Goal: Task Accomplishment & Management: Complete application form

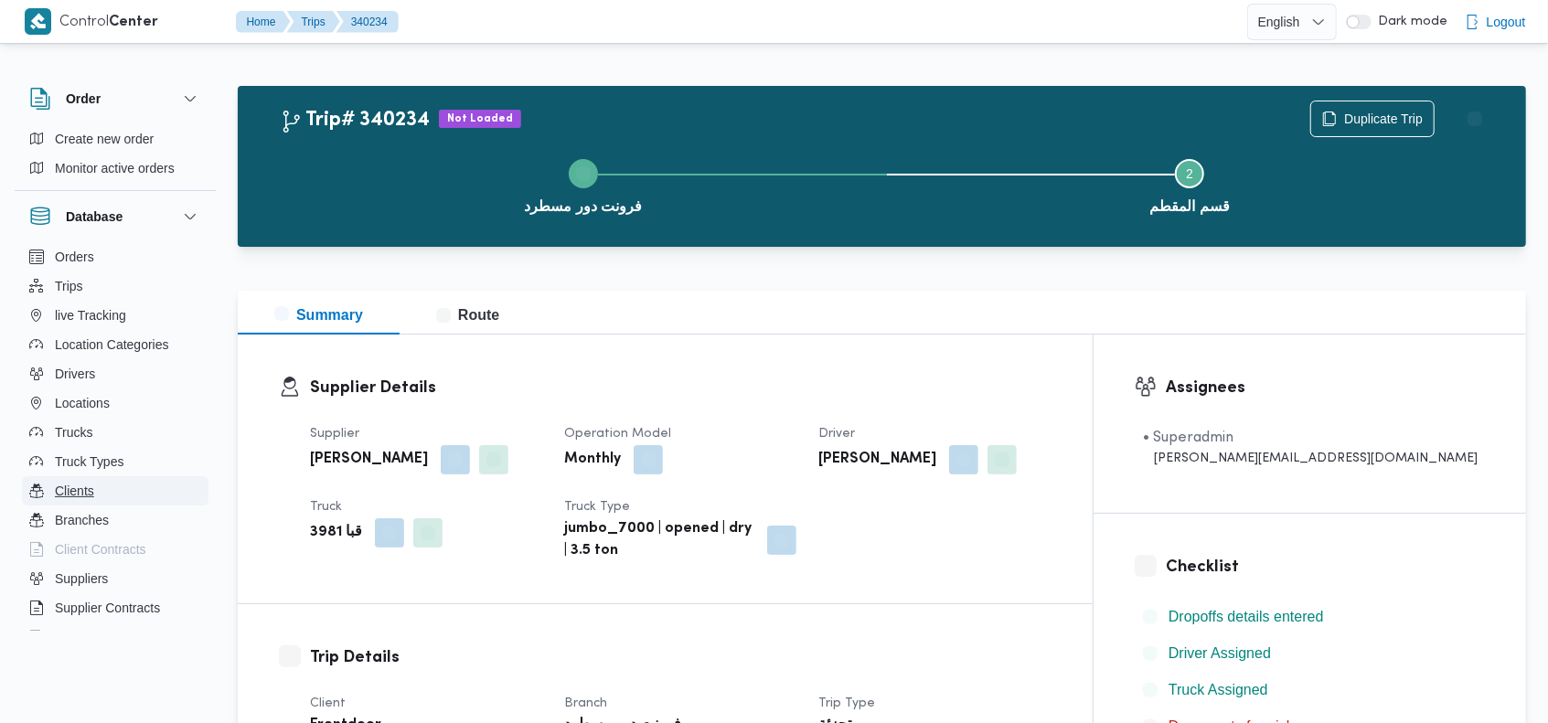
click at [146, 491] on button "Clients" at bounding box center [115, 490] width 187 height 29
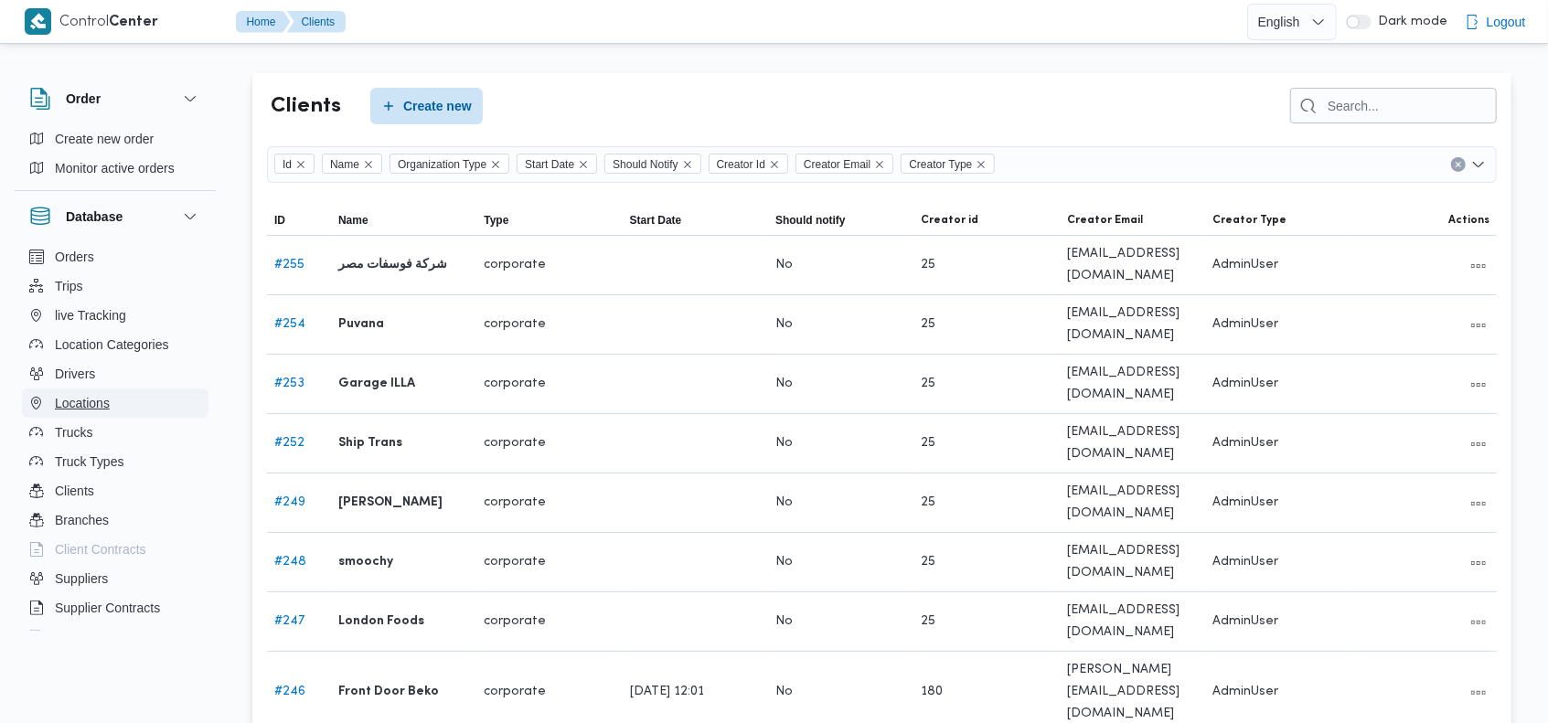
click at [113, 399] on button "Locations" at bounding box center [115, 403] width 187 height 29
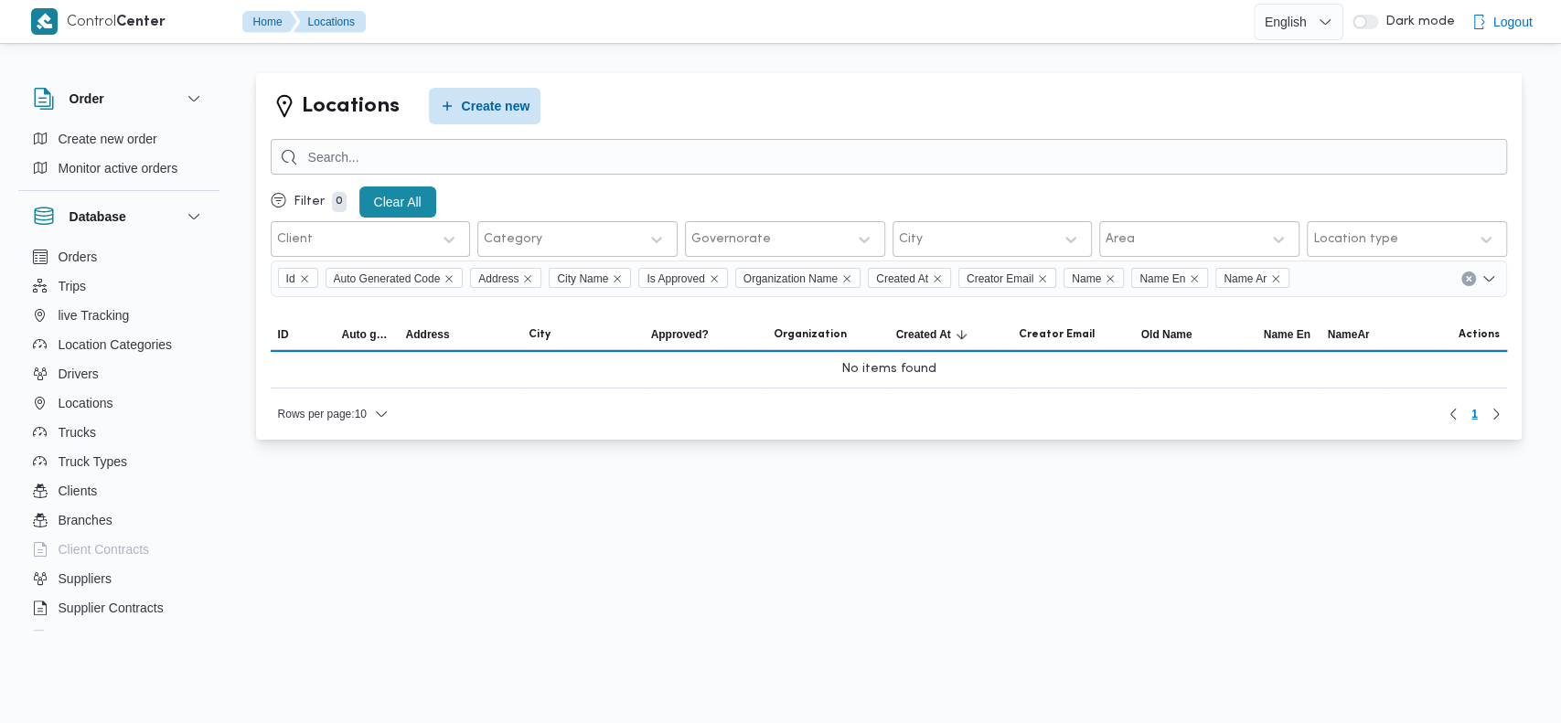
click at [944, 56] on div "Locations Create new Filter 0 Clear All Client Category Governorate City Area L…" at bounding box center [770, 263] width 1554 height 430
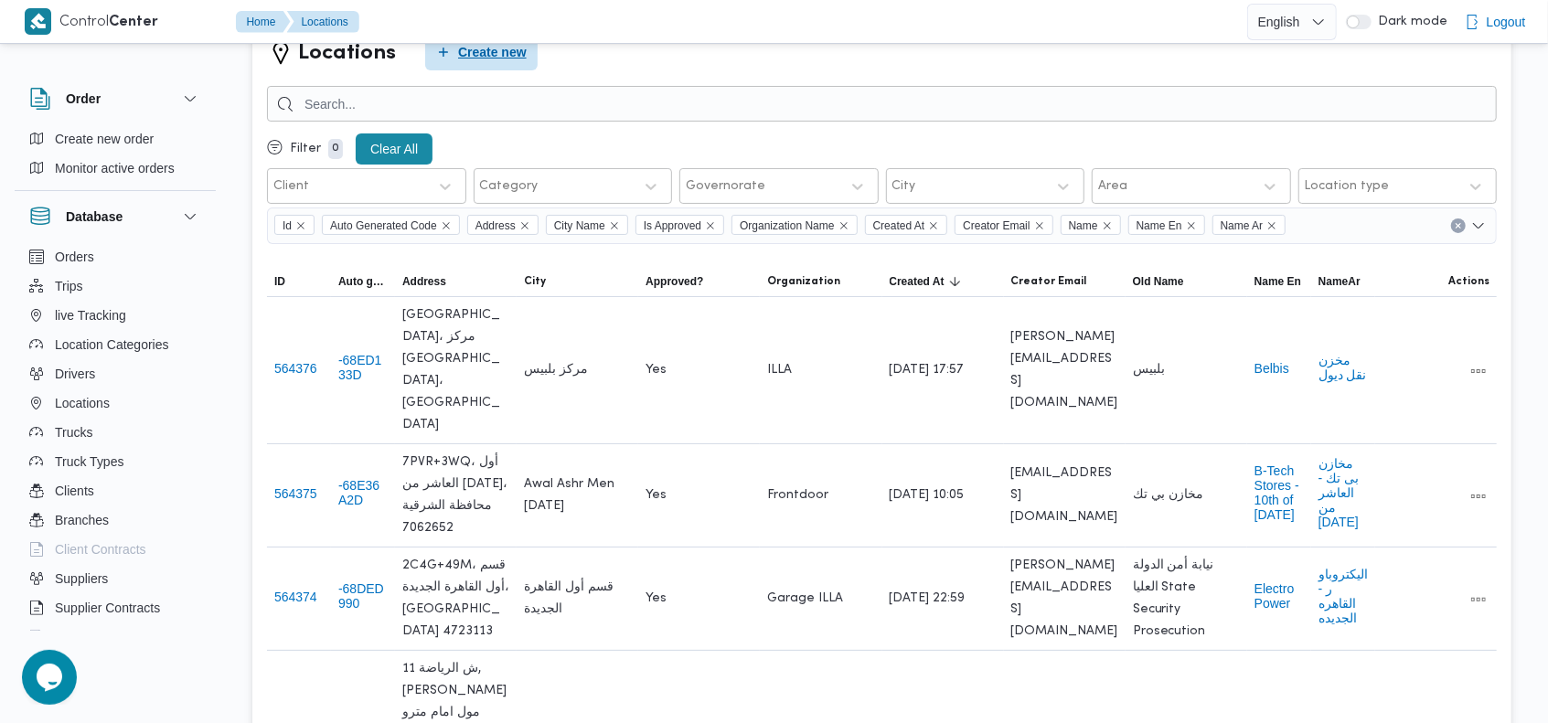
click at [492, 44] on span "Create new" at bounding box center [492, 52] width 69 height 22
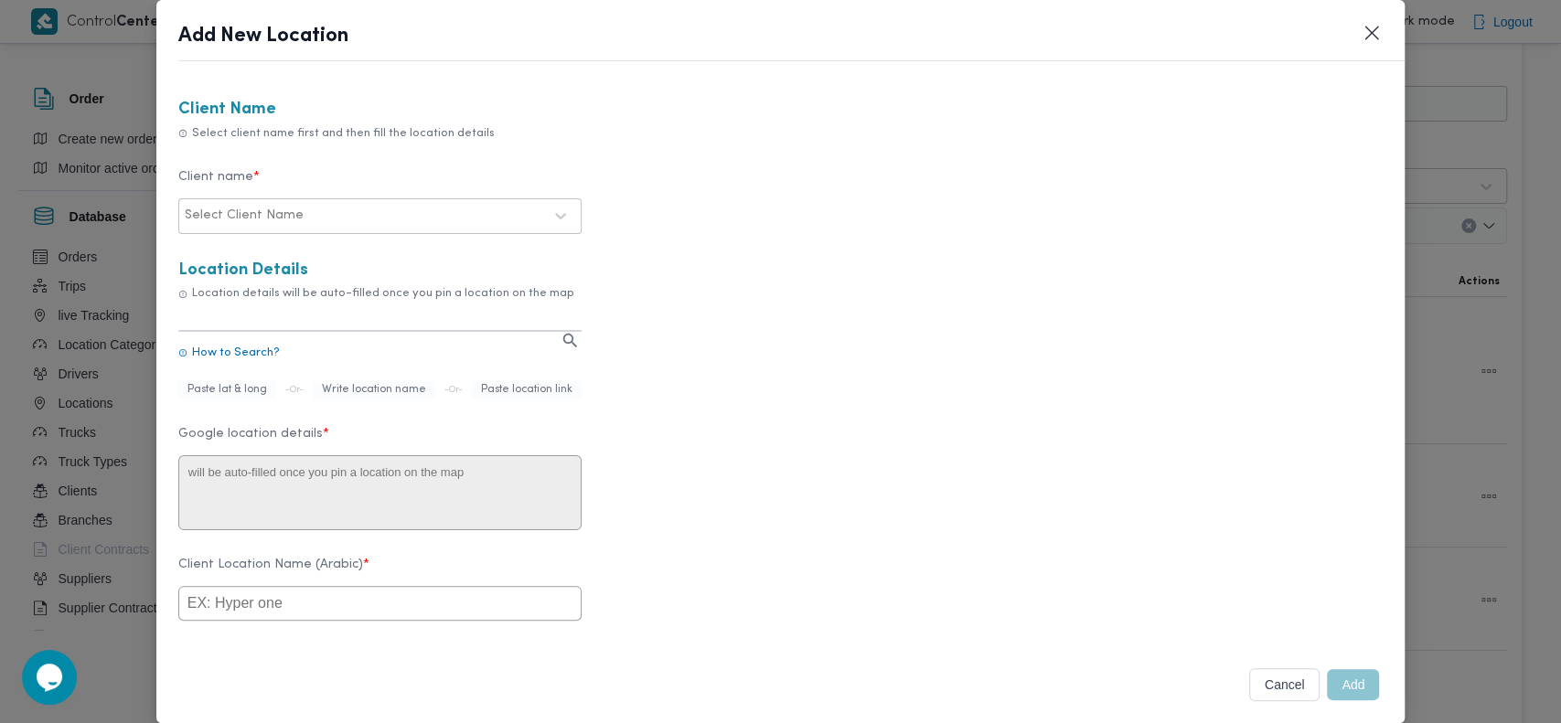
click at [423, 222] on div at bounding box center [424, 216] width 235 height 18
type input "illa"
click at [248, 252] on div "ILLA" at bounding box center [379, 265] width 401 height 32
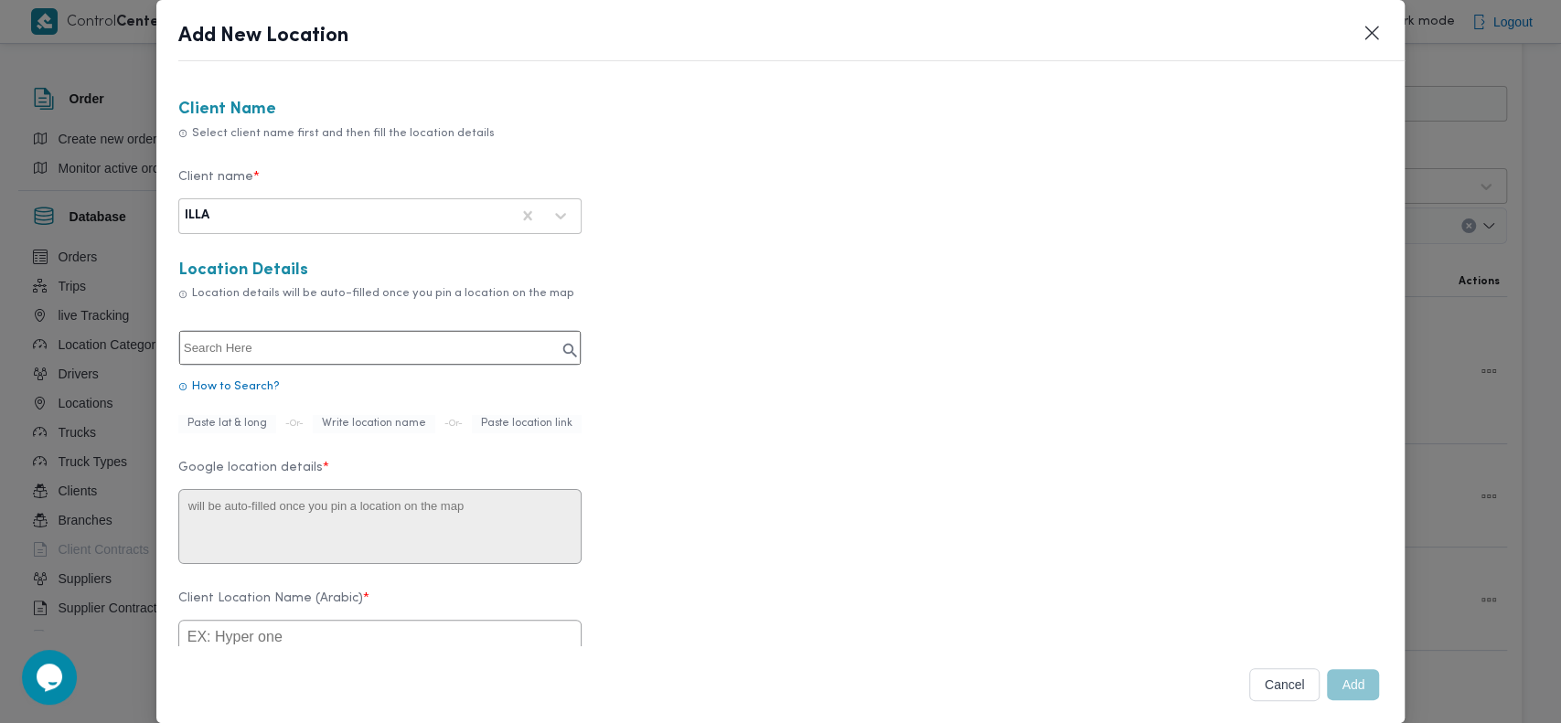
click at [373, 347] on input "text" at bounding box center [379, 348] width 401 height 34
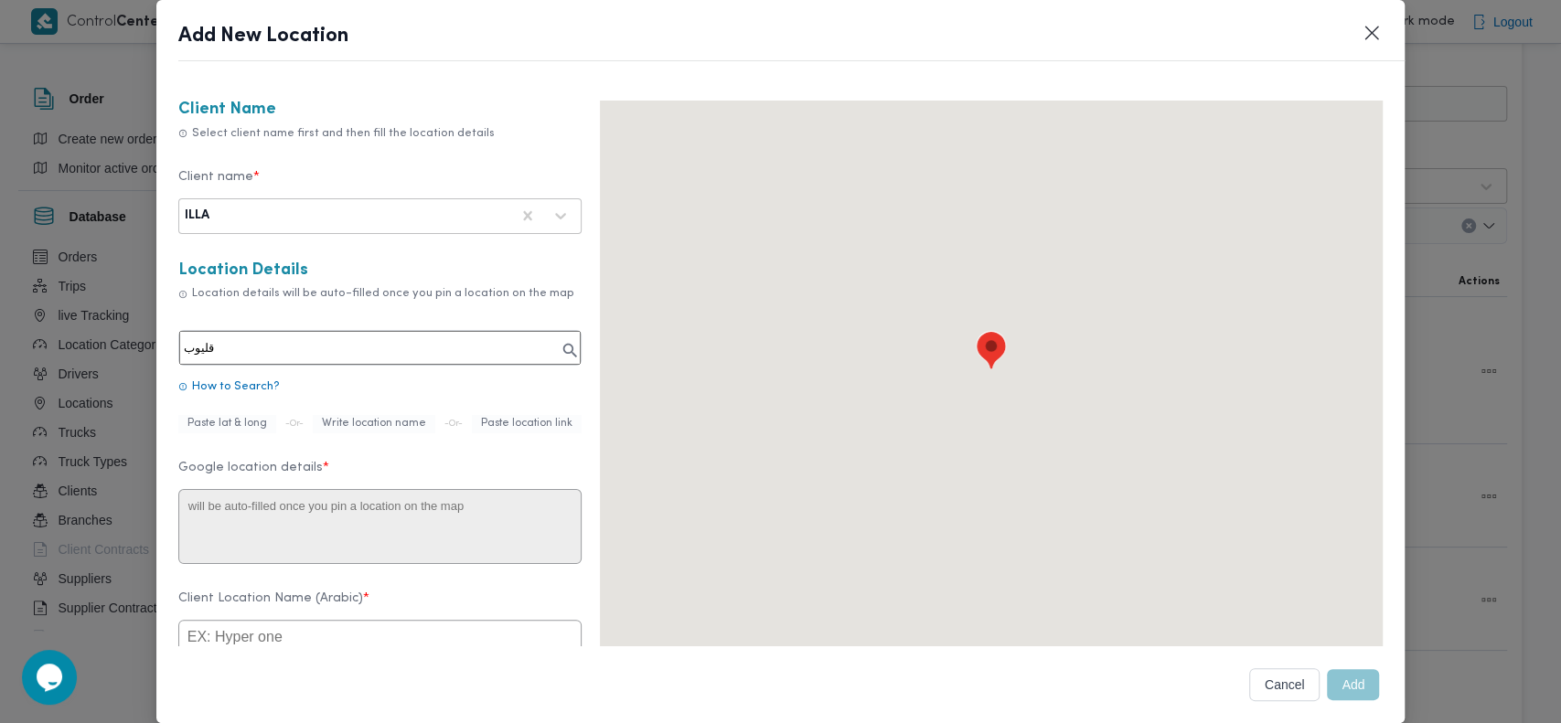
click at [392, 347] on input "قليوب" at bounding box center [379, 348] width 401 height 34
click at [397, 340] on input "قليوب" at bounding box center [379, 348] width 401 height 34
type input "قليوب"
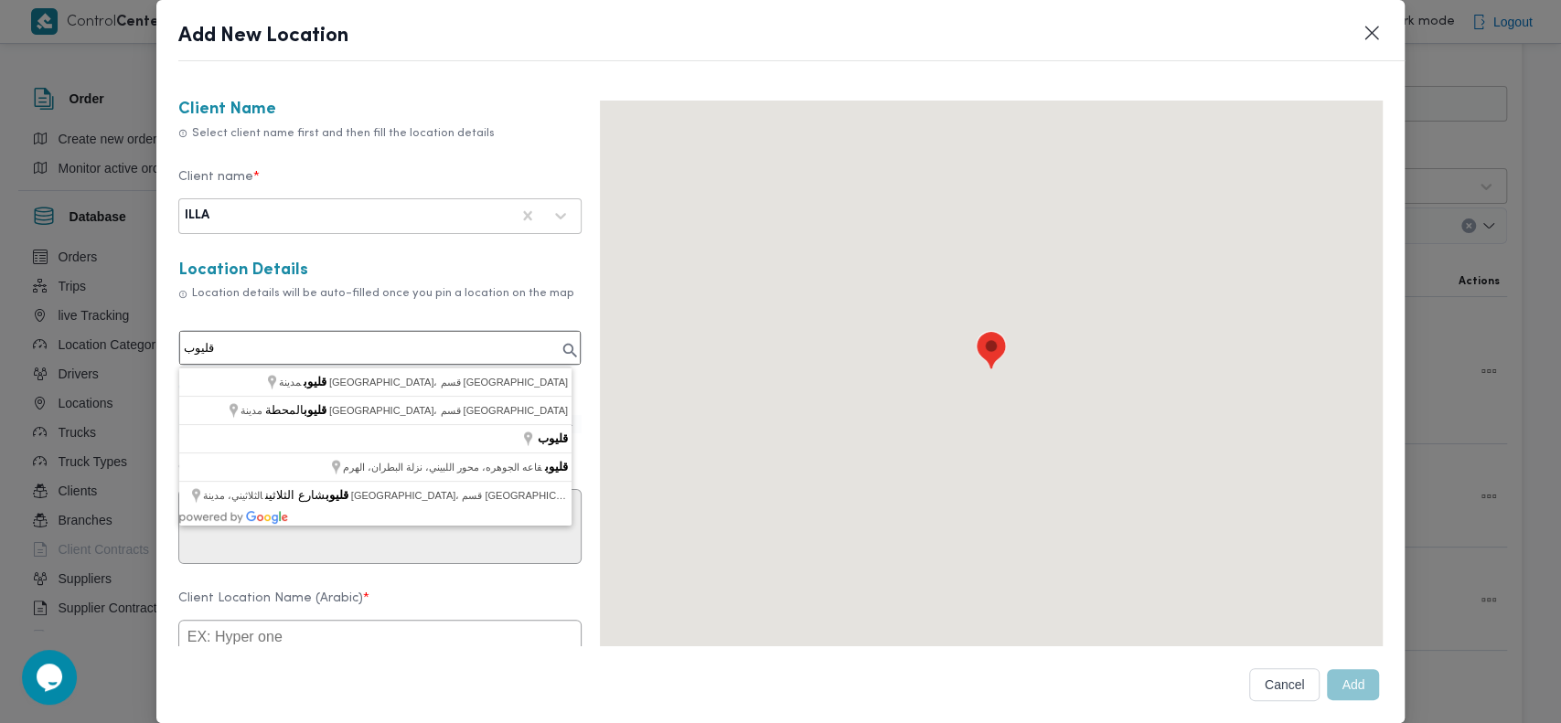
type textarea "قليوب، مدينة [GEOGRAPHIC_DATA]، قسم [GEOGRAPHIC_DATA]، [GEOGRAPHIC_DATA]"
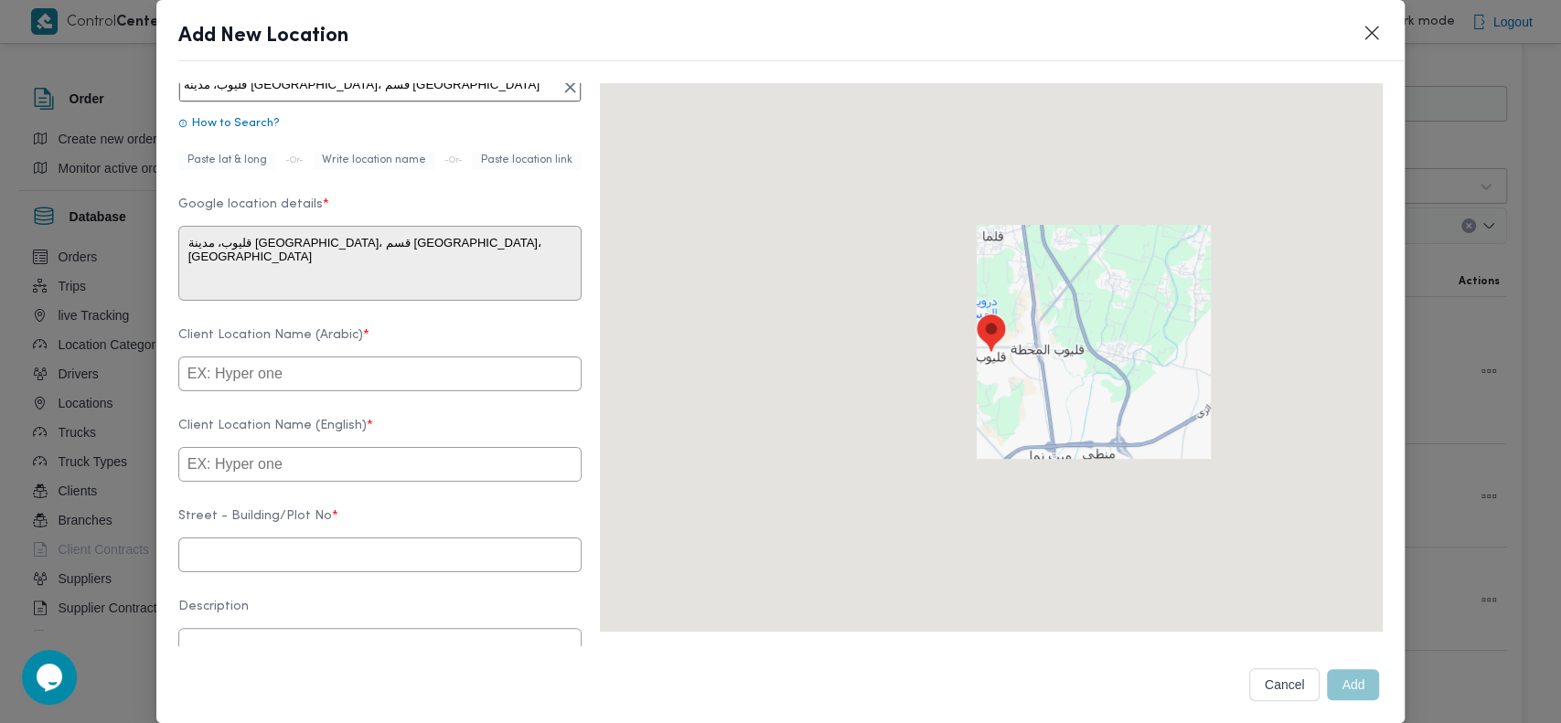
scroll to position [268, 0]
click at [355, 386] on input "text" at bounding box center [379, 369] width 403 height 35
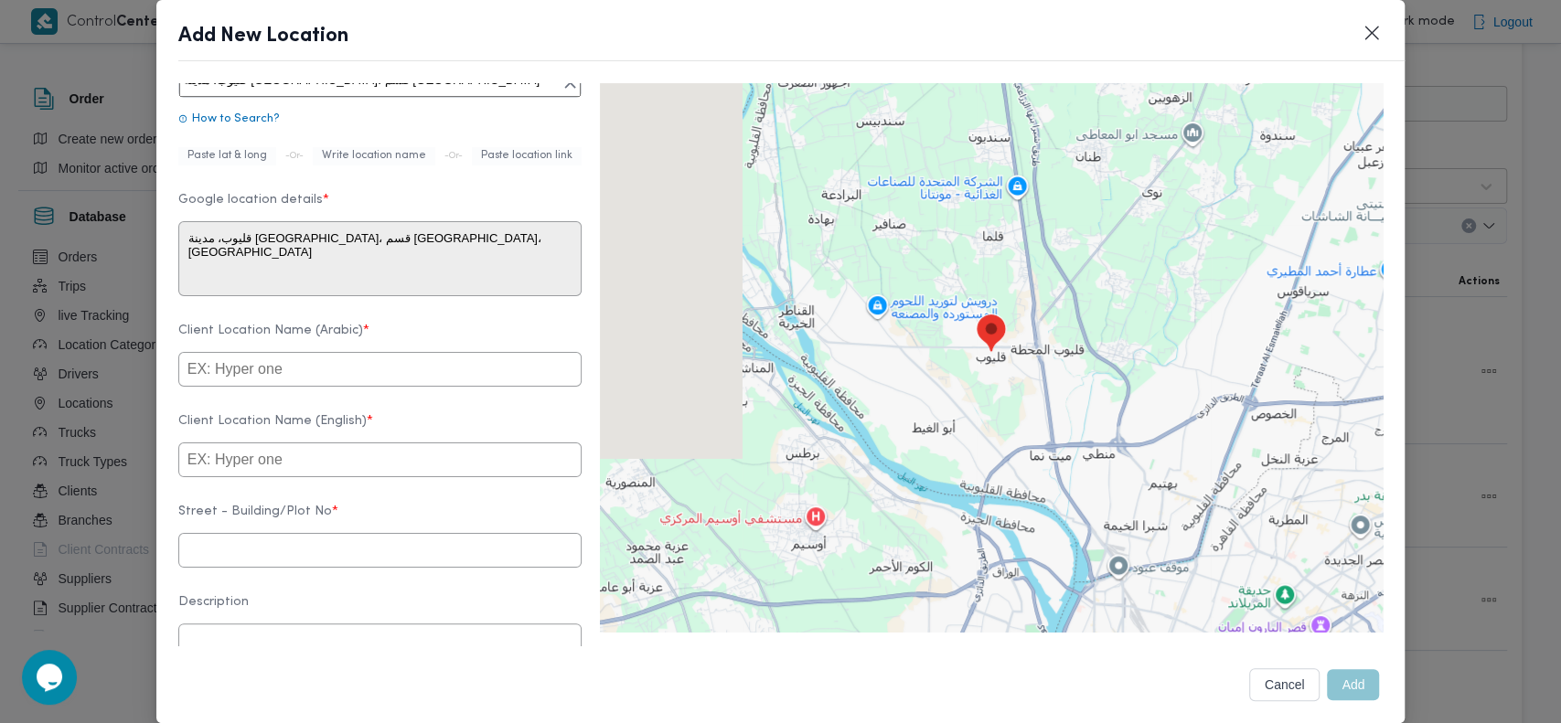
type input "قليوب"
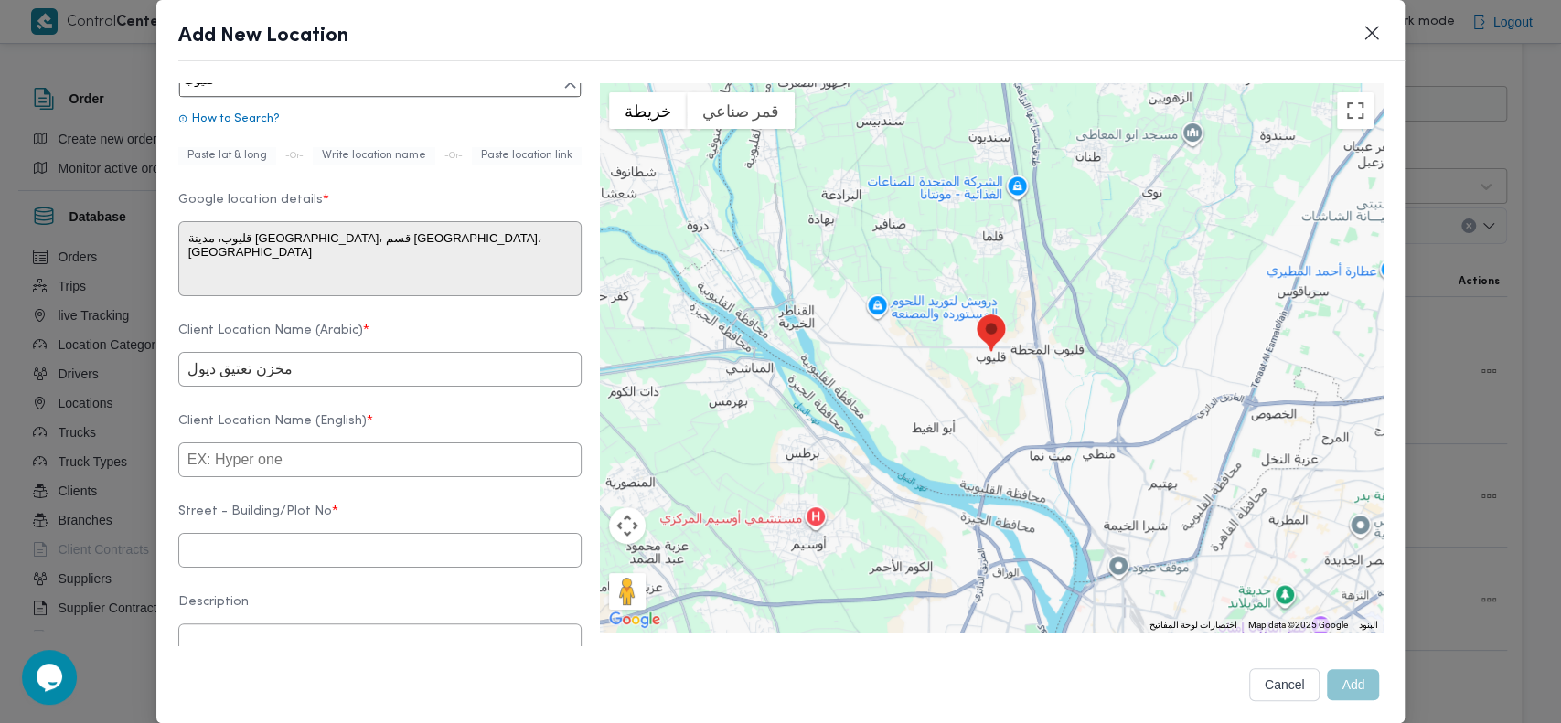
type input "مخزن تعتيق ديول"
click at [345, 477] on input "text" at bounding box center [379, 460] width 403 height 35
type input "qalyoub"
click at [345, 507] on form "Client Name Select client name first and then fill the location details Client …" at bounding box center [379, 392] width 403 height 1119
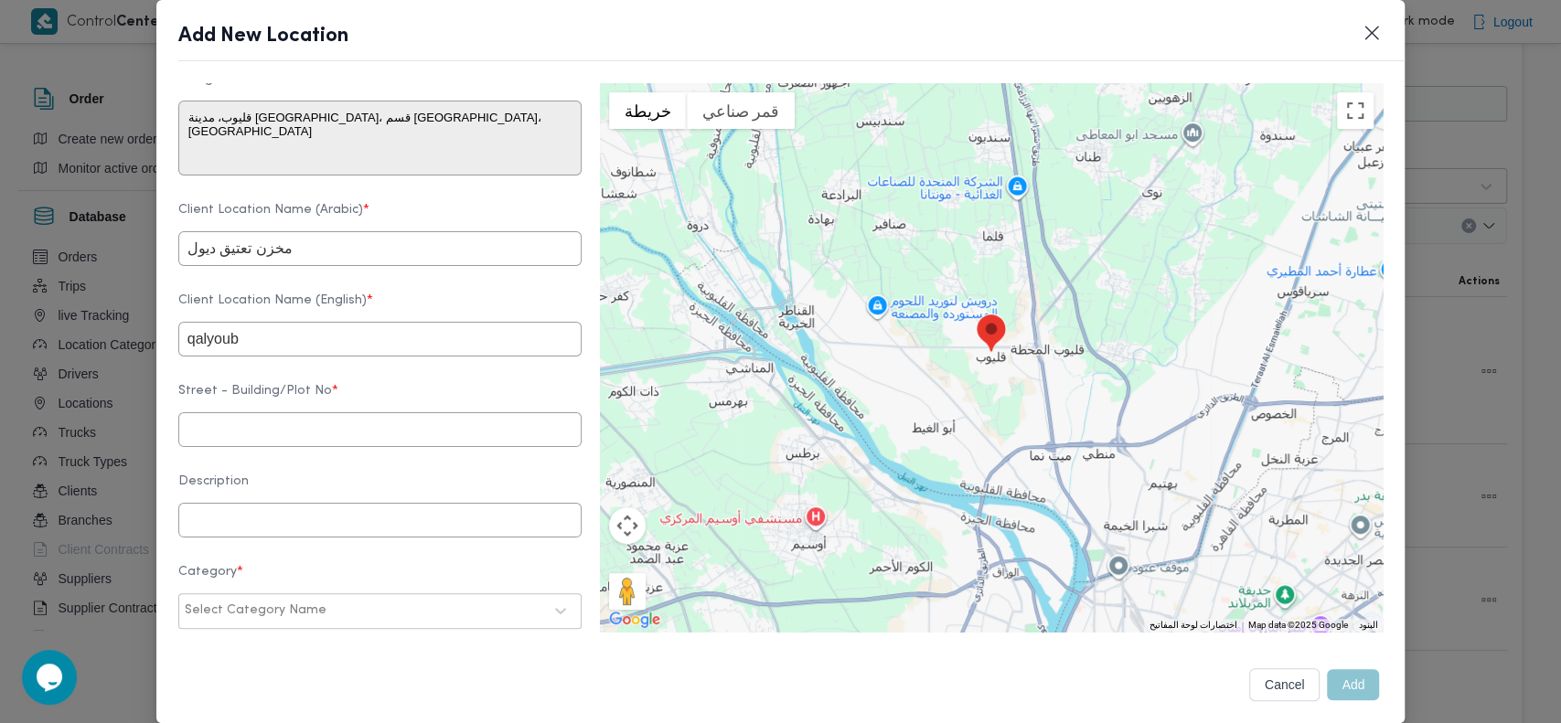
scroll to position [420, 0]
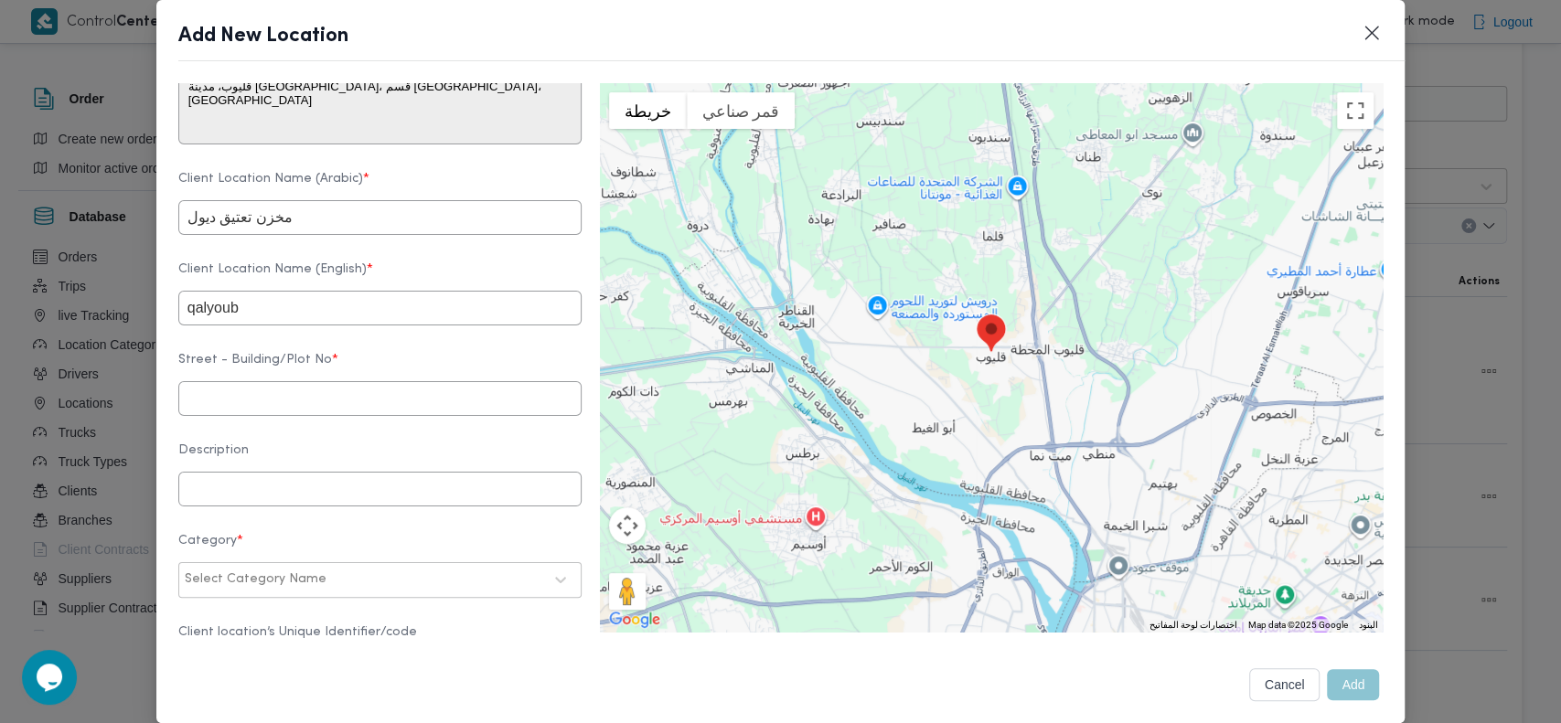
click at [315, 416] on input "text" at bounding box center [379, 398] width 403 height 35
click at [350, 416] on input "text" at bounding box center [379, 398] width 403 height 35
click at [350, 416] on input "rg" at bounding box center [379, 398] width 403 height 35
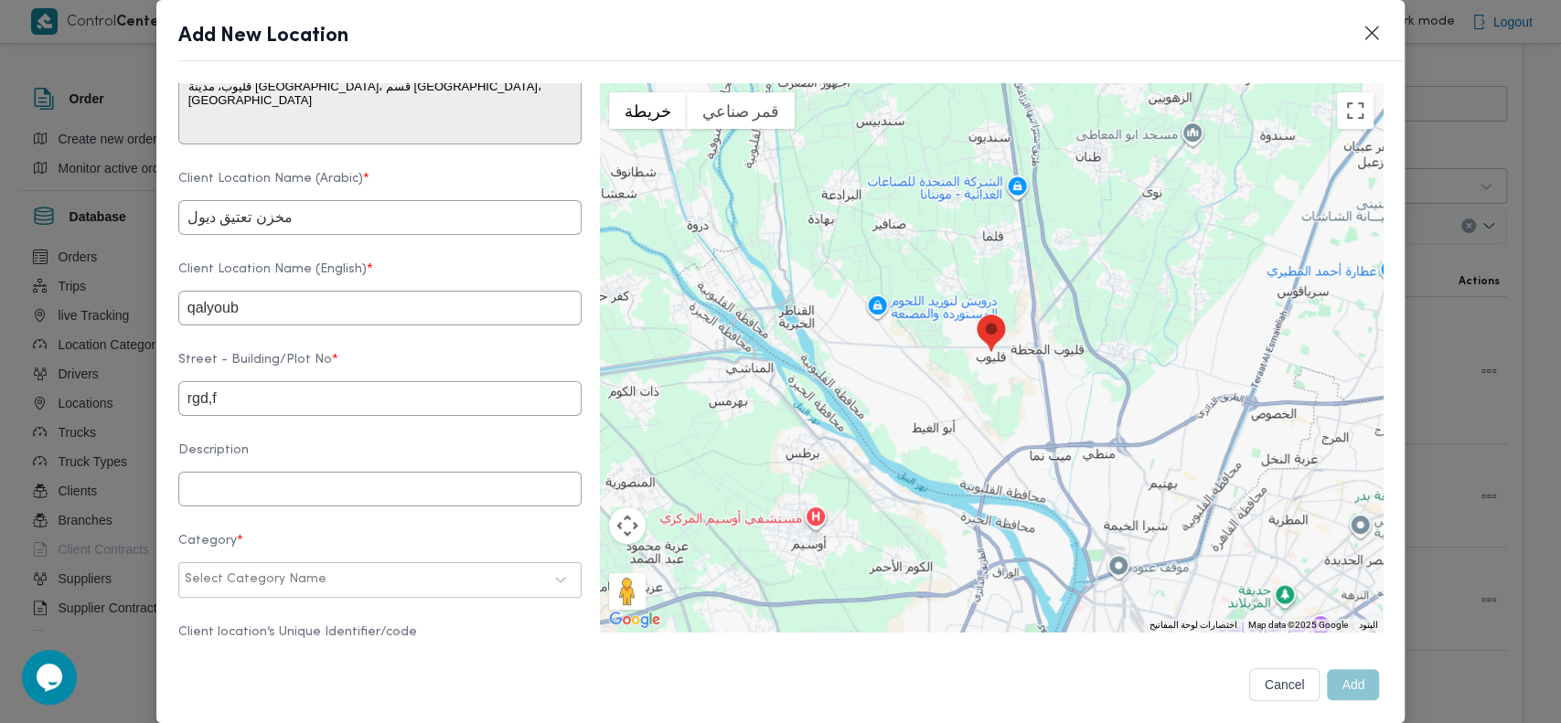
click at [350, 416] on input "rgd,f" at bounding box center [379, 398] width 403 height 35
type input "قليوب"
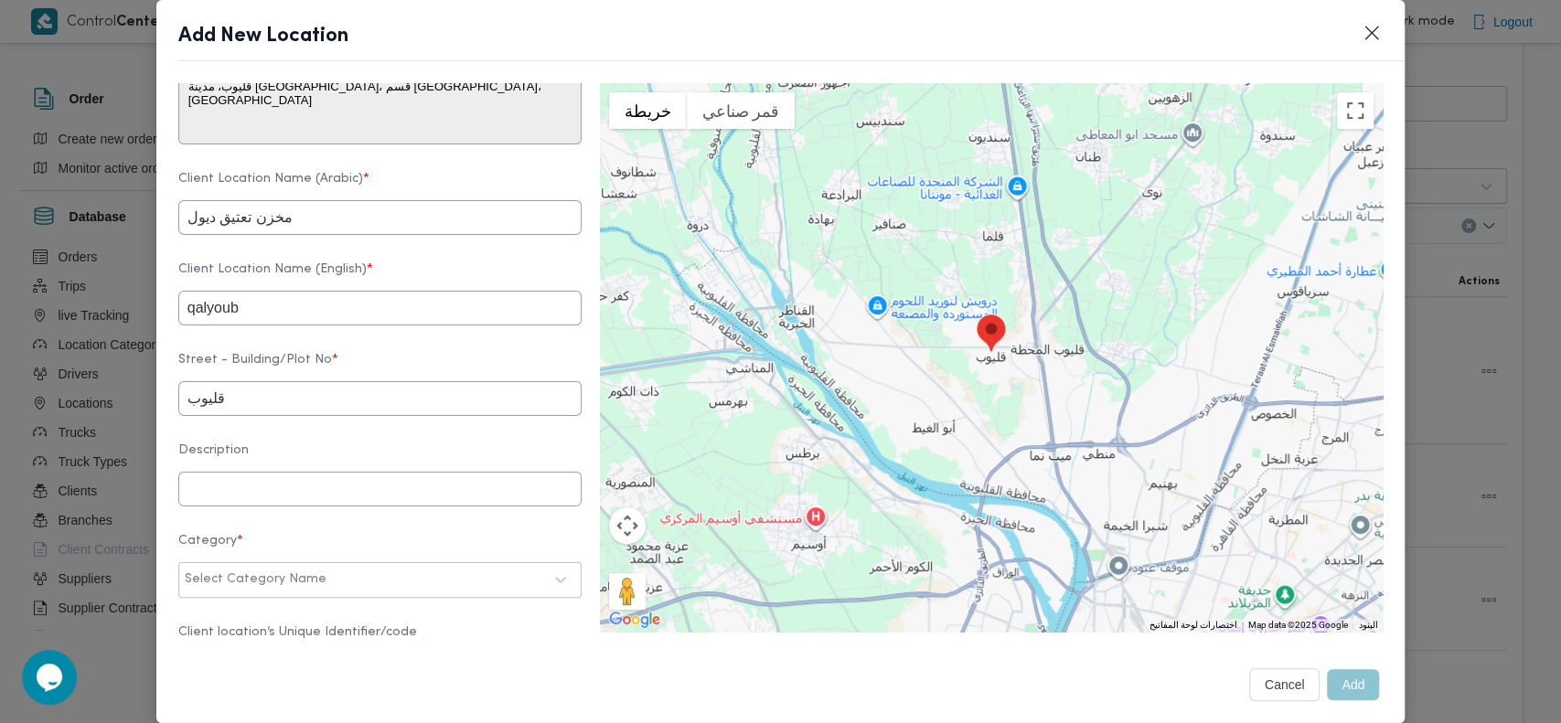
click at [390, 461] on form "Client Name Select client name first and then fill the location details Client …" at bounding box center [379, 240] width 403 height 1119
click at [400, 507] on input "text" at bounding box center [379, 489] width 403 height 35
type input "0"
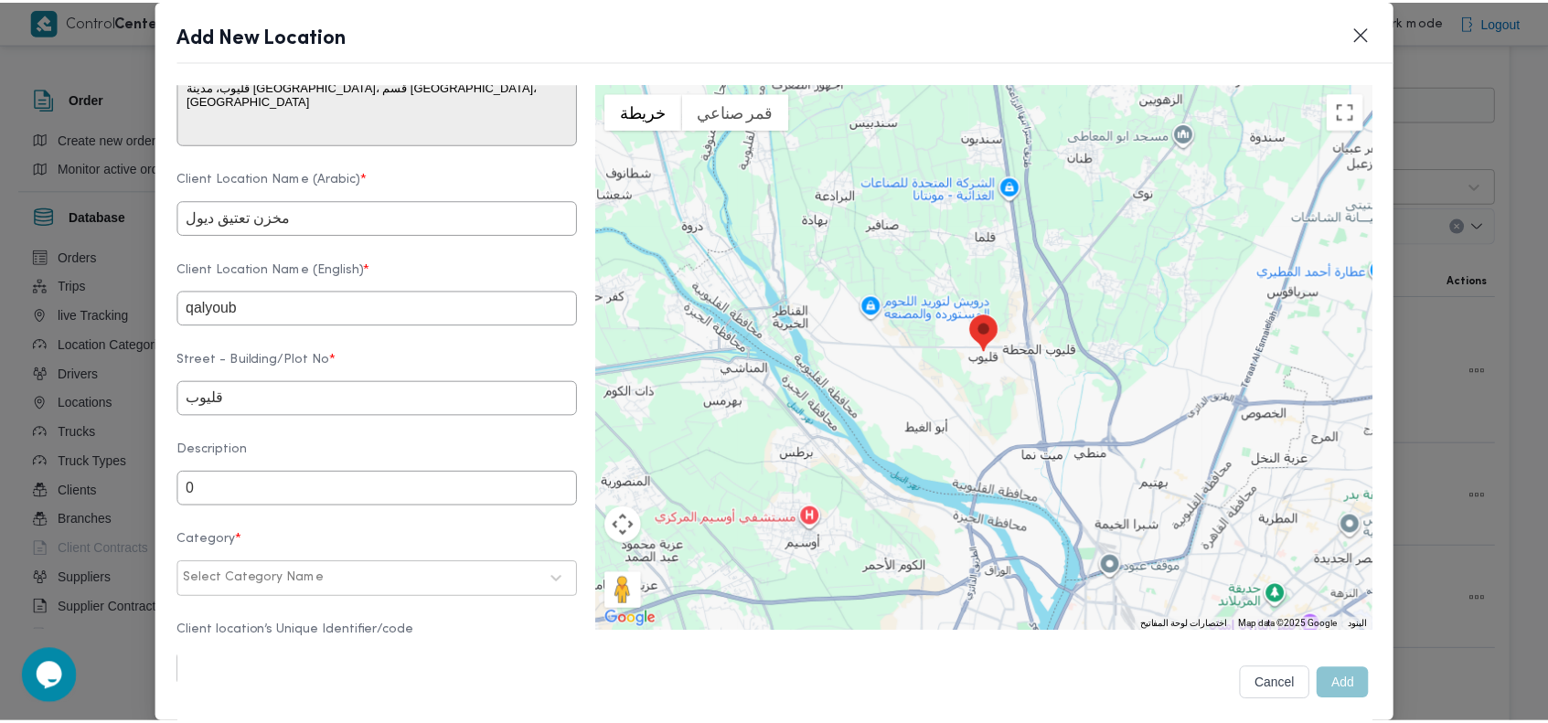
scroll to position [601, 0]
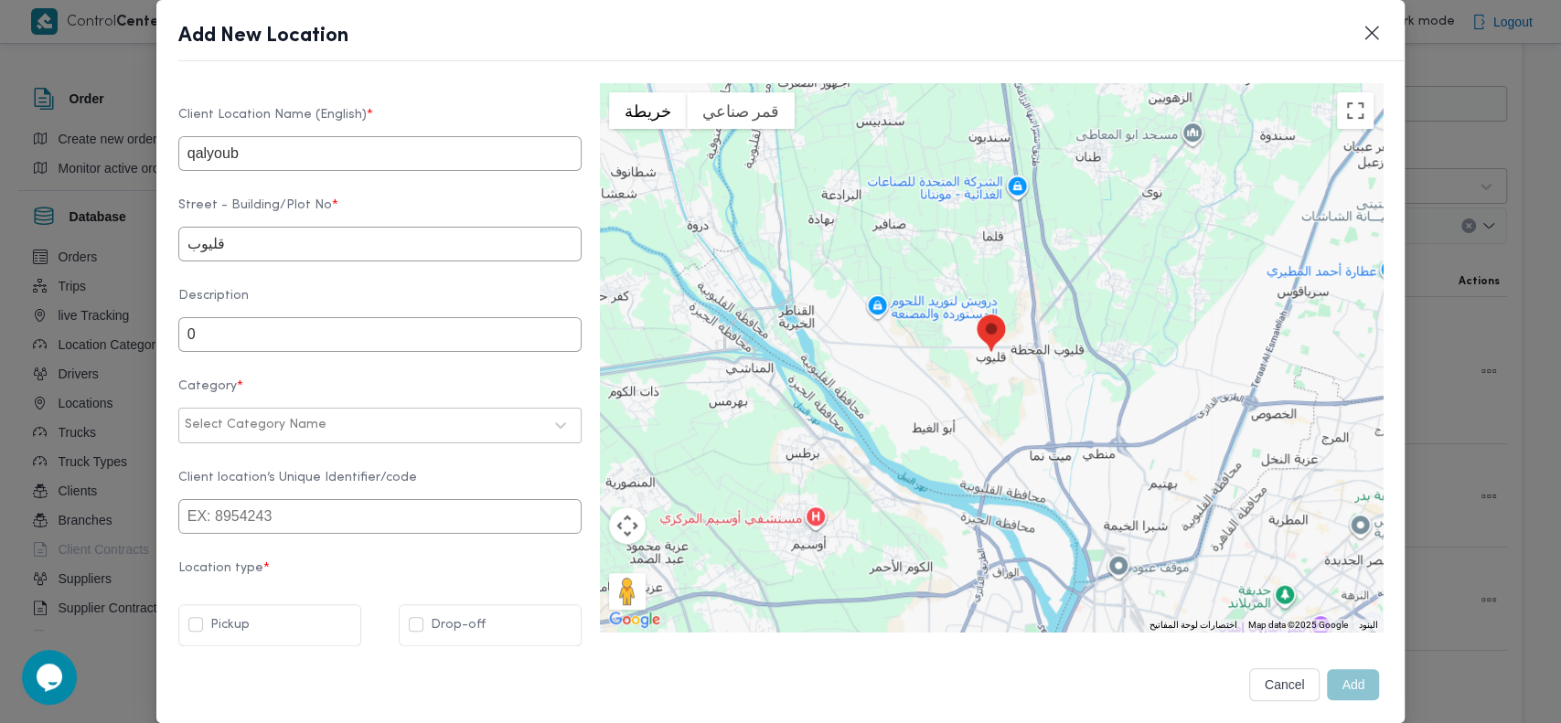
click at [430, 416] on div at bounding box center [436, 425] width 212 height 18
click at [262, 534] on div "عملاء مخازن" at bounding box center [379, 538] width 401 height 32
click at [427, 620] on label "Drop-off" at bounding box center [447, 625] width 77 height 22
checkbox input "true"
click at [1327, 687] on button "Add" at bounding box center [1353, 684] width 52 height 31
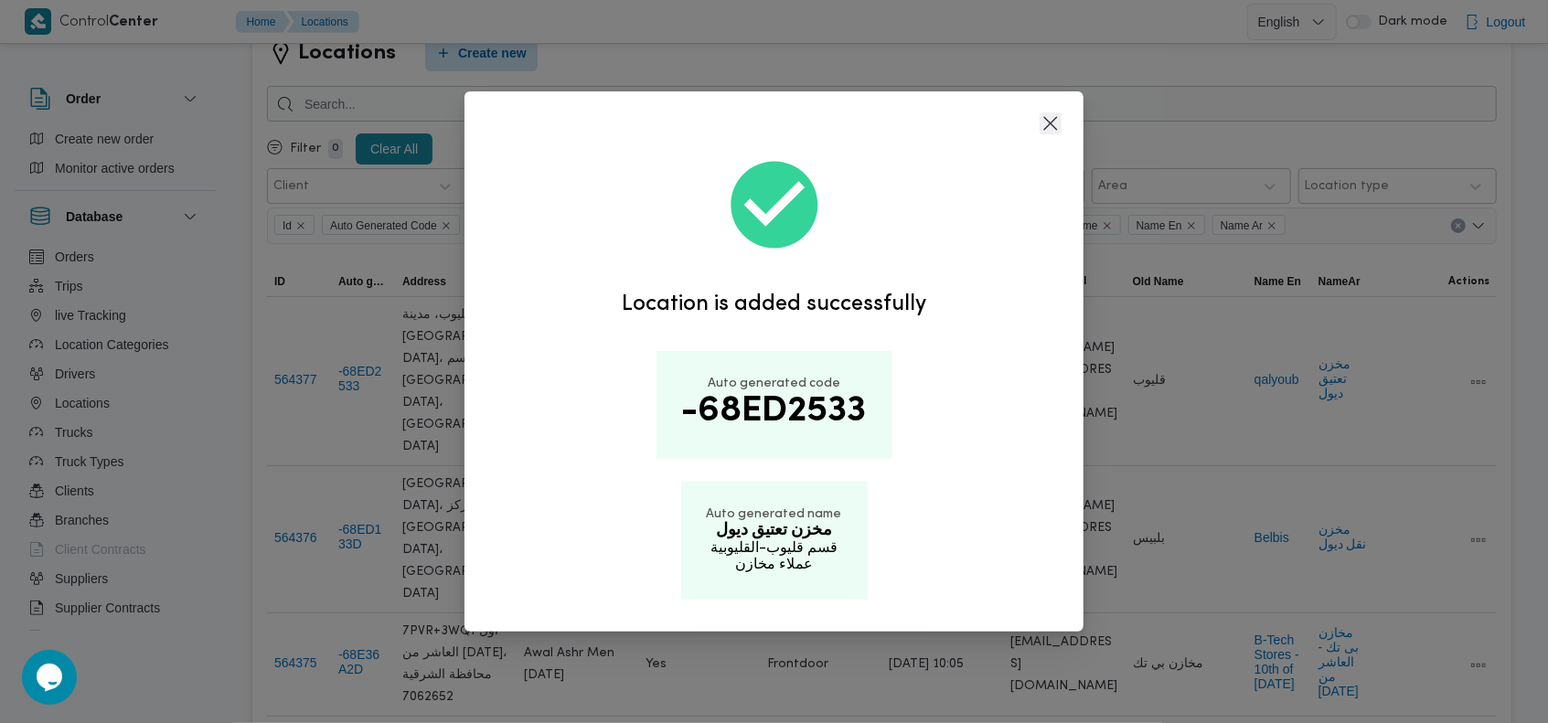
click at [1047, 134] on button "Closes this modal window" at bounding box center [1051, 123] width 22 height 22
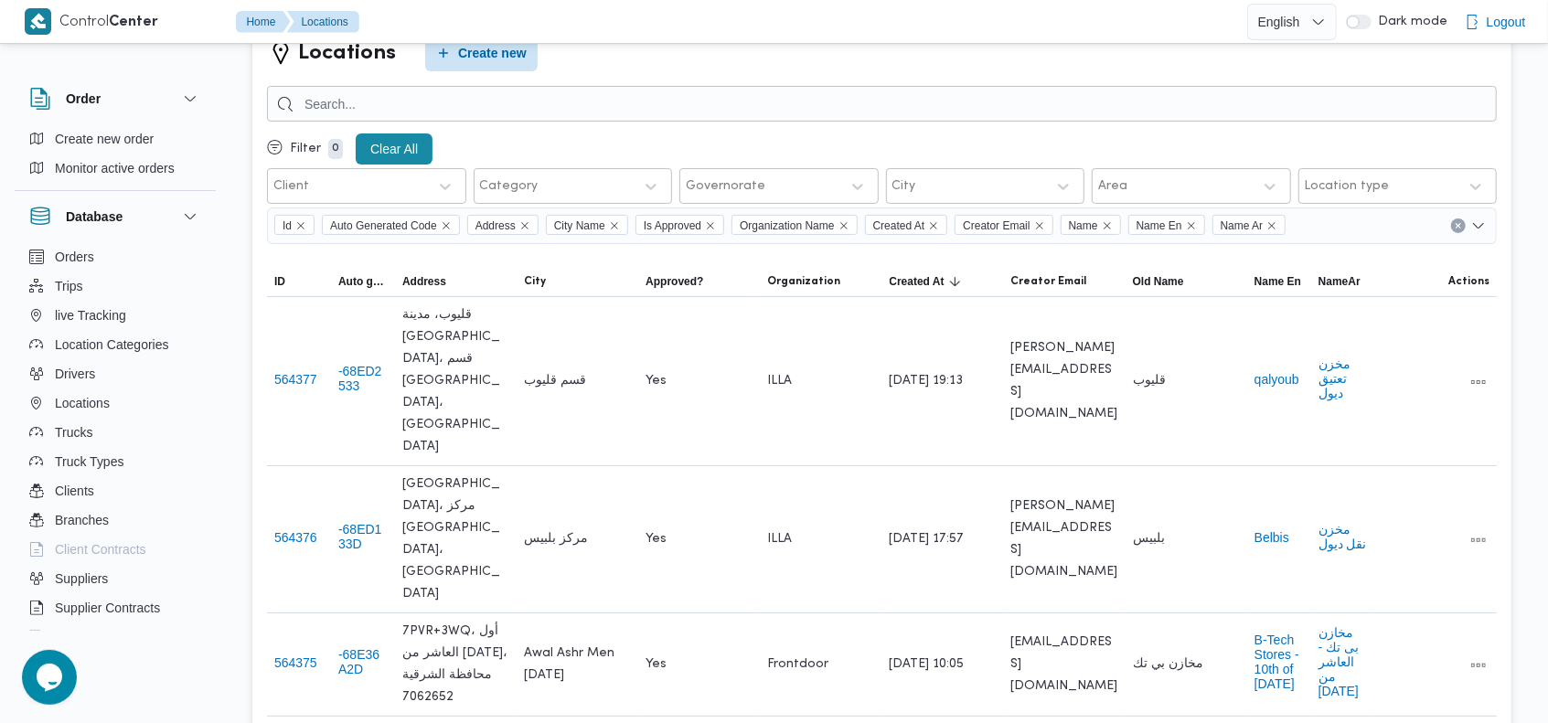
click at [89, 141] on span "Create new order" at bounding box center [104, 139] width 99 height 22
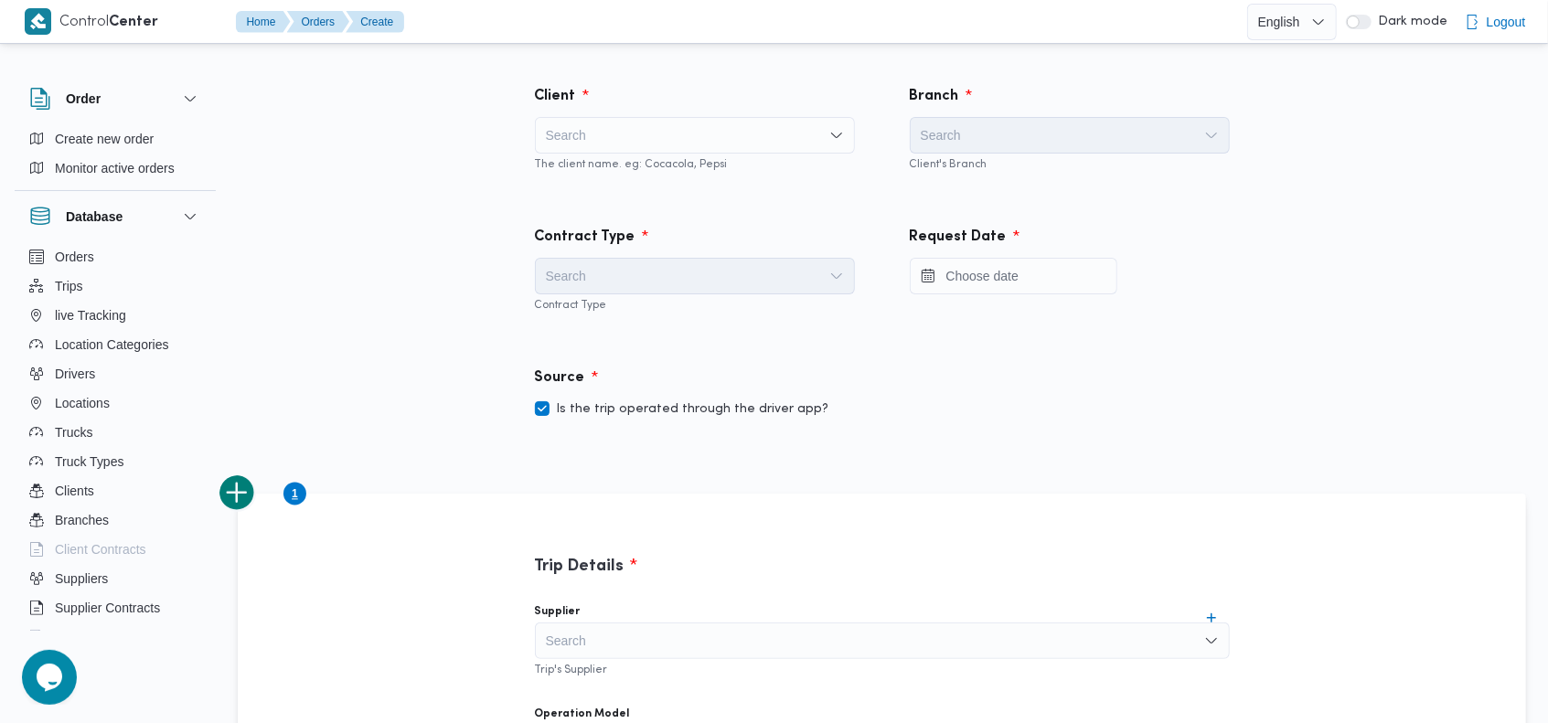
click at [658, 141] on div "Search" at bounding box center [695, 135] width 320 height 37
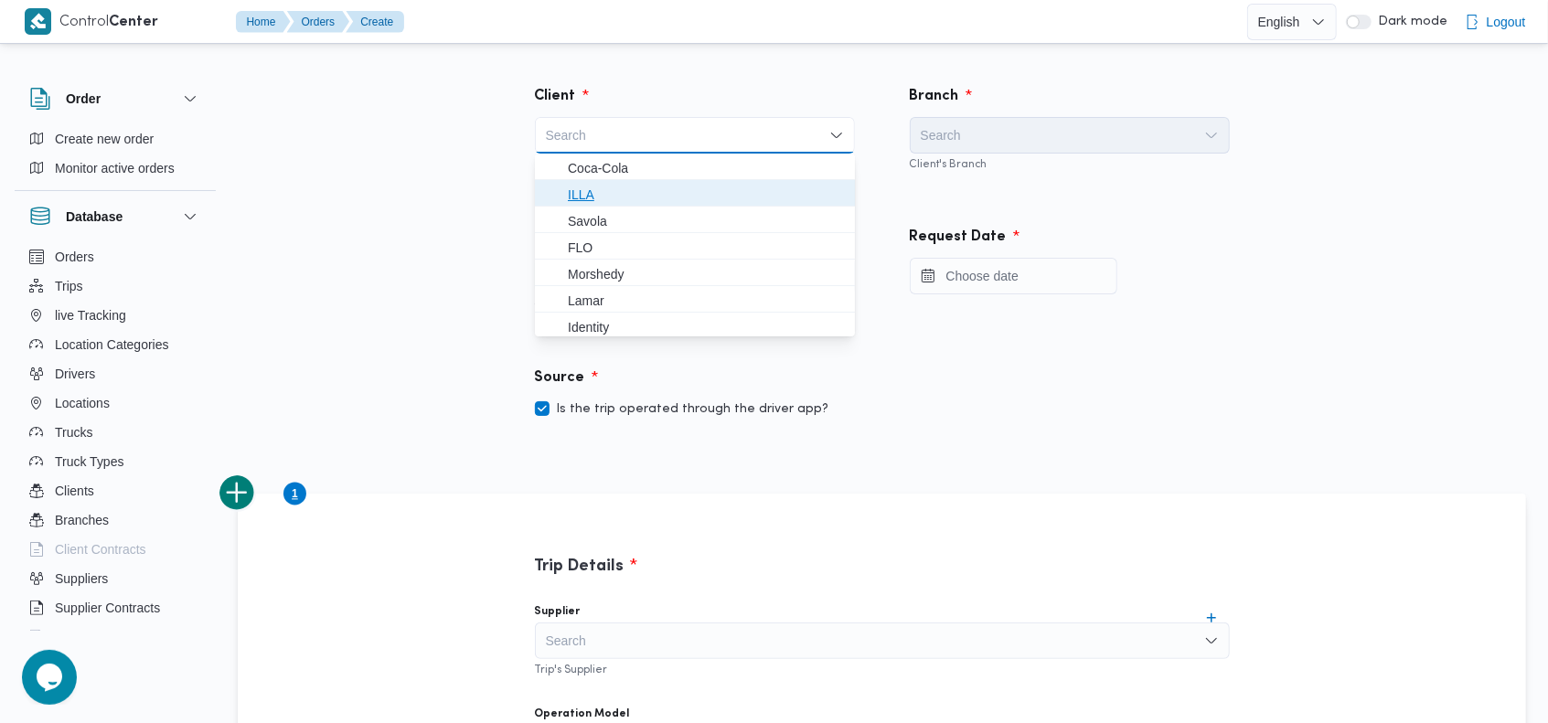
click at [597, 187] on span "ILLA" at bounding box center [706, 195] width 276 height 22
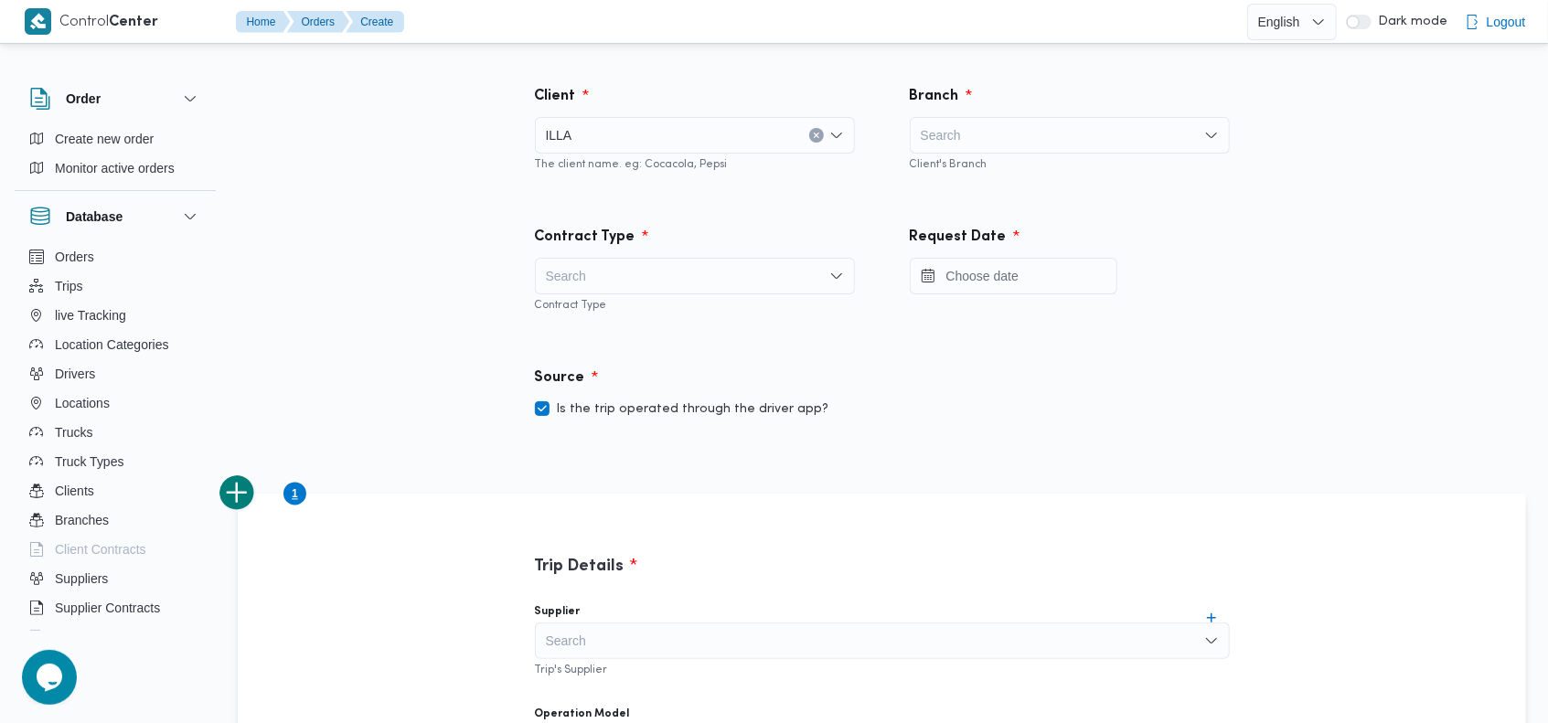
click at [1024, 127] on div "Search" at bounding box center [1070, 135] width 320 height 37
click at [1017, 141] on div "Search" at bounding box center [1070, 135] width 320 height 37
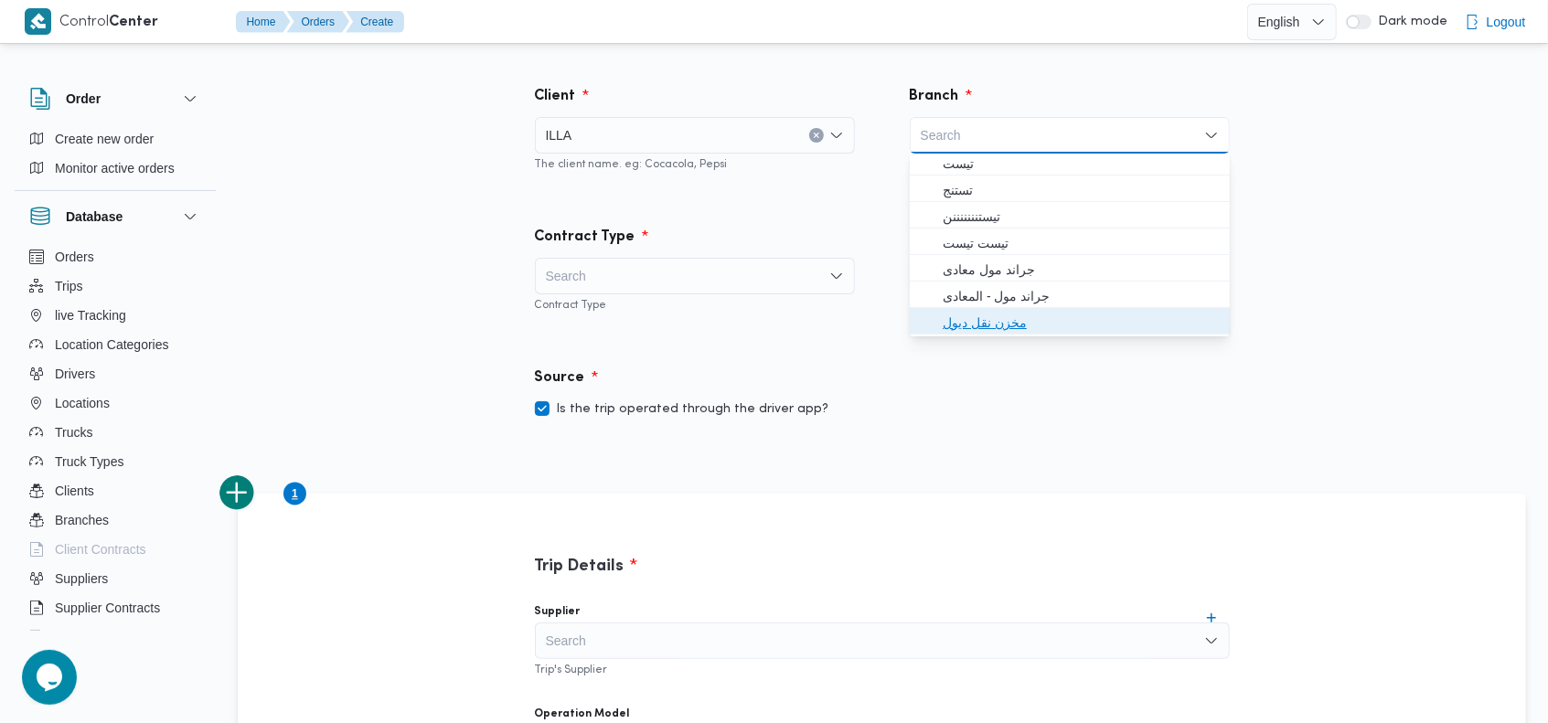
click at [1011, 320] on span "مخزن نقل ديول" at bounding box center [1081, 323] width 276 height 22
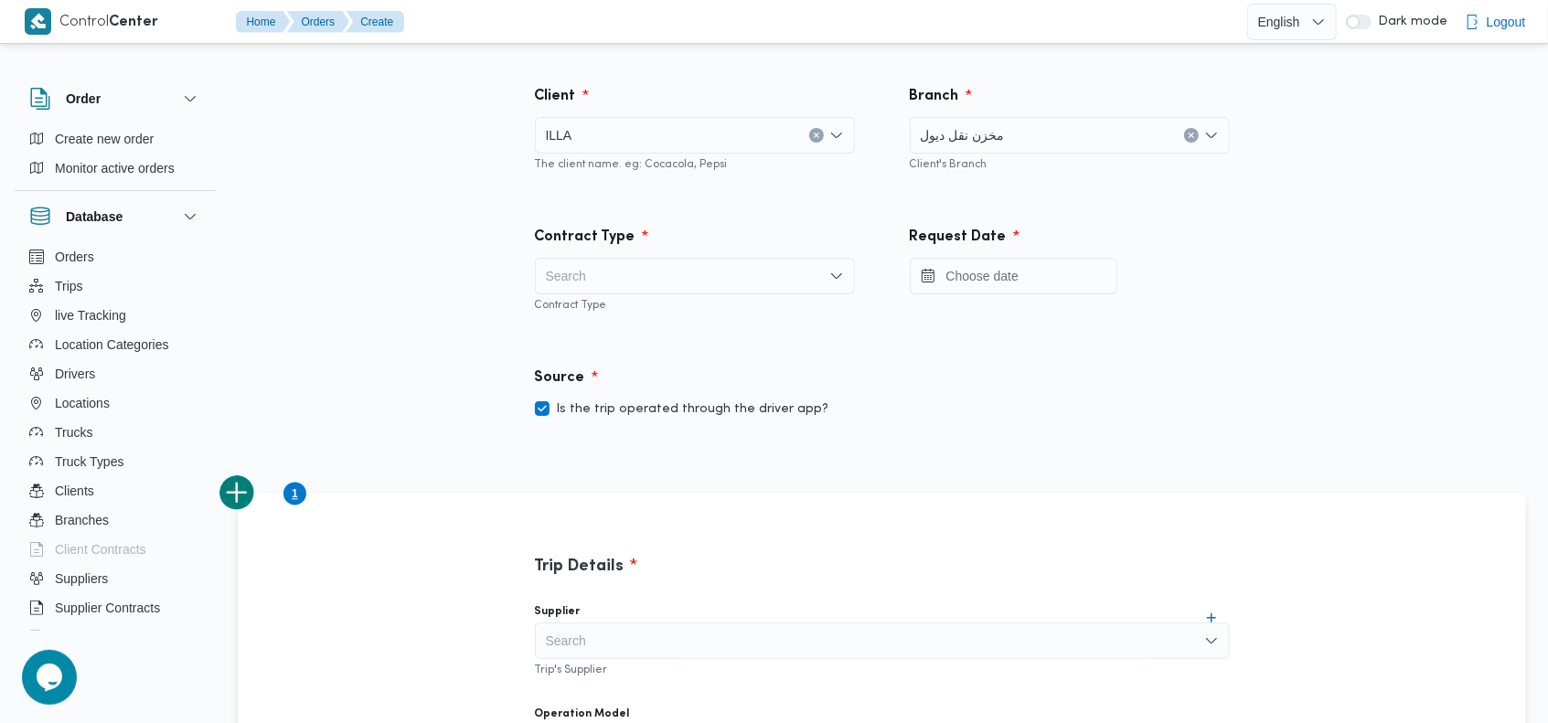
click at [692, 256] on div "Contract Type" at bounding box center [695, 238] width 342 height 44
click at [678, 280] on div "Search" at bounding box center [695, 276] width 320 height 37
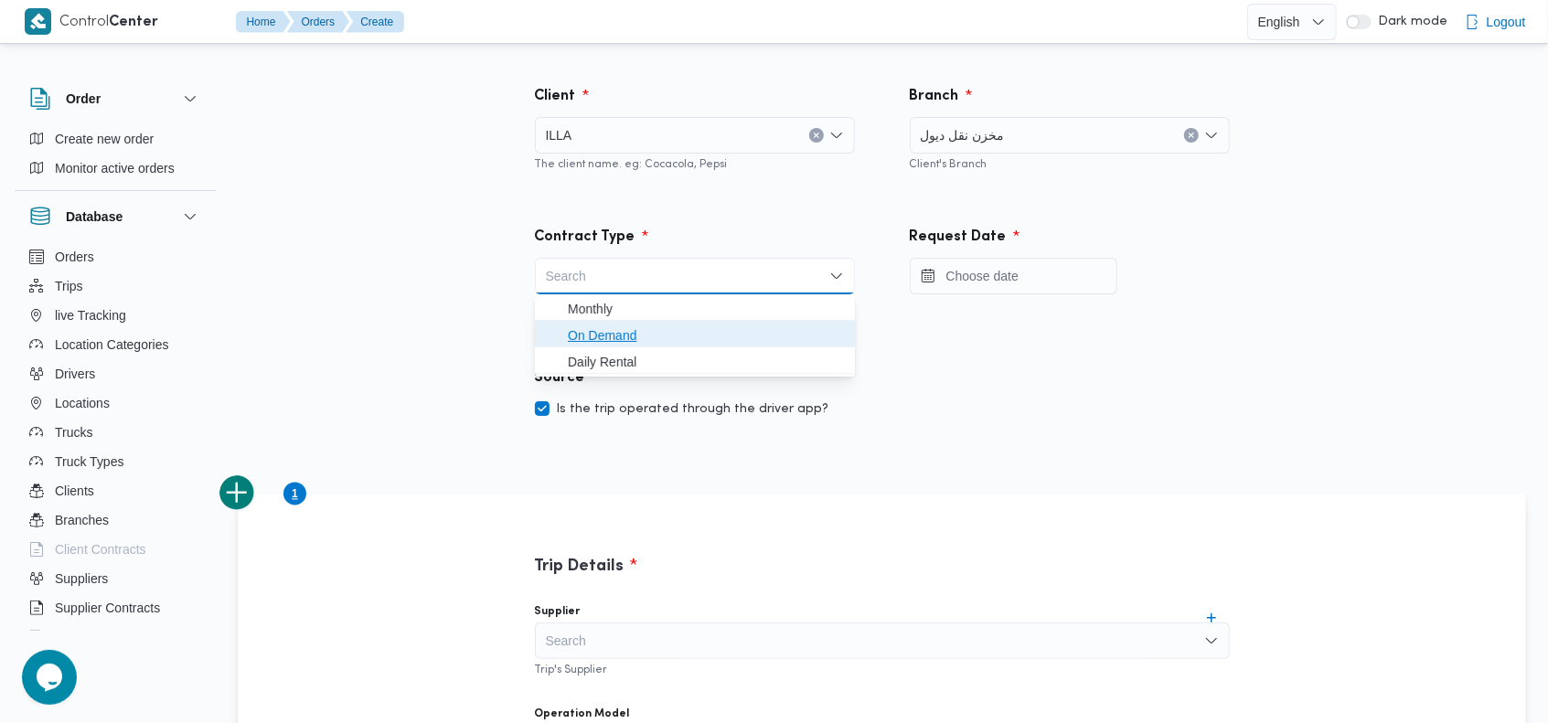
click at [632, 328] on span "On Demand" at bounding box center [706, 336] width 276 height 22
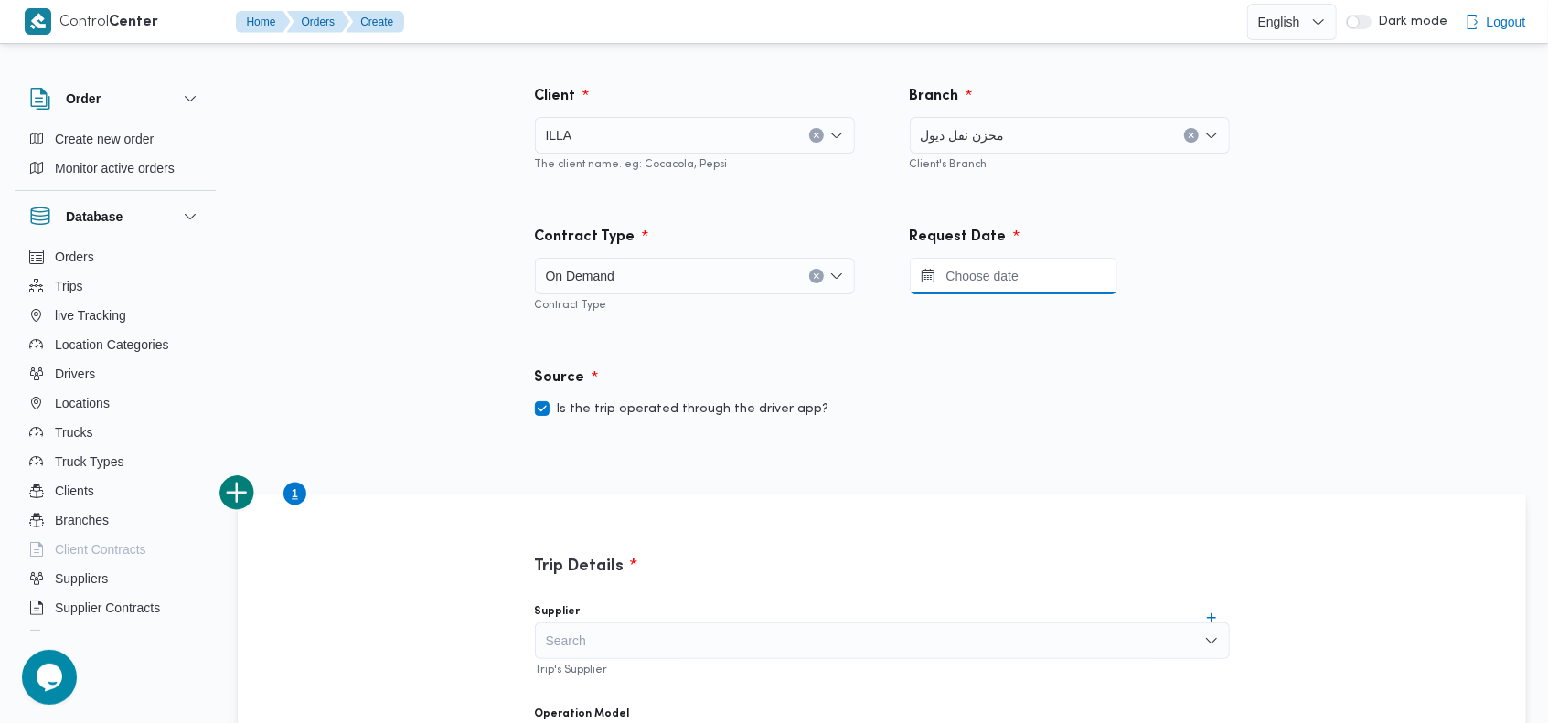
click at [976, 272] on input "Press the down key to open a popover containing a calendar." at bounding box center [1014, 276] width 208 height 37
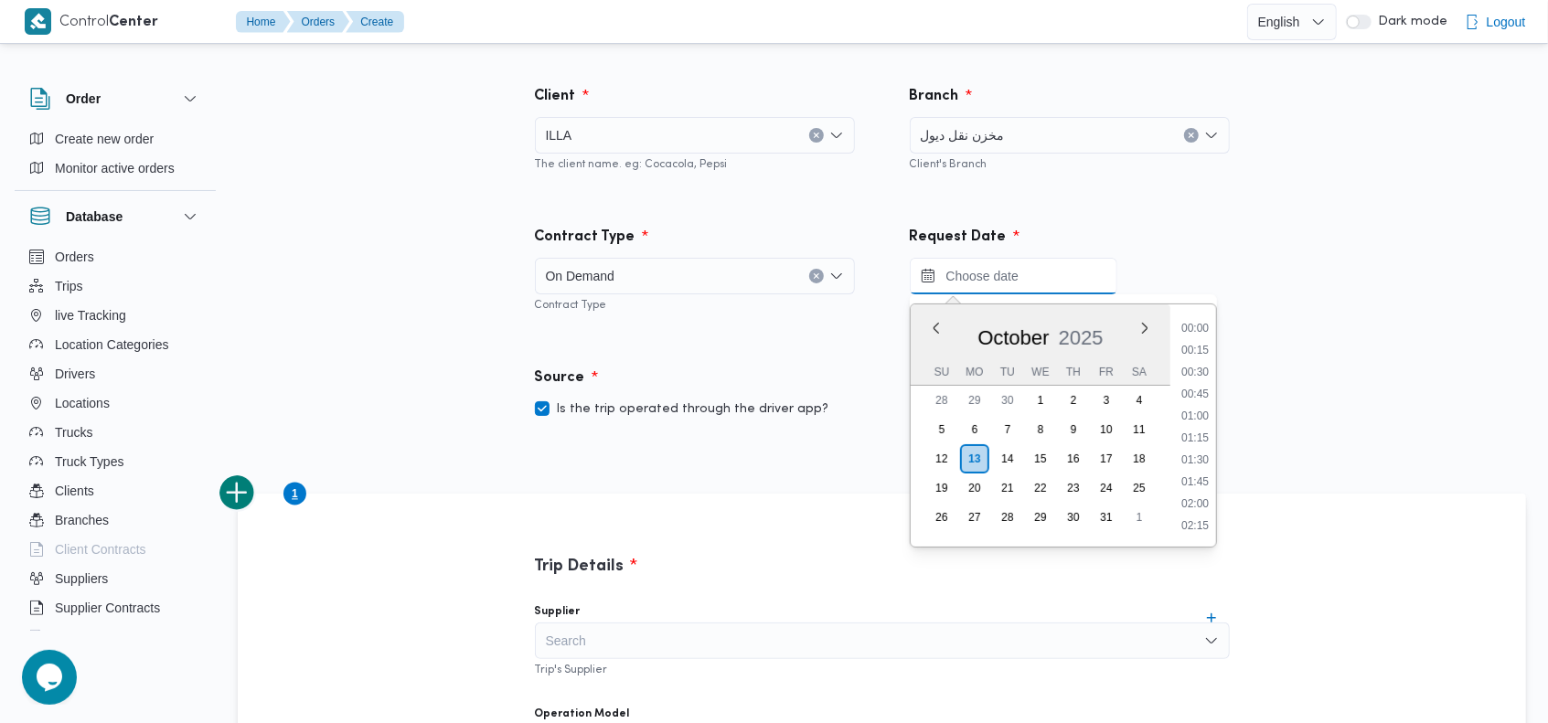
scroll to position [1556, 0]
click at [937, 330] on button "Previous Month" at bounding box center [935, 327] width 17 height 17
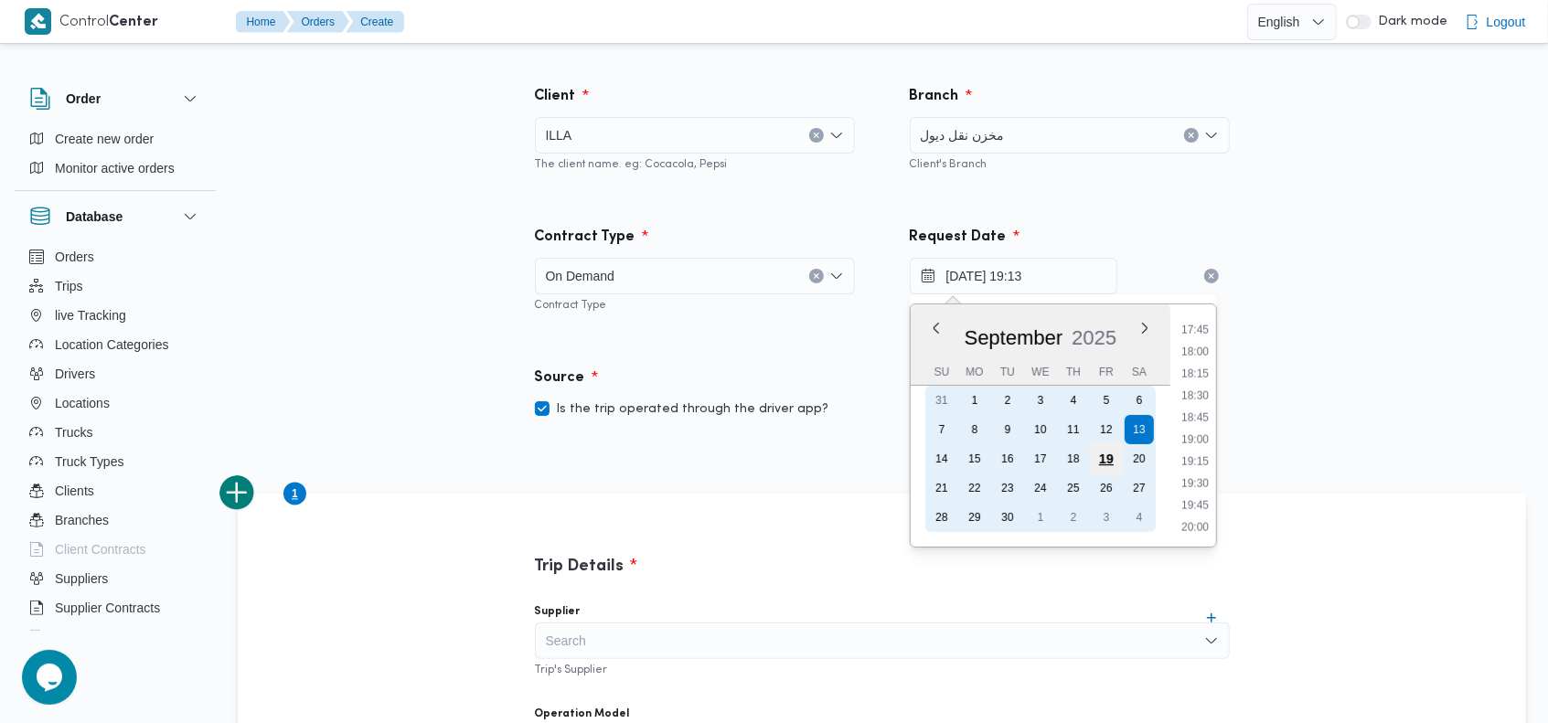
click at [1103, 460] on div "19" at bounding box center [1105, 459] width 35 height 35
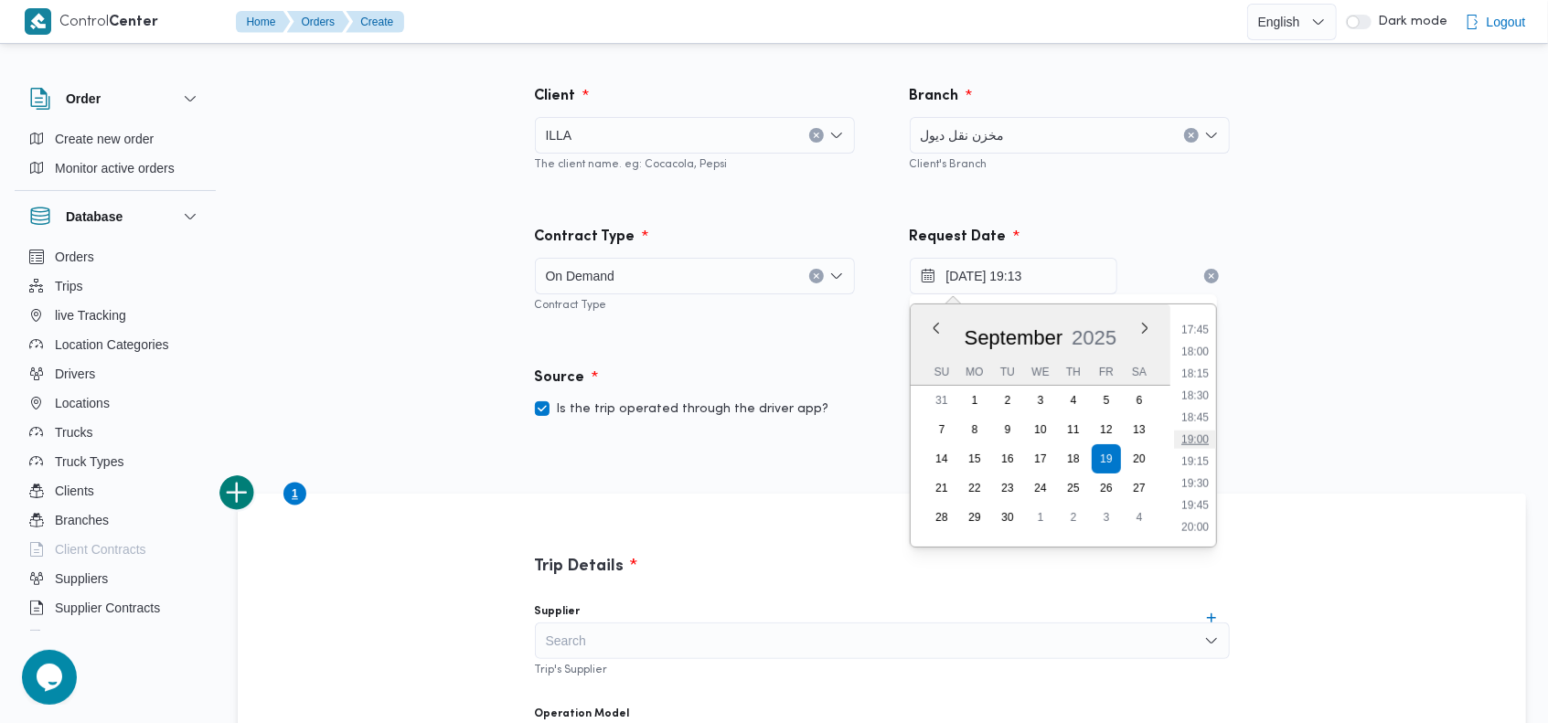
click at [1200, 435] on li "19:00" at bounding box center [1195, 440] width 42 height 18
type input "19/09/2025 19:00"
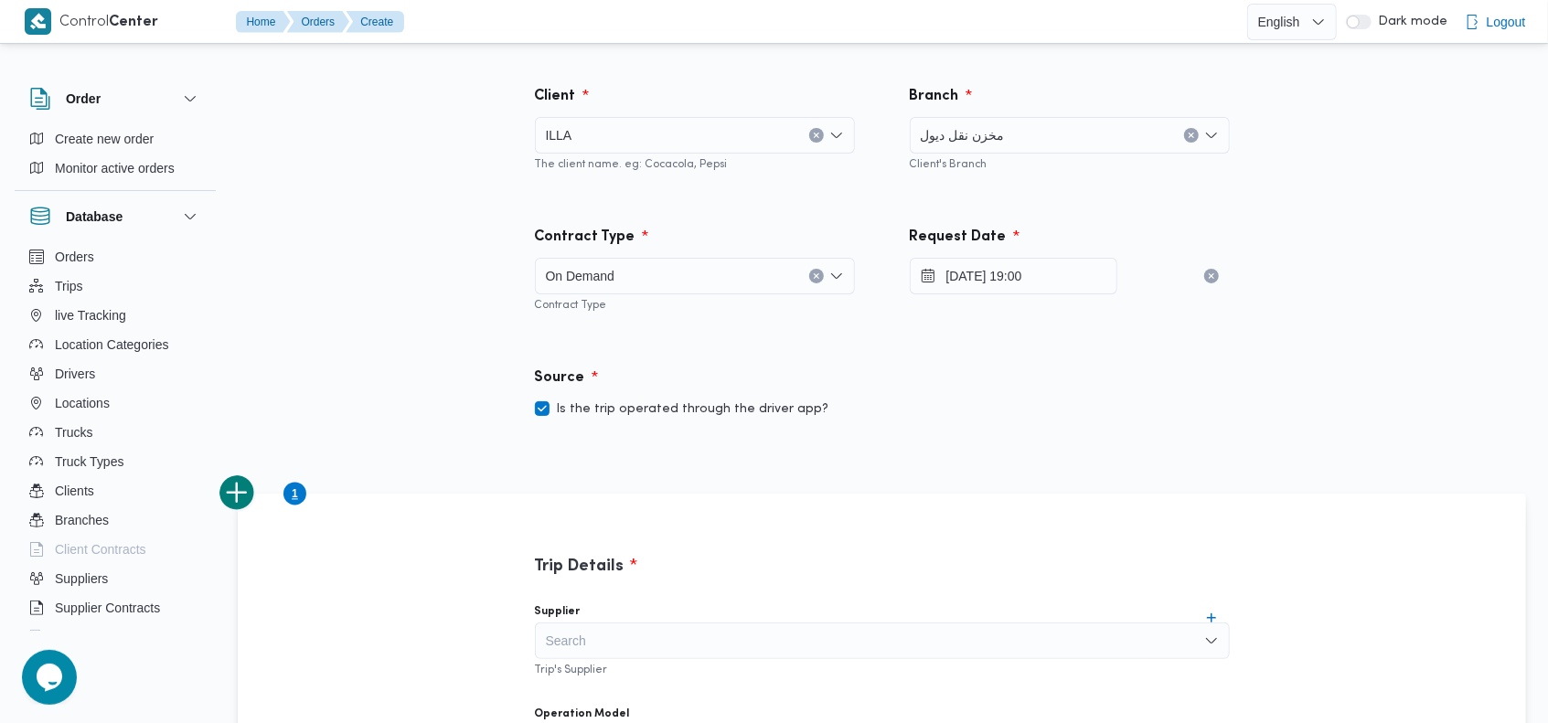
click at [742, 406] on label "Is the trip operated through the driver app?" at bounding box center [682, 410] width 294 height 22
checkbox input "false"
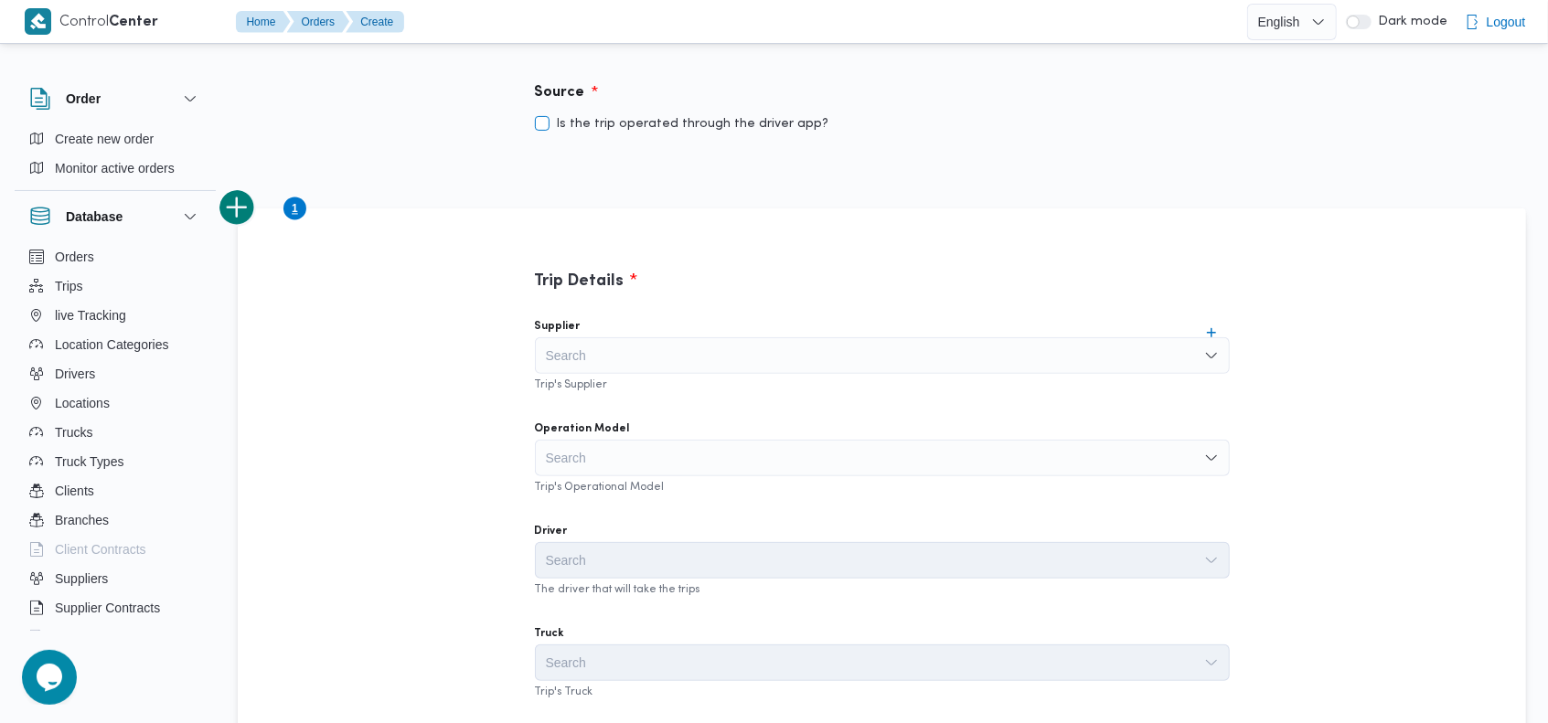
scroll to position [314, 0]
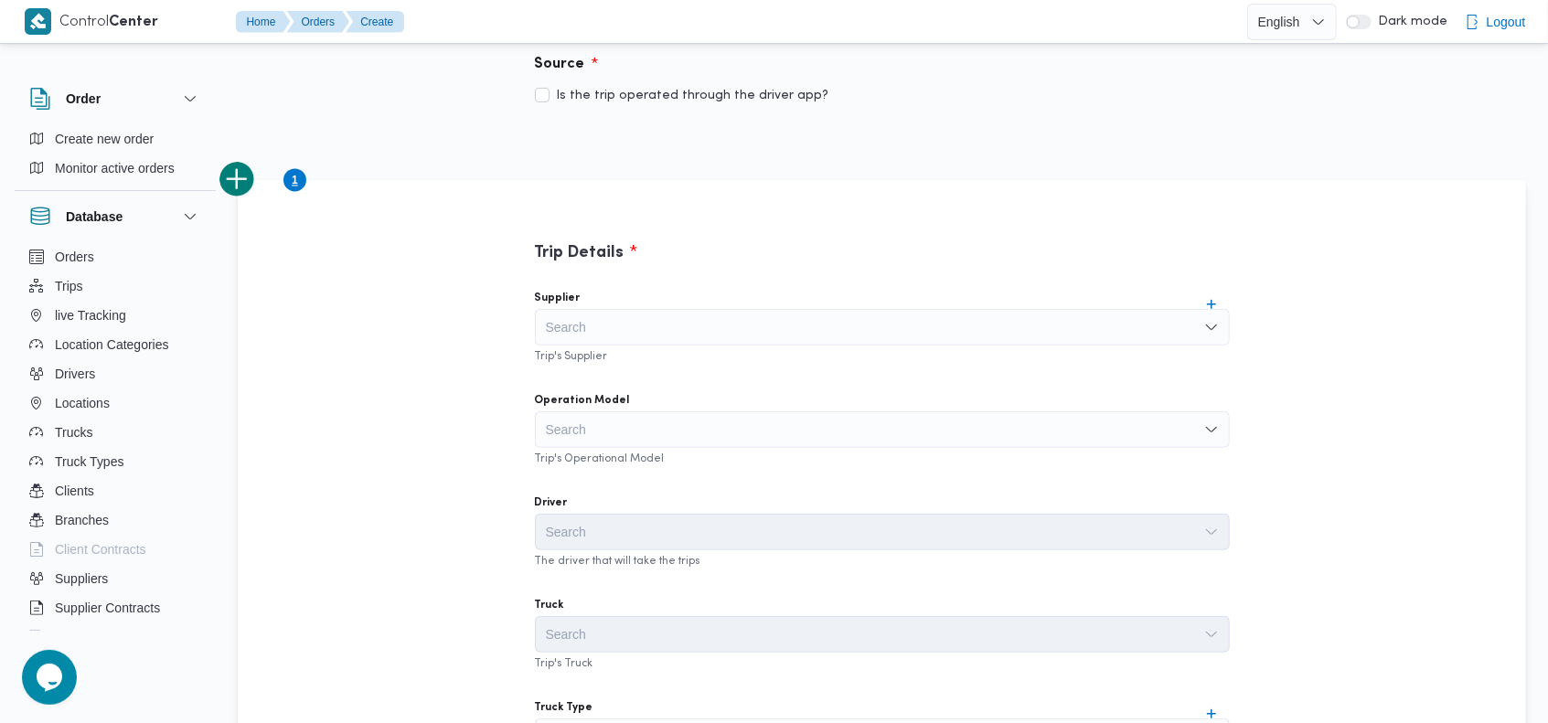
click at [884, 323] on div "Search" at bounding box center [882, 327] width 695 height 37
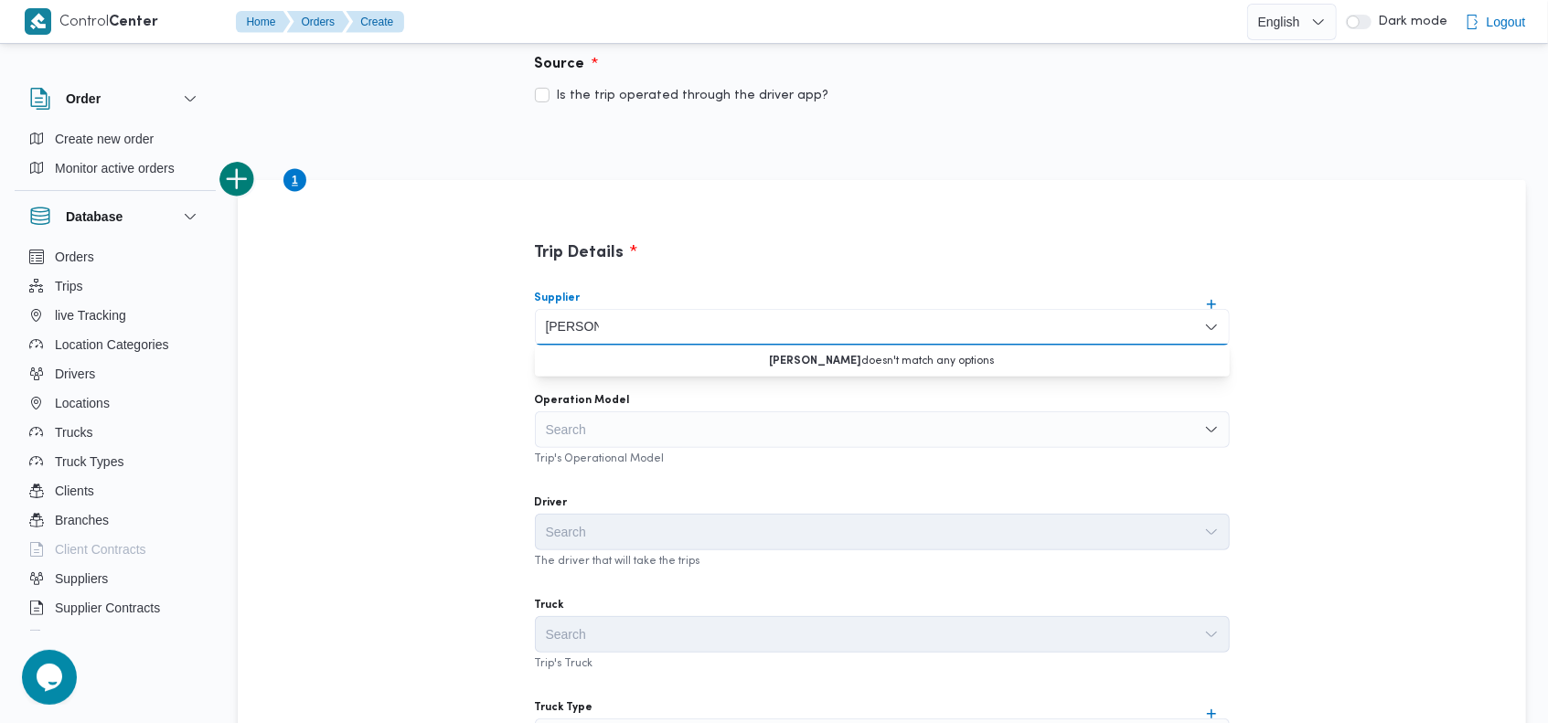
click at [578, 325] on input "هاني مجد" at bounding box center [572, 327] width 53 height 22
click at [567, 319] on input "مجدي رئ" at bounding box center [571, 327] width 50 height 22
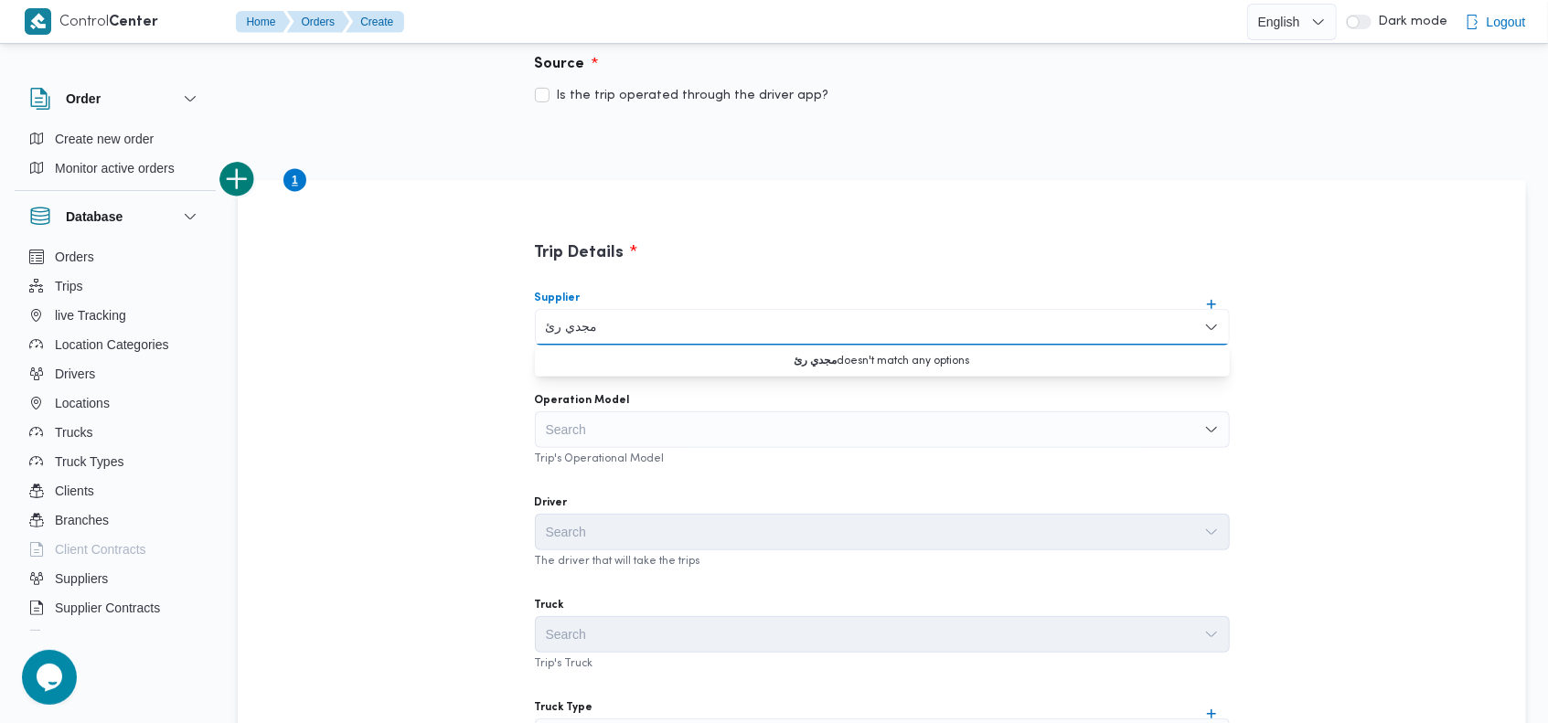
click at [567, 319] on input "مجدي رئ" at bounding box center [571, 327] width 50 height 22
type input "رئيس"
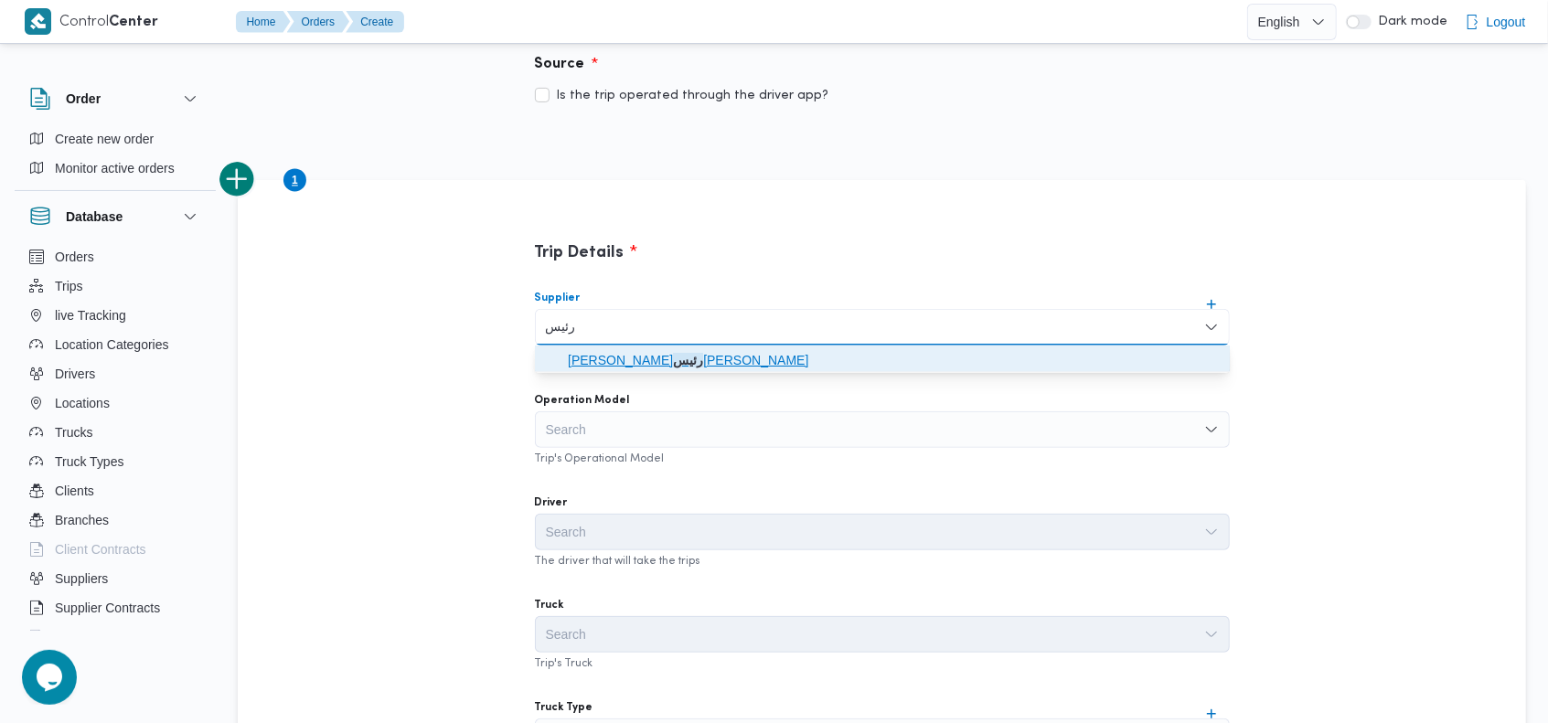
click at [634, 356] on span "هانى مجدى رئيس احمد" at bounding box center [893, 360] width 651 height 22
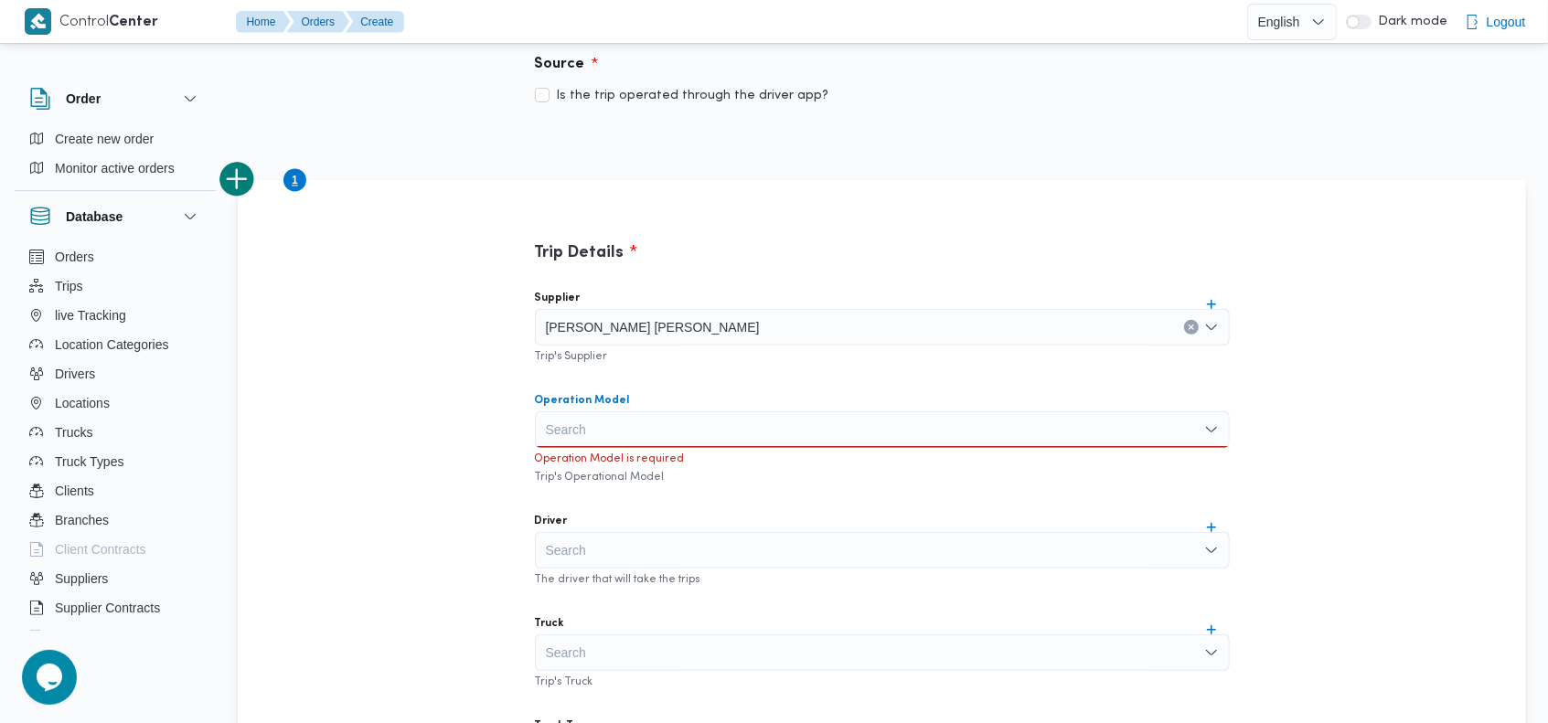
click at [664, 421] on div "Search" at bounding box center [882, 429] width 695 height 37
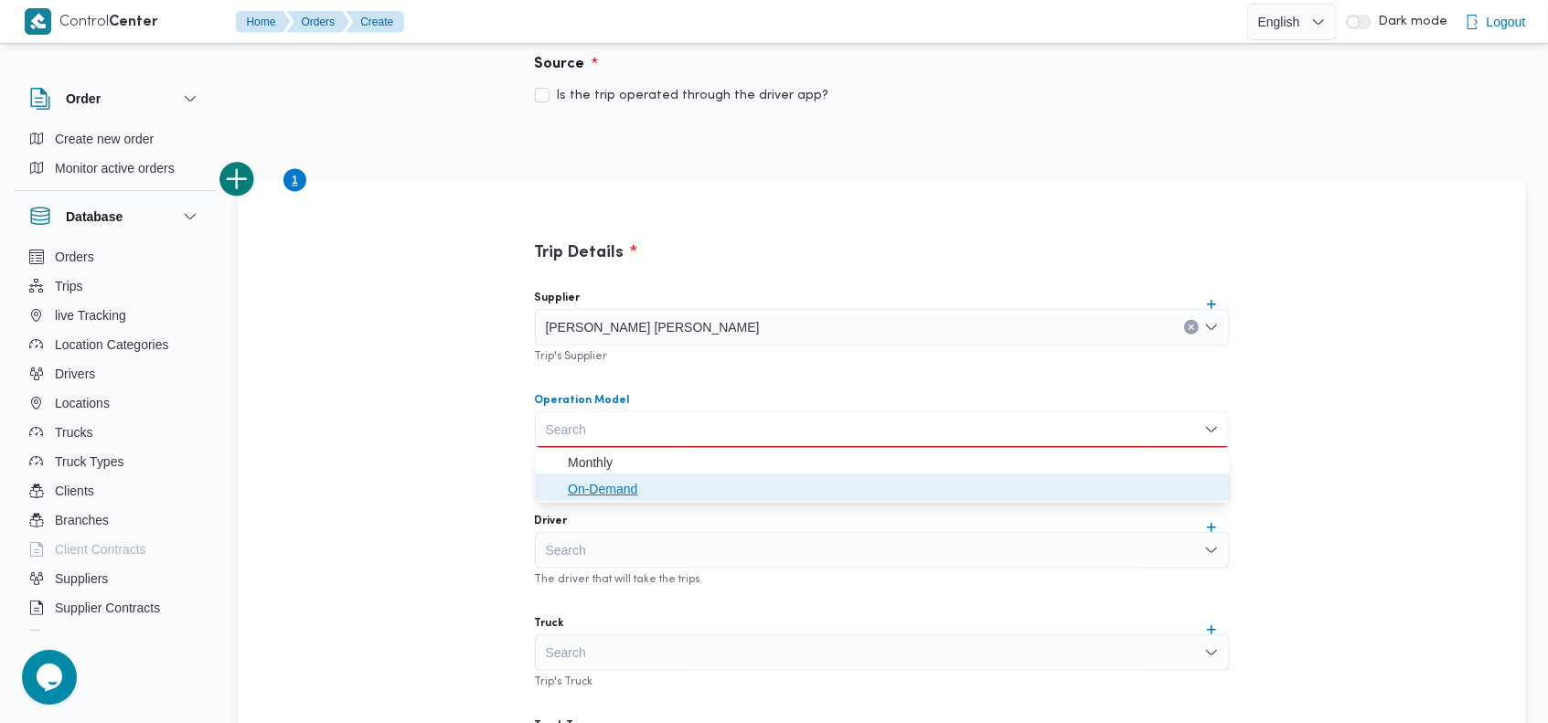
click at [659, 480] on span "On-Demand" at bounding box center [893, 489] width 651 height 22
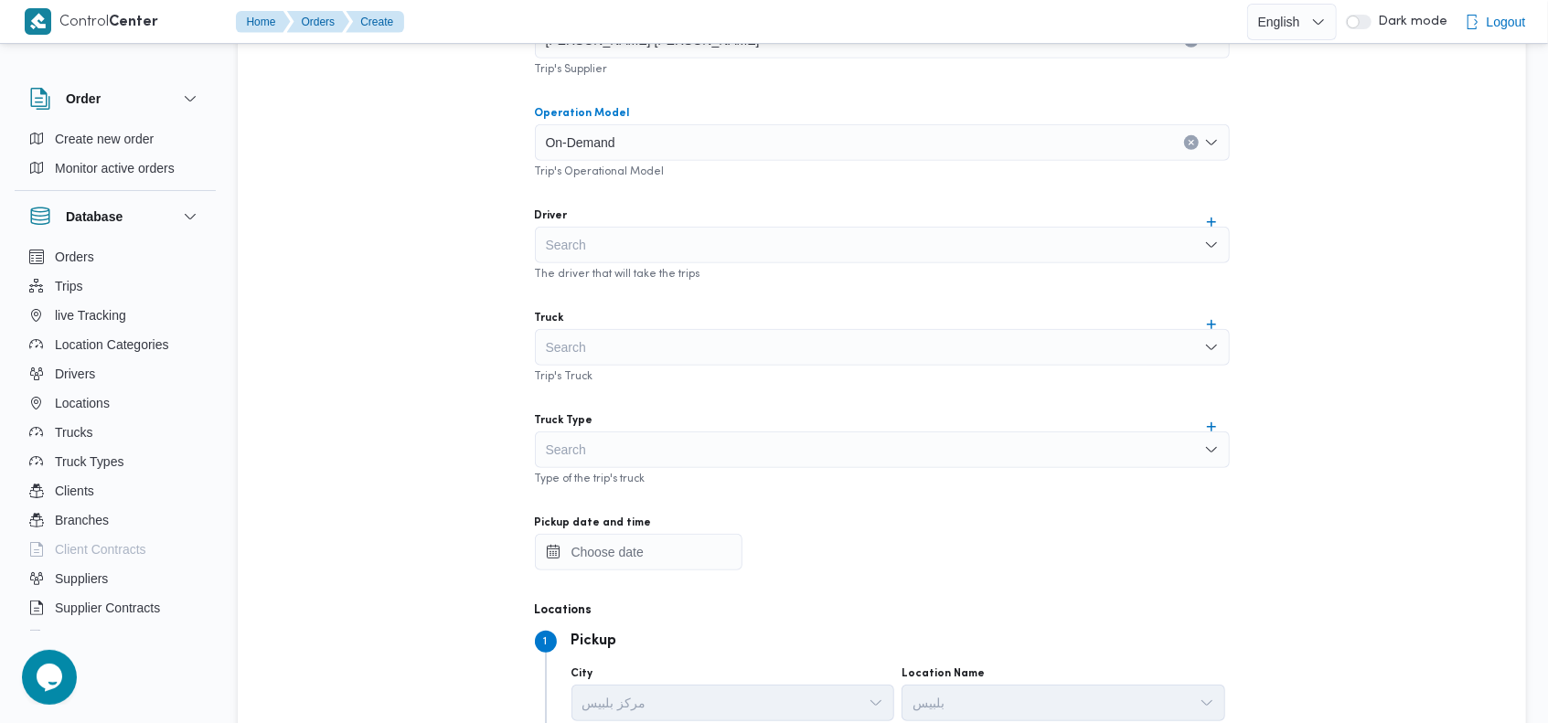
scroll to position [618, 0]
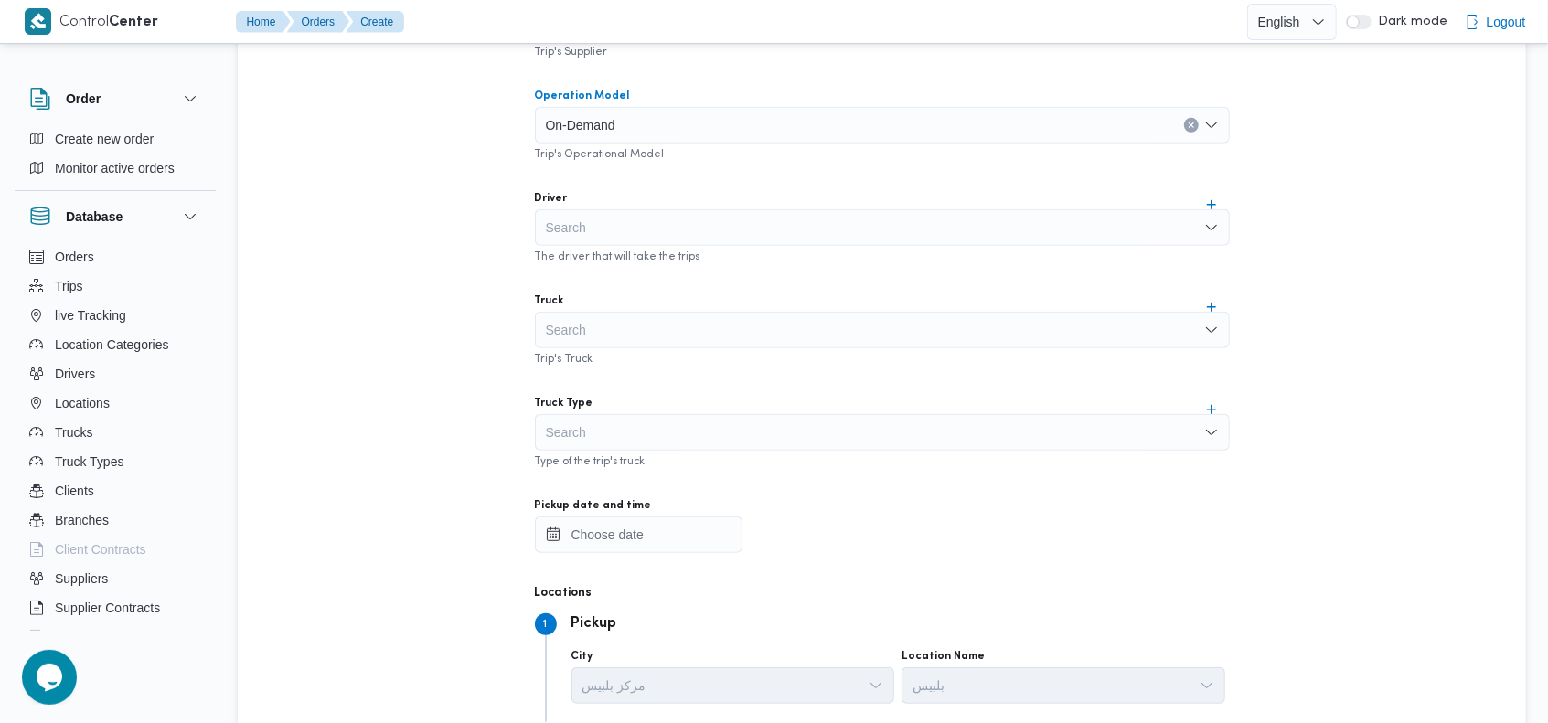
click at [756, 428] on div "Search" at bounding box center [882, 432] width 695 height 37
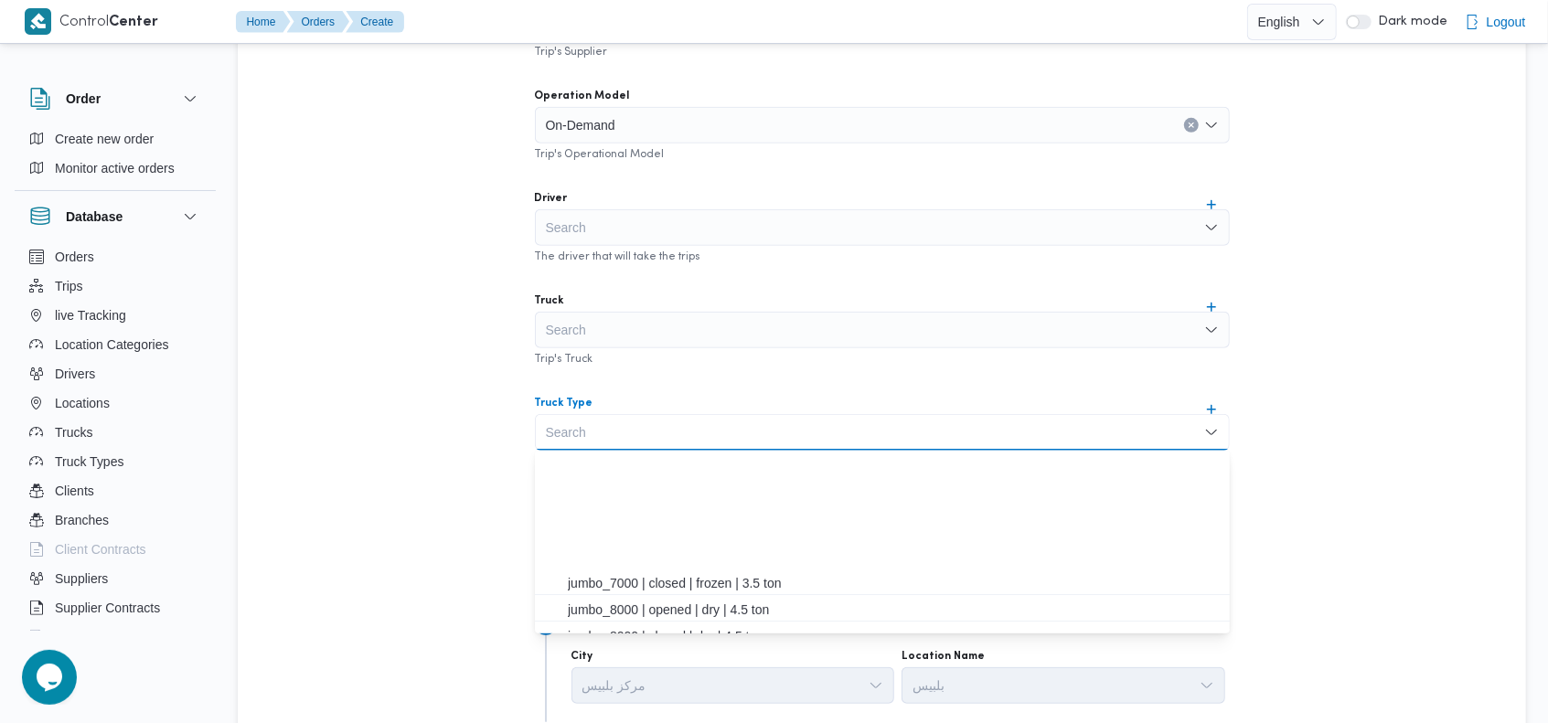
scroll to position [483, 0]
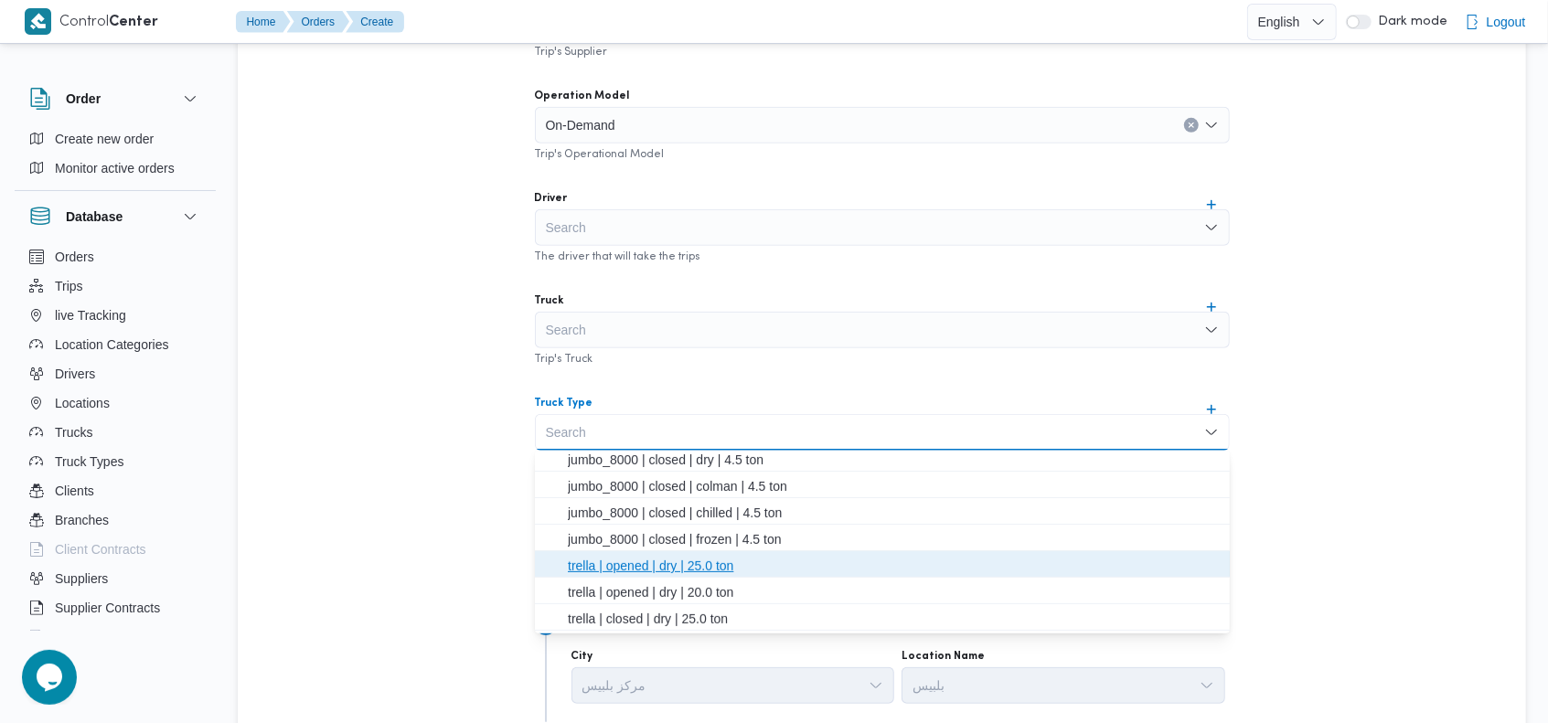
click at [695, 560] on span "trella | opened | dry | 25.0 ton" at bounding box center [893, 566] width 651 height 22
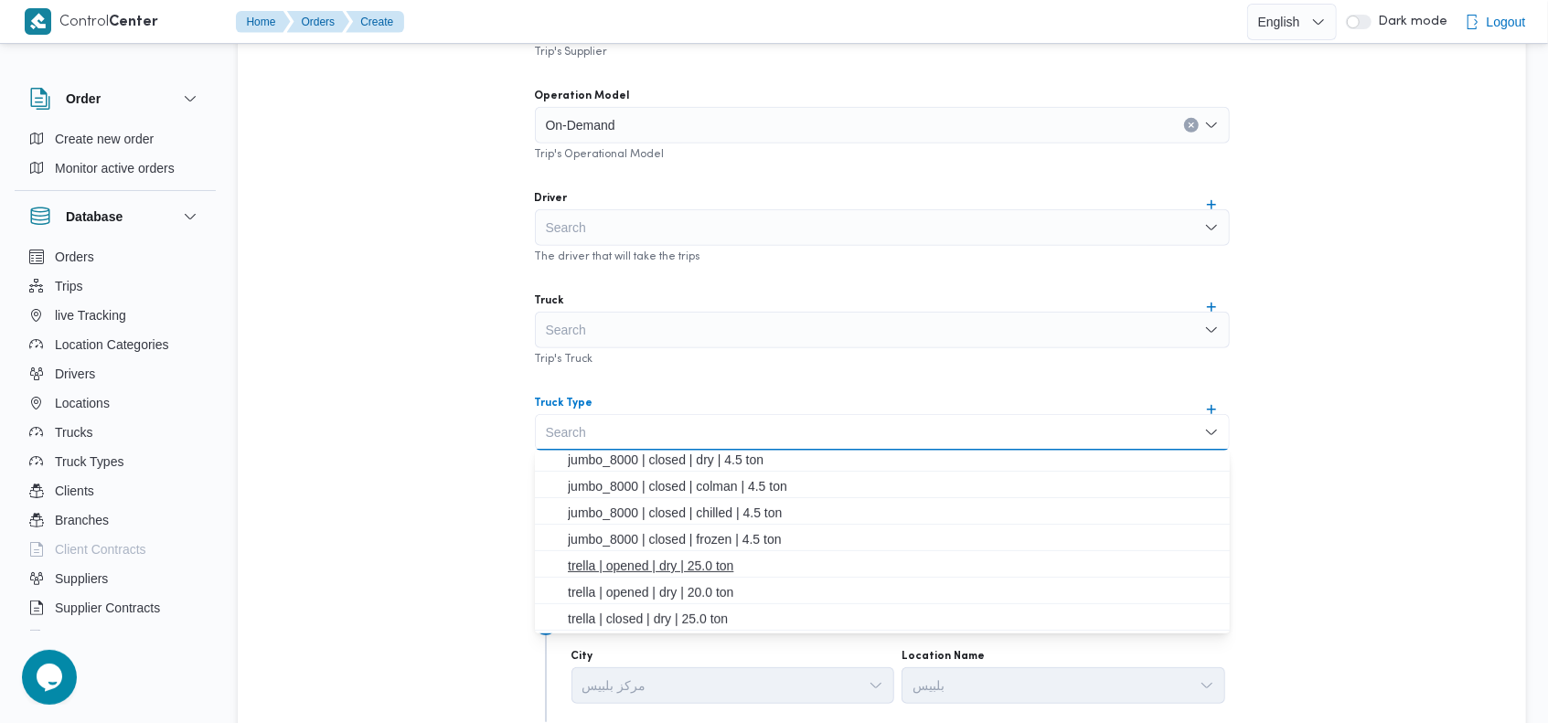
scroll to position [0, 0]
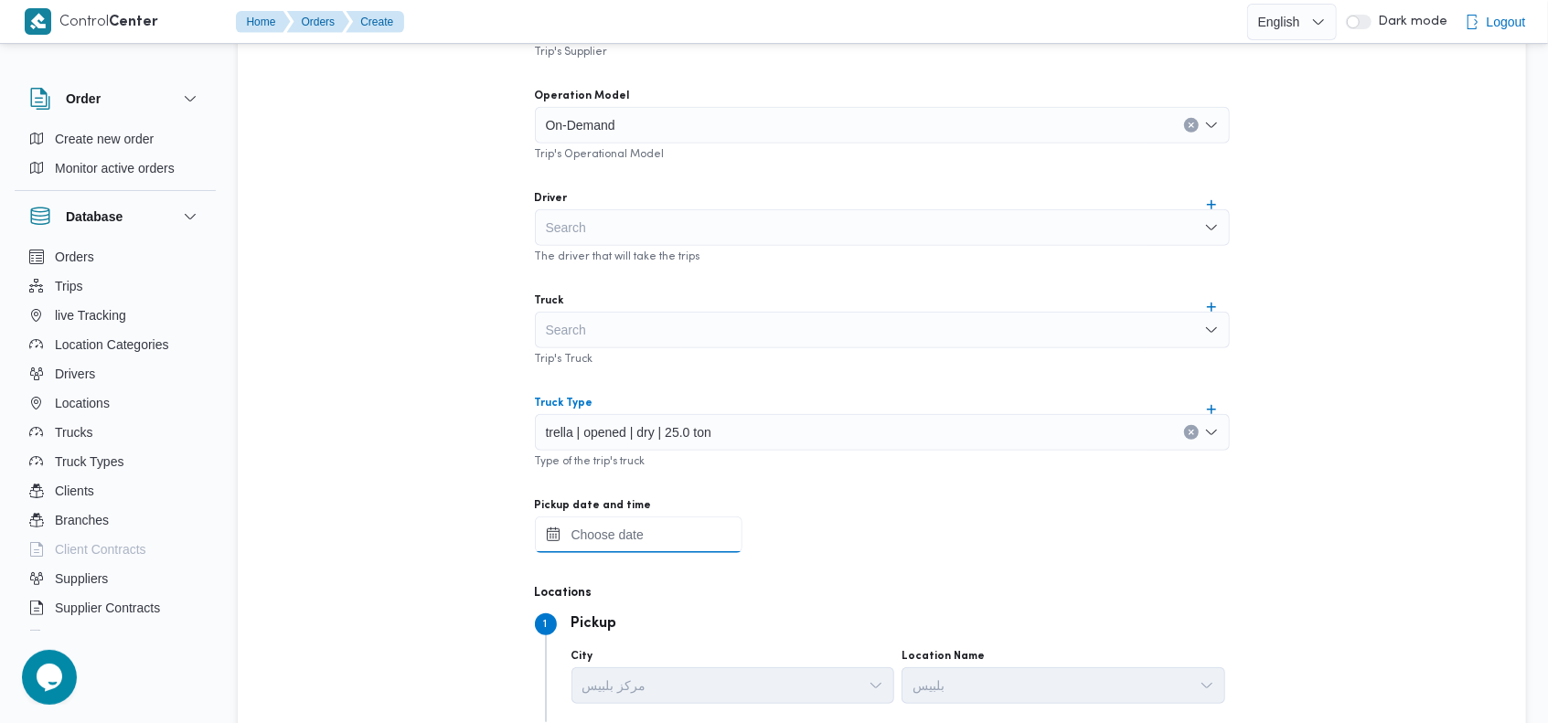
click at [638, 534] on input "Pickup date and time" at bounding box center [639, 535] width 208 height 37
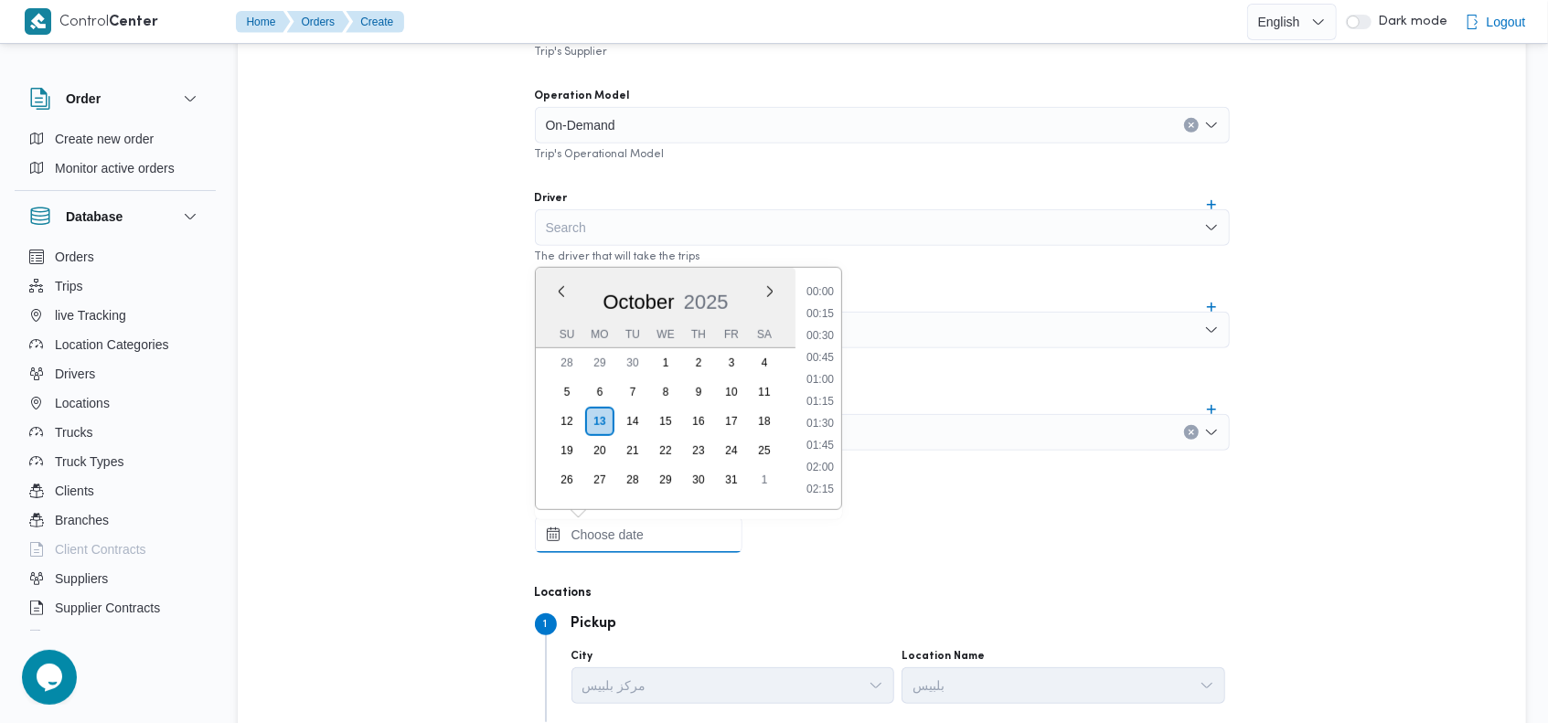
scroll to position [1557, 0]
click at [557, 285] on button "Previous Month" at bounding box center [560, 291] width 17 height 17
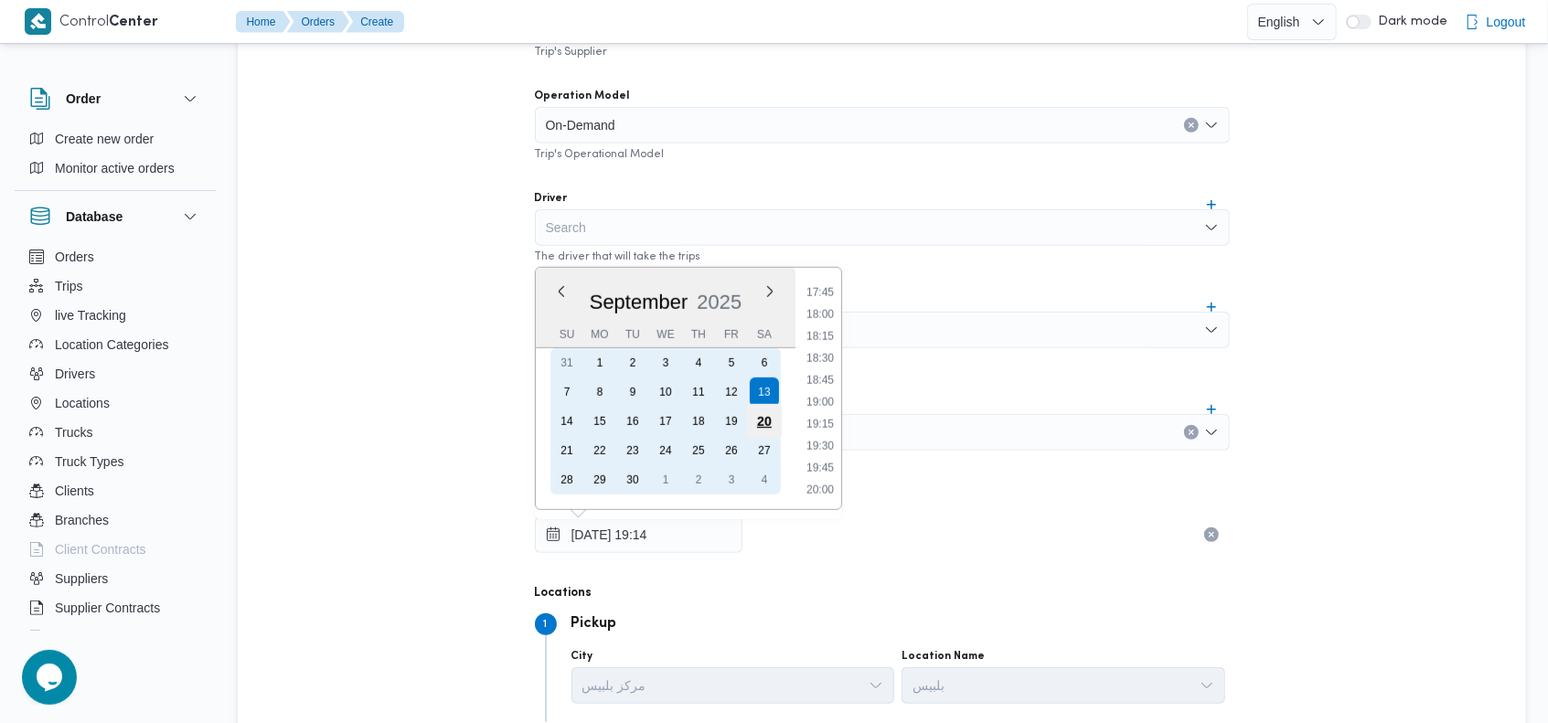
click at [761, 413] on div "20" at bounding box center [763, 421] width 35 height 35
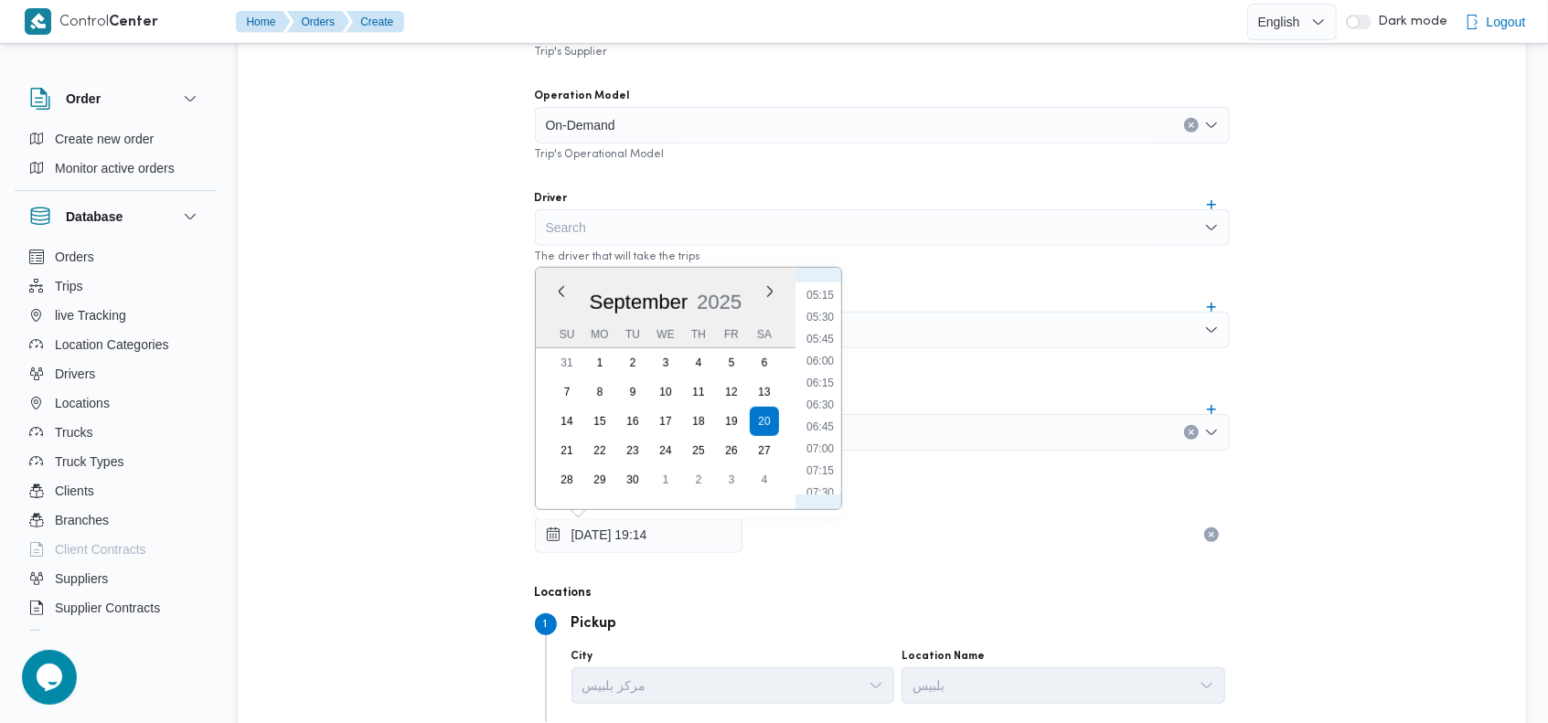
scroll to position [547, 0]
click at [829, 443] on li "08:00" at bounding box center [820, 447] width 42 height 18
type input "[DATE] 08:00"
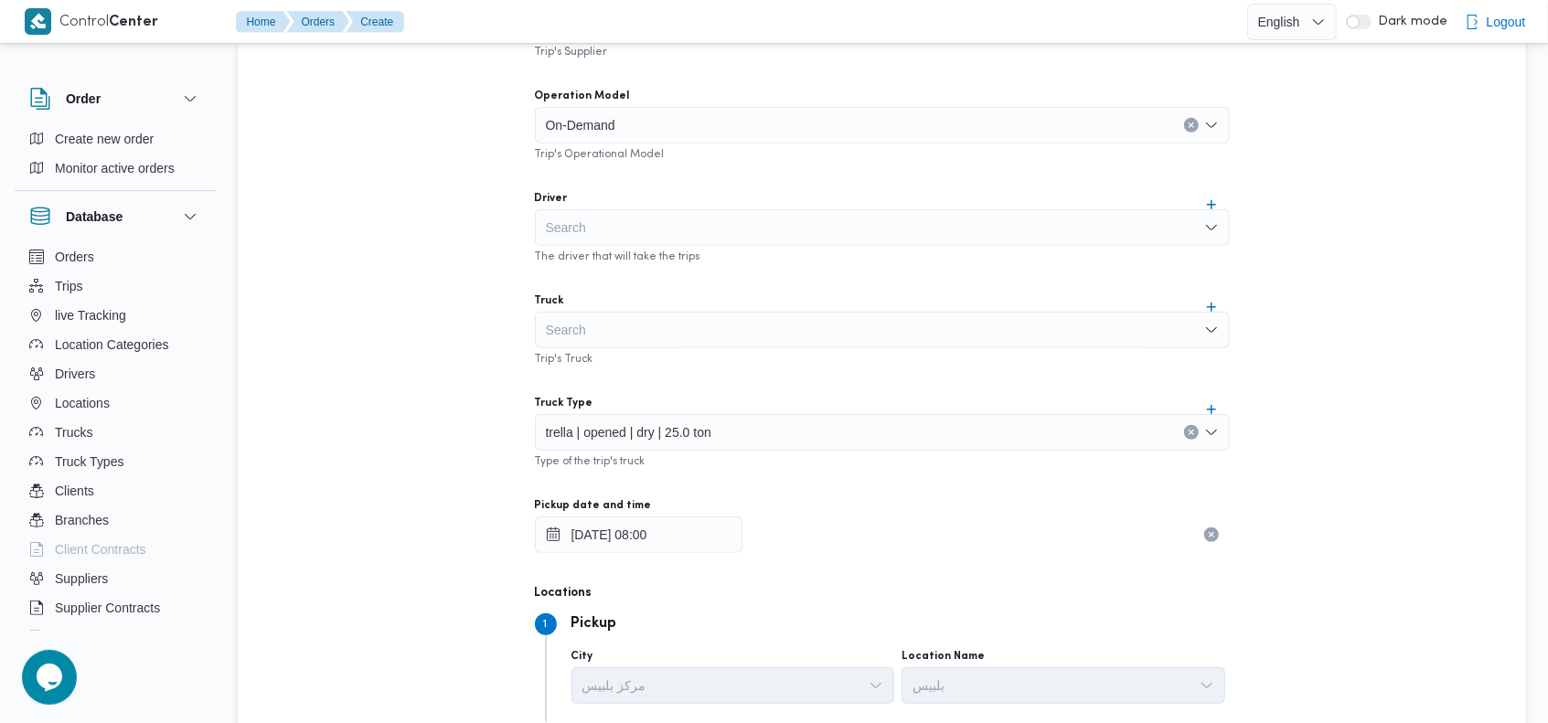
click at [939, 366] on div "Supplier هانى مجدى رئيس احمد Trip's Supplier Operation Model On-Demand Trip's O…" at bounding box center [882, 378] width 724 height 813
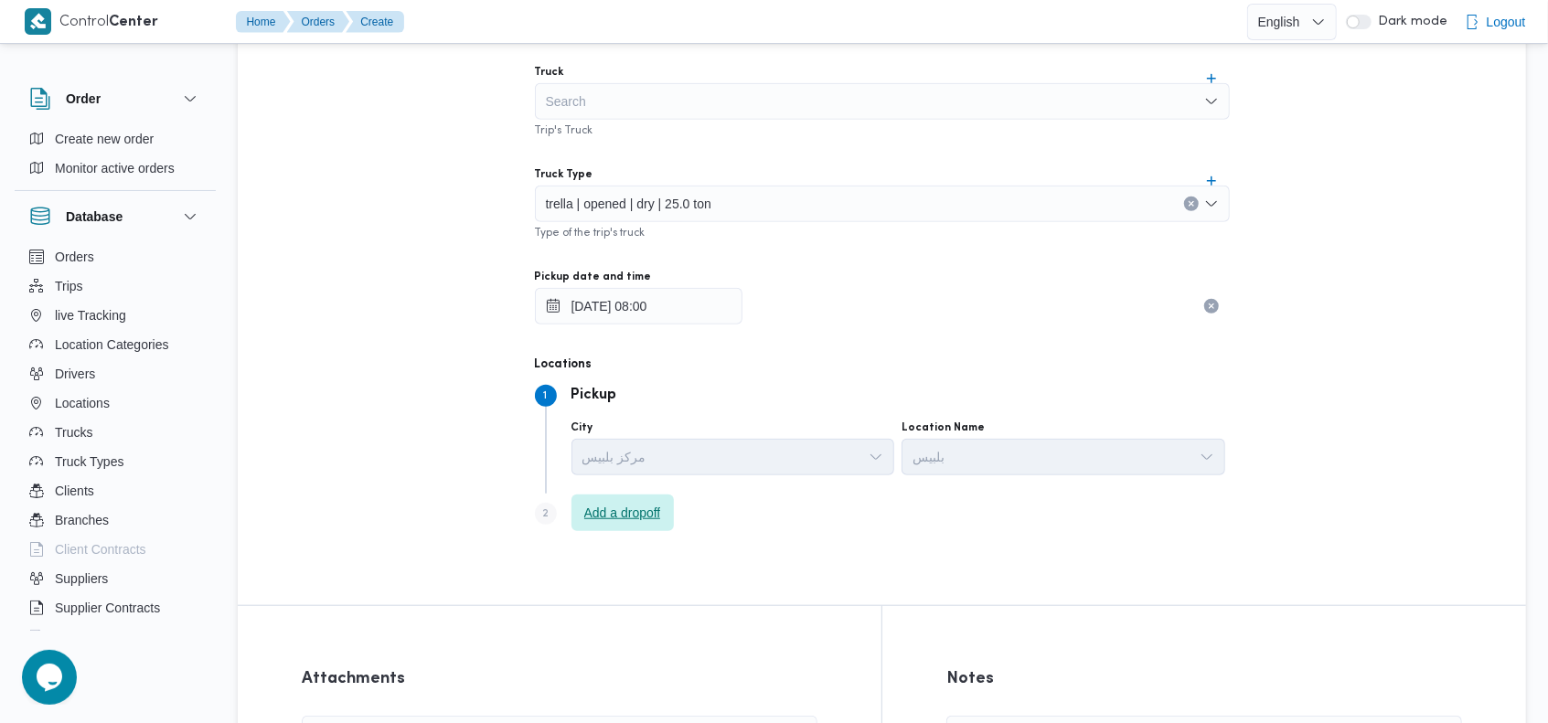
click at [603, 517] on span "Add a dropoff" at bounding box center [622, 513] width 77 height 22
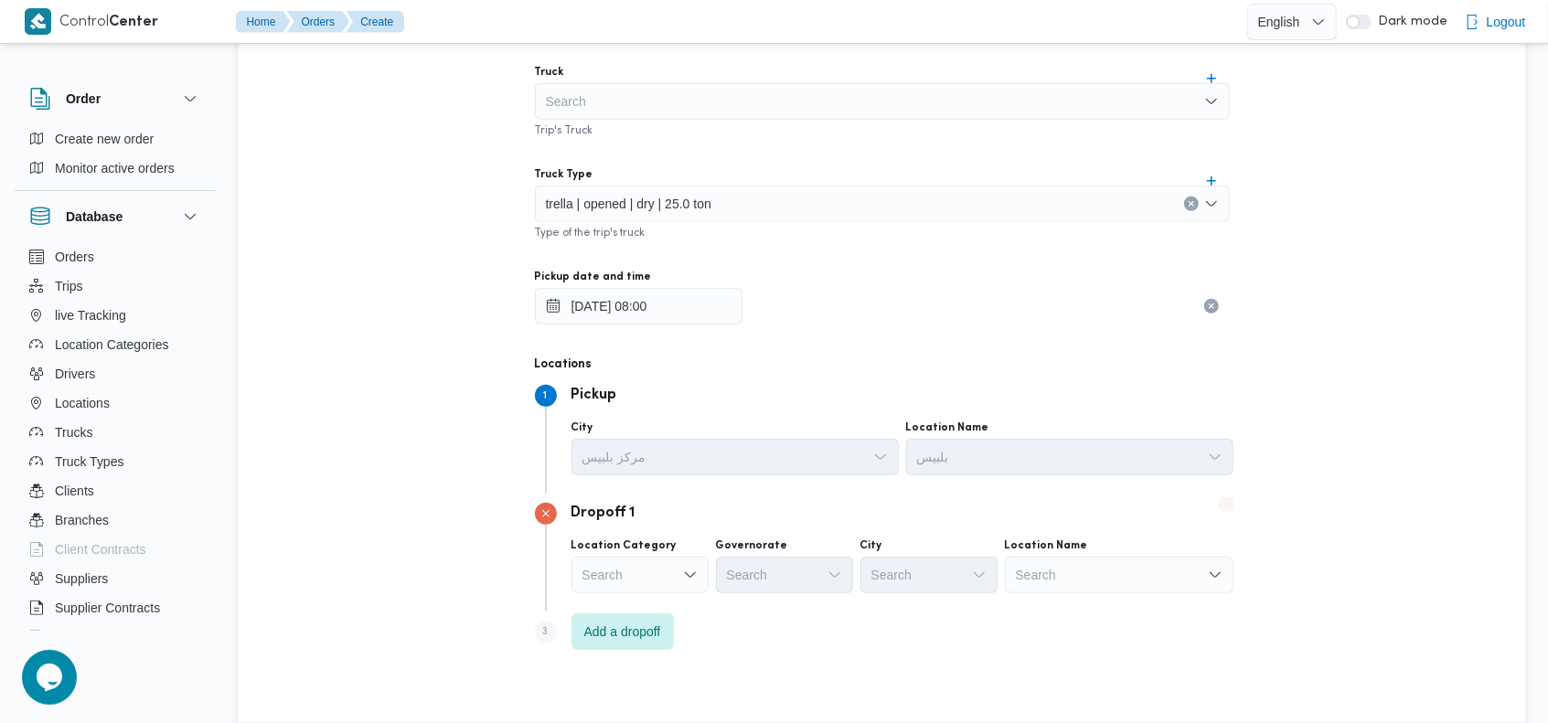
click at [1148, 577] on div "Search" at bounding box center [1119, 575] width 229 height 37
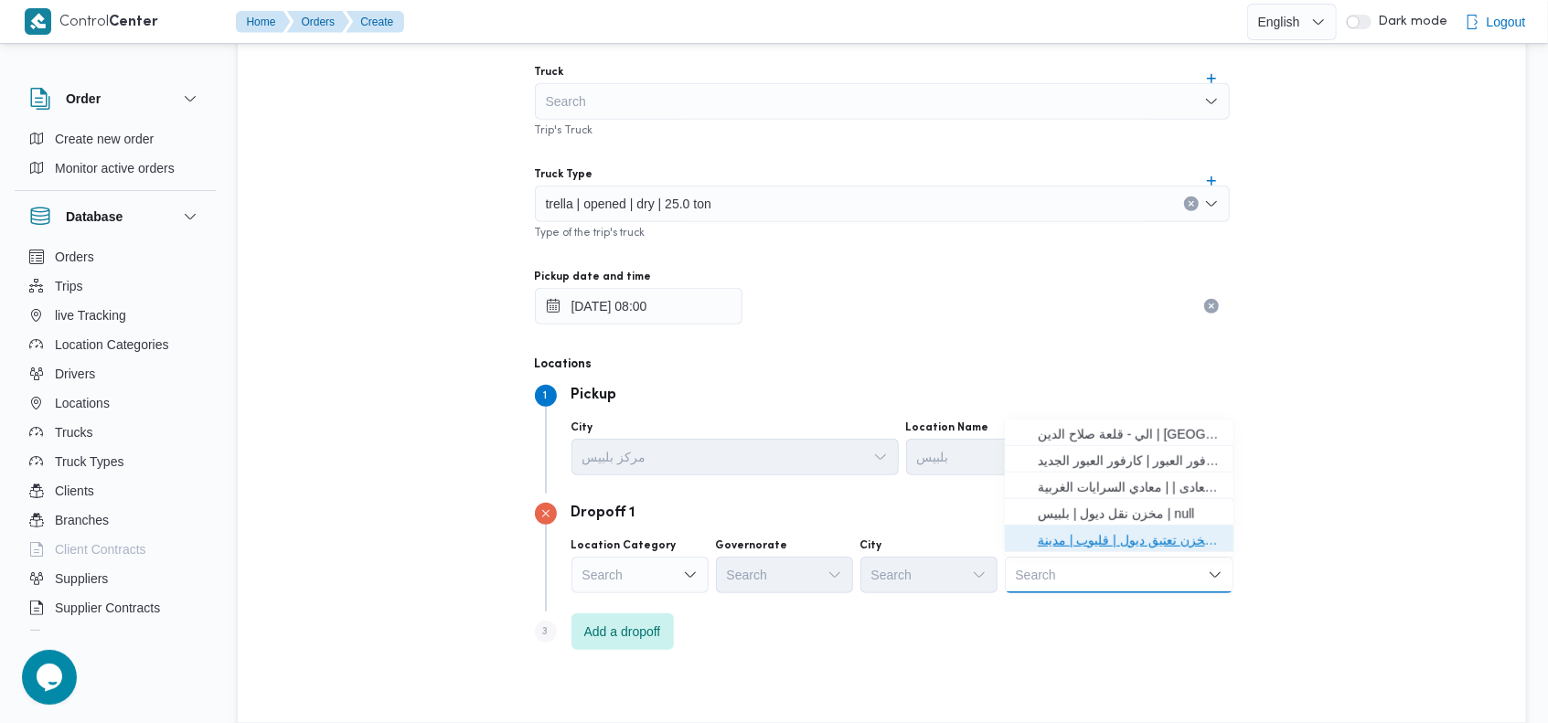
click at [1148, 543] on span "مخزن تعتيق ديول | قليوب | مدينة قليوب" at bounding box center [1130, 540] width 185 height 22
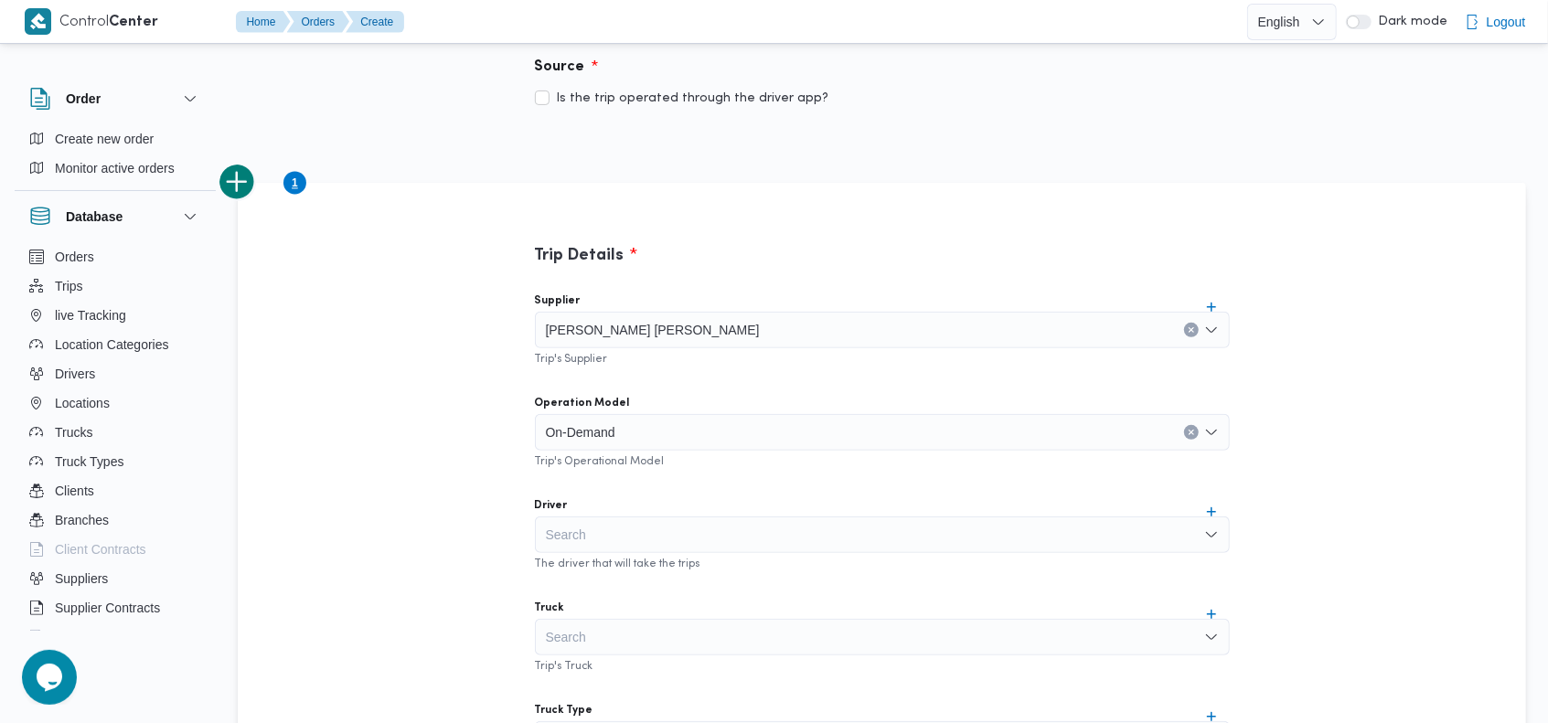
scroll to position [294, 0]
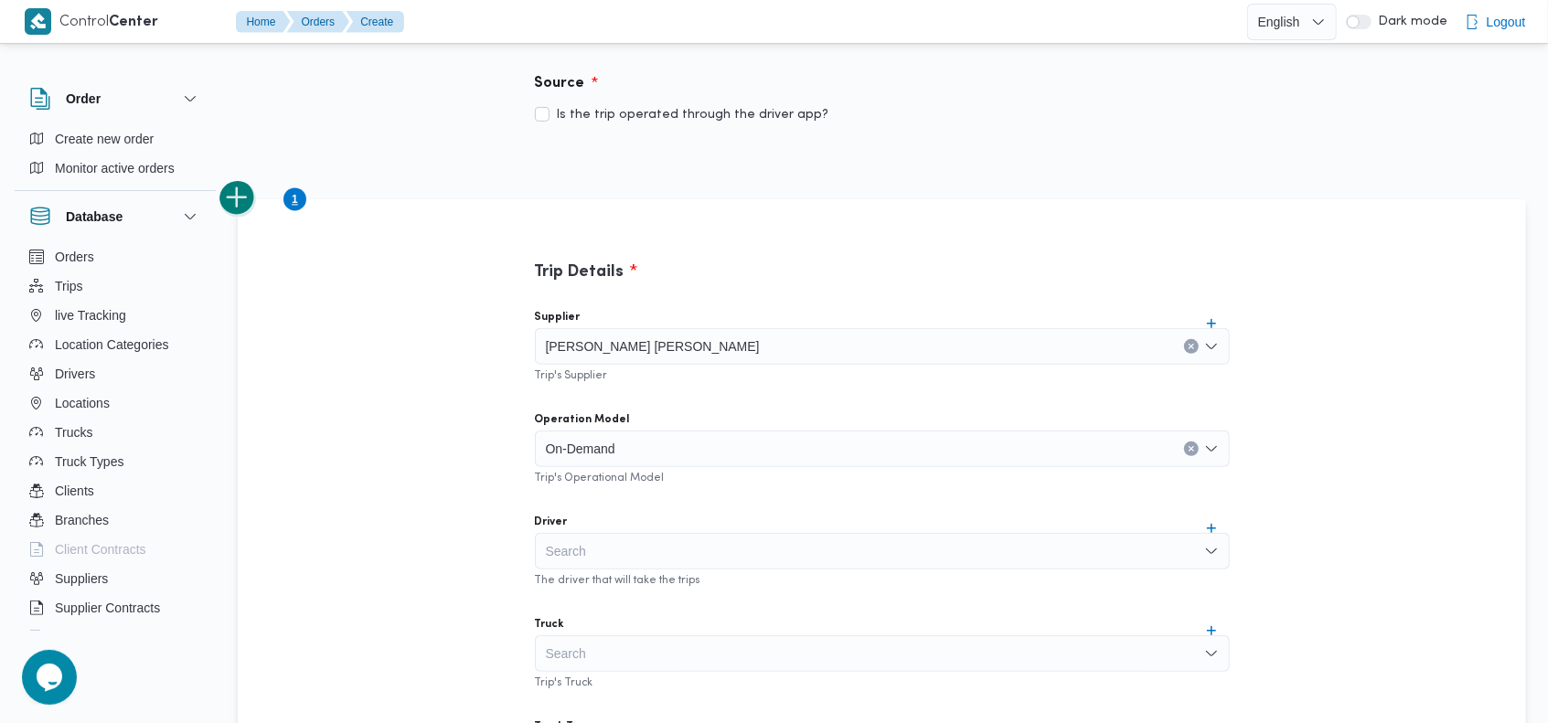
click at [249, 190] on button "add trip" at bounding box center [237, 198] width 37 height 37
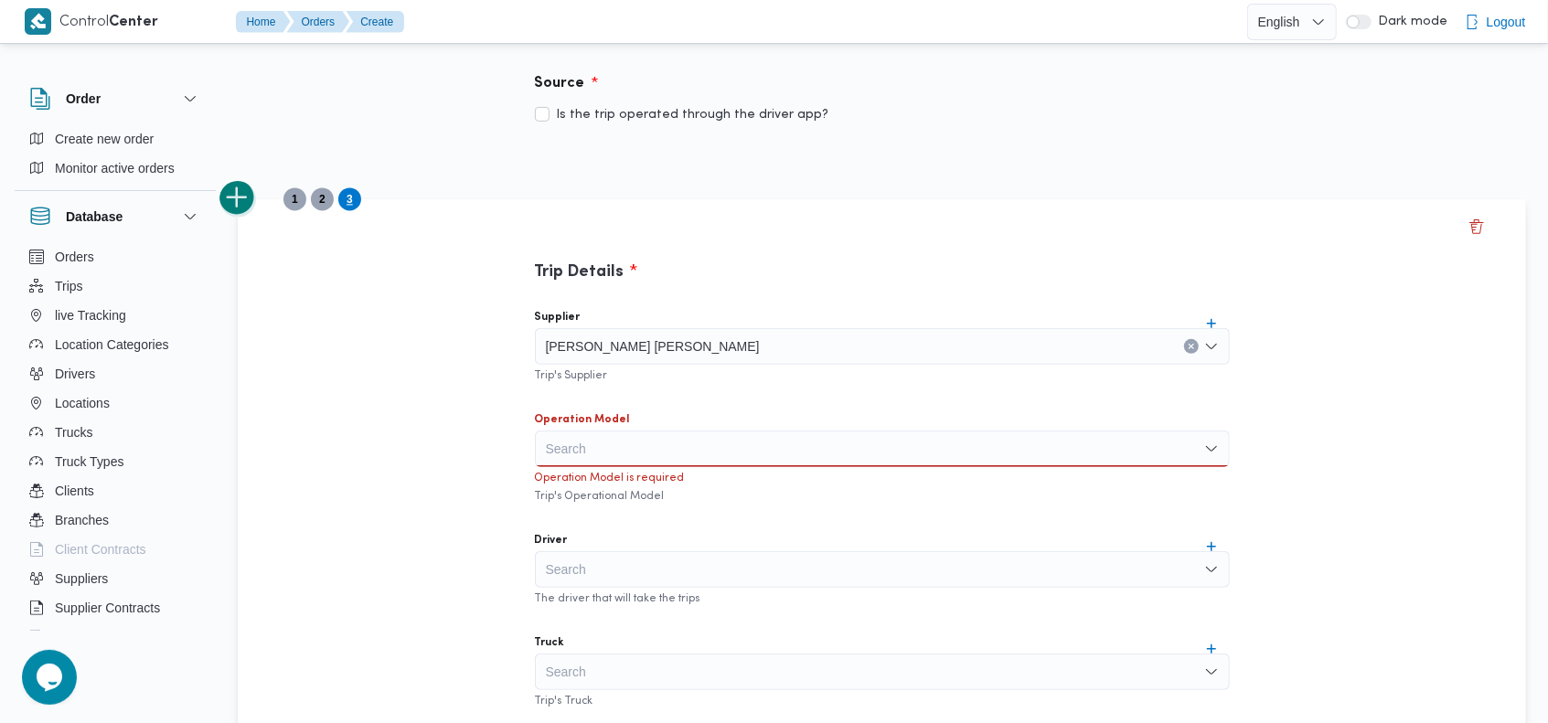
click at [249, 190] on button "add trip" at bounding box center [237, 198] width 37 height 37
click at [667, 443] on div "Search" at bounding box center [882, 449] width 695 height 37
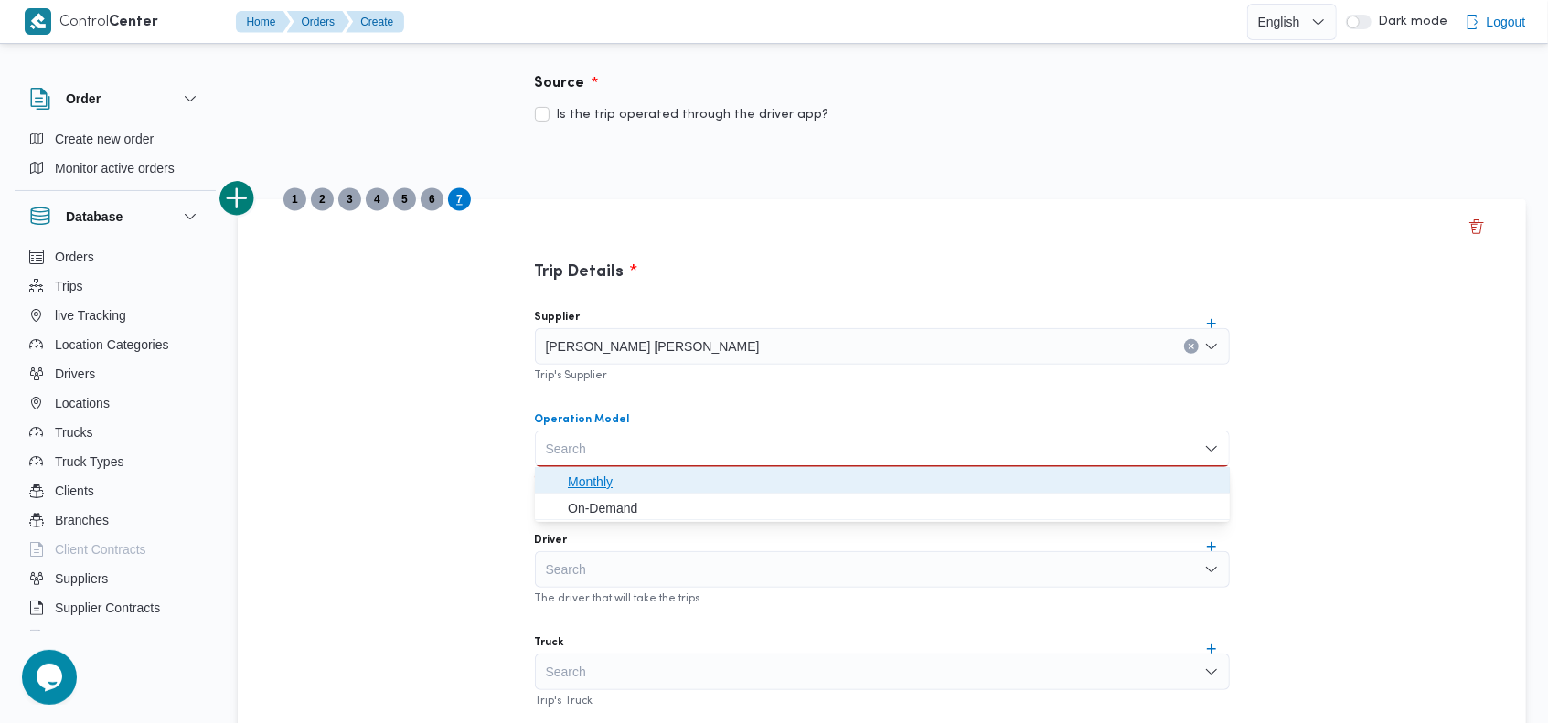
click at [640, 492] on span "Monthly" at bounding box center [882, 481] width 680 height 29
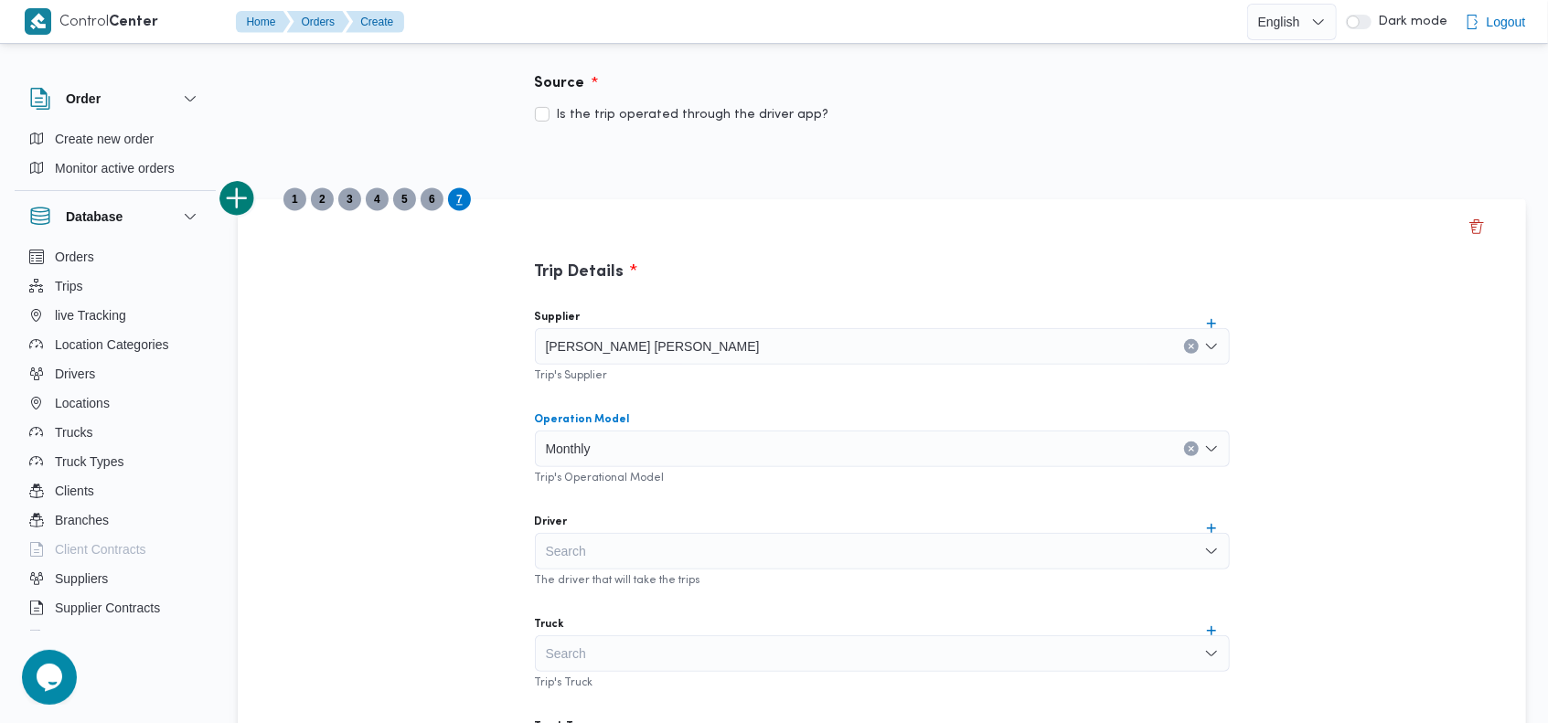
click at [625, 452] on div "Monthly Combo box. Selected. Monthly. Press Backspace to delete Monthly. Combo …" at bounding box center [882, 449] width 695 height 37
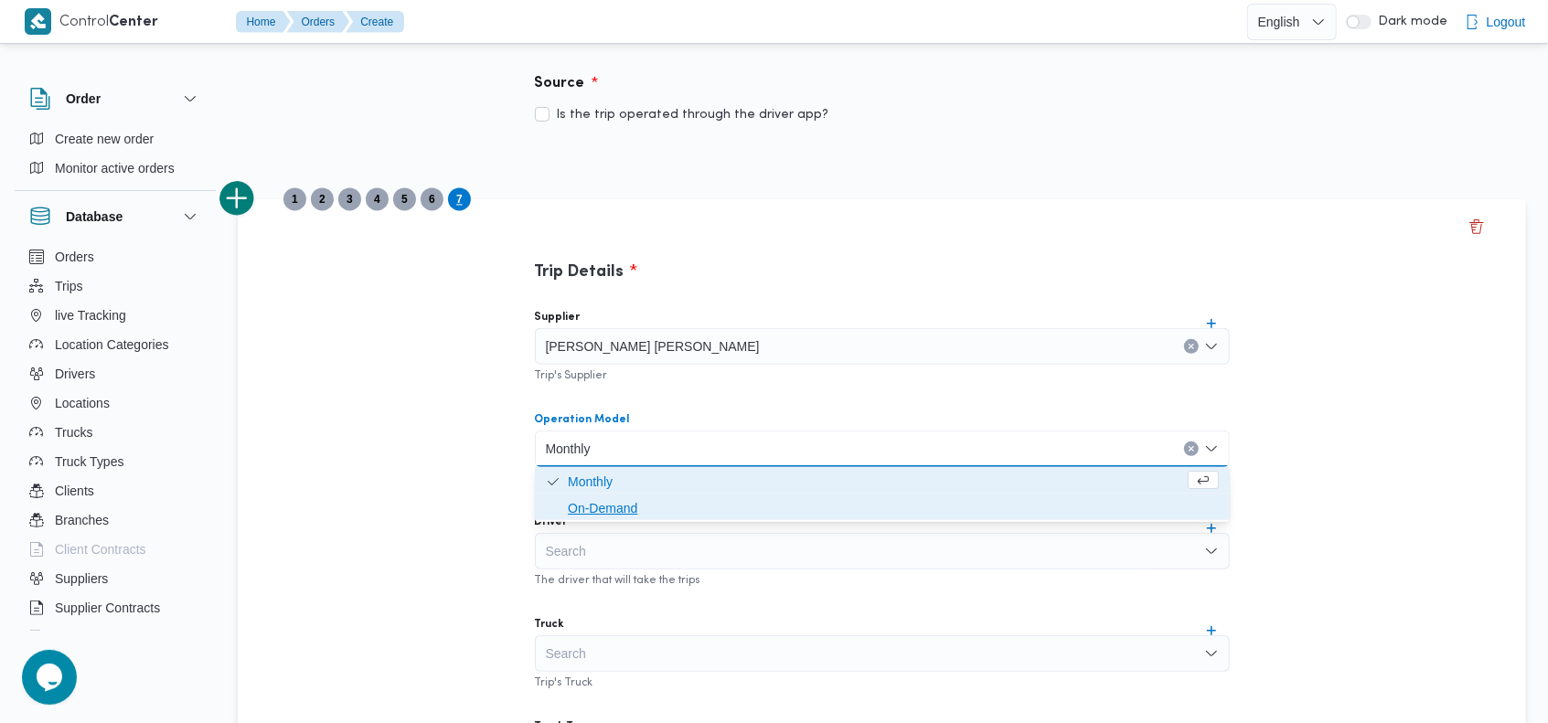
click at [610, 503] on span "On-Demand" at bounding box center [893, 508] width 651 height 22
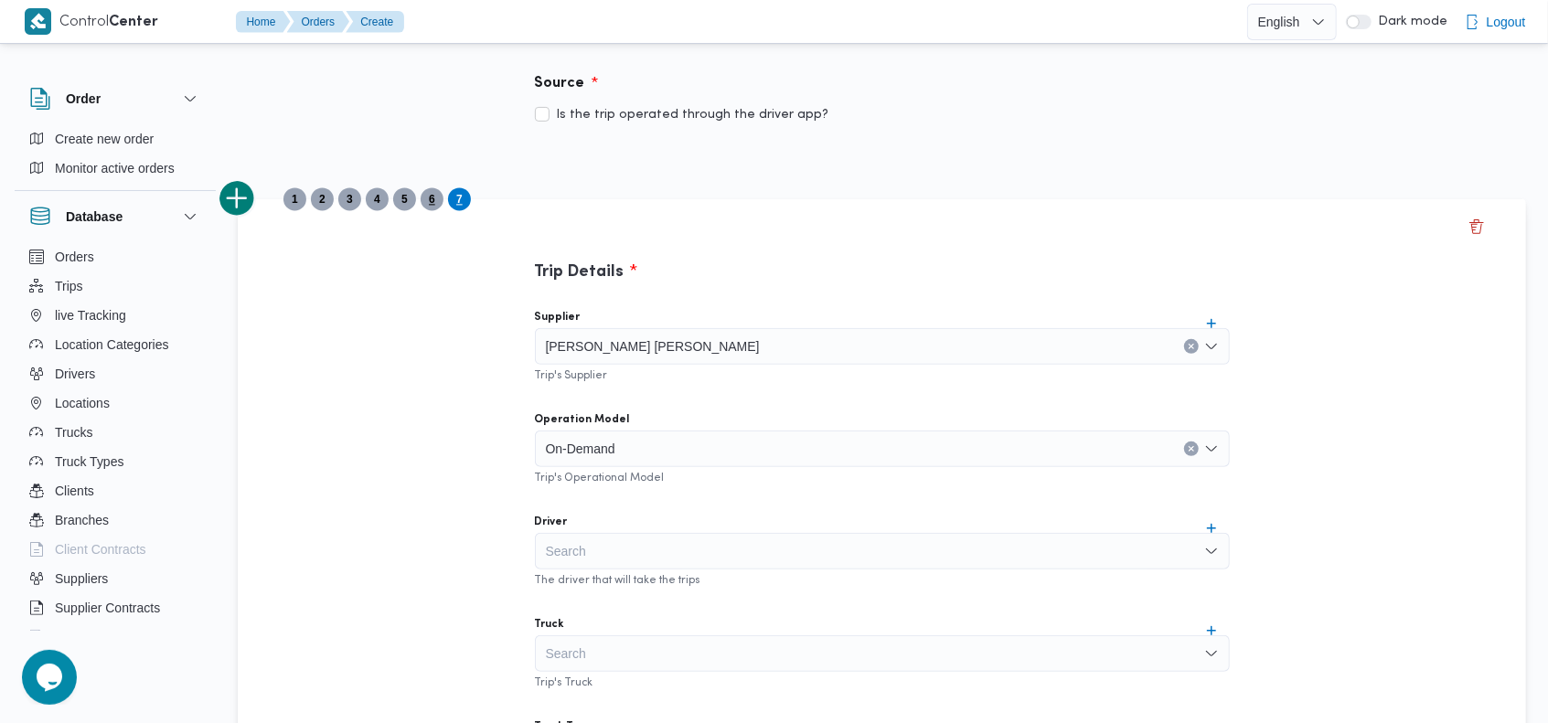
click at [432, 199] on span "6" at bounding box center [432, 199] width 6 height 22
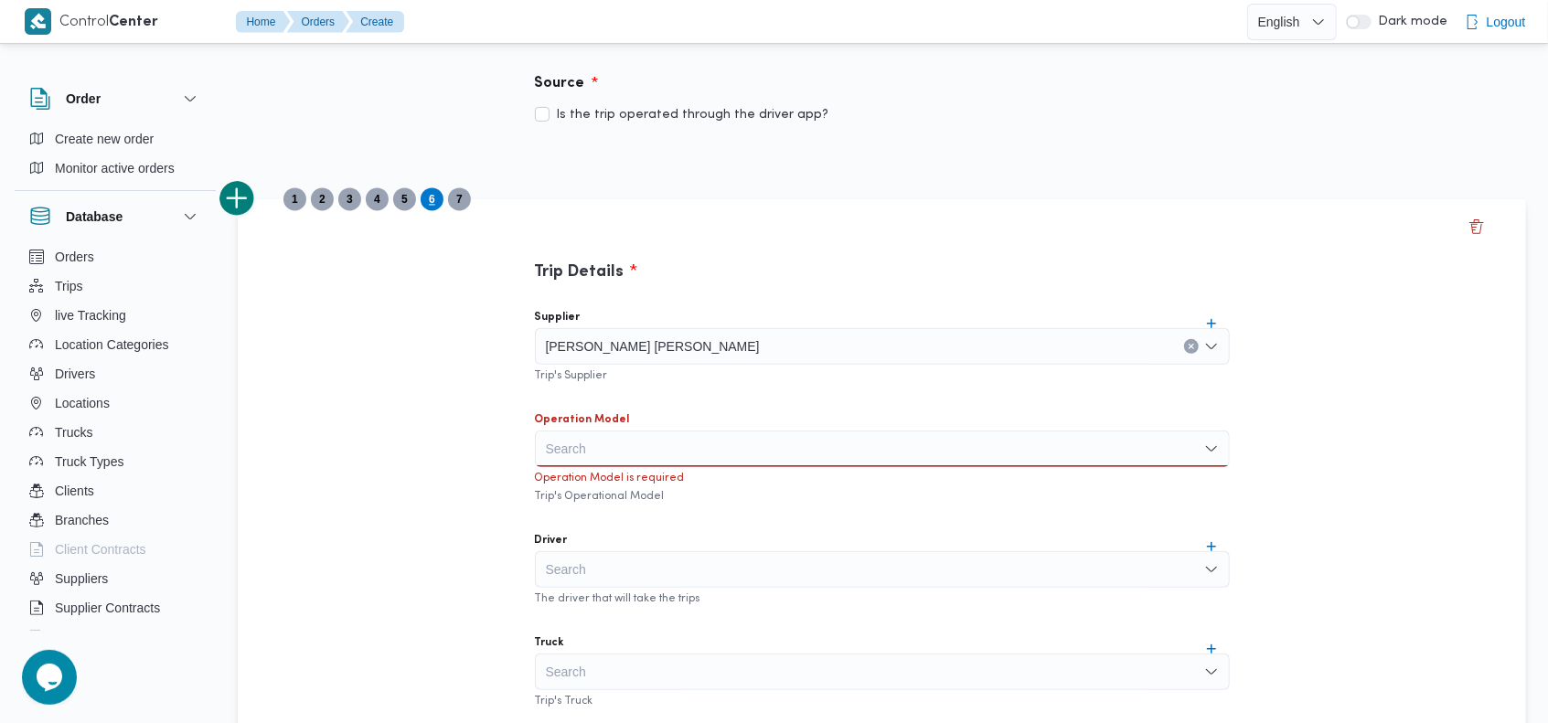
click at [618, 446] on div "Search" at bounding box center [882, 449] width 695 height 37
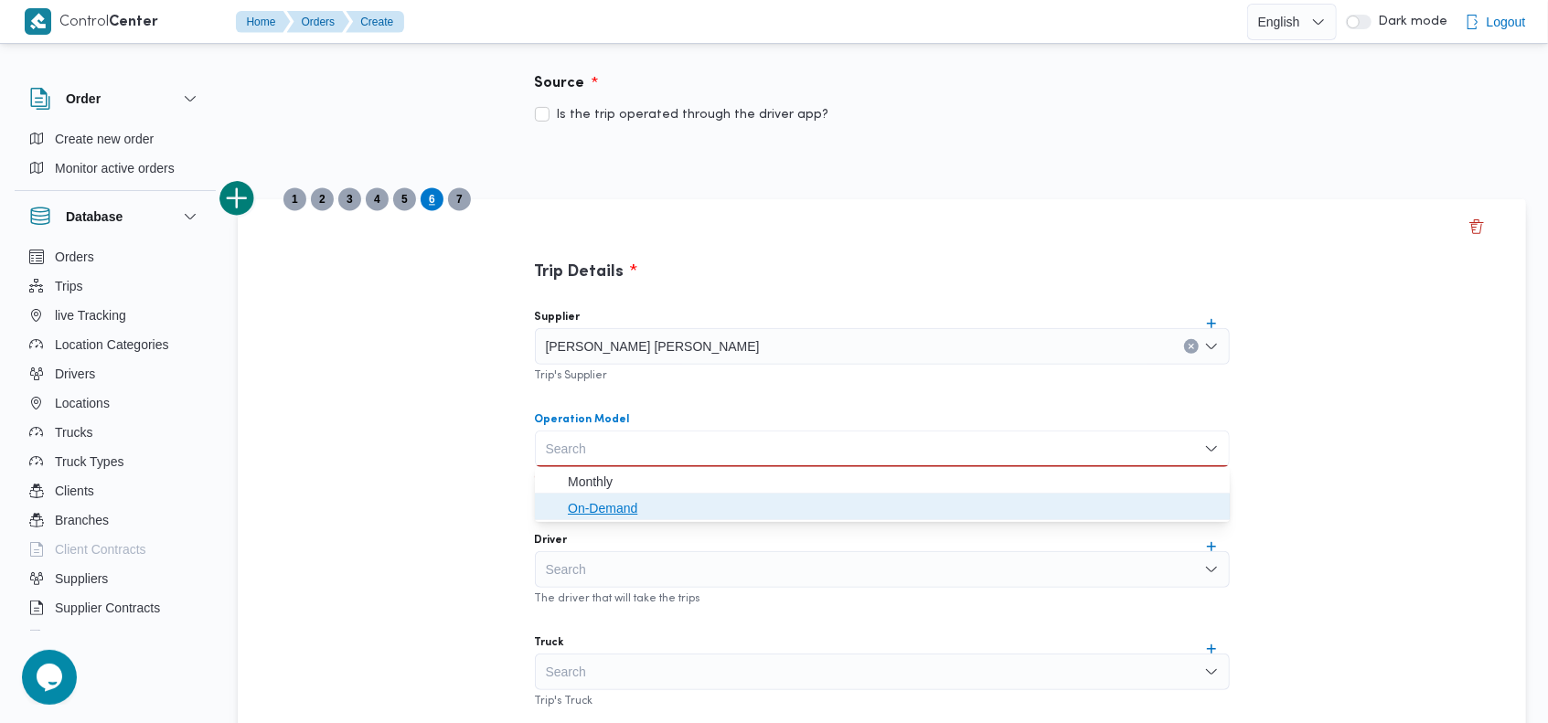
click at [601, 508] on span "On-Demand" at bounding box center [893, 508] width 651 height 22
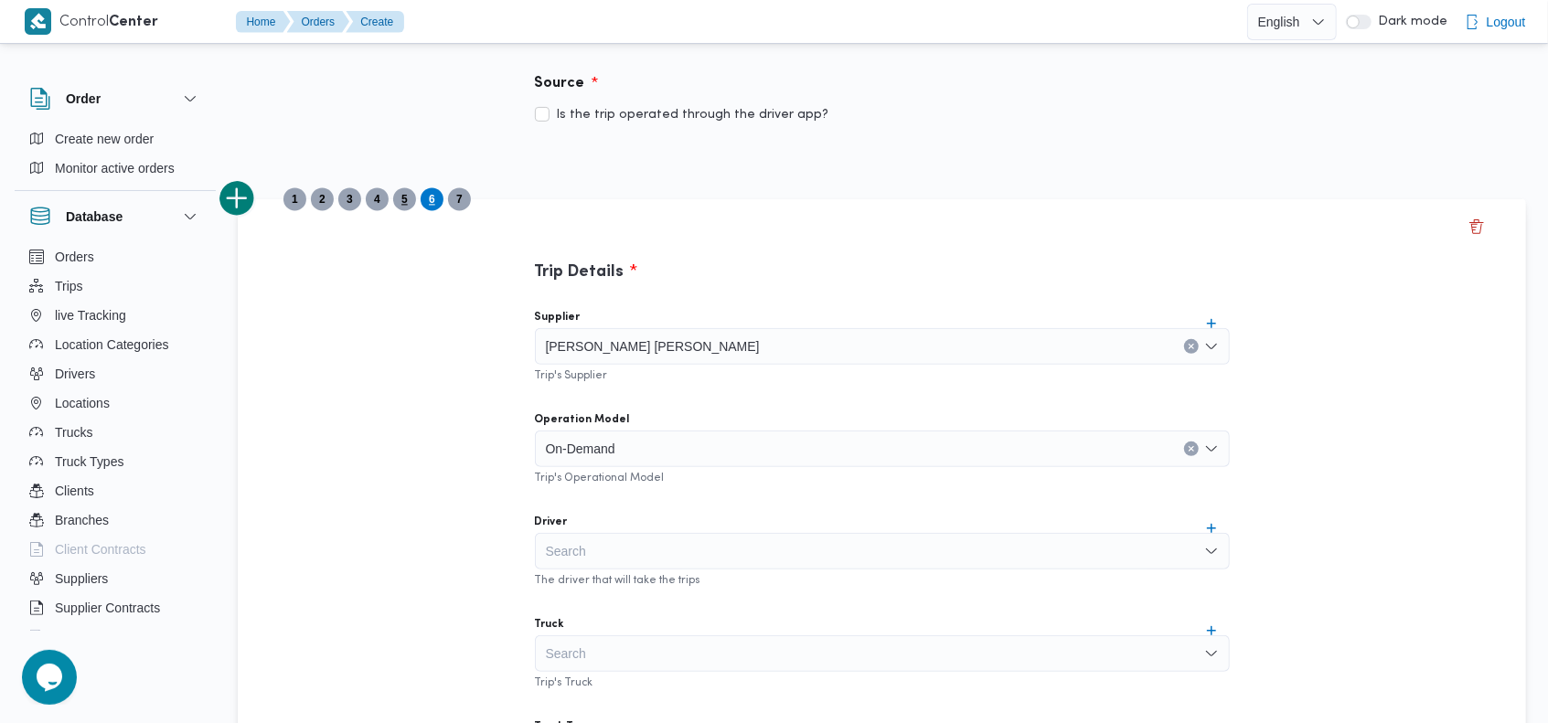
click at [402, 198] on span "5" at bounding box center [404, 199] width 6 height 22
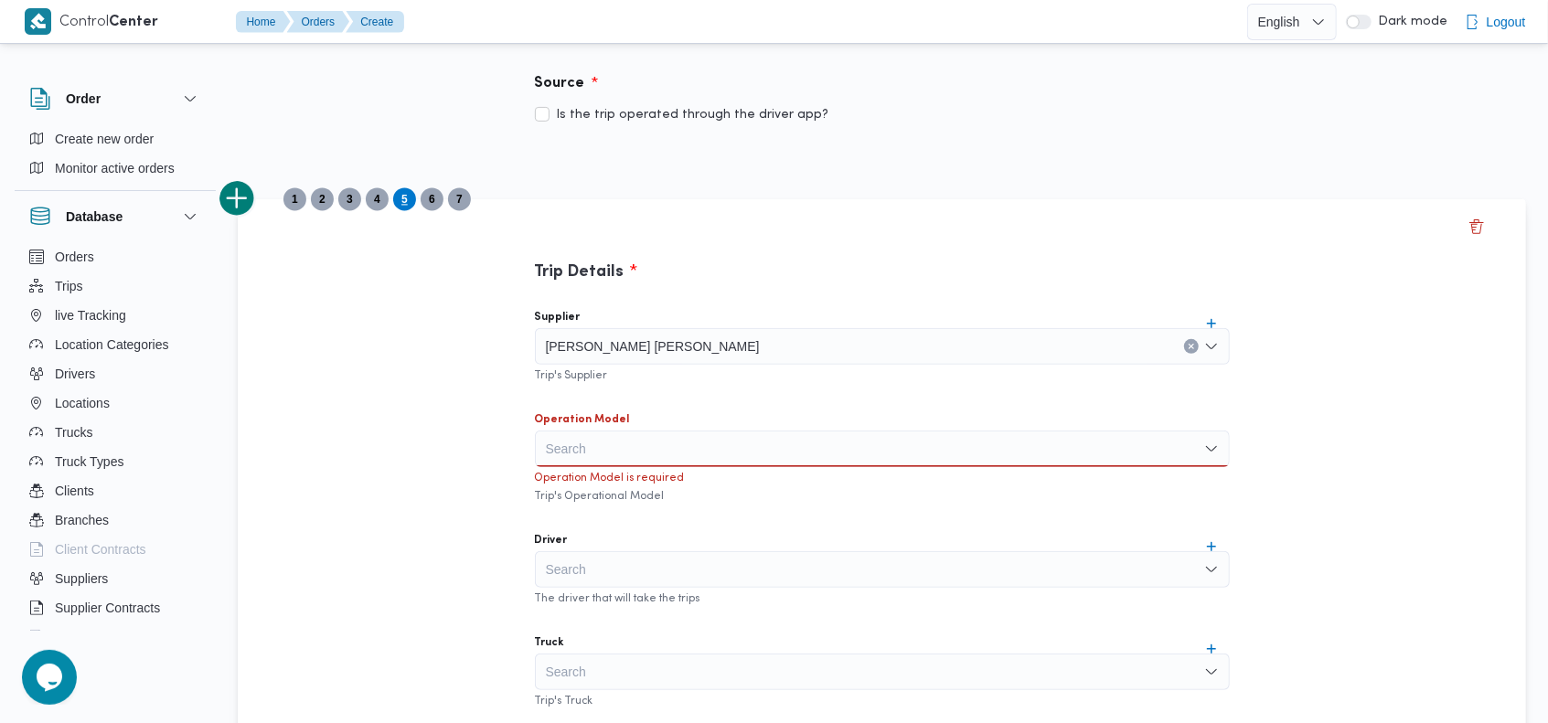
click at [603, 443] on div "Search" at bounding box center [882, 449] width 695 height 37
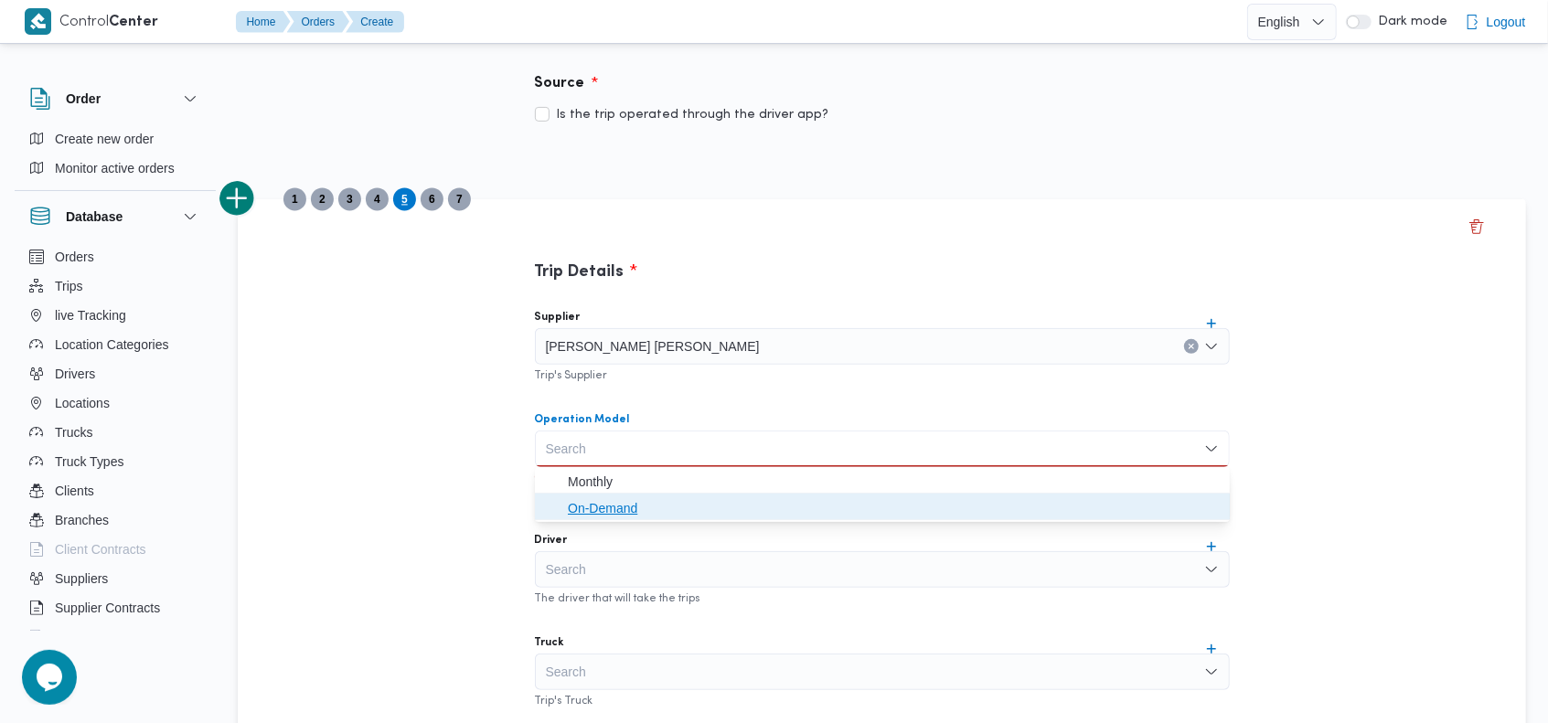
click at [603, 497] on span "On-Demand" at bounding box center [893, 508] width 651 height 22
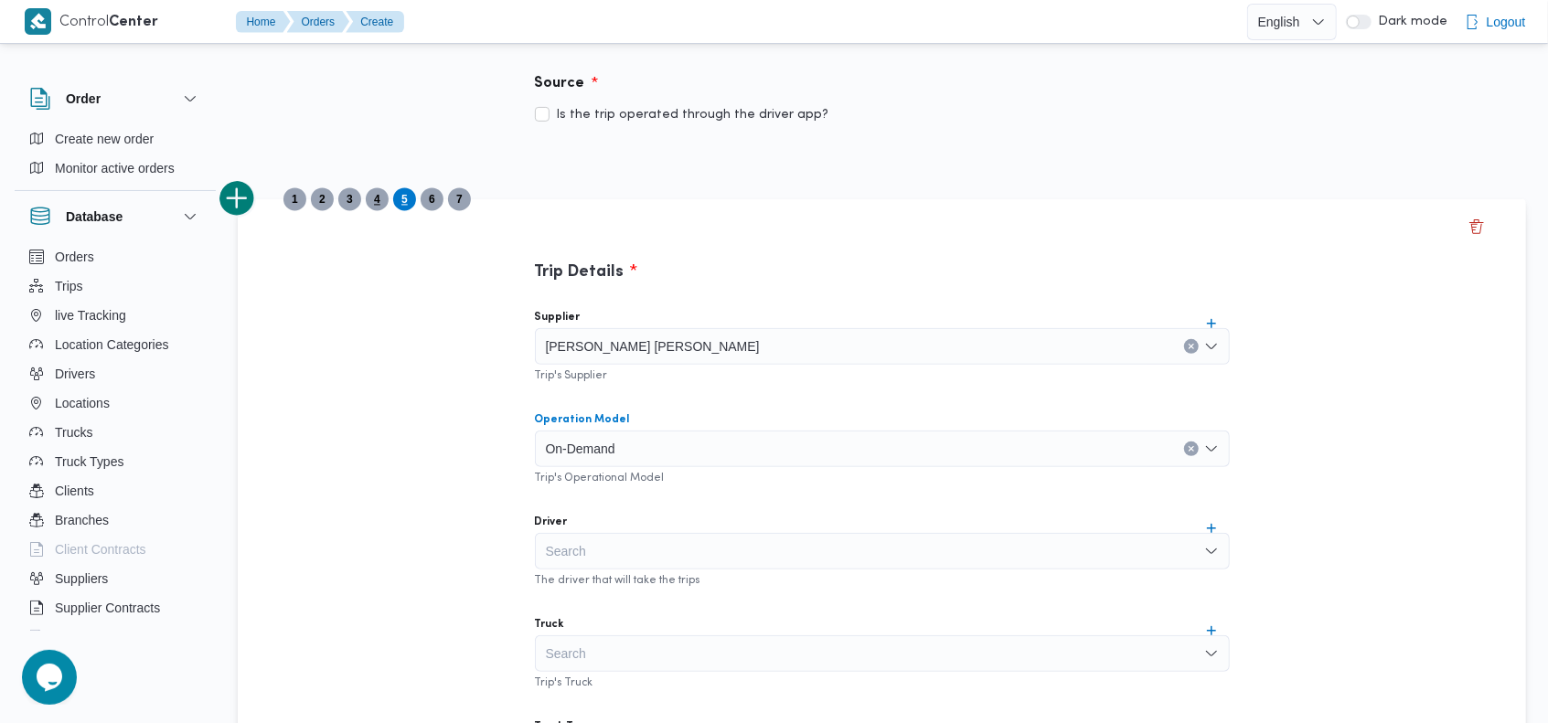
click at [378, 198] on span "4" at bounding box center [377, 199] width 6 height 22
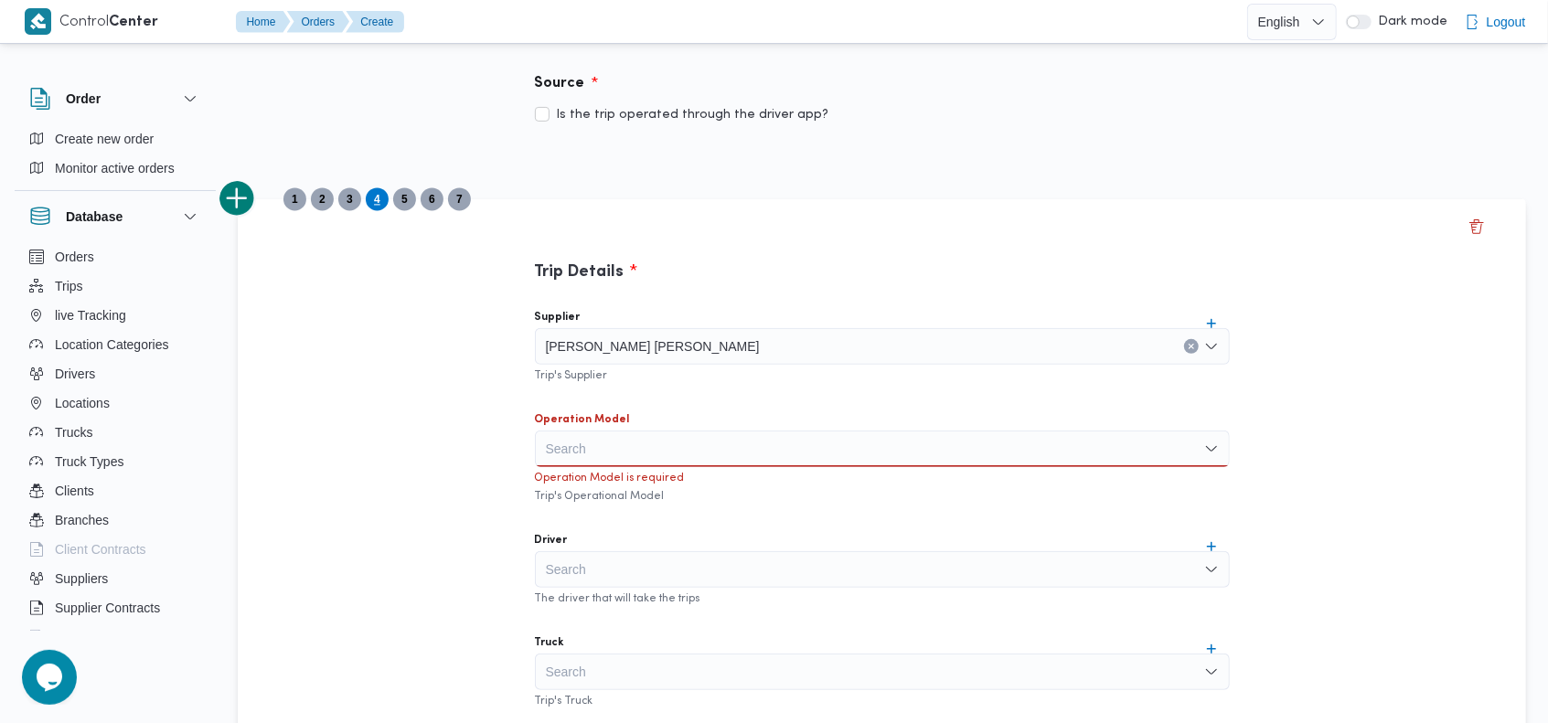
click at [595, 447] on div "Search" at bounding box center [882, 449] width 695 height 37
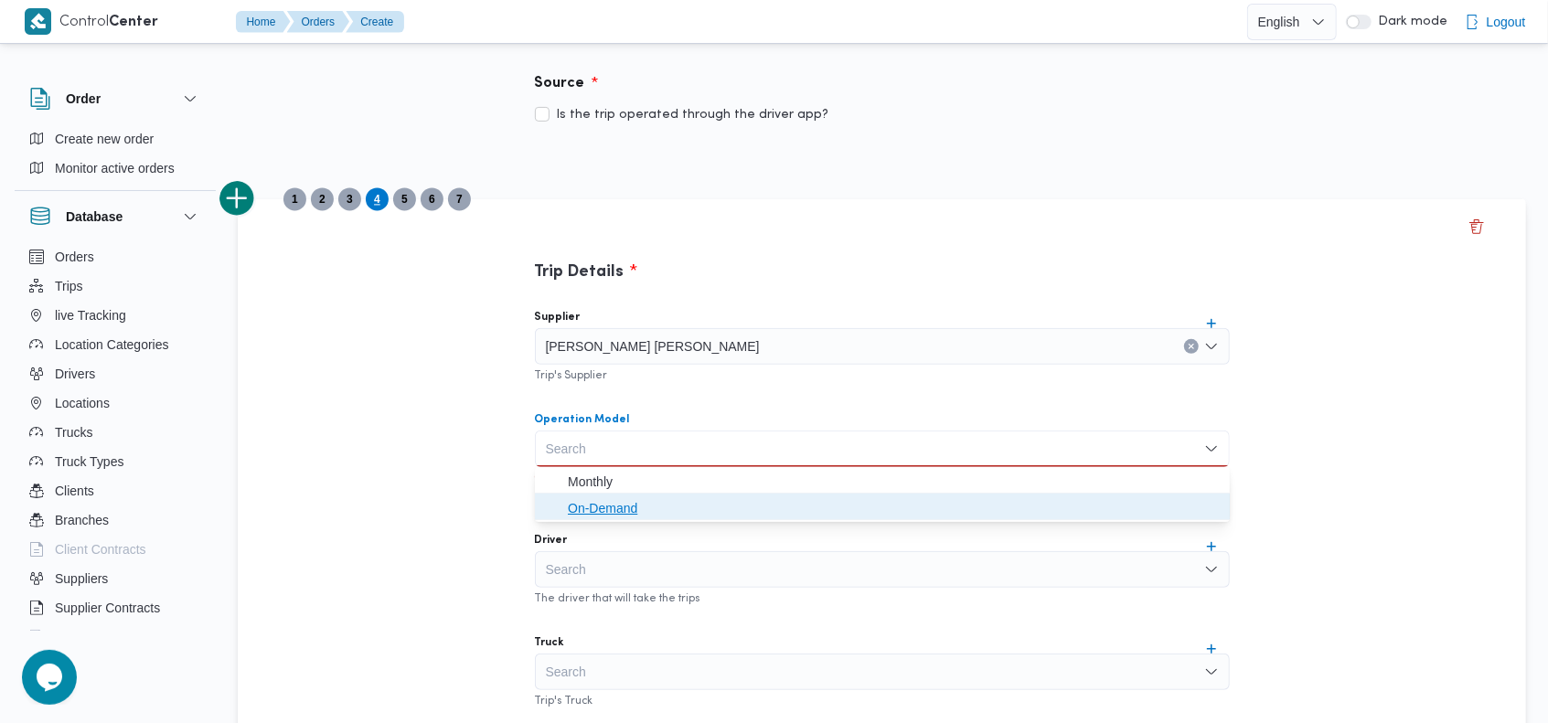
click at [598, 500] on span "On-Demand" at bounding box center [893, 508] width 651 height 22
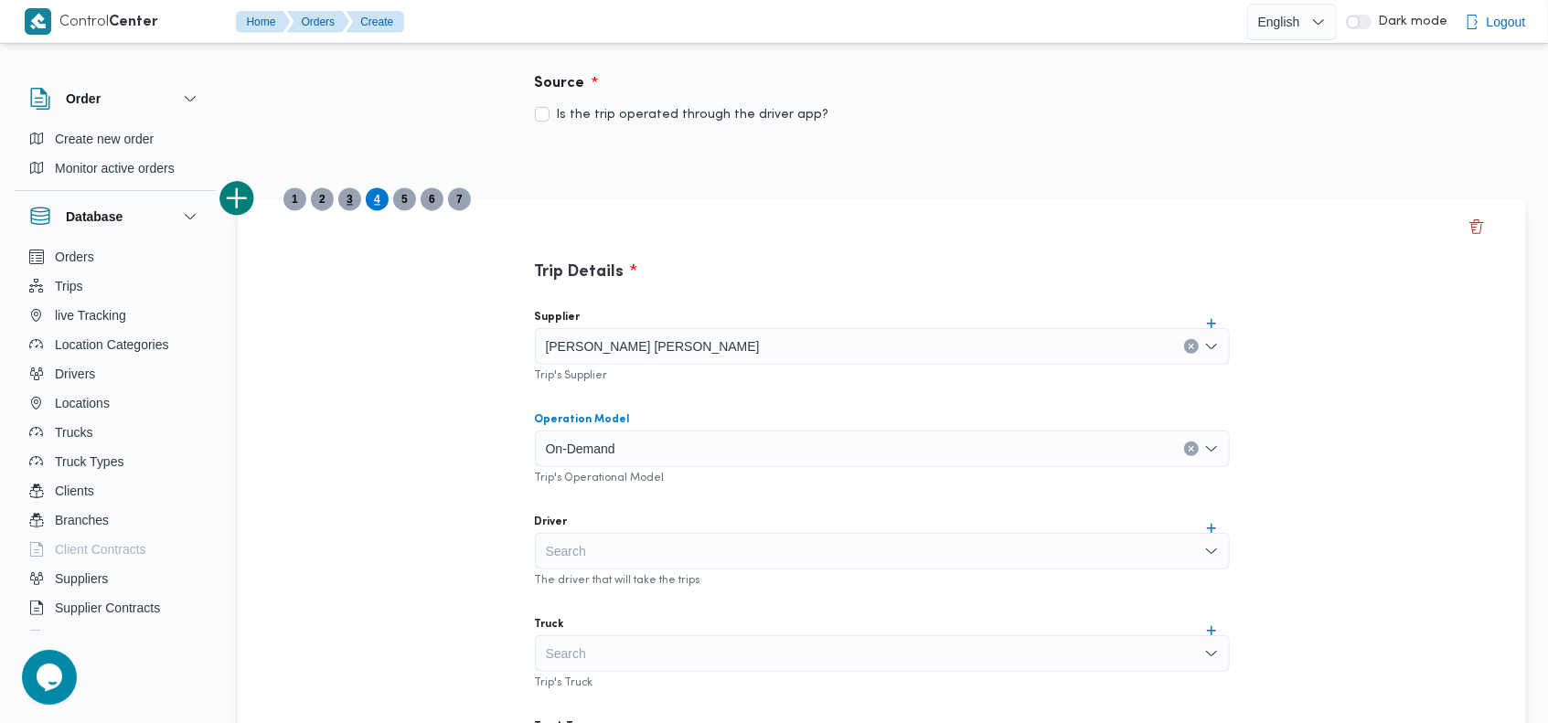
click at [352, 197] on span "3" at bounding box center [350, 199] width 6 height 22
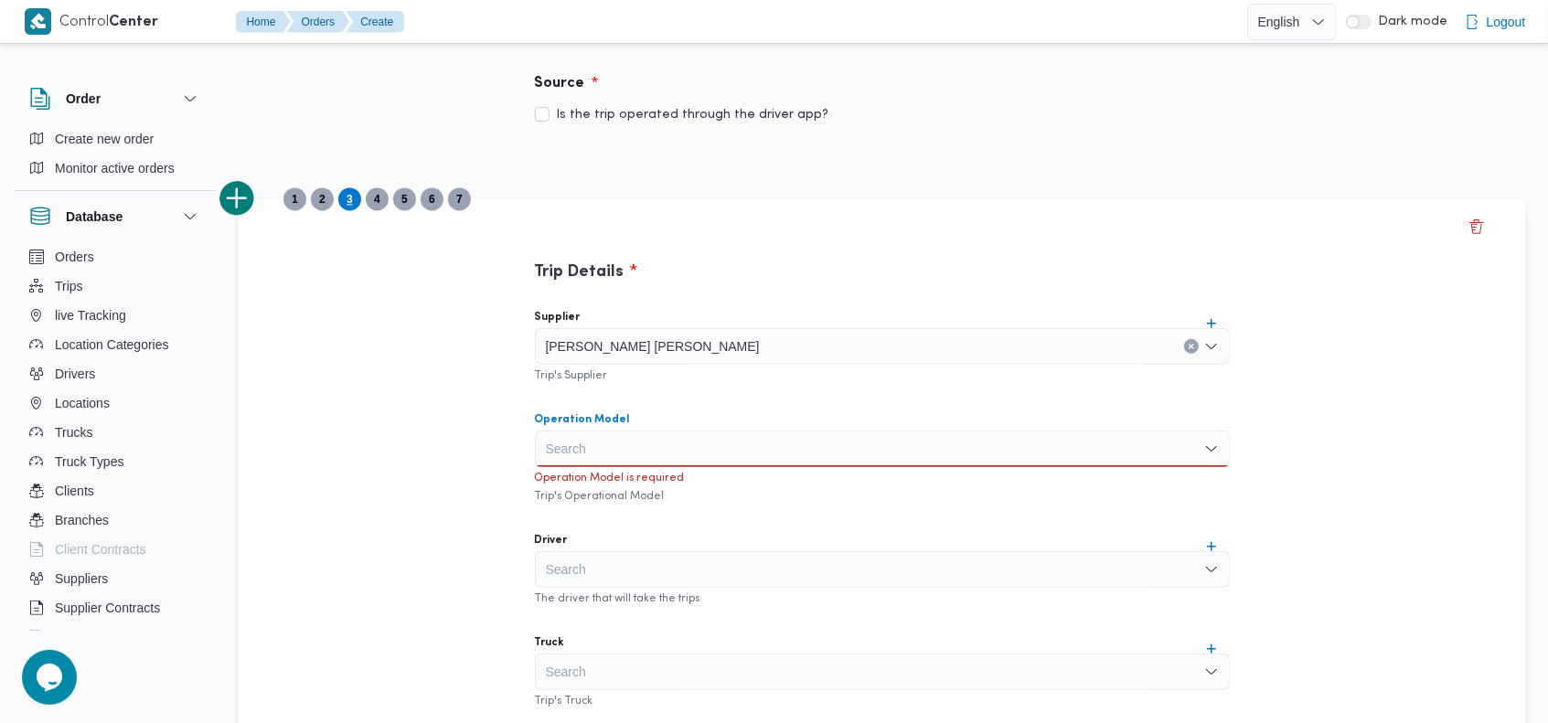
click at [630, 449] on div "Search" at bounding box center [882, 449] width 695 height 37
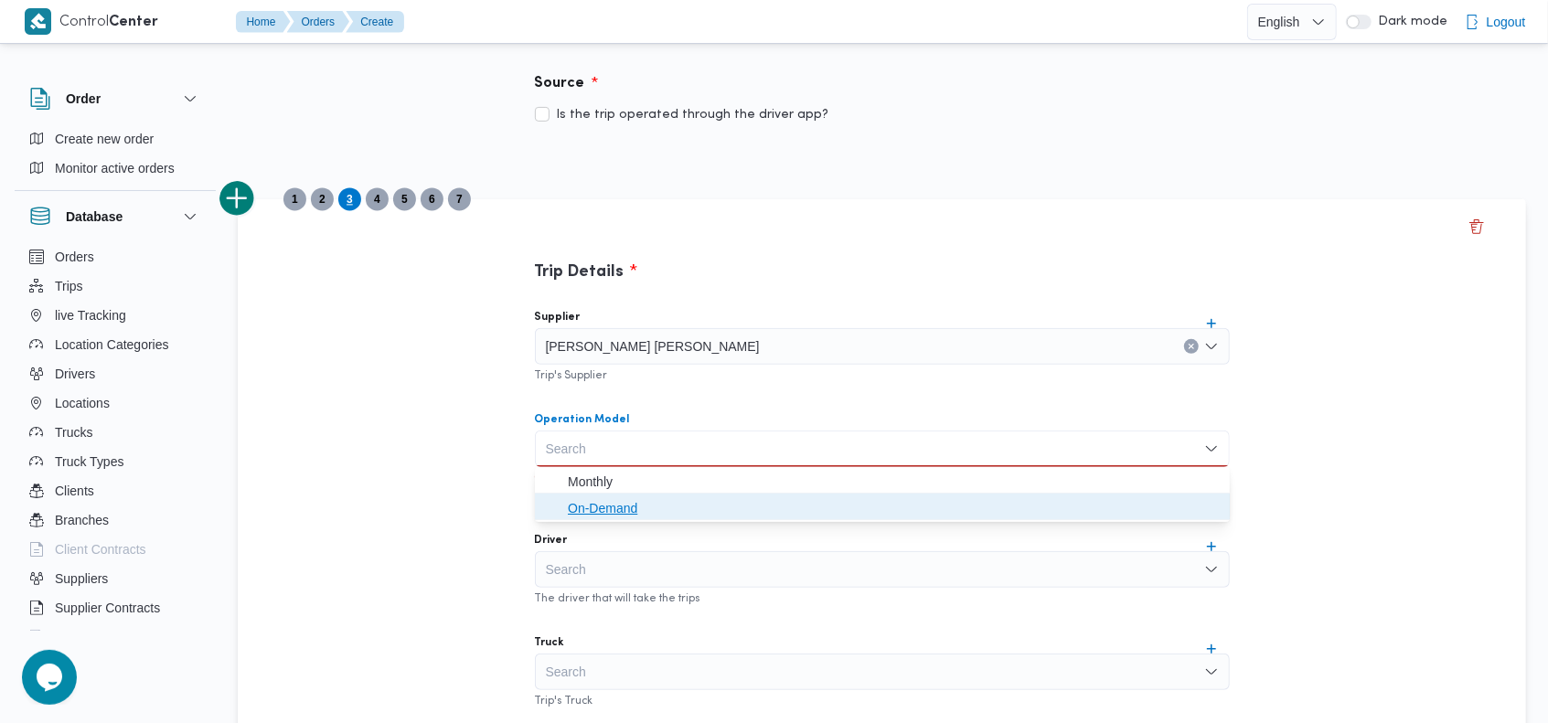
click at [615, 507] on span "On-Demand" at bounding box center [893, 508] width 651 height 22
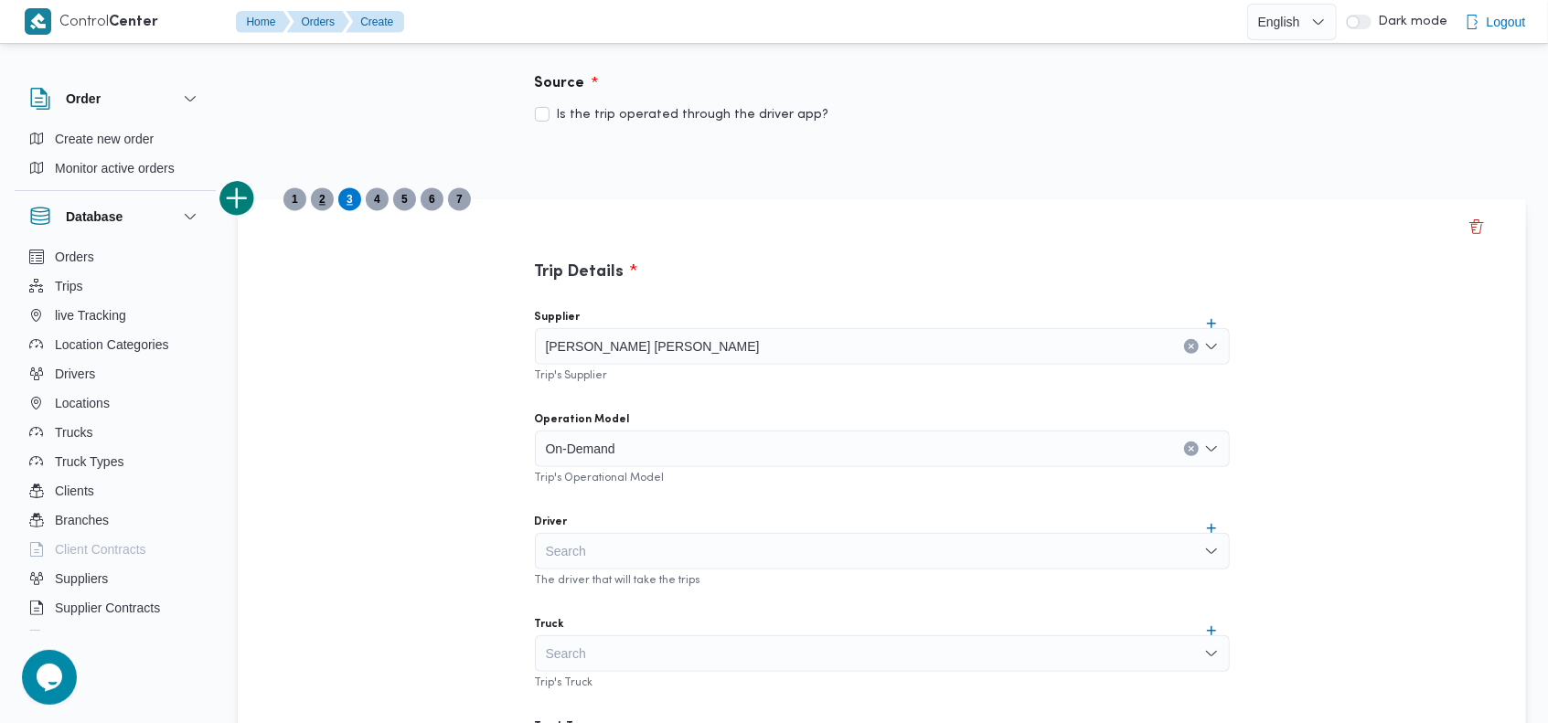
click at [320, 203] on span "2" at bounding box center [322, 199] width 6 height 22
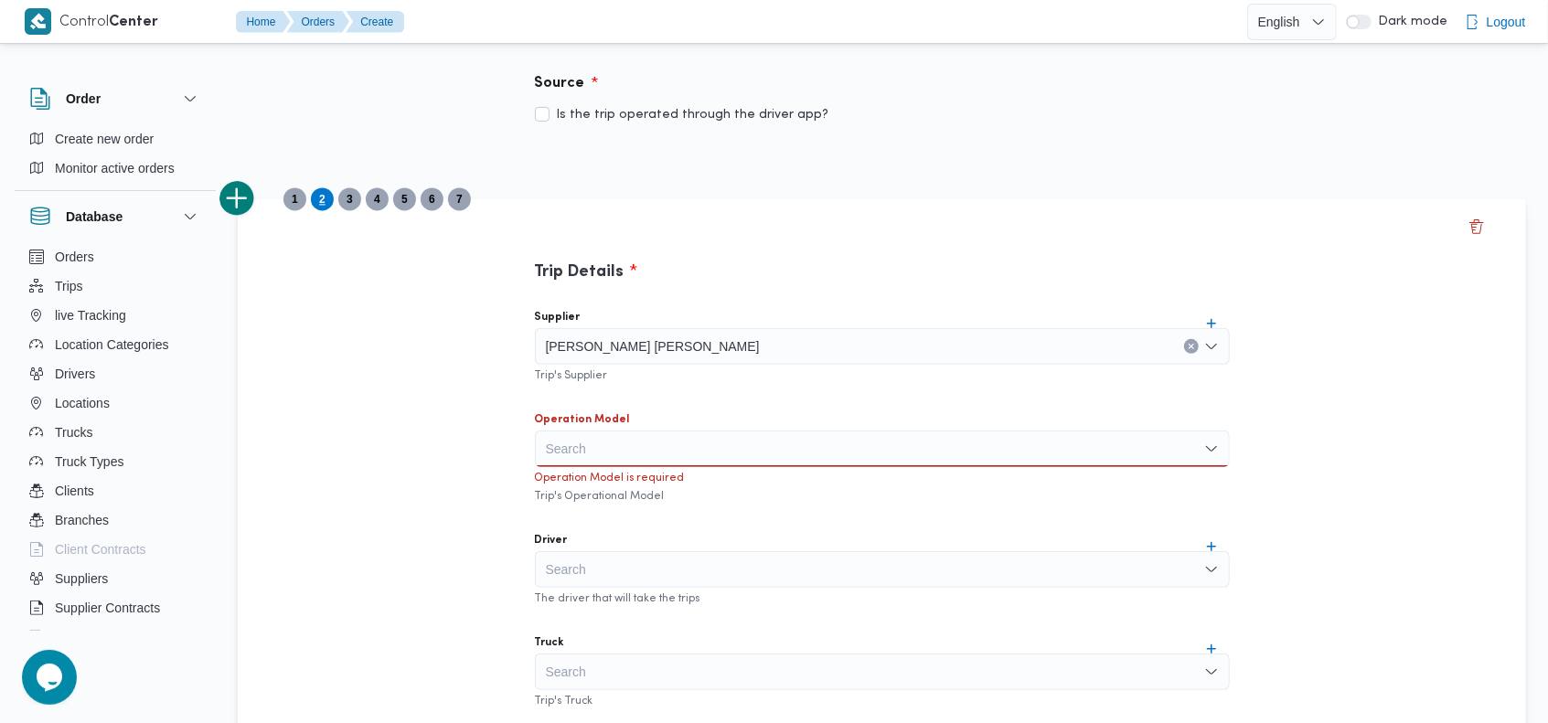
click at [606, 445] on div "Search" at bounding box center [882, 449] width 695 height 37
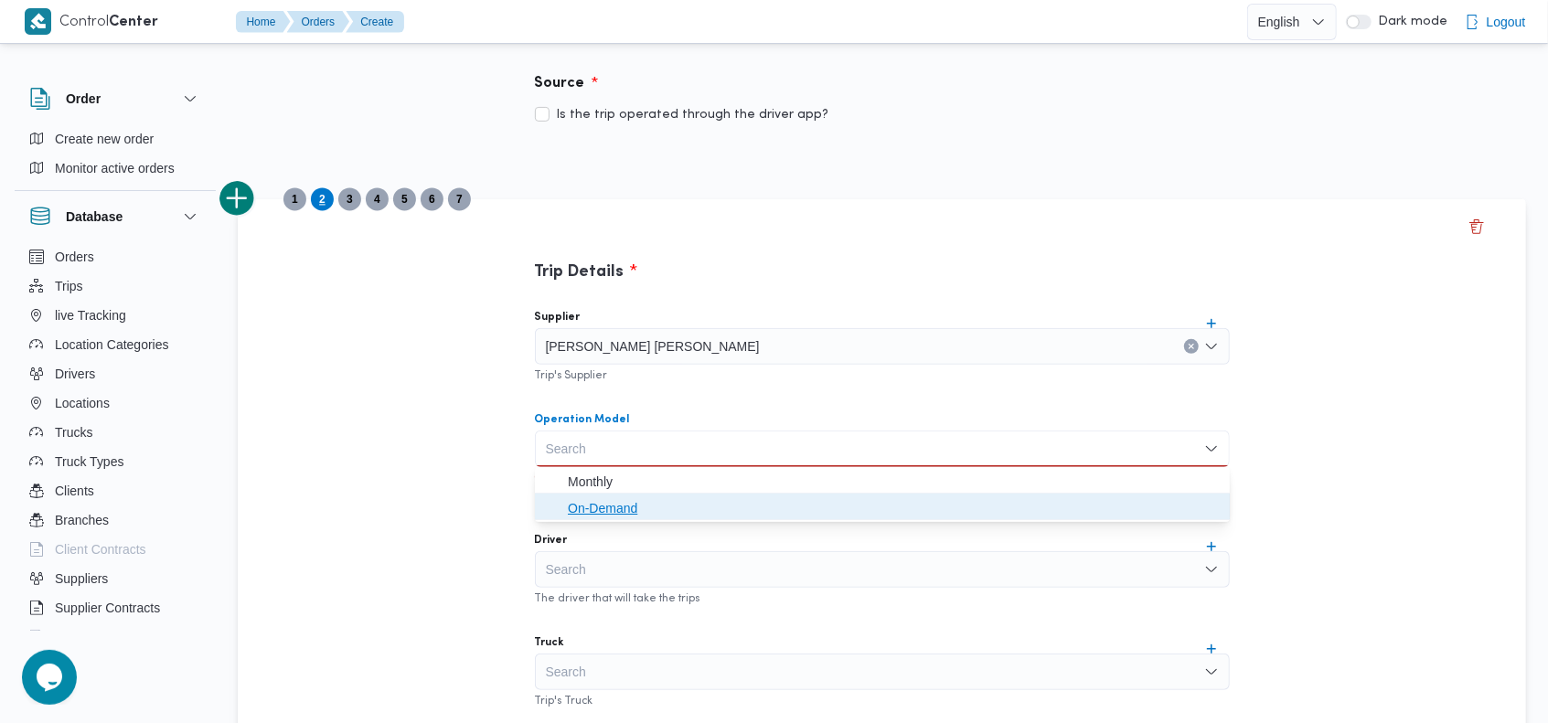
click at [602, 497] on span "On-Demand" at bounding box center [893, 508] width 651 height 22
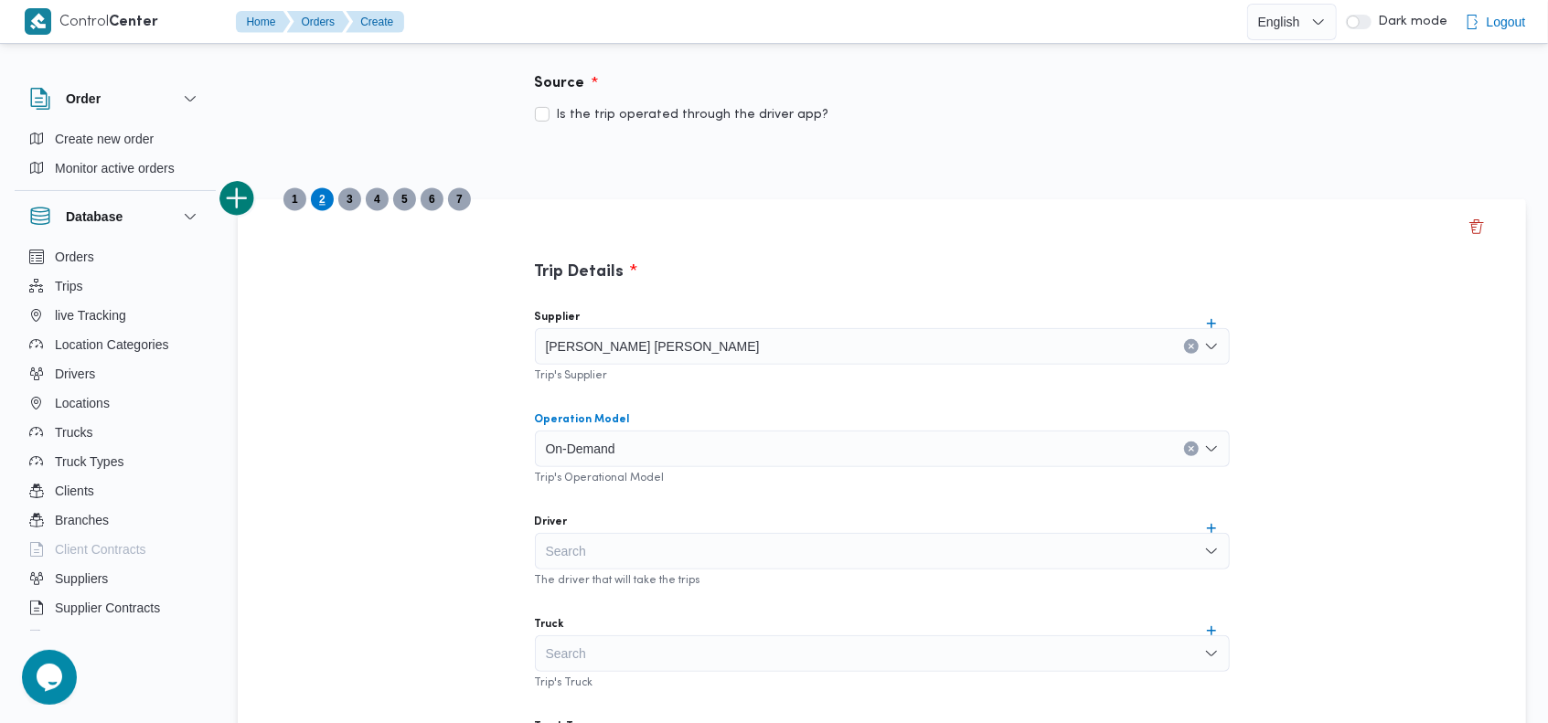
click at [298, 201] on span "1" at bounding box center [294, 199] width 23 height 23
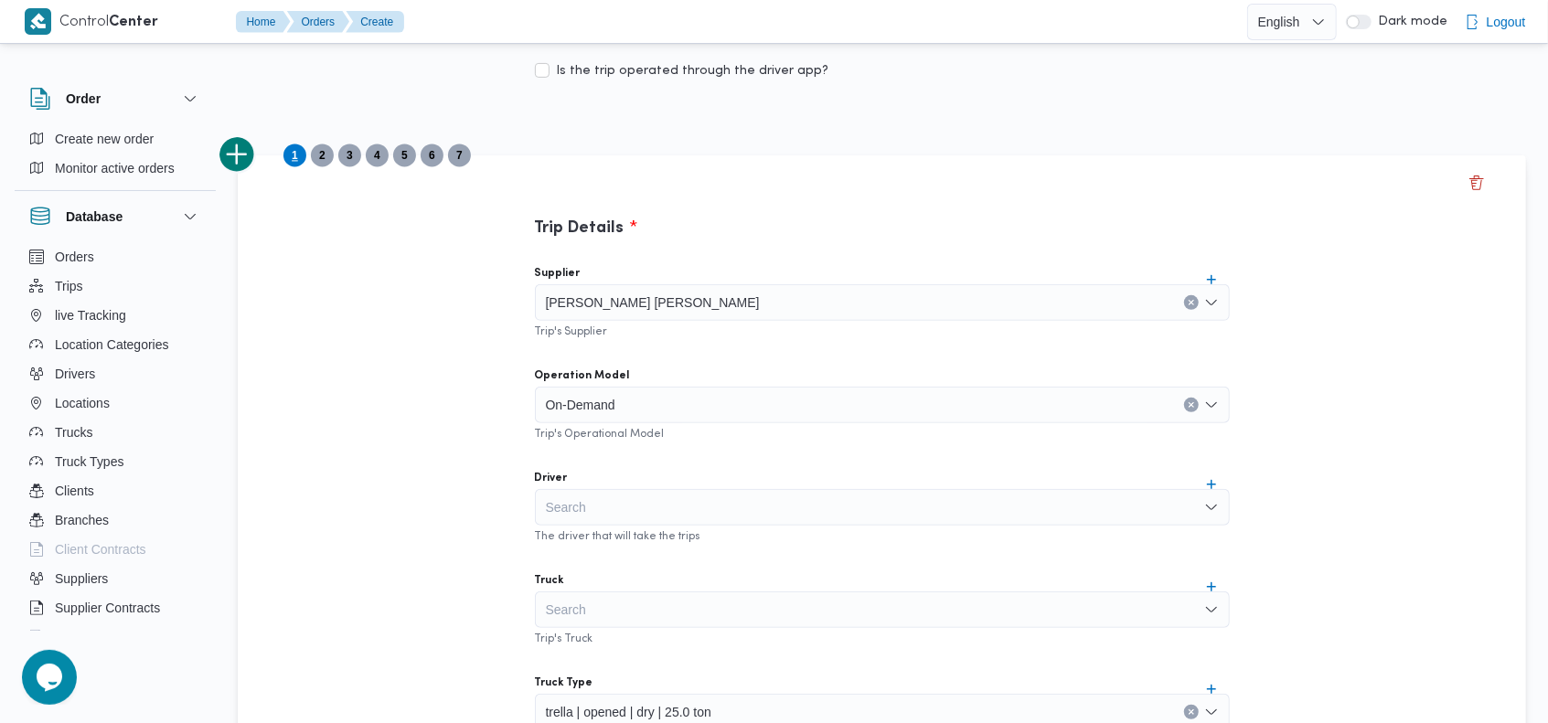
scroll to position [329, 0]
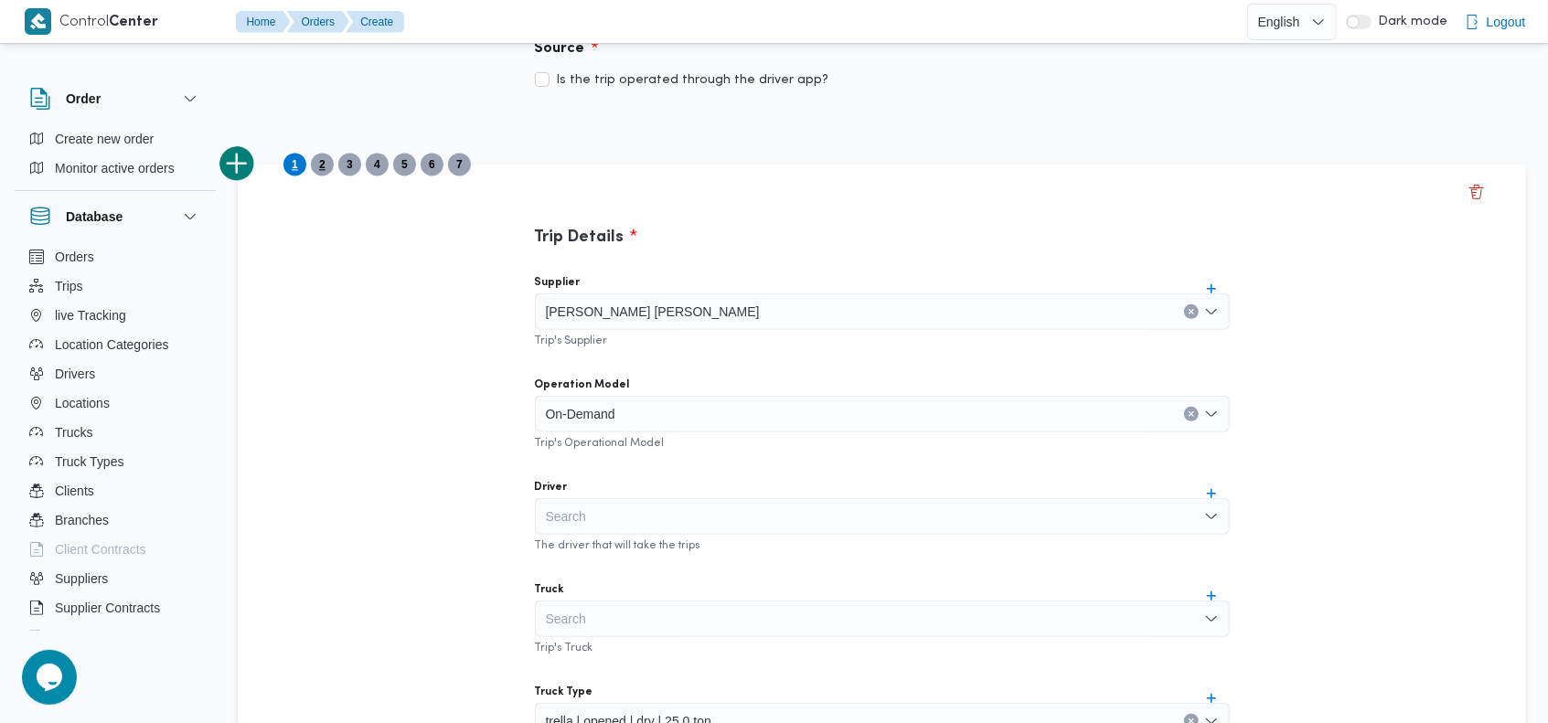
click at [314, 162] on span "2" at bounding box center [322, 165] width 23 height 23
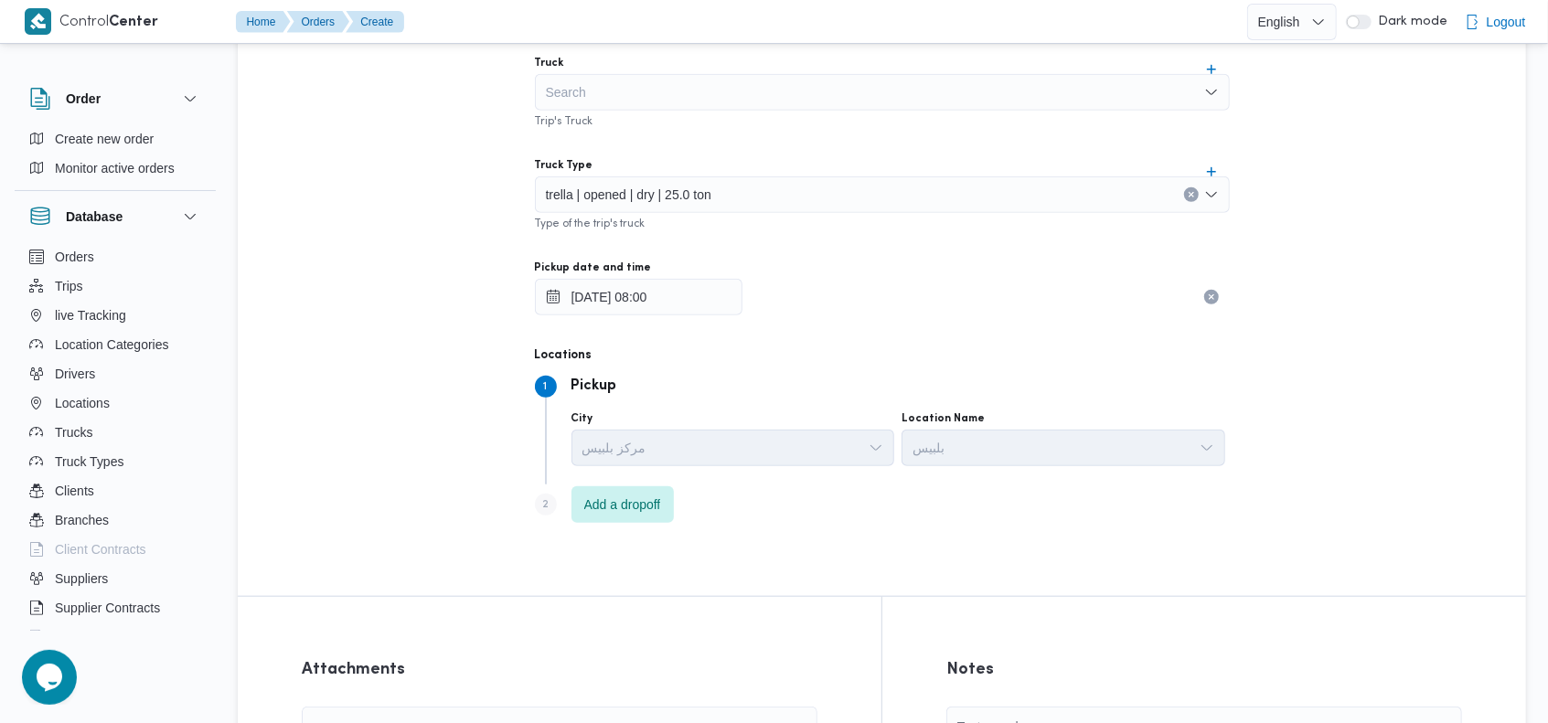
scroll to position [880, 0]
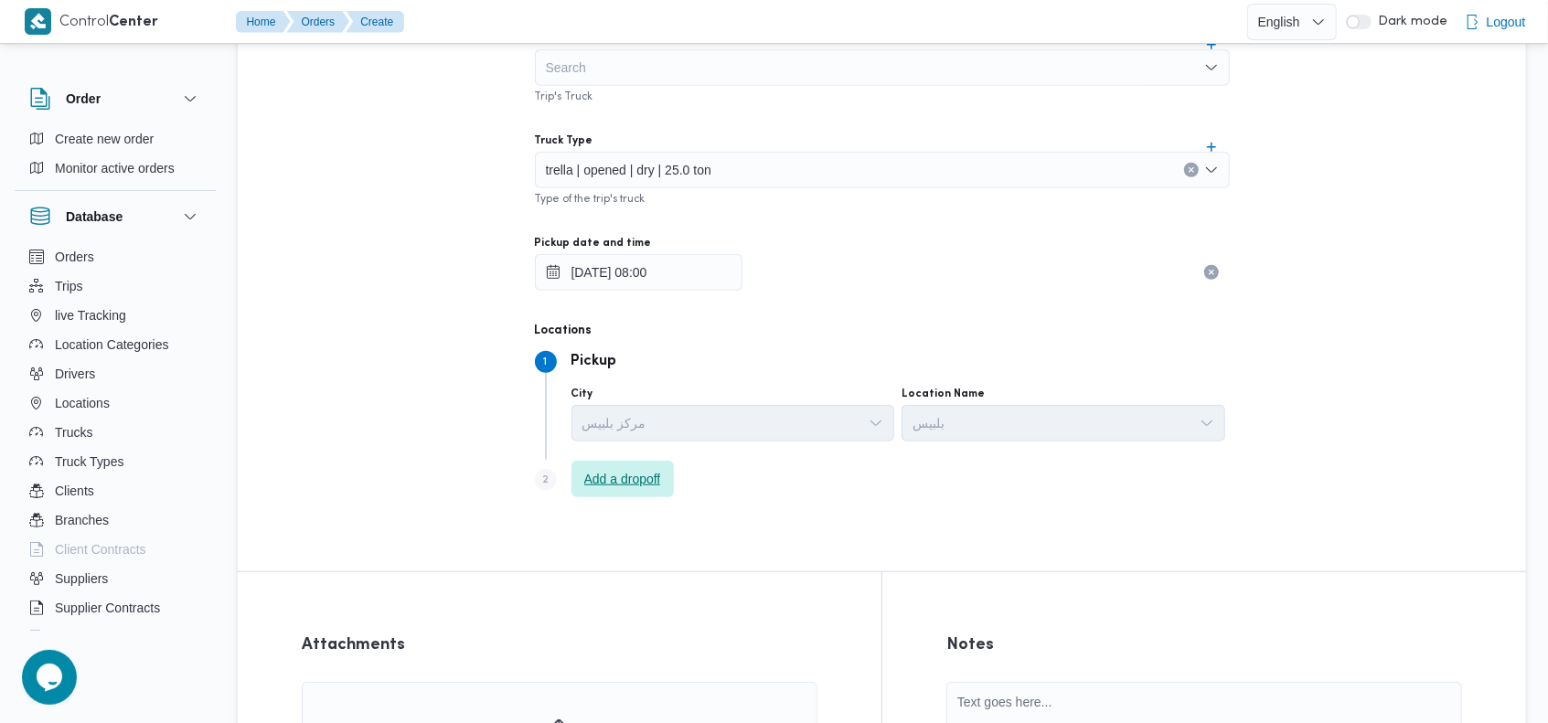
click at [625, 496] on span "Add a dropoff" at bounding box center [622, 479] width 102 height 37
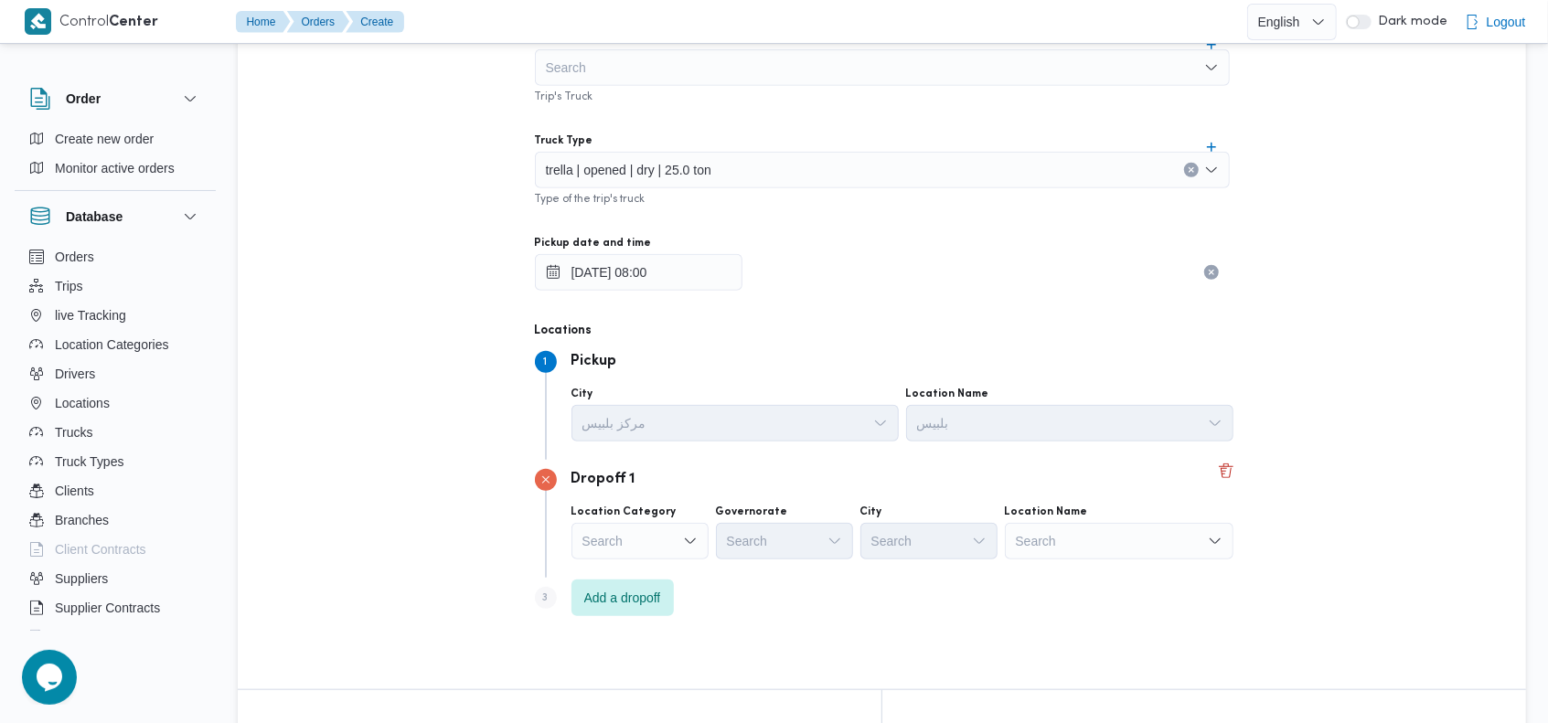
click at [1119, 531] on div "Search" at bounding box center [1119, 541] width 229 height 37
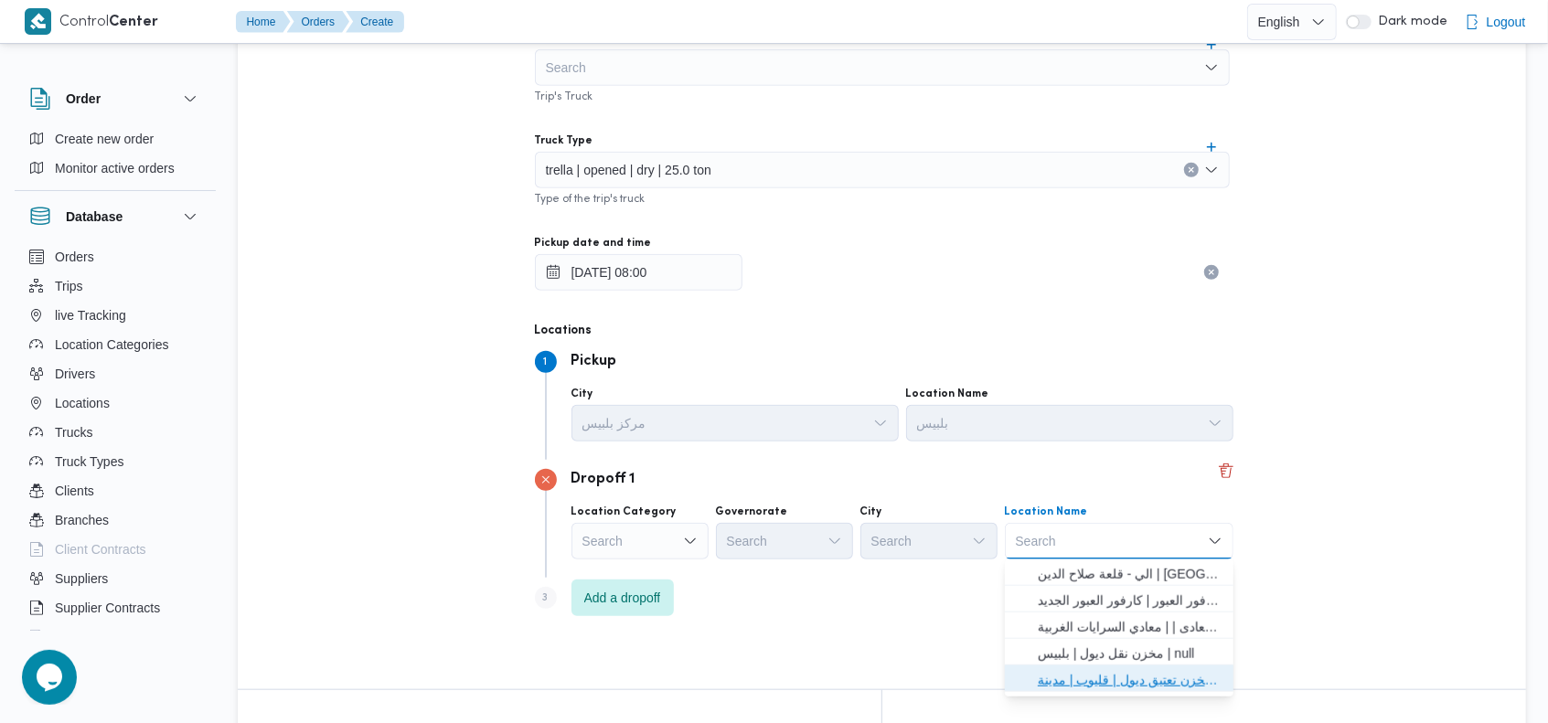
click at [1126, 677] on span "مخزن تعتيق ديول | قليوب | مدينة قليوب" at bounding box center [1130, 680] width 185 height 22
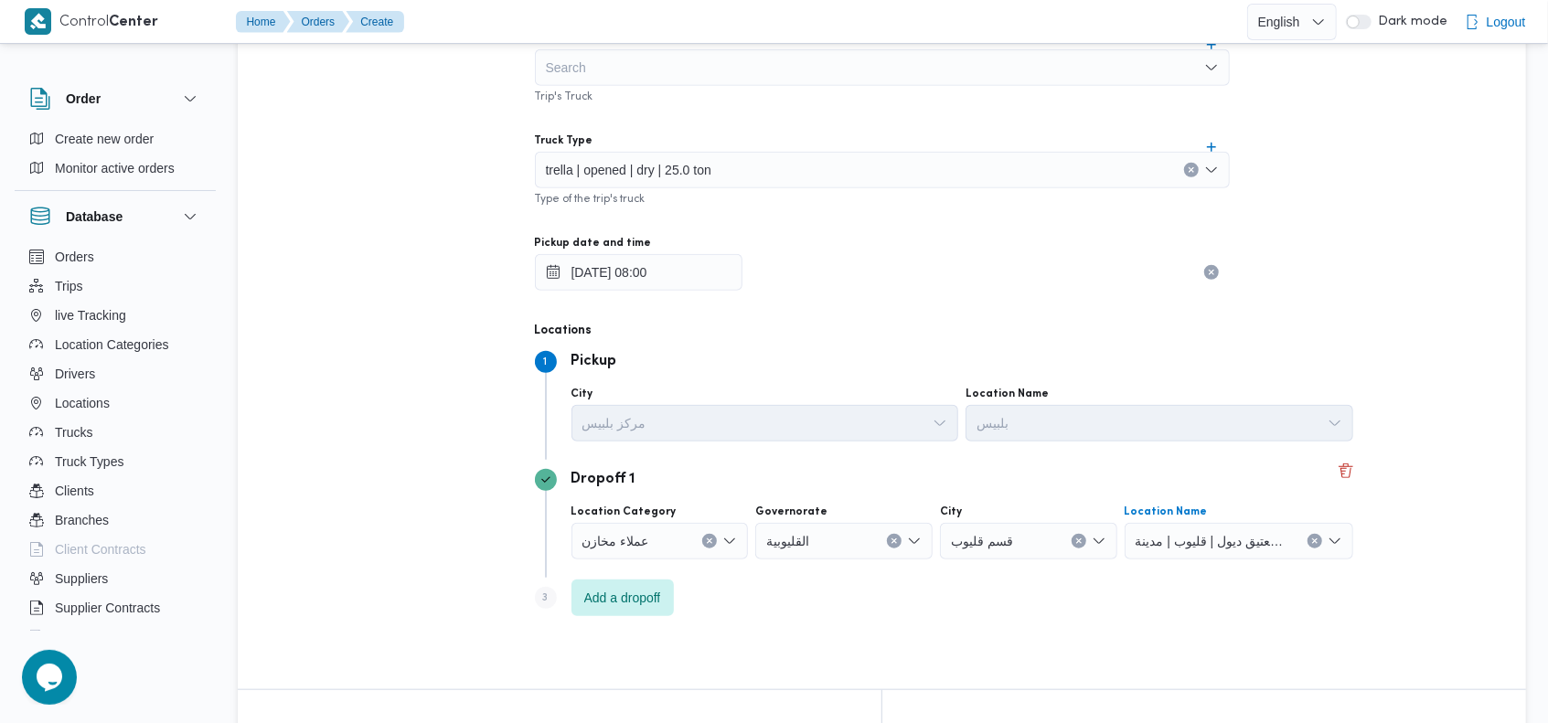
click at [1014, 307] on div "Supplier هانى مجدى رئيس احمد Trip's Supplier Operation Model On-Demand Trip's O…" at bounding box center [882, 174] width 724 height 931
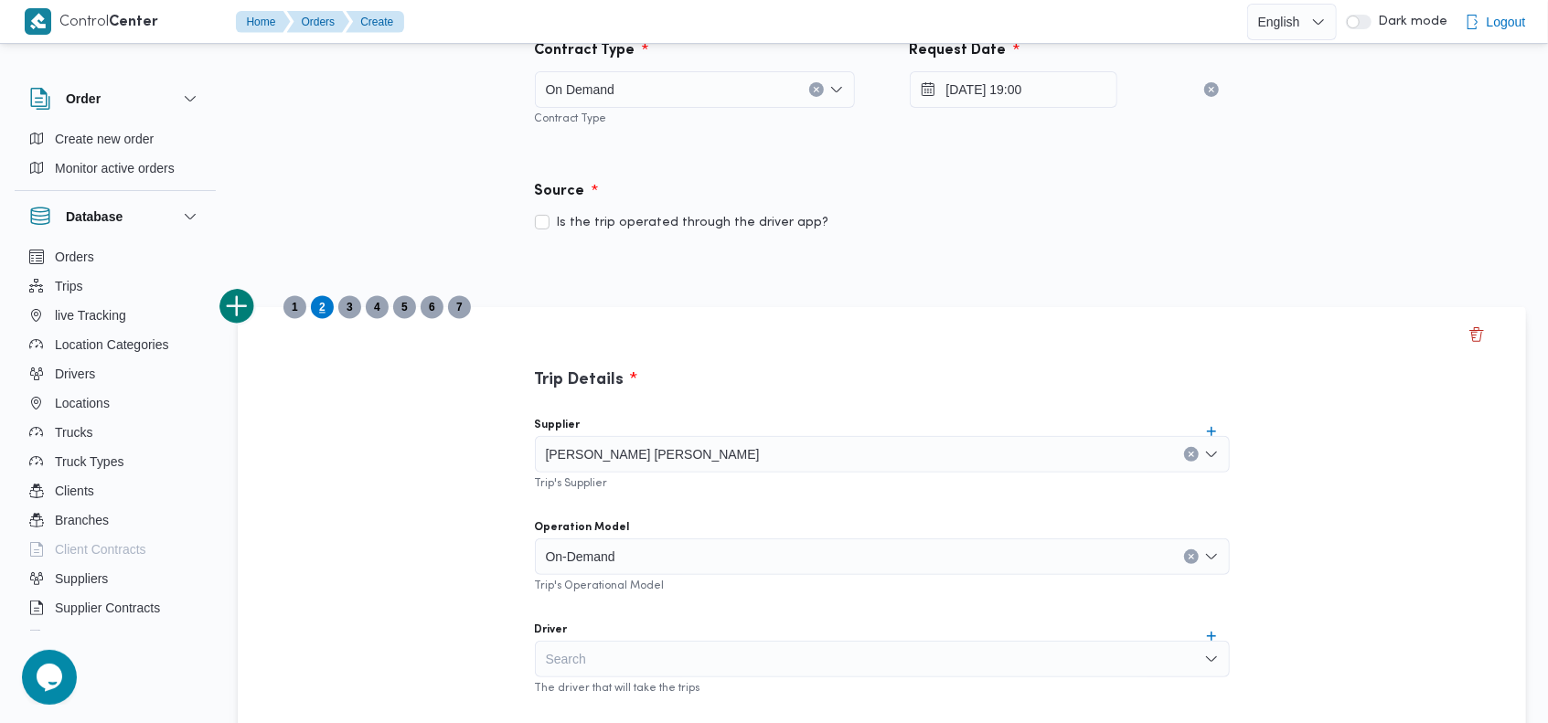
scroll to position [188, 0]
click at [350, 304] on span "3" at bounding box center [350, 305] width 6 height 22
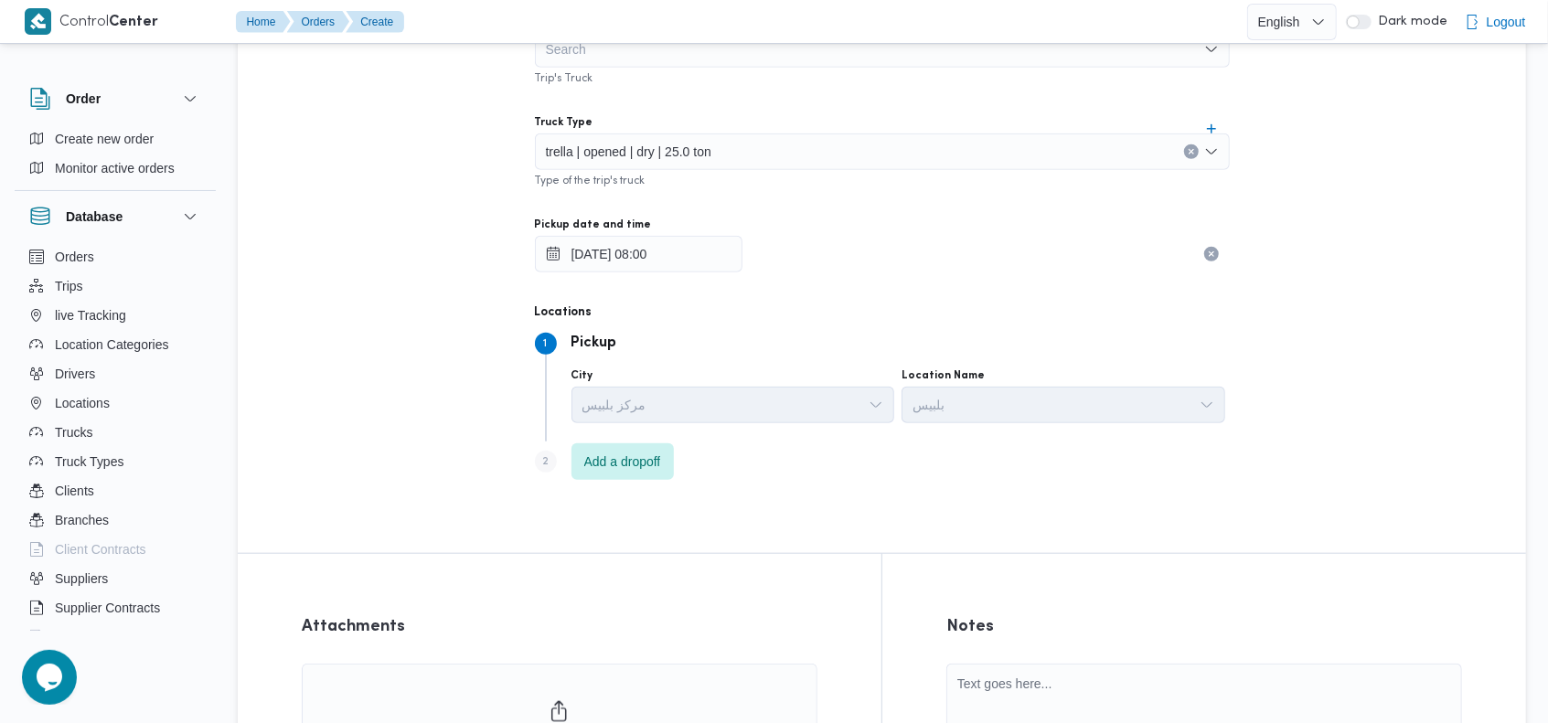
scroll to position [903, 0]
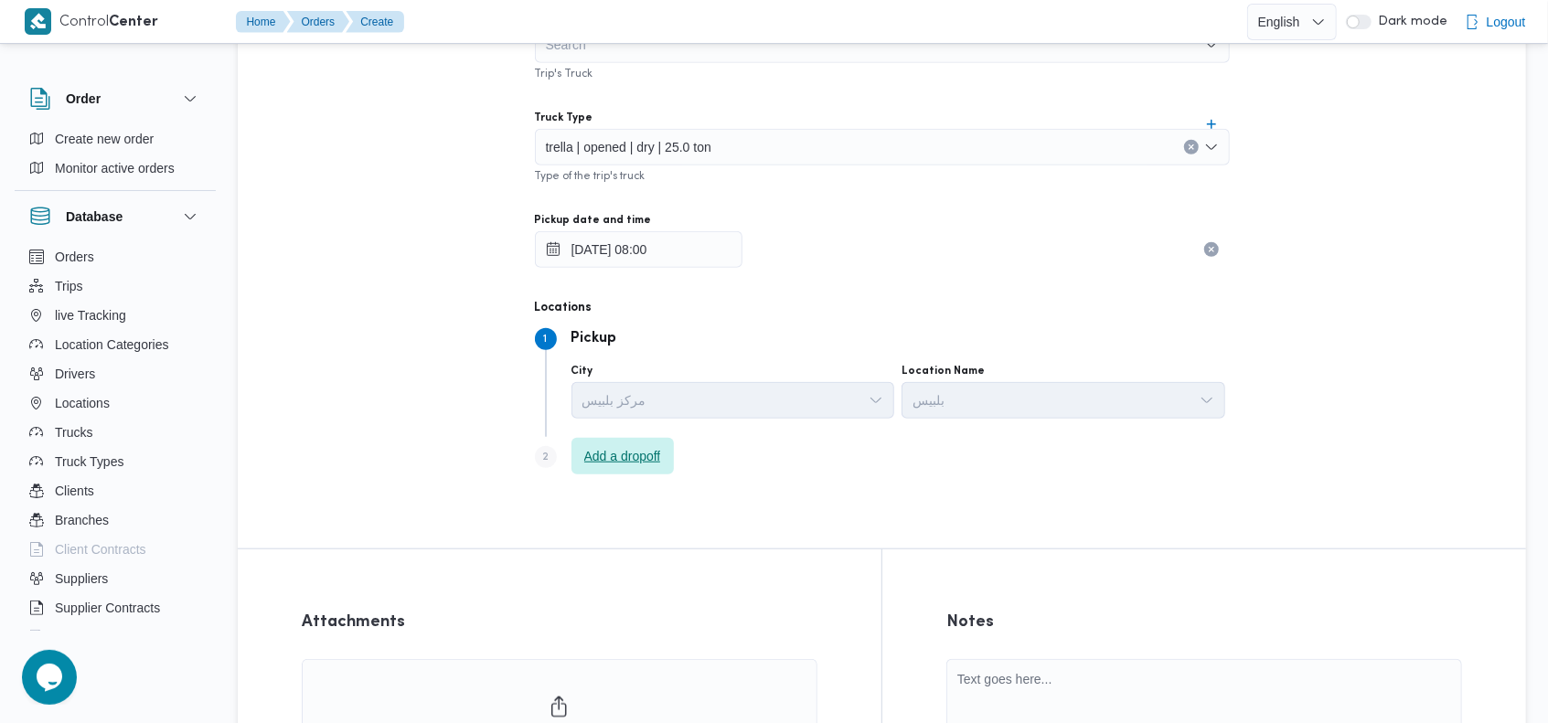
click at [634, 463] on span "Add a dropoff" at bounding box center [622, 456] width 77 height 22
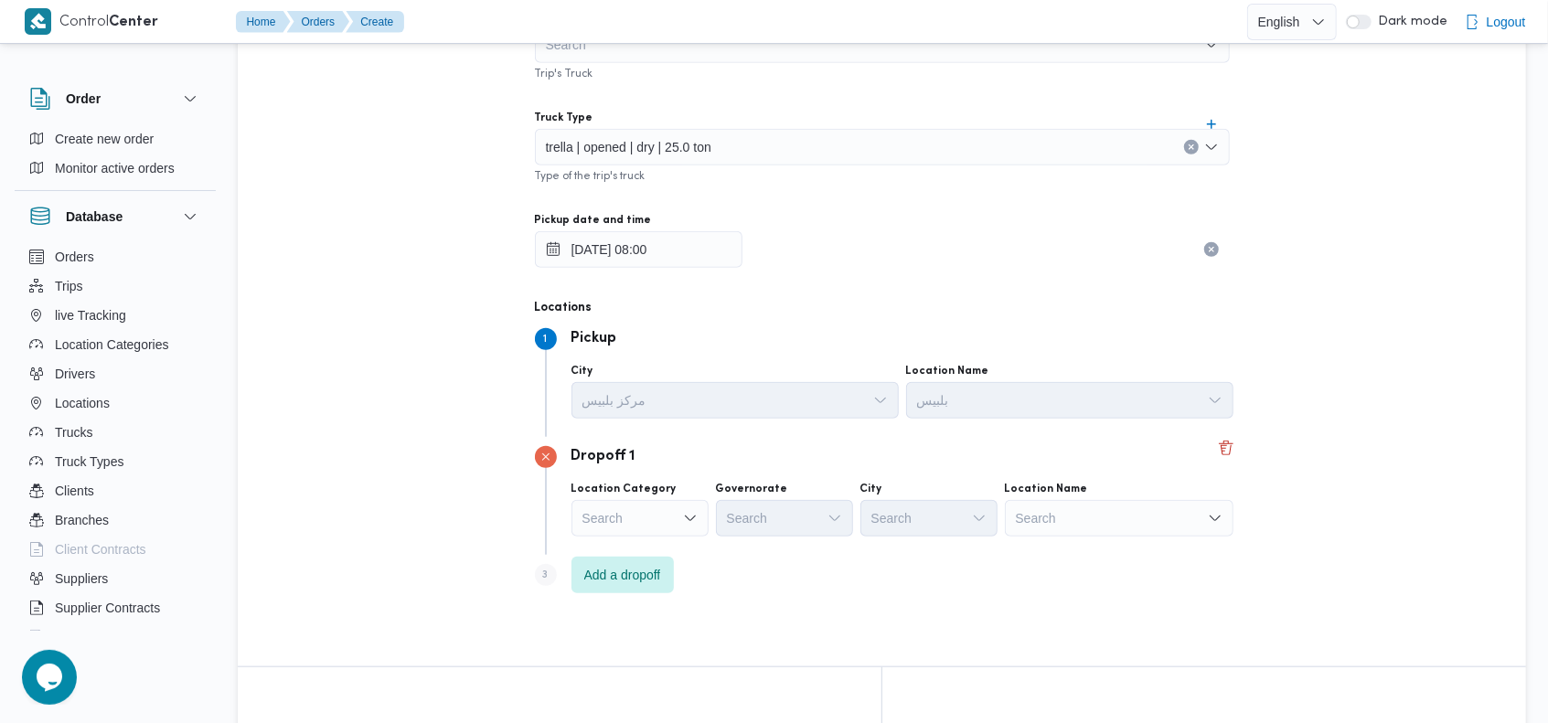
click at [1100, 517] on div "Search" at bounding box center [1119, 518] width 229 height 37
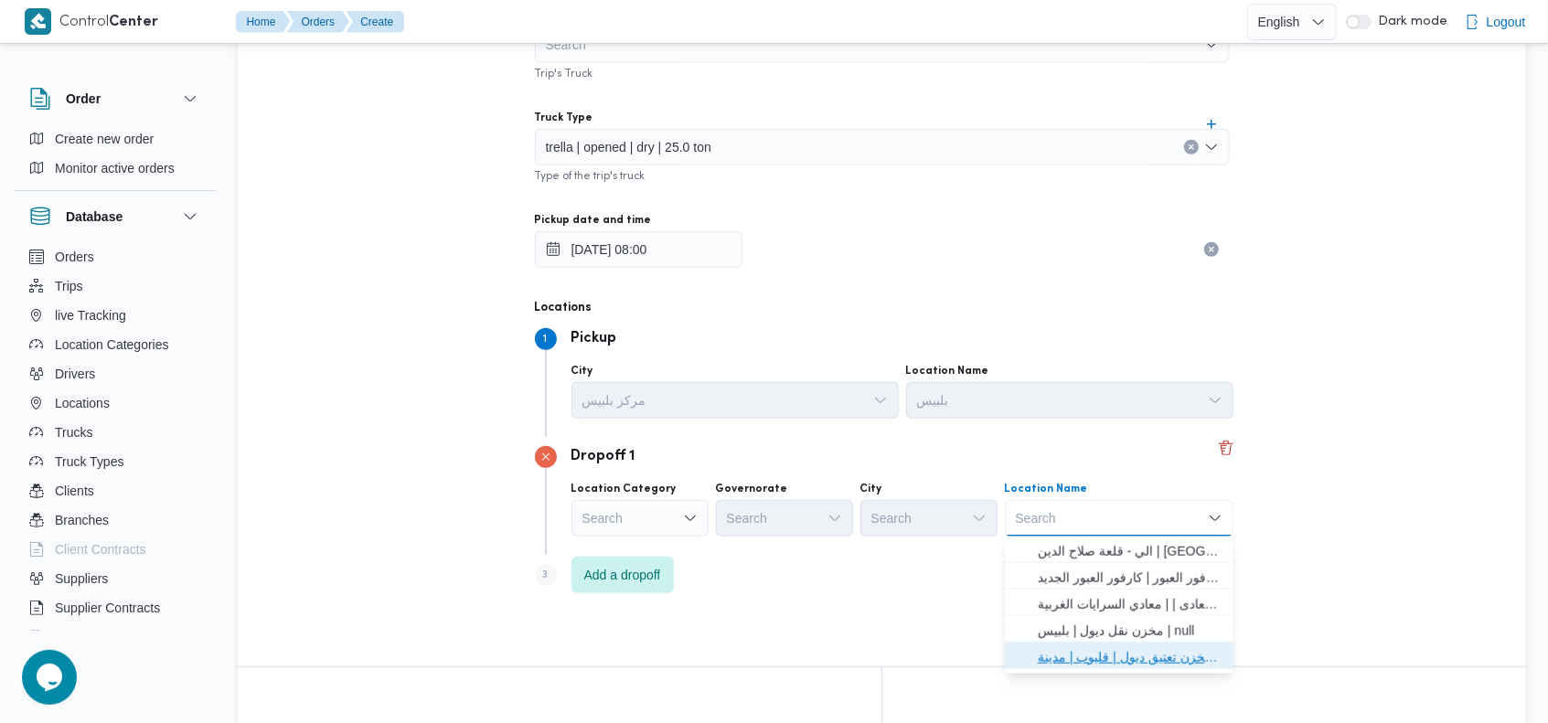
click at [1117, 656] on span "مخزن تعتيق ديول | قليوب | مدينة قليوب" at bounding box center [1130, 657] width 185 height 22
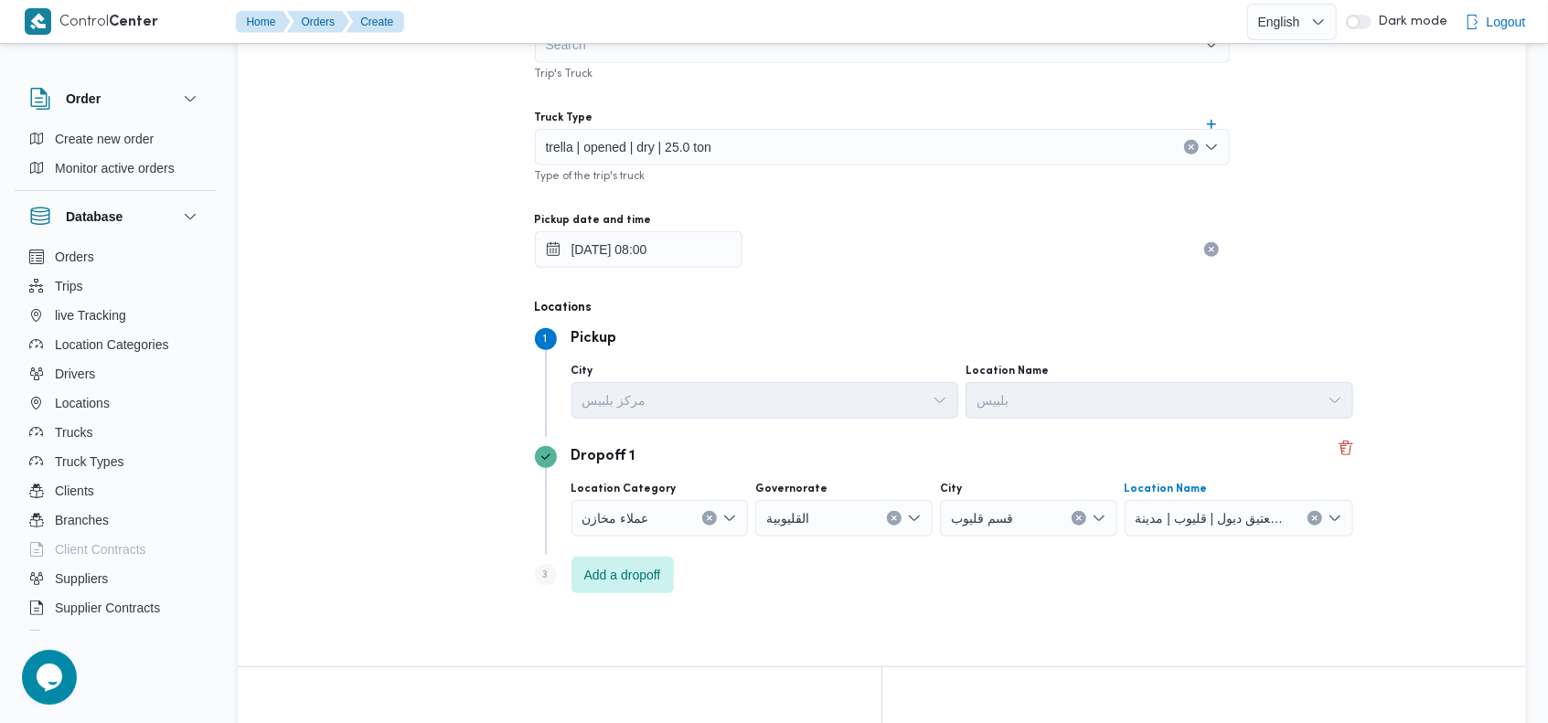
click at [878, 282] on div "Supplier هانى مجدى رئيس احمد Trip's Supplier Operation Model On-Demand Trip's O…" at bounding box center [882, 151] width 724 height 931
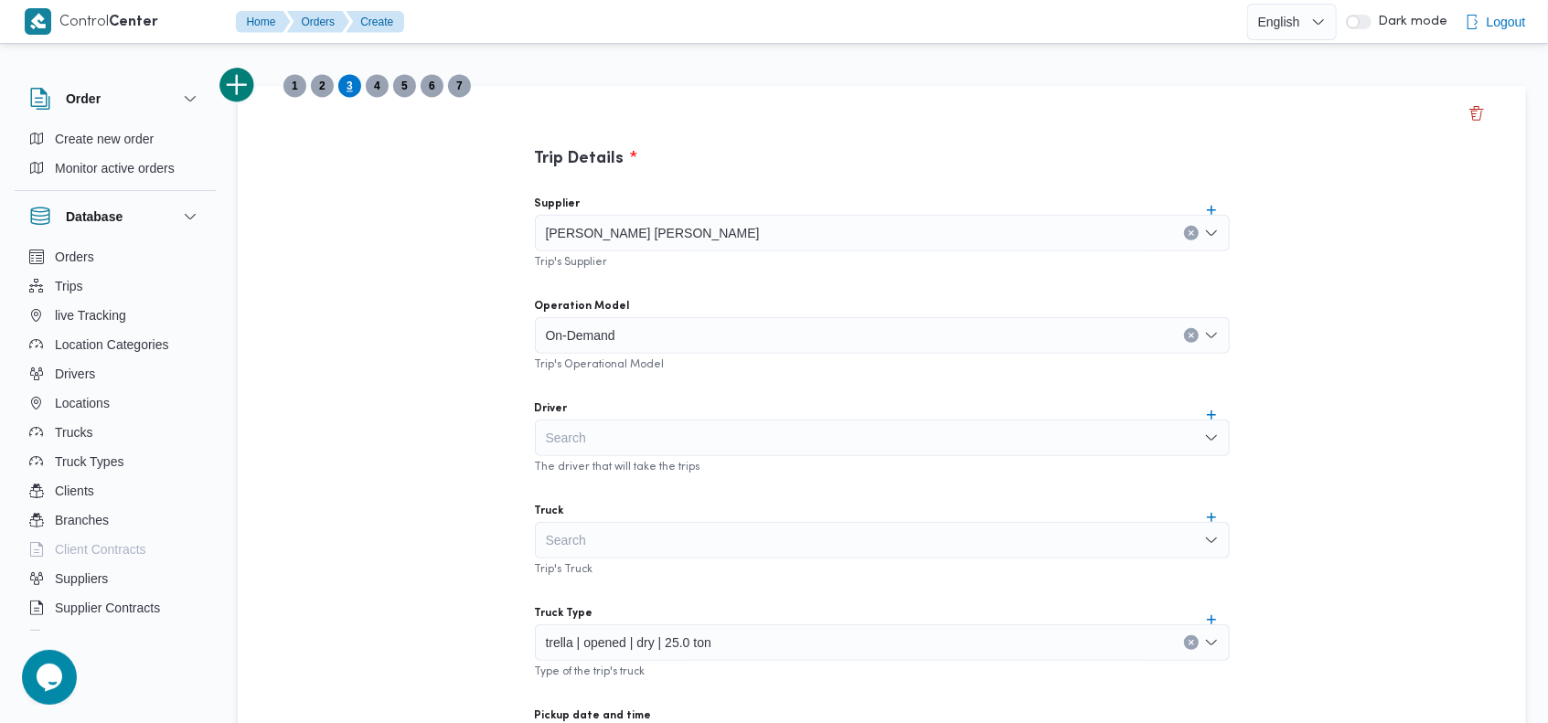
scroll to position [330, 0]
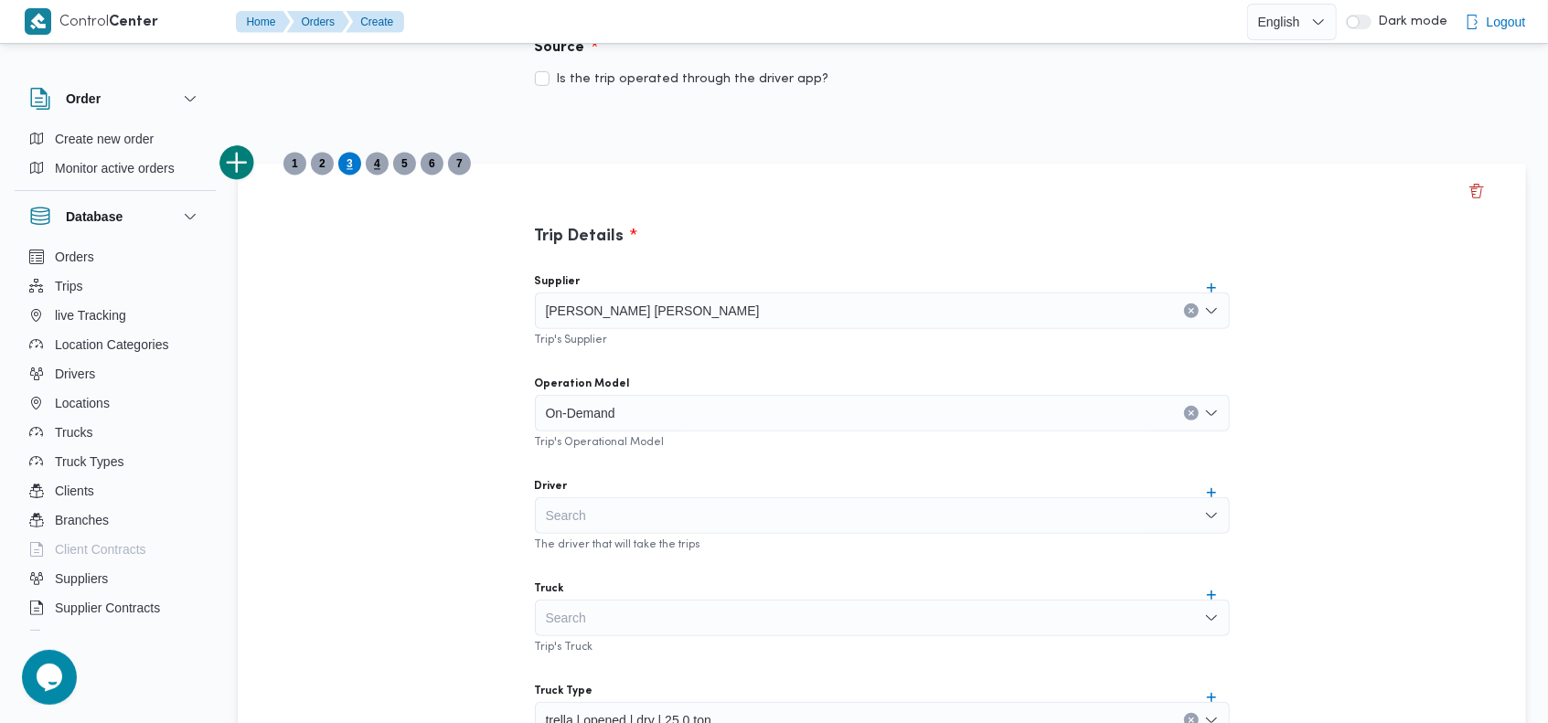
click at [381, 168] on span "4" at bounding box center [377, 164] width 23 height 23
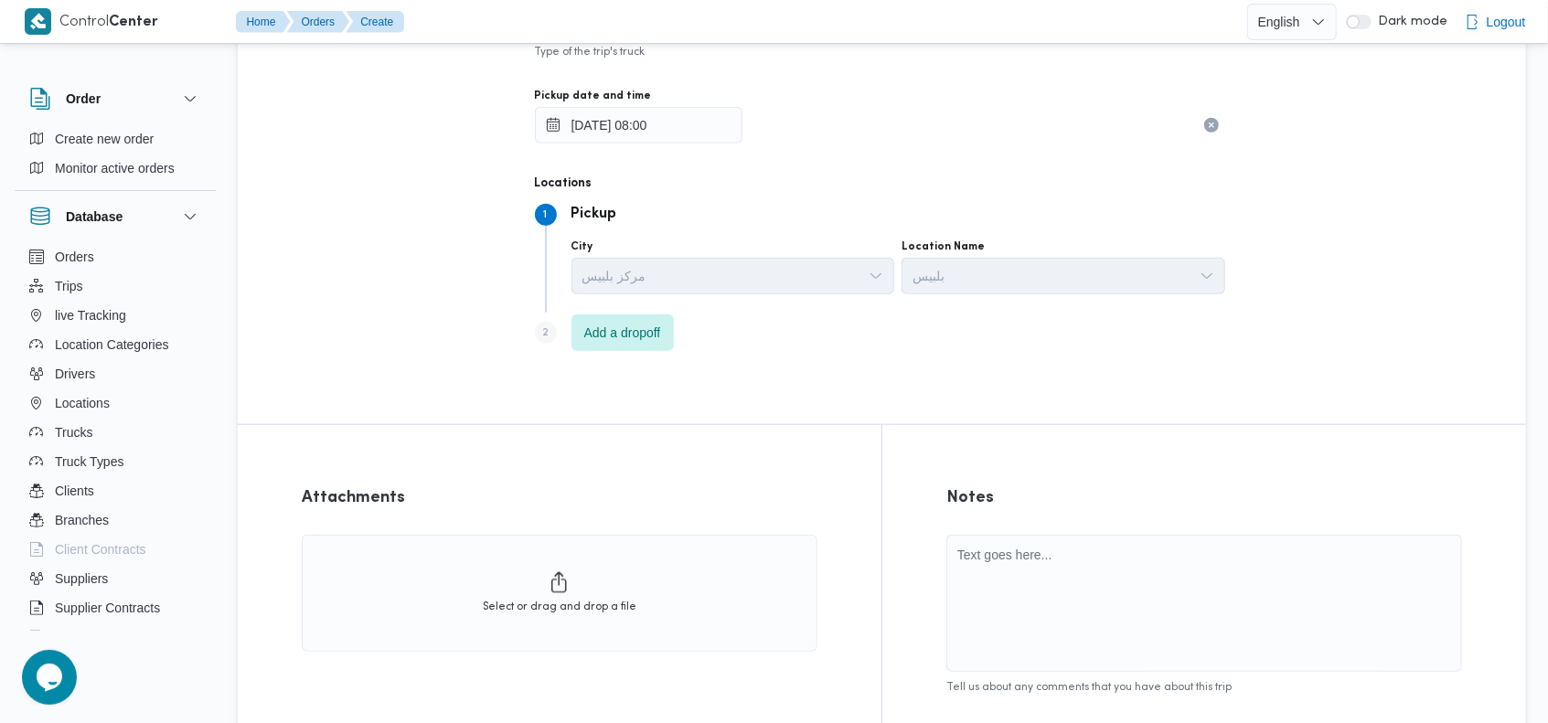
scroll to position [1030, 0]
click at [603, 333] on span "Add a dropoff" at bounding box center [622, 330] width 77 height 22
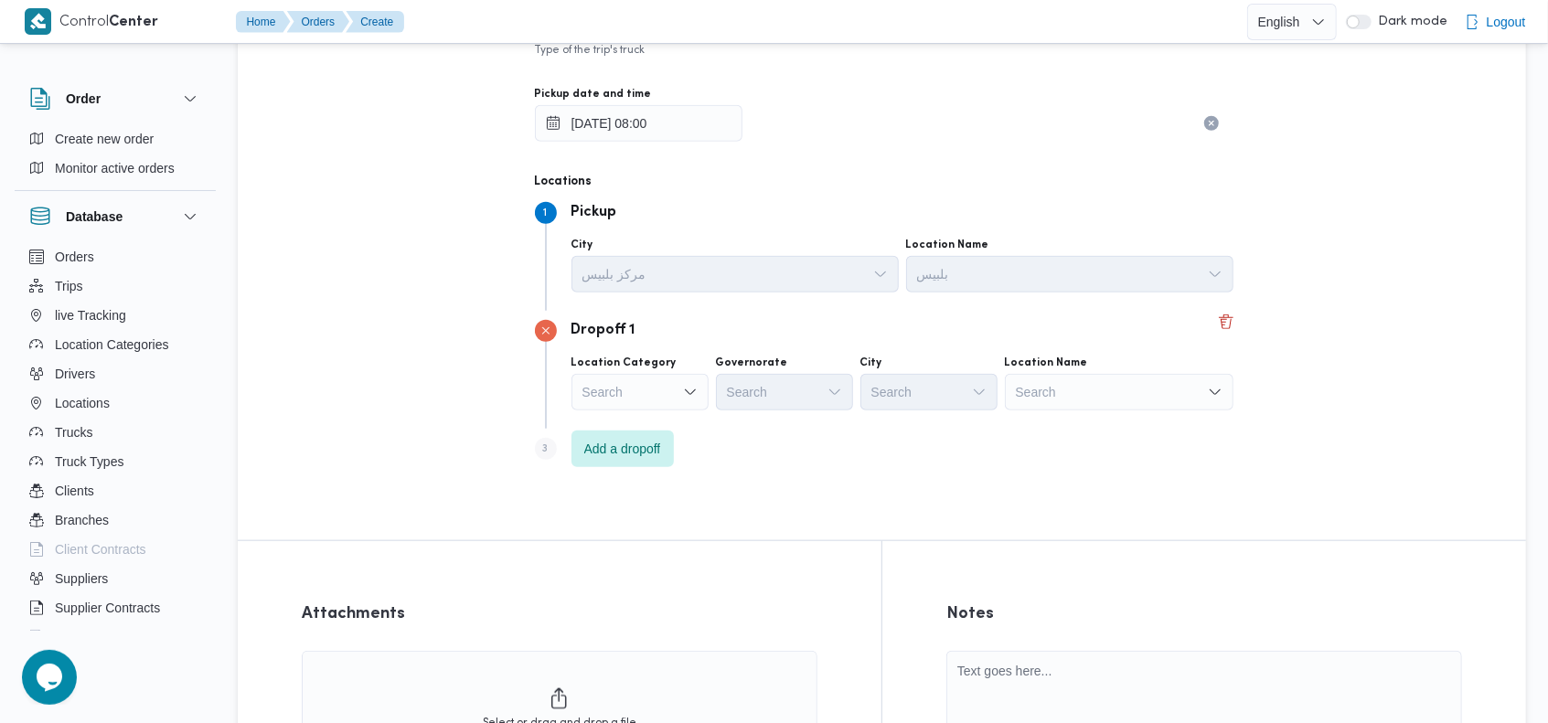
click at [1164, 384] on div "Search" at bounding box center [1119, 392] width 229 height 37
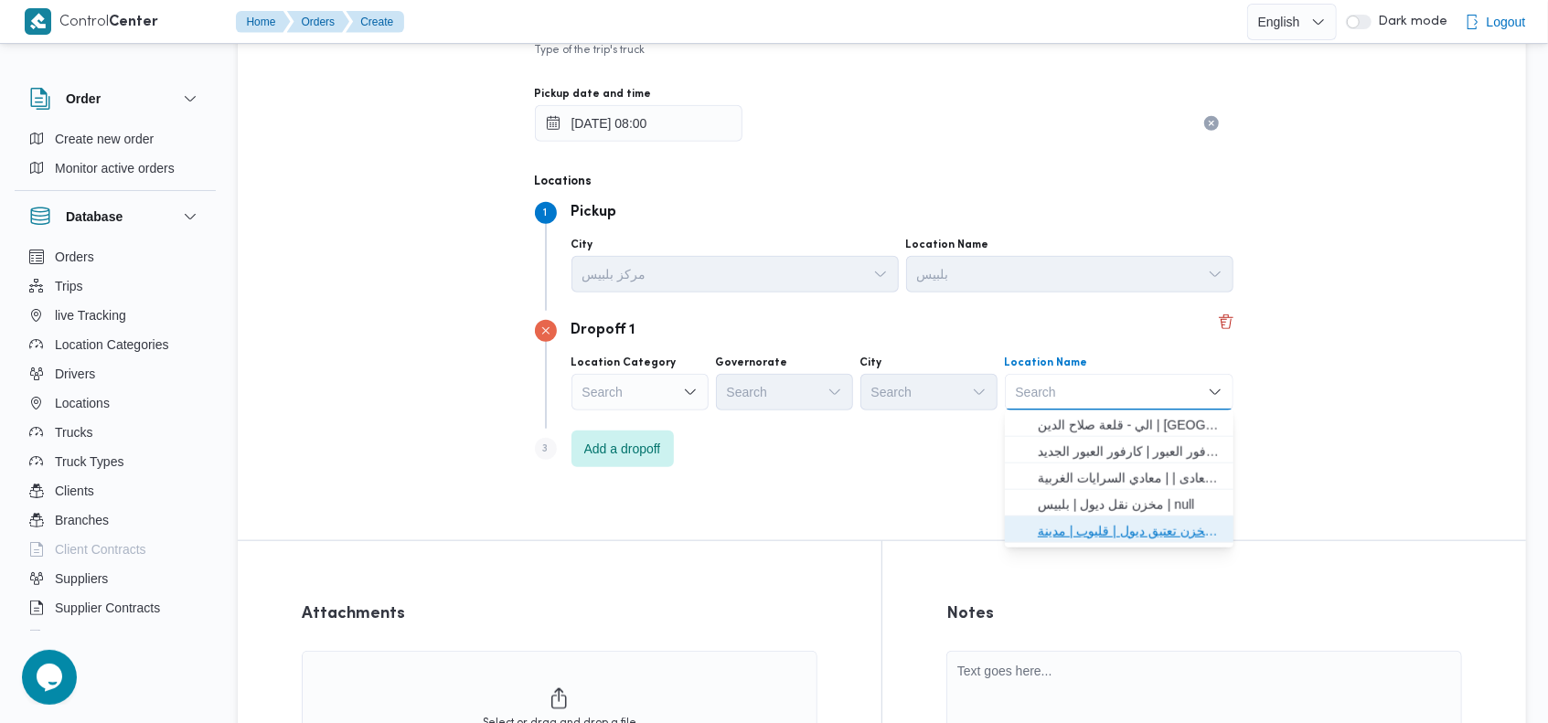
click at [1122, 526] on span "مخزن تعتيق ديول | قليوب | مدينة قليوب" at bounding box center [1130, 531] width 185 height 22
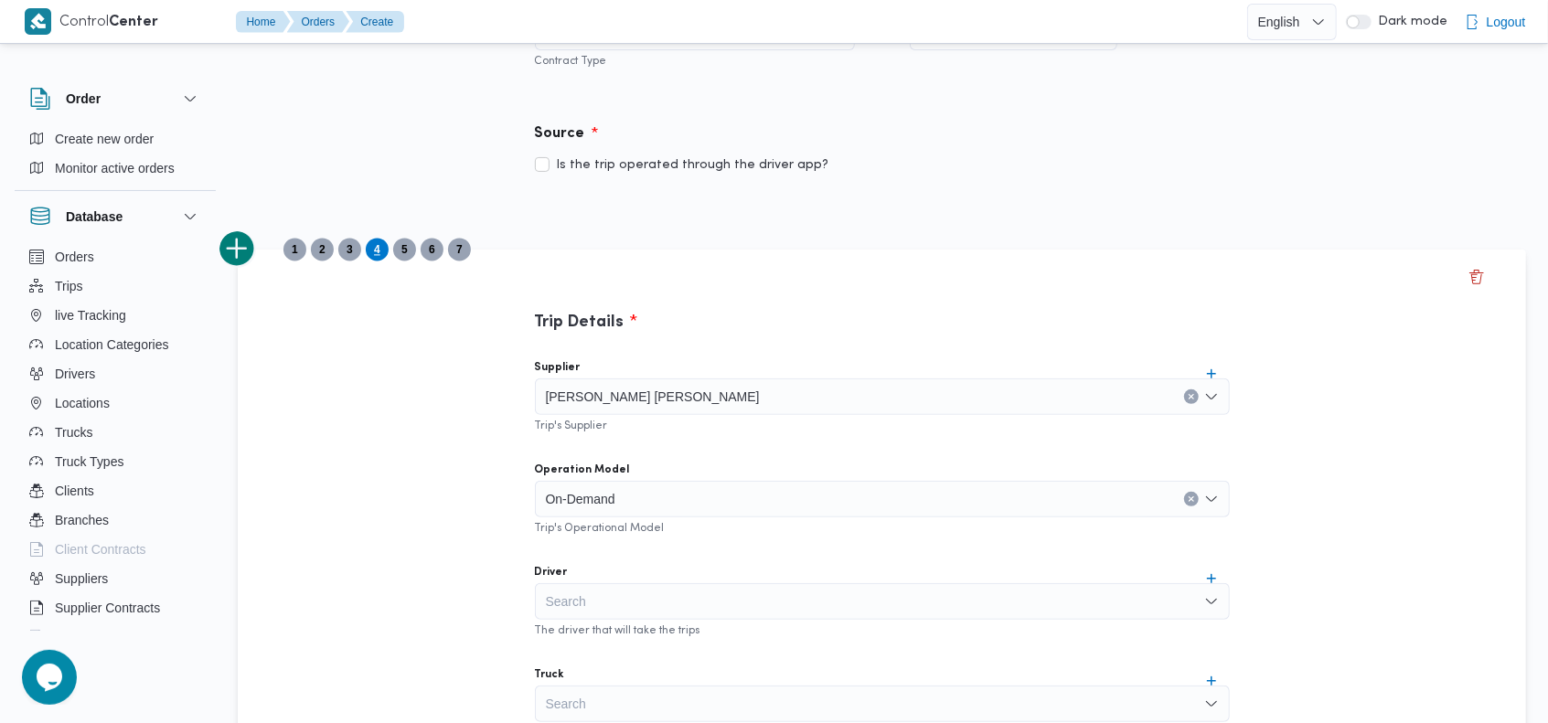
scroll to position [230, 0]
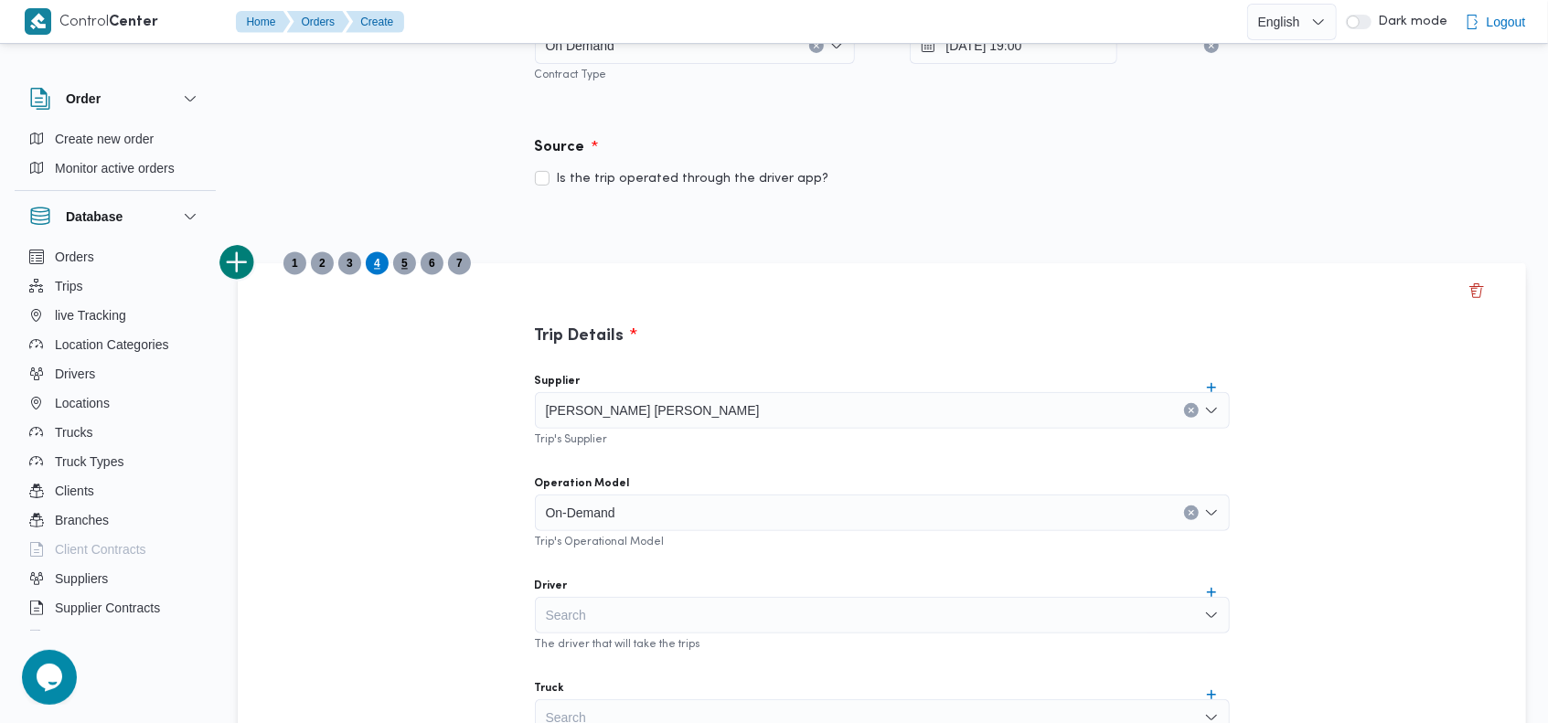
click at [411, 271] on span "5" at bounding box center [404, 263] width 23 height 23
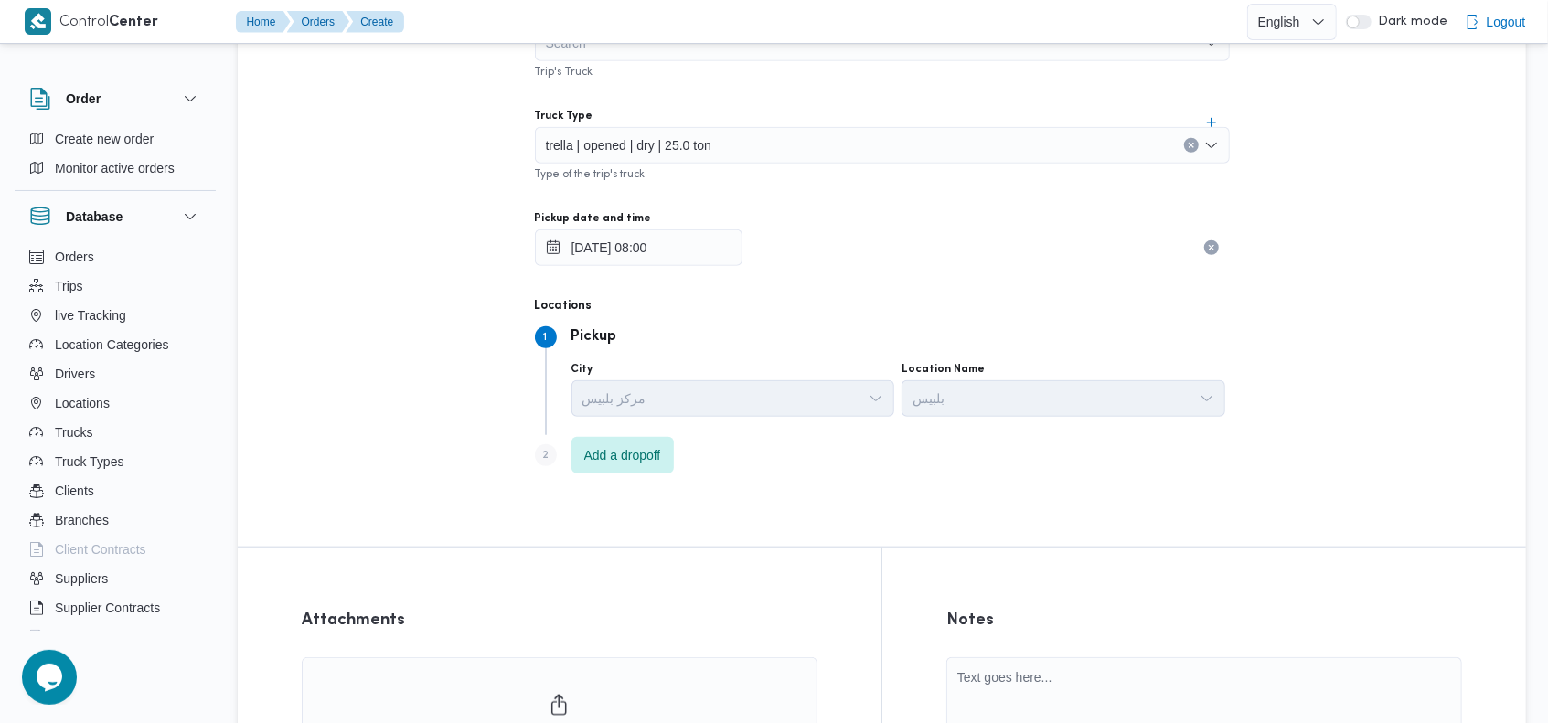
scroll to position [907, 0]
click at [644, 449] on span "Add a dropoff" at bounding box center [622, 453] width 77 height 22
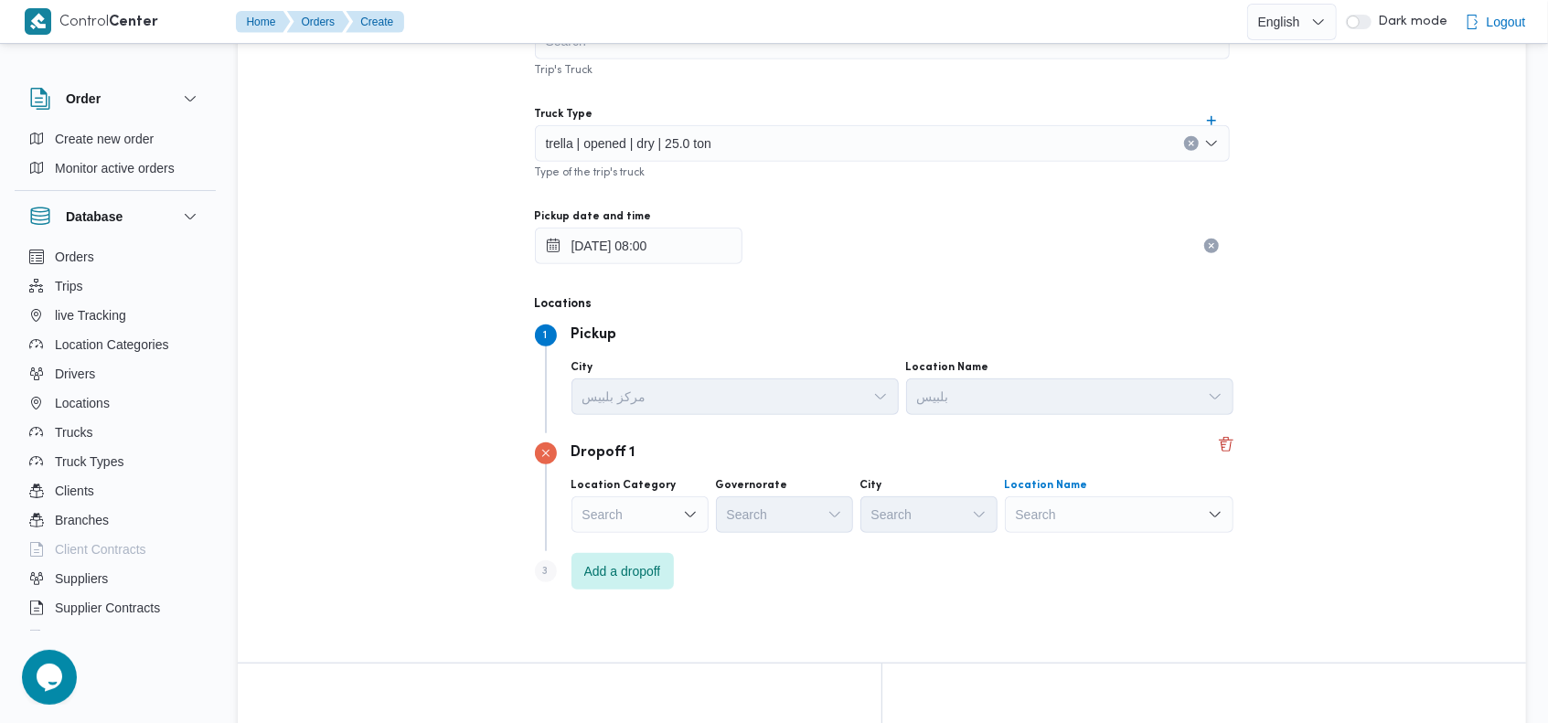
click at [1072, 513] on div "Search" at bounding box center [1119, 514] width 229 height 37
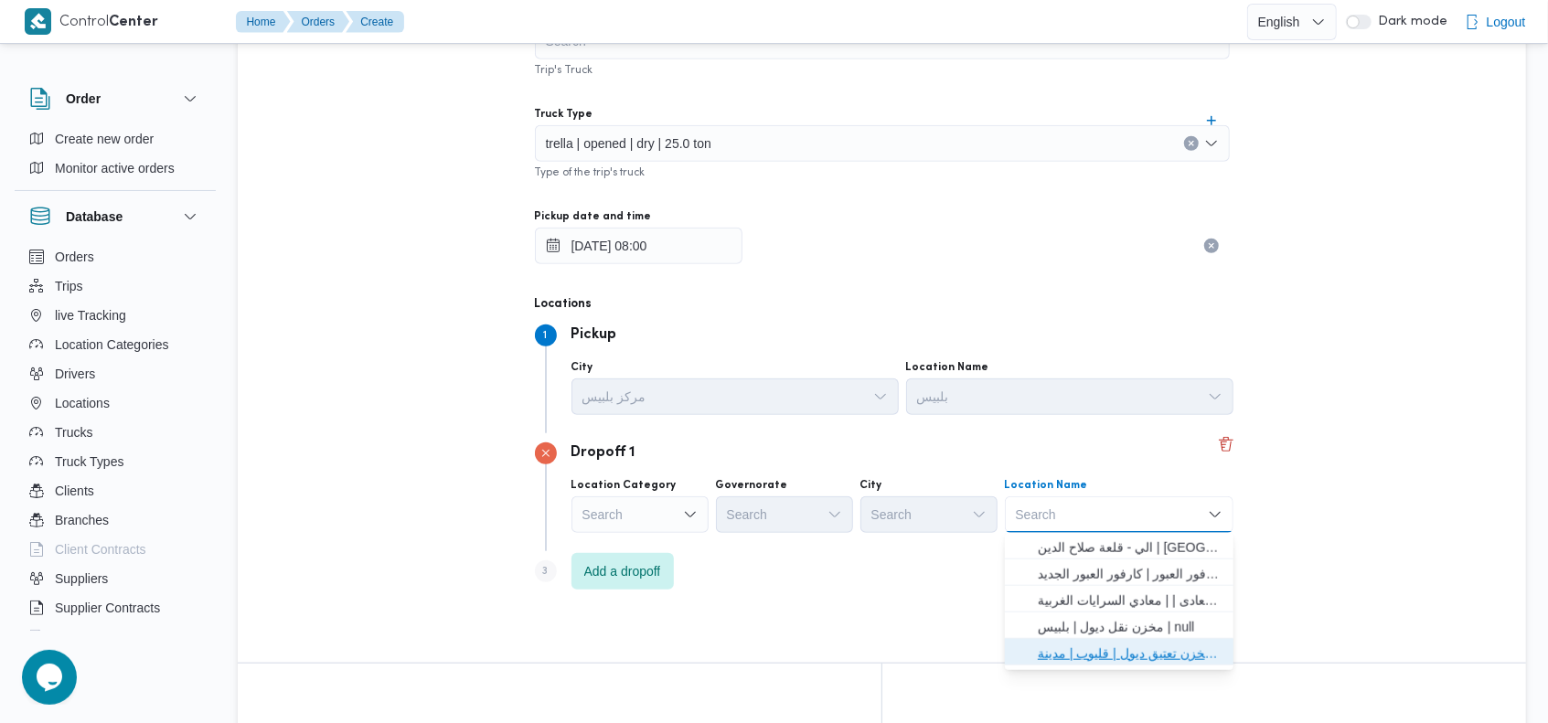
click at [1095, 644] on span "مخزن تعتيق ديول | قليوب | مدينة قليوب" at bounding box center [1130, 654] width 185 height 22
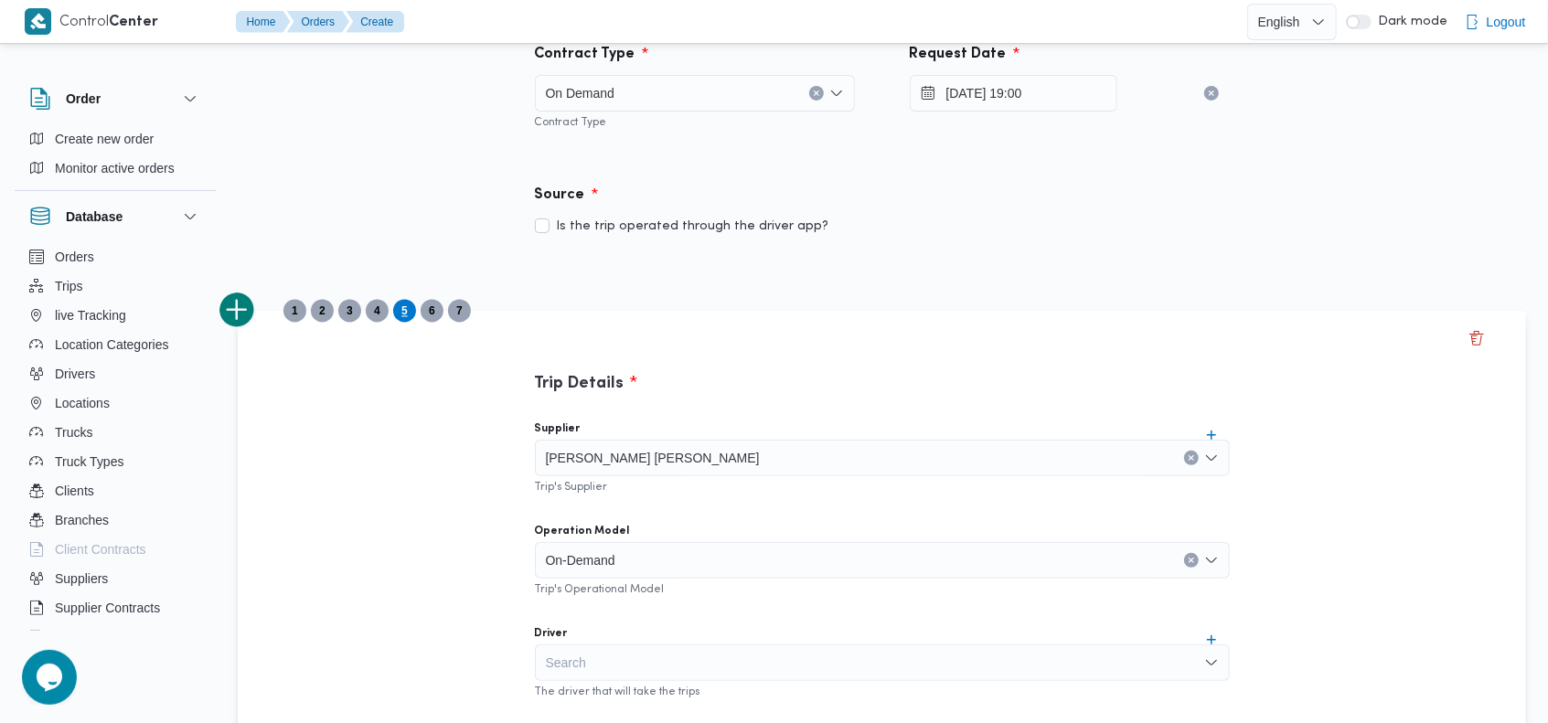
scroll to position [177, 0]
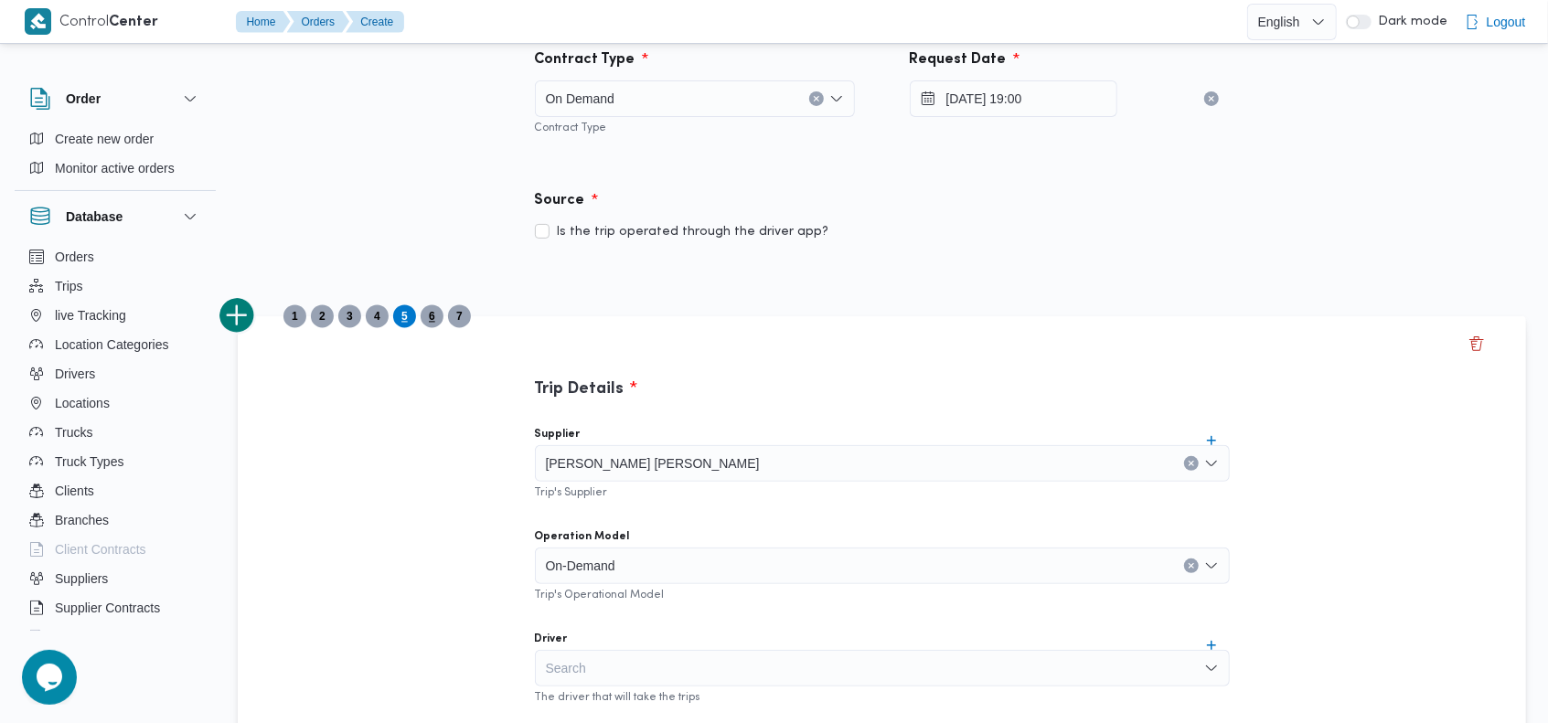
click at [429, 317] on span "6" at bounding box center [432, 316] width 6 height 22
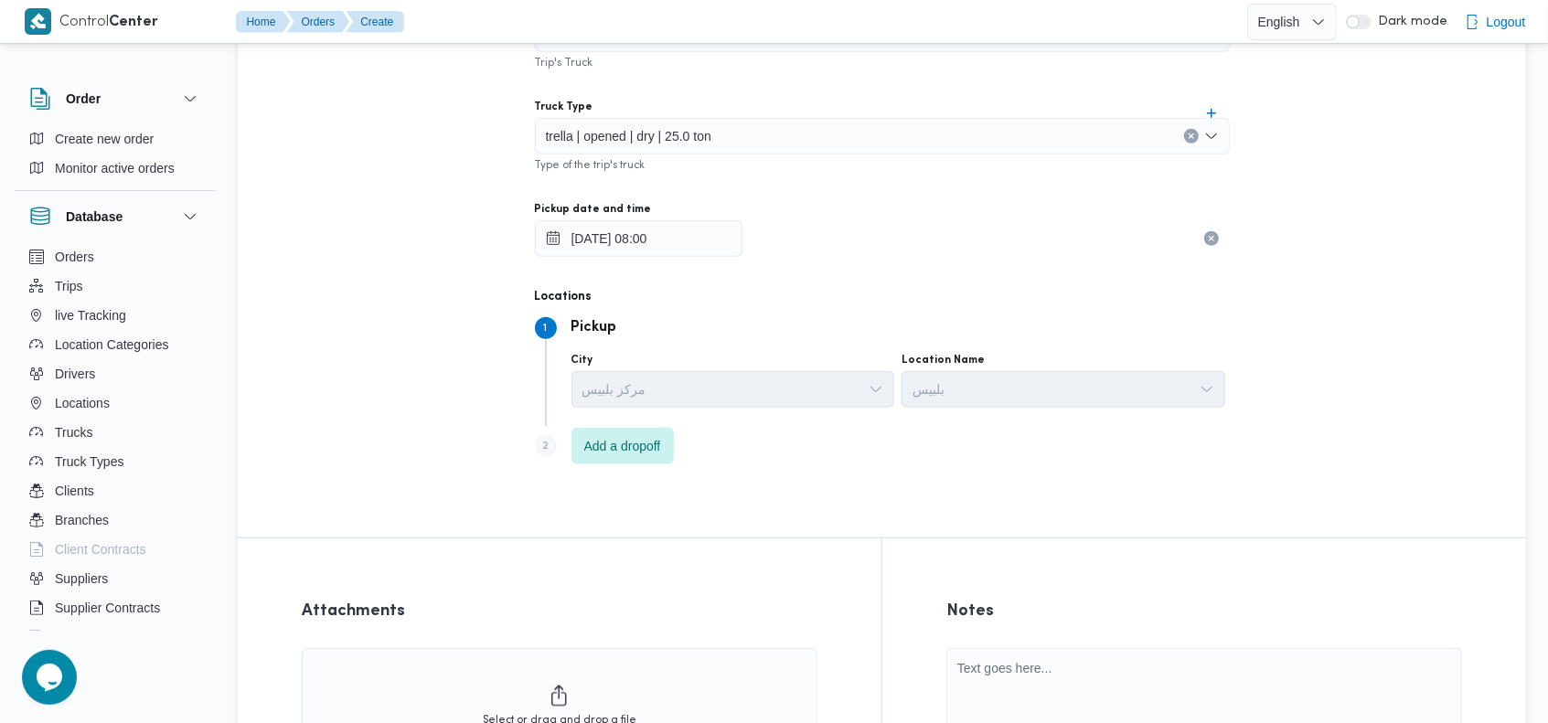
scroll to position [956, 0]
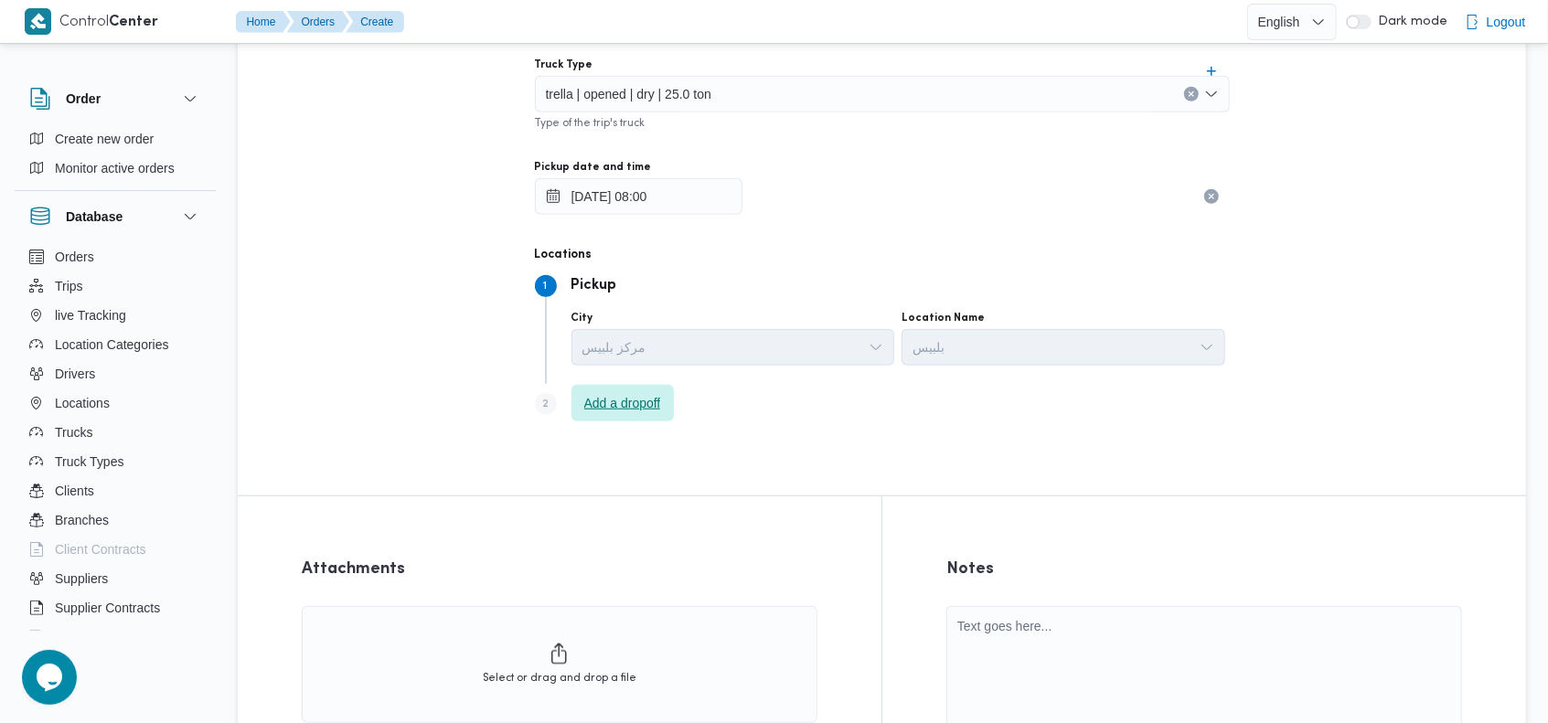
click at [644, 399] on span "Add a dropoff" at bounding box center [622, 403] width 77 height 22
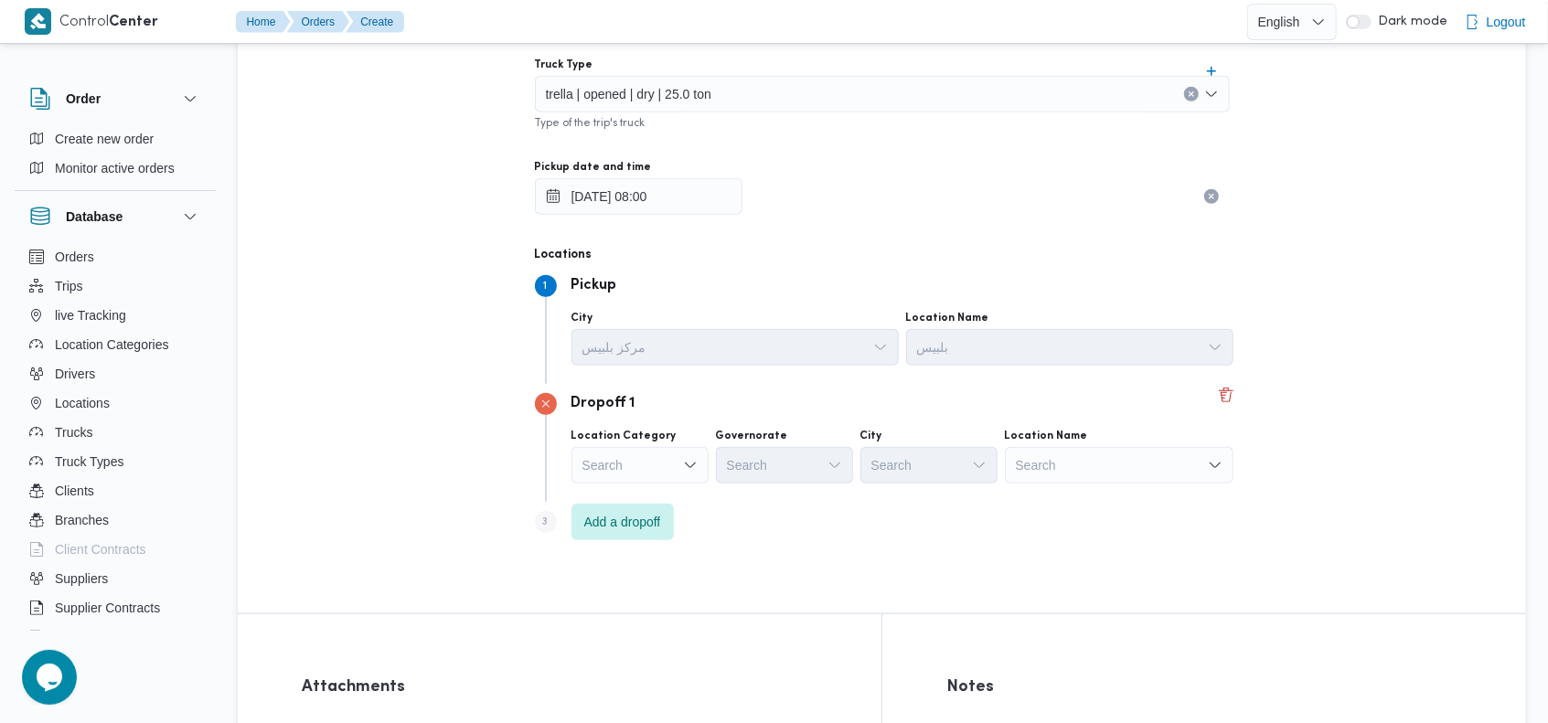
click at [1110, 462] on div "Search" at bounding box center [1119, 465] width 229 height 37
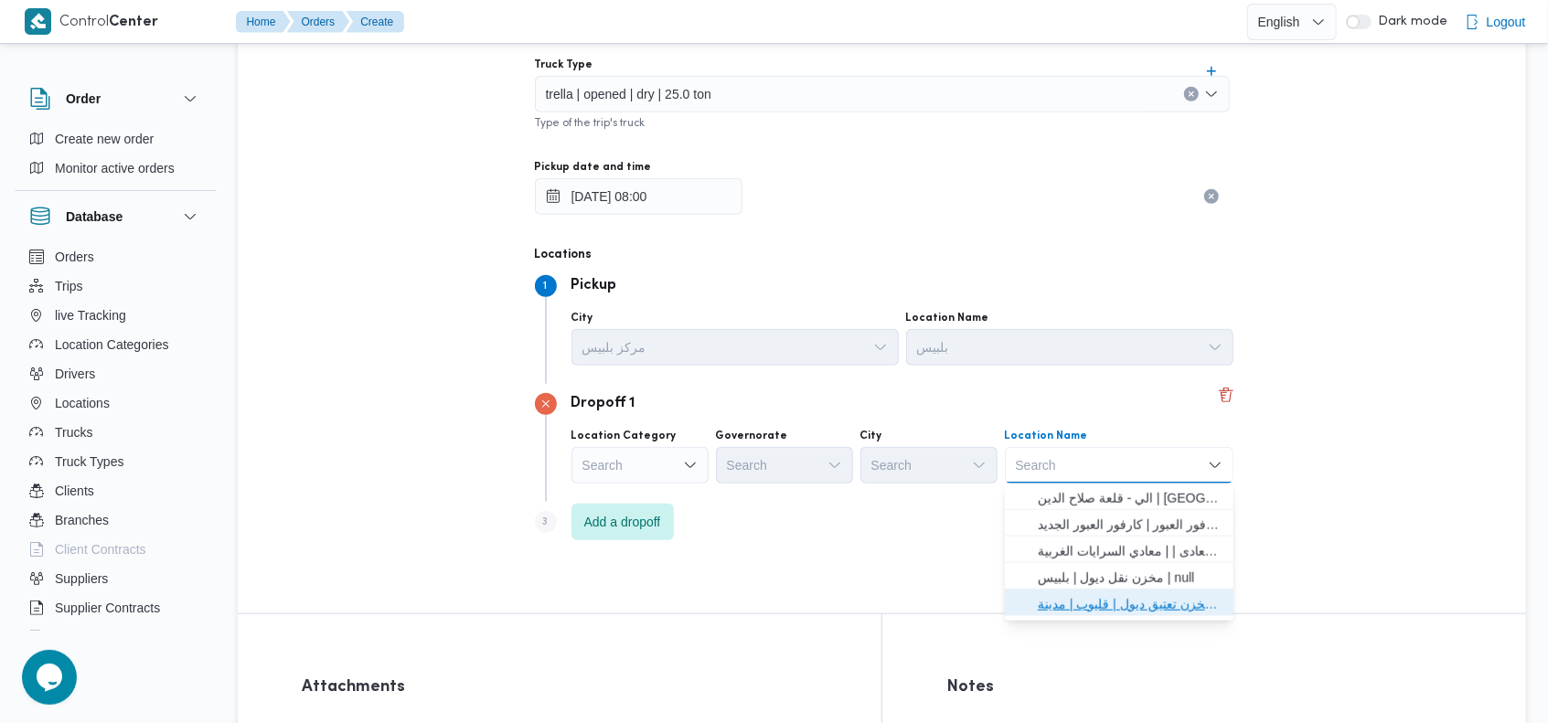
click at [1113, 601] on span "مخزن تعتيق ديول | قليوب | مدينة قليوب" at bounding box center [1130, 604] width 185 height 22
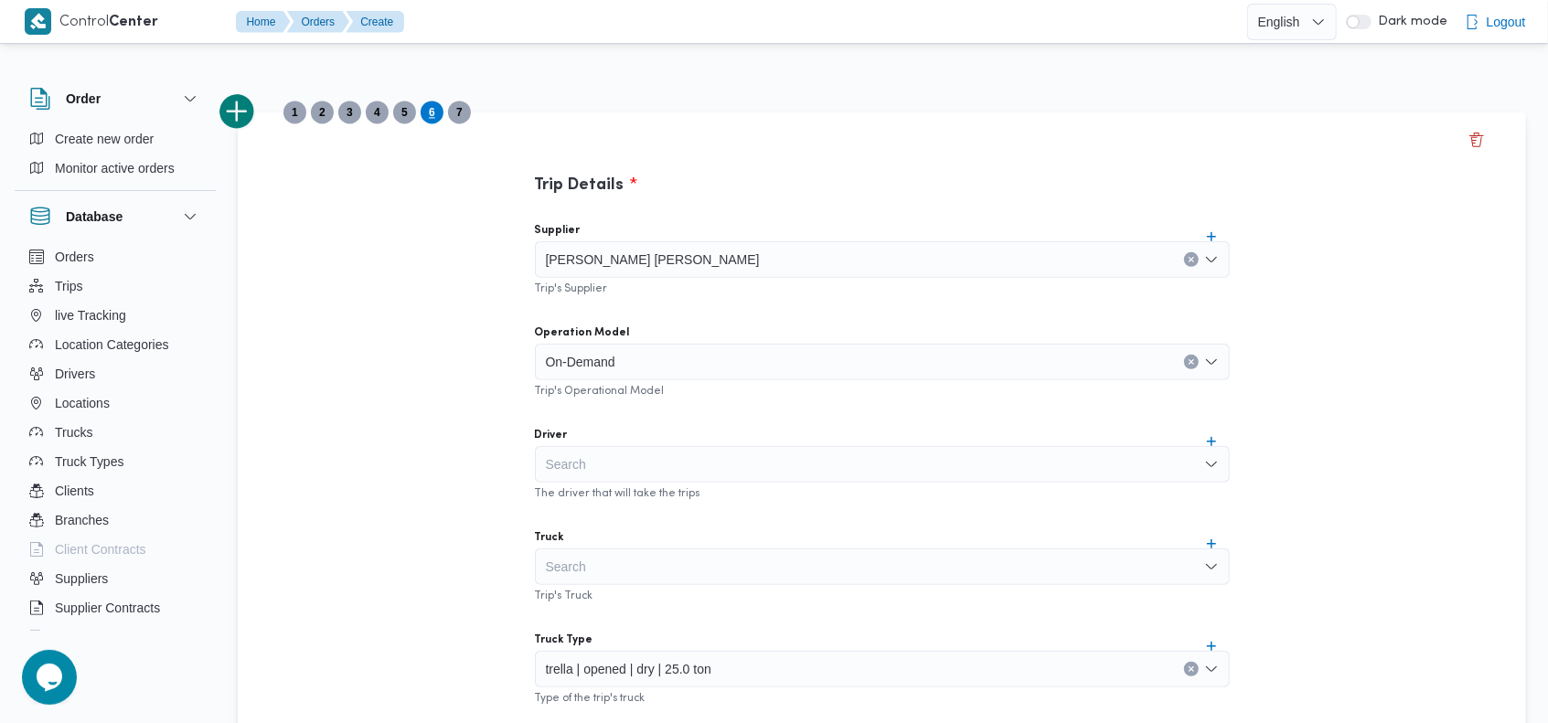
scroll to position [369, 0]
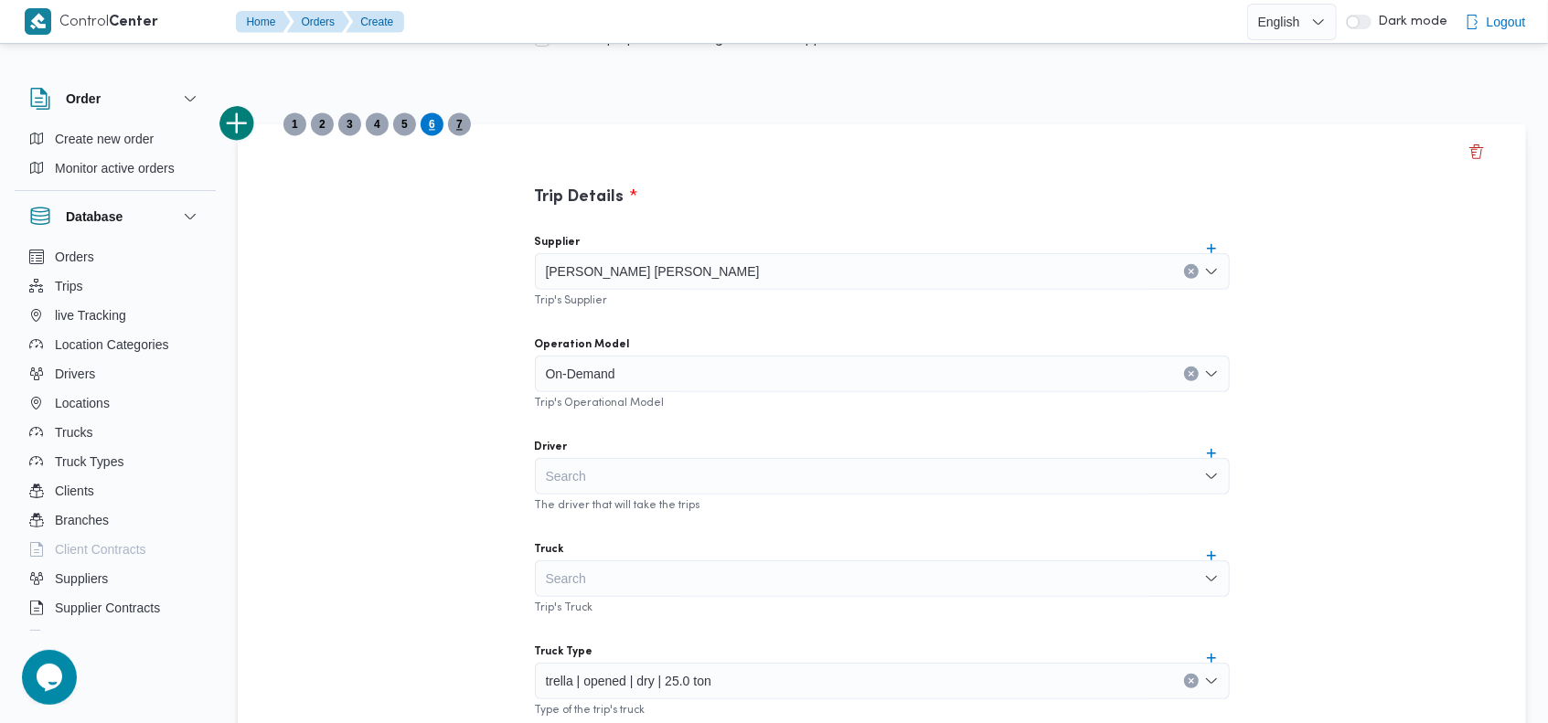
click at [459, 123] on span "7" at bounding box center [459, 124] width 6 height 22
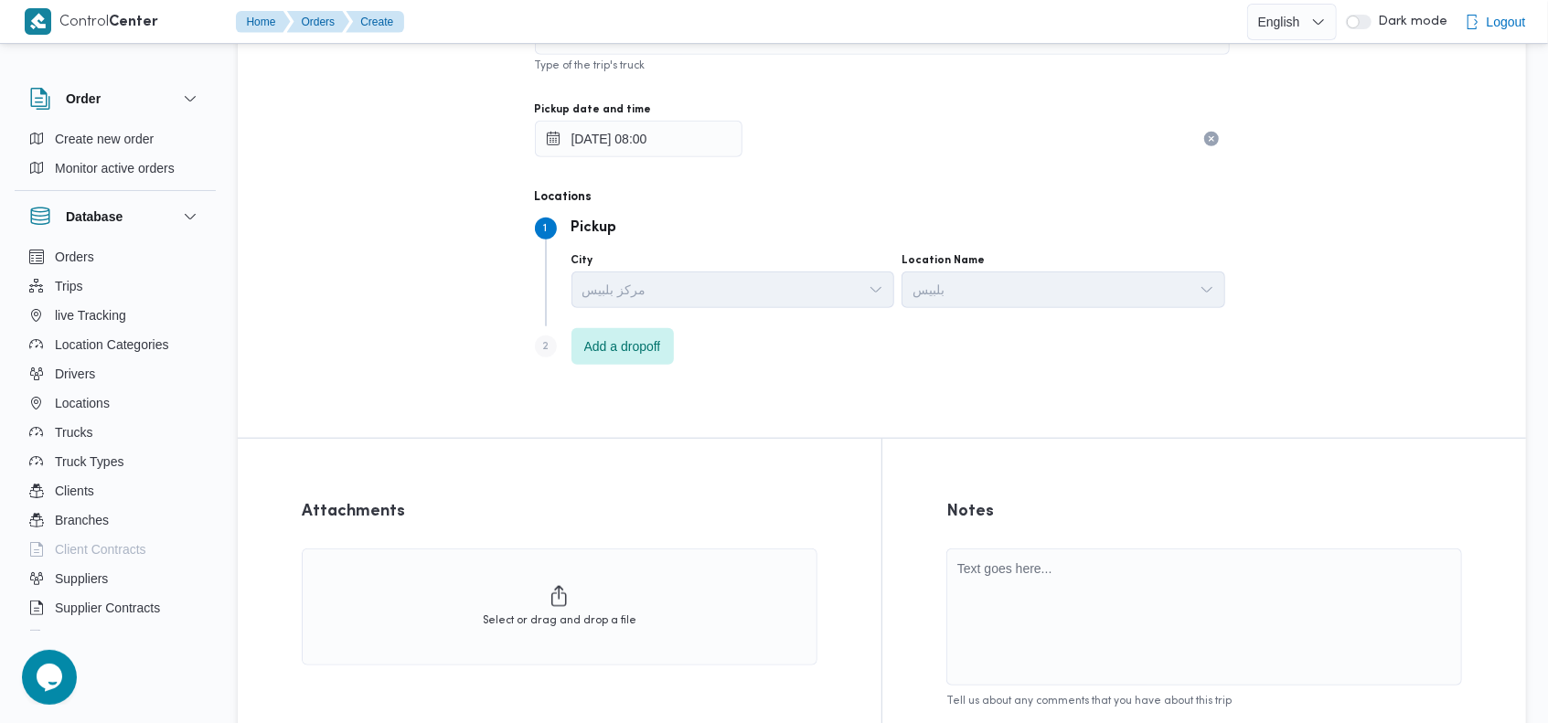
scroll to position [1018, 0]
click at [645, 341] on span "Add a dropoff" at bounding box center [622, 342] width 77 height 22
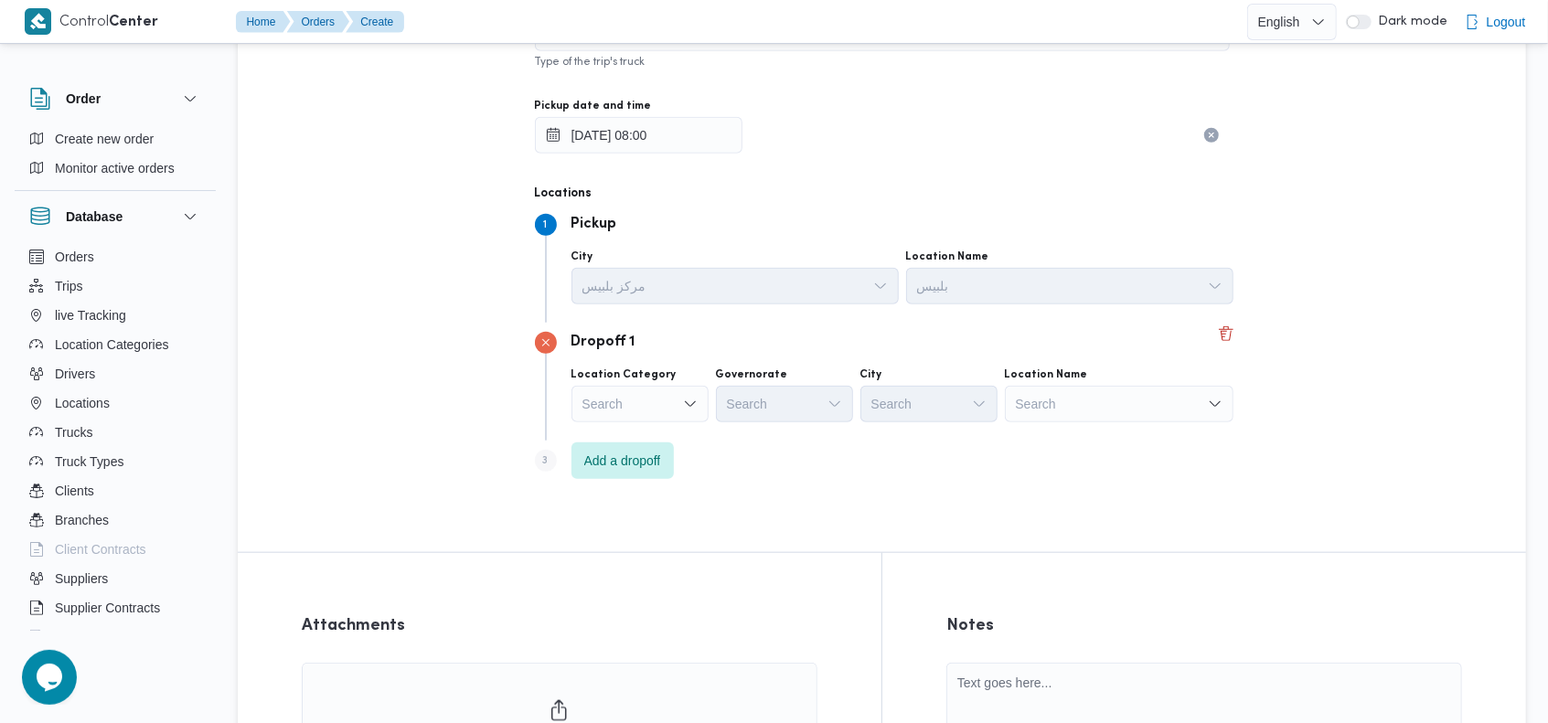
click at [1072, 402] on div "Search" at bounding box center [1119, 404] width 229 height 37
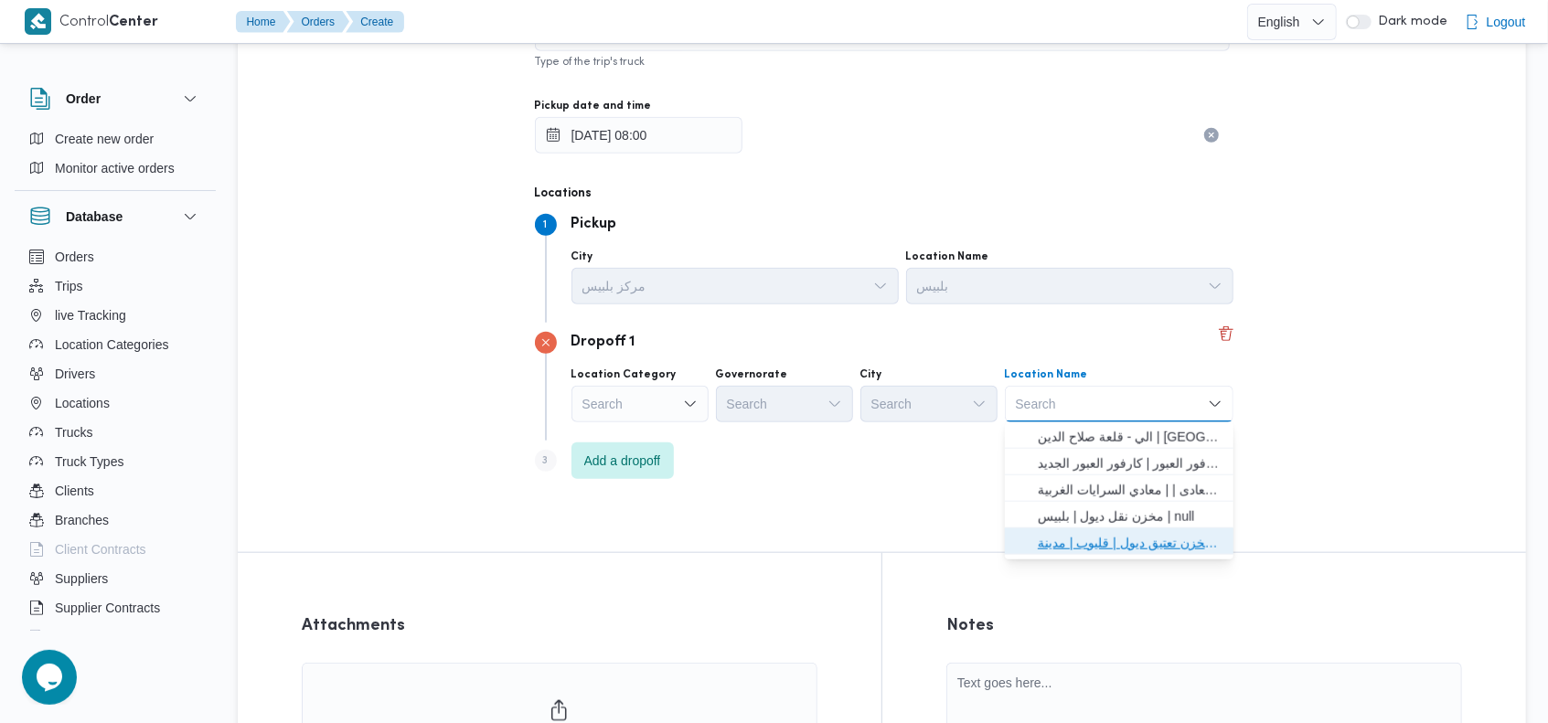
click at [1102, 539] on span "مخزن تعتيق ديول | قليوب | مدينة قليوب" at bounding box center [1130, 543] width 185 height 22
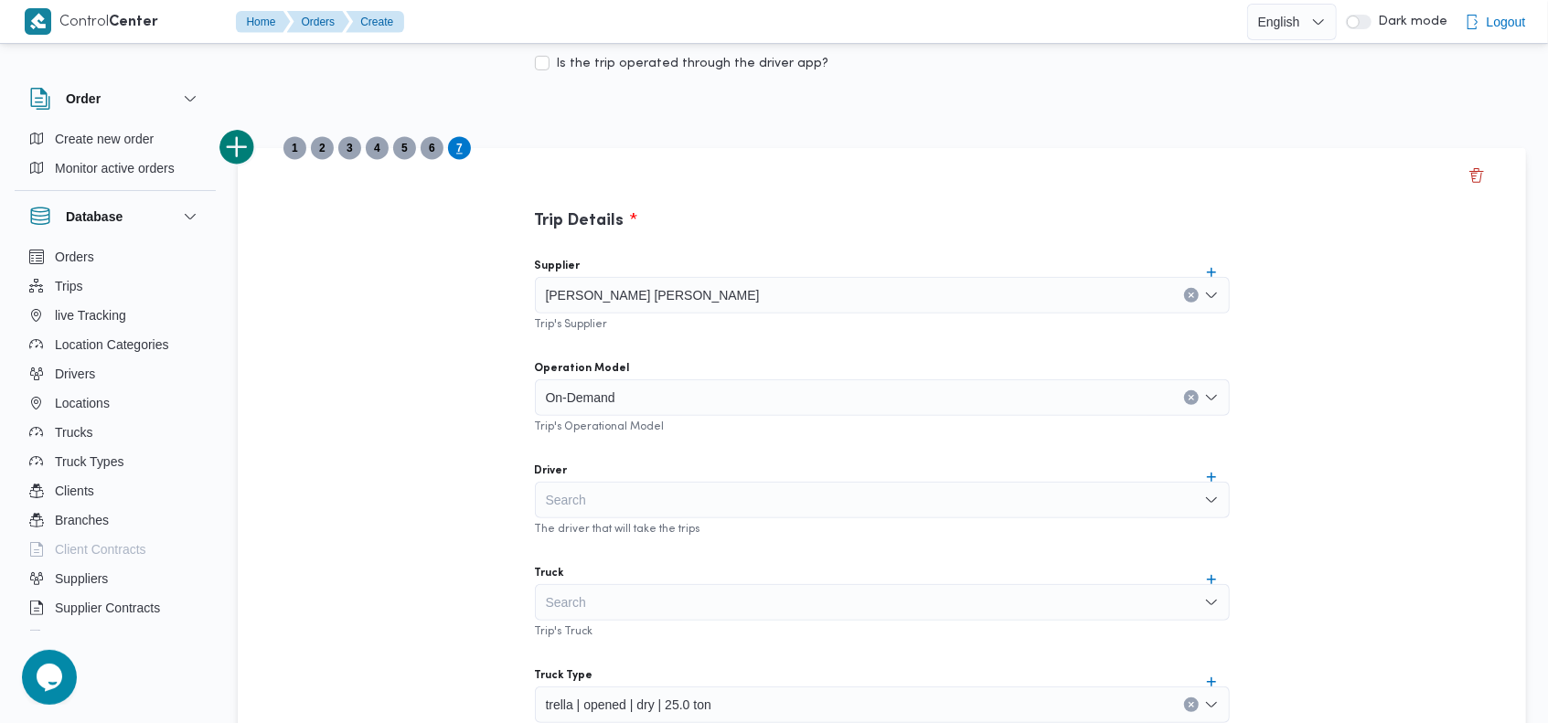
scroll to position [329, 0]
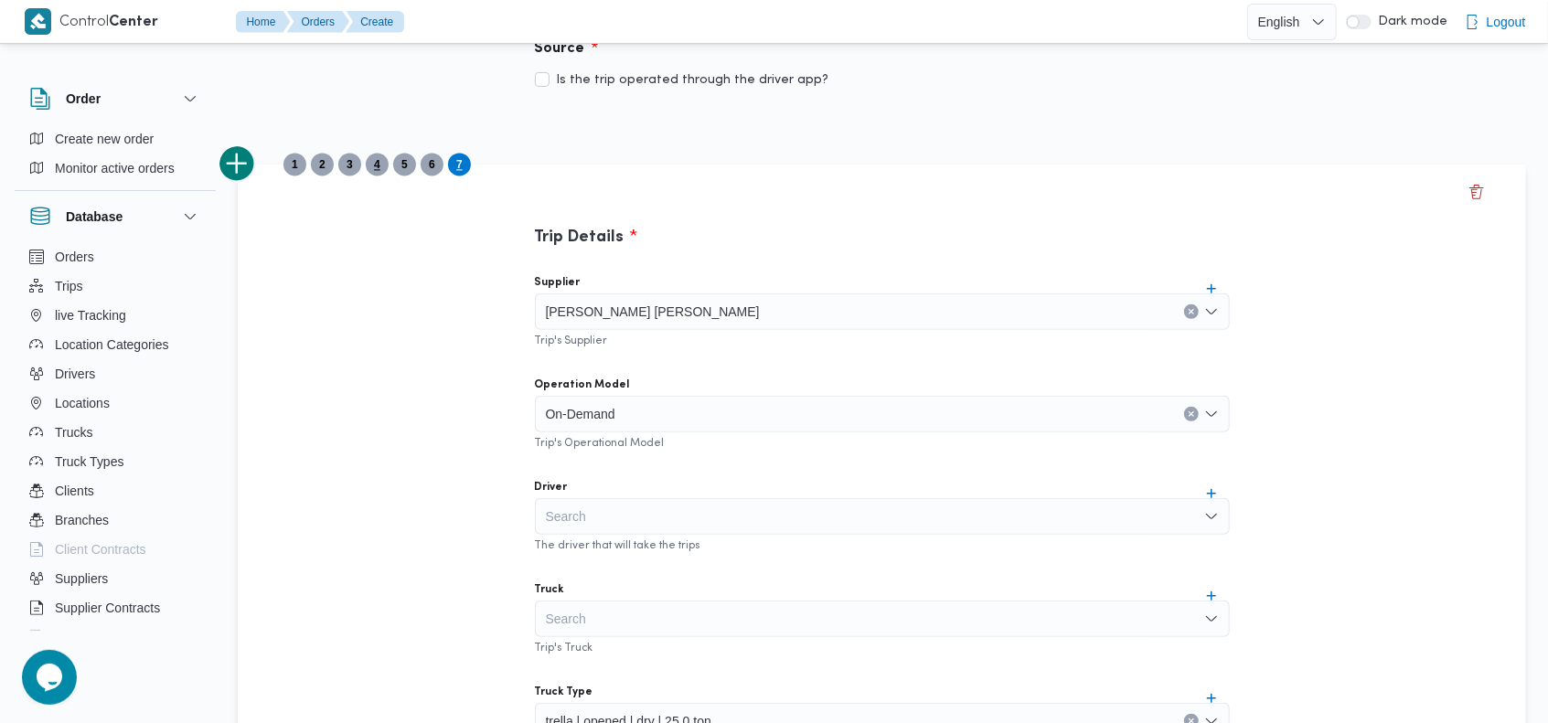
click at [381, 171] on span "4" at bounding box center [377, 165] width 23 height 23
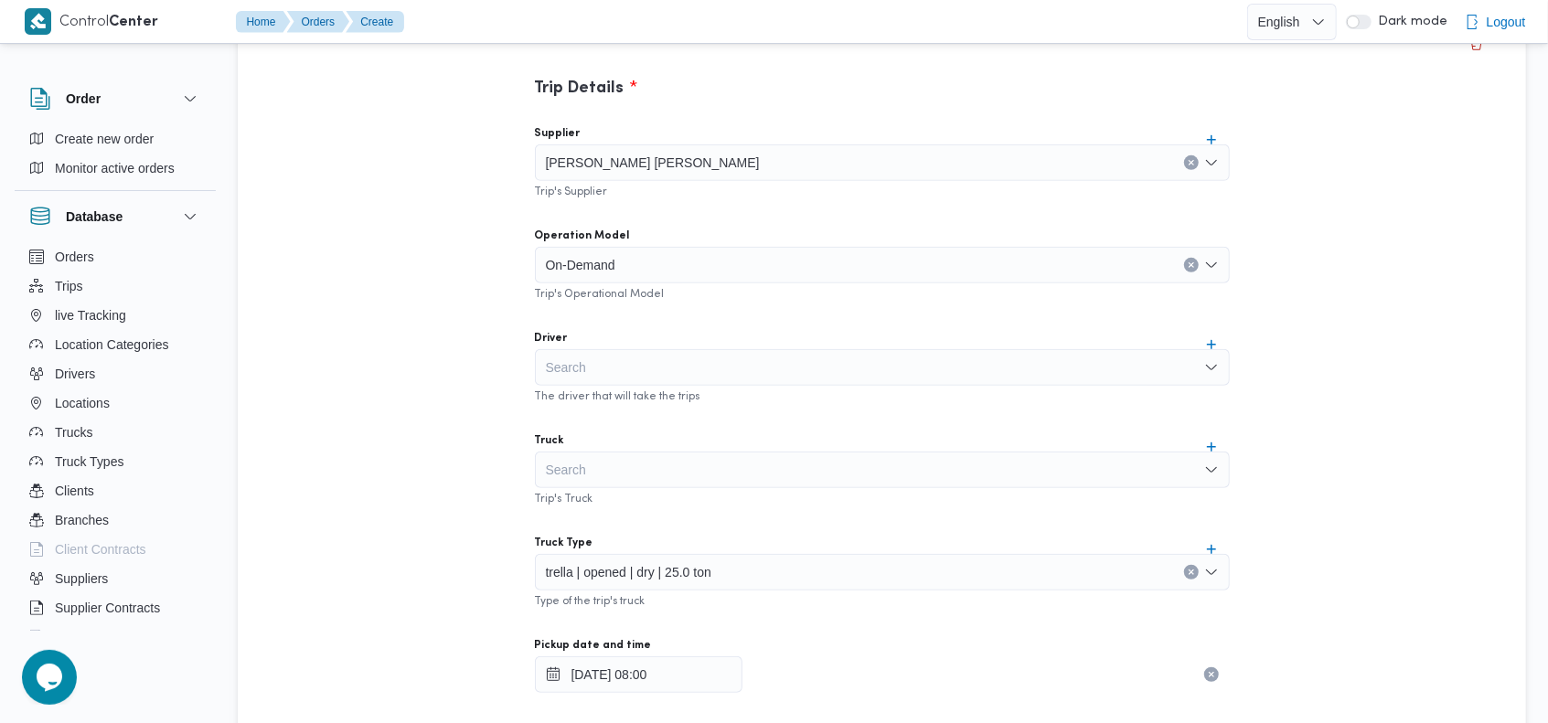
scroll to position [335, 0]
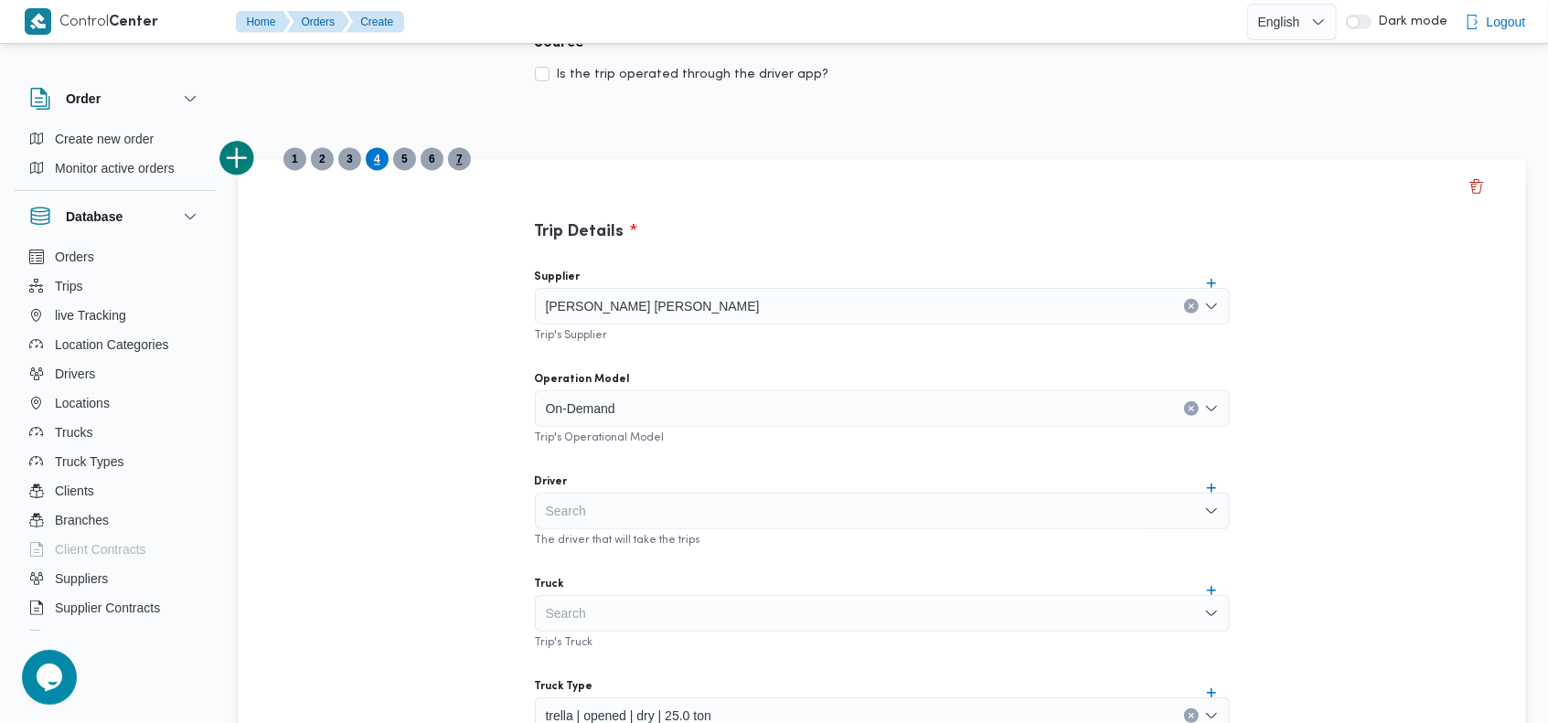
click at [456, 163] on span "7" at bounding box center [459, 159] width 6 height 22
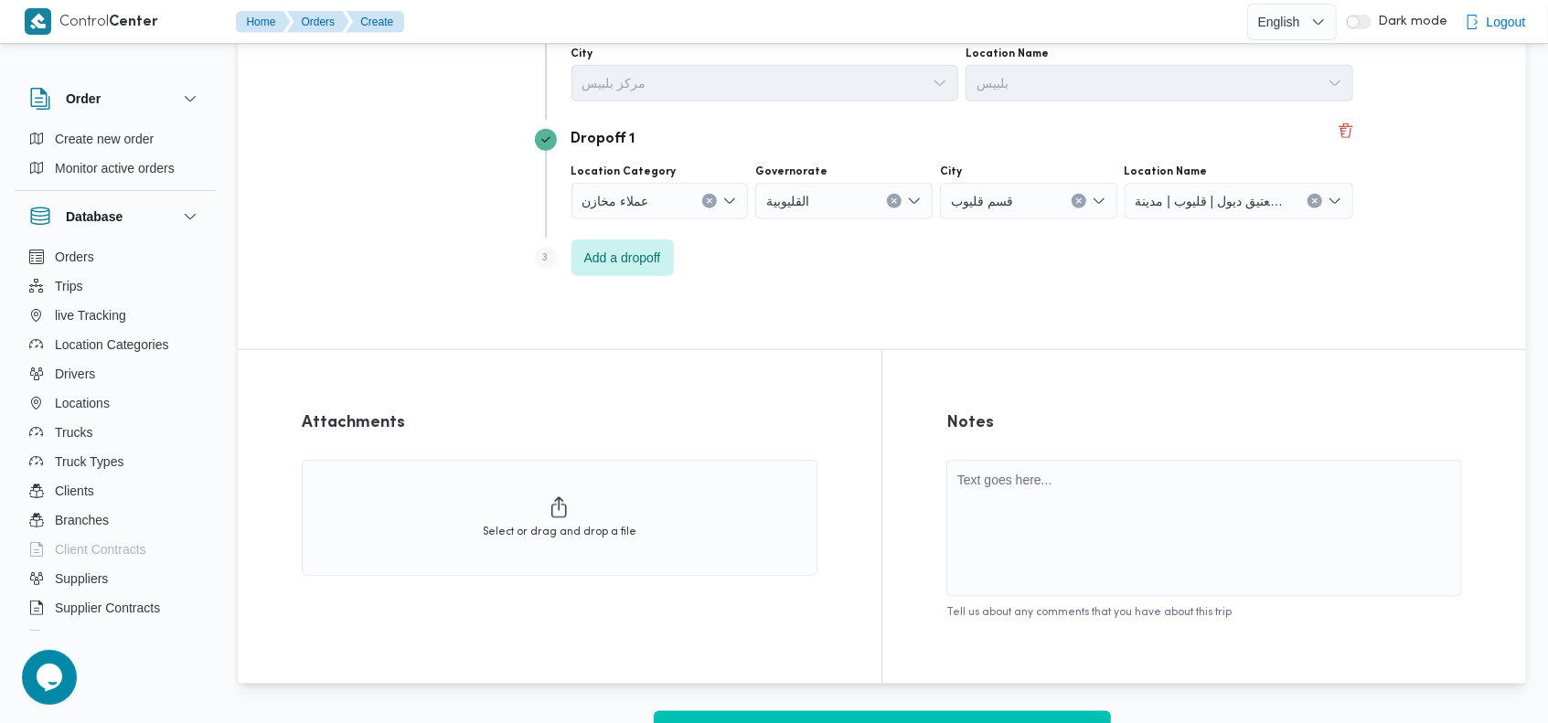
scroll to position [1275, 0]
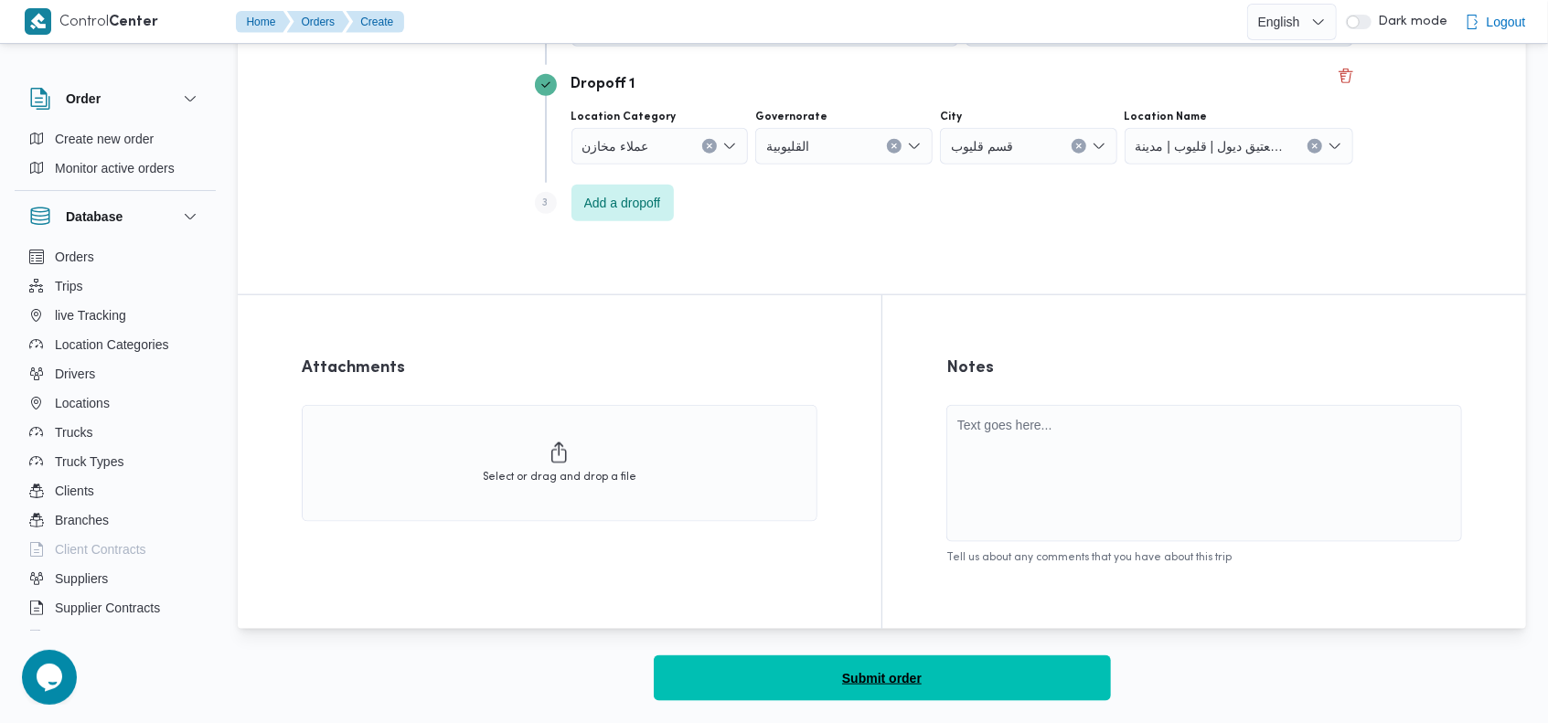
click at [860, 681] on span "Submit order" at bounding box center [882, 678] width 80 height 22
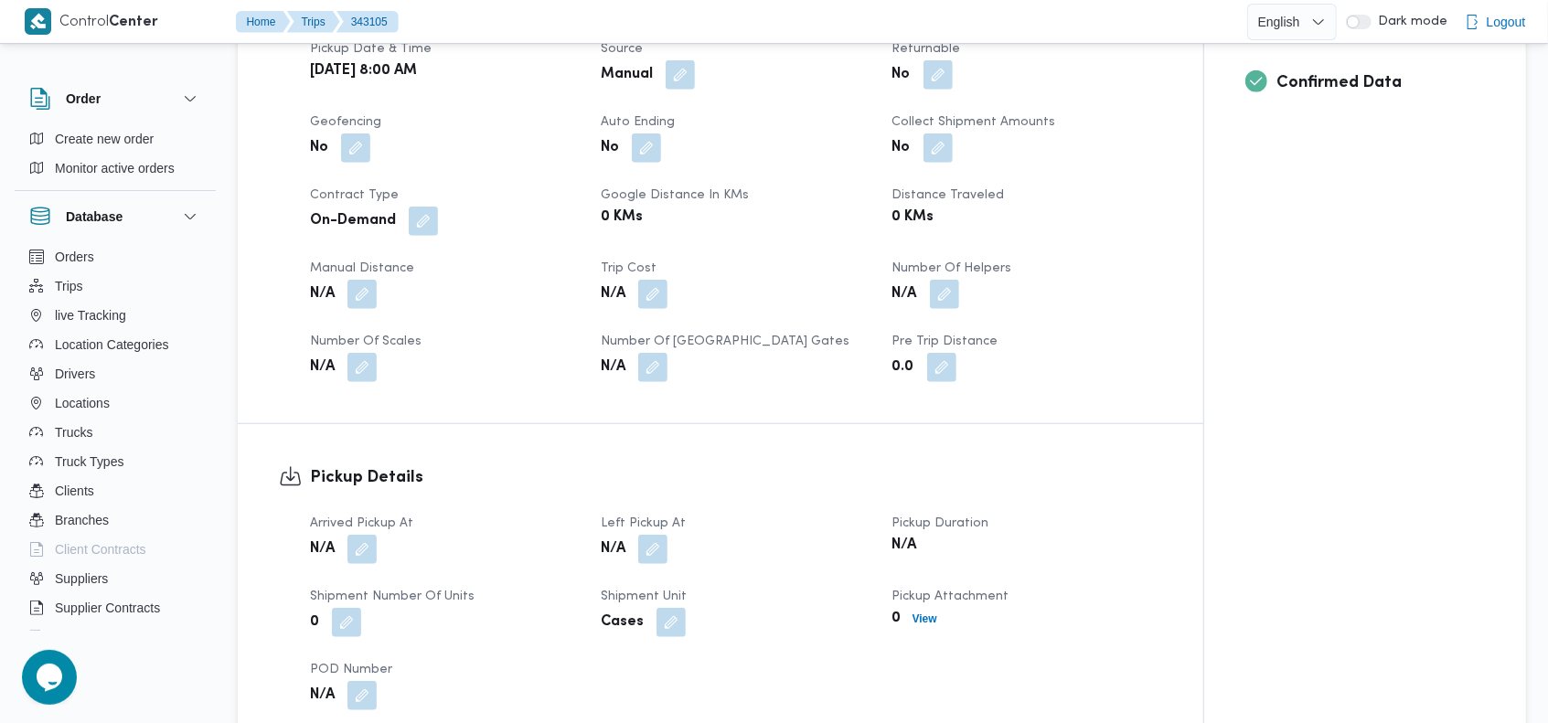
scroll to position [732, 0]
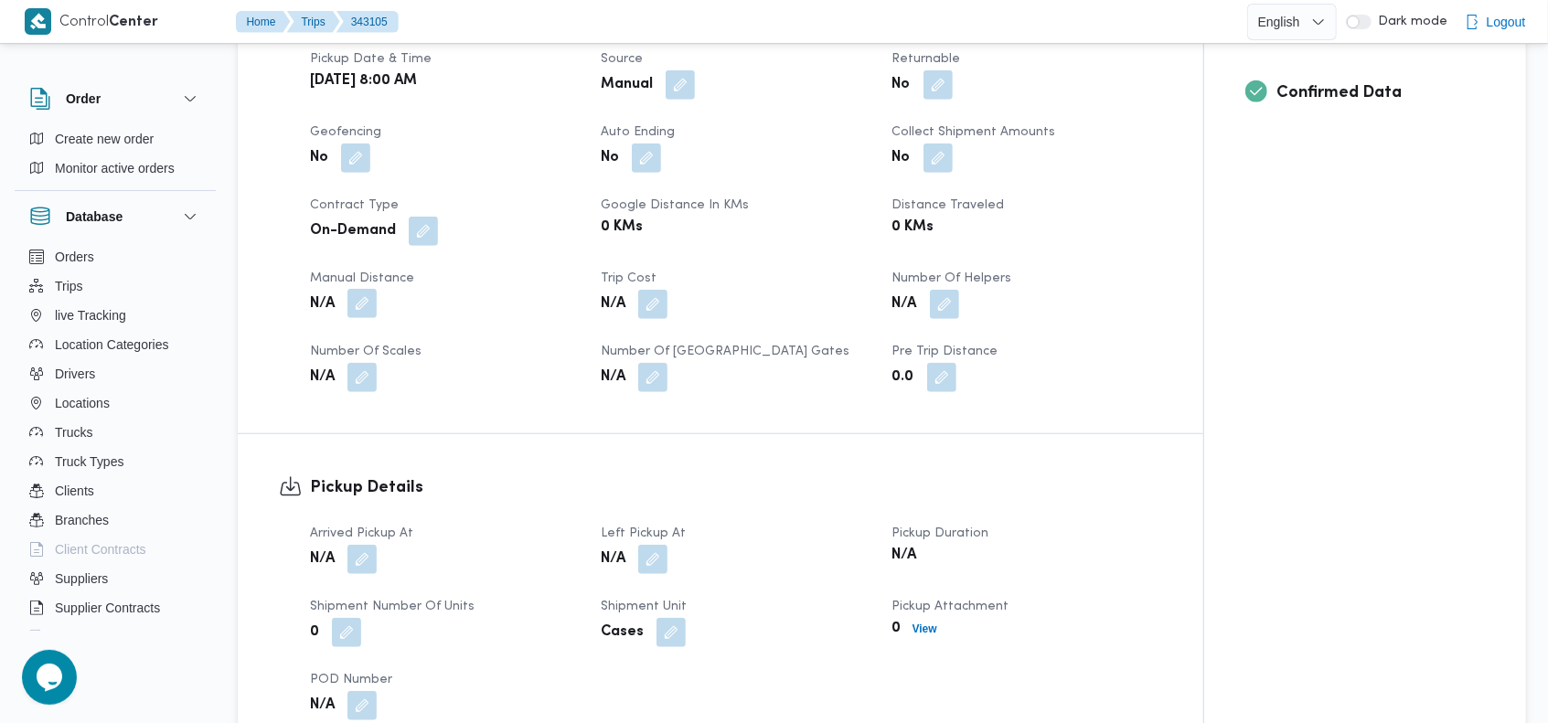
click at [373, 289] on button "button" at bounding box center [361, 303] width 29 height 29
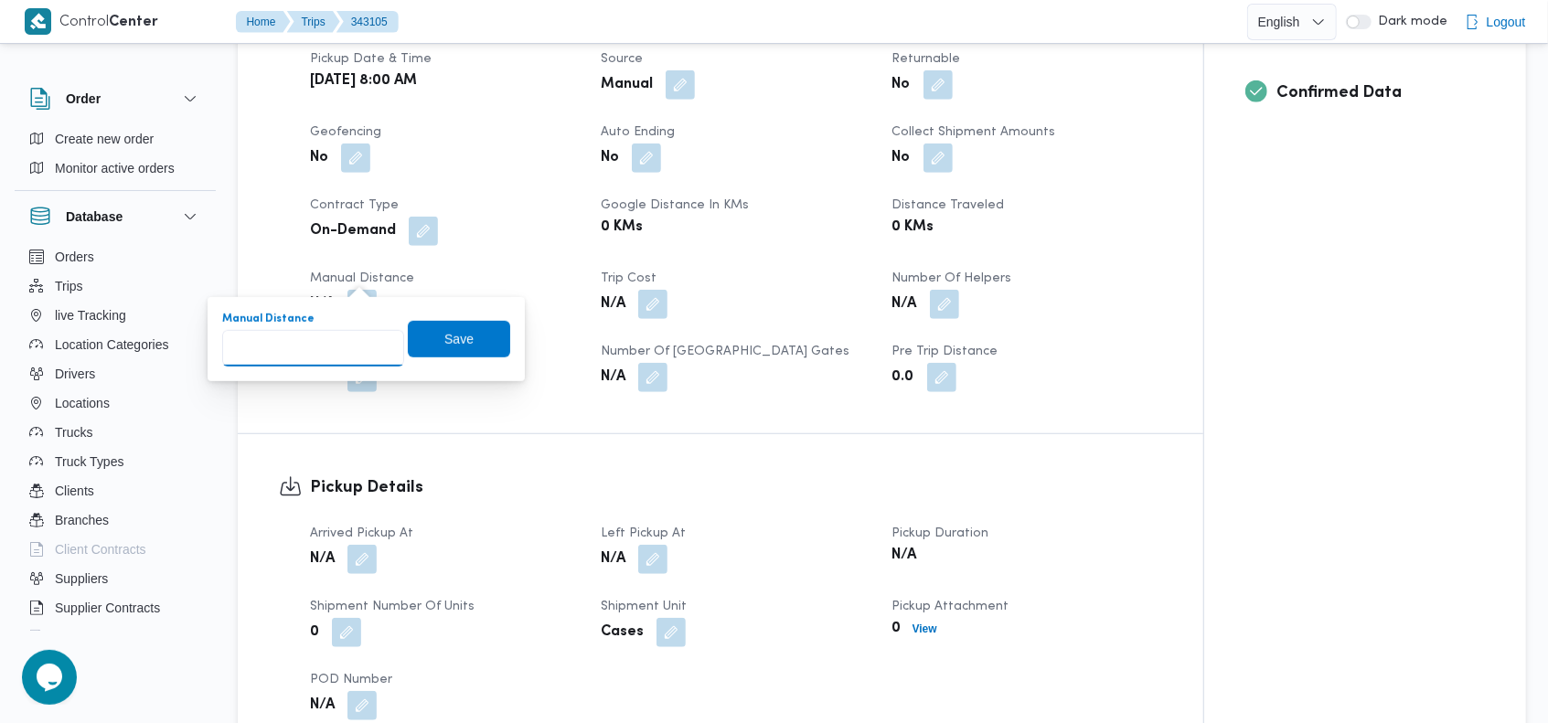
click at [316, 362] on input "Manual Distance" at bounding box center [313, 348] width 182 height 37
type input "70"
click at [424, 355] on span "Save" at bounding box center [459, 338] width 102 height 37
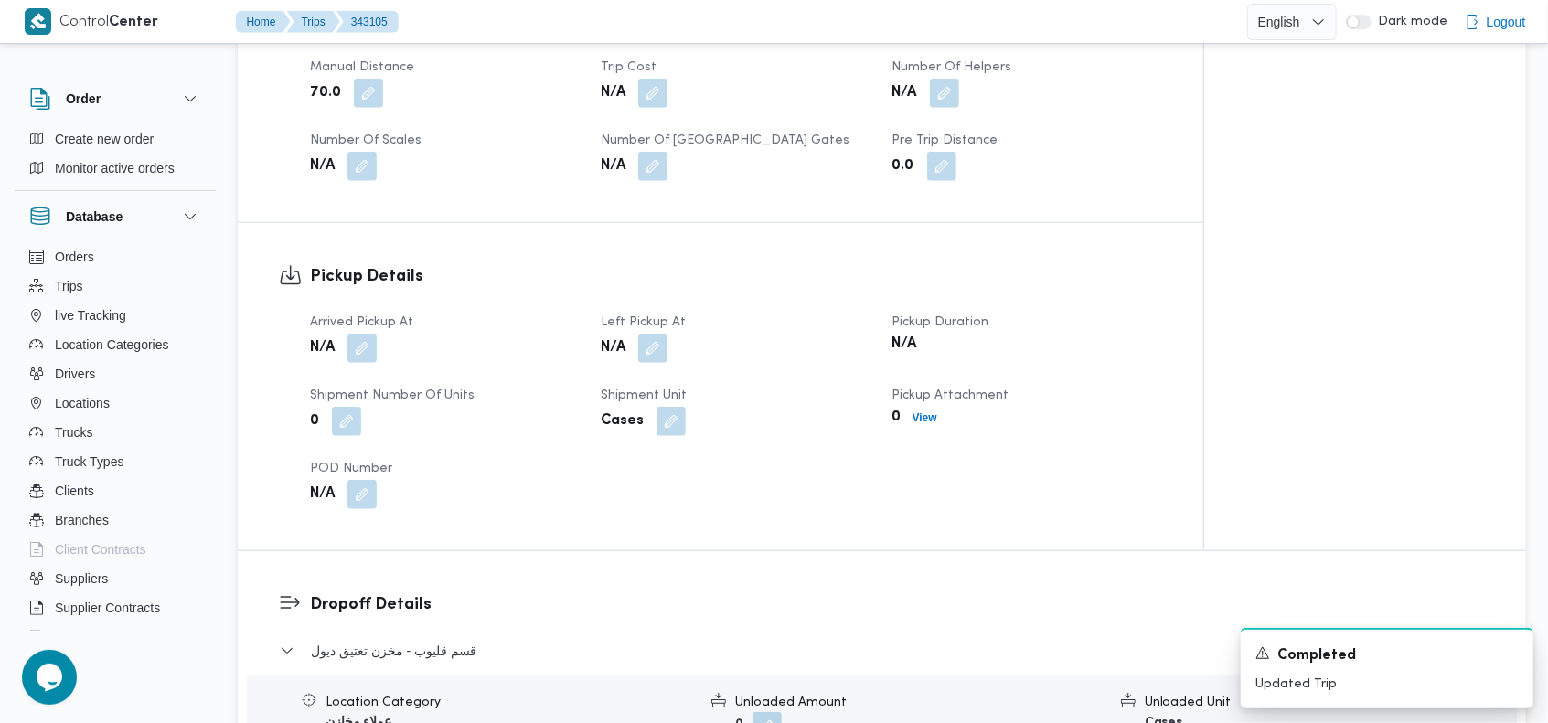
scroll to position [973, 0]
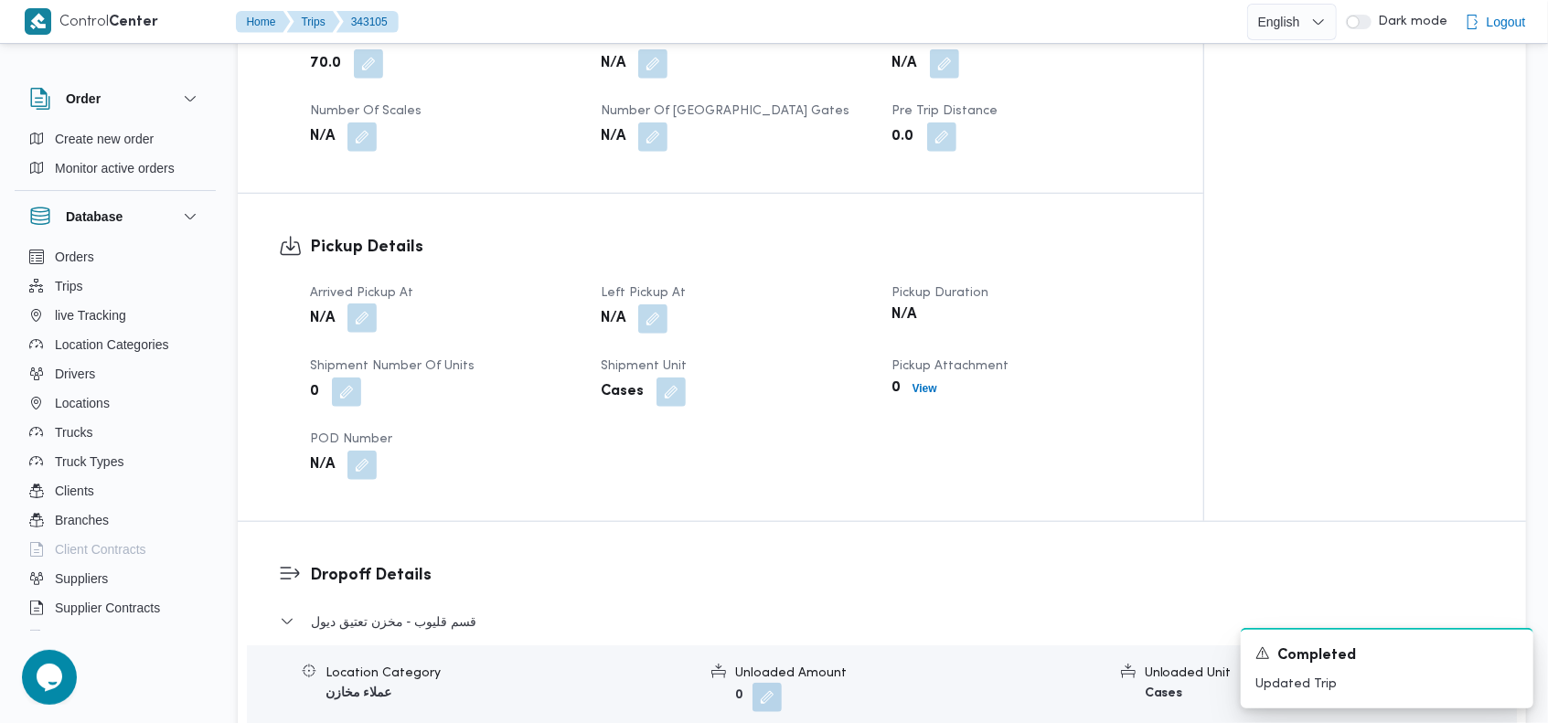
click at [368, 304] on button "button" at bounding box center [361, 318] width 29 height 29
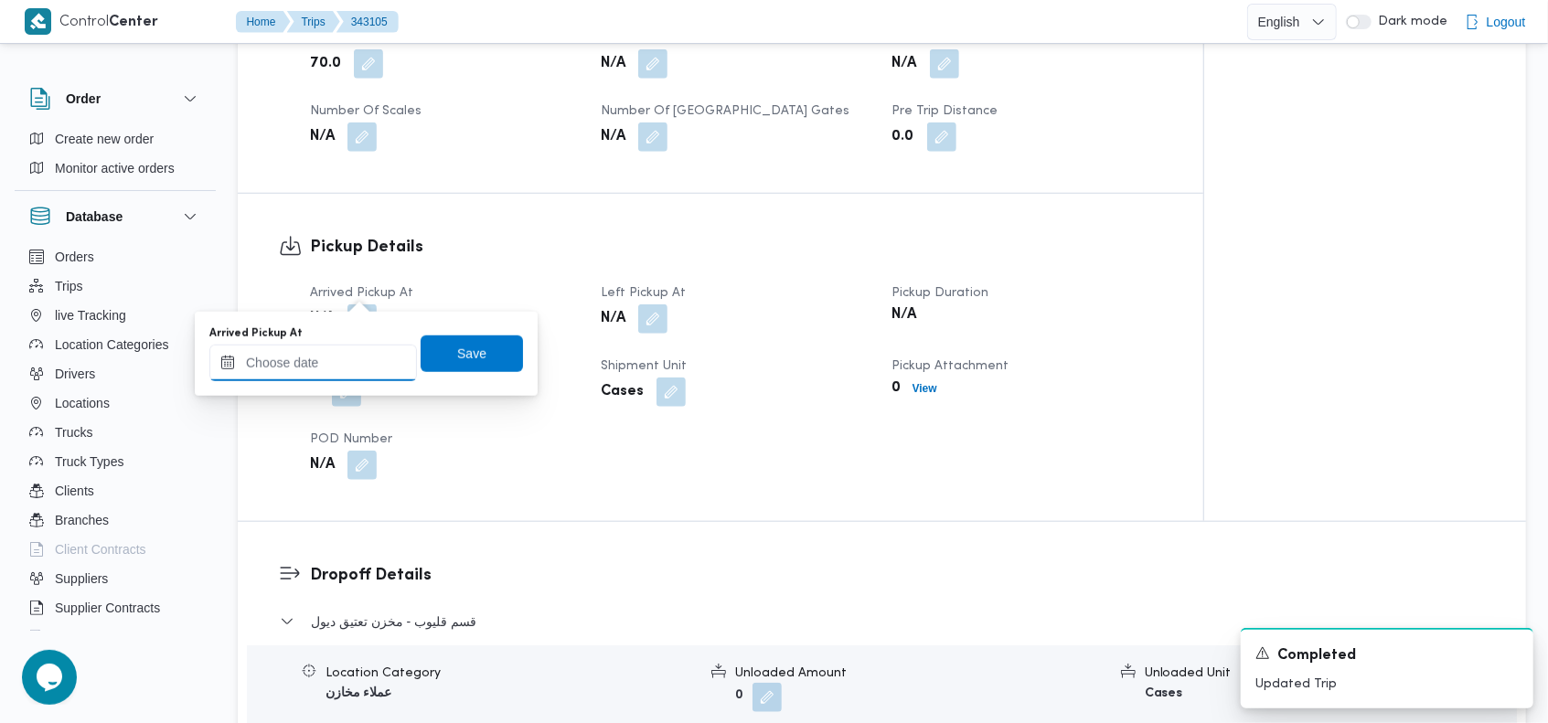
click at [343, 357] on input "Arrived Pickup At" at bounding box center [313, 363] width 208 height 37
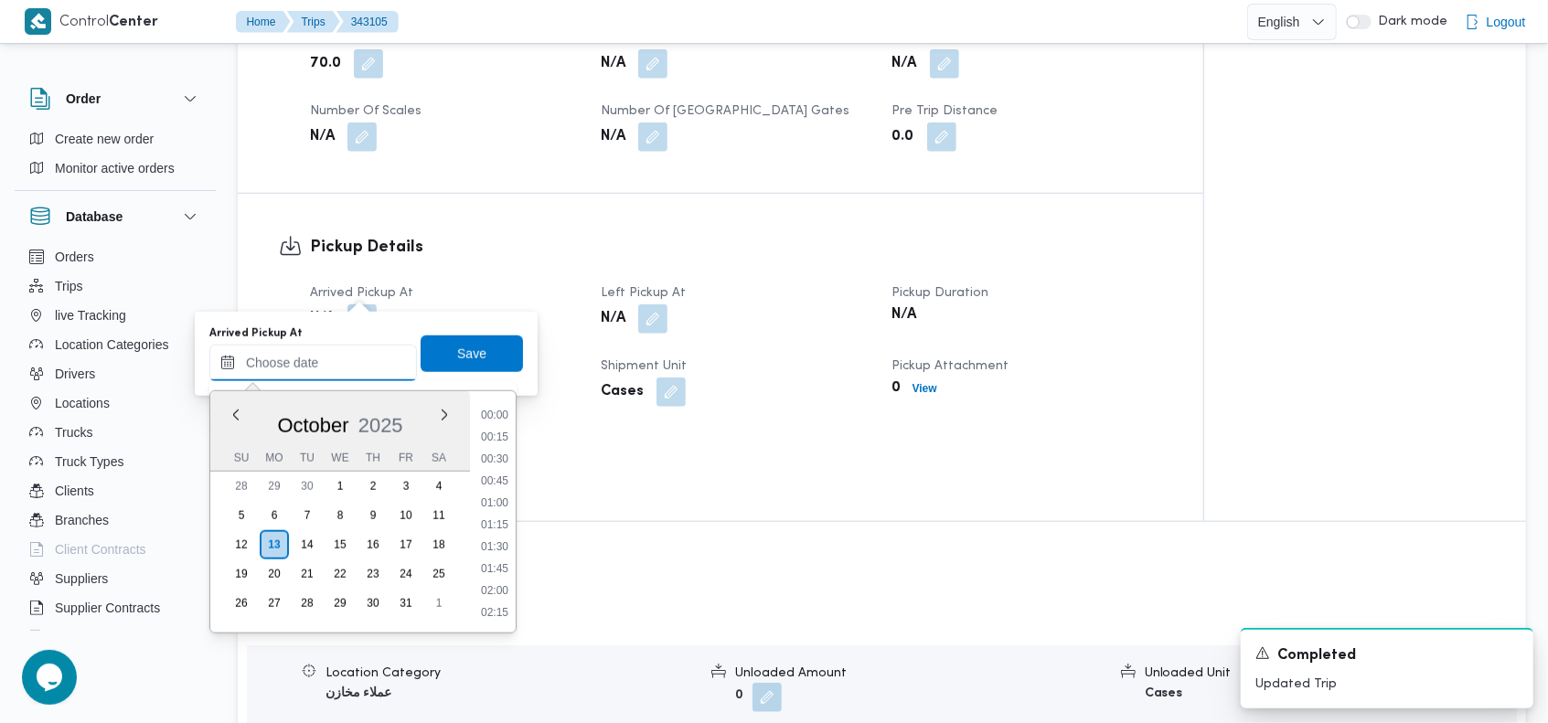
scroll to position [1579, 0]
click at [229, 409] on button "Previous Month" at bounding box center [235, 414] width 17 height 17
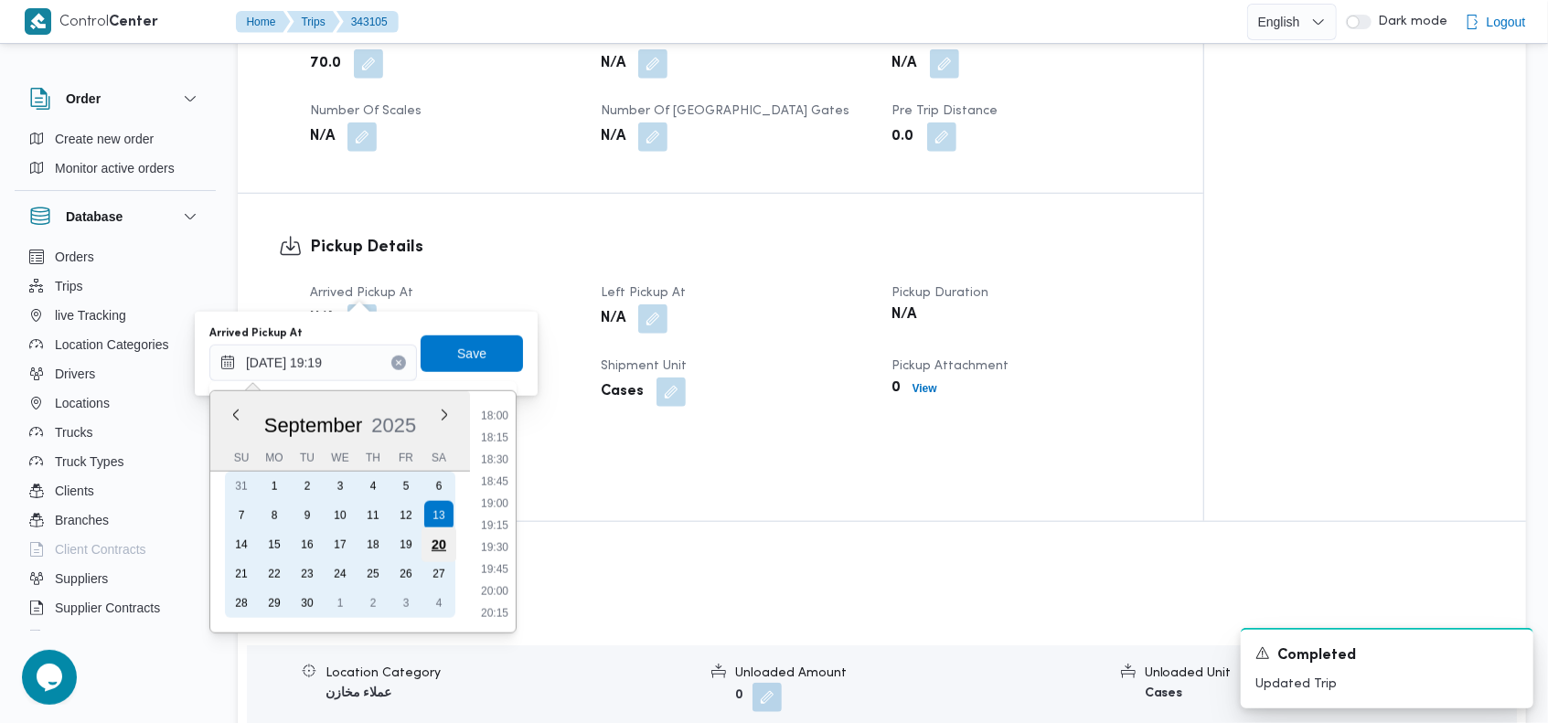
click at [443, 541] on div "20" at bounding box center [438, 545] width 35 height 35
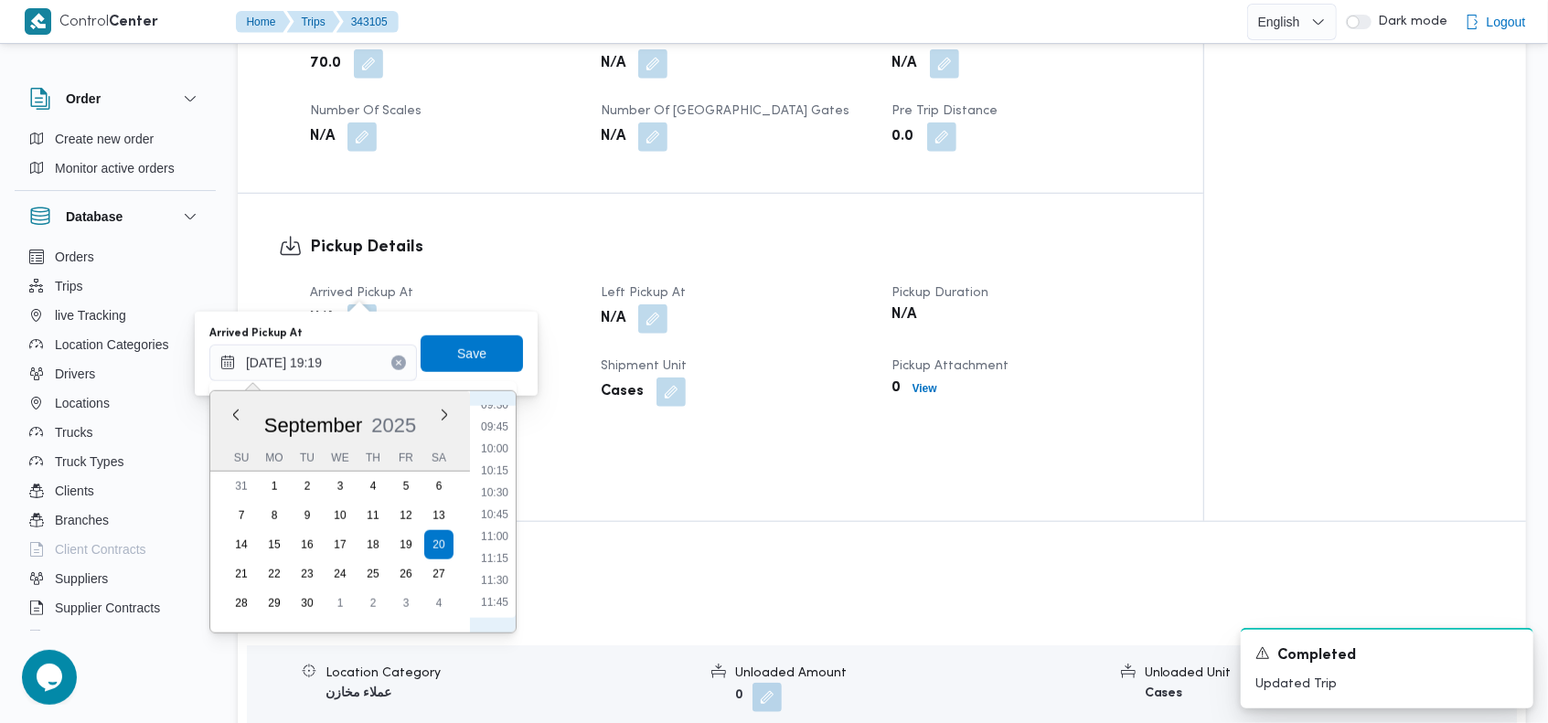
scroll to position [660, 0]
click at [505, 457] on li "08:00" at bounding box center [495, 457] width 42 height 18
type input "[DATE] 08:00"
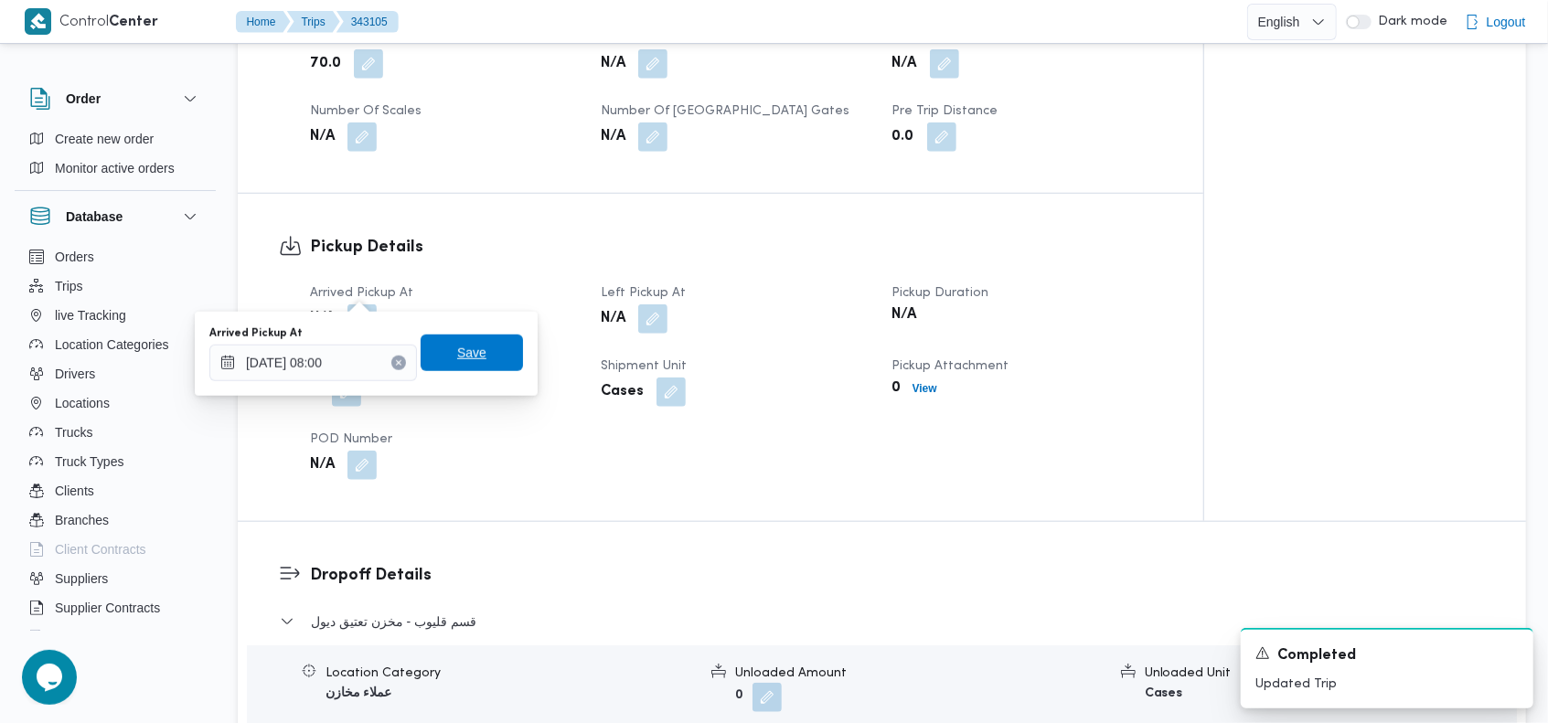
click at [474, 352] on span "Save" at bounding box center [472, 353] width 102 height 37
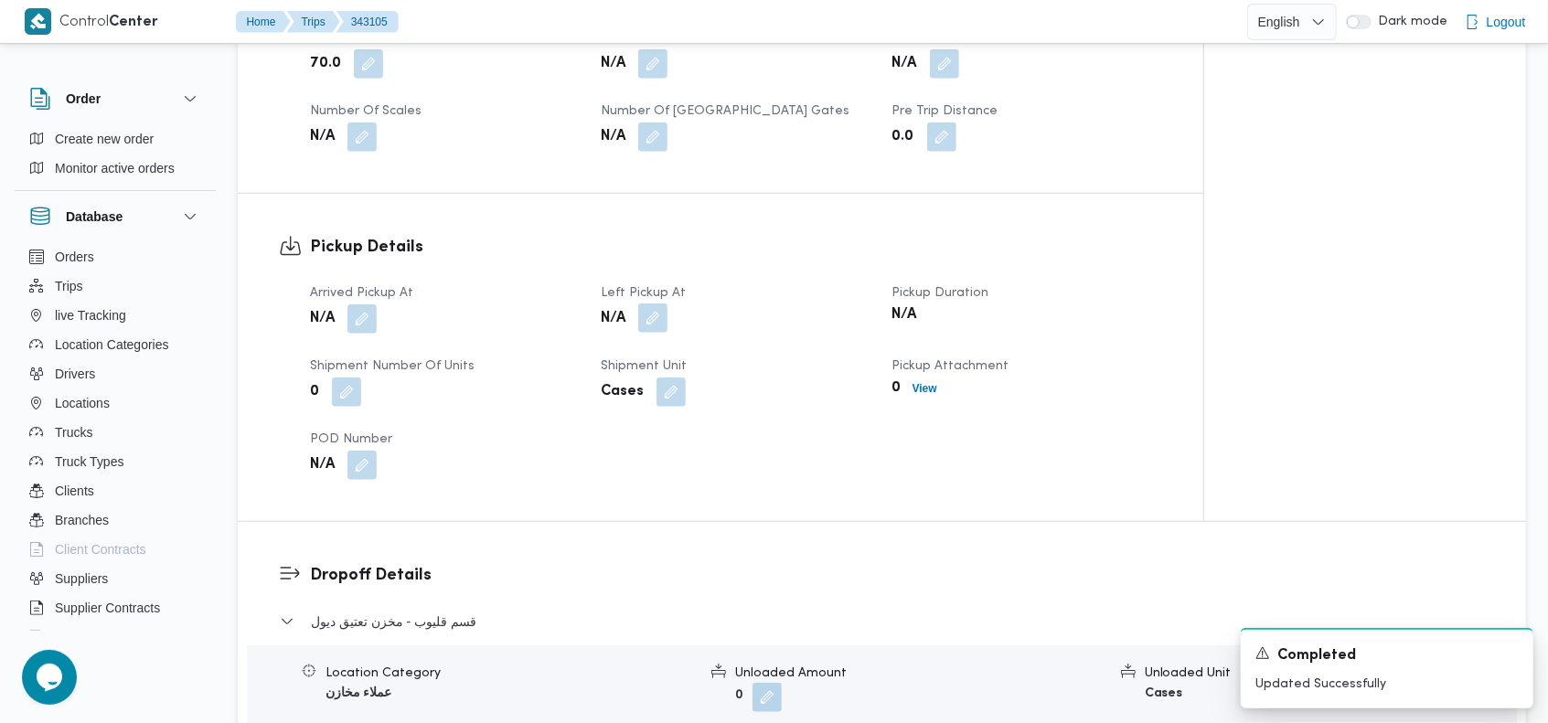
click at [655, 304] on button "button" at bounding box center [652, 318] width 29 height 29
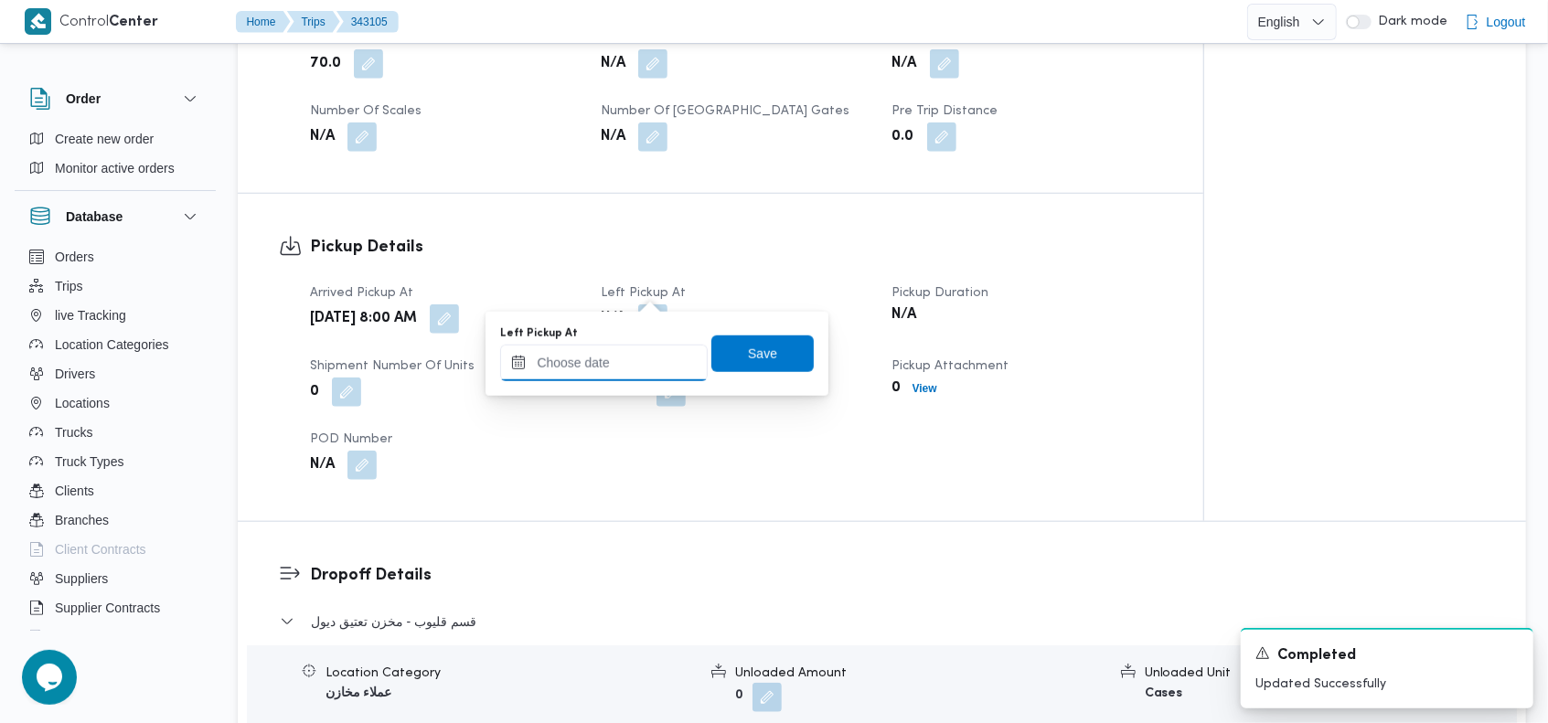
click at [619, 354] on input "Left Pickup At" at bounding box center [604, 363] width 208 height 37
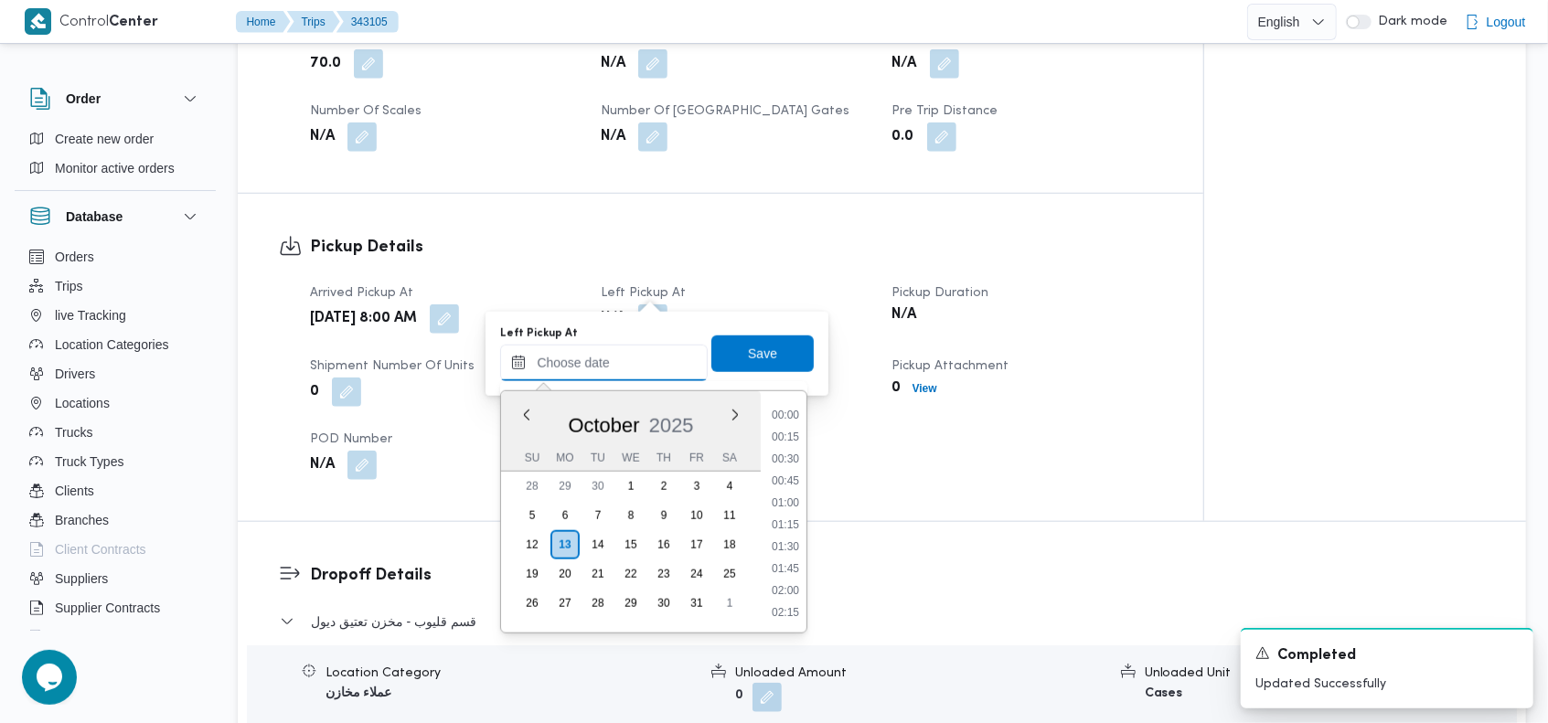
scroll to position [1579, 0]
click at [527, 418] on button "Previous Month" at bounding box center [526, 414] width 17 height 17
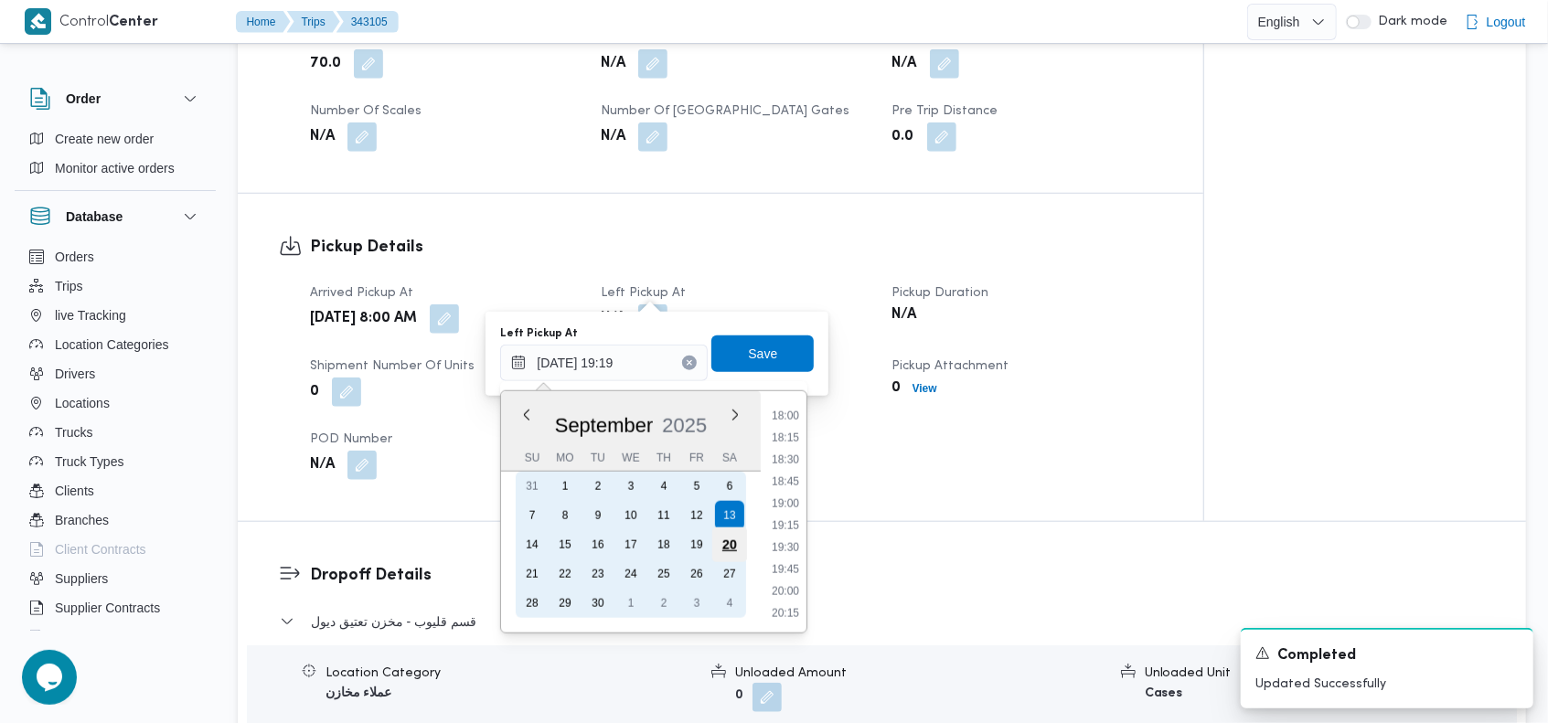
click at [721, 537] on div "20" at bounding box center [729, 545] width 35 height 35
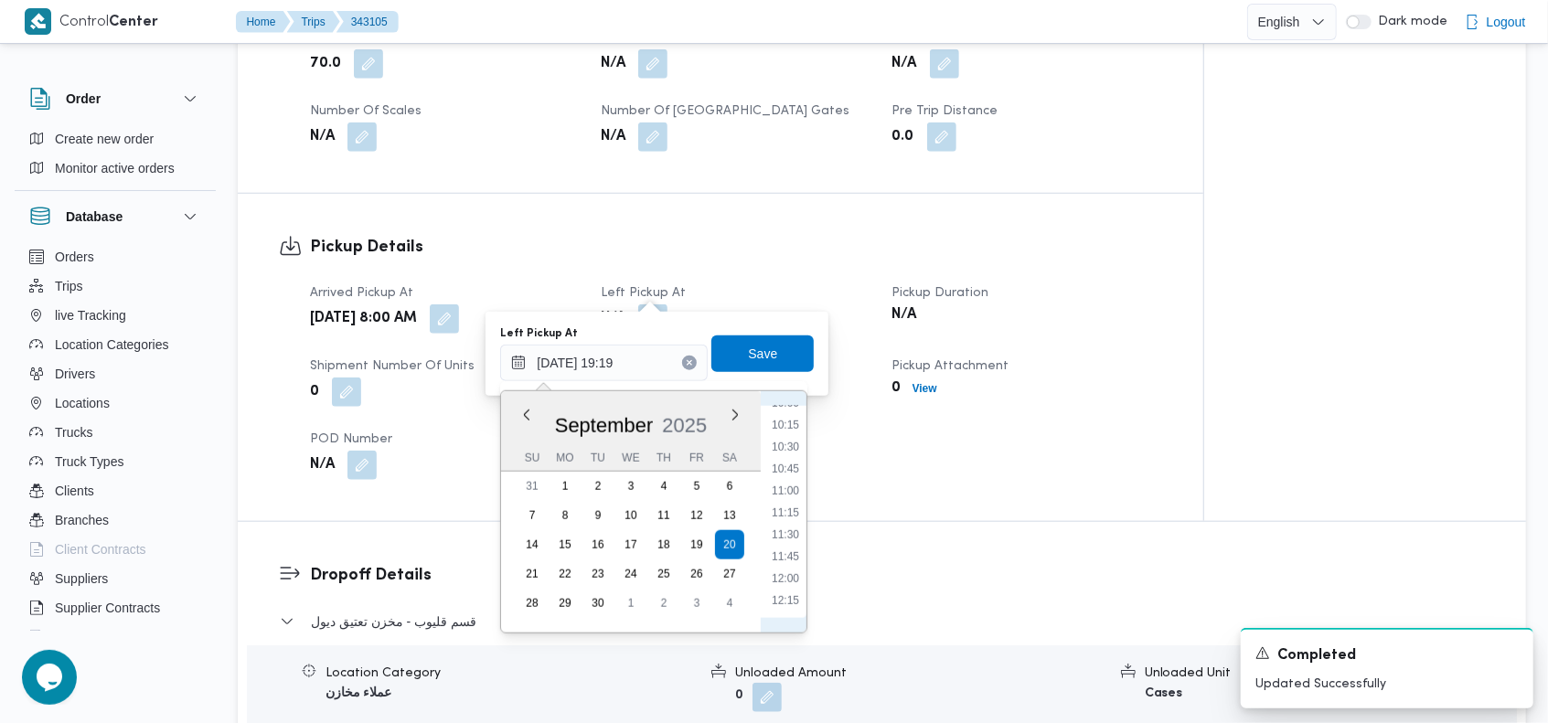
scroll to position [844, 0]
click at [794, 538] on li "11:00" at bounding box center [785, 537] width 42 height 18
type input "20/09/2025 11:00"
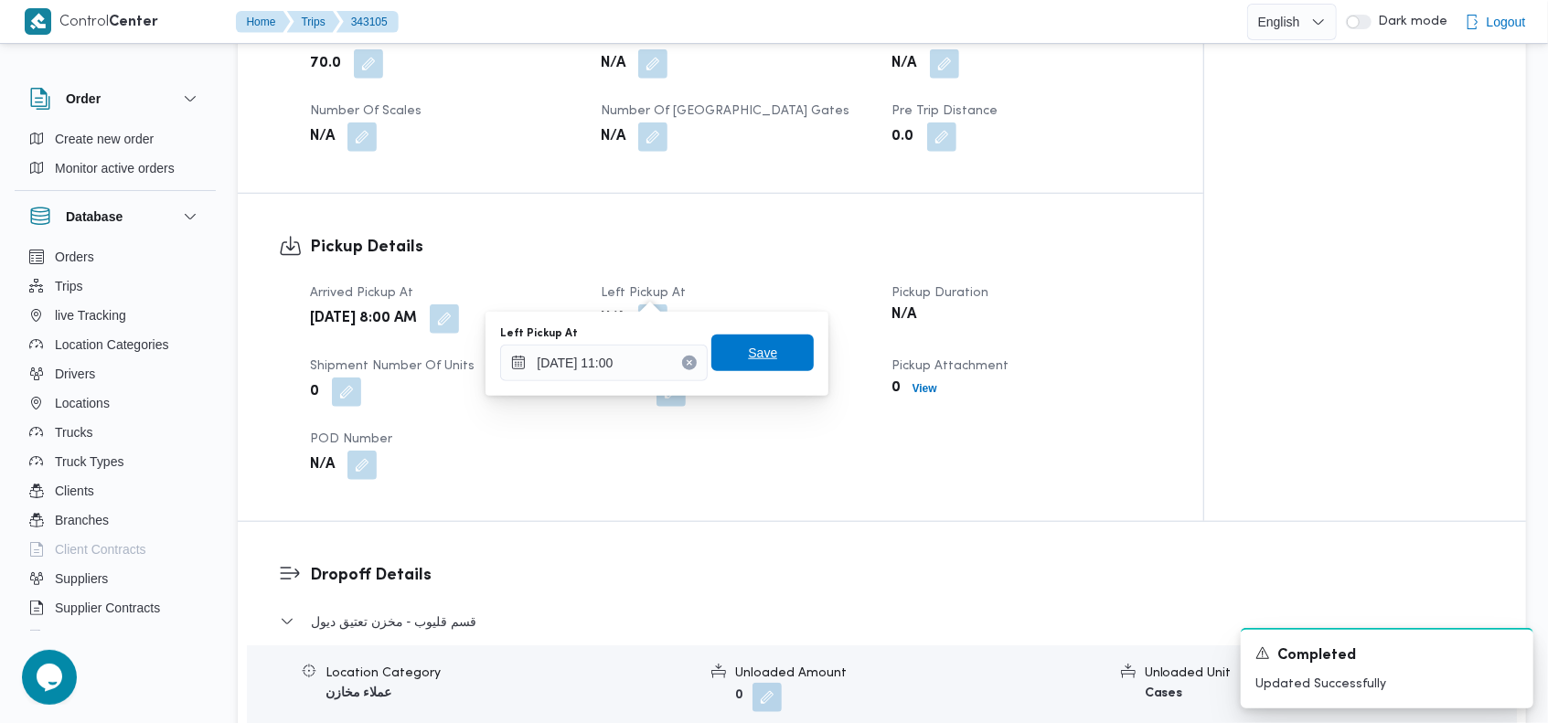
click at [757, 352] on span "Save" at bounding box center [762, 353] width 29 height 22
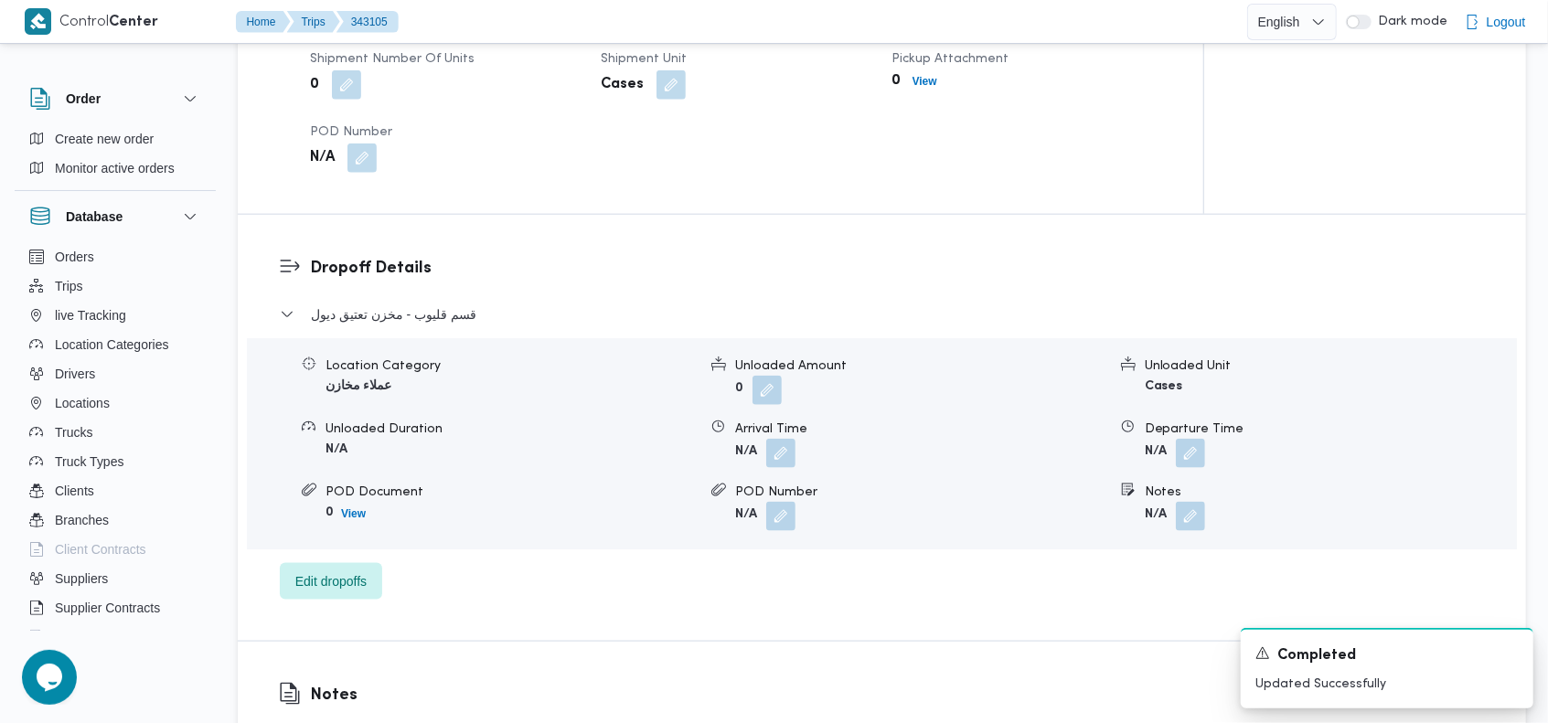
scroll to position [1298, 0]
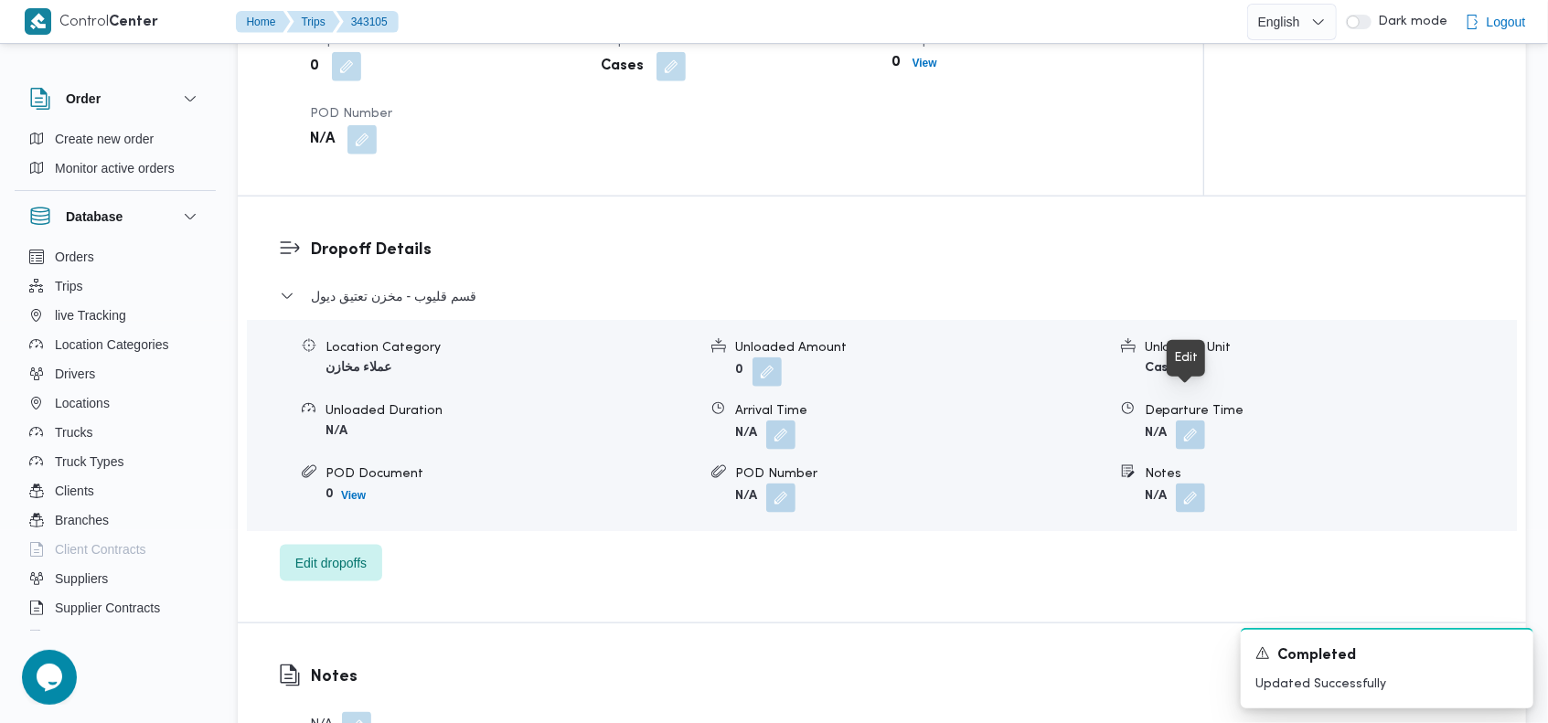
drag, startPoint x: 1185, startPoint y: 399, endPoint x: 1173, endPoint y: 428, distance: 31.6
click at [1185, 421] on button "button" at bounding box center [1190, 435] width 29 height 29
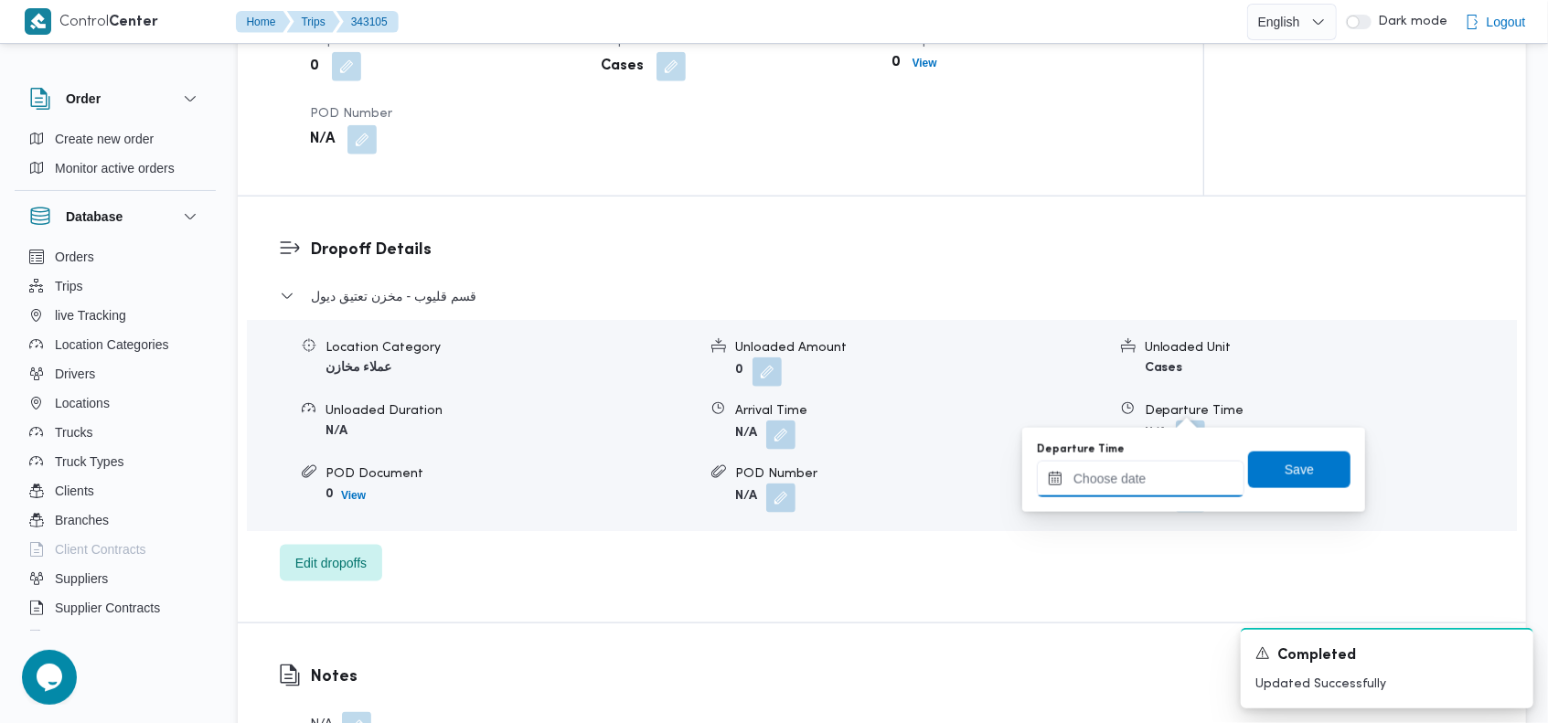
click at [1147, 486] on input "Departure Time" at bounding box center [1141, 479] width 208 height 37
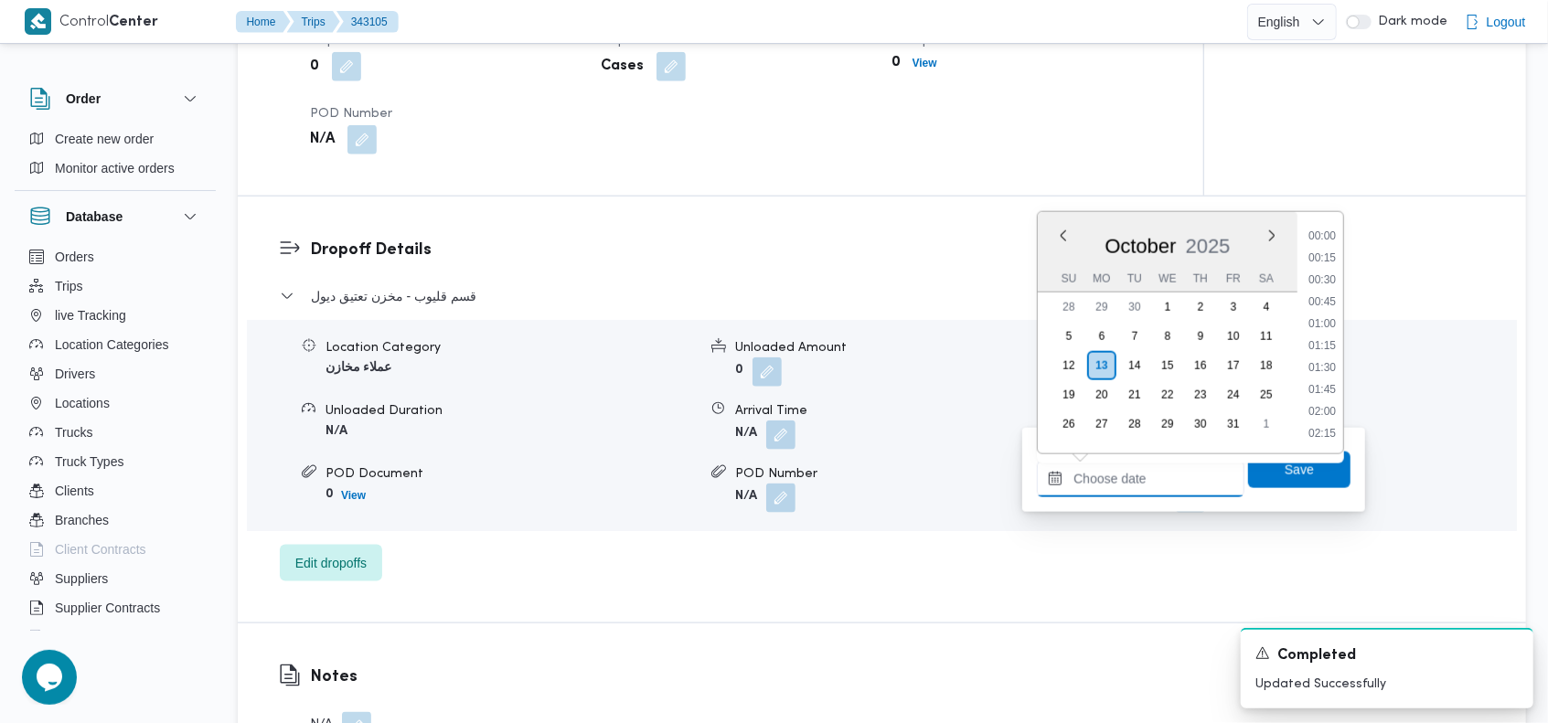
scroll to position [1579, 0]
click at [1059, 237] on button "Previous Month" at bounding box center [1063, 235] width 17 height 17
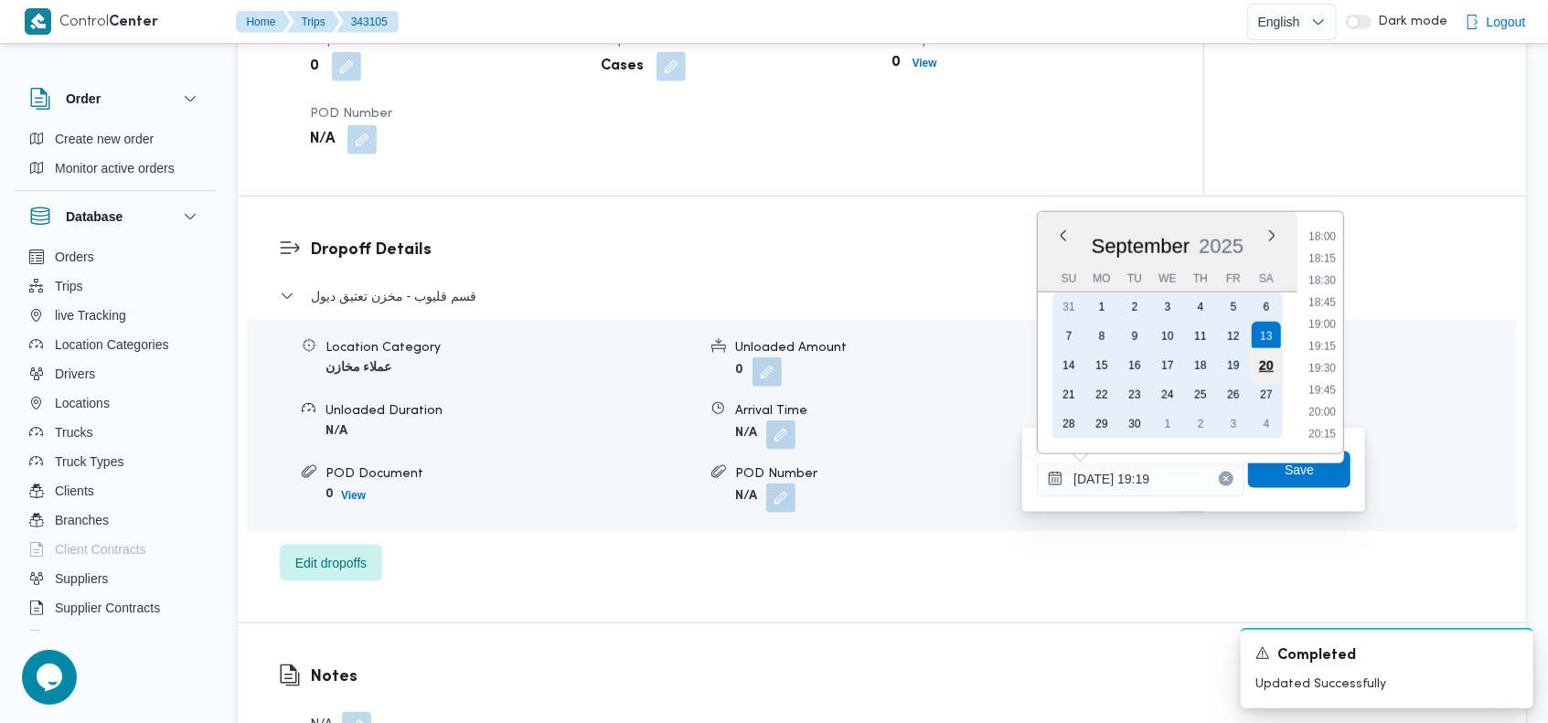
click at [1263, 360] on div "20" at bounding box center [1266, 365] width 35 height 35
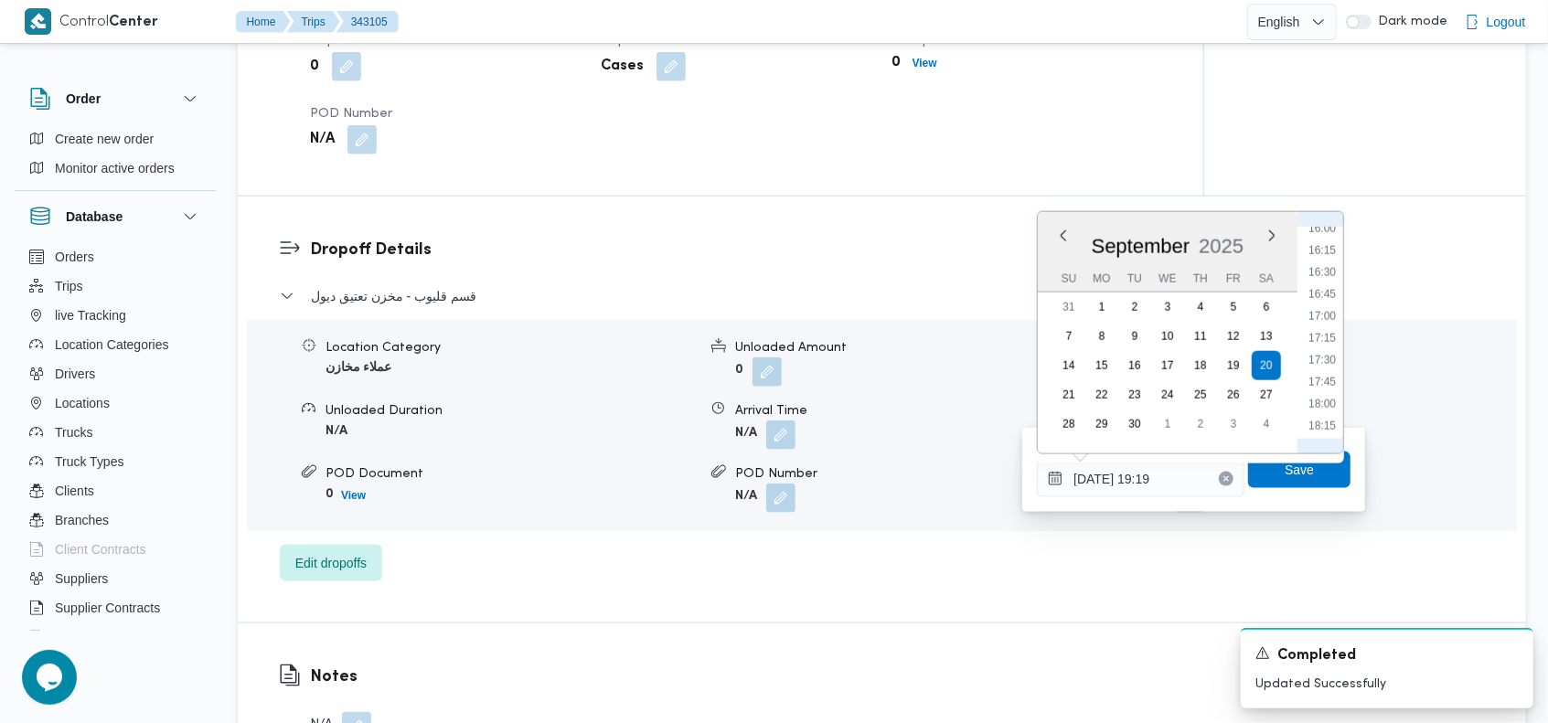
scroll to position [1395, 0]
click at [1329, 254] on ul "00:00 00:15 00:30 00:45 01:00 01:15 01:30 01:45 02:00 02:15 02:30 02:45 03:00 0…" at bounding box center [1322, 333] width 42 height 212
click at [1326, 251] on li "16:00" at bounding box center [1322, 245] width 42 height 18
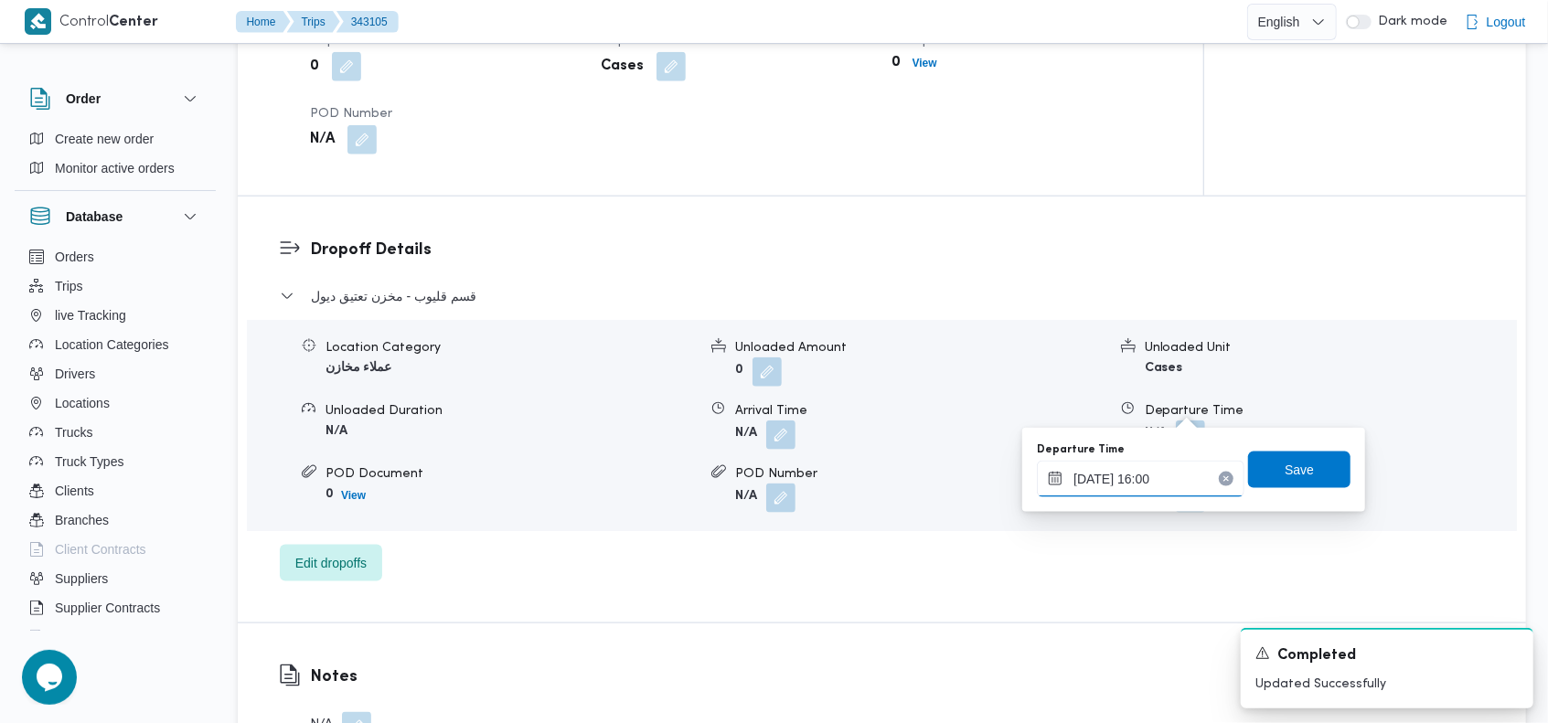
click at [1160, 480] on input "[DATE] 16:00" at bounding box center [1141, 479] width 208 height 37
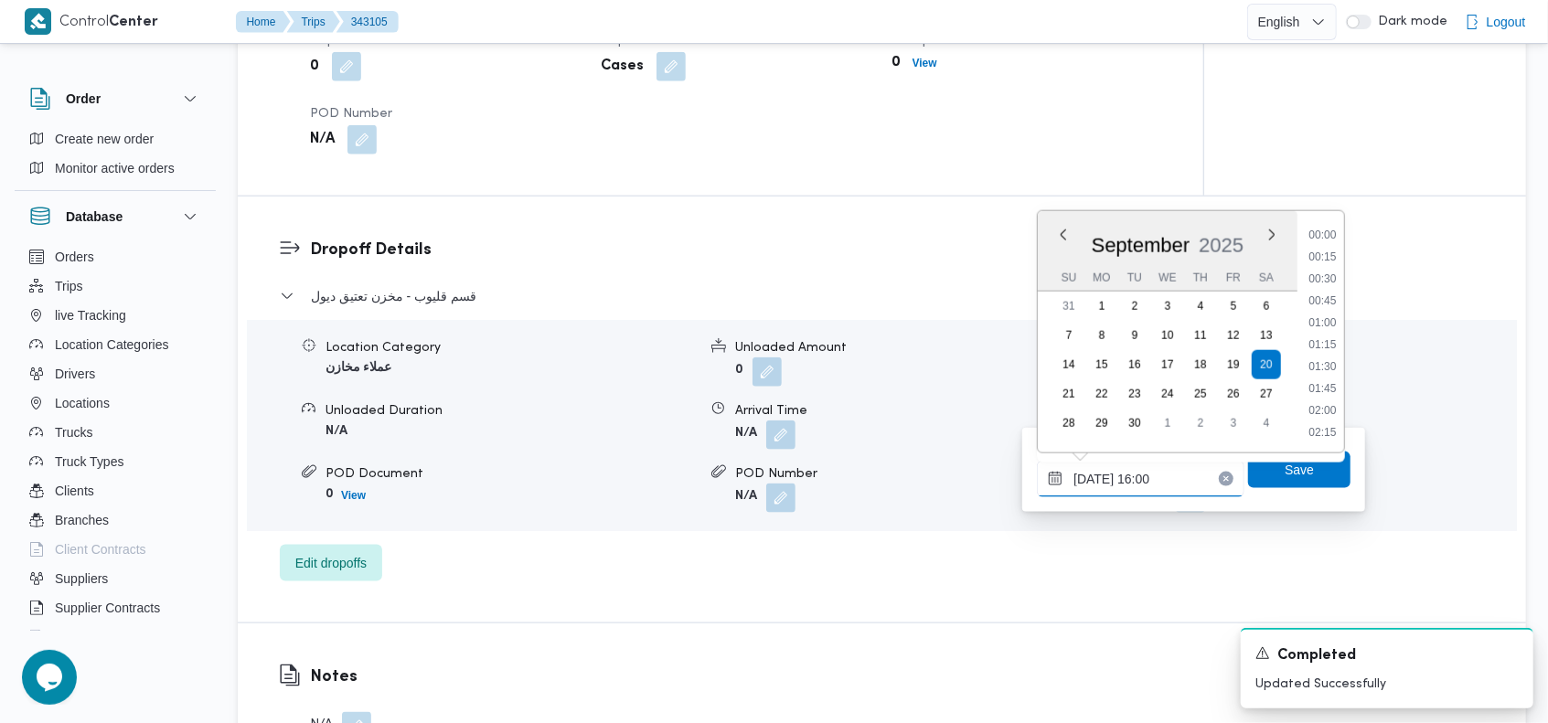
scroll to position [1294, 0]
click at [1330, 253] on li "15:00" at bounding box center [1323, 258] width 42 height 18
type input "20/09/2025 15:00"
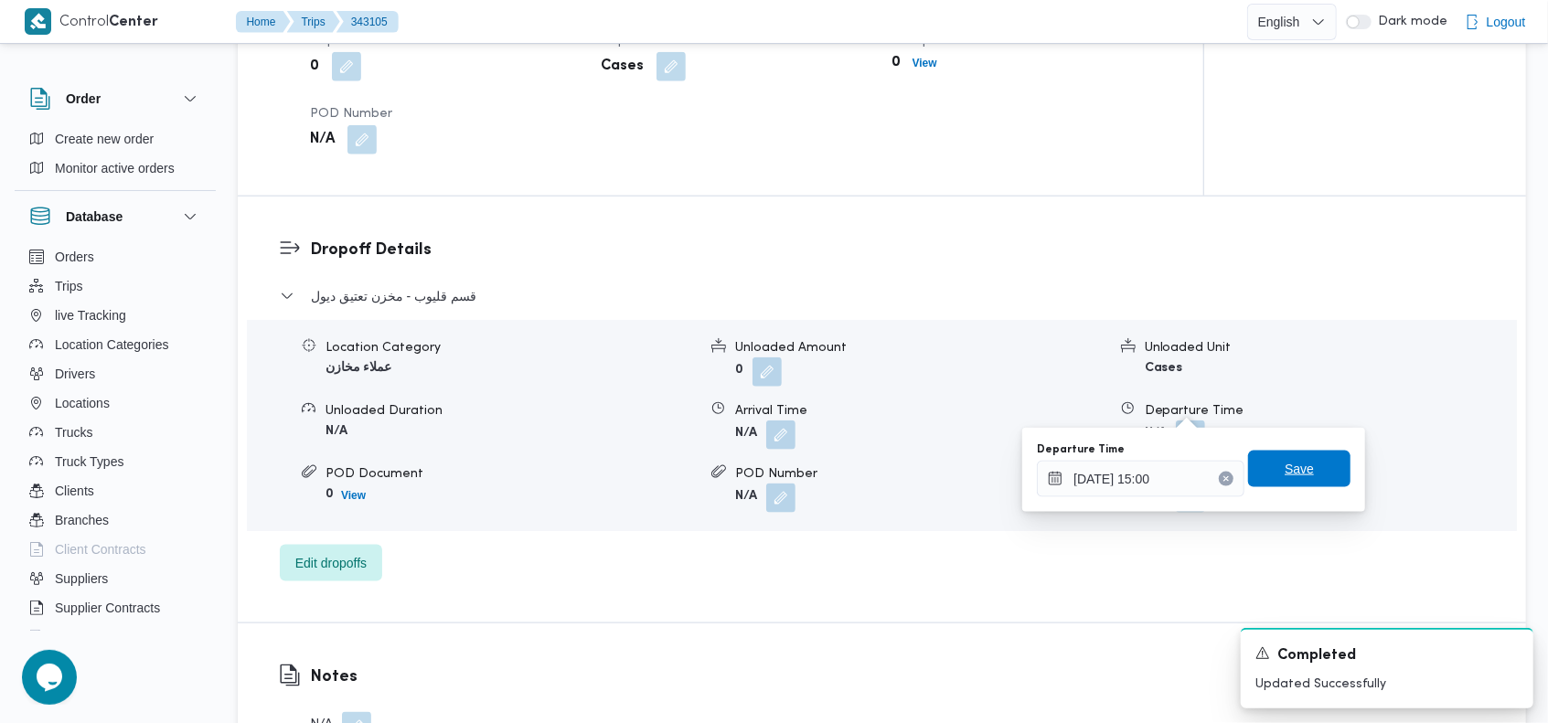
click at [1324, 462] on span "Save" at bounding box center [1299, 469] width 102 height 37
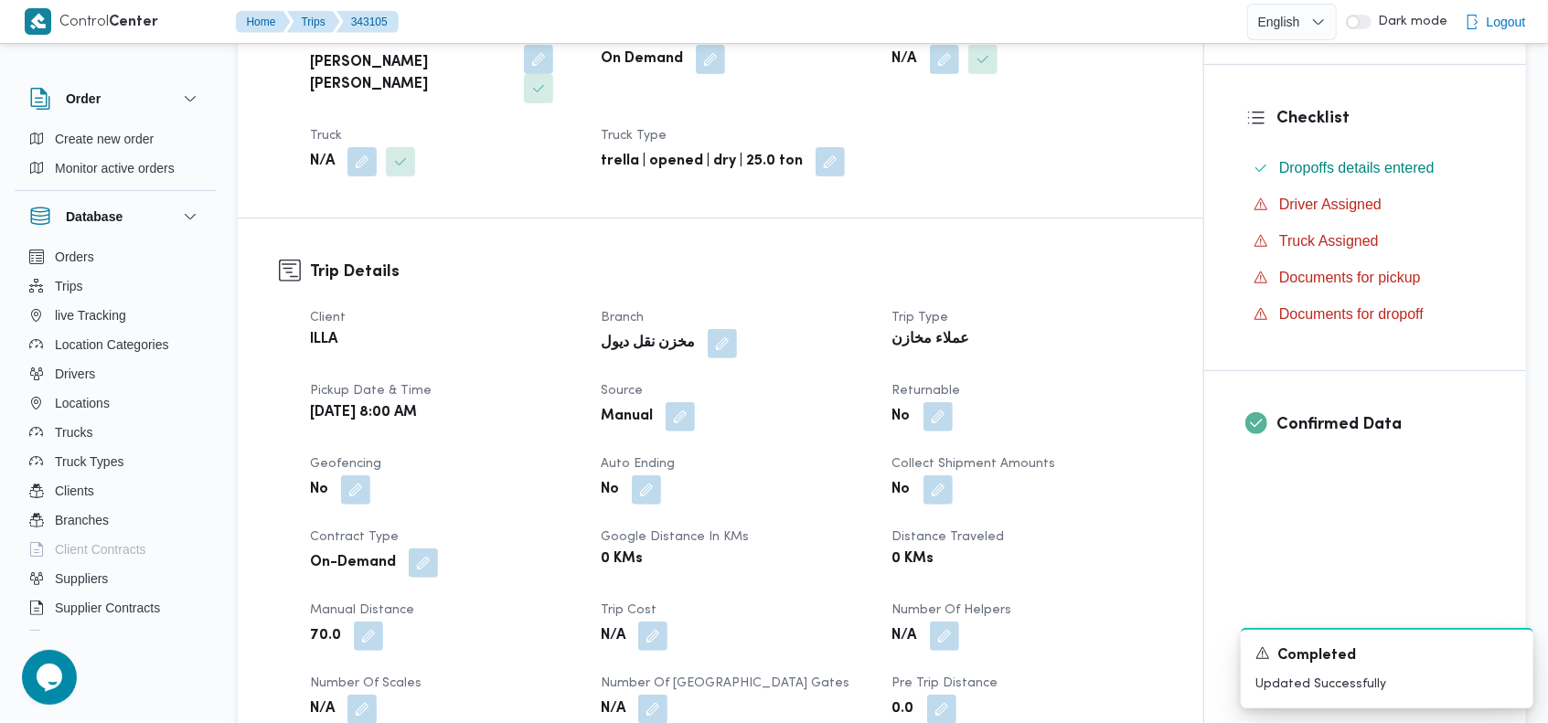
scroll to position [0, 0]
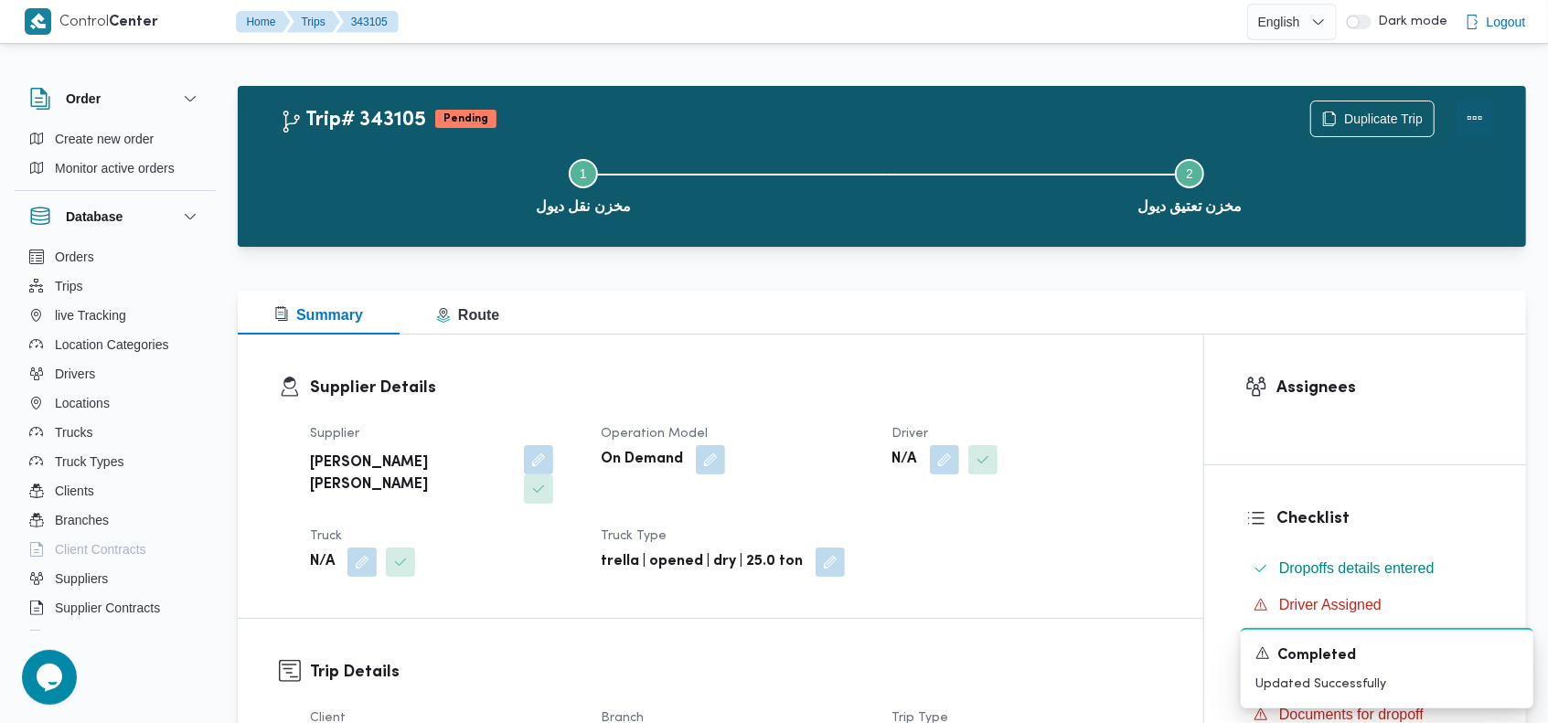
click at [1478, 120] on button "Actions" at bounding box center [1474, 118] width 37 height 37
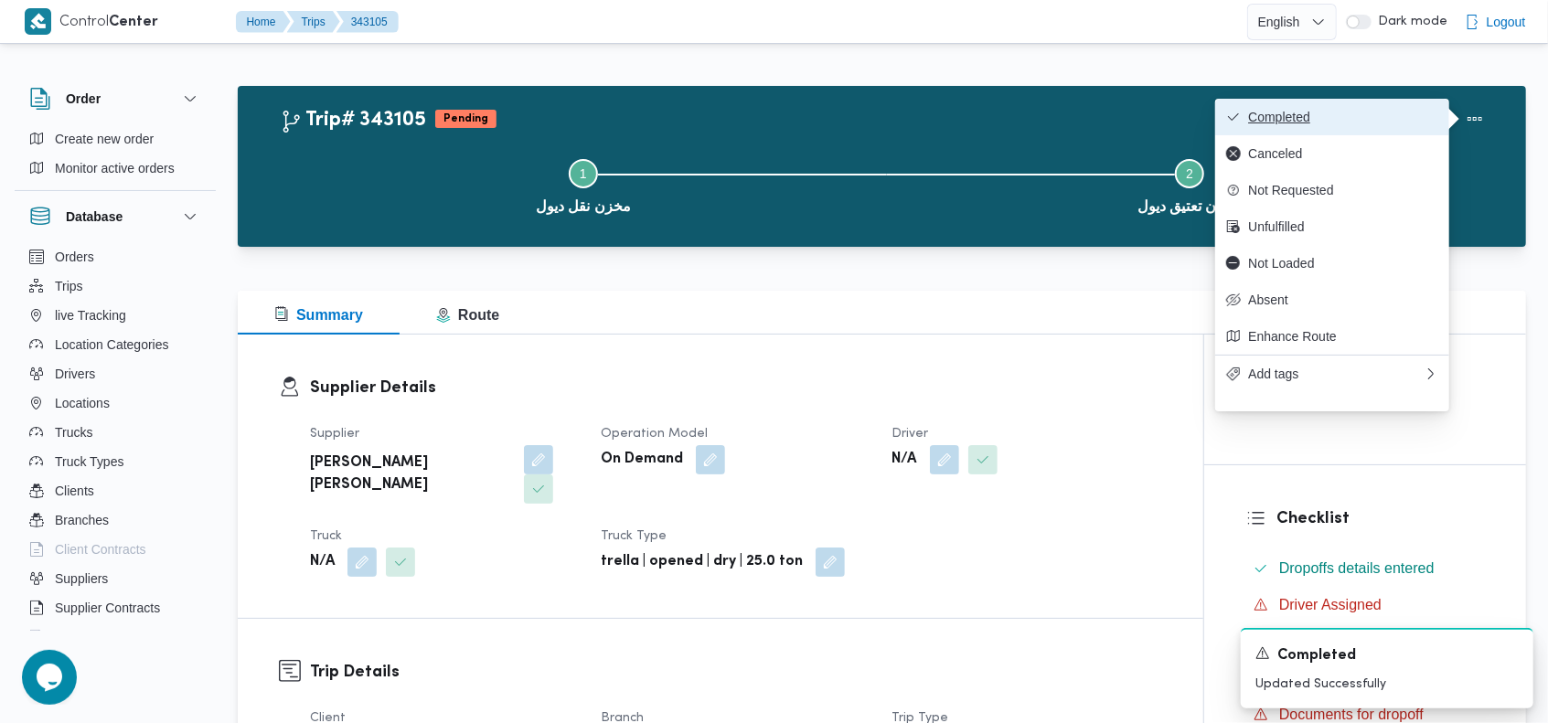
click at [1354, 112] on span "Completed" at bounding box center [1343, 117] width 190 height 15
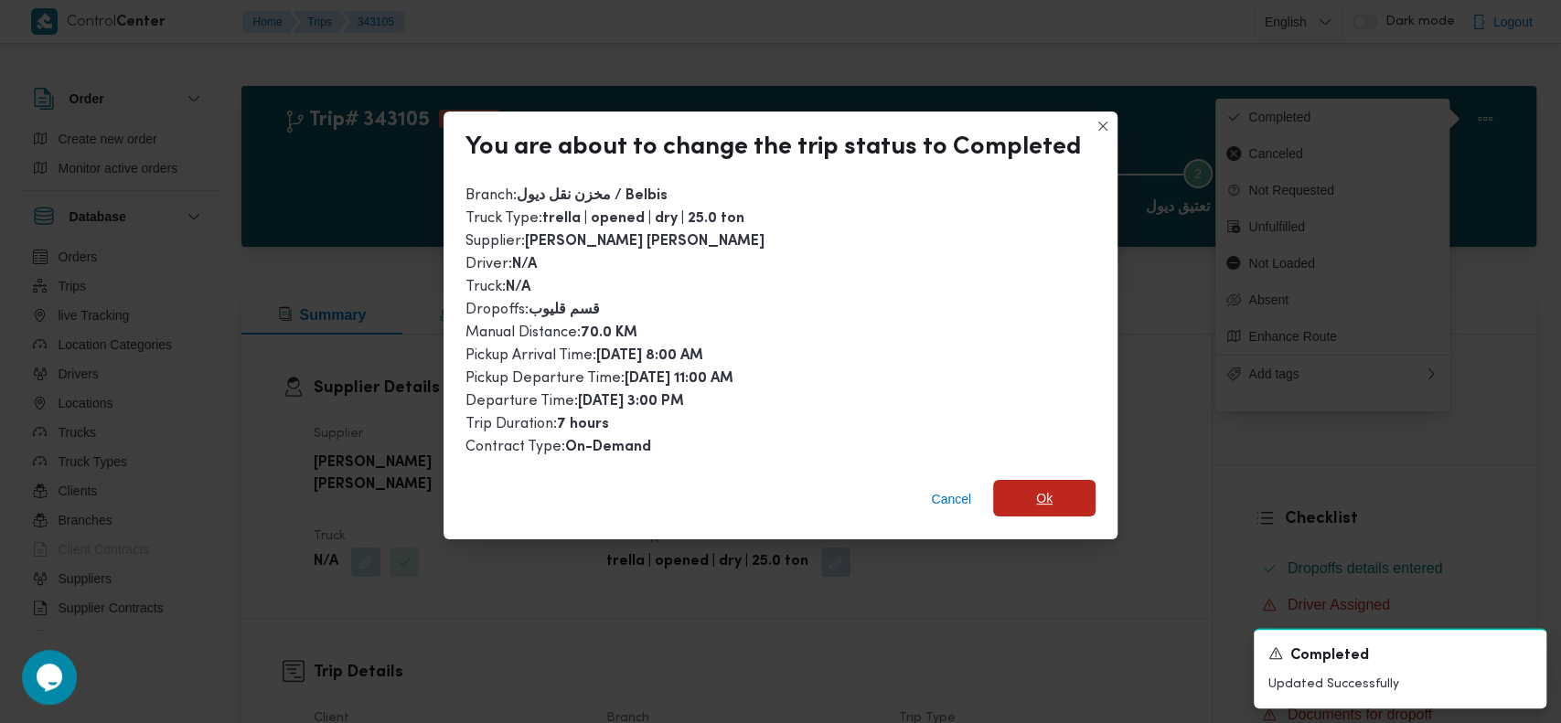
click at [1019, 498] on span "Ok" at bounding box center [1044, 498] width 102 height 37
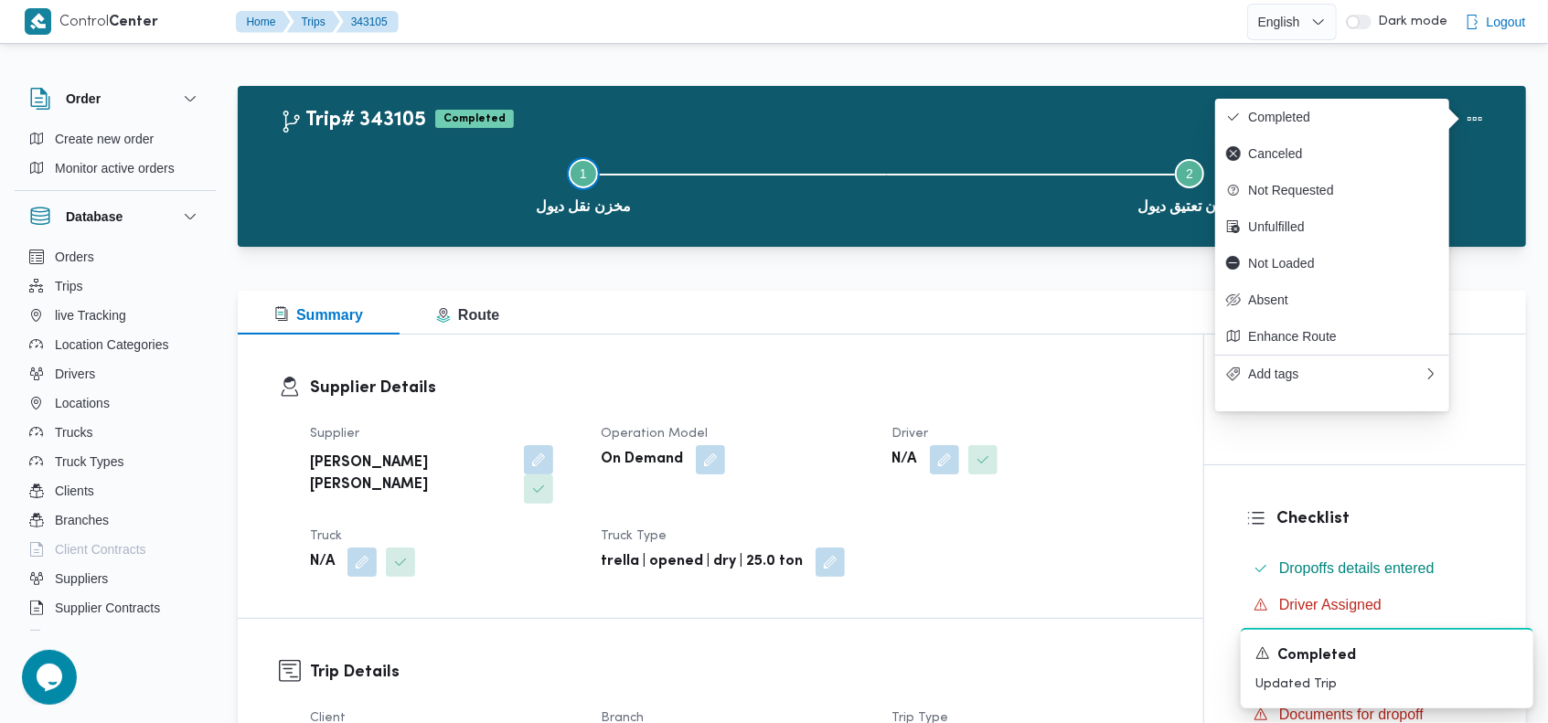
click at [870, 157] on button "Step 1 is incomplete 1 مخزن نقل ديول" at bounding box center [583, 184] width 607 height 95
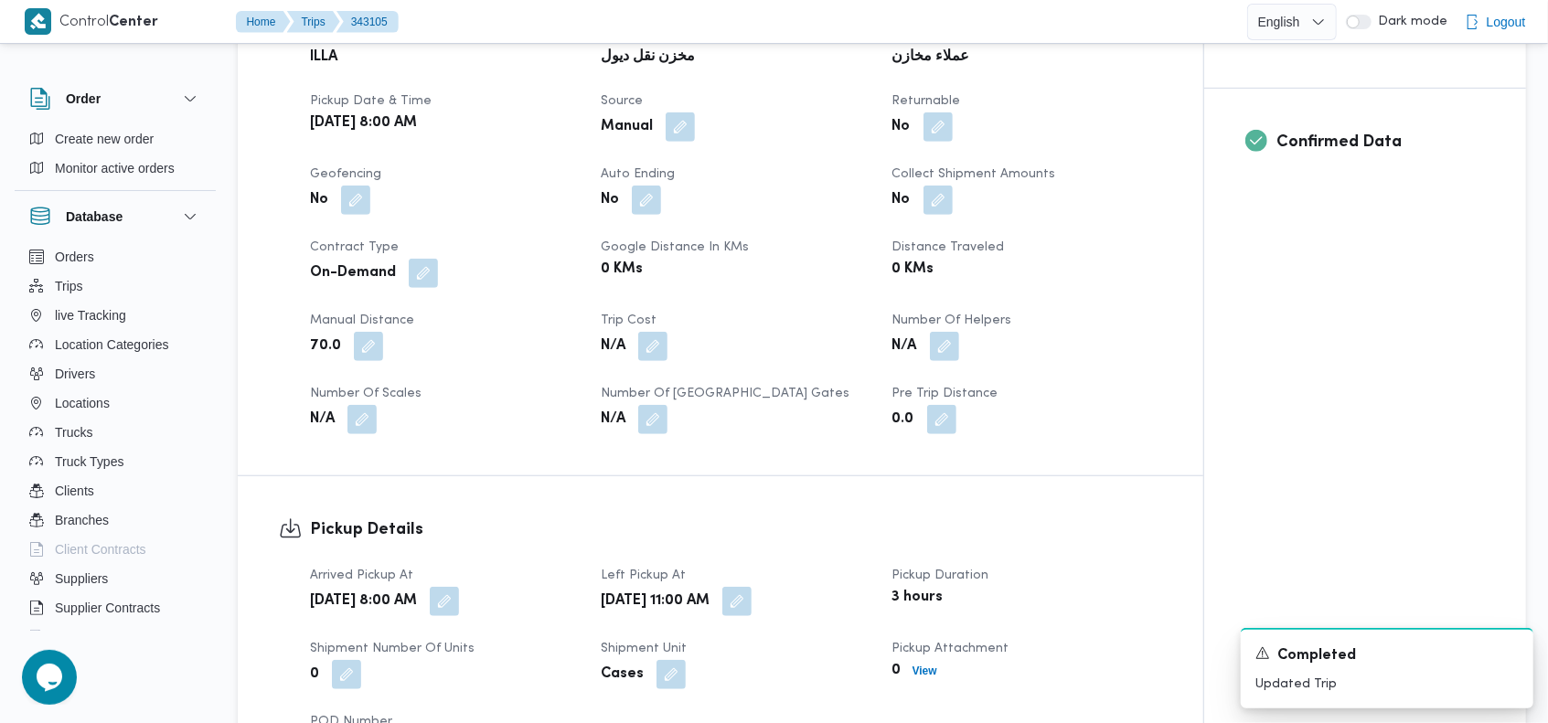
scroll to position [882, 0]
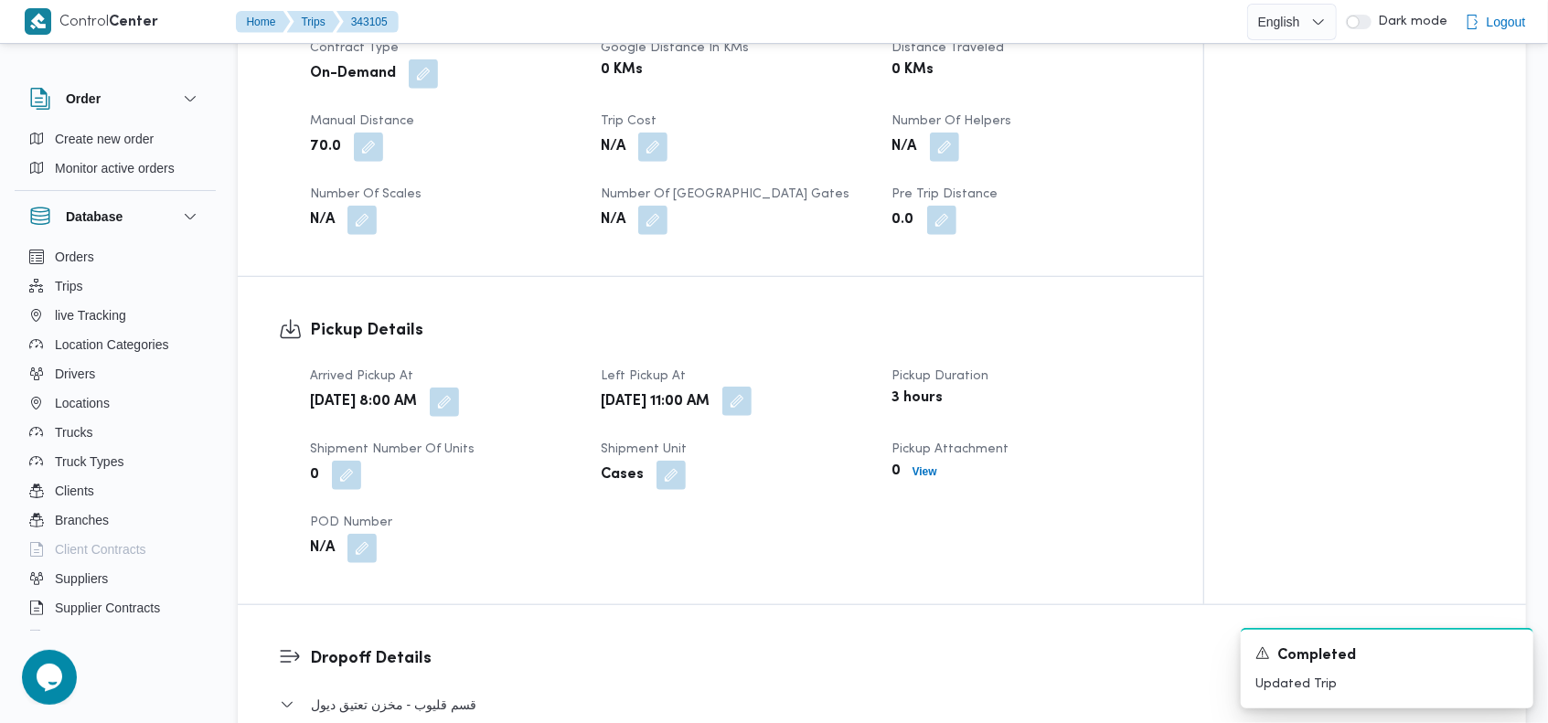
click at [752, 387] on button "button" at bounding box center [736, 401] width 29 height 29
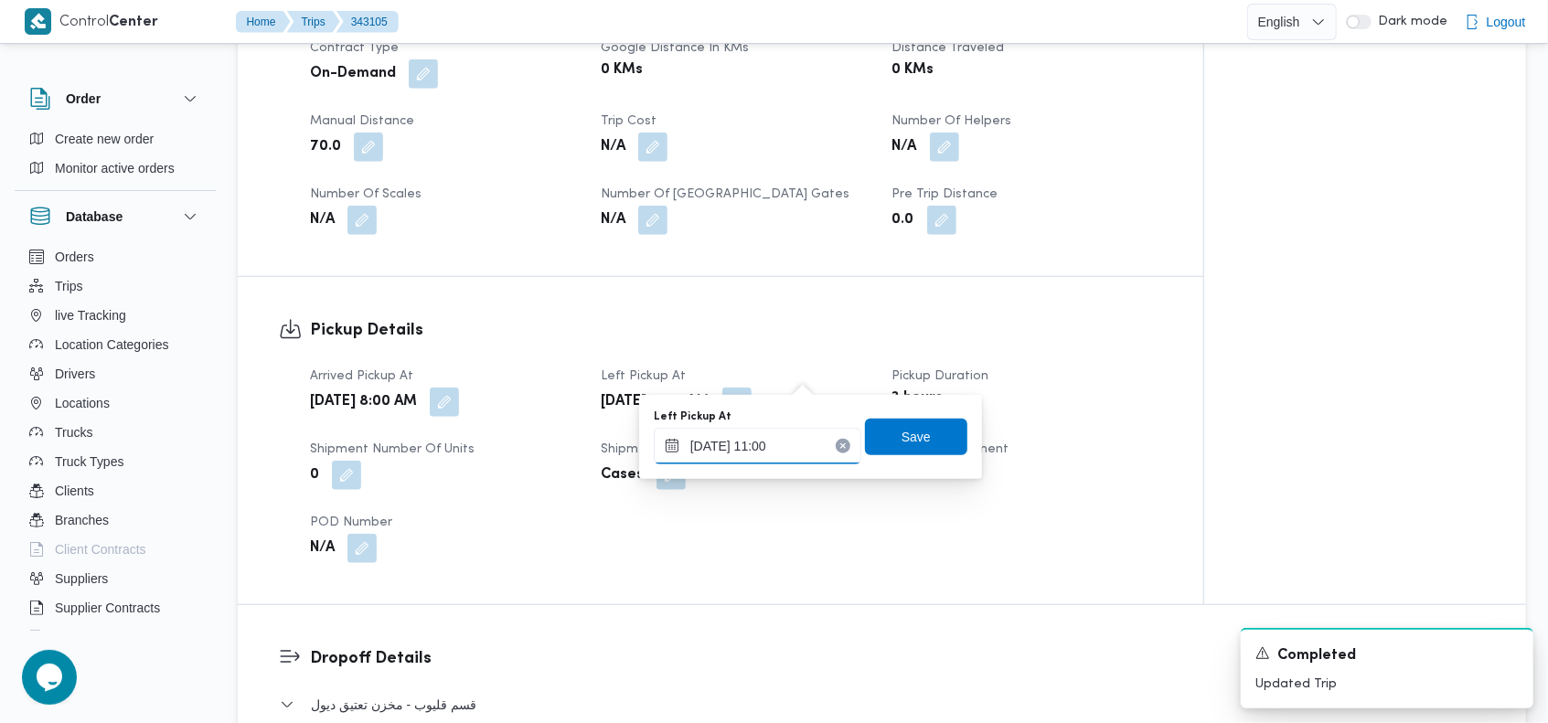
click at [774, 438] on input "20/09/2025 11:00" at bounding box center [758, 446] width 208 height 37
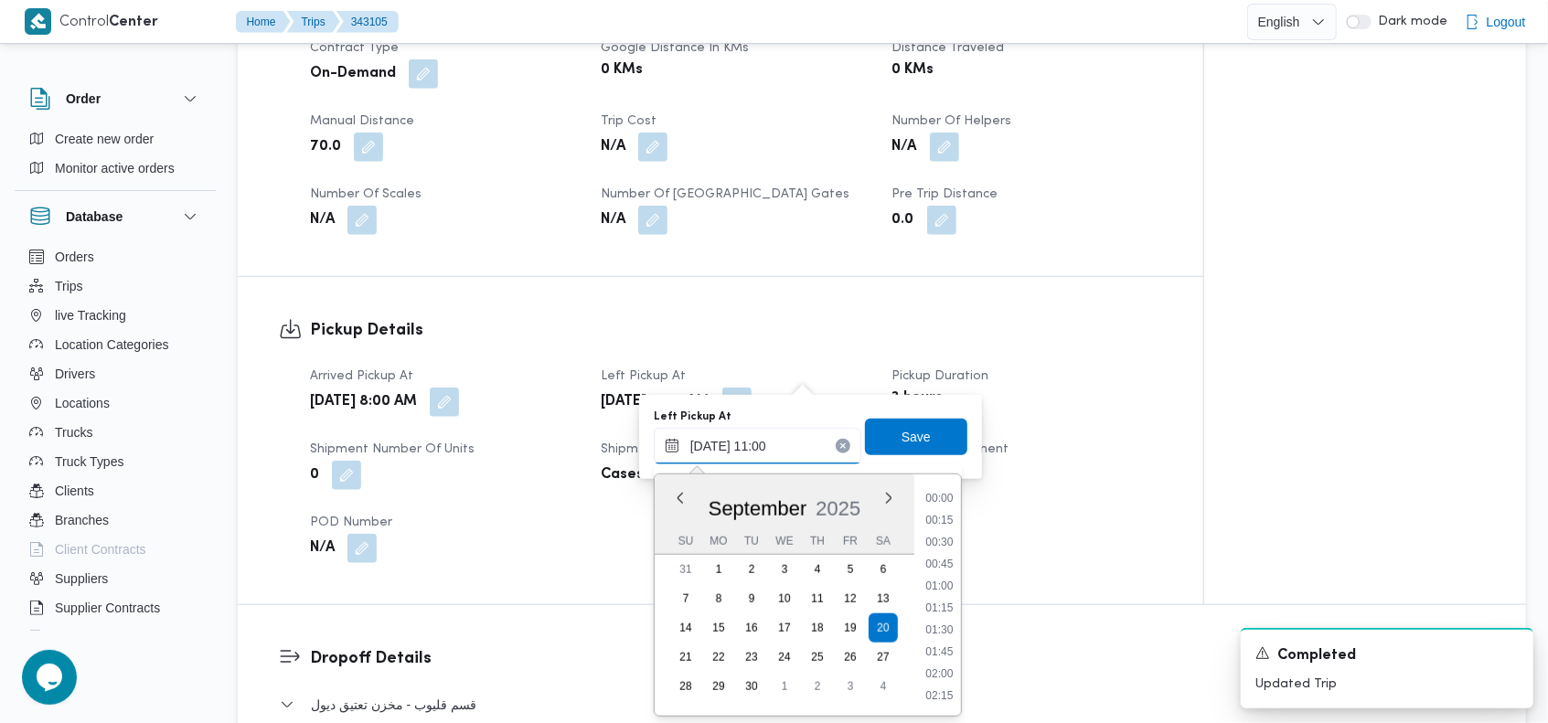
scroll to position [855, 0]
click at [943, 689] on li "12:00" at bounding box center [939, 697] width 42 height 18
type input "20/09/2025 11:00"
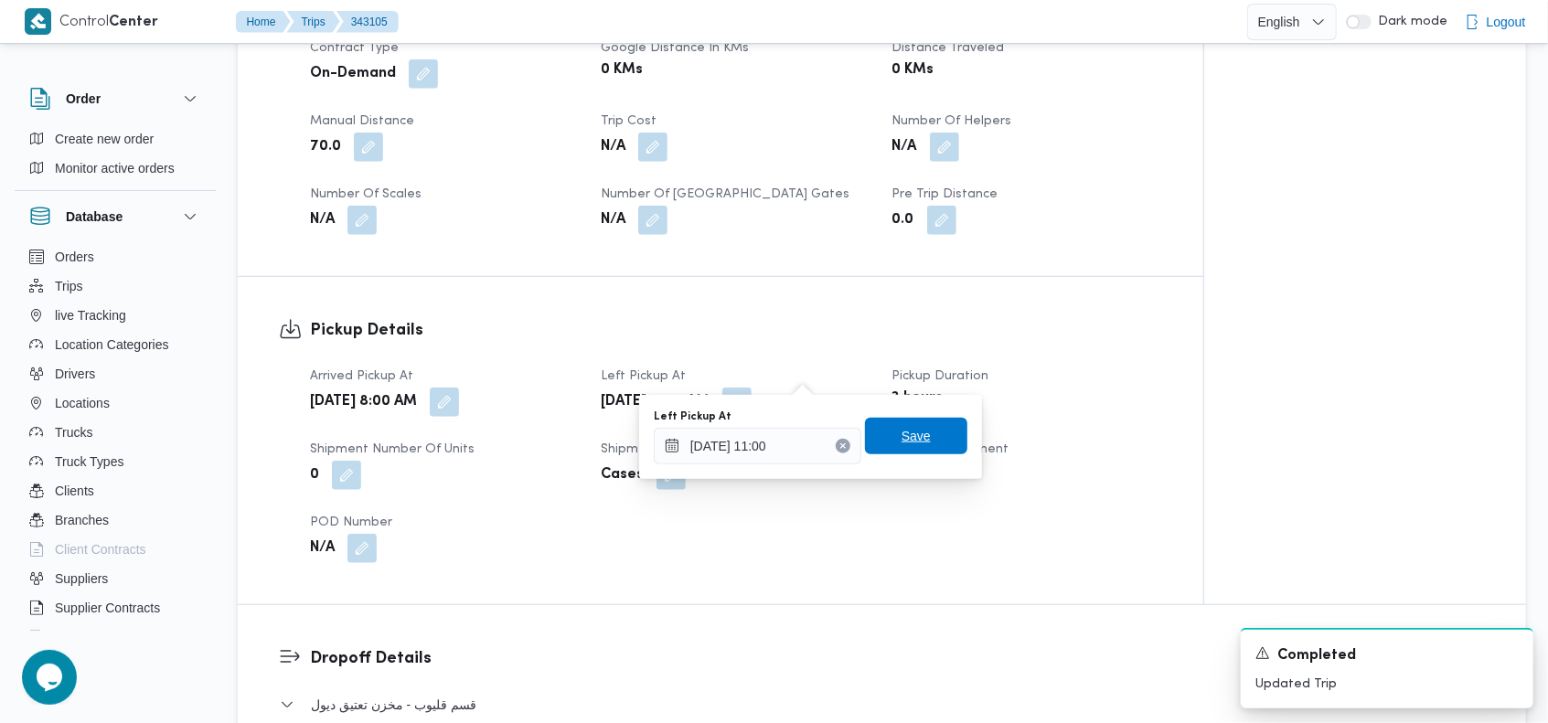
click at [902, 434] on span "Save" at bounding box center [916, 436] width 29 height 22
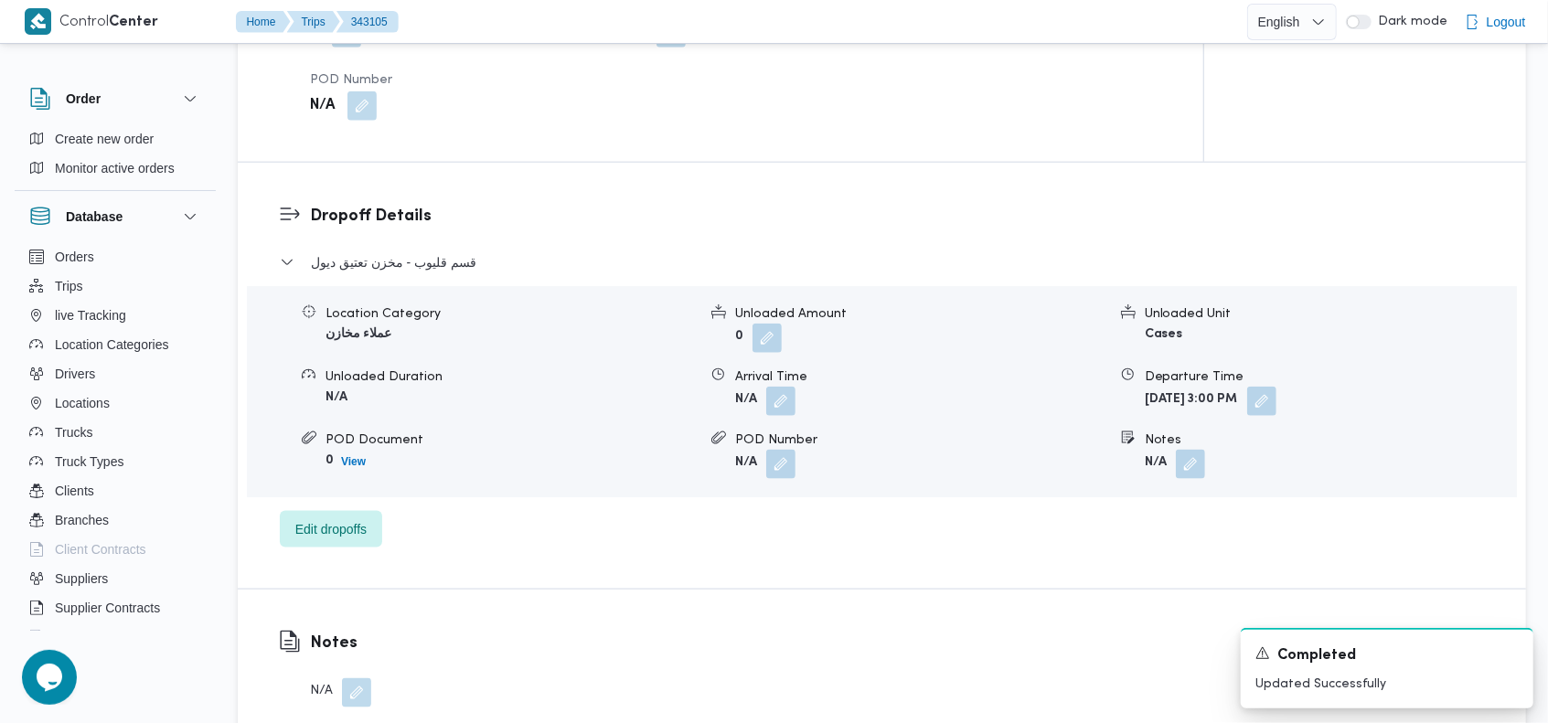
scroll to position [1365, 0]
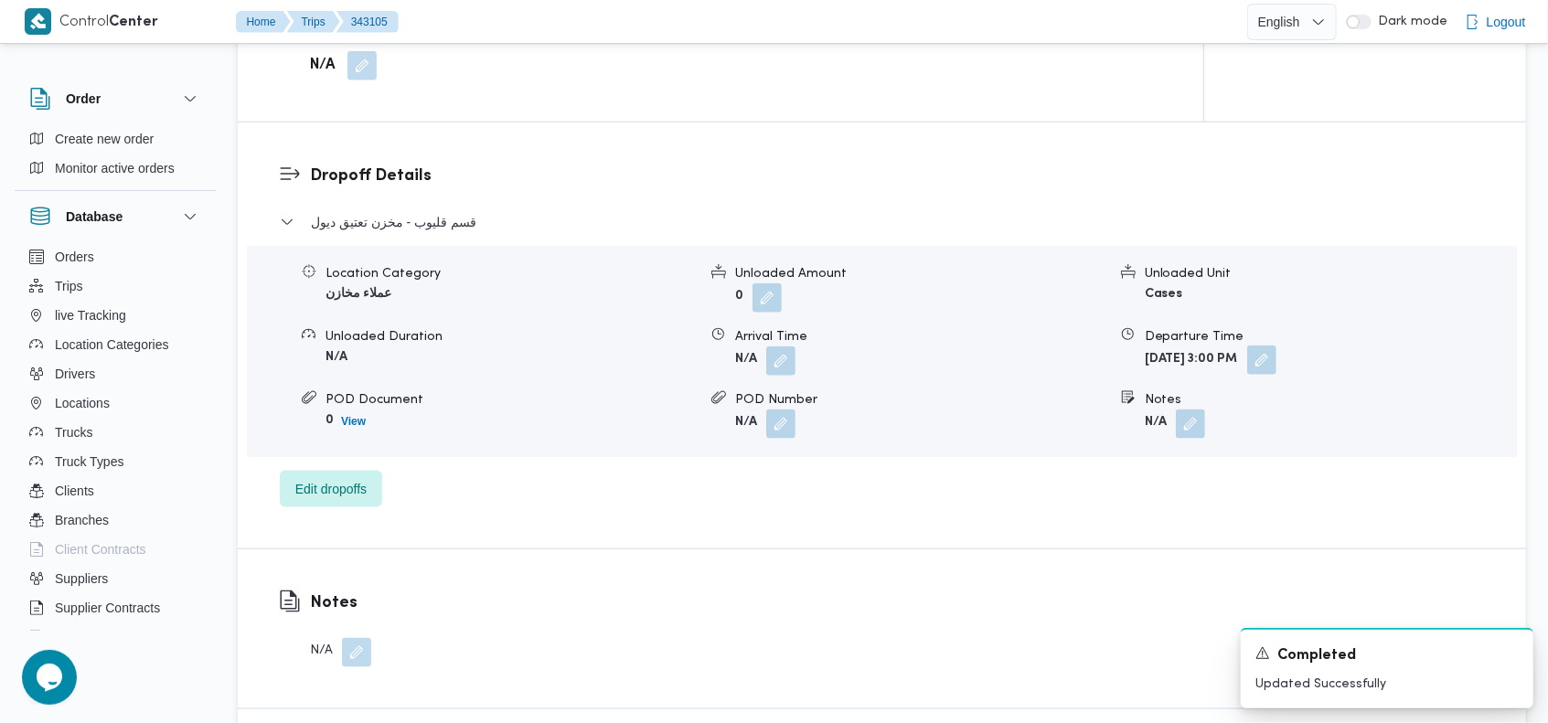
click at [1276, 346] on button "button" at bounding box center [1261, 360] width 29 height 29
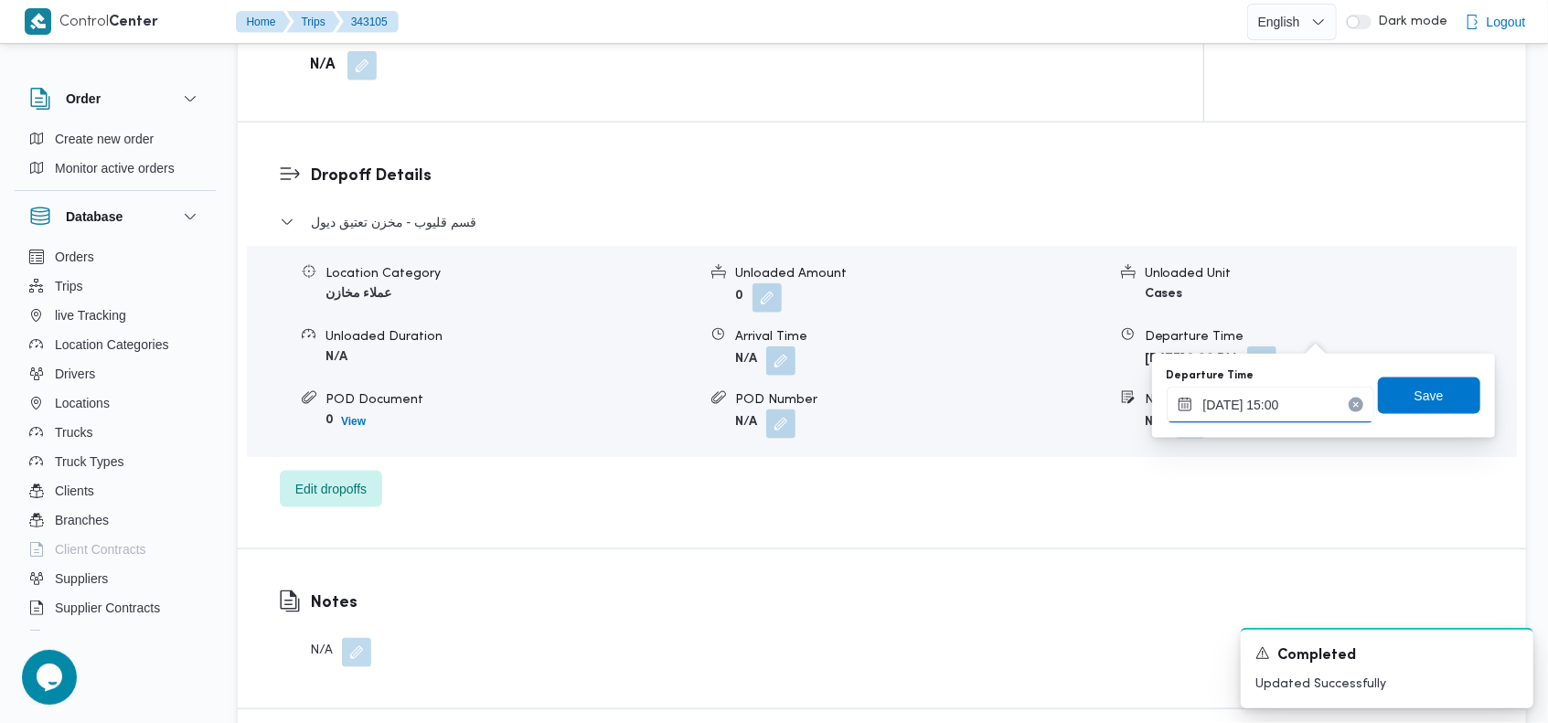
click at [1272, 418] on input "20/09/2025 15:00" at bounding box center [1271, 405] width 208 height 37
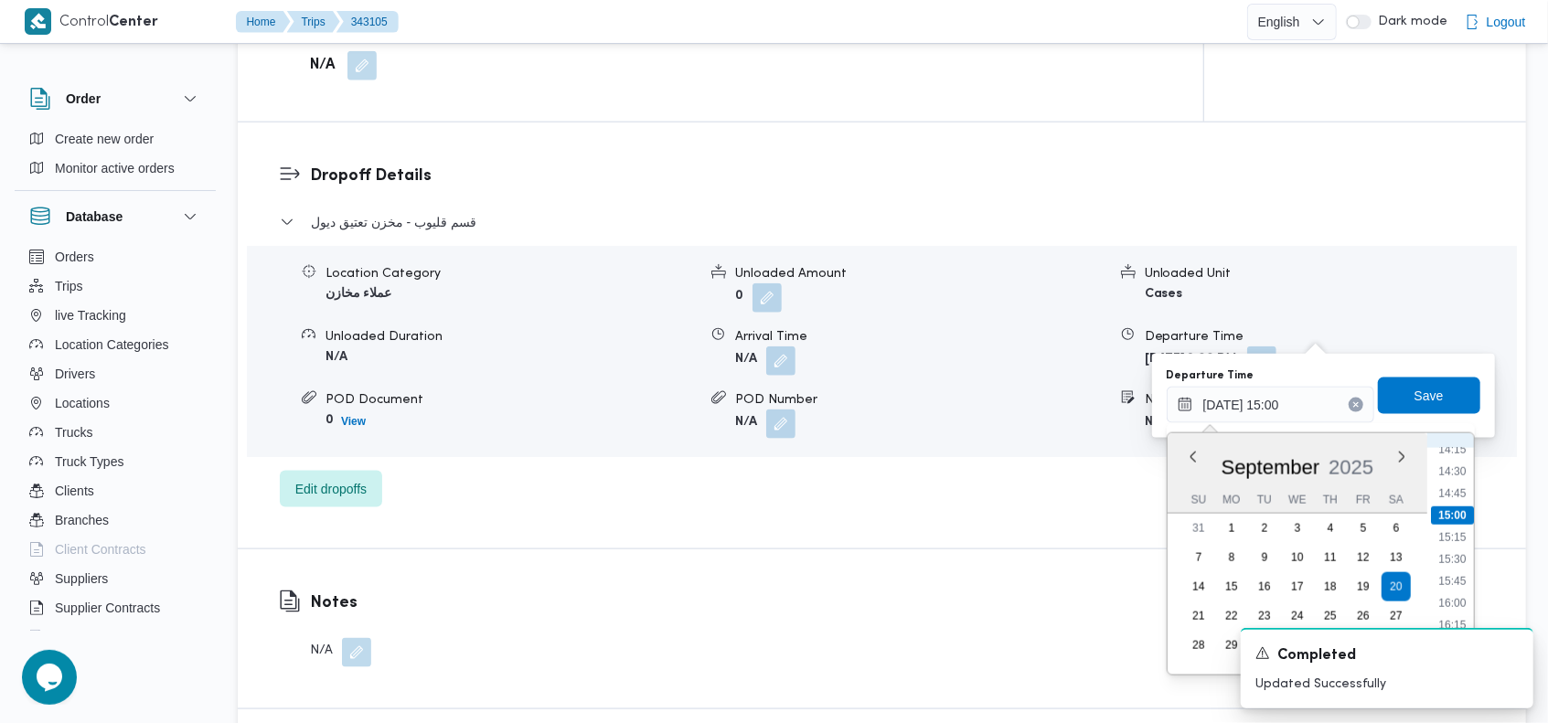
scroll to position [1286, 0]
drag, startPoint x: 1463, startPoint y: 576, endPoint x: 1461, endPoint y: 561, distance: 14.7
click at [1463, 575] on li "16:00" at bounding box center [1452, 575] width 42 height 18
type input "[DATE] 16:00"
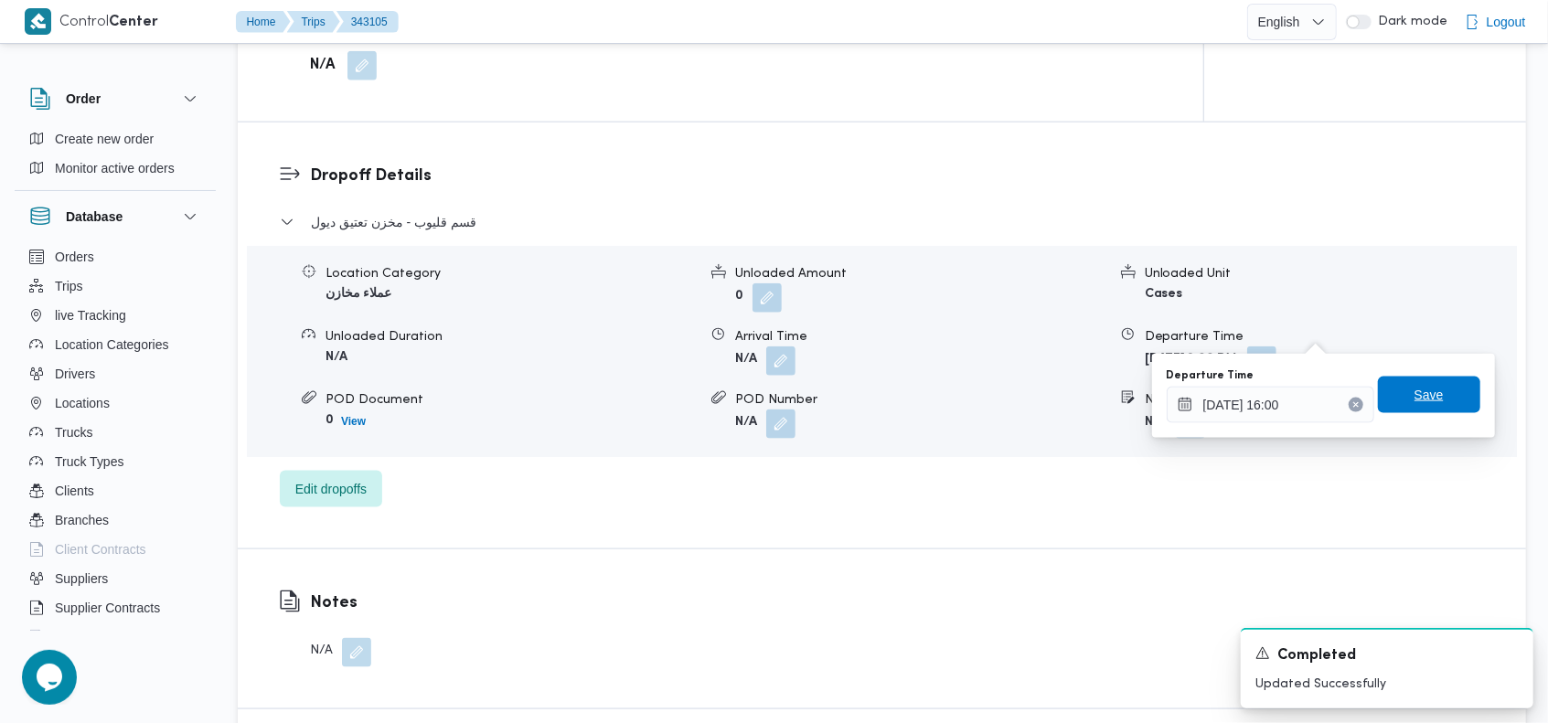
click at [1434, 406] on span "Save" at bounding box center [1429, 395] width 102 height 37
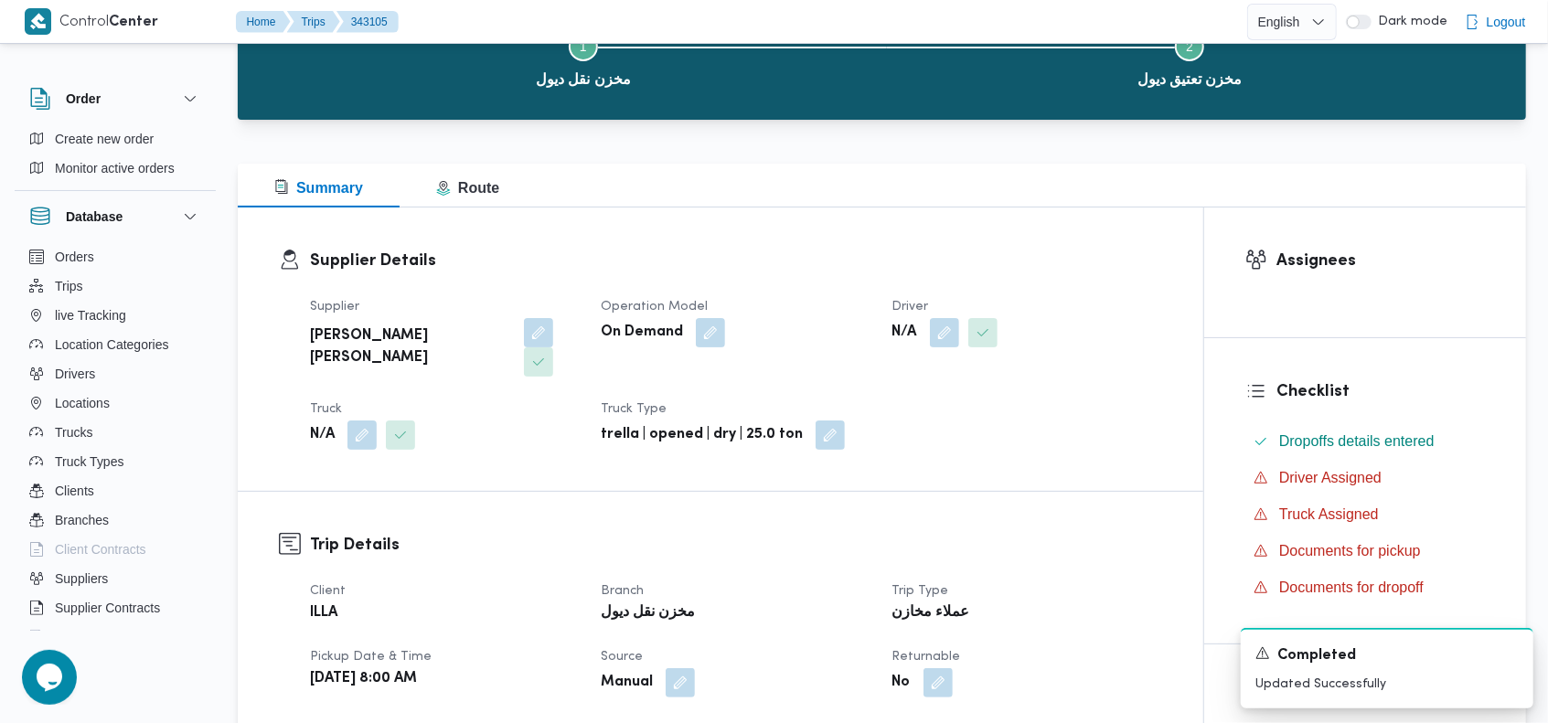
scroll to position [0, 0]
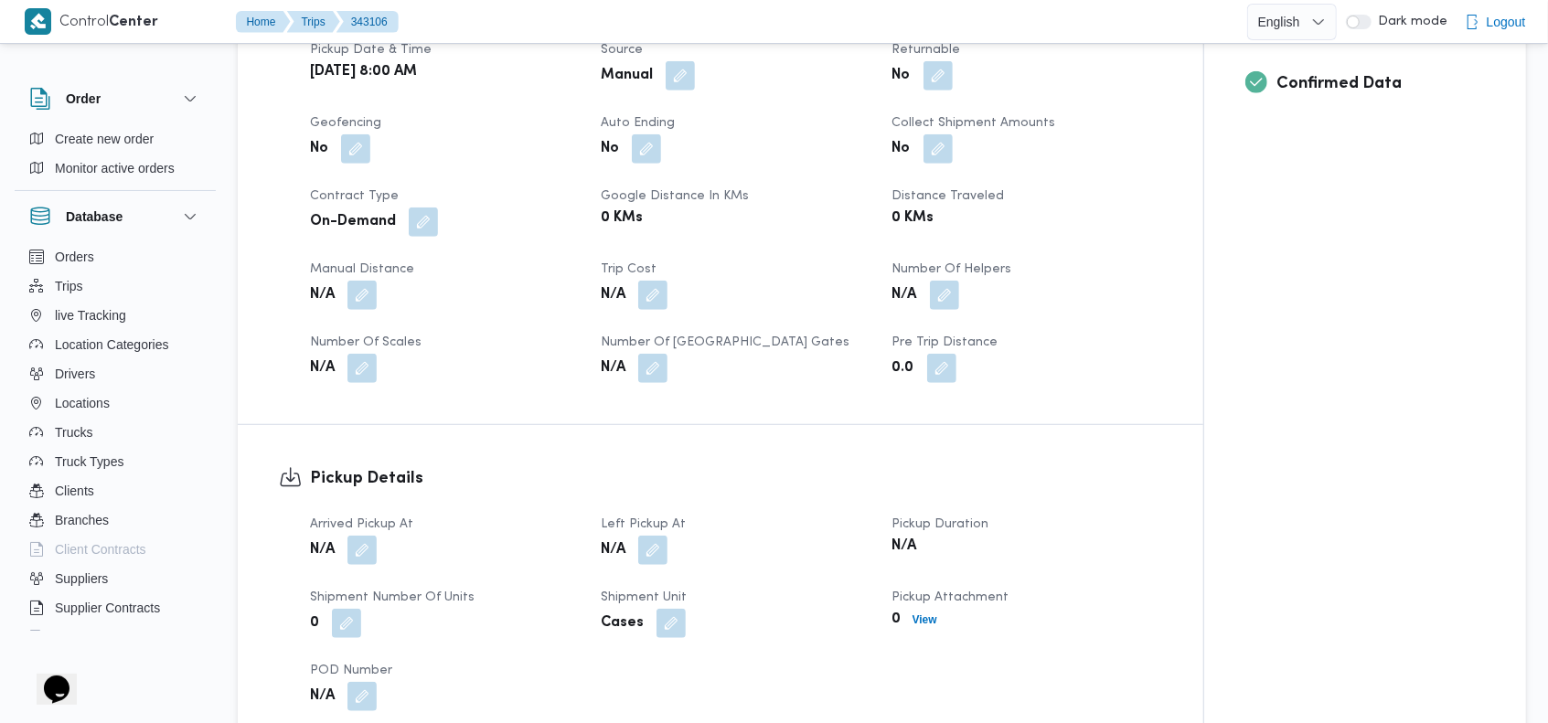
scroll to position [731, 0]
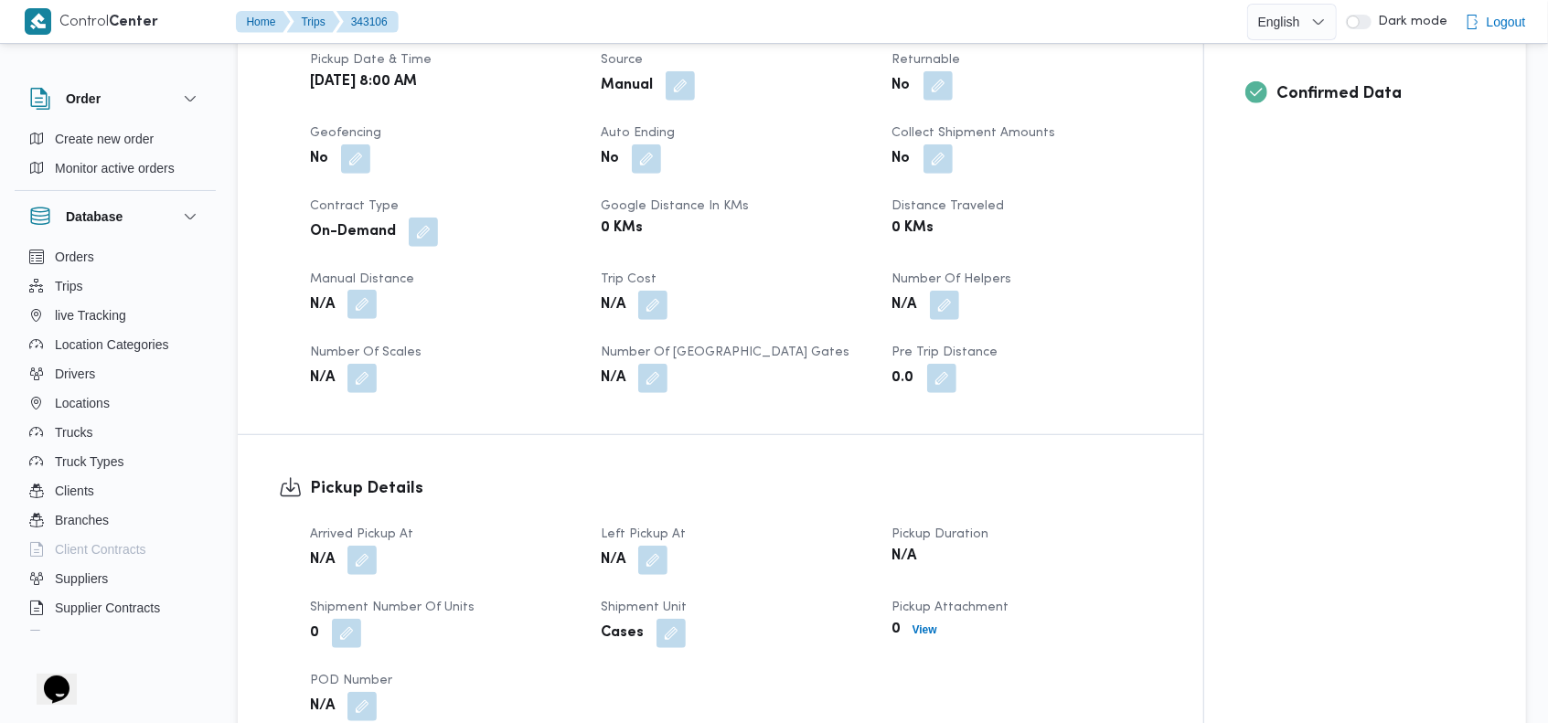
click at [358, 290] on button "button" at bounding box center [361, 304] width 29 height 29
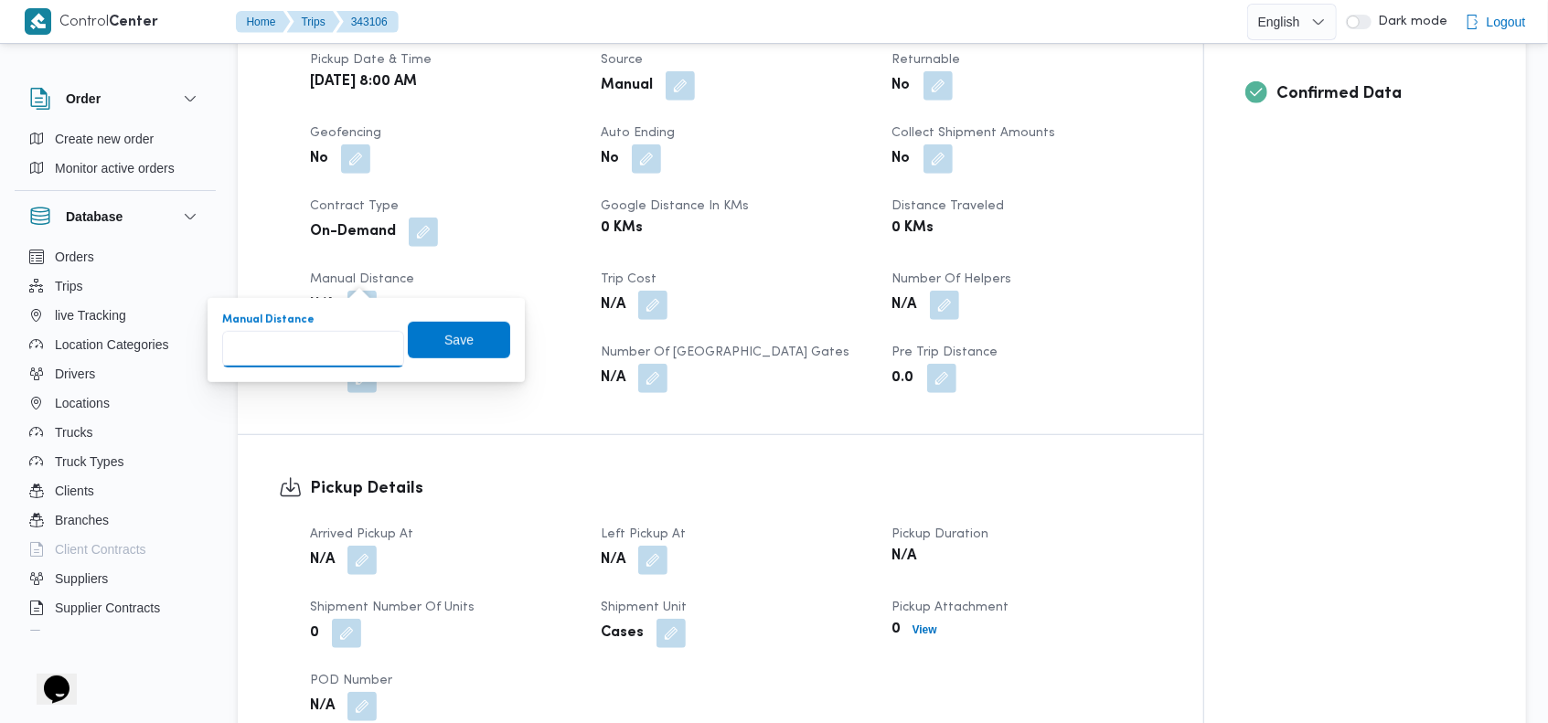
click at [331, 349] on input "Manual Distance" at bounding box center [313, 349] width 182 height 37
type input "70"
click at [444, 342] on span "Save" at bounding box center [458, 339] width 29 height 22
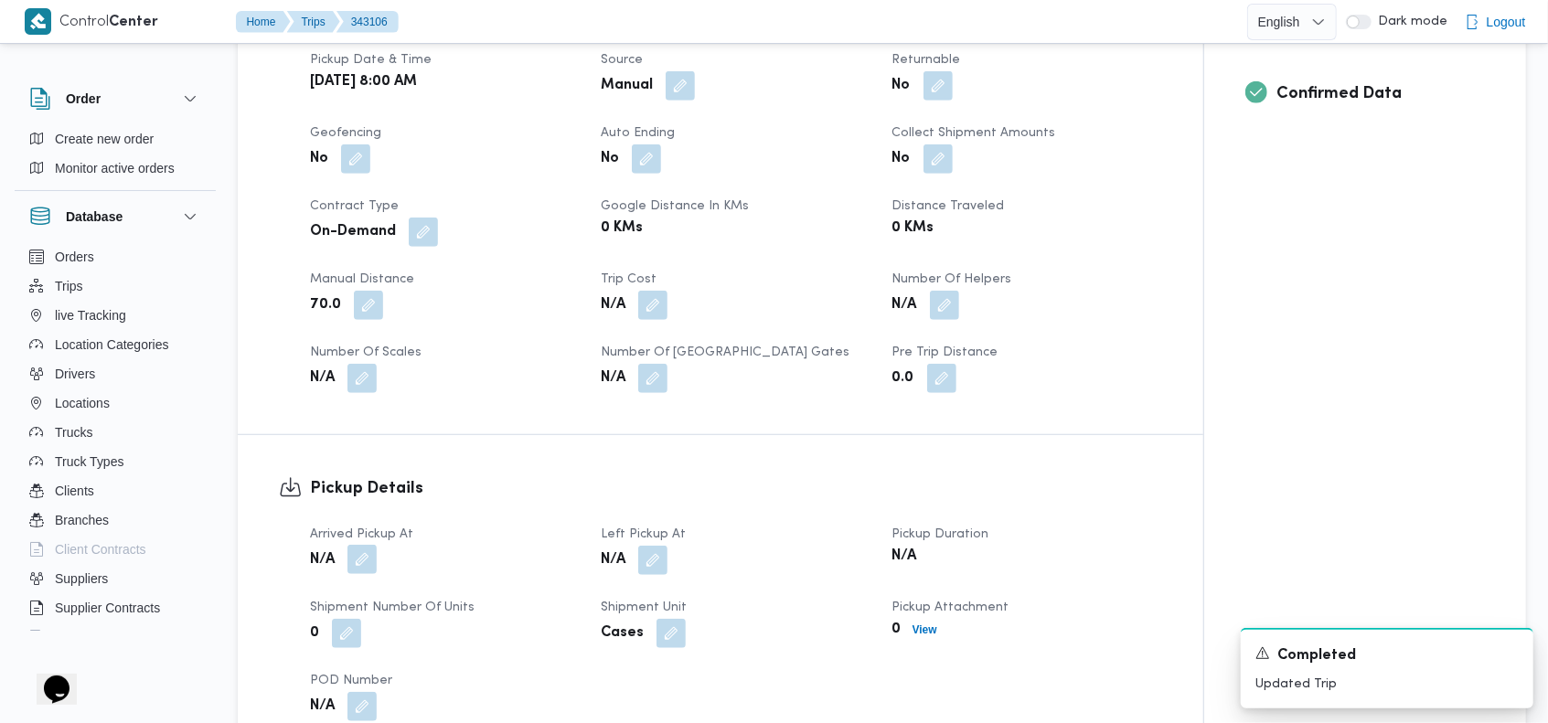
click at [365, 545] on button "button" at bounding box center [361, 559] width 29 height 29
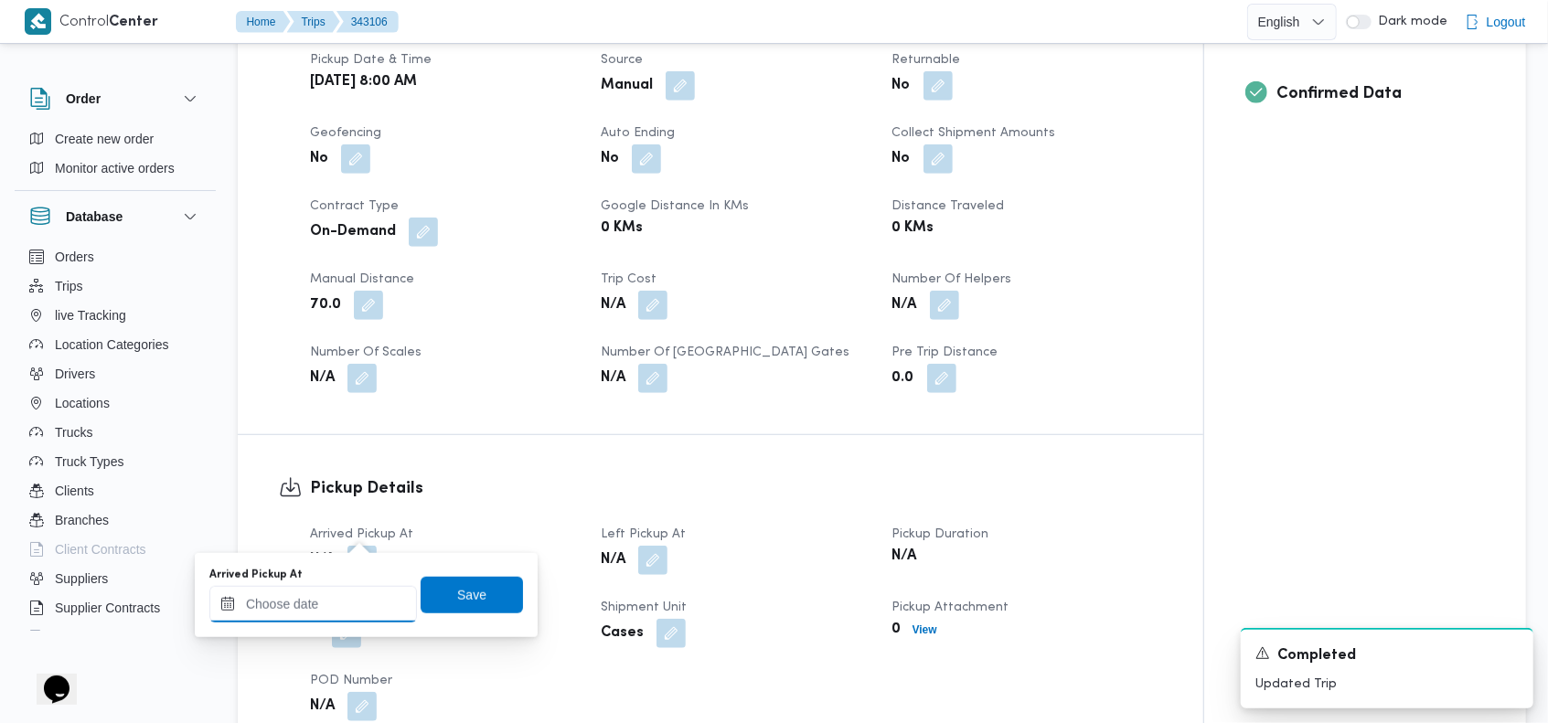
click at [299, 592] on div at bounding box center [313, 604] width 208 height 37
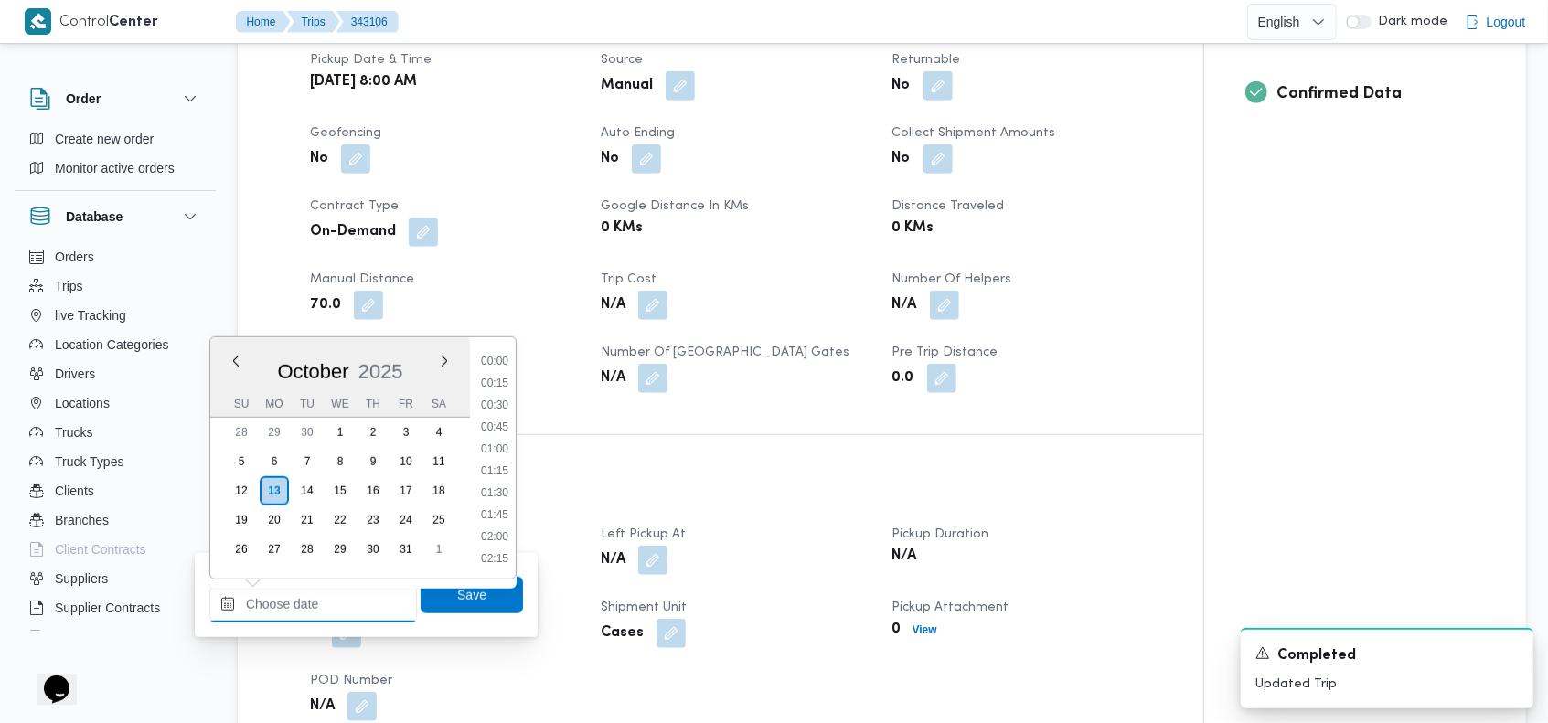
scroll to position [1579, 0]
click at [236, 360] on button "Previous Month" at bounding box center [235, 360] width 17 height 17
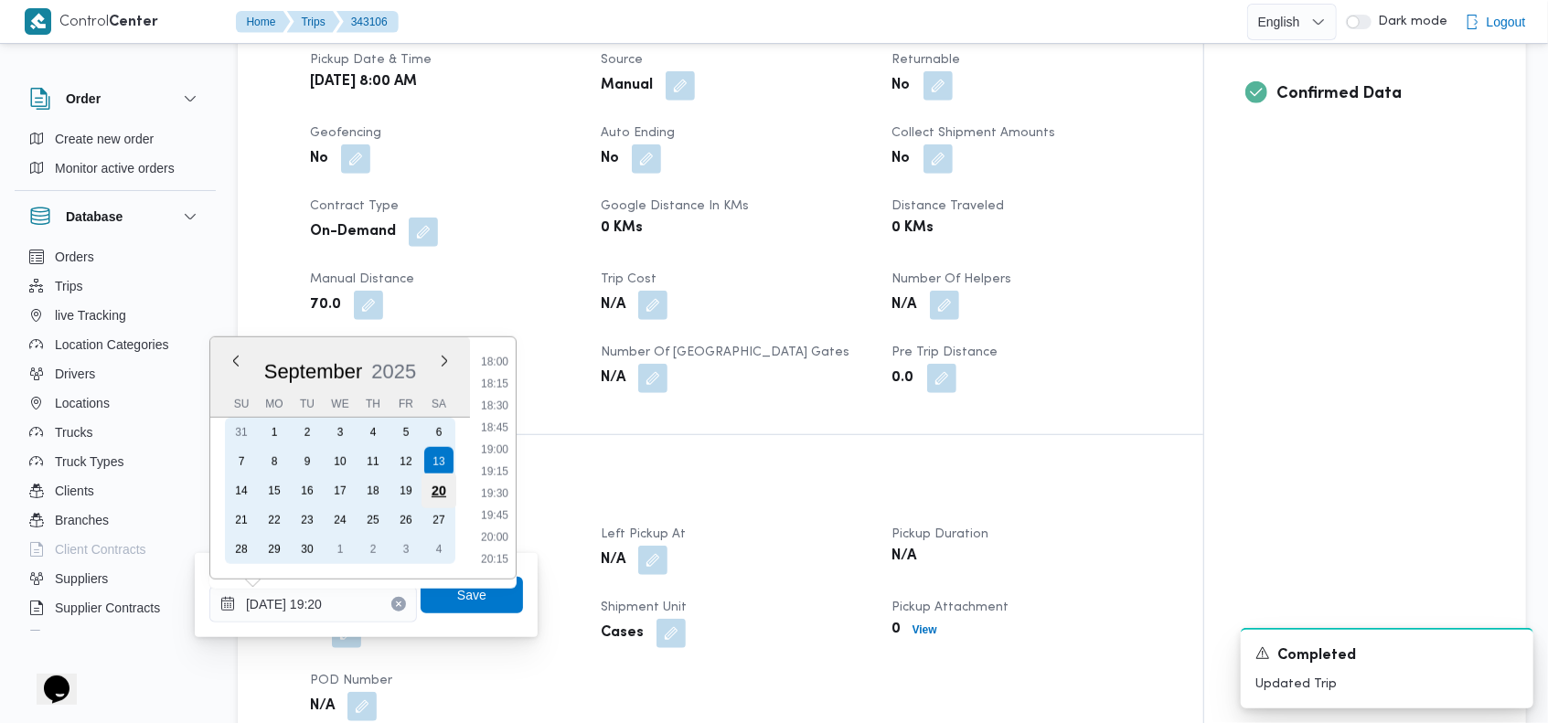
click at [442, 484] on div "20" at bounding box center [438, 491] width 35 height 35
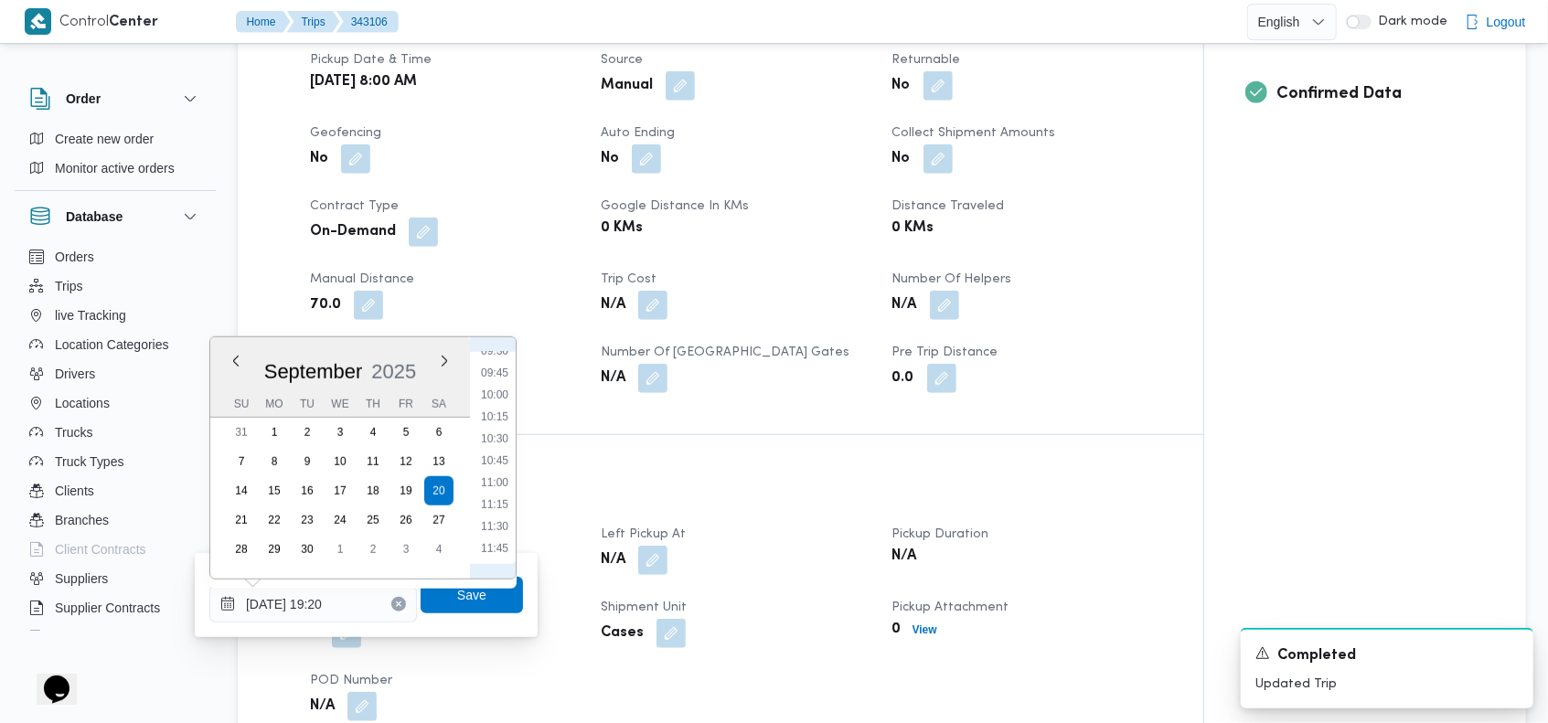
scroll to position [660, 0]
click at [501, 398] on li "08:00" at bounding box center [495, 403] width 42 height 18
type input "[DATE] 08:00"
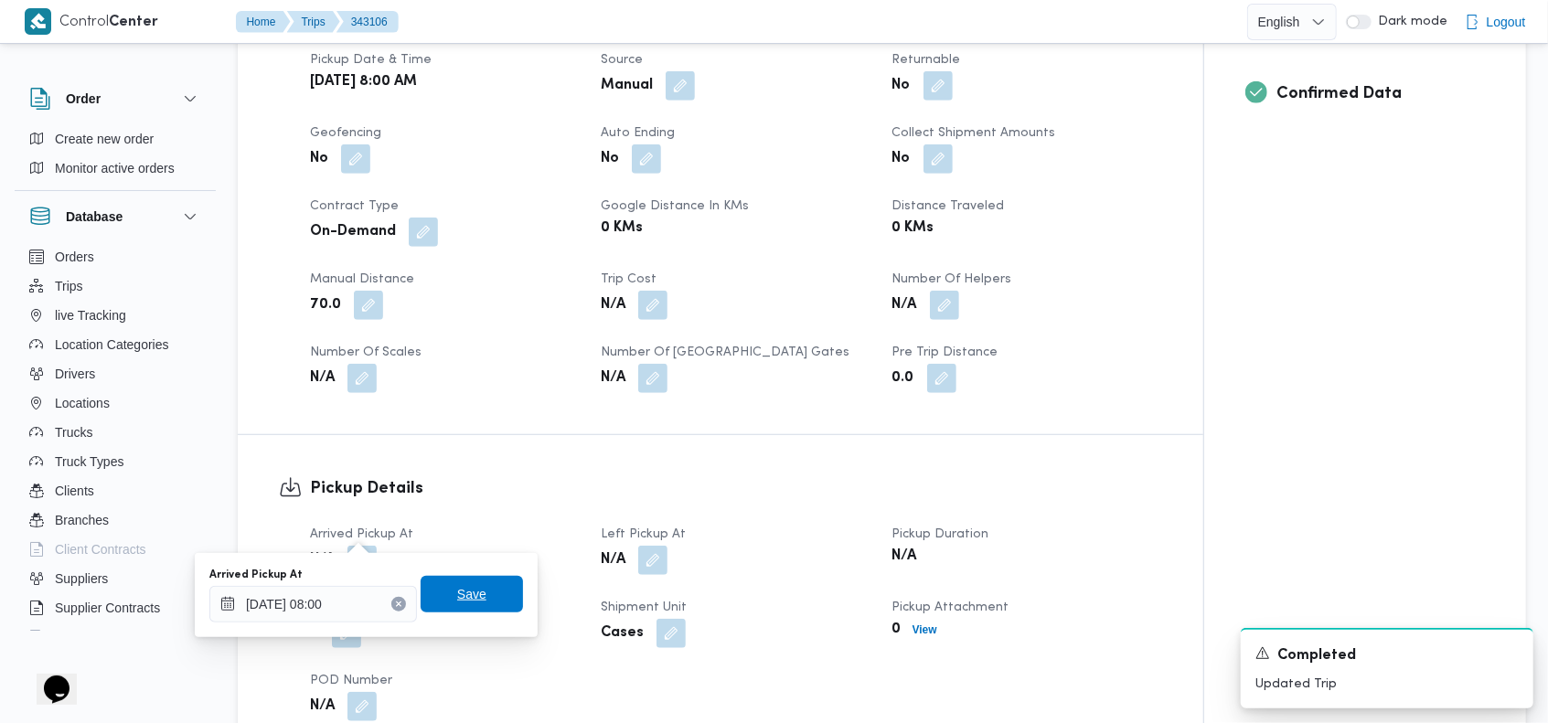
click at [475, 584] on span "Save" at bounding box center [472, 594] width 102 height 37
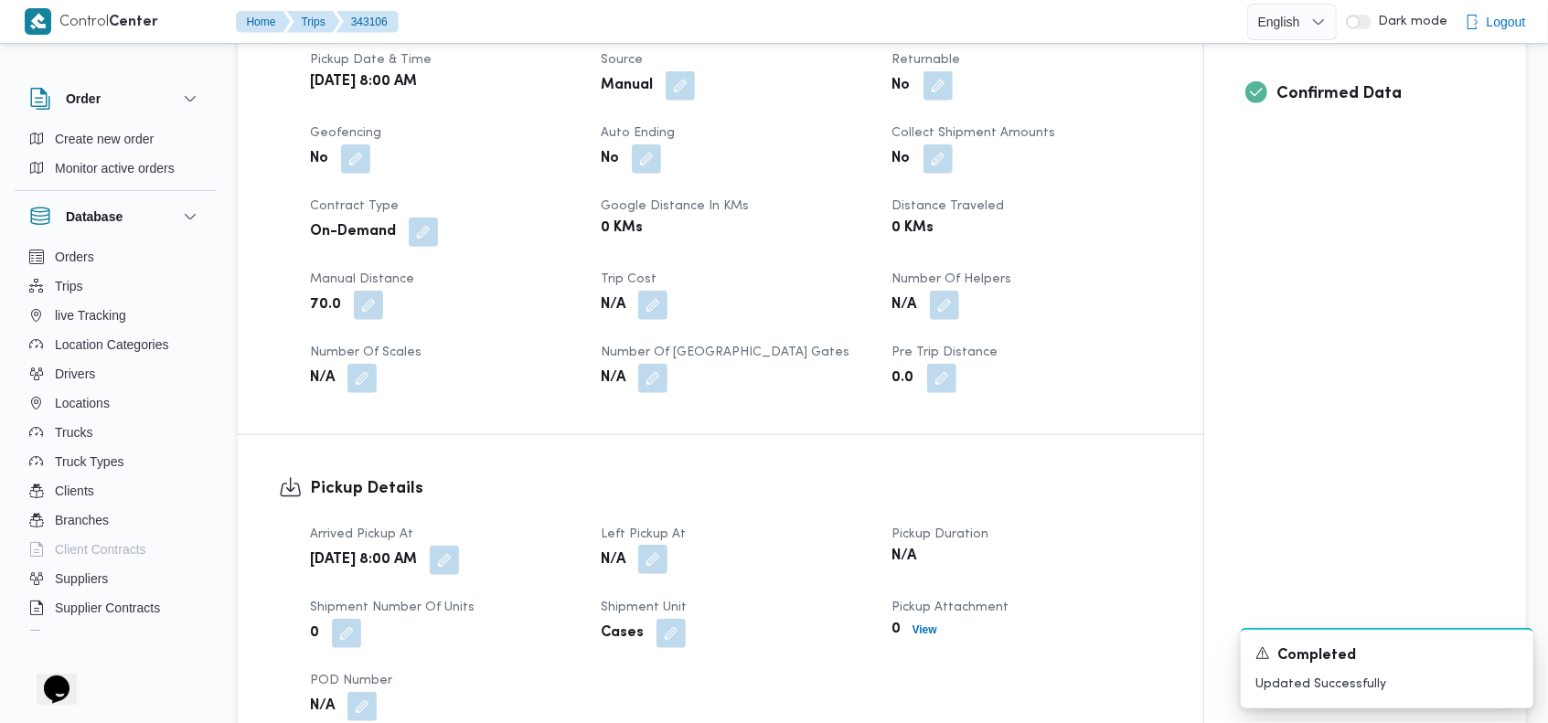
click at [659, 545] on button "button" at bounding box center [652, 559] width 29 height 29
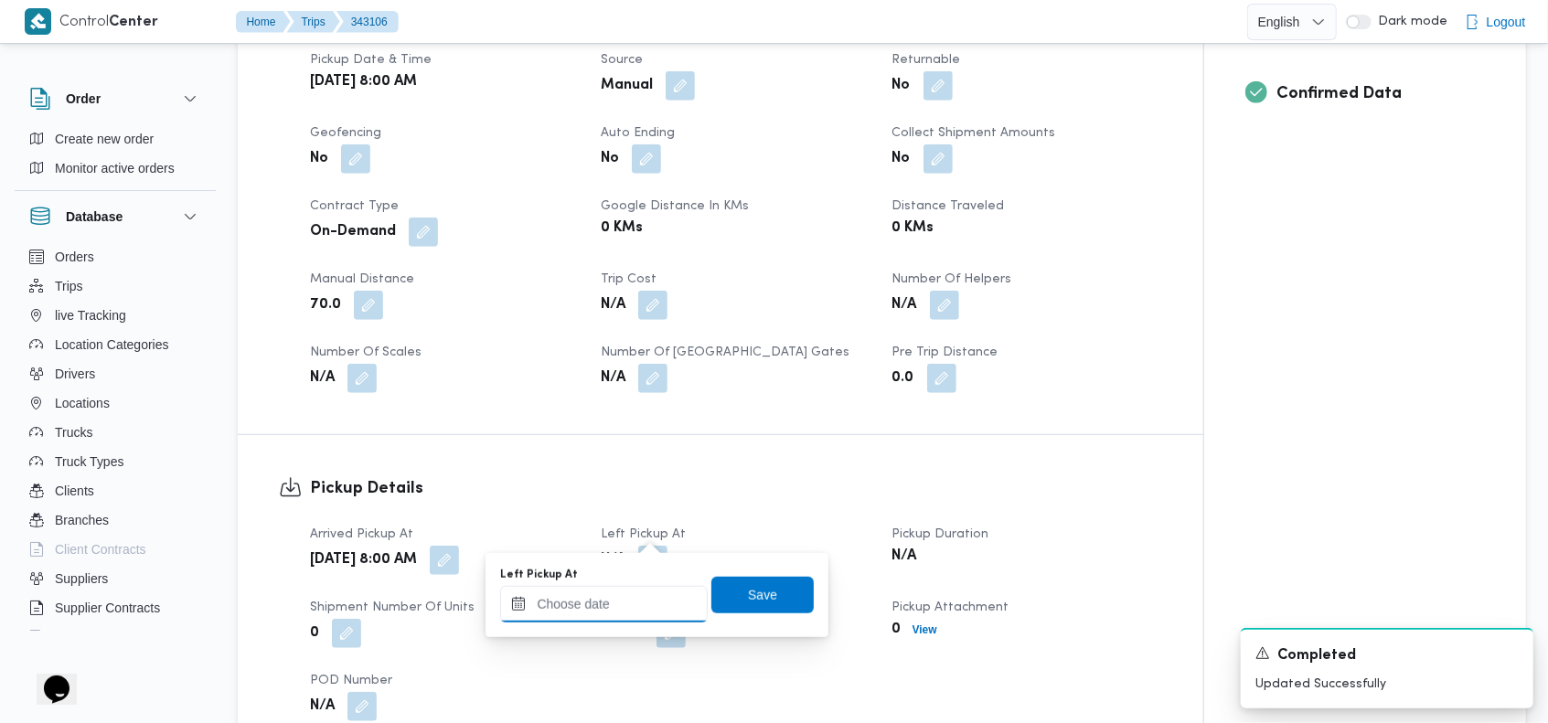
click at [626, 603] on input "Left Pickup At" at bounding box center [604, 604] width 208 height 37
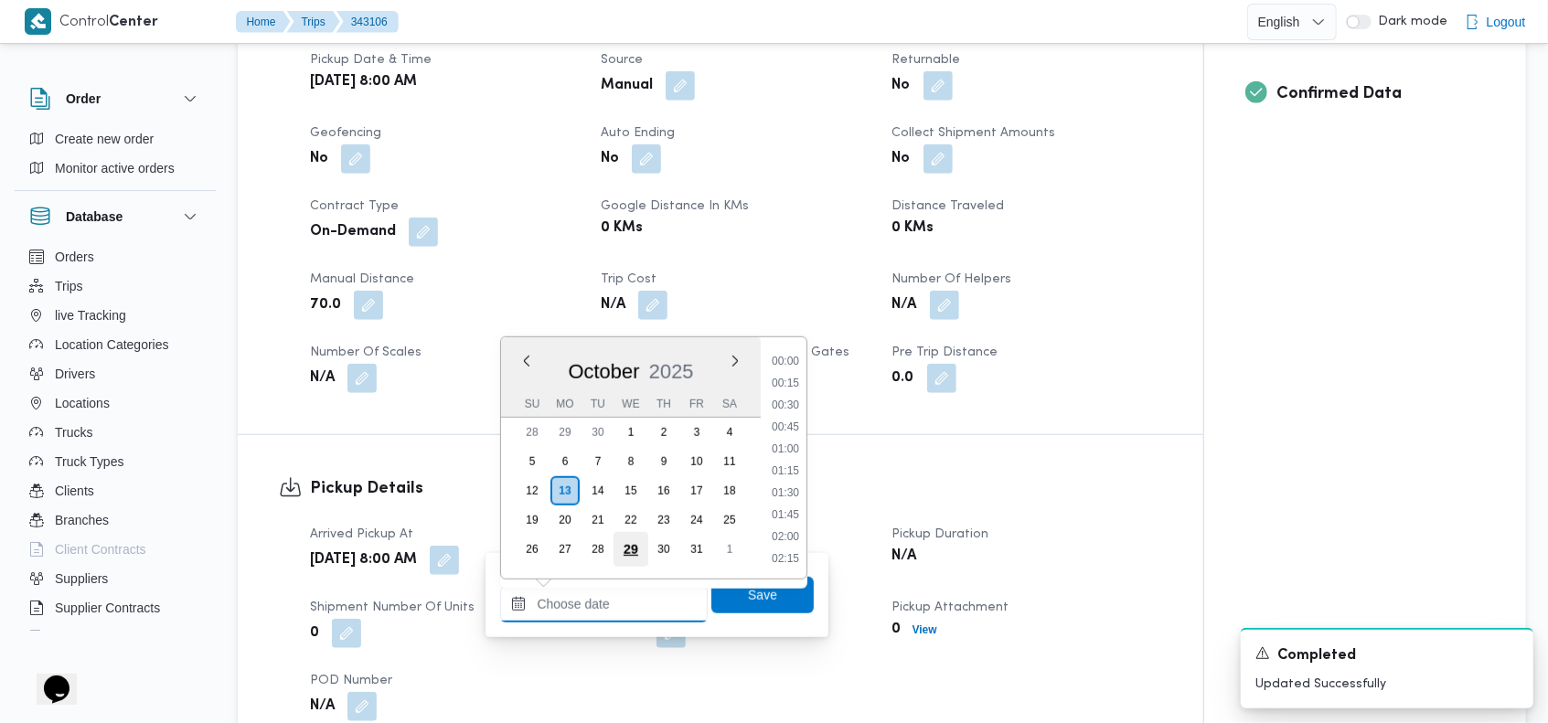
scroll to position [1579, 0]
click at [525, 357] on button "Previous Month" at bounding box center [526, 360] width 17 height 17
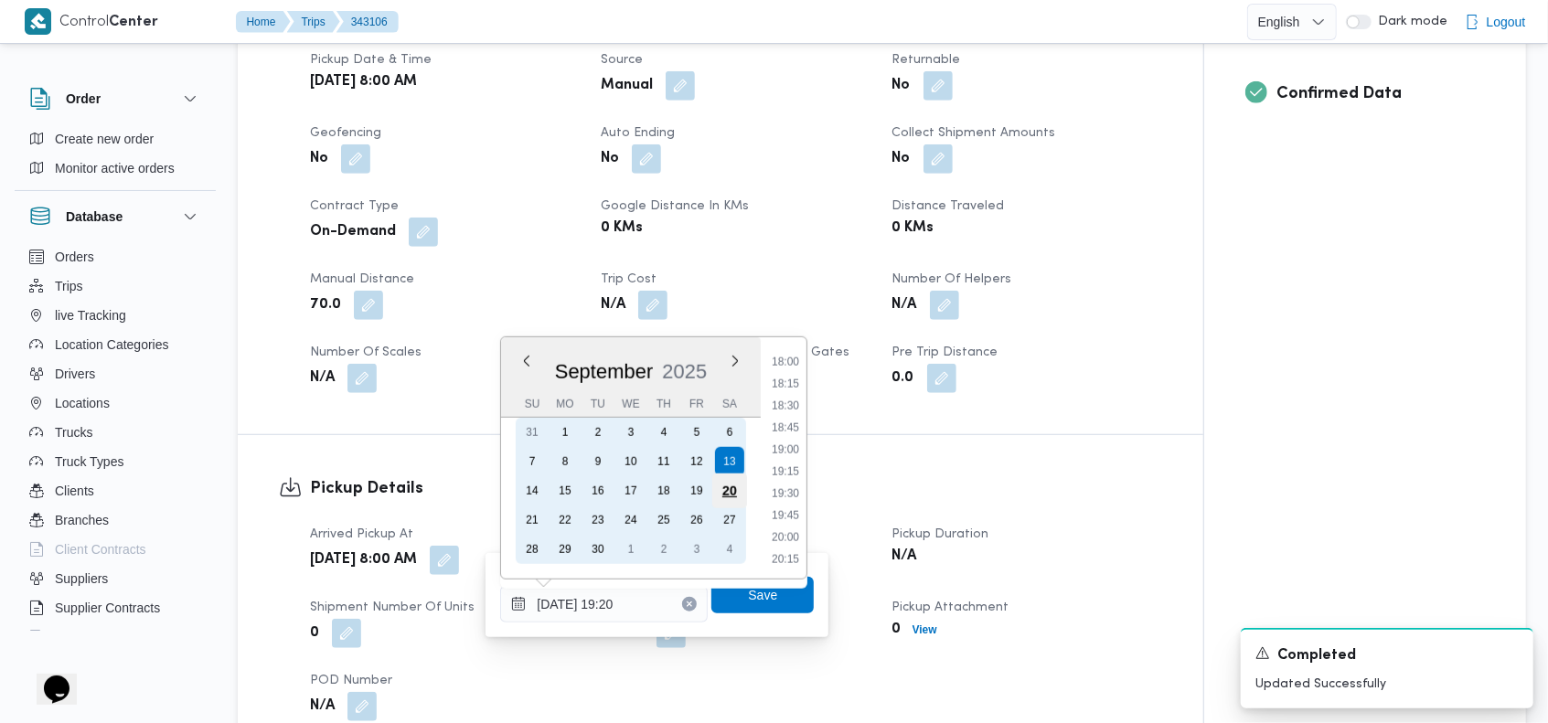
click at [725, 486] on div "20" at bounding box center [729, 491] width 35 height 35
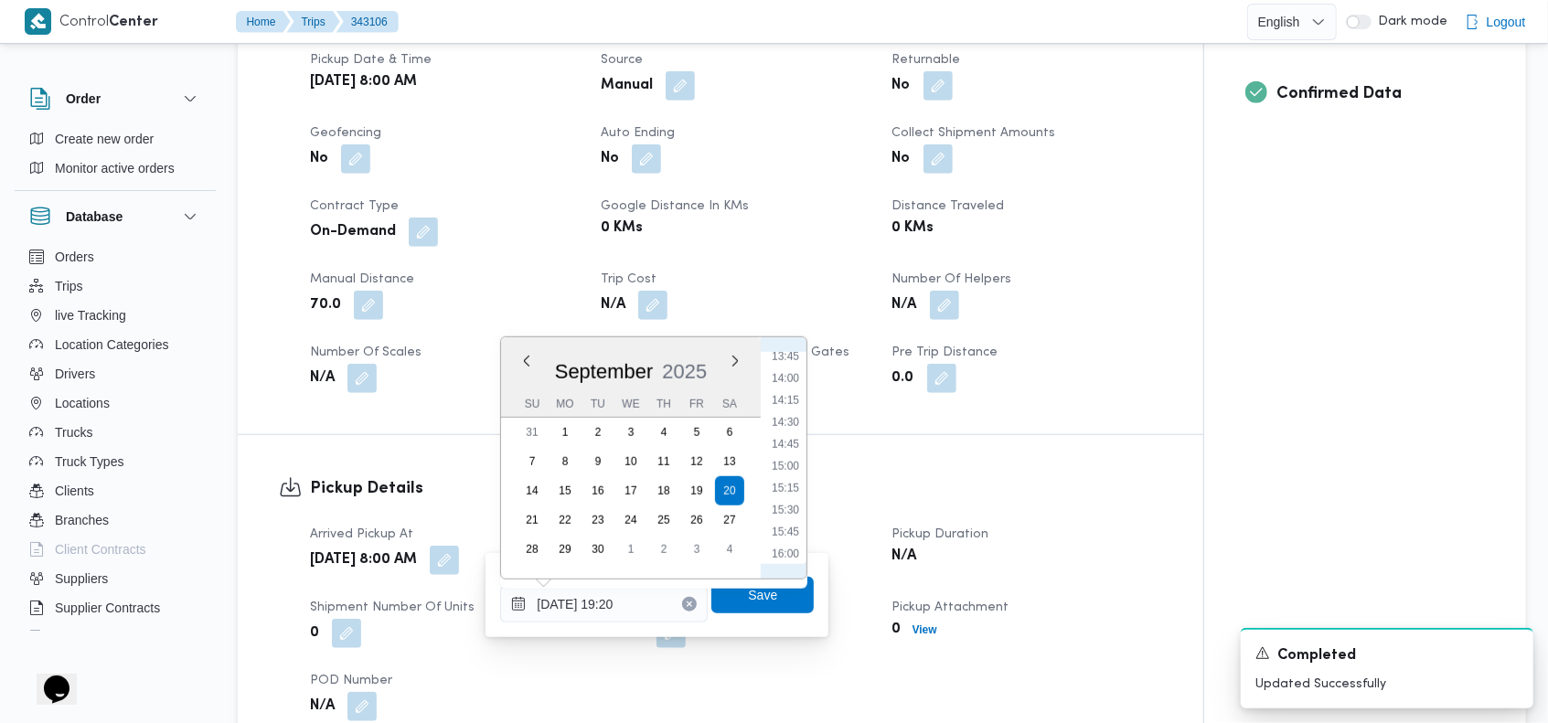
scroll to position [1028, 0]
click at [793, 386] on li "12:00" at bounding box center [785, 387] width 42 height 18
type input "20/09/2025 12:00"
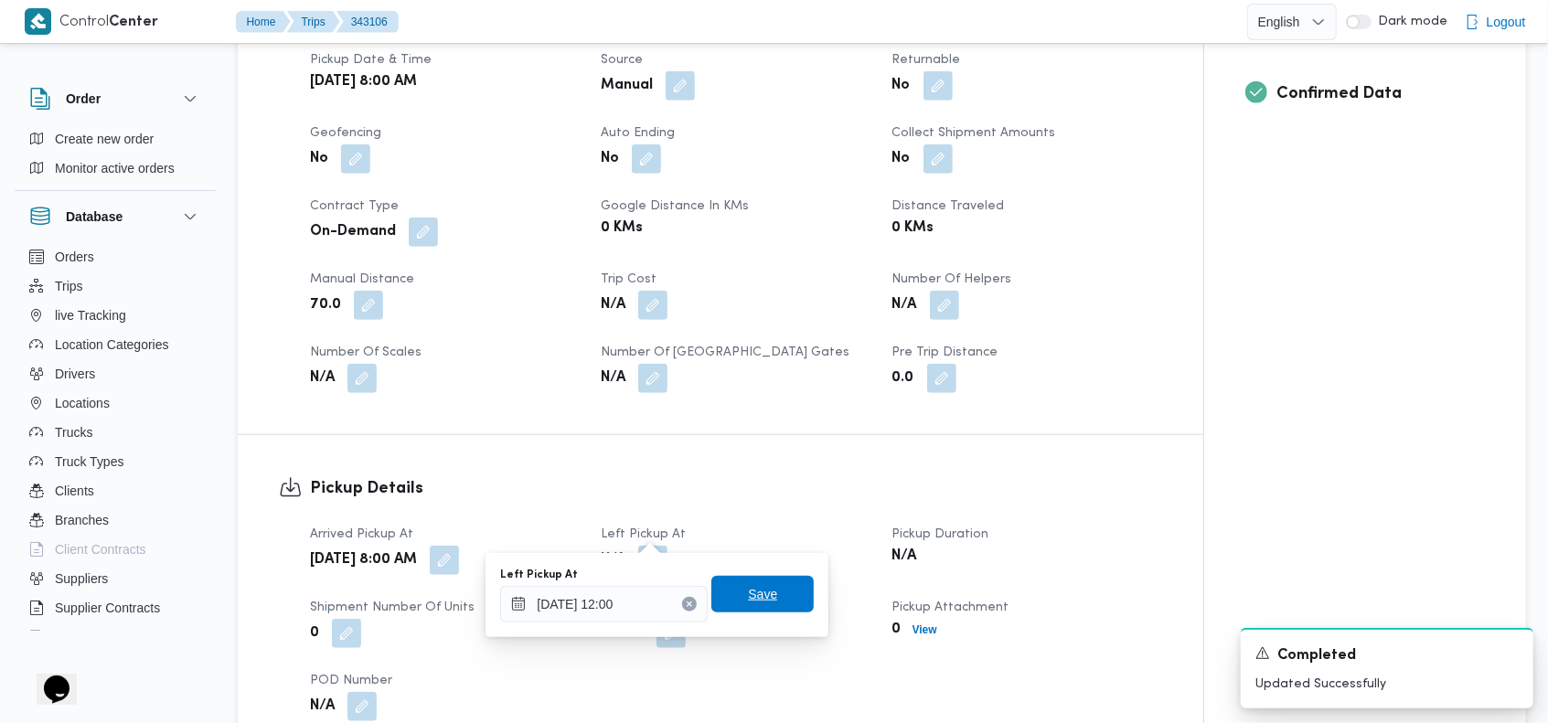
click at [750, 591] on span "Save" at bounding box center [762, 594] width 29 height 22
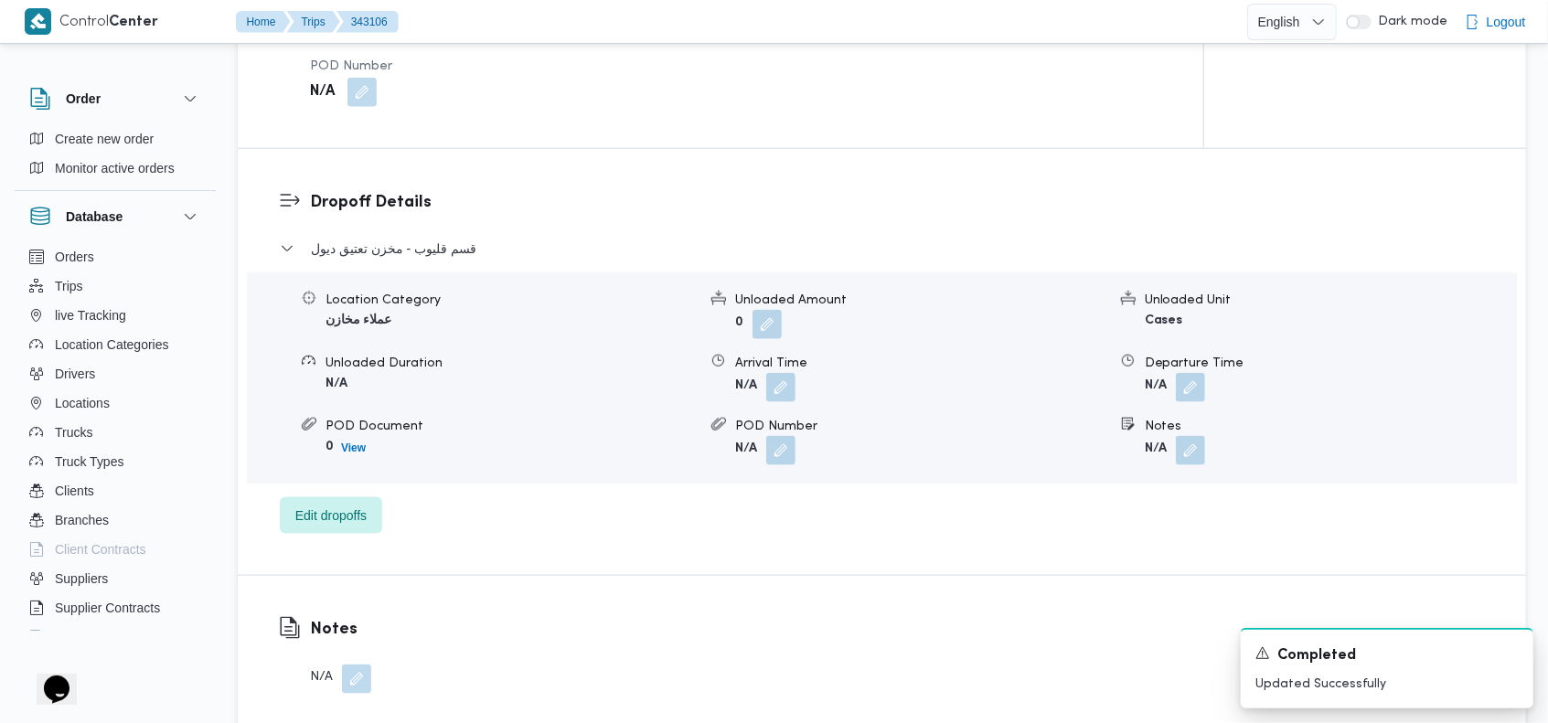
scroll to position [1419, 0]
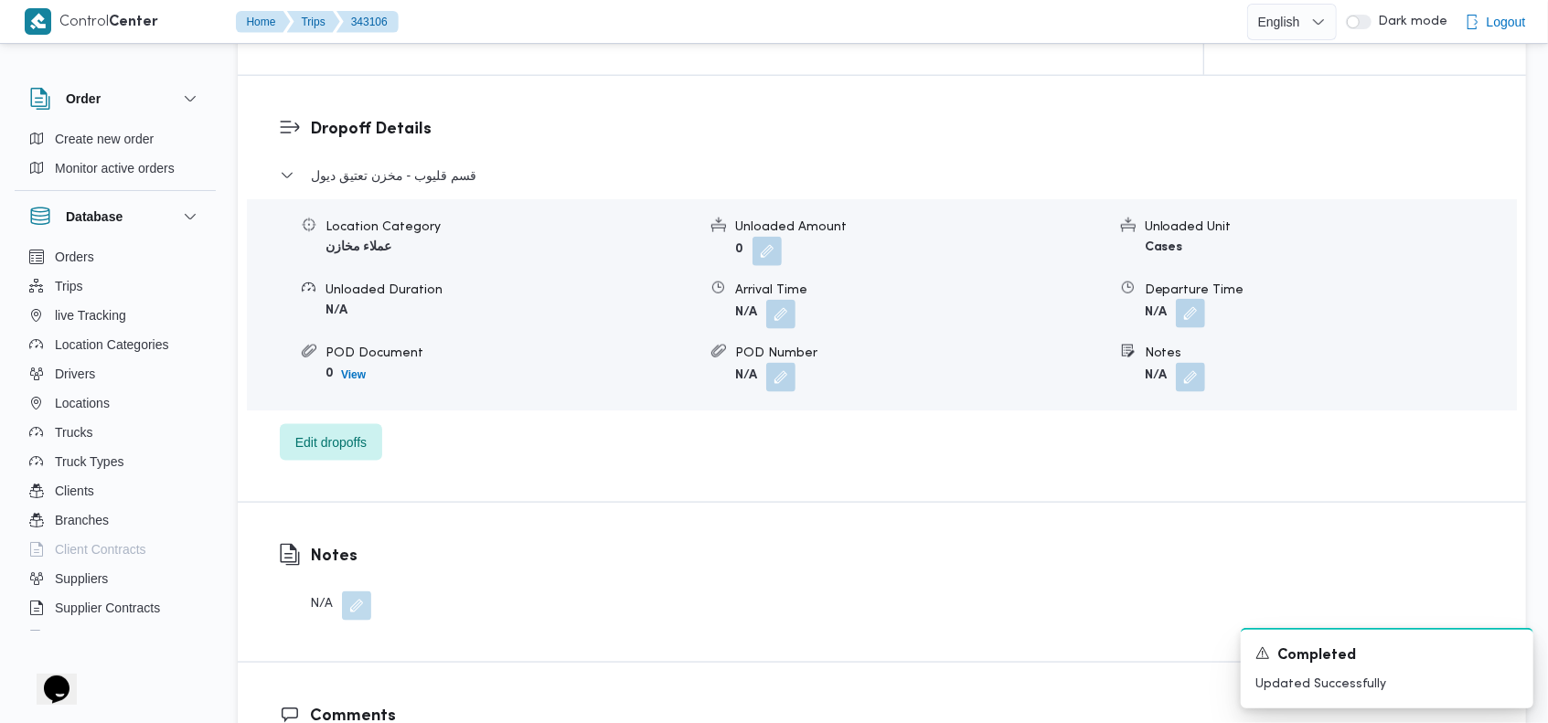
click at [1192, 299] on button "button" at bounding box center [1190, 313] width 29 height 29
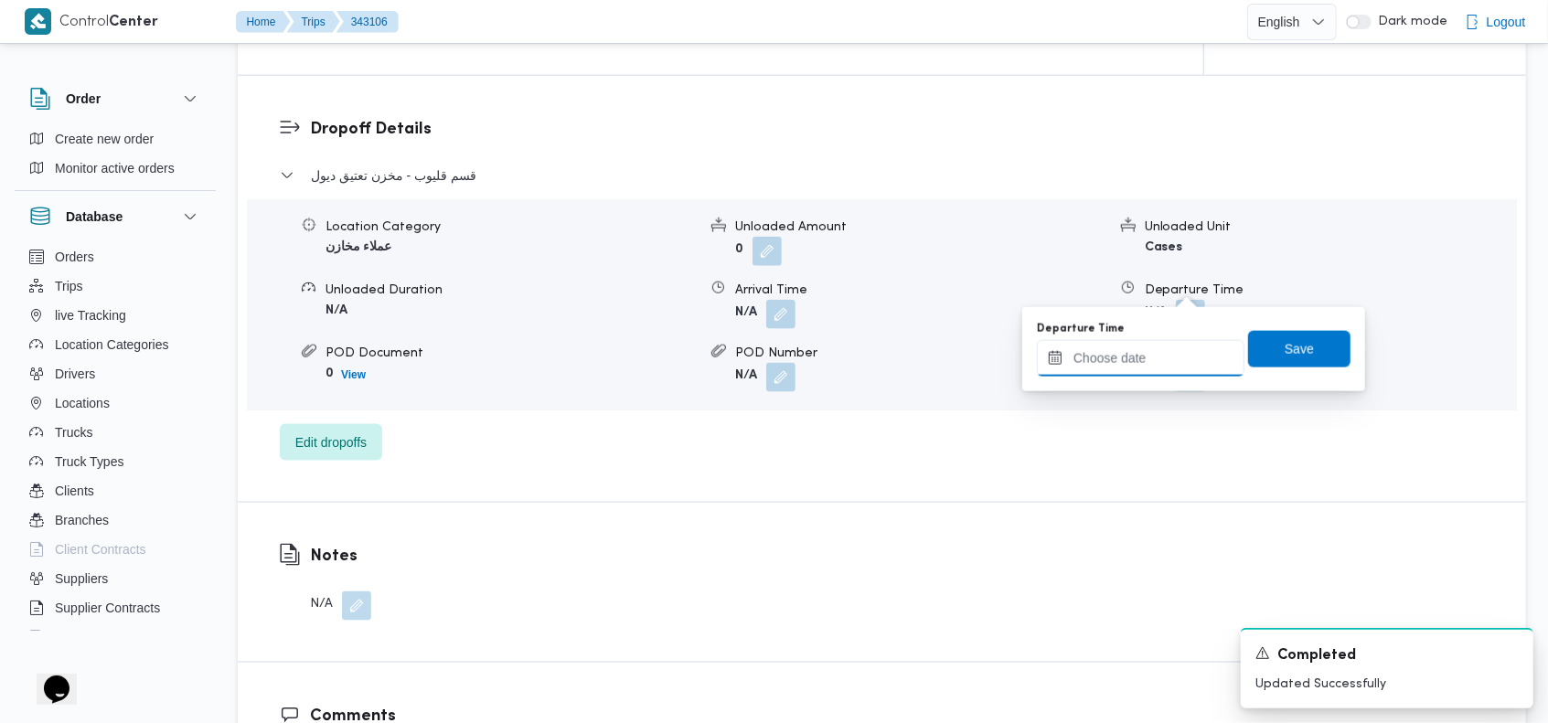
click at [1126, 359] on input "Departure Time" at bounding box center [1141, 358] width 208 height 37
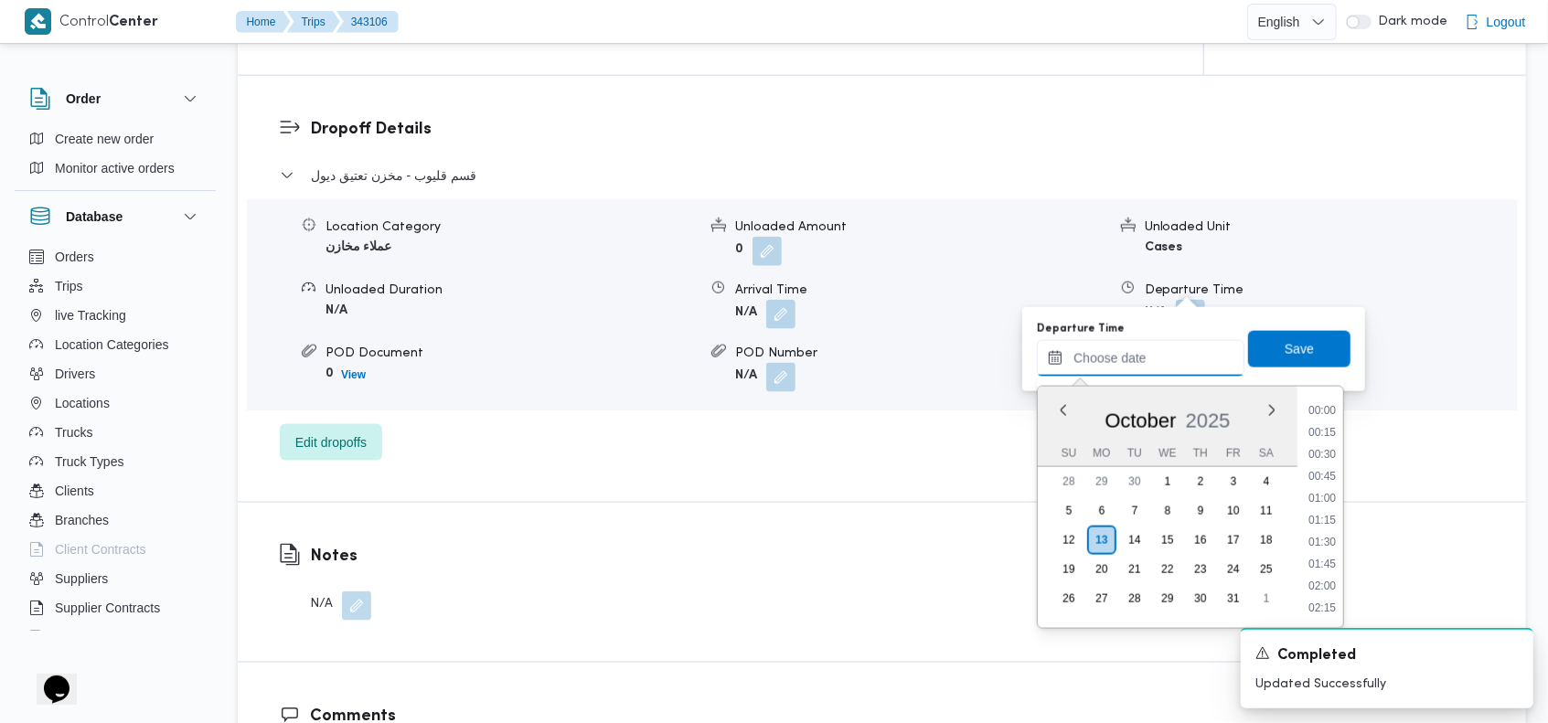
scroll to position [1579, 0]
click at [1064, 412] on button "Previous Month" at bounding box center [1063, 409] width 17 height 17
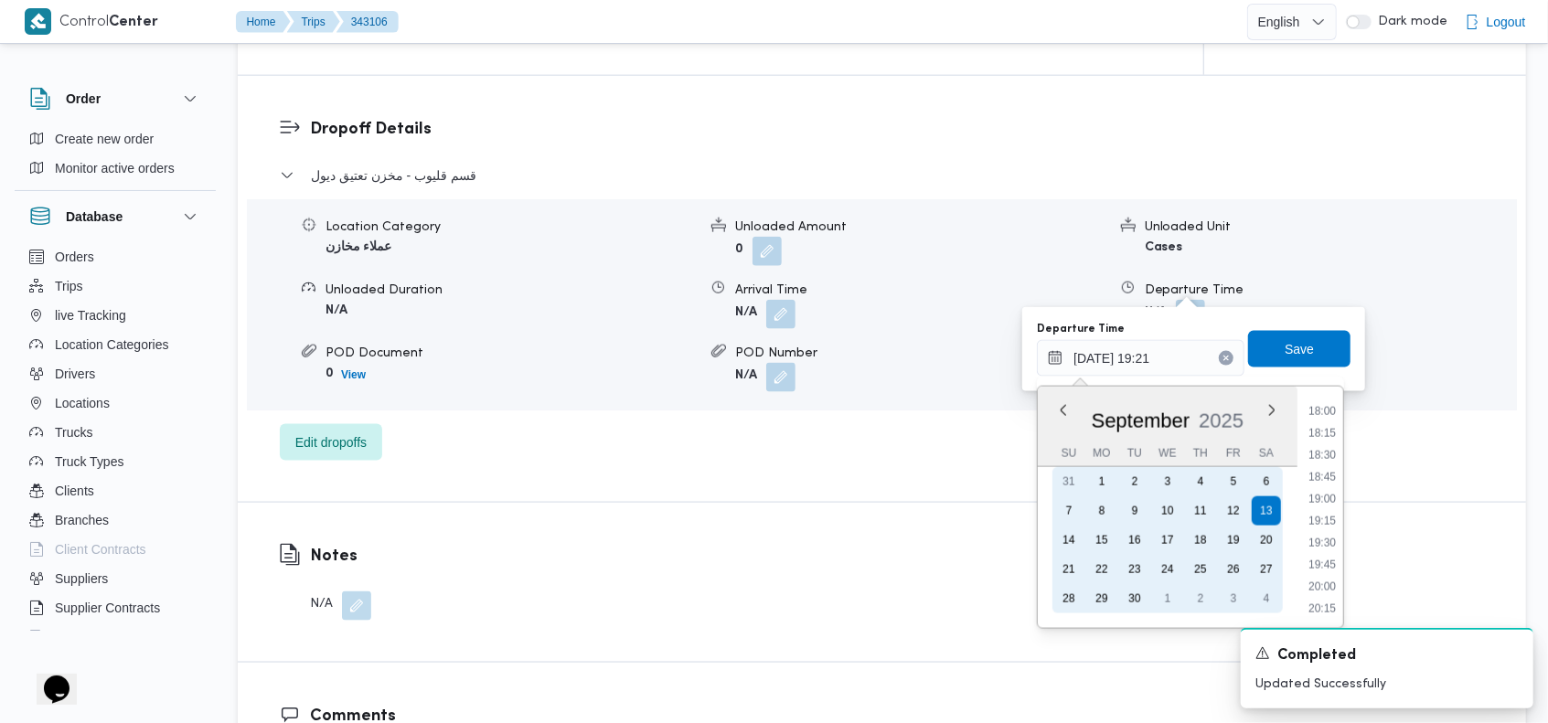
drag, startPoint x: 1255, startPoint y: 537, endPoint x: 1305, endPoint y: 531, distance: 49.7
click at [1256, 537] on div "20" at bounding box center [1266, 540] width 29 height 29
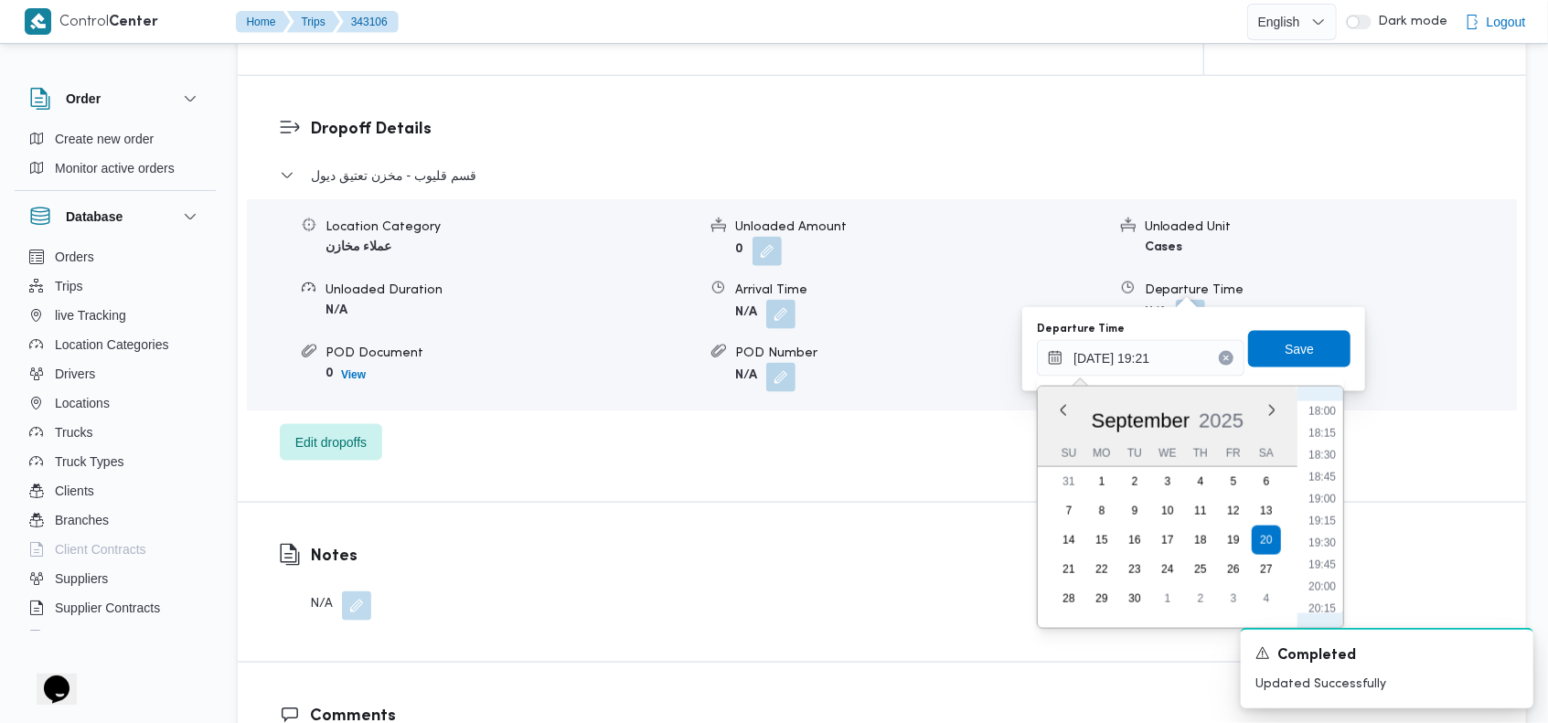
scroll to position [1395, 0]
click at [1311, 419] on li "16:00" at bounding box center [1322, 420] width 42 height 18
type input "[DATE] 16:00"
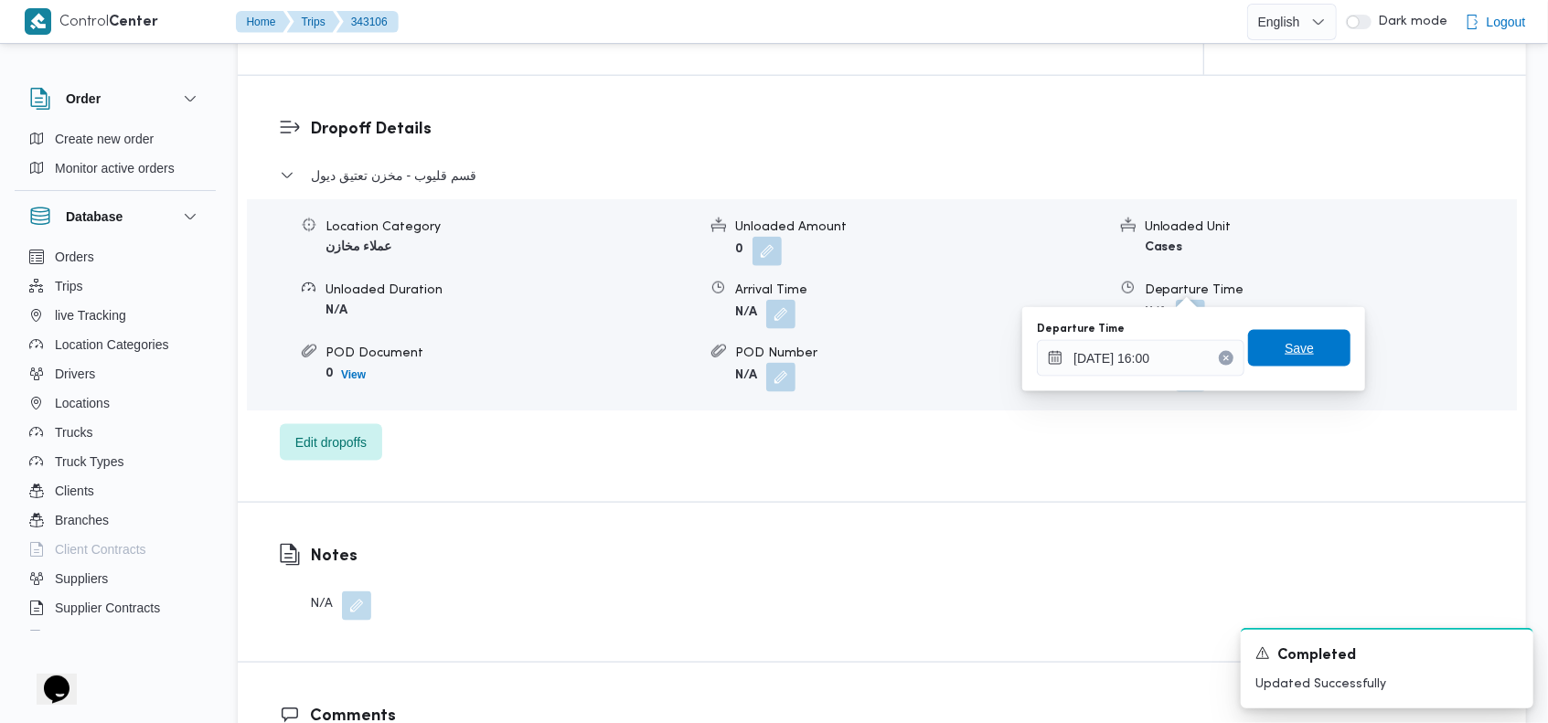
click at [1306, 338] on span "Save" at bounding box center [1299, 348] width 102 height 37
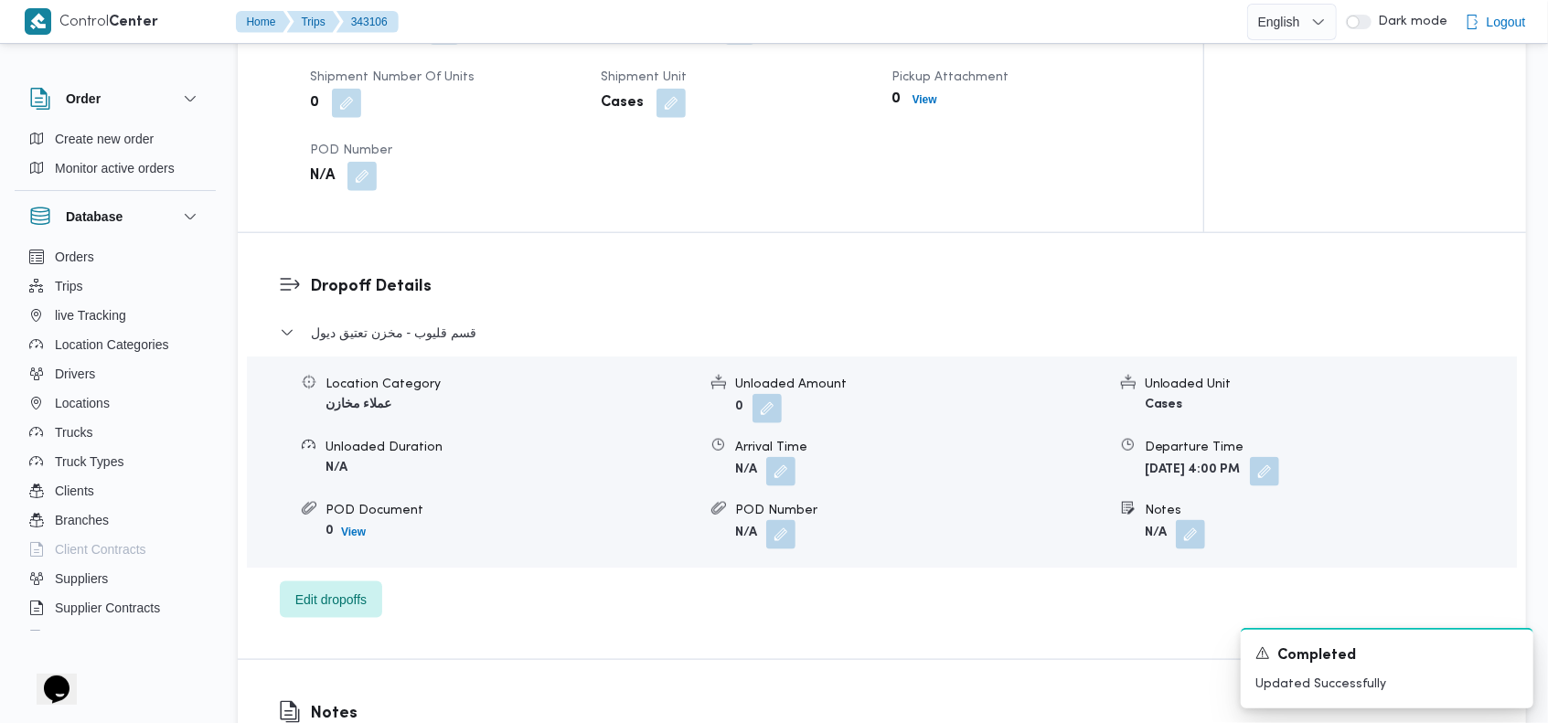
scroll to position [0, 0]
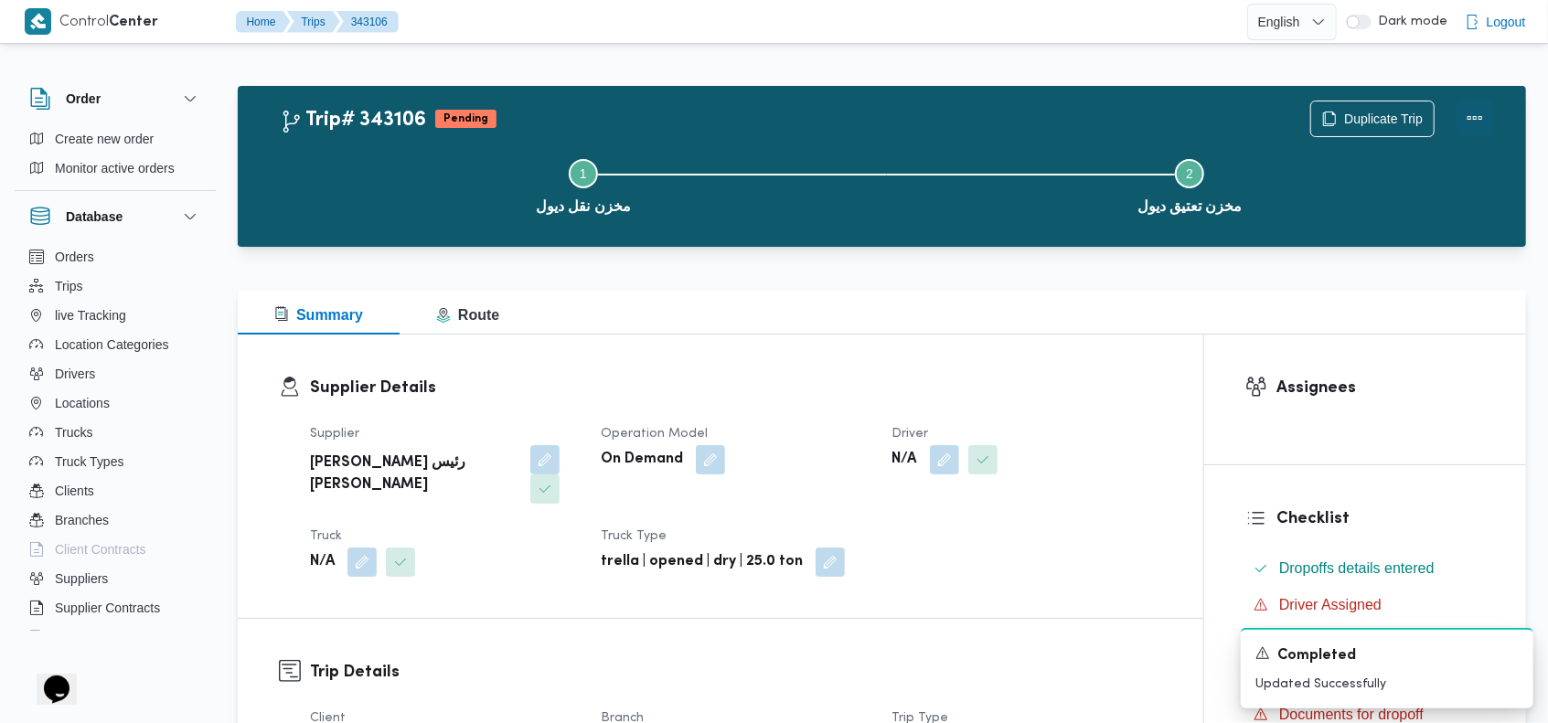
click at [1467, 119] on button "Actions" at bounding box center [1474, 118] width 37 height 37
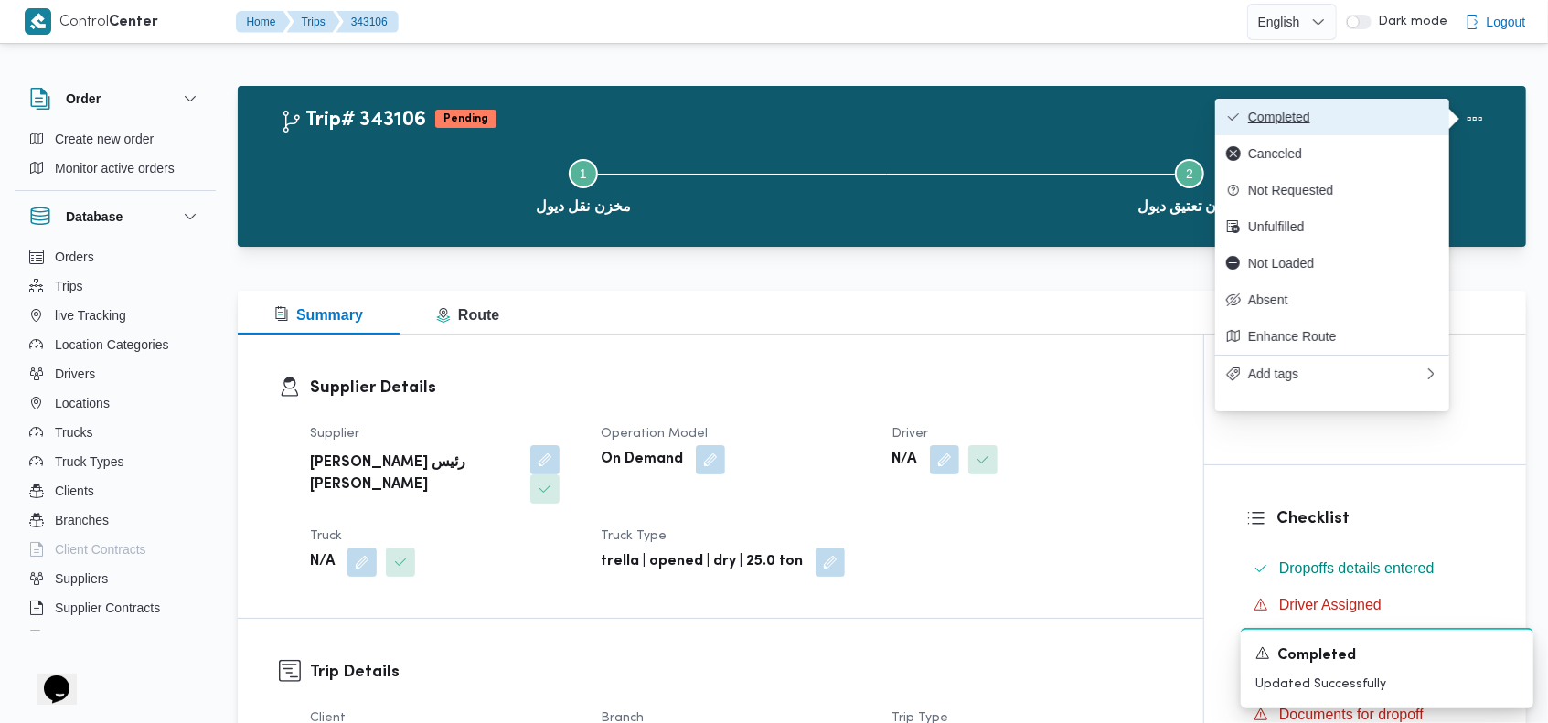
click at [1389, 124] on span "Completed" at bounding box center [1343, 117] width 190 height 15
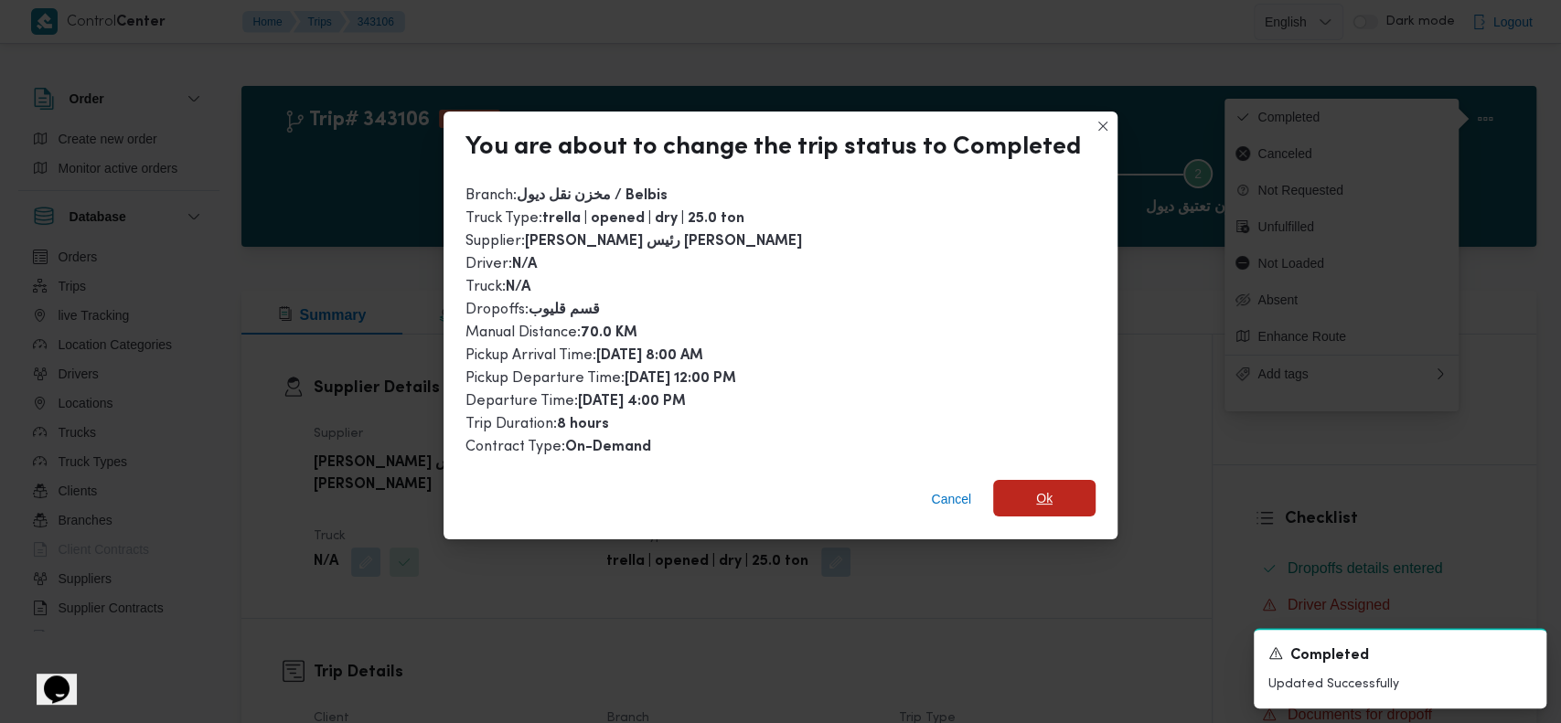
click at [1036, 496] on span "Ok" at bounding box center [1044, 498] width 16 height 22
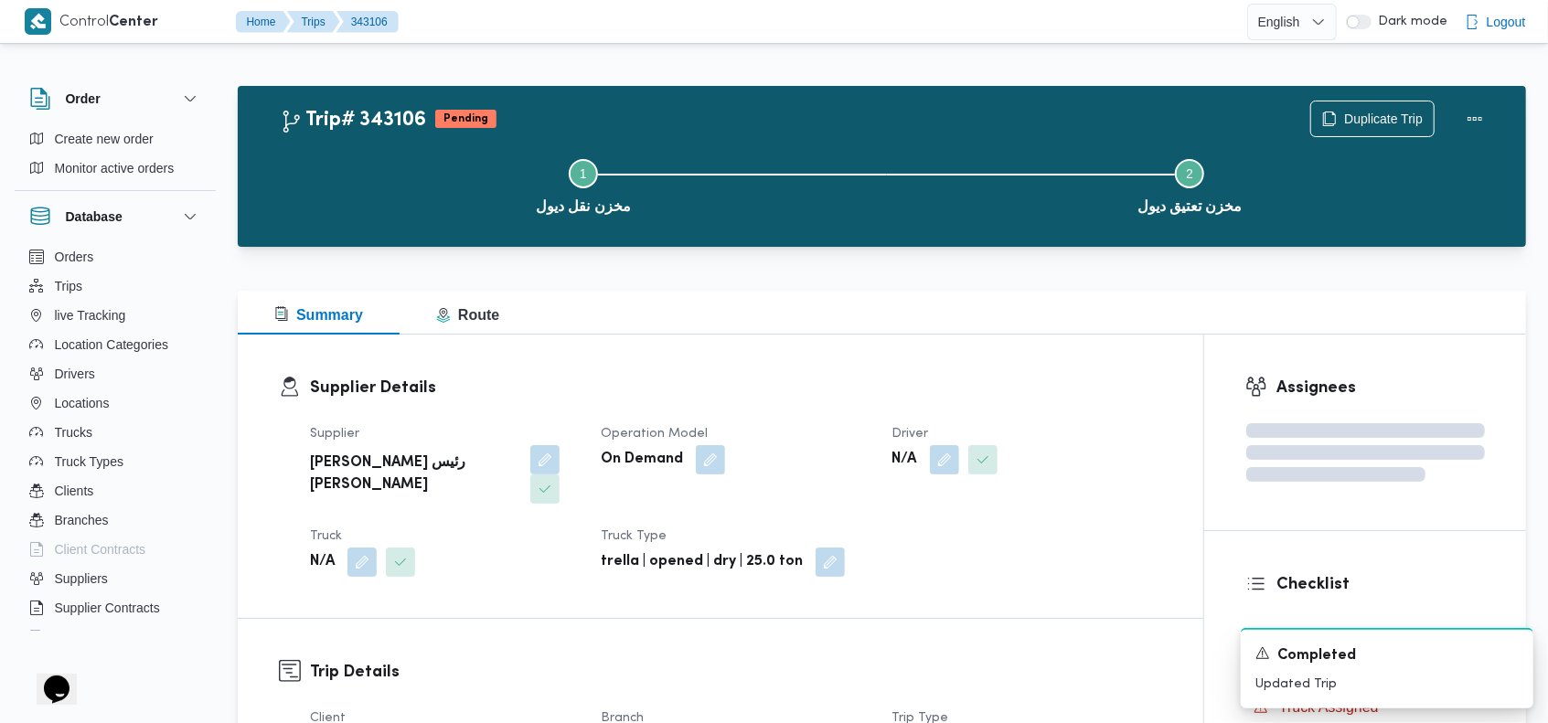
click at [633, 121] on div "Trip# 343106 Pending Duplicate Trip" at bounding box center [886, 119] width 1213 height 37
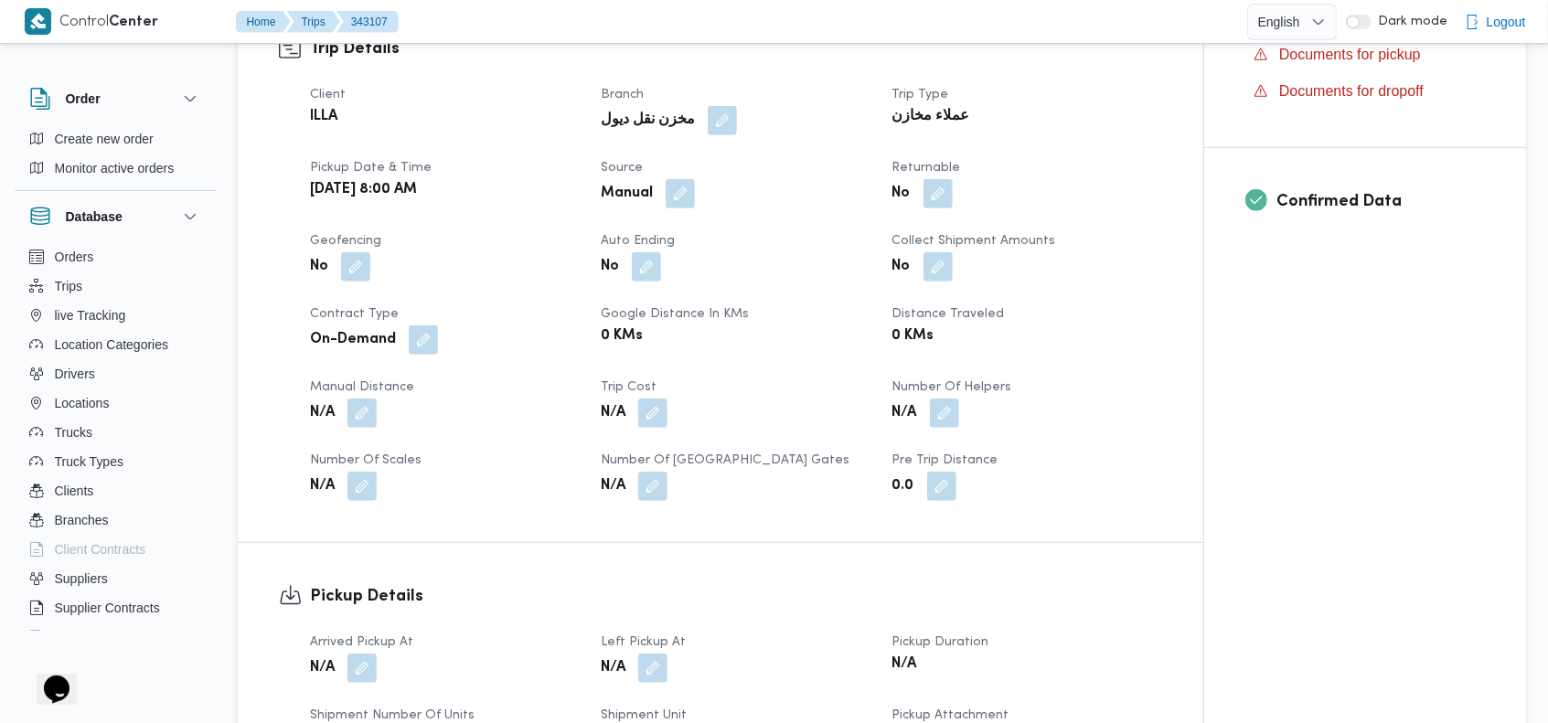
scroll to position [634, 0]
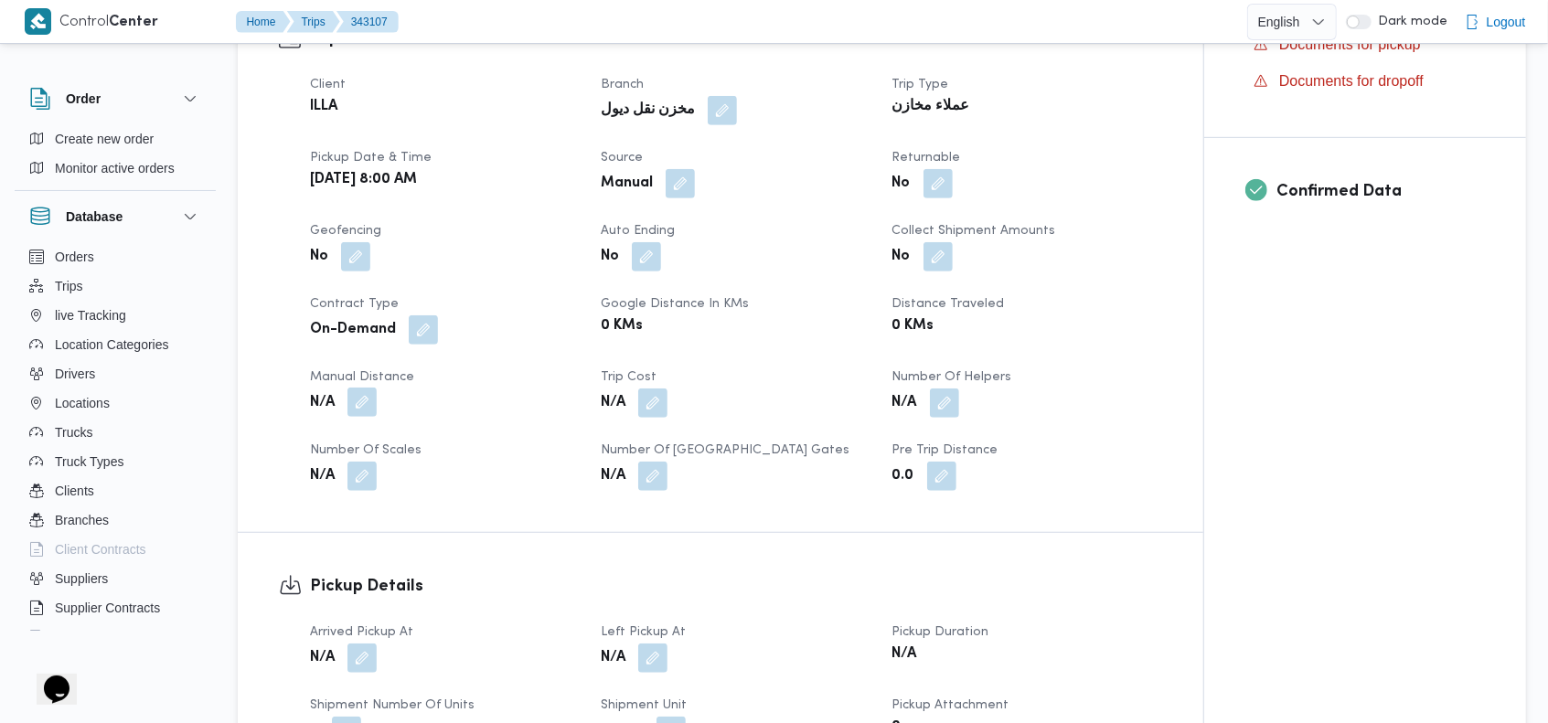
click at [355, 388] on button "button" at bounding box center [361, 402] width 29 height 29
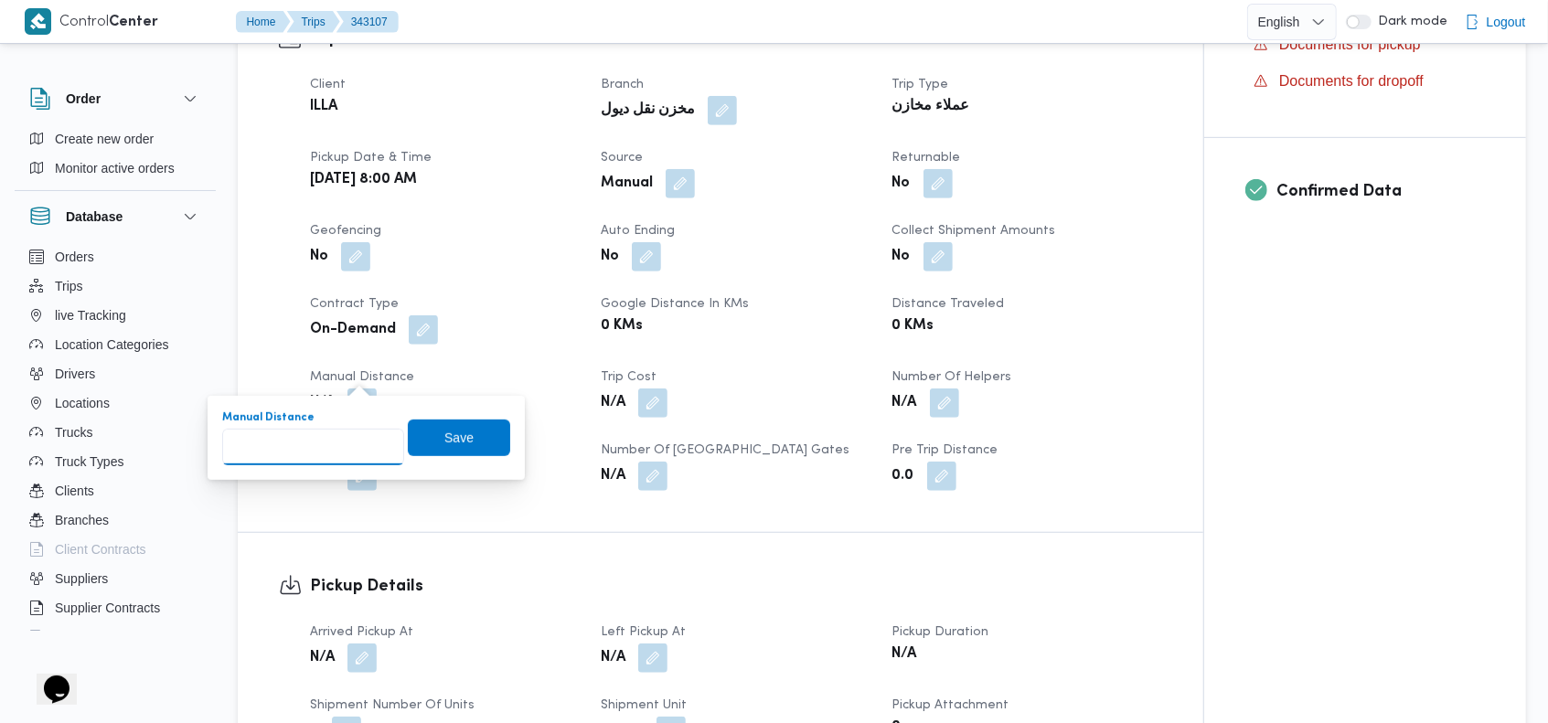
click at [311, 461] on input "Manual Distance" at bounding box center [313, 447] width 182 height 37
type input "70"
click at [444, 440] on span "Save" at bounding box center [458, 437] width 29 height 22
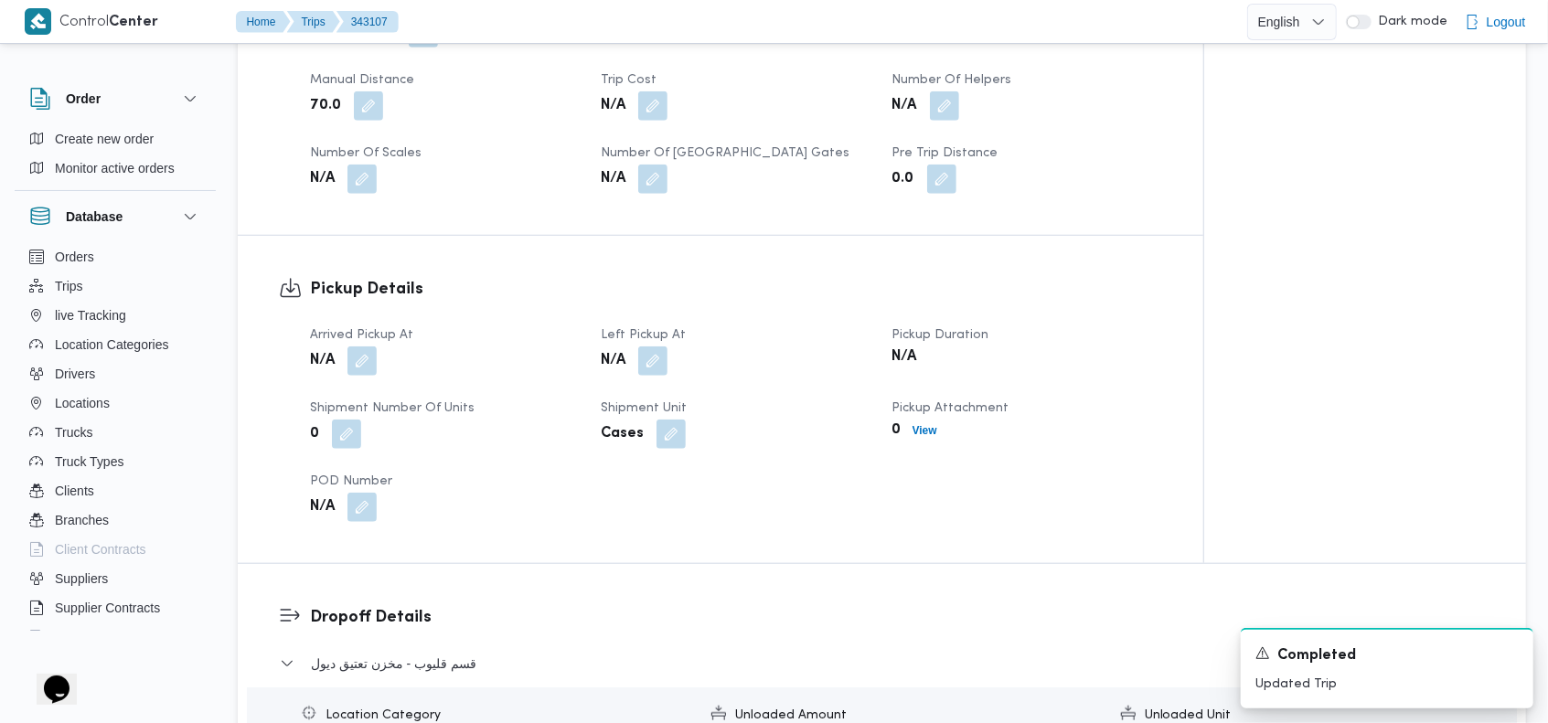
scroll to position [1008, 0]
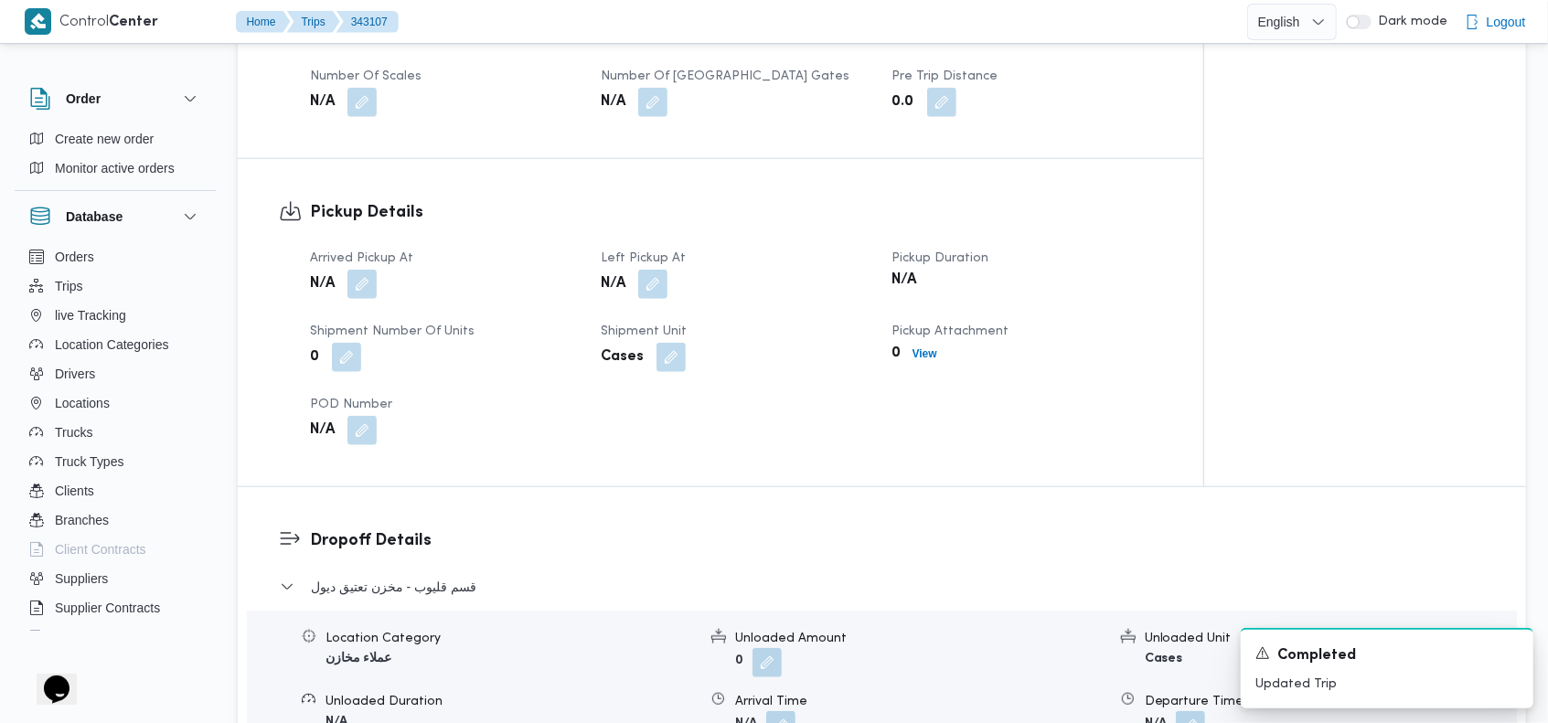
click at [363, 270] on button "button" at bounding box center [361, 284] width 29 height 29
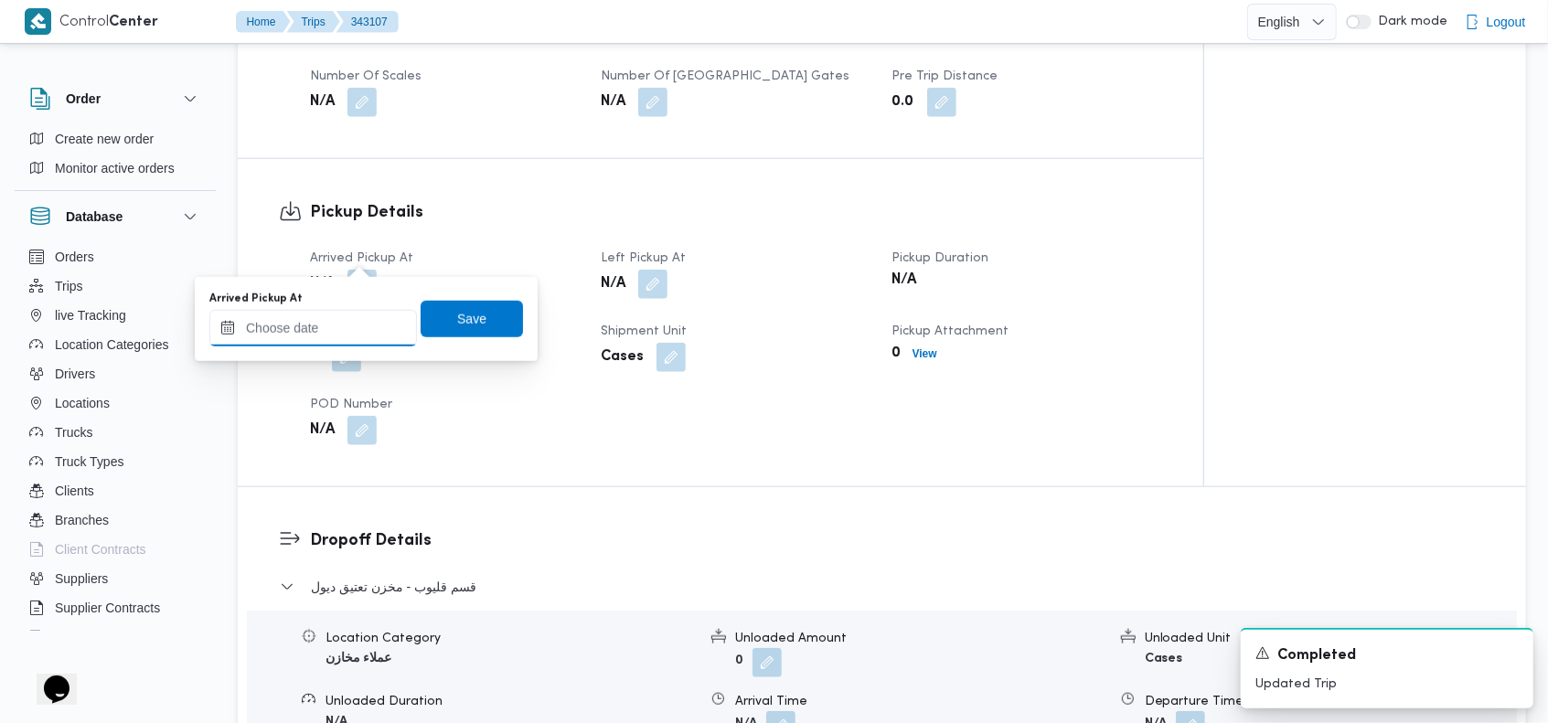
click at [333, 325] on input "Arrived Pickup At" at bounding box center [313, 328] width 208 height 37
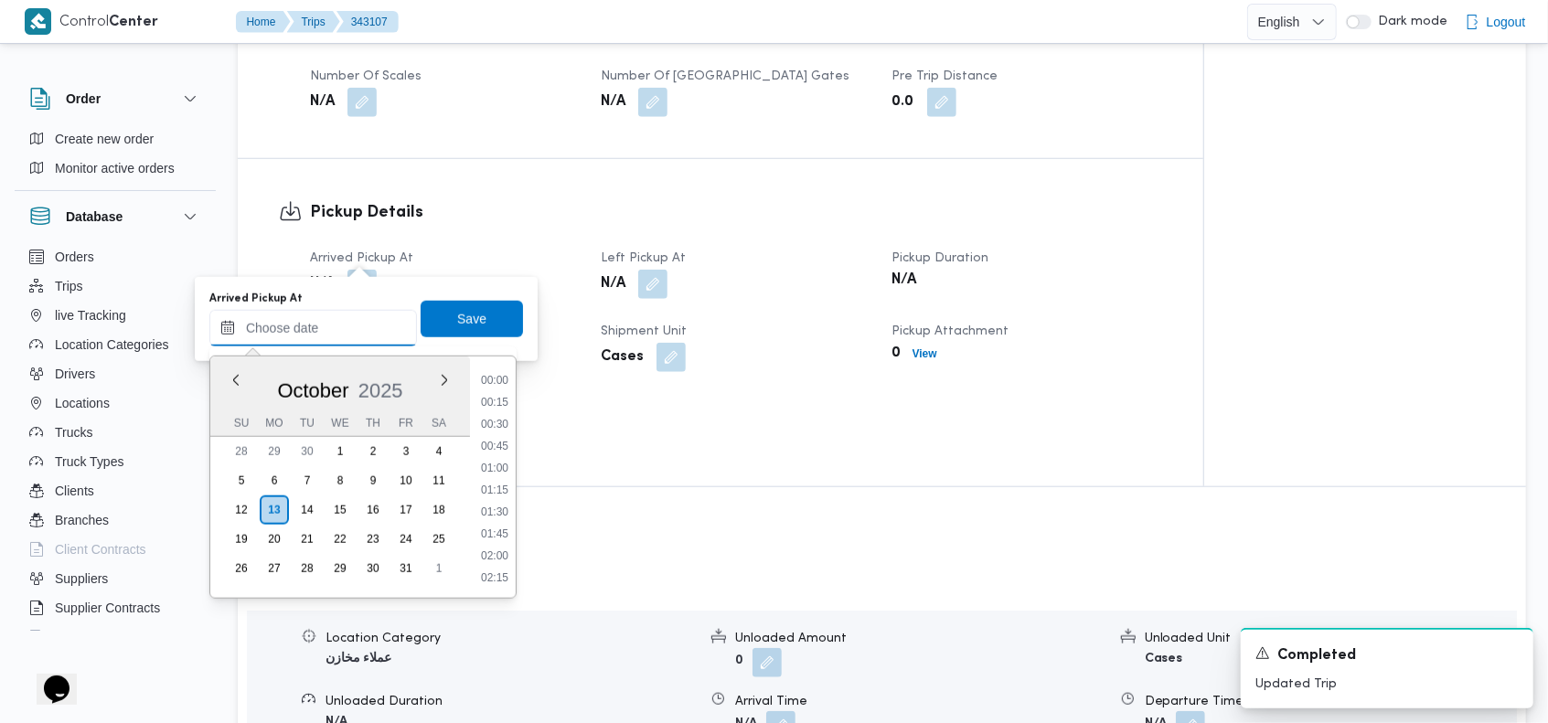
scroll to position [1579, 0]
click at [230, 379] on button "Previous Month" at bounding box center [235, 379] width 17 height 17
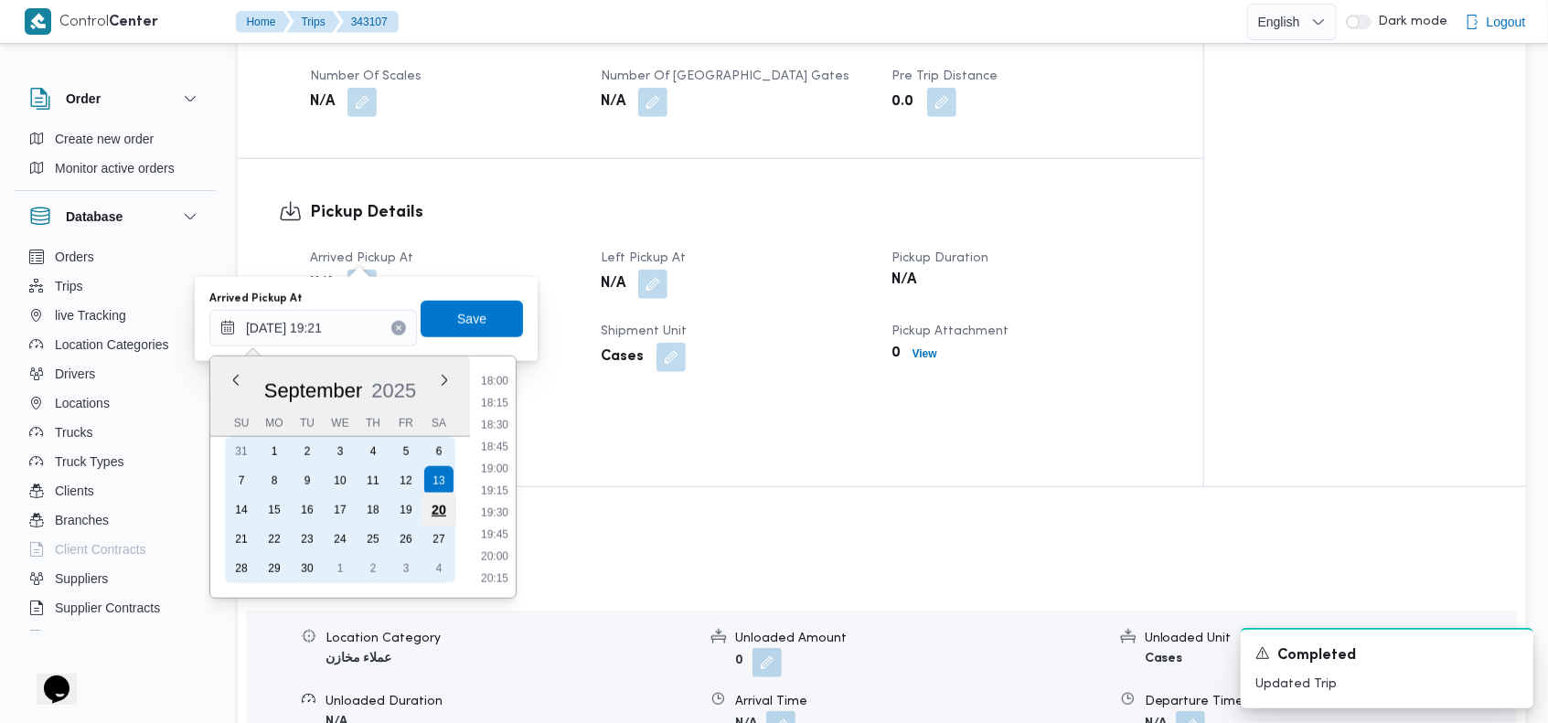
click at [434, 504] on div "20" at bounding box center [438, 510] width 35 height 35
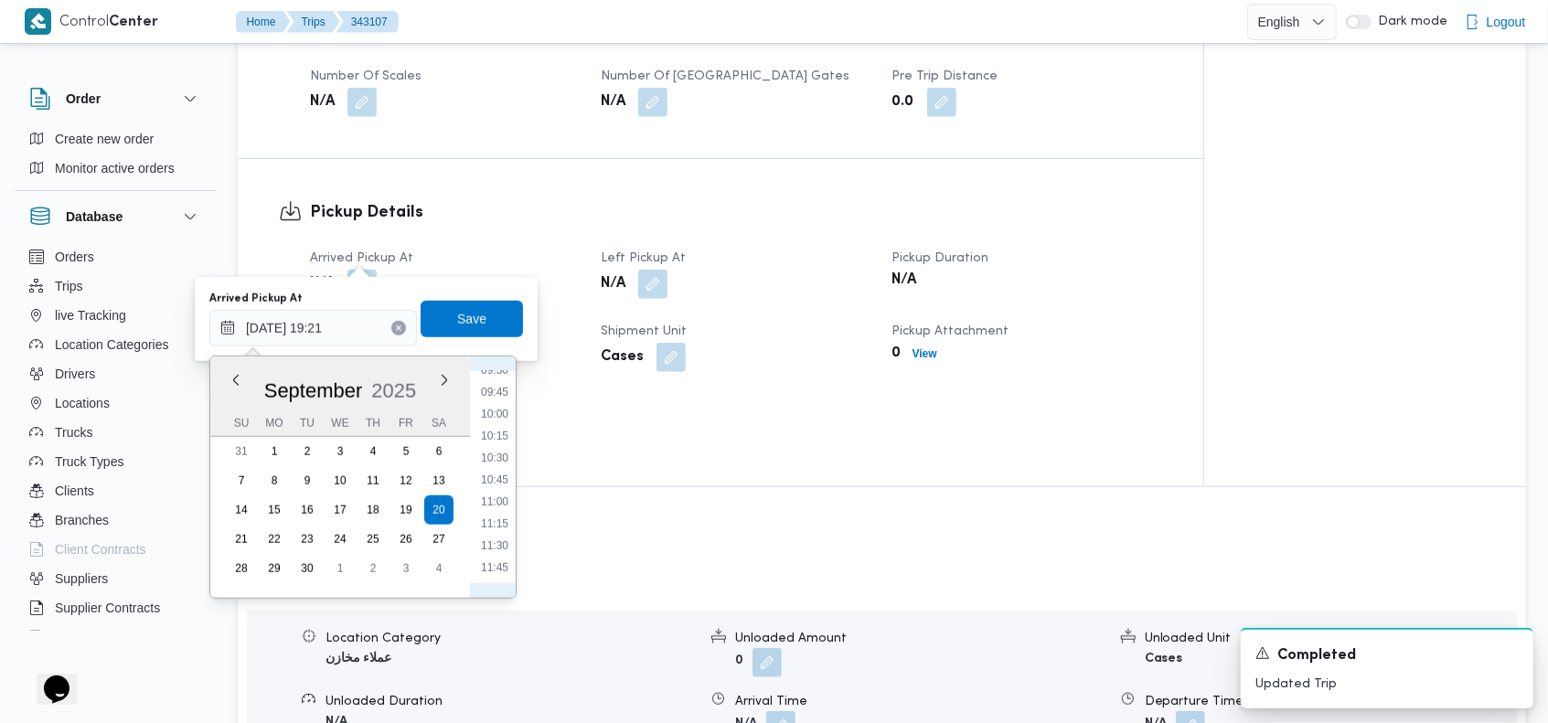
scroll to position [660, 0]
click at [500, 497] on ul "00:00 00:15 00:30 00:45 01:00 01:15 01:30 01:45 02:00 02:15 02:30 02:45 03:00 0…" at bounding box center [495, 477] width 42 height 212
drag, startPoint x: 497, startPoint y: 427, endPoint x: 493, endPoint y: 417, distance: 11.0
click at [497, 426] on li "08:00" at bounding box center [495, 422] width 42 height 18
type input "[DATE] 08:00"
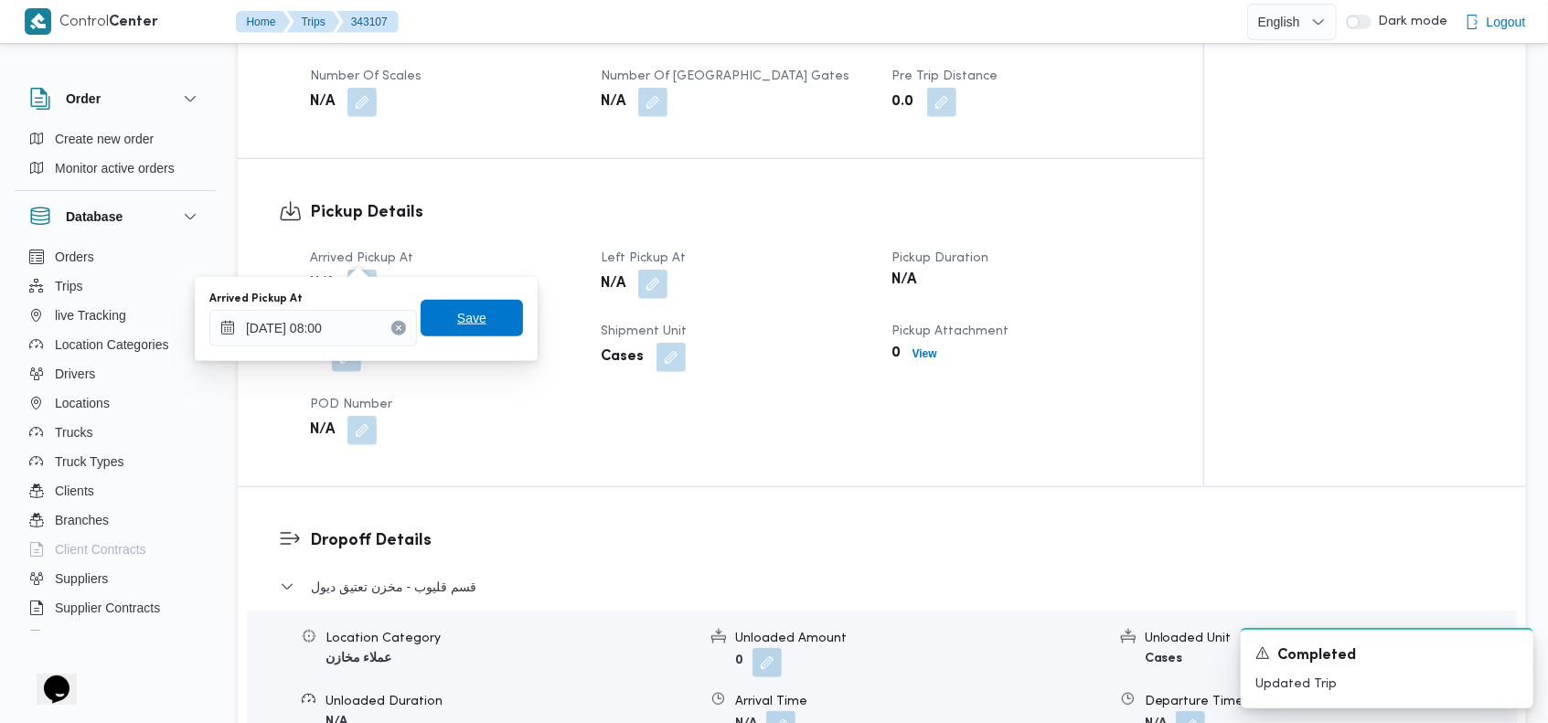
click at [462, 315] on span "Save" at bounding box center [471, 318] width 29 height 22
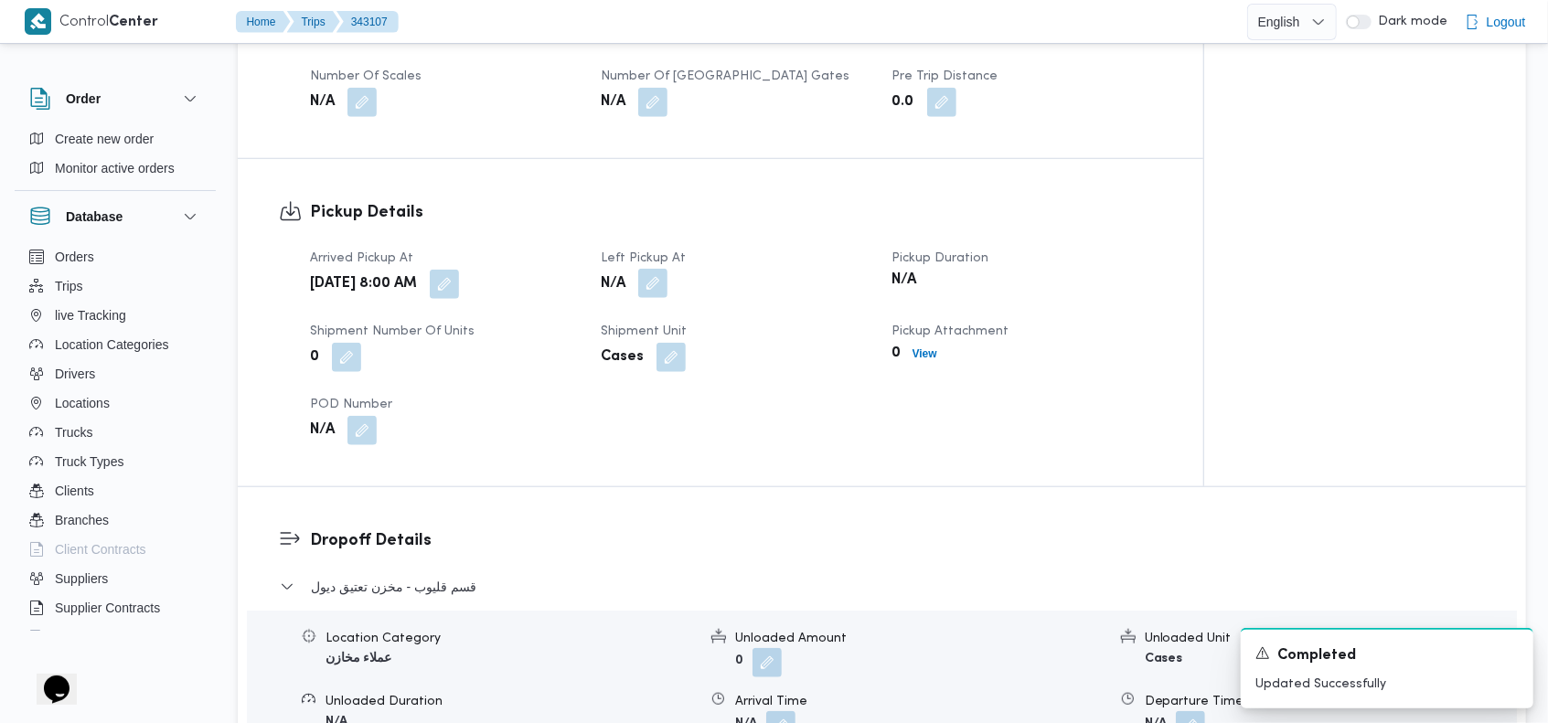
click at [657, 269] on button "button" at bounding box center [652, 283] width 29 height 29
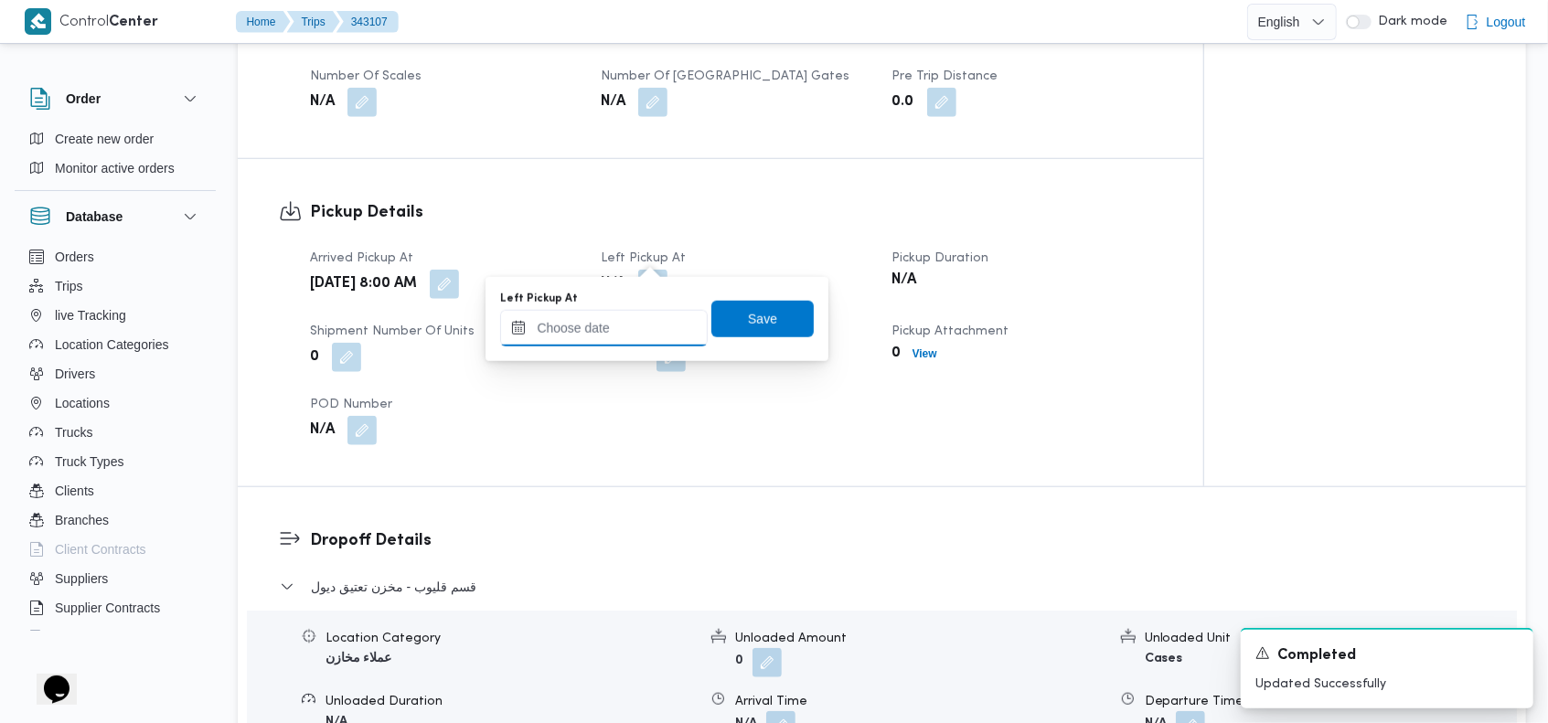
click at [619, 329] on input "Left Pickup At" at bounding box center [604, 328] width 208 height 37
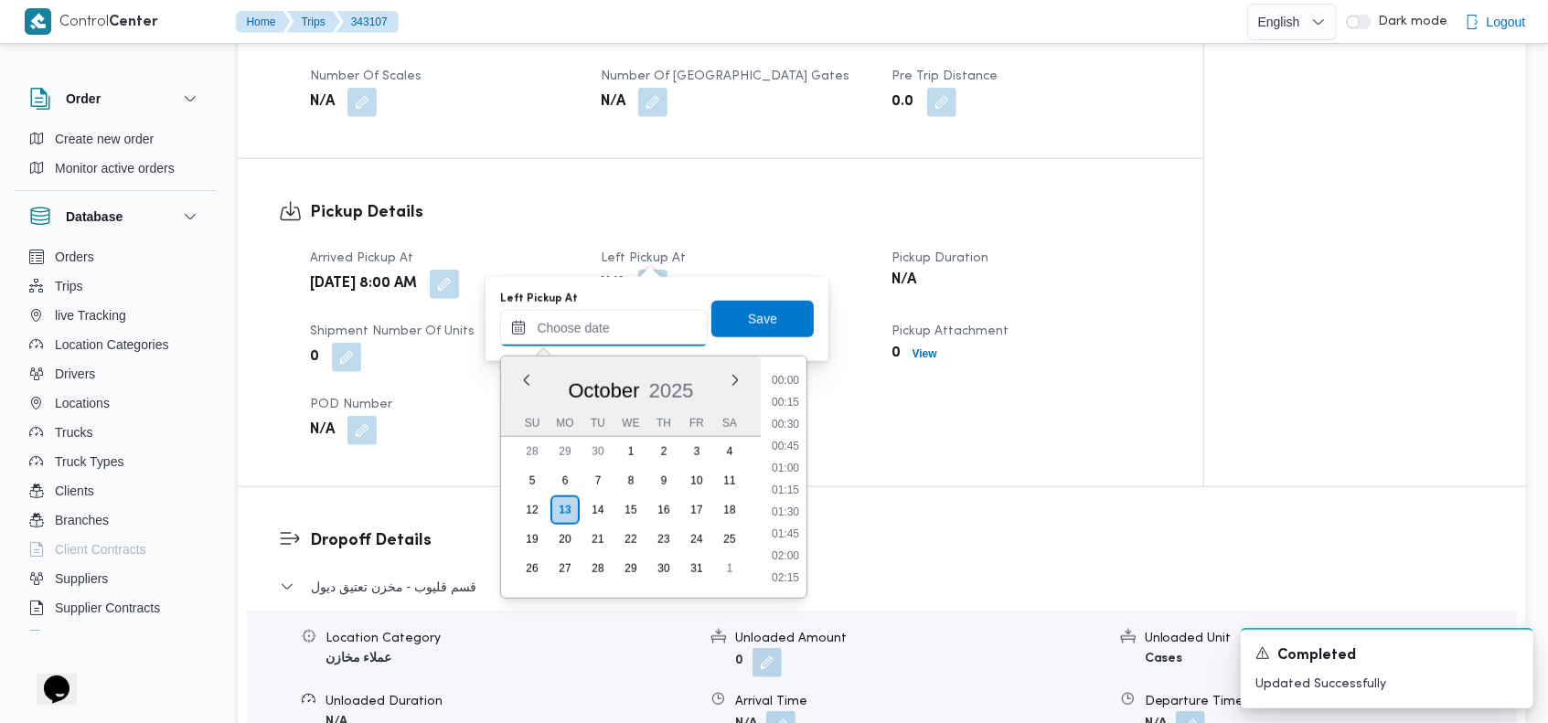
scroll to position [1579, 0]
click at [525, 372] on button "Previous Month" at bounding box center [526, 379] width 17 height 17
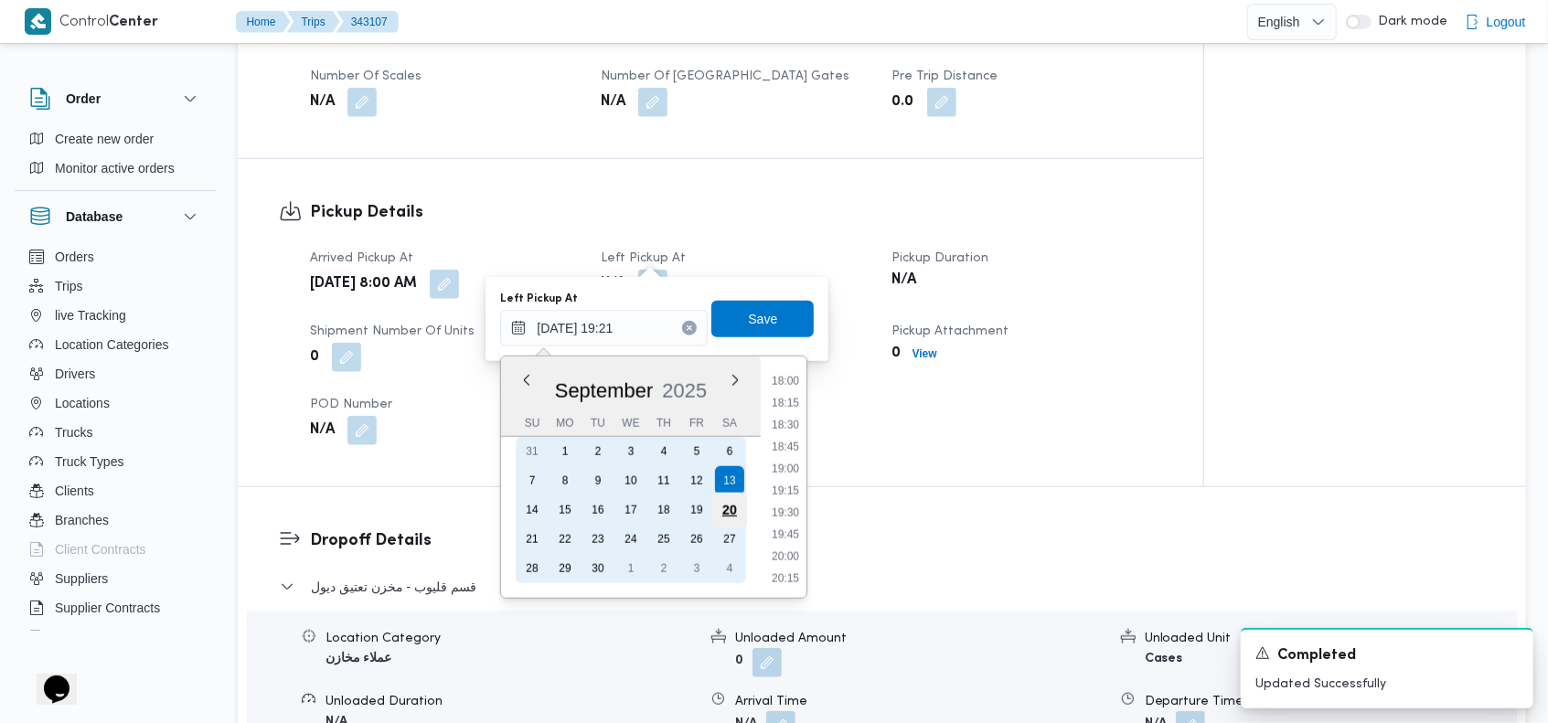
click at [723, 507] on div "20" at bounding box center [729, 510] width 35 height 35
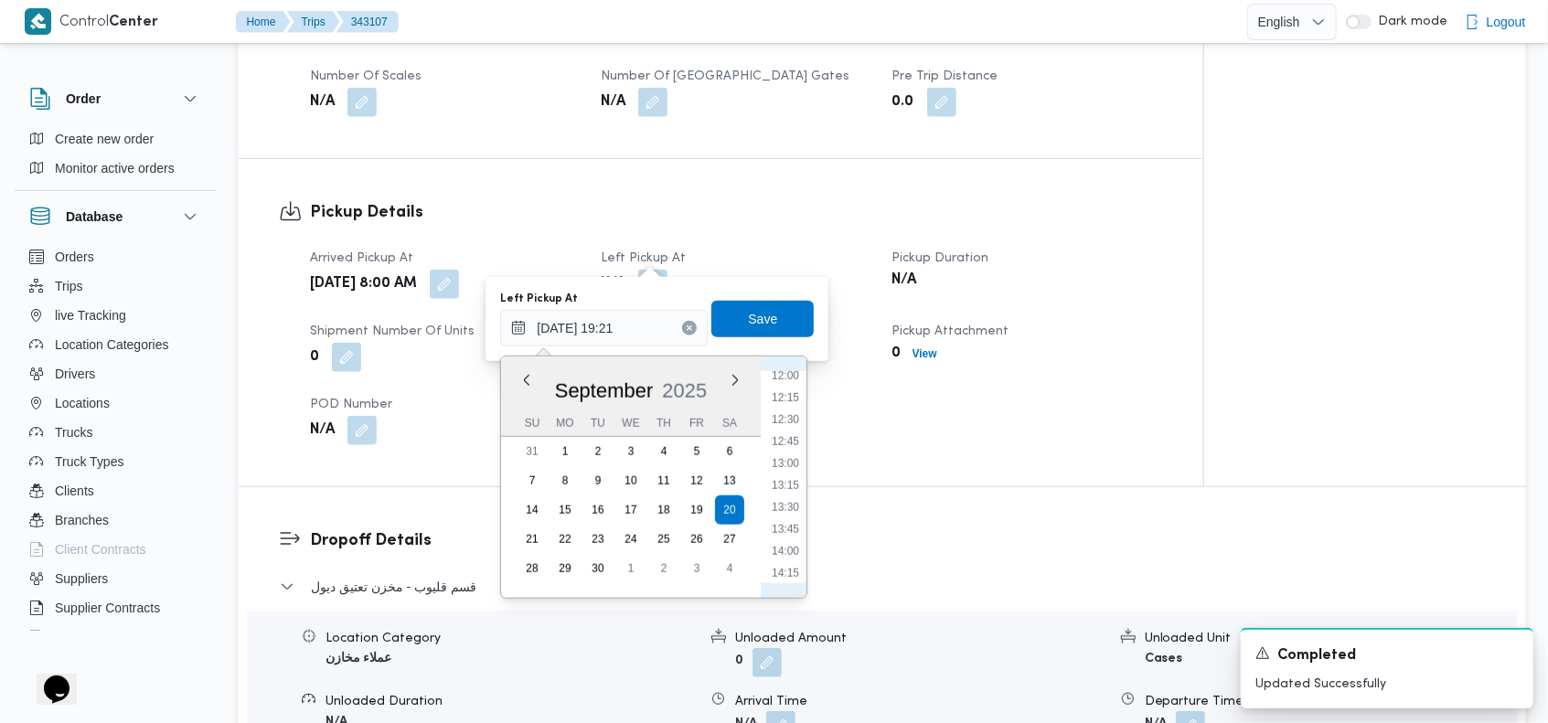
scroll to position [1028, 0]
click at [798, 400] on li "12:00" at bounding box center [785, 406] width 42 height 18
type input "20/09/2025 12:00"
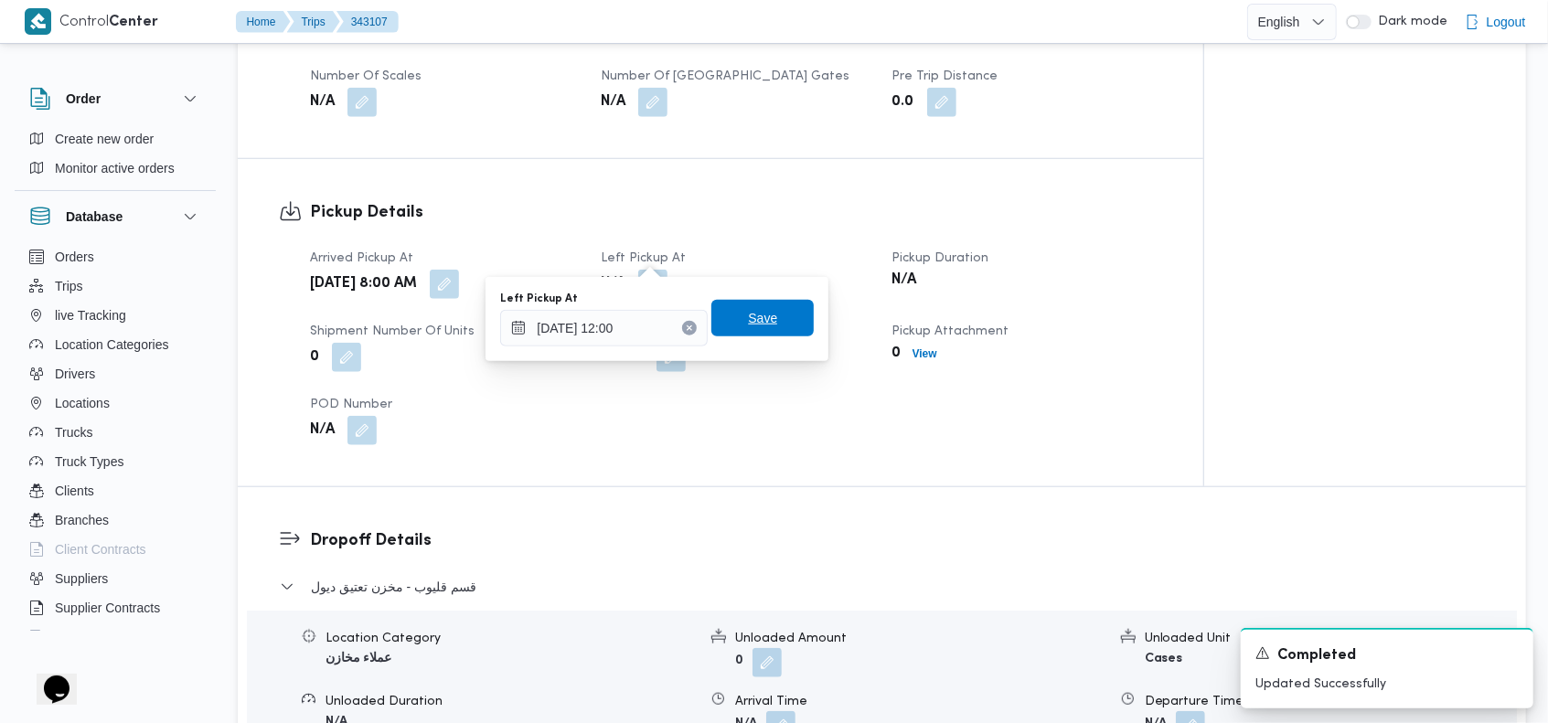
click at [765, 325] on span "Save" at bounding box center [762, 318] width 102 height 37
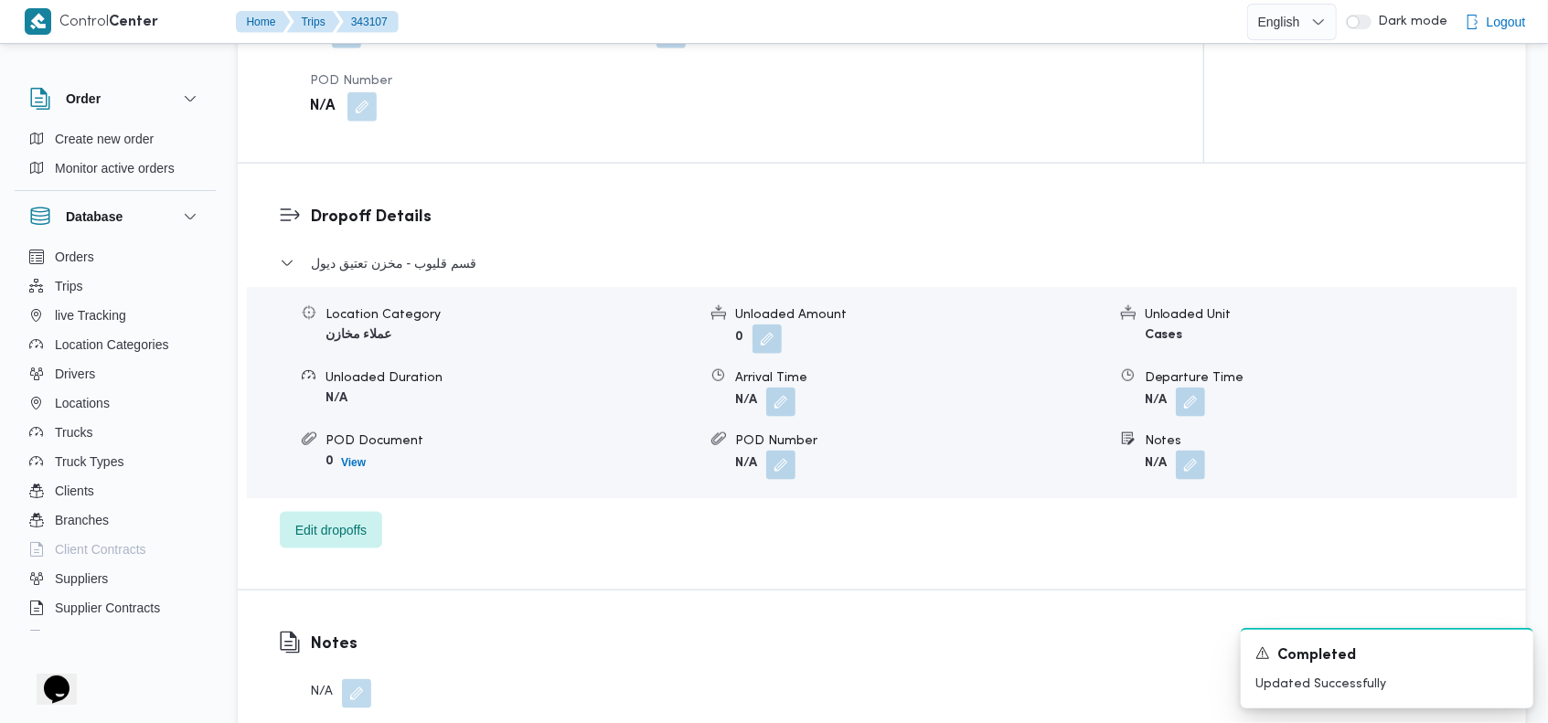
scroll to position [1351, 0]
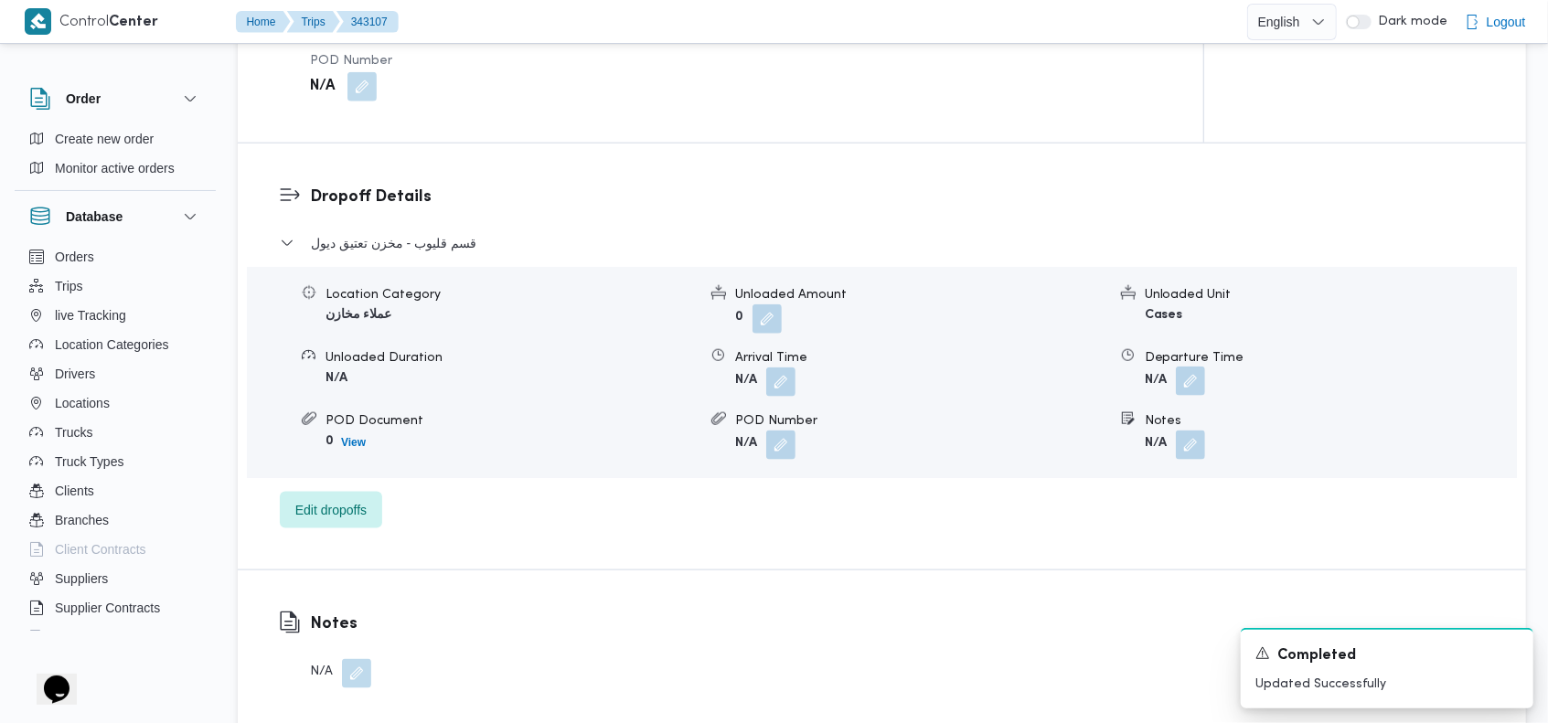
click at [1198, 367] on button "button" at bounding box center [1190, 381] width 29 height 29
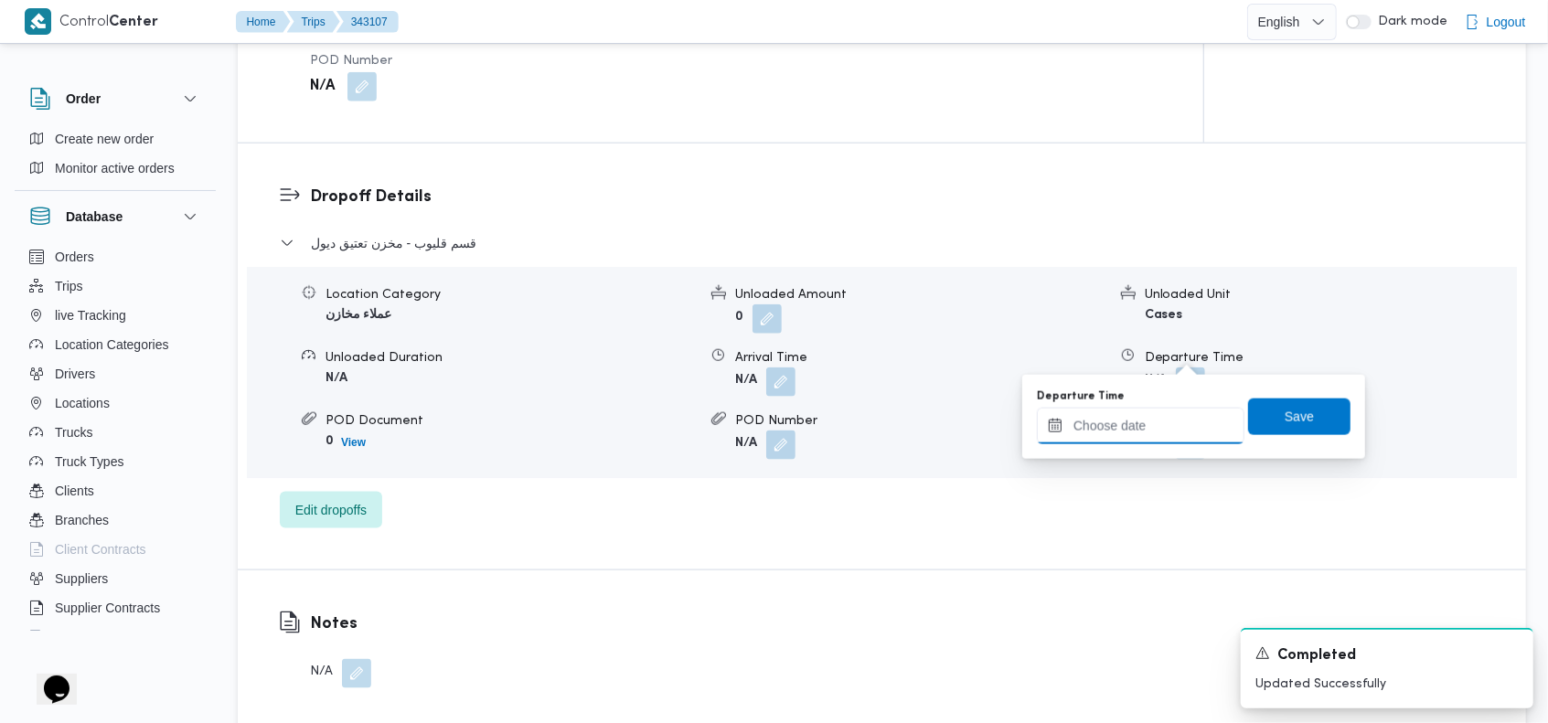
click at [1126, 434] on input "Departure Time" at bounding box center [1141, 426] width 208 height 37
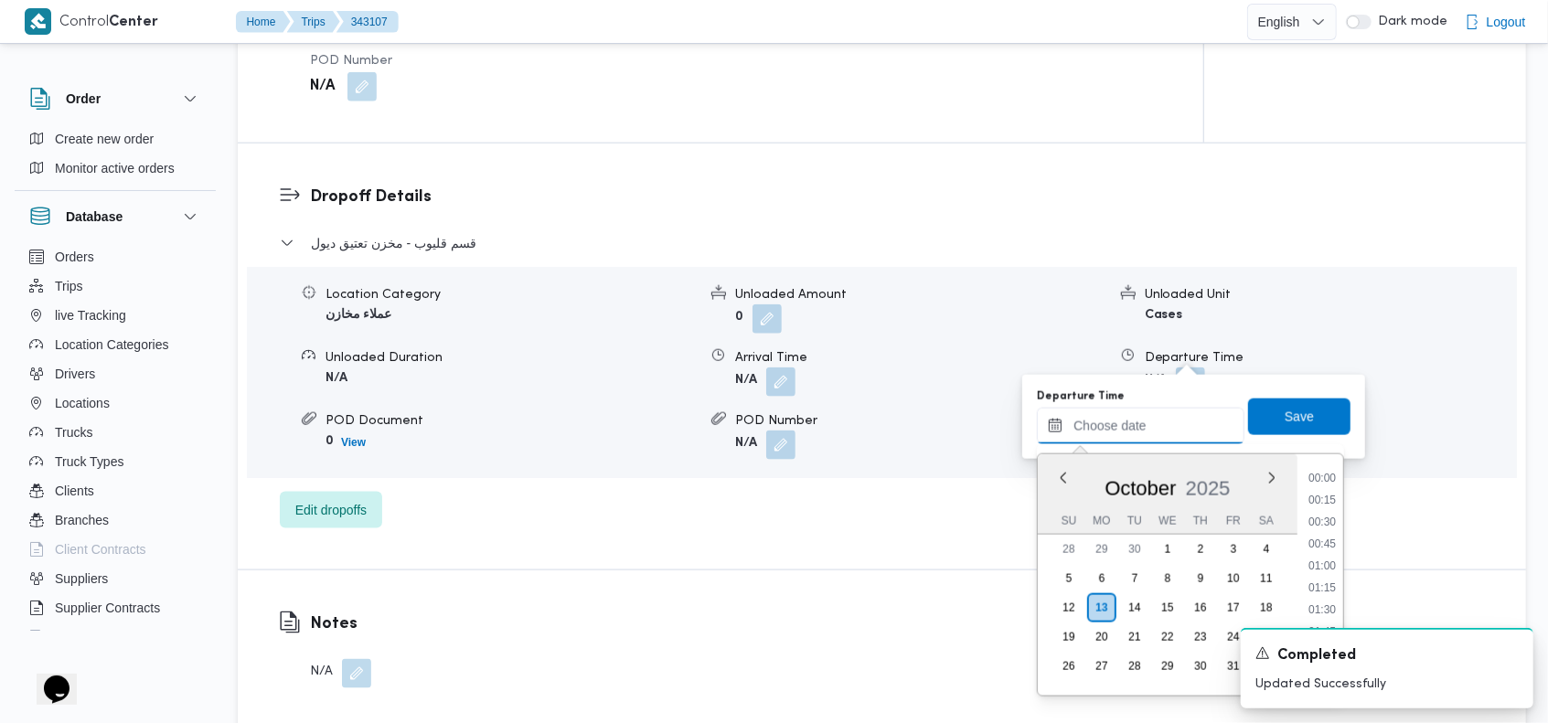
scroll to position [1579, 0]
click at [1062, 480] on button "Previous Month" at bounding box center [1063, 477] width 17 height 17
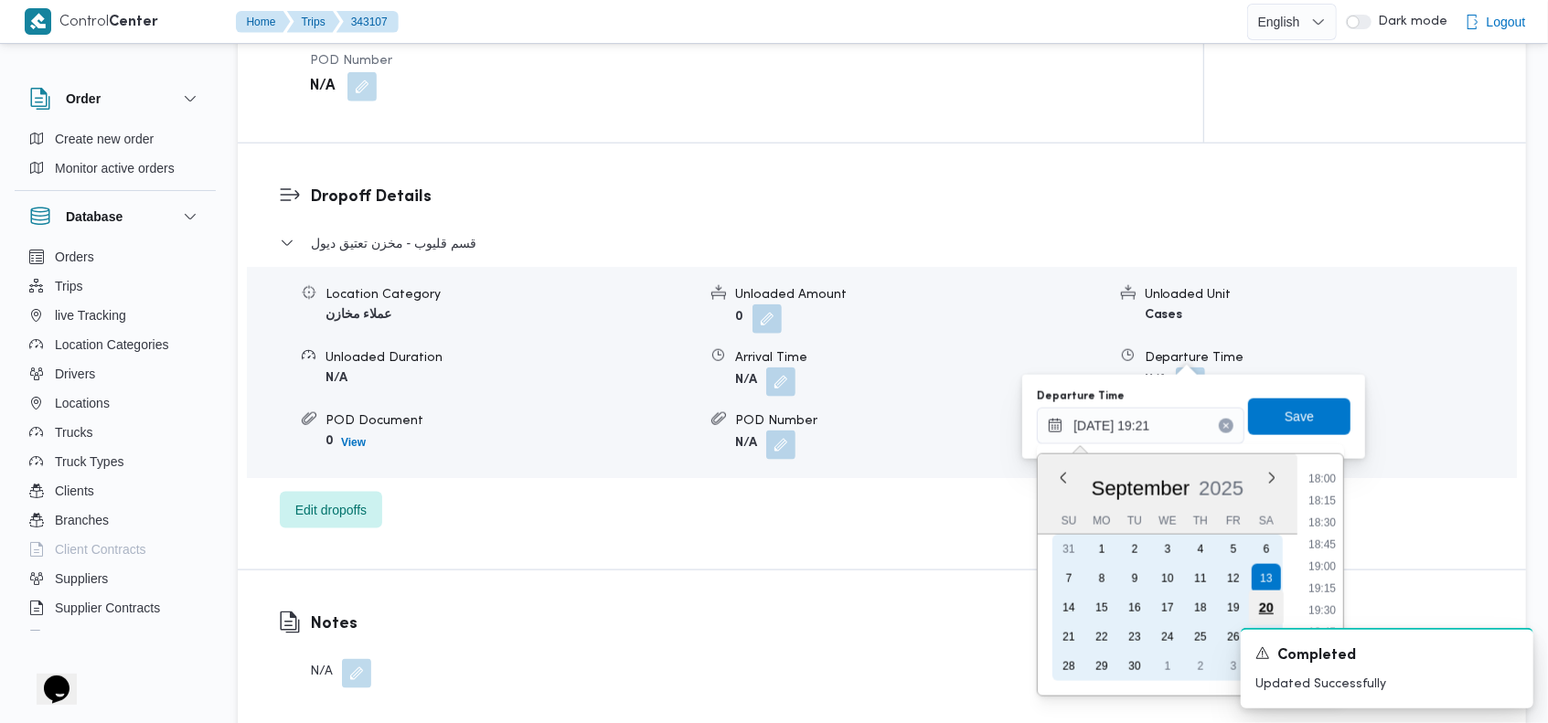
click at [1260, 603] on div "20" at bounding box center [1266, 608] width 35 height 35
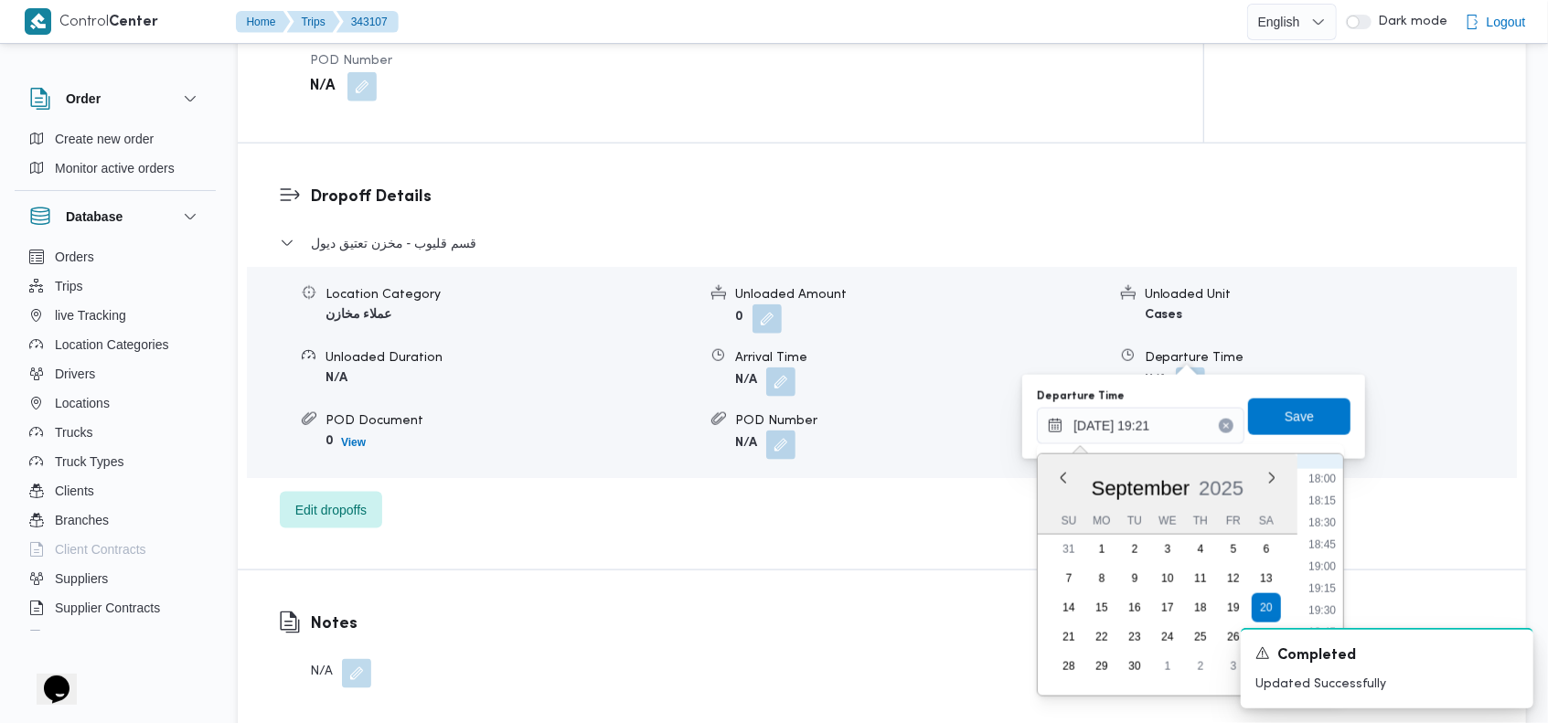
scroll to position [1395, 0]
click at [1326, 495] on li "16:00" at bounding box center [1322, 487] width 42 height 18
type input "[DATE] 16:00"
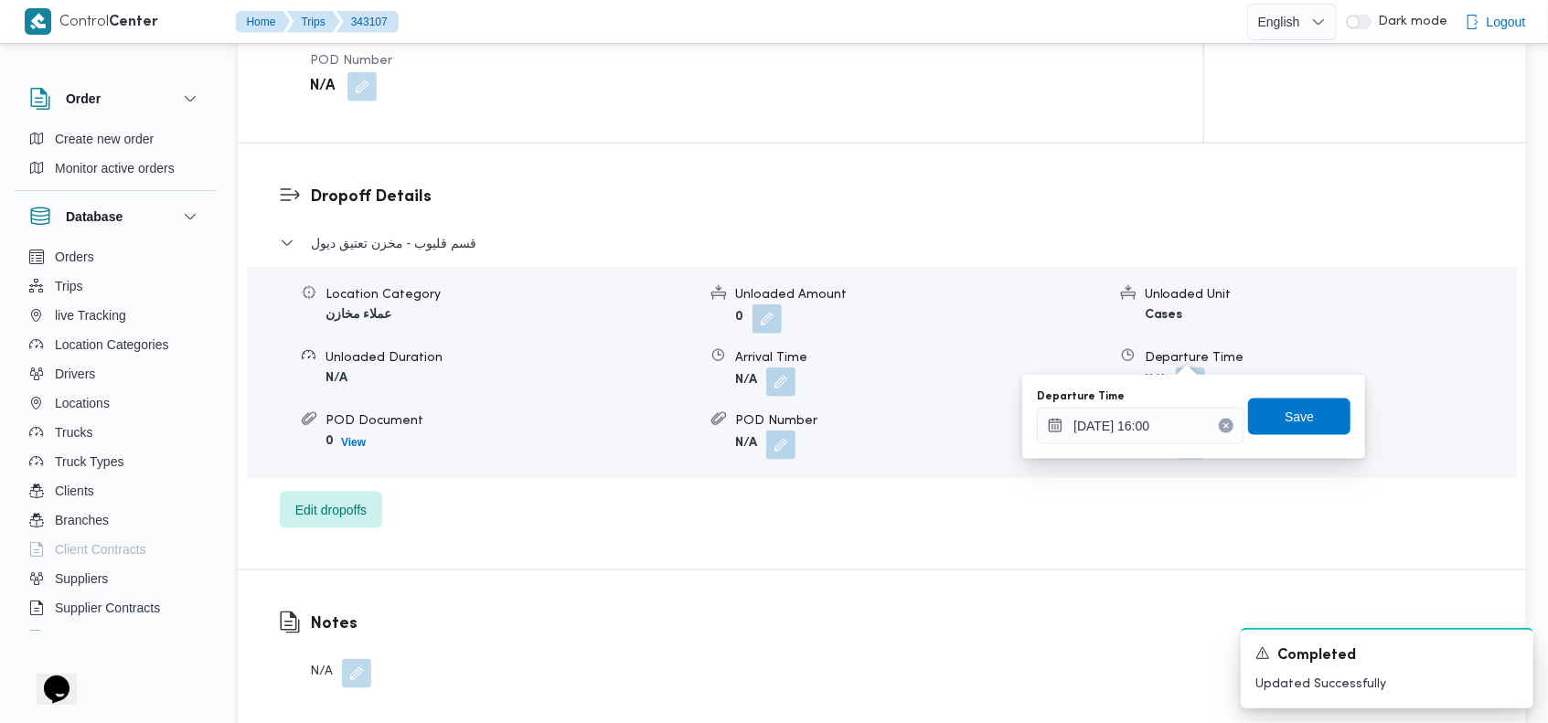
click at [1292, 440] on div "Departure Time 20/09/2025 16:00 Save" at bounding box center [1193, 417] width 317 height 59
click at [1292, 414] on span "Save" at bounding box center [1299, 416] width 29 height 22
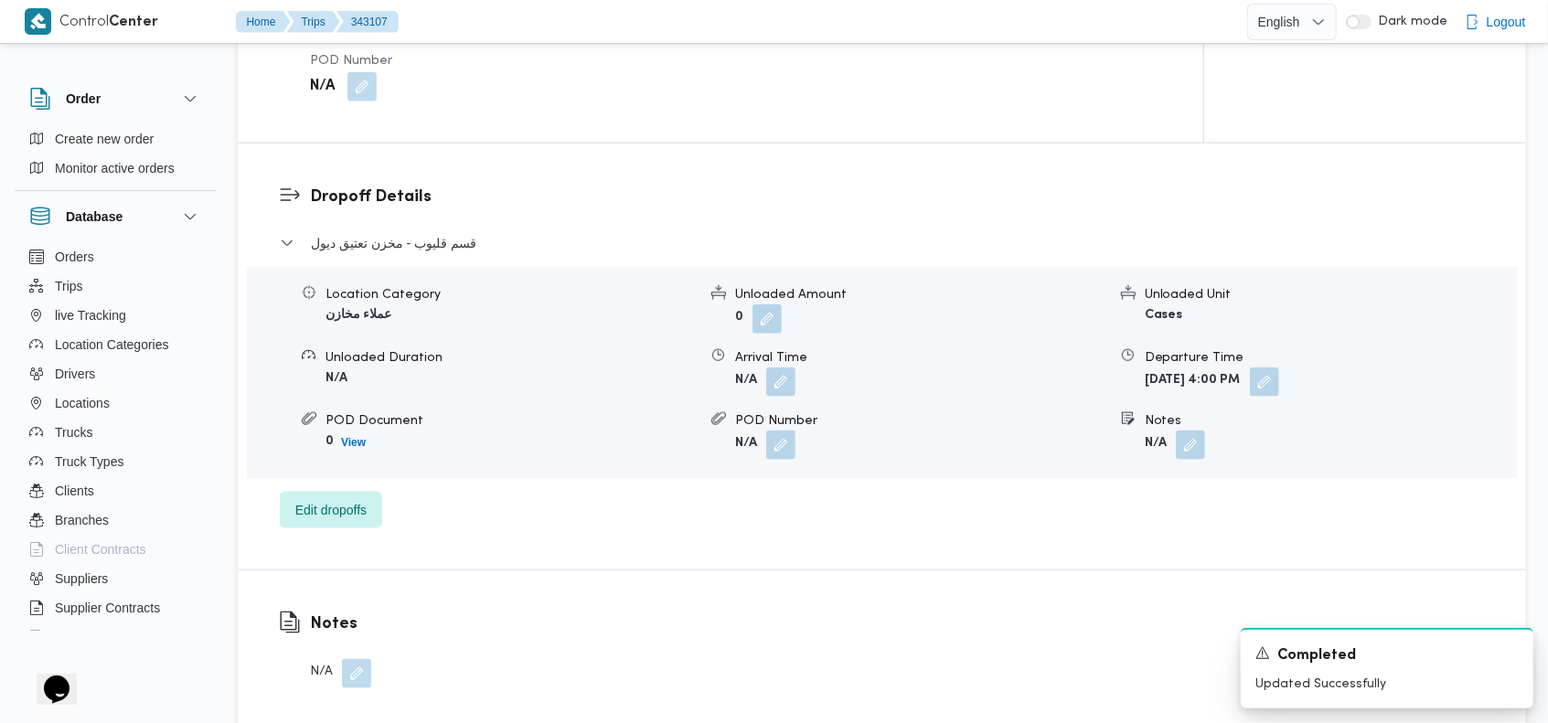
scroll to position [0, 0]
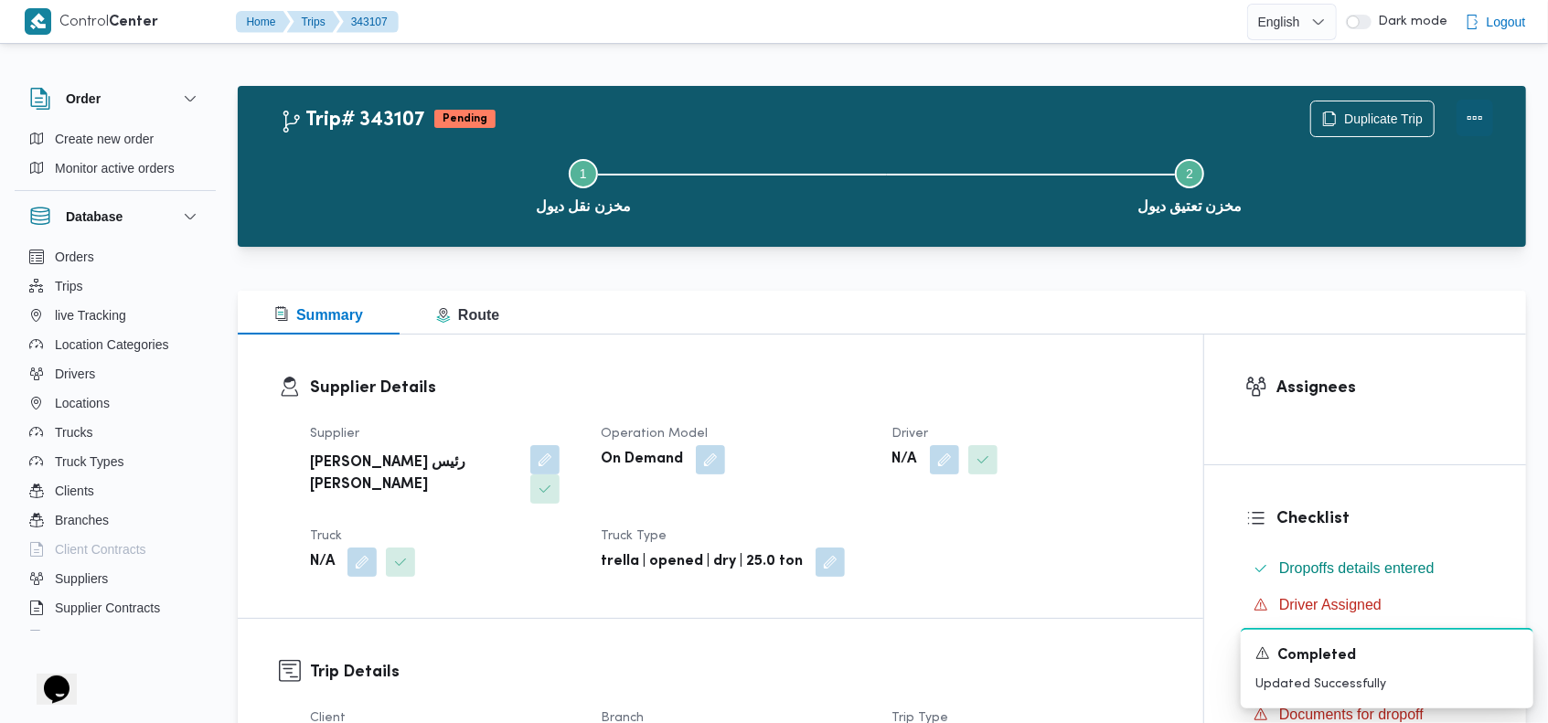
click at [1467, 130] on button "Actions" at bounding box center [1474, 118] width 37 height 37
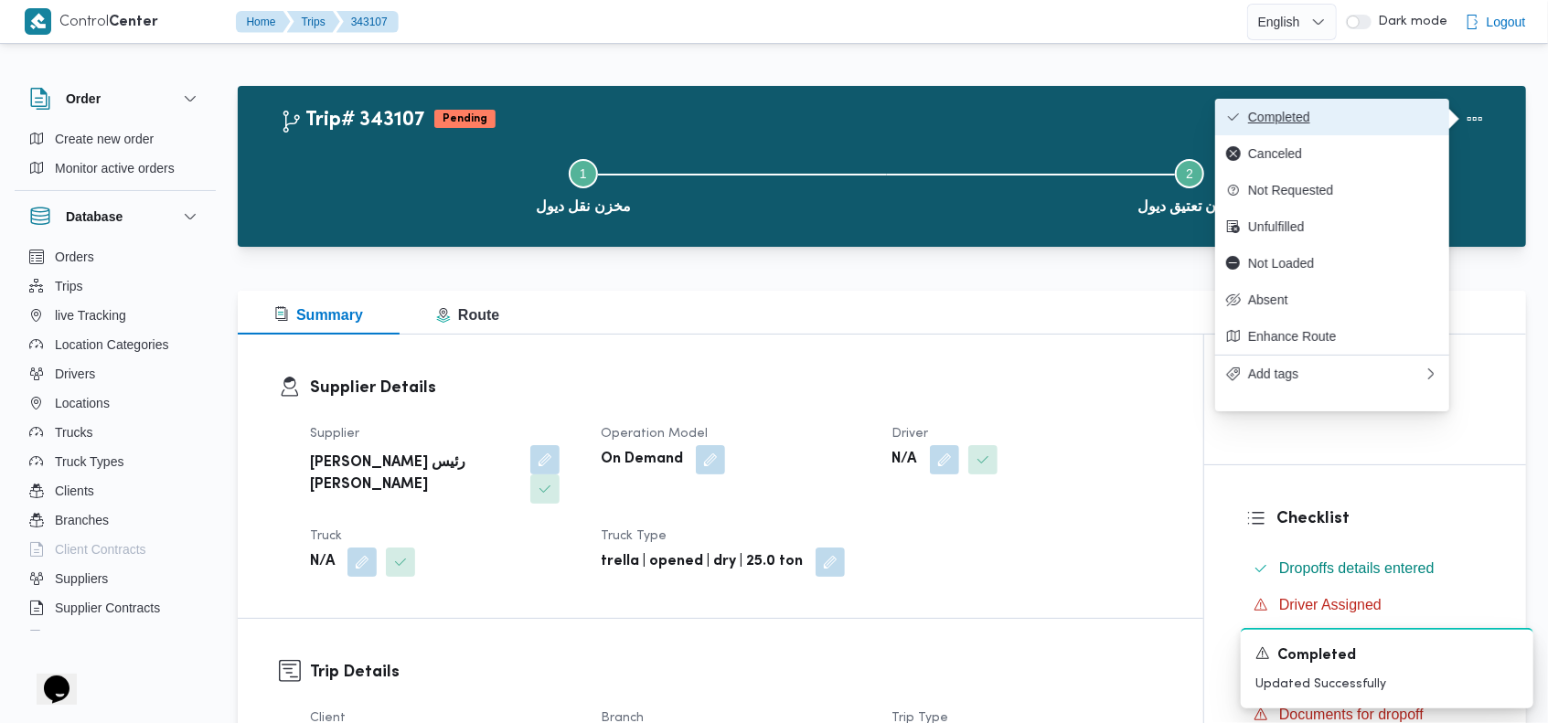
click at [1330, 124] on span "Completed" at bounding box center [1343, 117] width 190 height 15
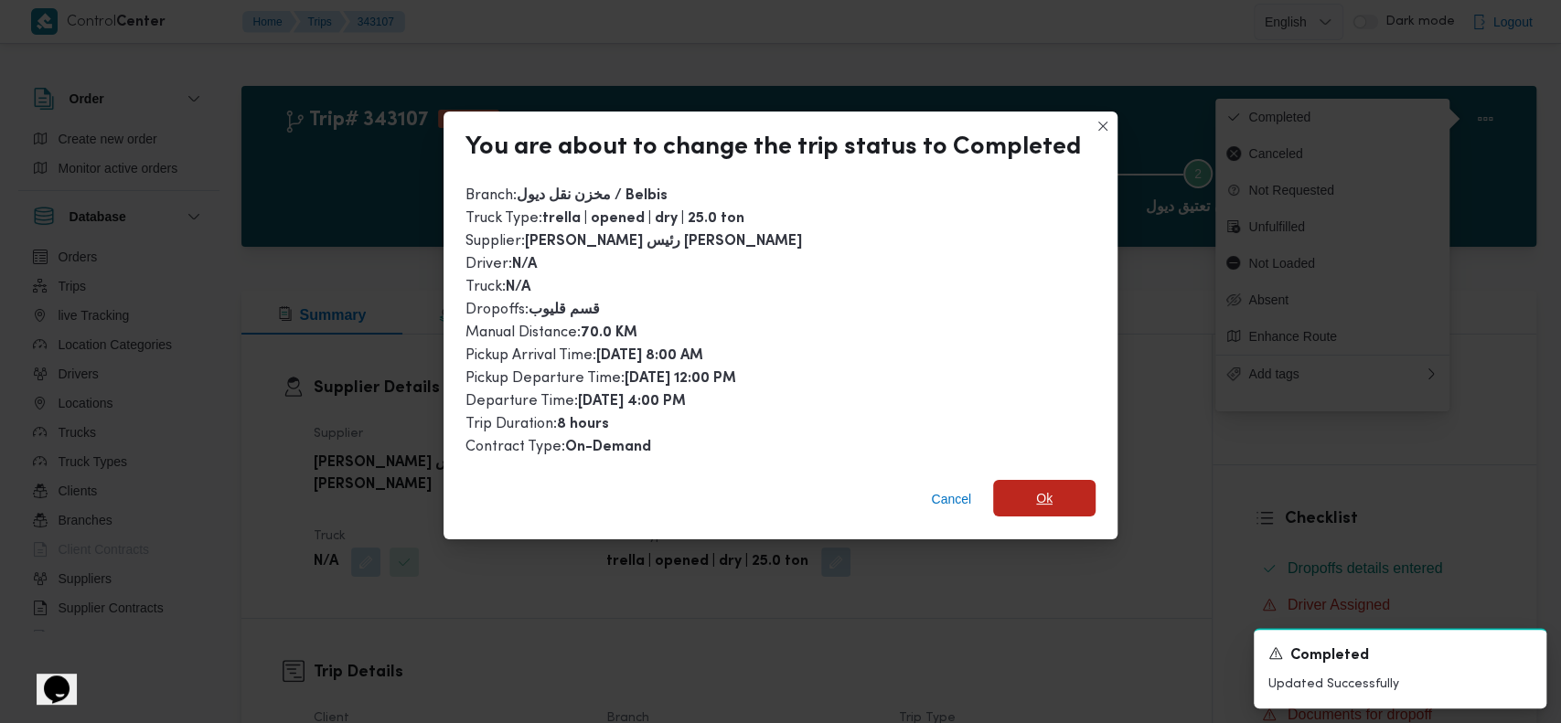
click at [1019, 494] on span "Ok" at bounding box center [1044, 498] width 102 height 37
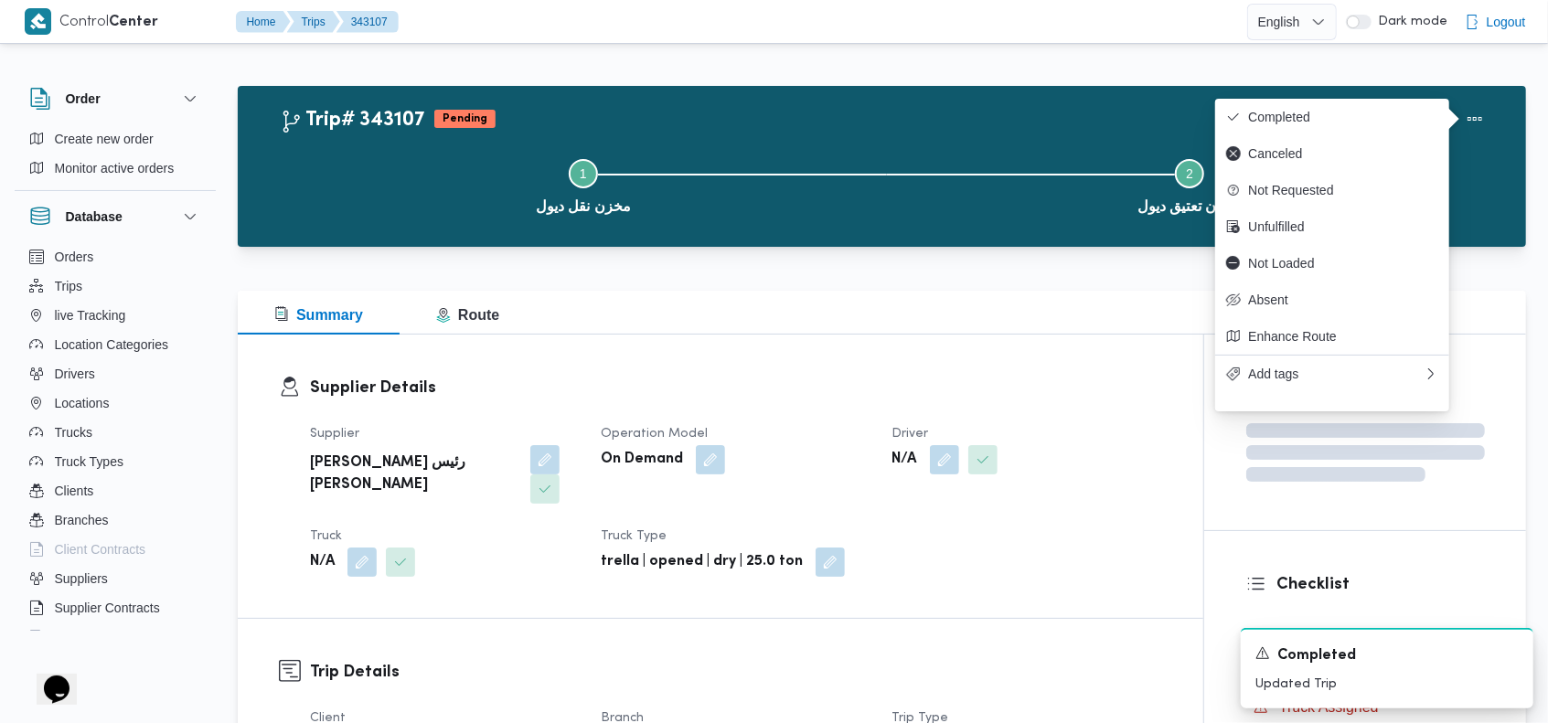
click at [784, 120] on div "Trip# 343107 Pending Duplicate Trip" at bounding box center [886, 119] width 1213 height 37
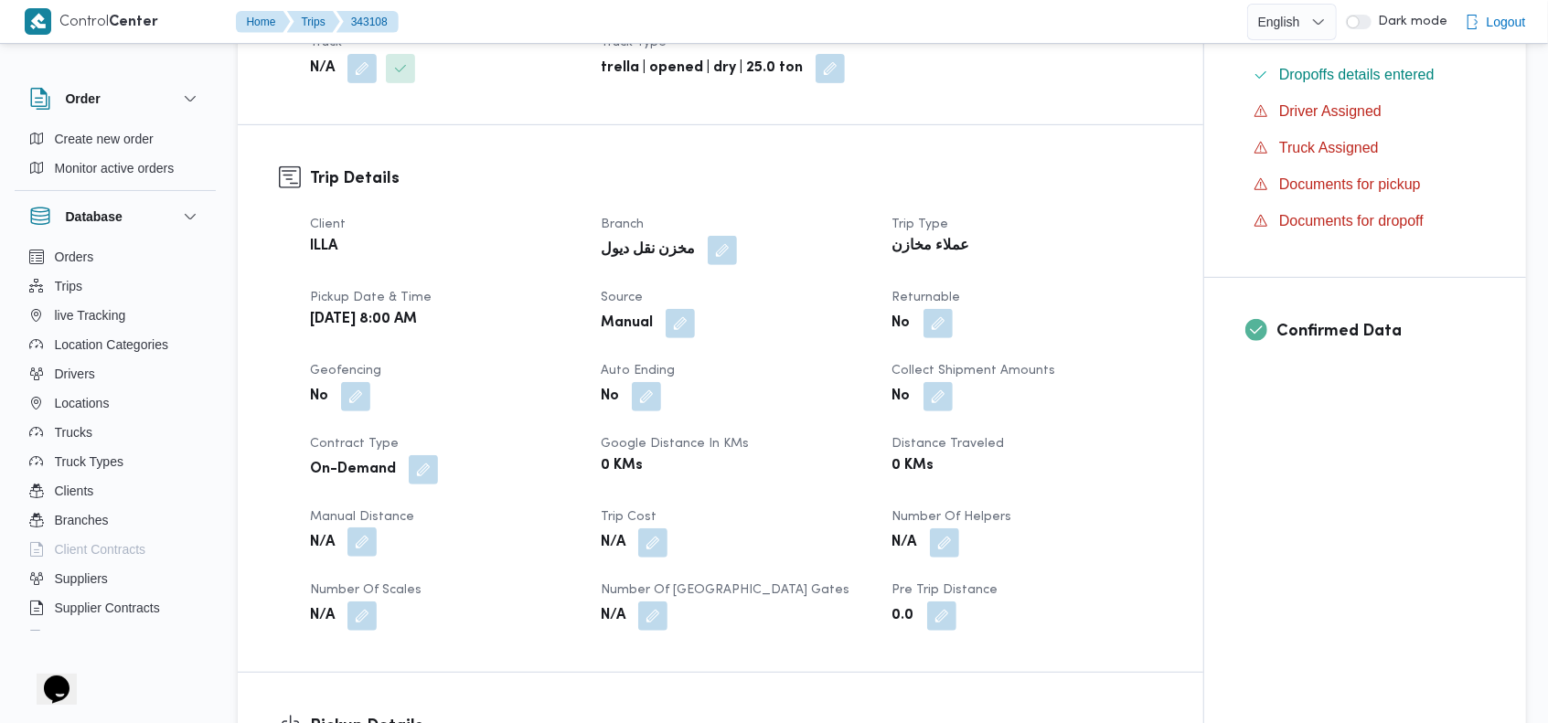
click at [368, 528] on button "button" at bounding box center [361, 542] width 29 height 29
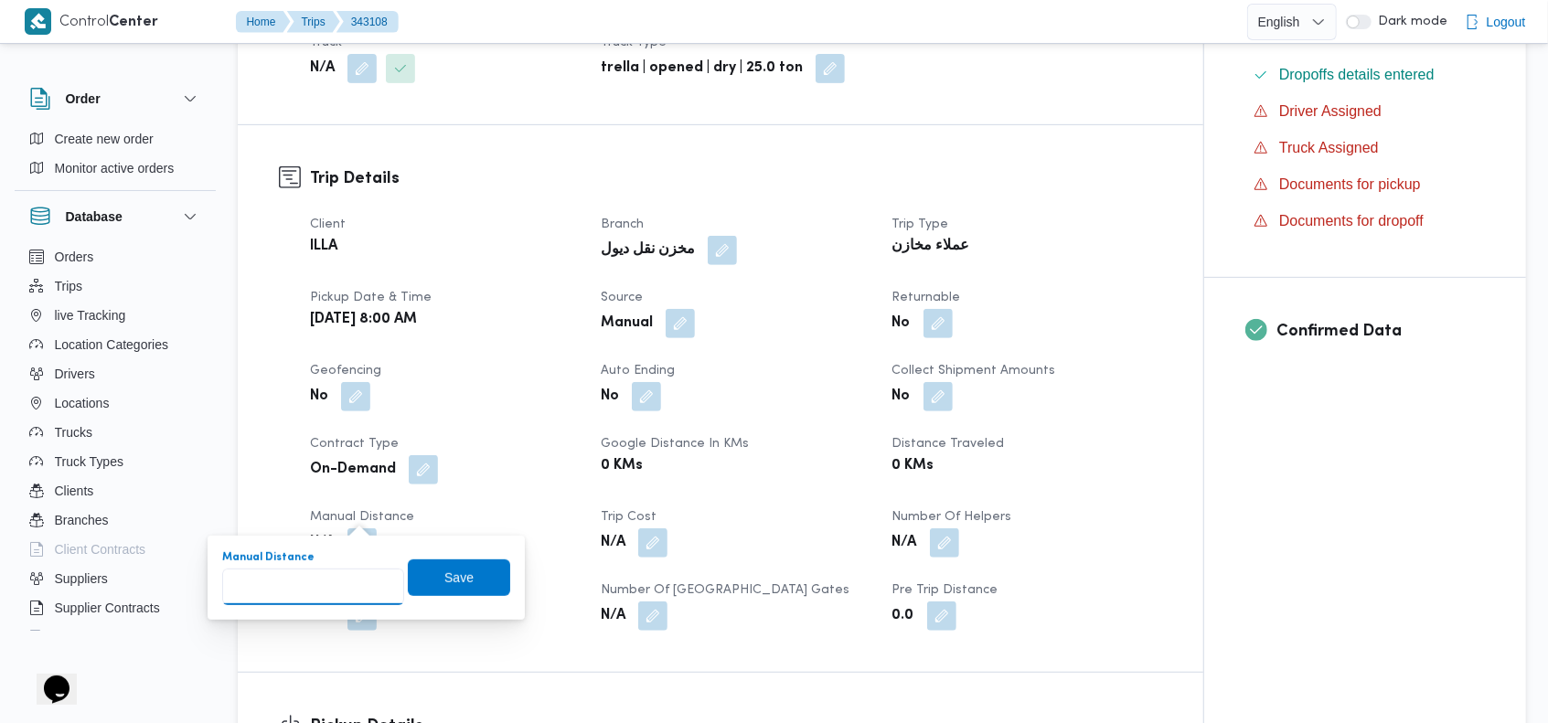
click at [324, 592] on input "Manual Distance" at bounding box center [313, 587] width 182 height 37
type input "70"
click at [444, 575] on span "Save" at bounding box center [458, 577] width 29 height 22
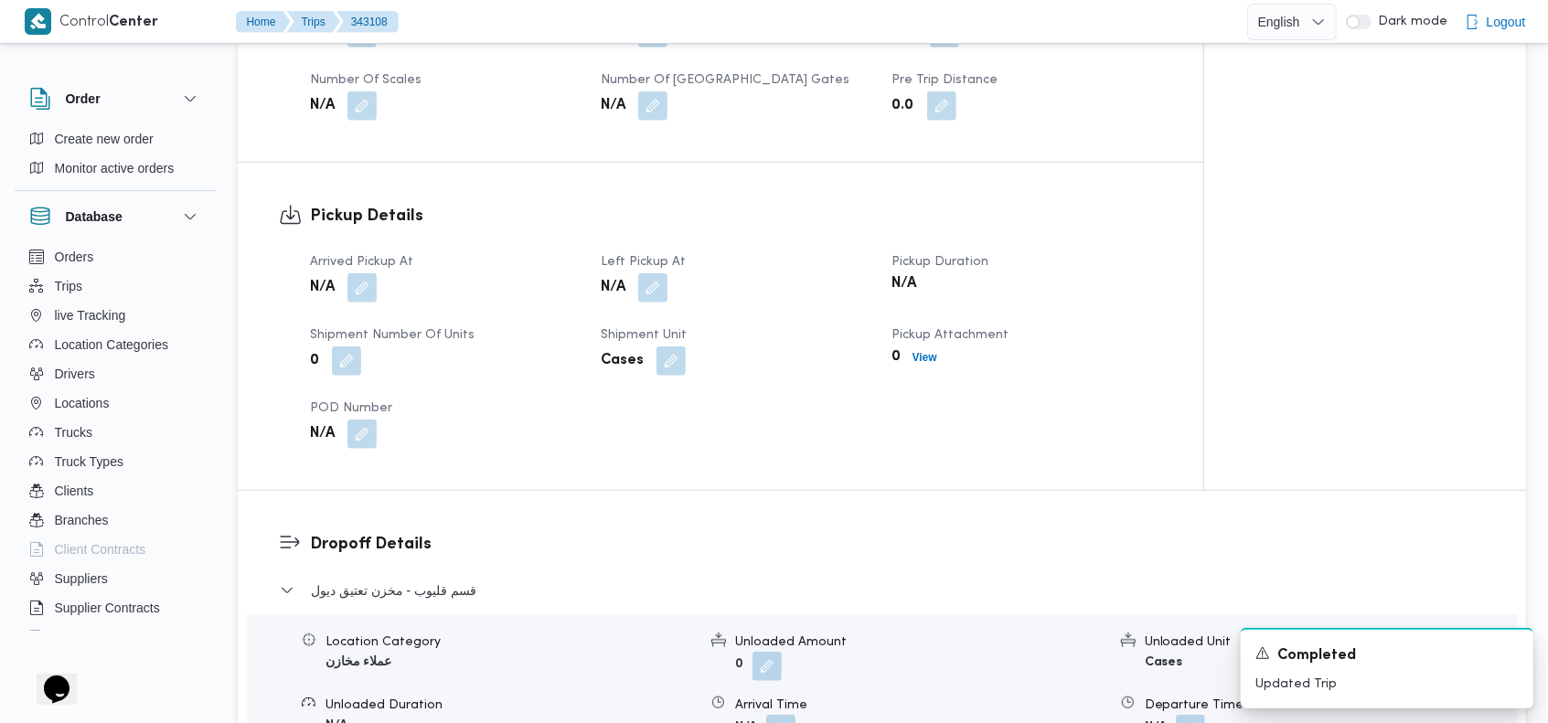
scroll to position [1040, 0]
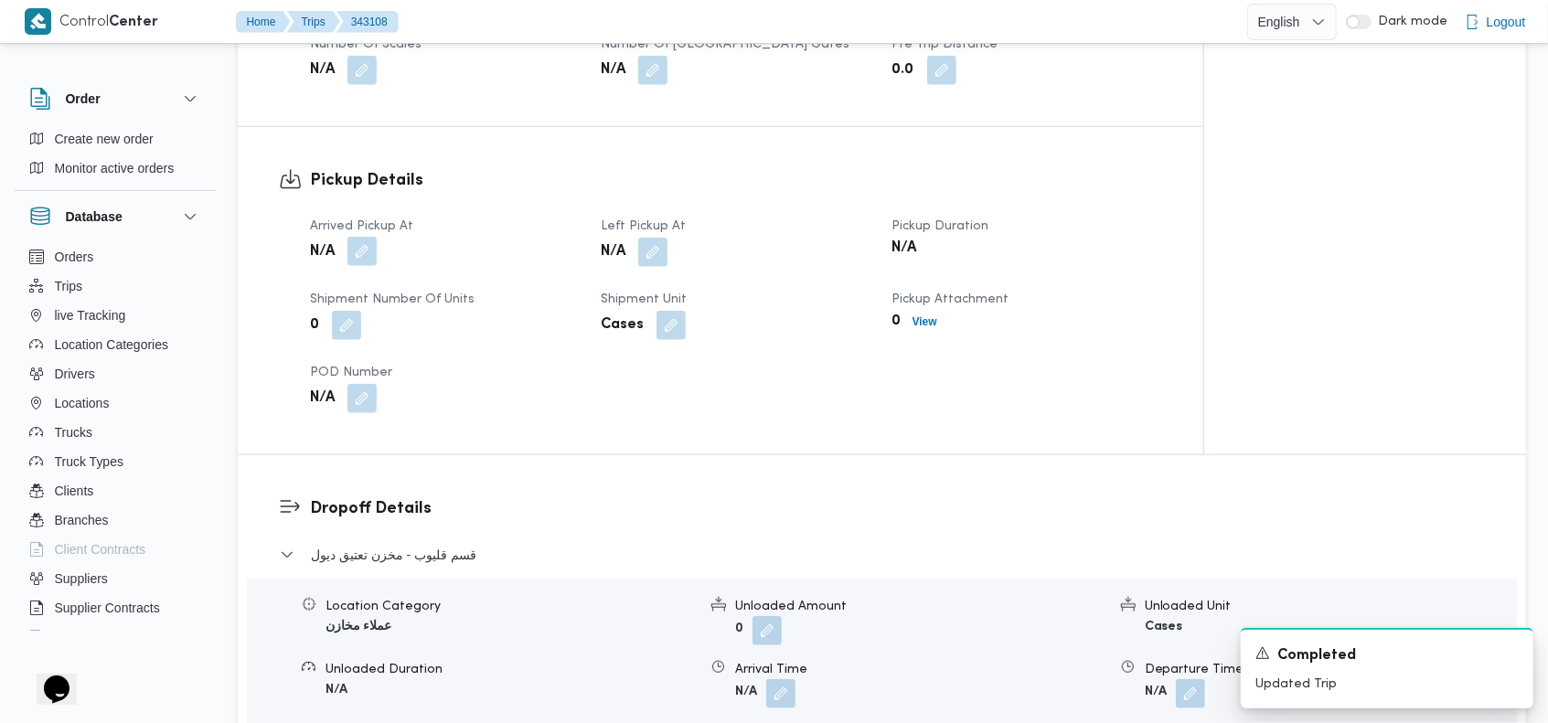
click at [366, 237] on button "button" at bounding box center [361, 251] width 29 height 29
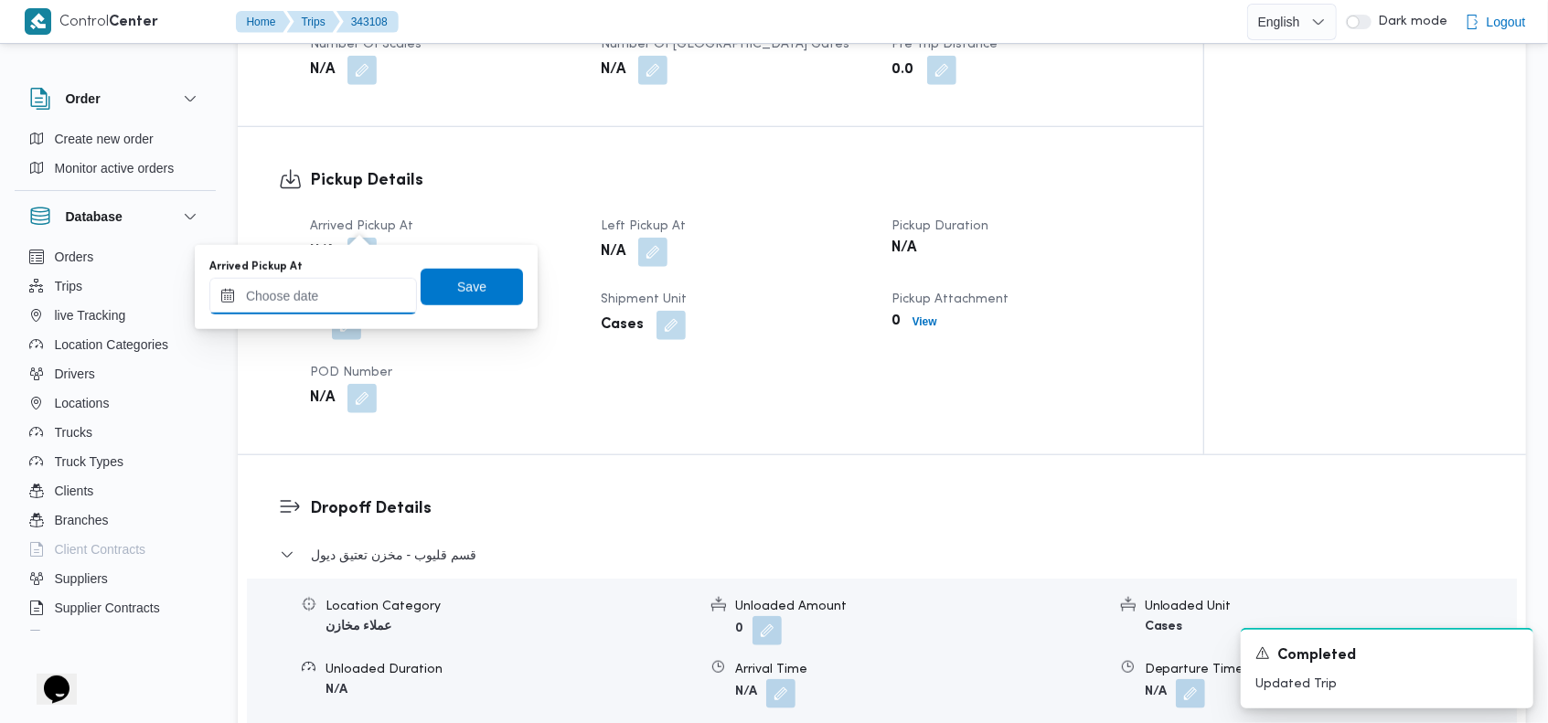
click at [325, 289] on input "Arrived Pickup At" at bounding box center [313, 296] width 208 height 37
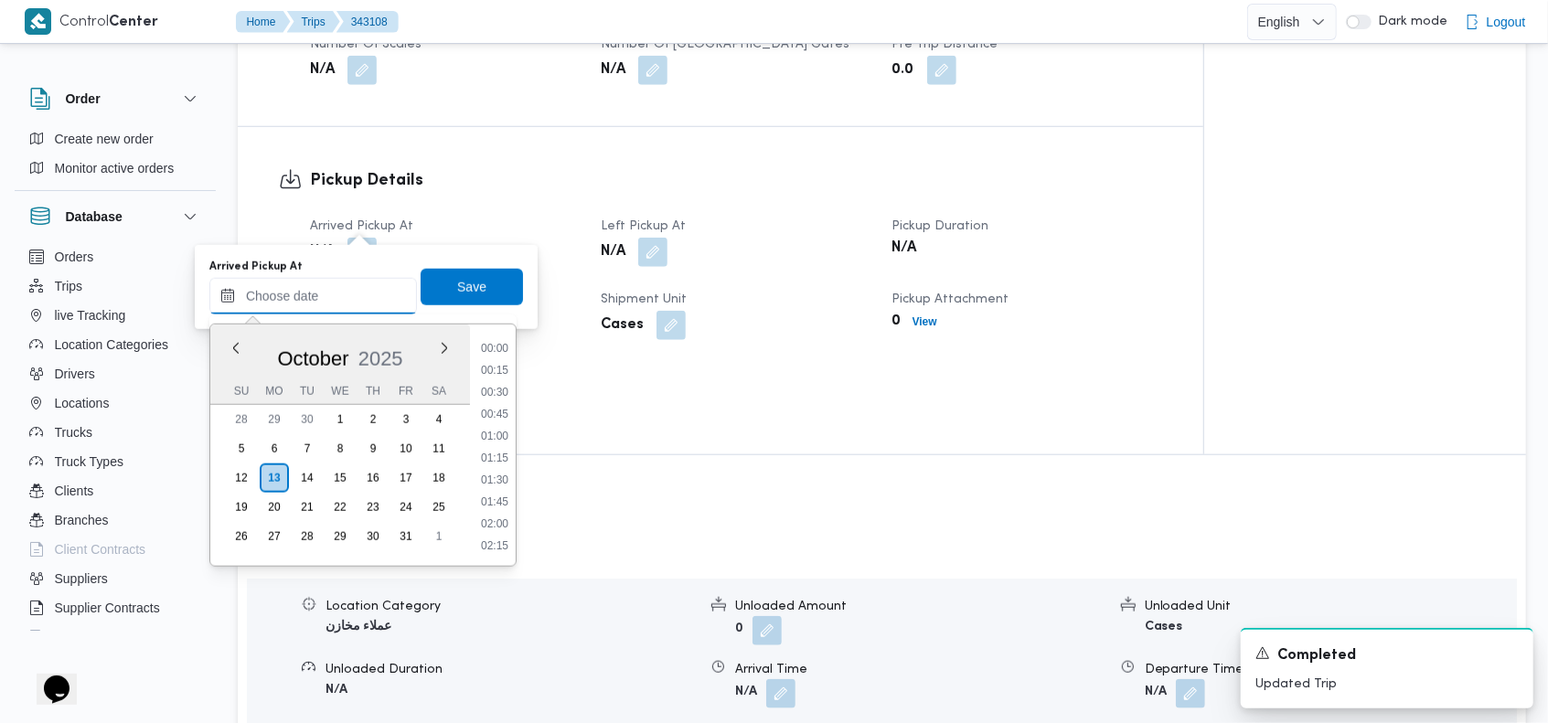
scroll to position [1579, 0]
click at [236, 349] on button "Previous Month" at bounding box center [235, 347] width 17 height 17
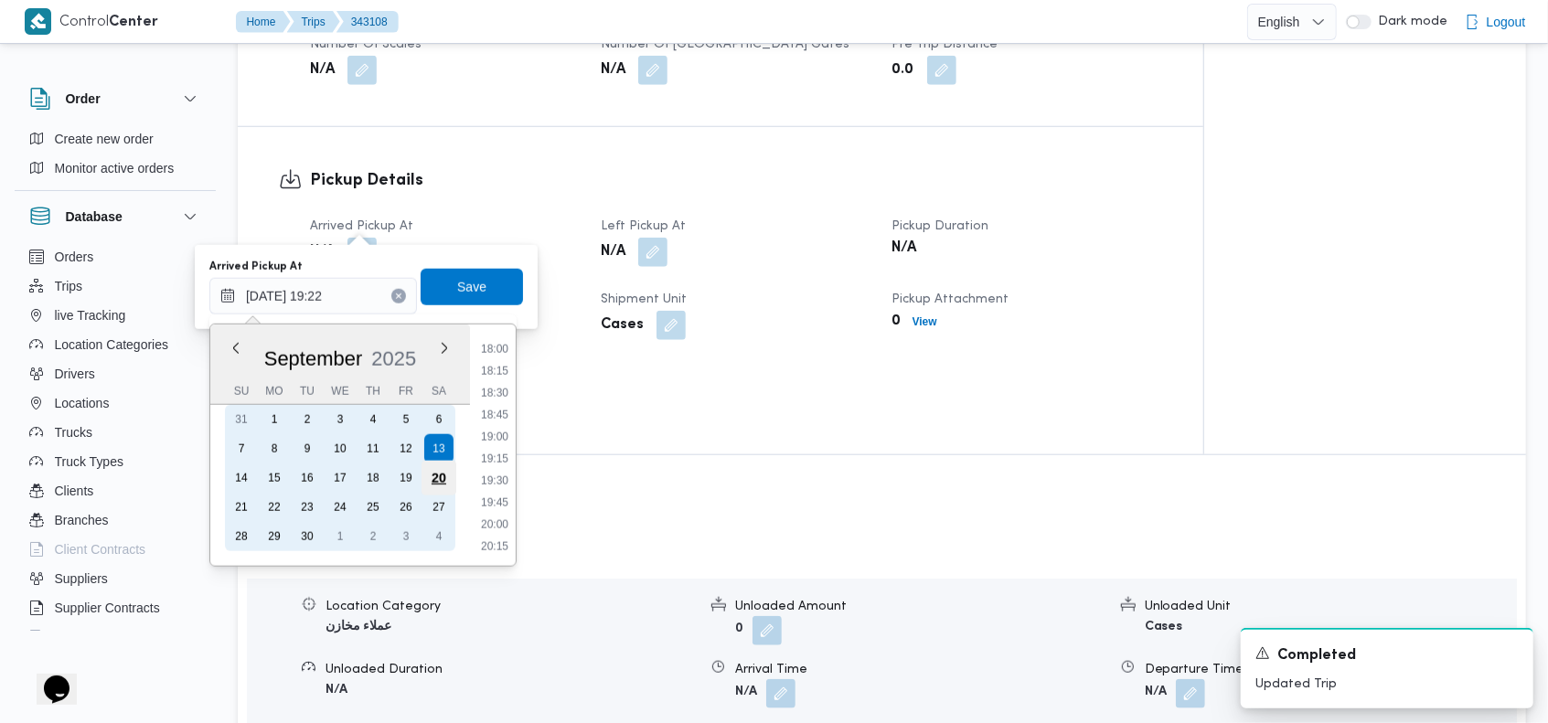
click at [439, 472] on div "20" at bounding box center [438, 478] width 35 height 35
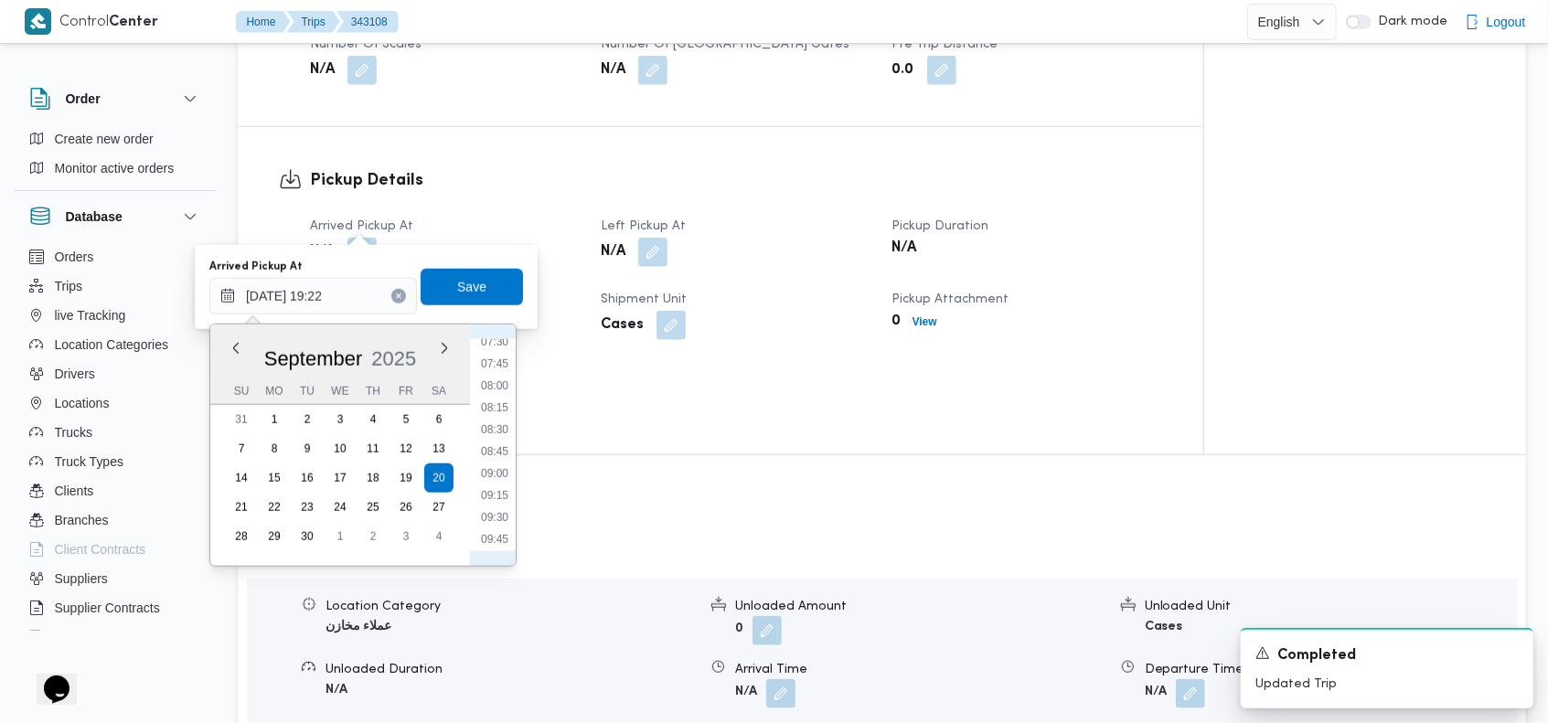
scroll to position [660, 0]
click at [500, 389] on li "08:00" at bounding box center [495, 390] width 42 height 18
type input "[DATE] 08:00"
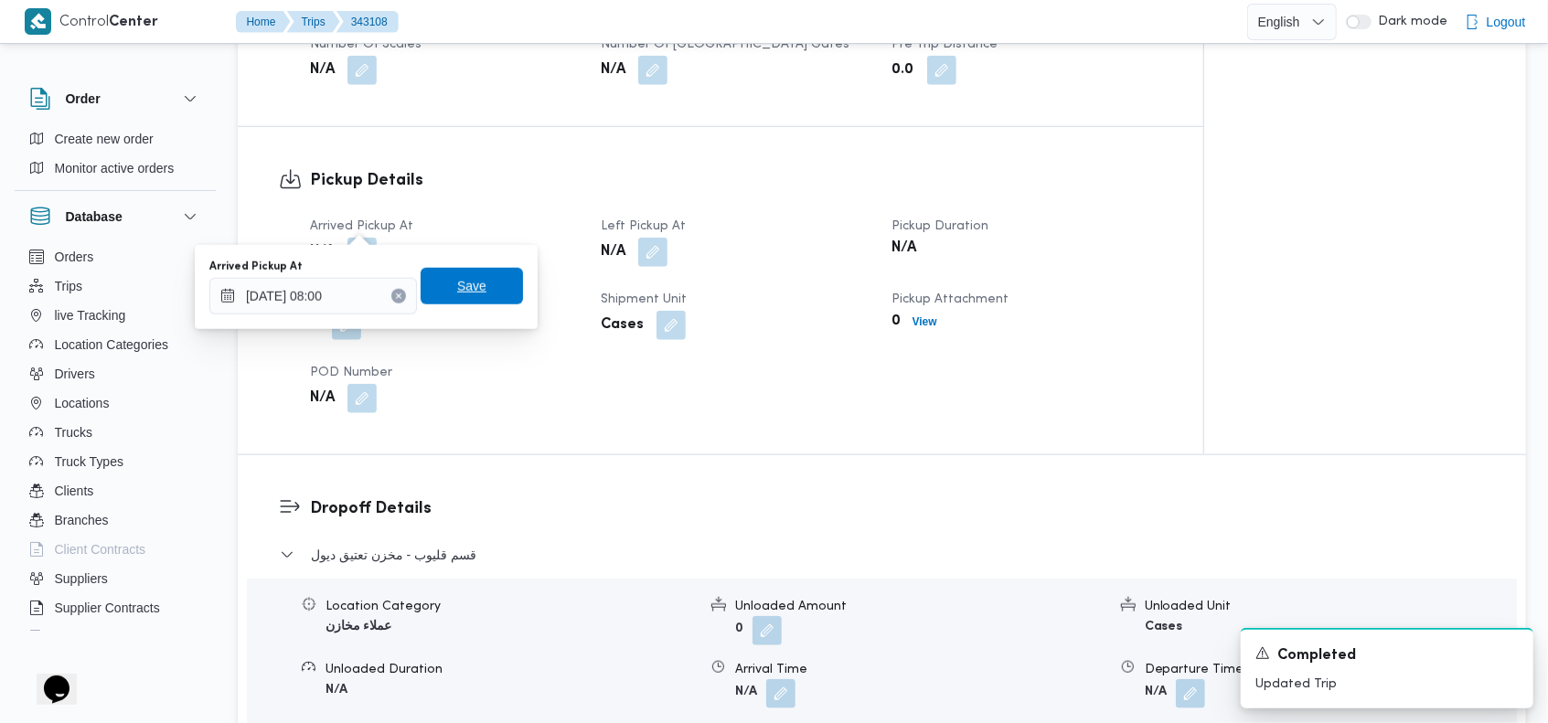
click at [457, 282] on span "Save" at bounding box center [471, 286] width 29 height 22
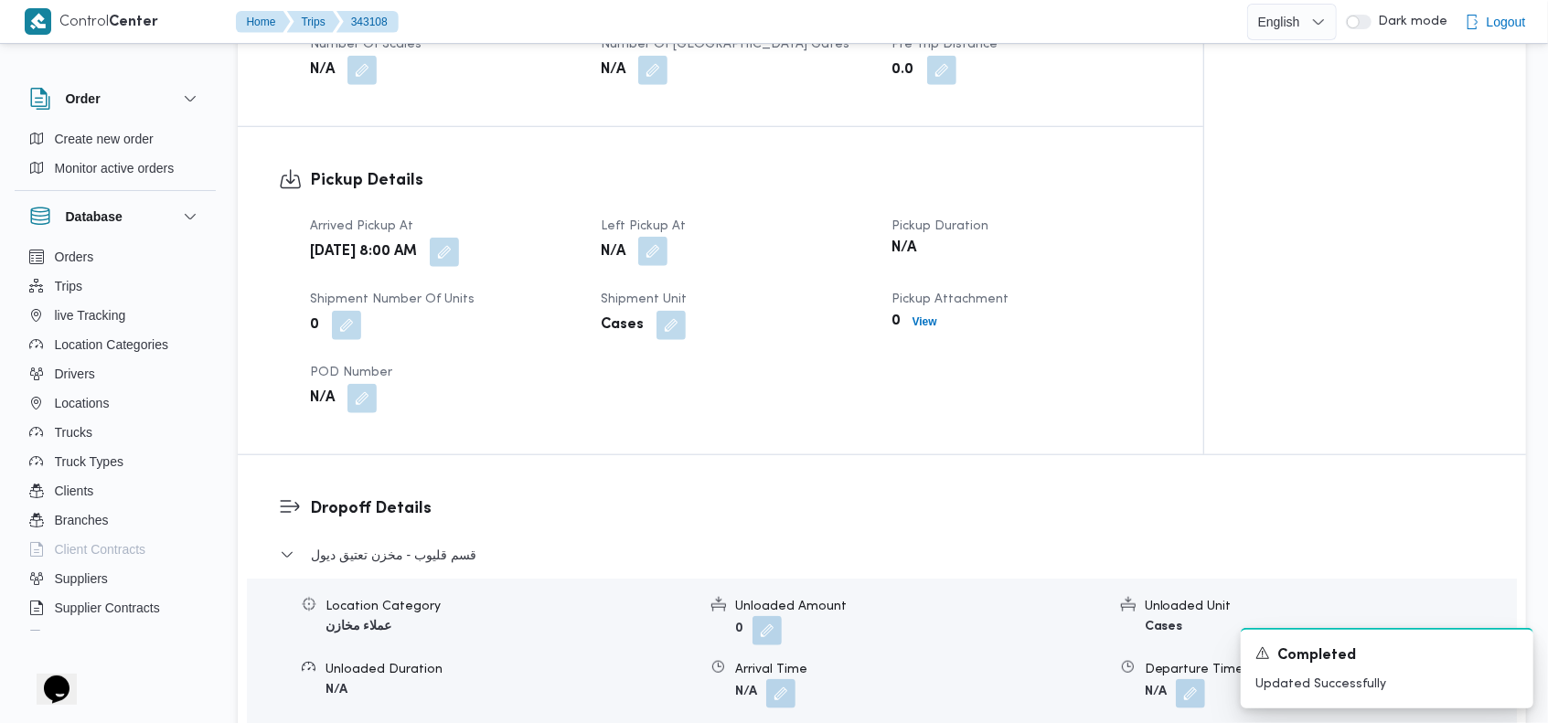
click at [650, 237] on button "button" at bounding box center [652, 251] width 29 height 29
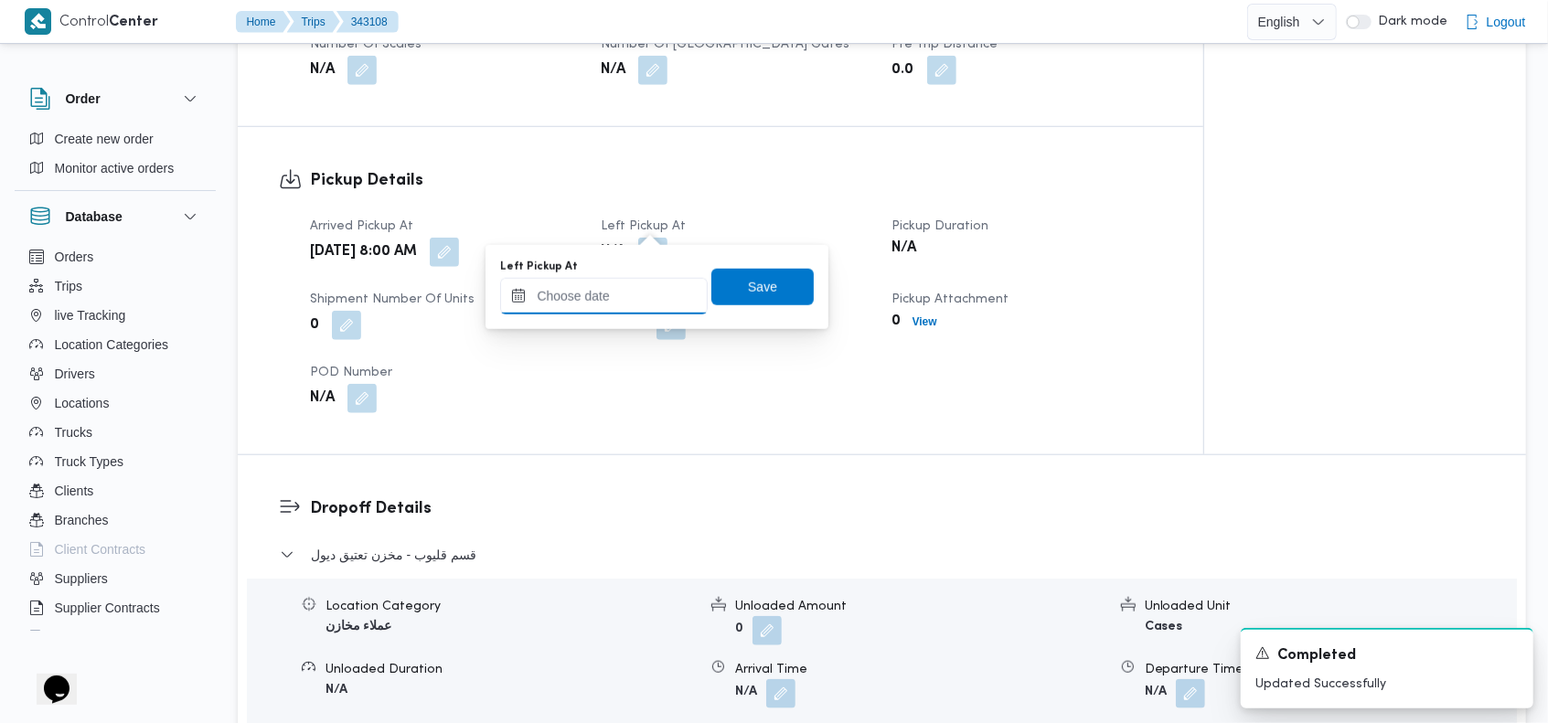
click at [620, 284] on input "Left Pickup At" at bounding box center [604, 296] width 208 height 37
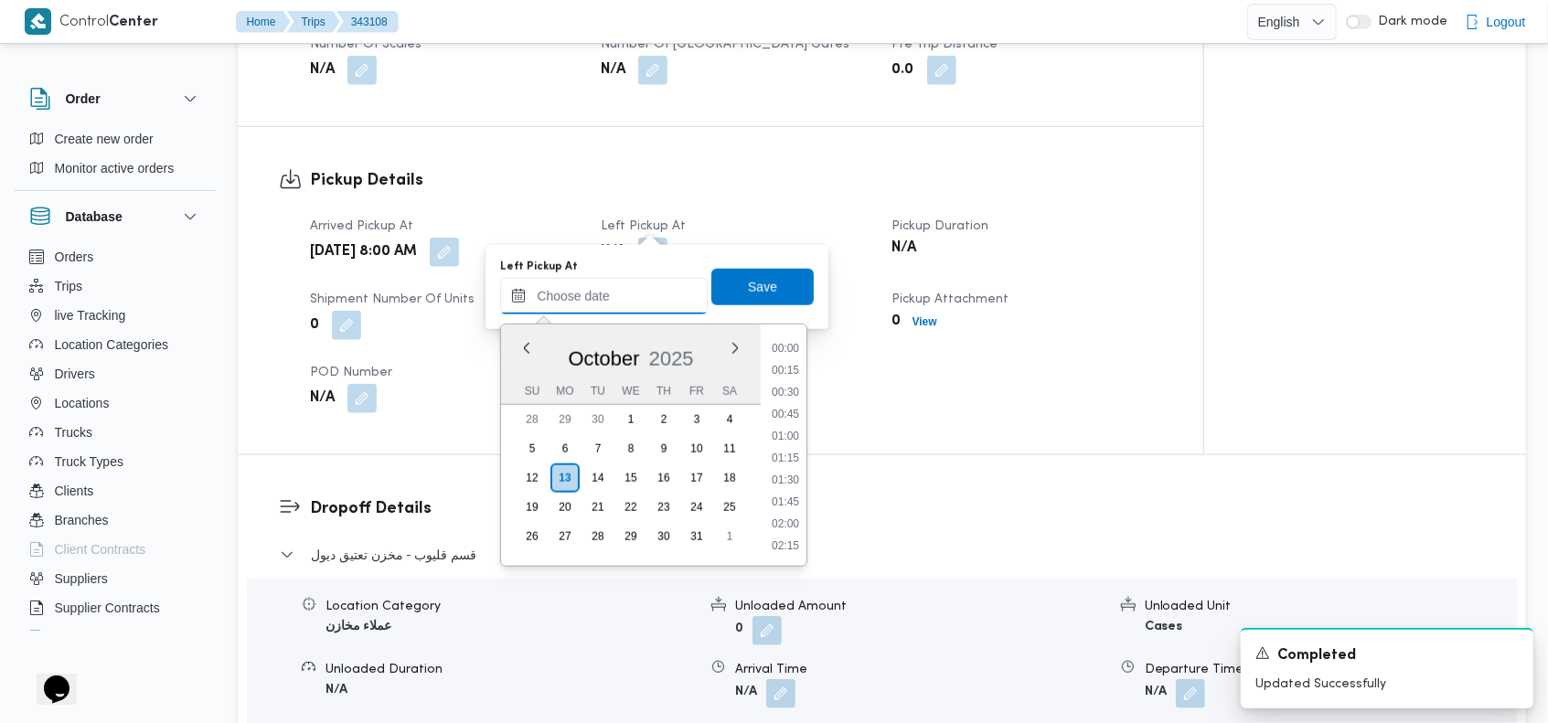
scroll to position [1579, 0]
click at [527, 350] on button "Previous Month" at bounding box center [526, 347] width 17 height 17
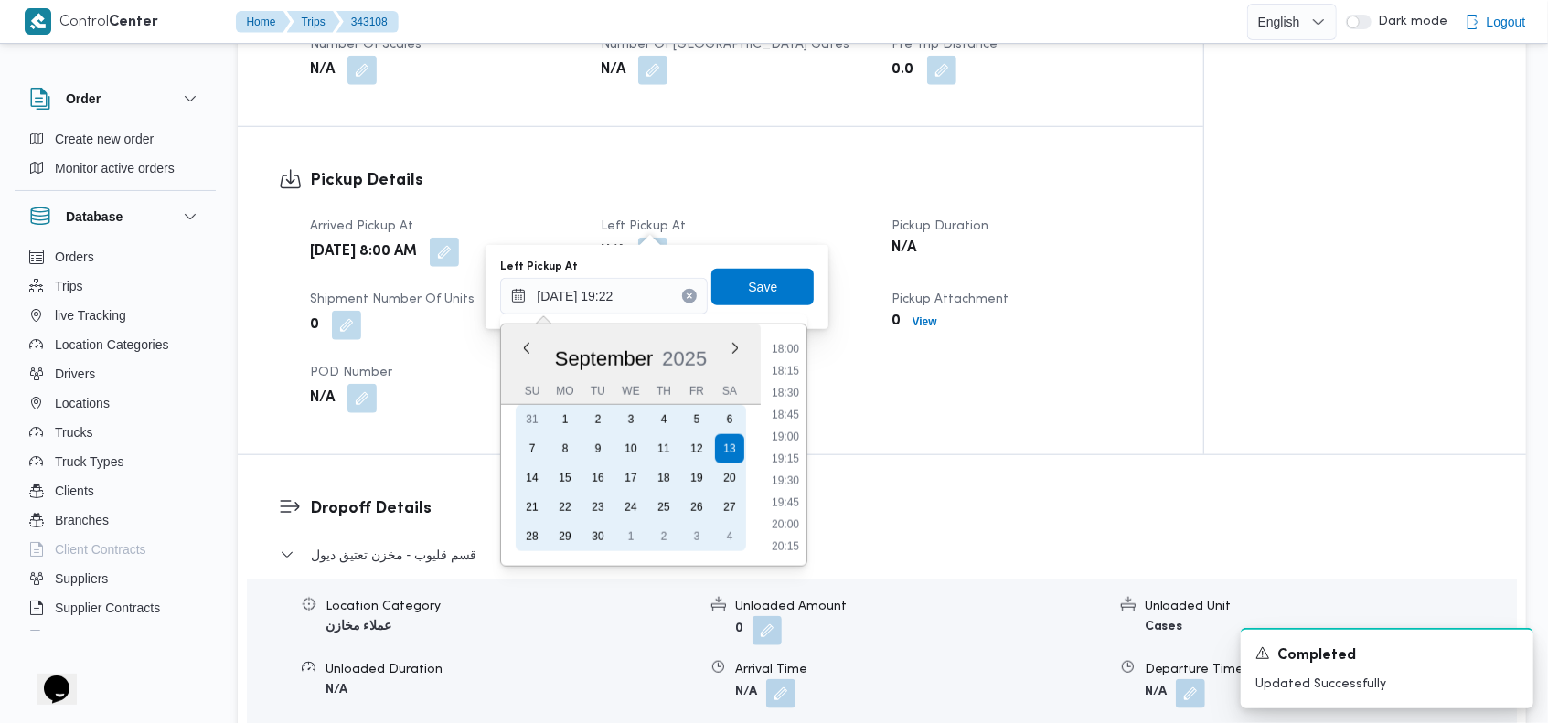
drag, startPoint x: 719, startPoint y: 475, endPoint x: 754, endPoint y: 459, distance: 39.3
click at [720, 475] on div "20" at bounding box center [729, 478] width 29 height 29
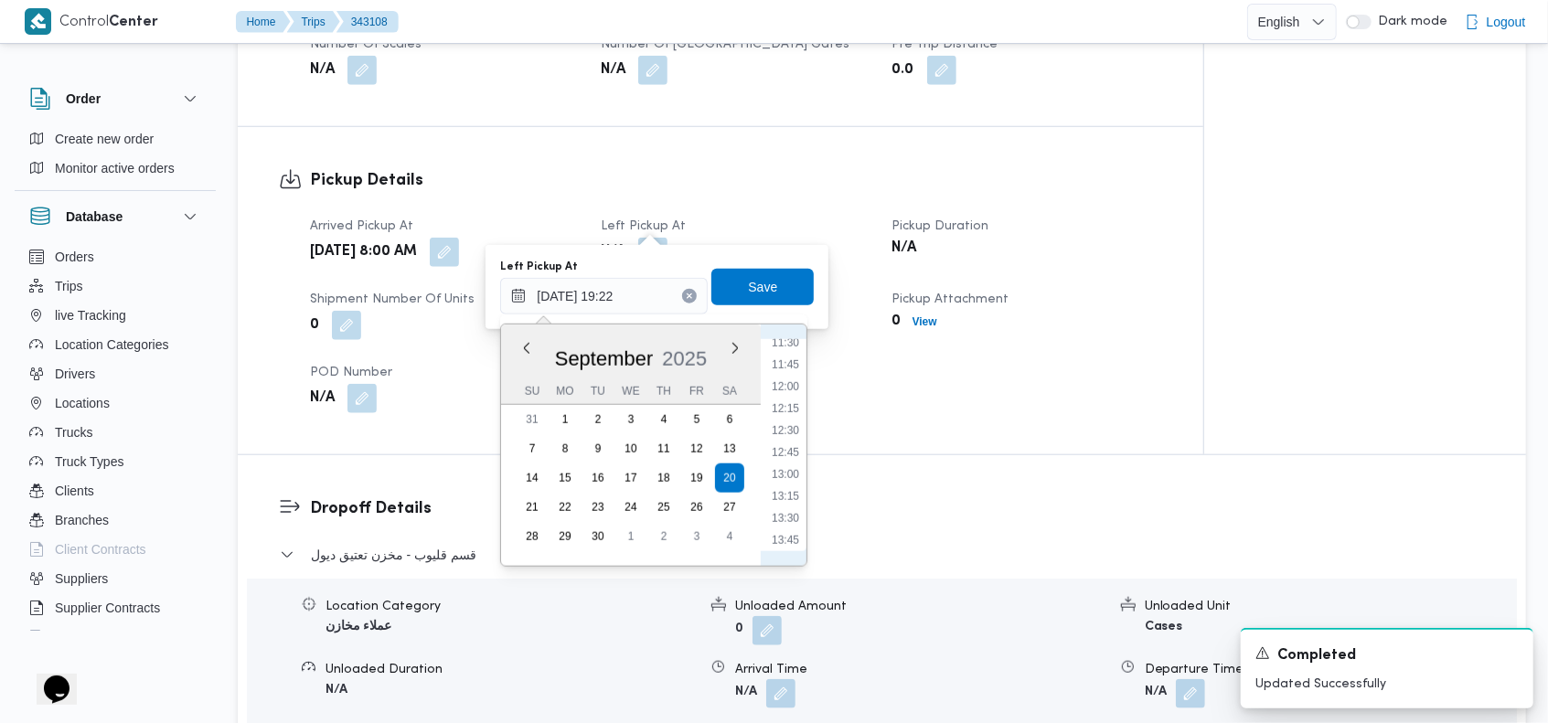
scroll to position [1028, 0]
click at [792, 375] on li "12:00" at bounding box center [785, 374] width 42 height 18
type input "20/09/2025 12:00"
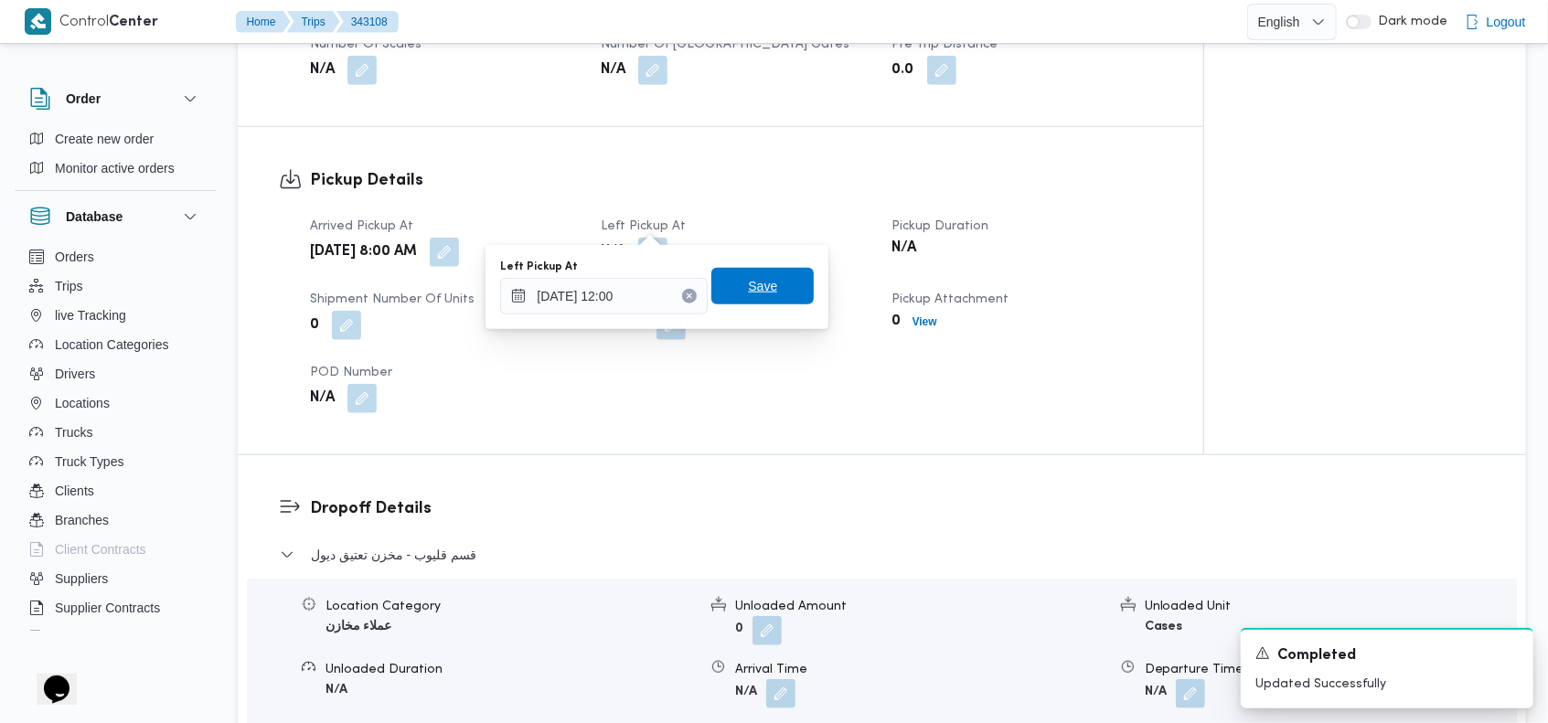
click at [769, 296] on span "Save" at bounding box center [762, 286] width 102 height 37
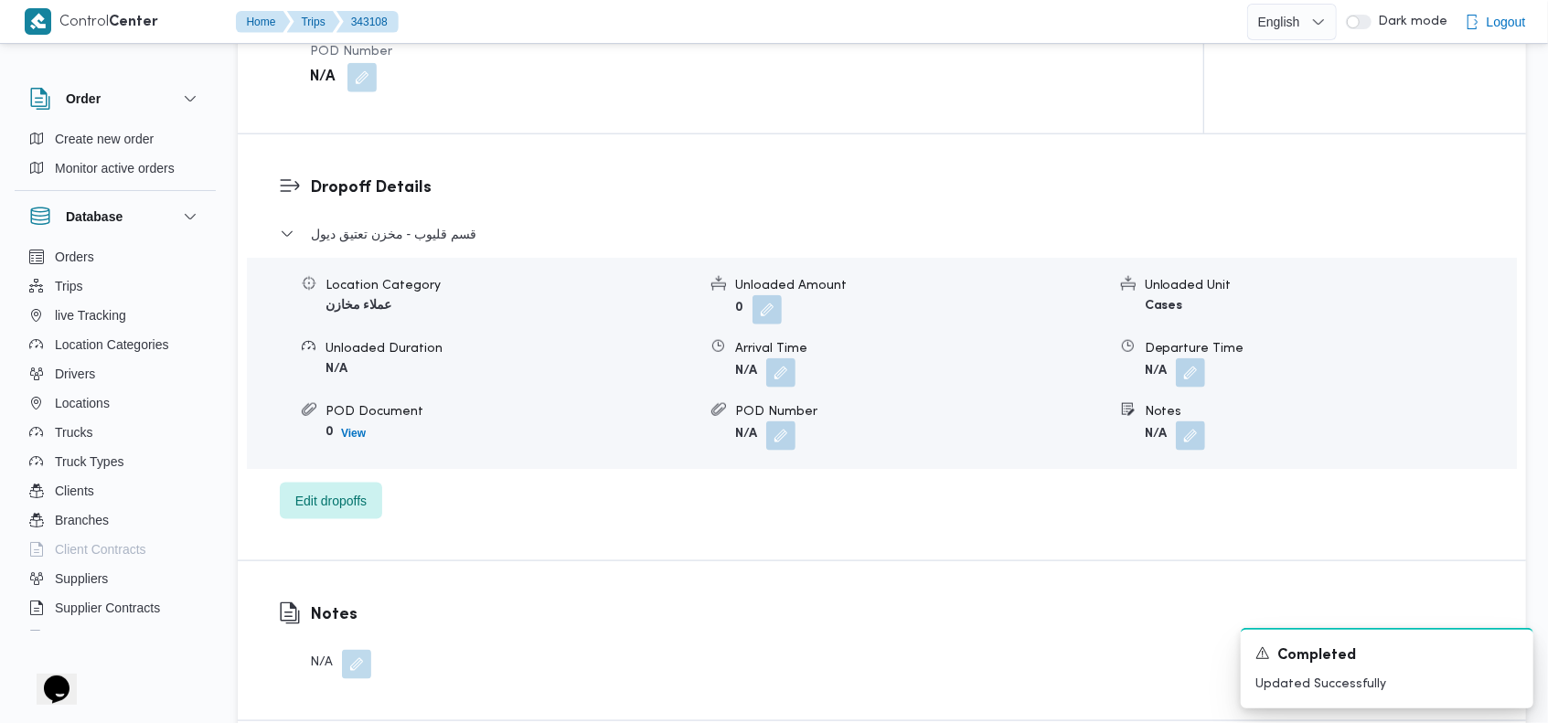
scroll to position [1492, 0]
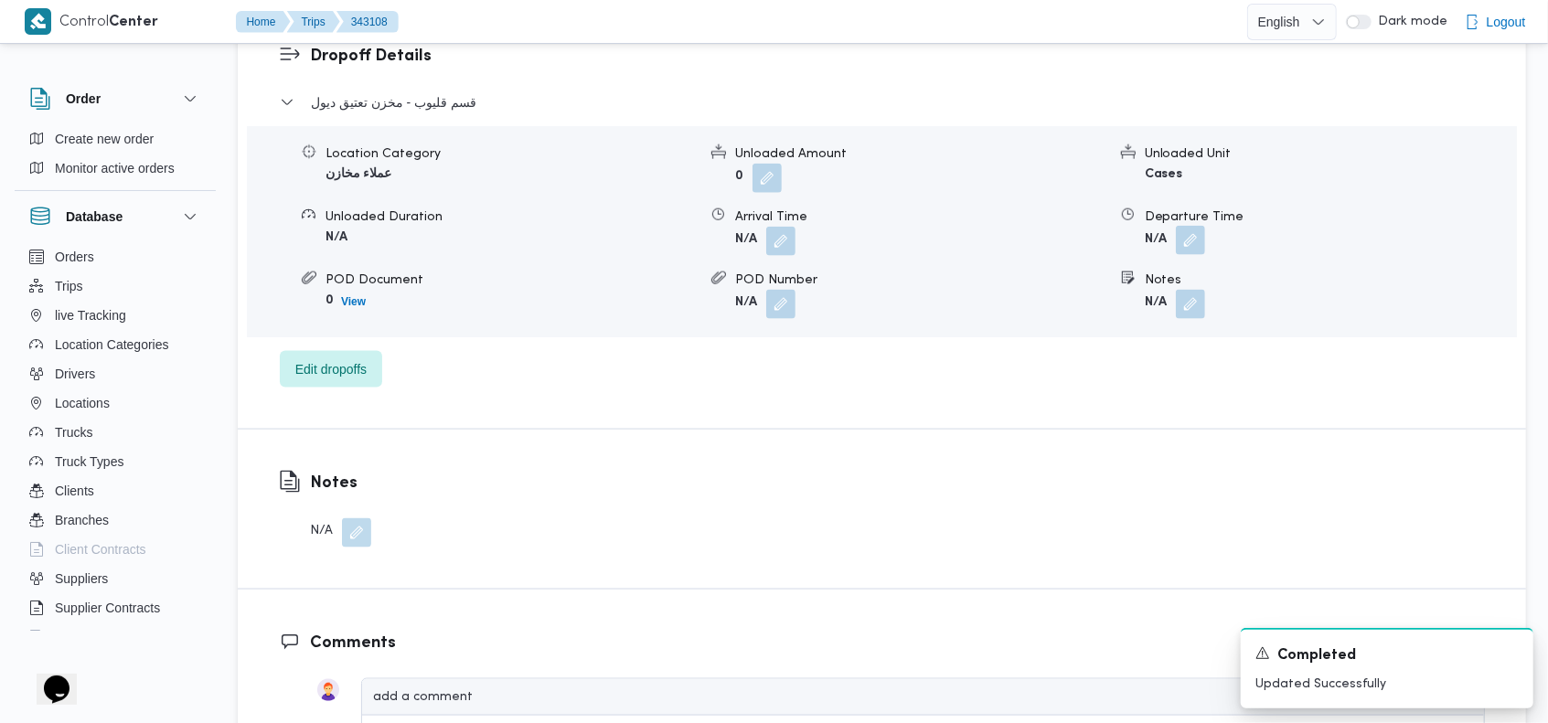
drag, startPoint x: 1193, startPoint y: 213, endPoint x: 1187, endPoint y: 223, distance: 11.9
click at [1192, 226] on button "button" at bounding box center [1190, 240] width 29 height 29
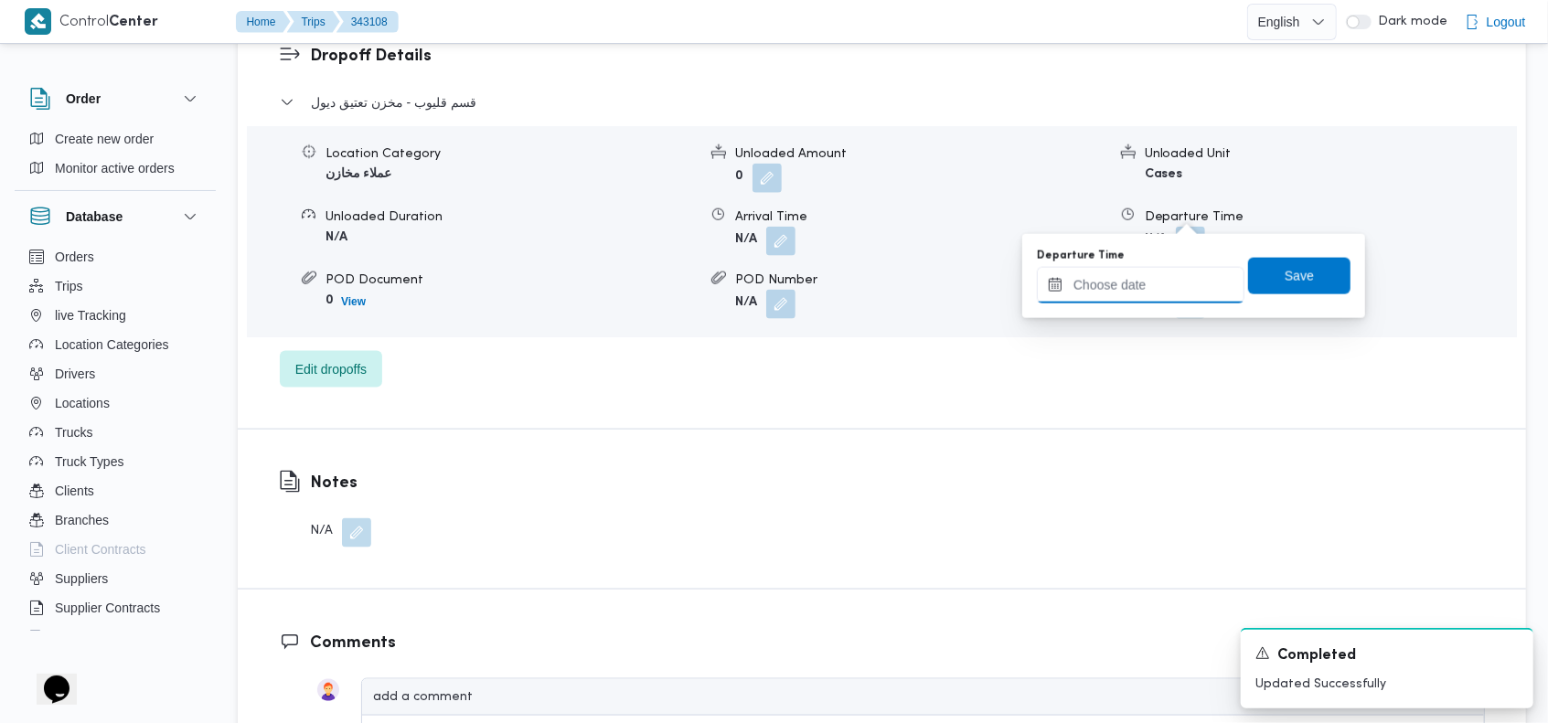
click at [1088, 274] on input "Departure Time" at bounding box center [1141, 285] width 208 height 37
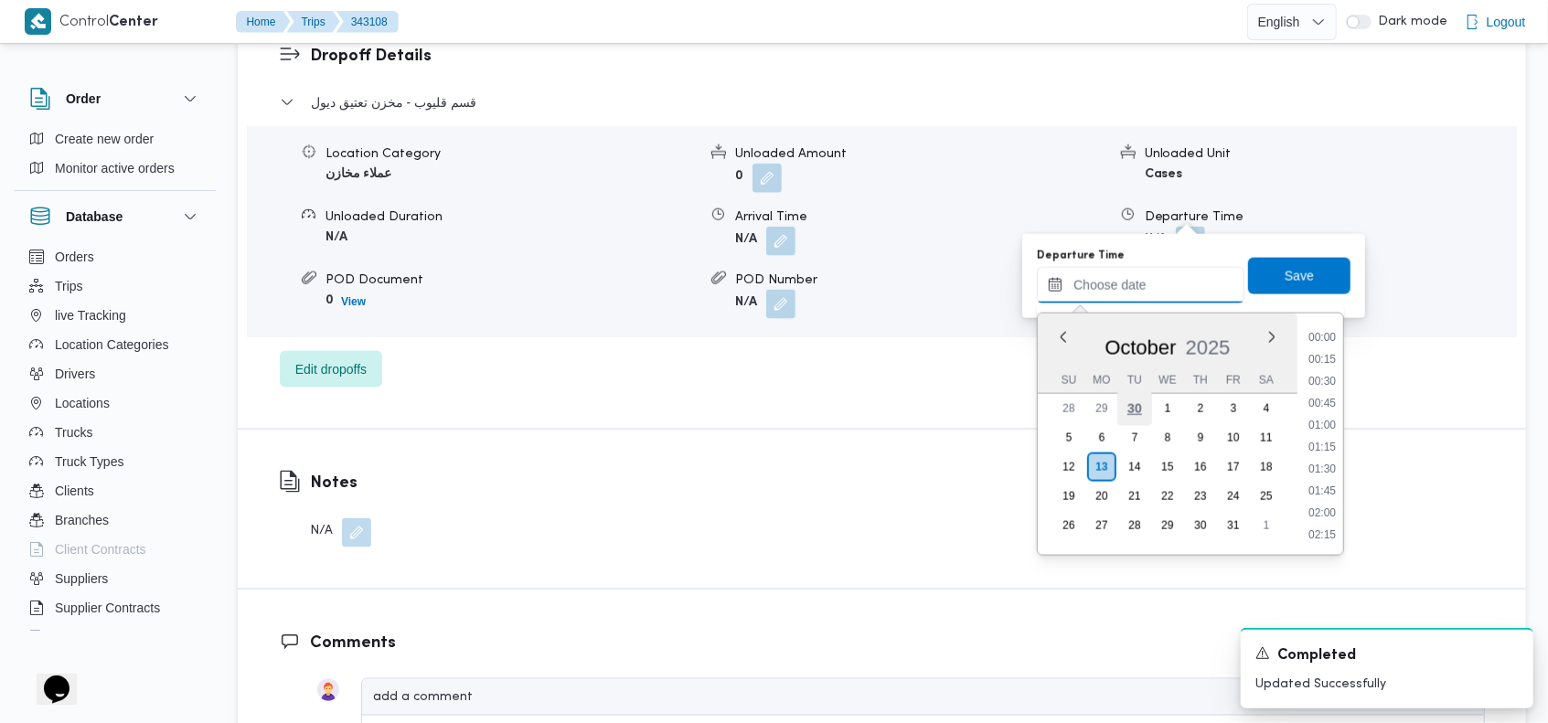
scroll to position [1579, 0]
click at [1057, 339] on button "Previous Month" at bounding box center [1063, 336] width 17 height 17
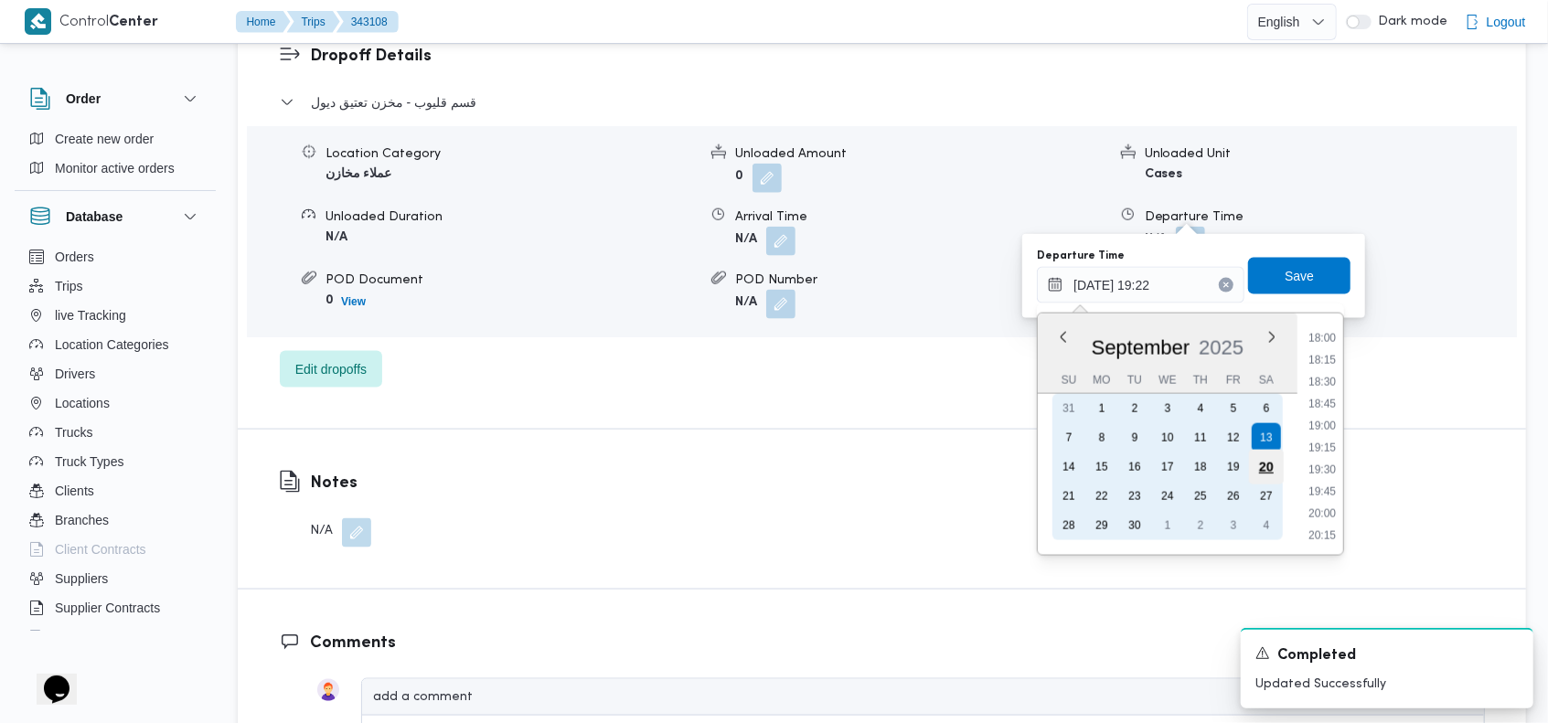
click at [1263, 462] on div "20" at bounding box center [1266, 467] width 35 height 35
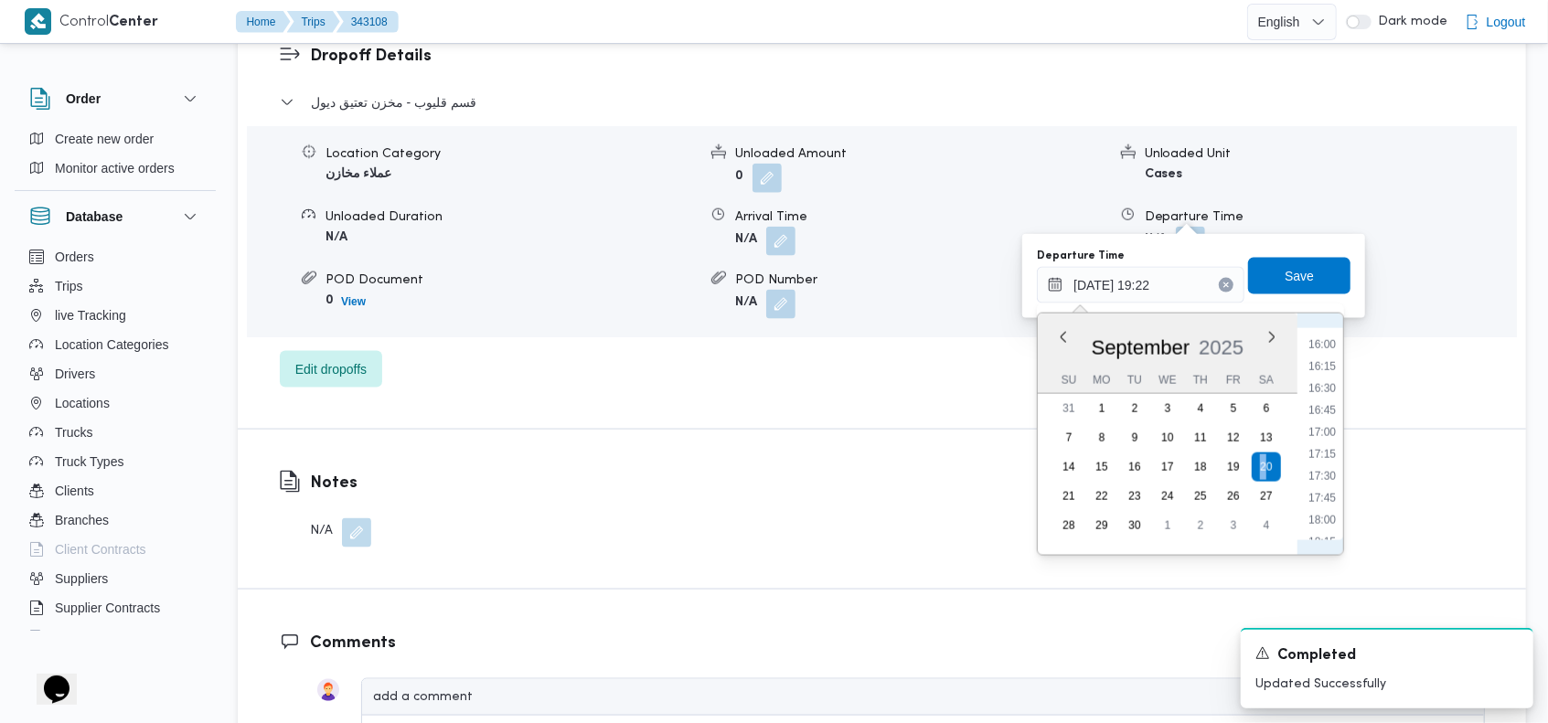
scroll to position [1395, 0]
click at [1328, 343] on li "16:00" at bounding box center [1322, 346] width 42 height 18
type input "[DATE] 16:00"
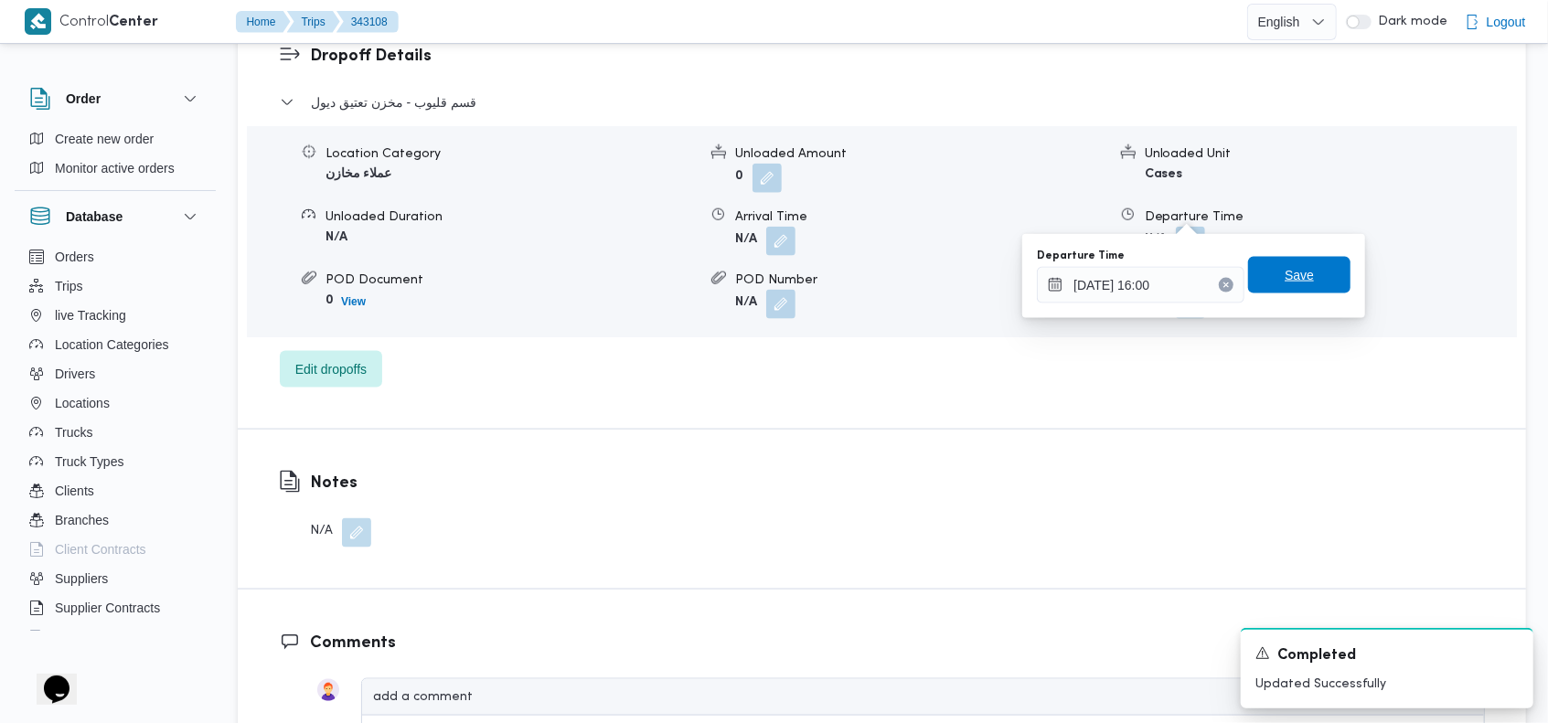
click at [1295, 278] on span "Save" at bounding box center [1299, 275] width 29 height 22
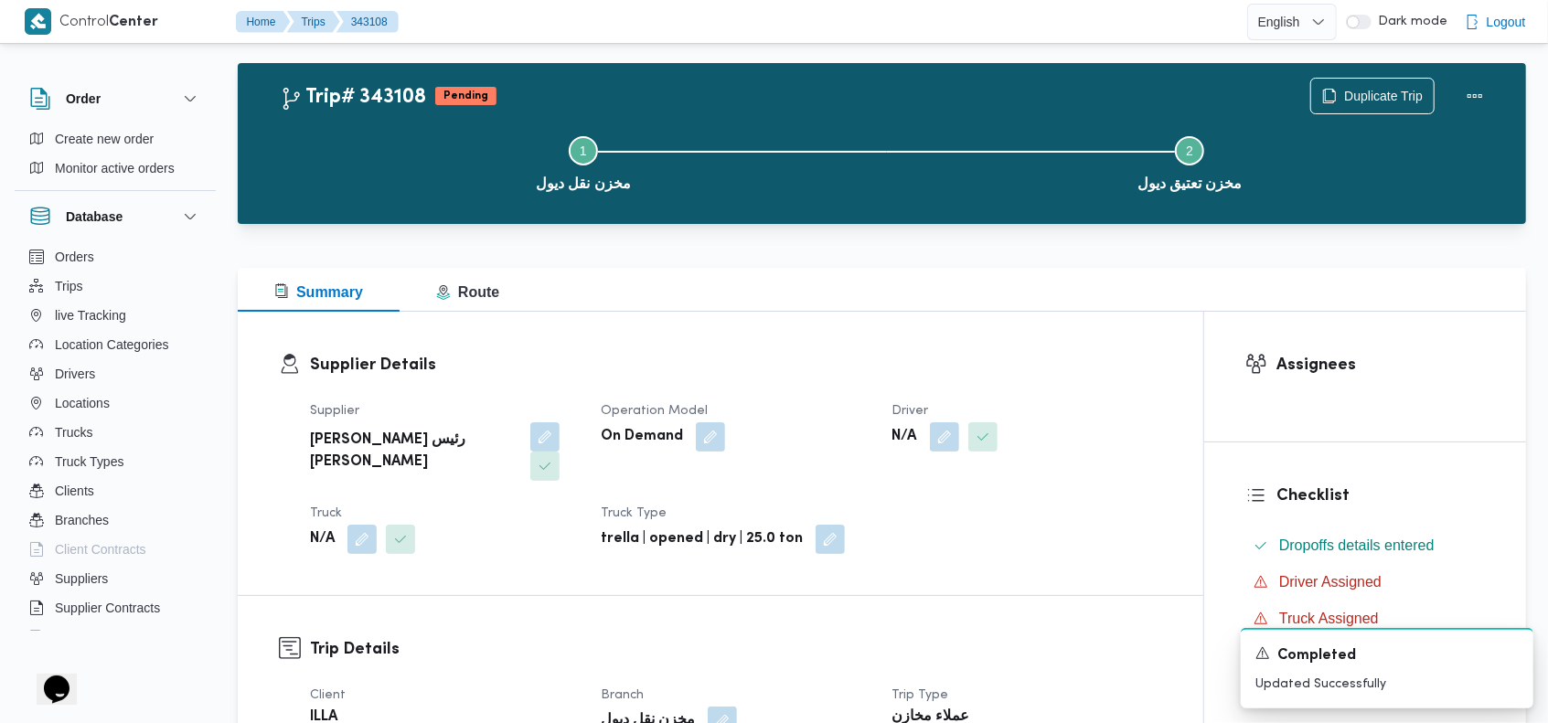
scroll to position [0, 0]
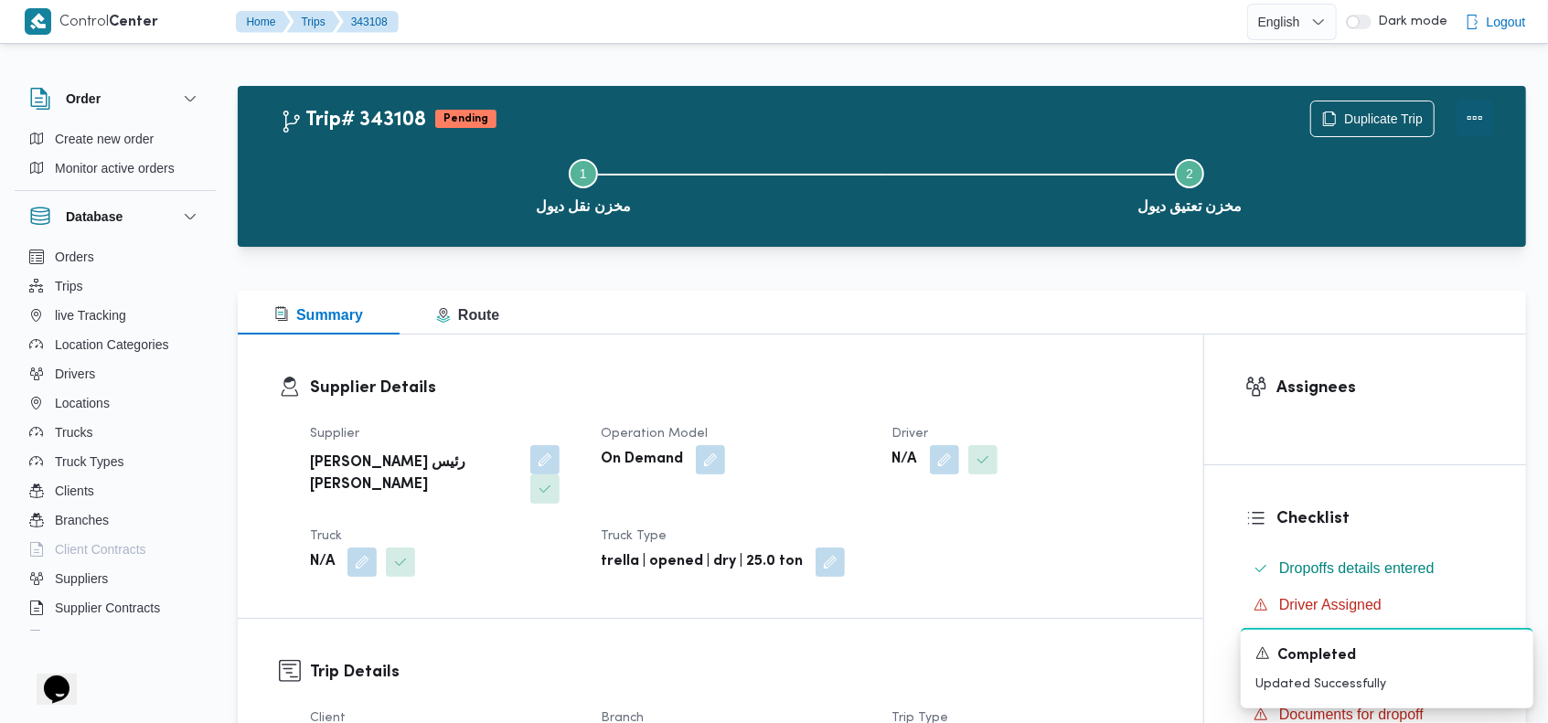
click at [1474, 113] on button "Actions" at bounding box center [1474, 118] width 37 height 37
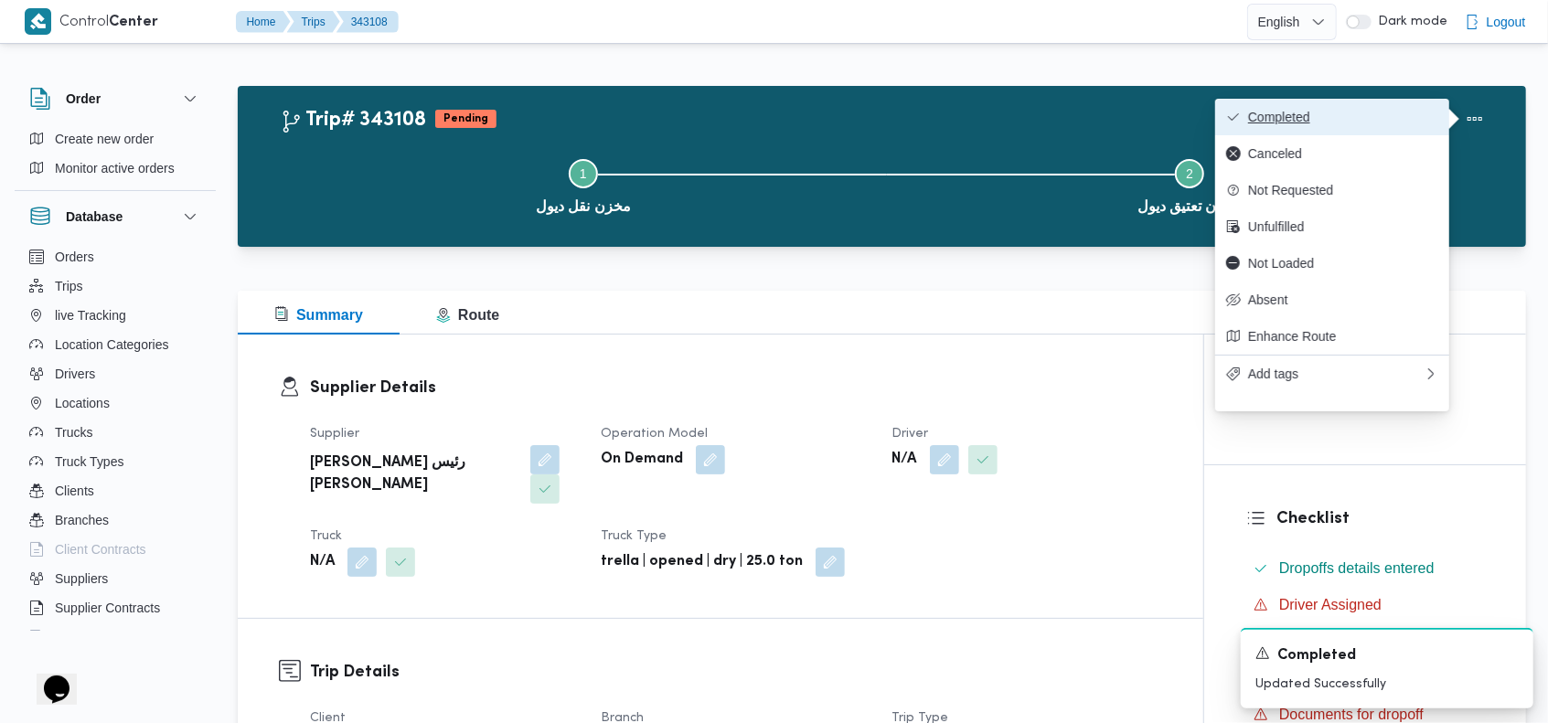
click at [1400, 113] on span "Completed" at bounding box center [1343, 117] width 190 height 15
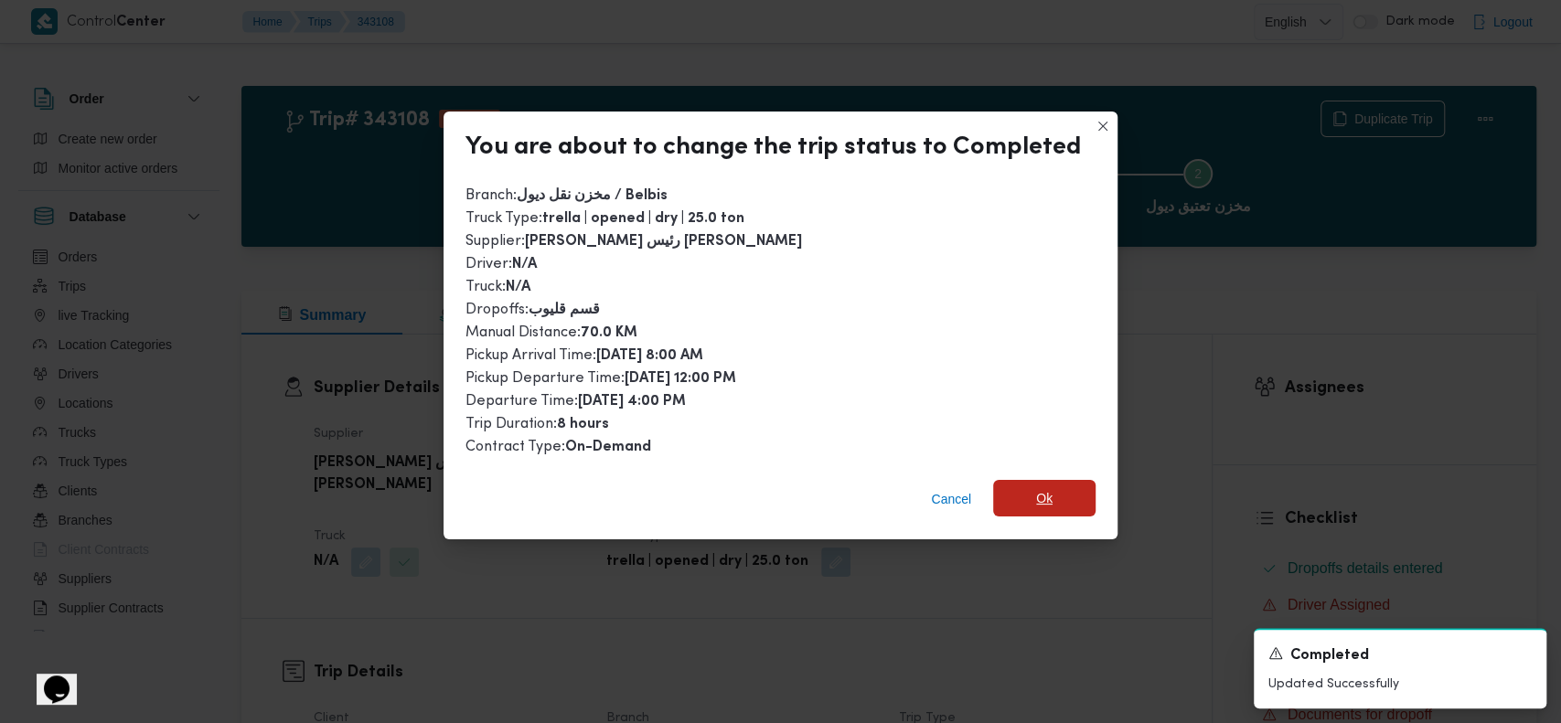
click at [1048, 498] on span "Ok" at bounding box center [1044, 498] width 102 height 37
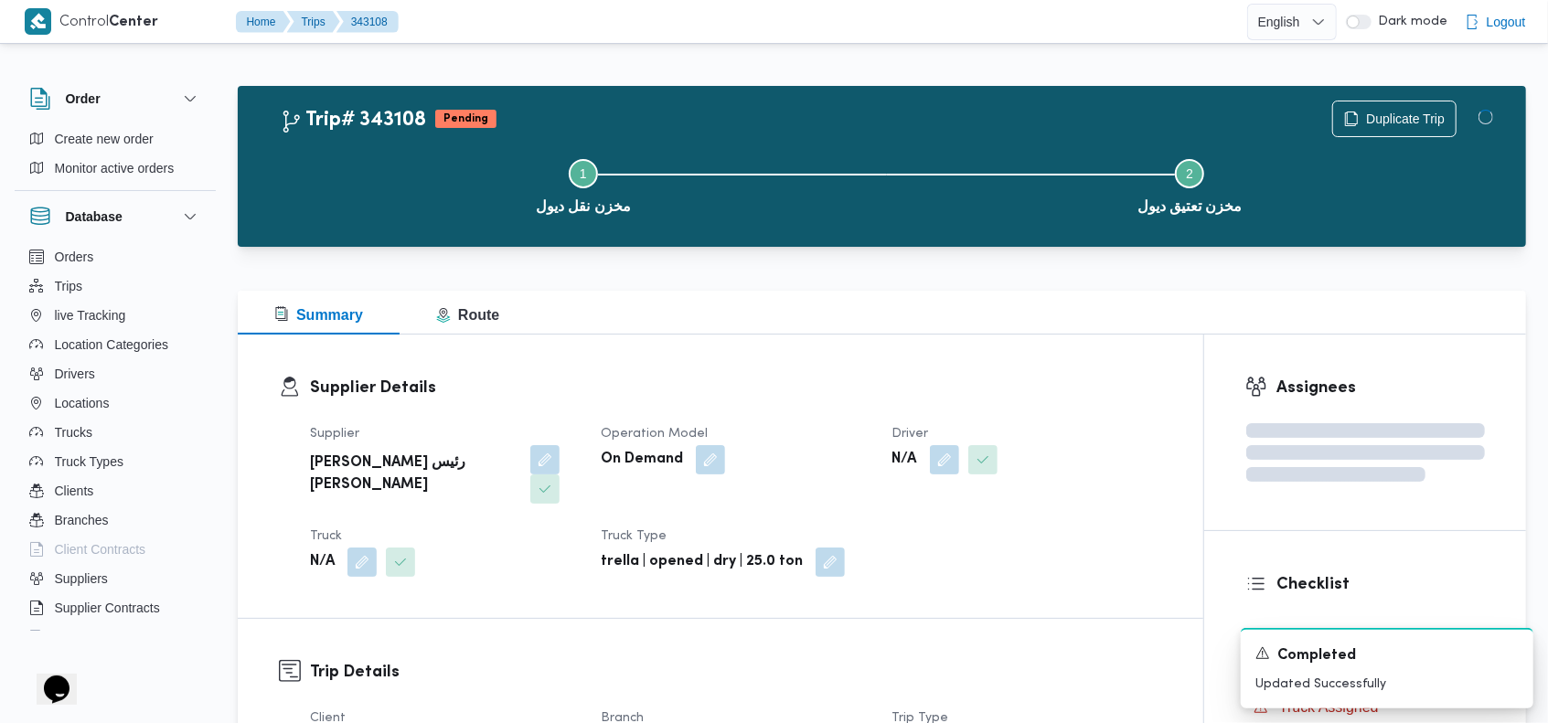
click at [864, 130] on div "Step 1 is incomplete 1 مخزن نقل ديول Step 2 is incomplete 2 مخزن تعتيق ديول" at bounding box center [886, 184] width 1235 height 117
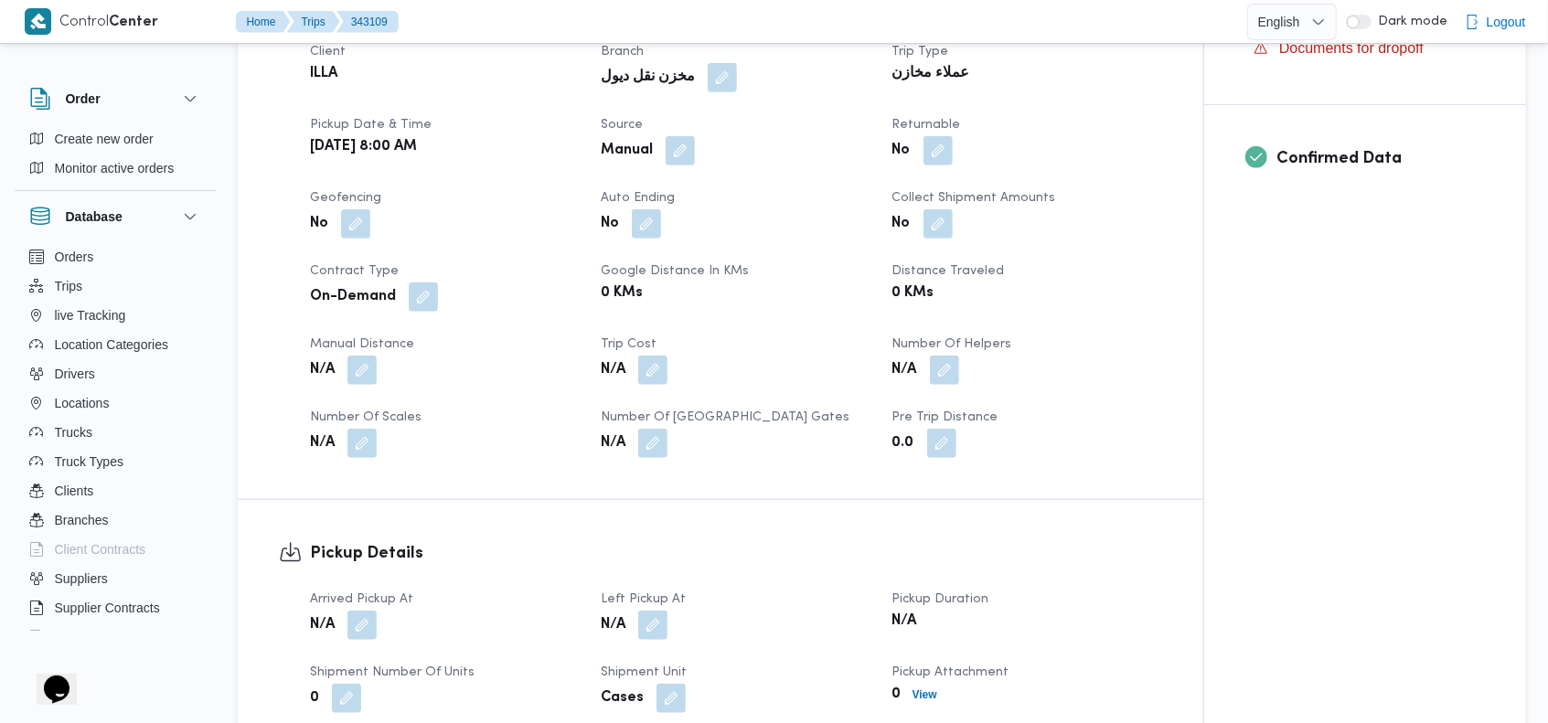
scroll to position [687, 0]
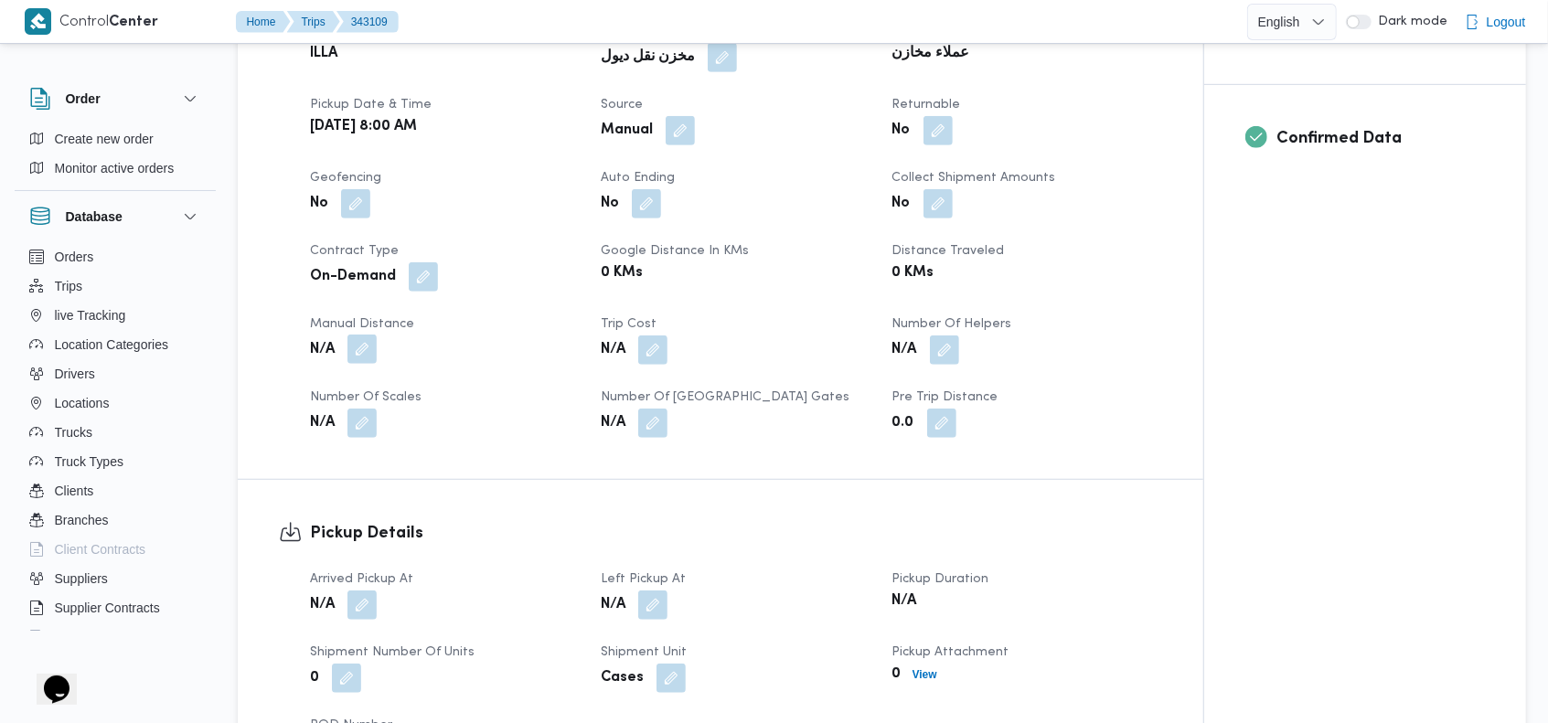
click at [370, 335] on button "button" at bounding box center [361, 349] width 29 height 29
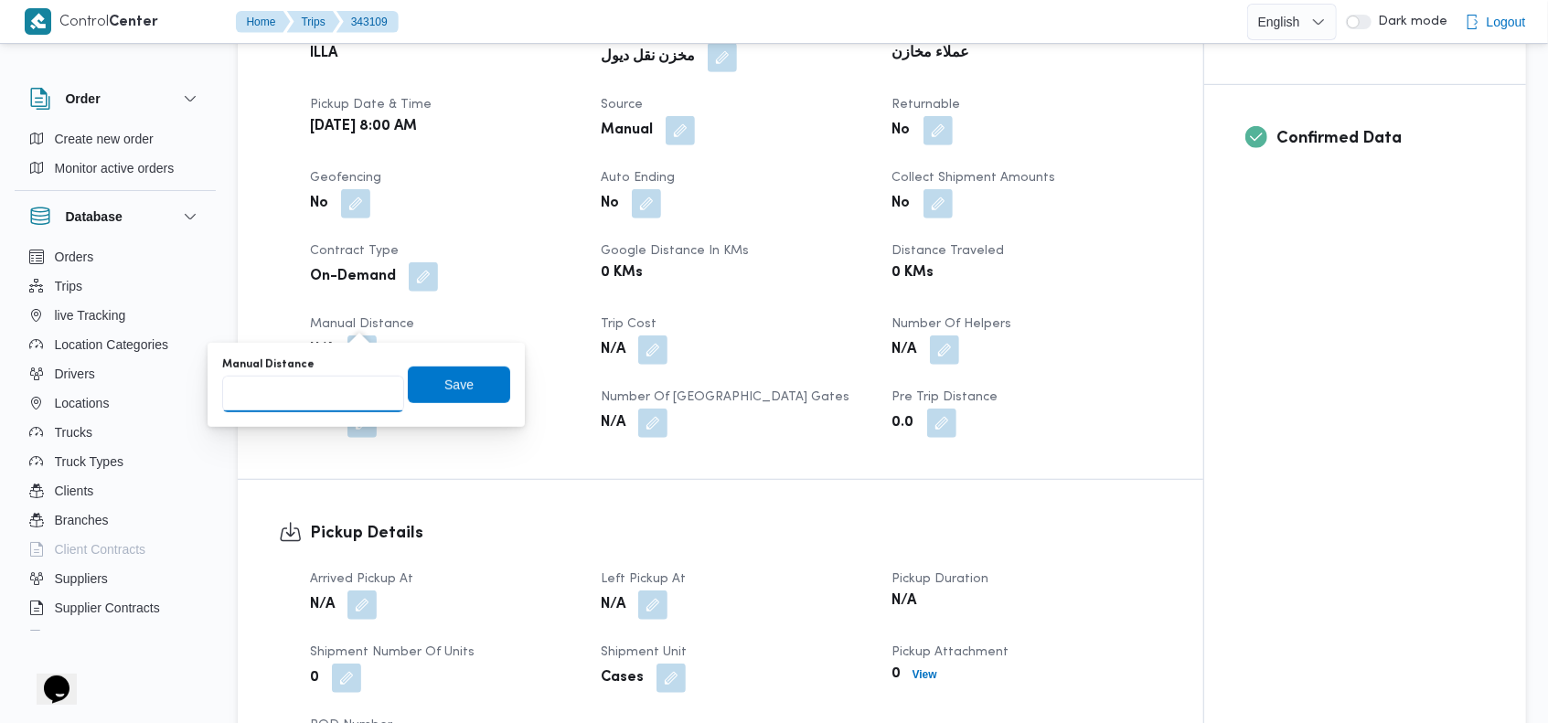
click at [328, 388] on input "Manual Distance" at bounding box center [313, 394] width 182 height 37
click at [303, 394] on input "Manual Distance" at bounding box center [313, 394] width 182 height 37
type input "70"
click at [457, 378] on span "Save" at bounding box center [458, 384] width 29 height 22
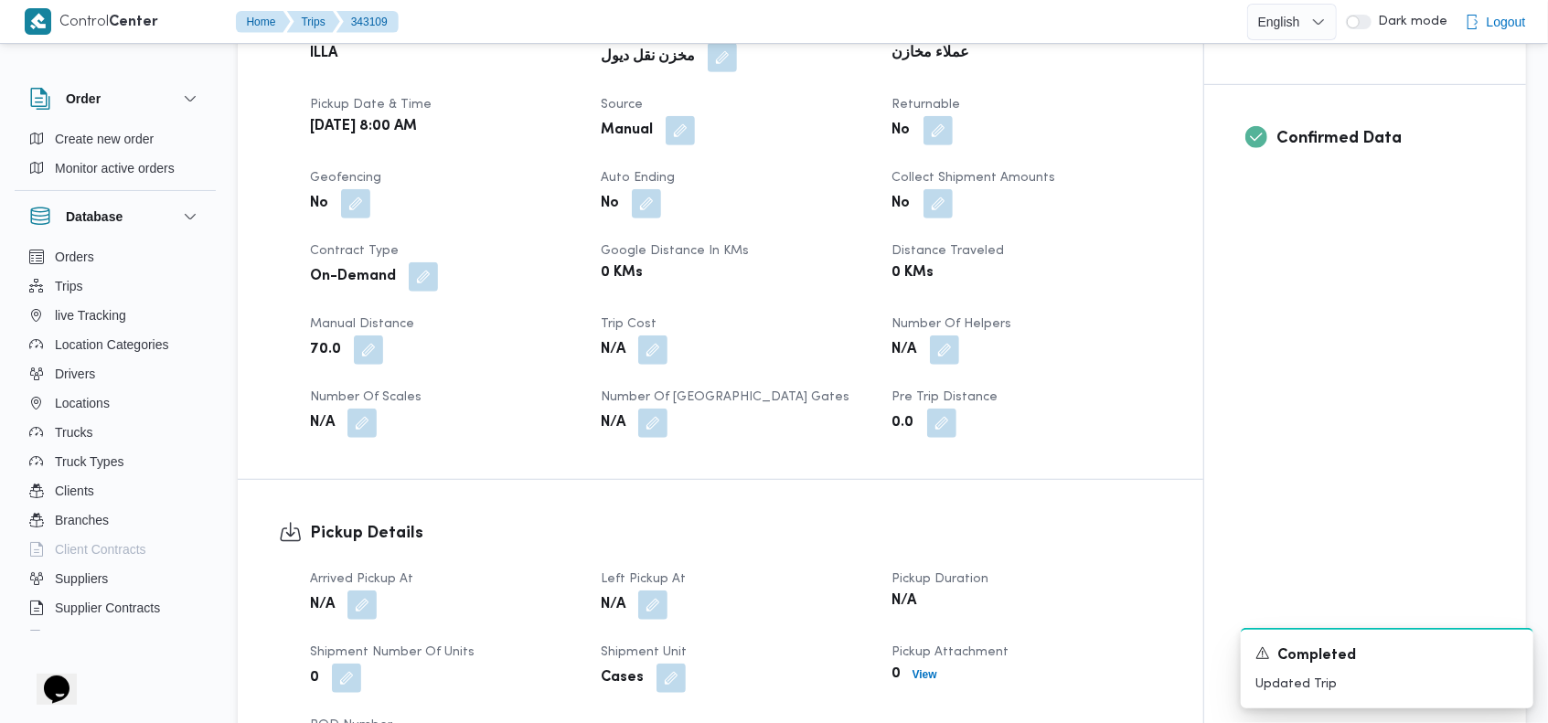
scroll to position [975, 0]
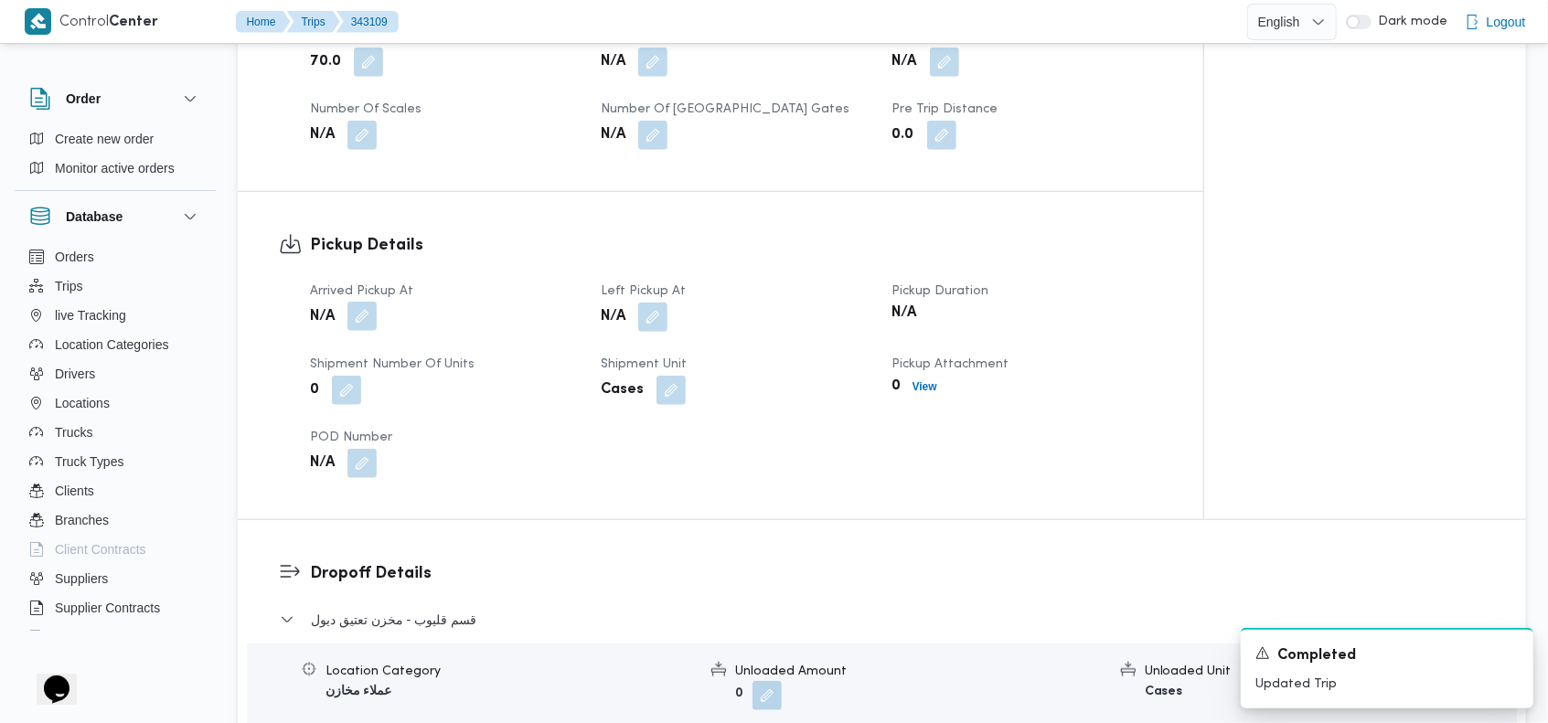
click at [360, 302] on button "button" at bounding box center [361, 316] width 29 height 29
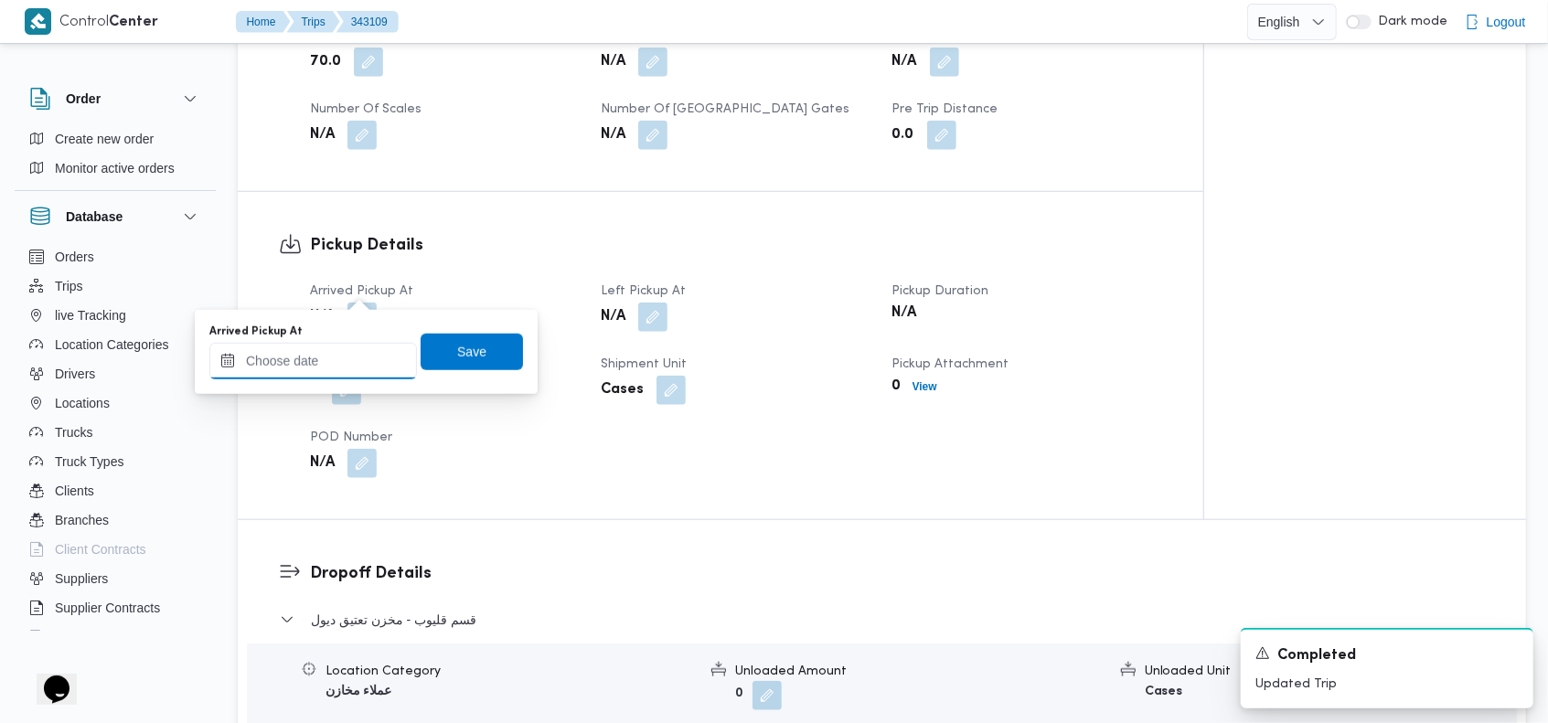
click at [315, 354] on input "Arrived Pickup At" at bounding box center [313, 361] width 208 height 37
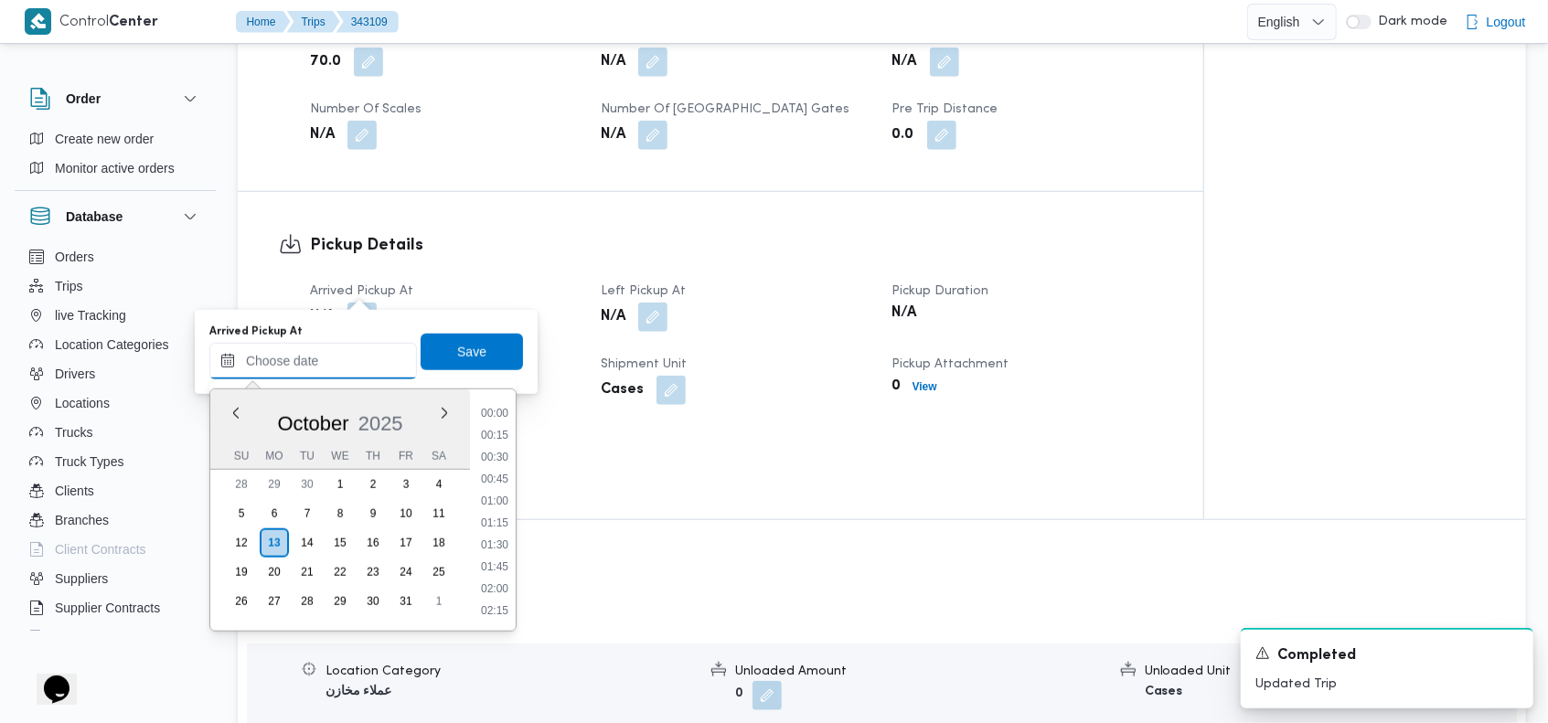
scroll to position [1579, 0]
click at [234, 412] on button "Previous Month" at bounding box center [235, 412] width 17 height 17
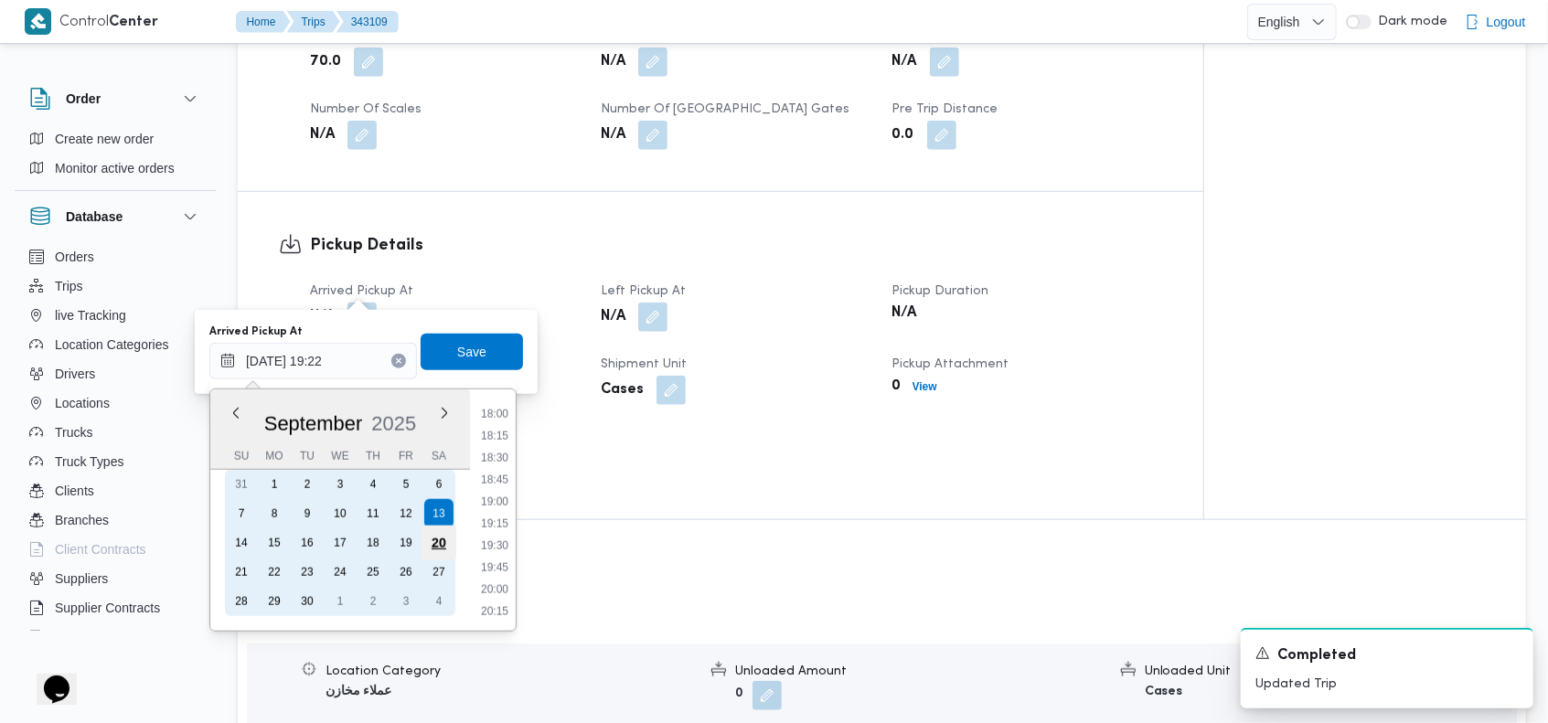
click at [436, 539] on div "20" at bounding box center [438, 543] width 35 height 35
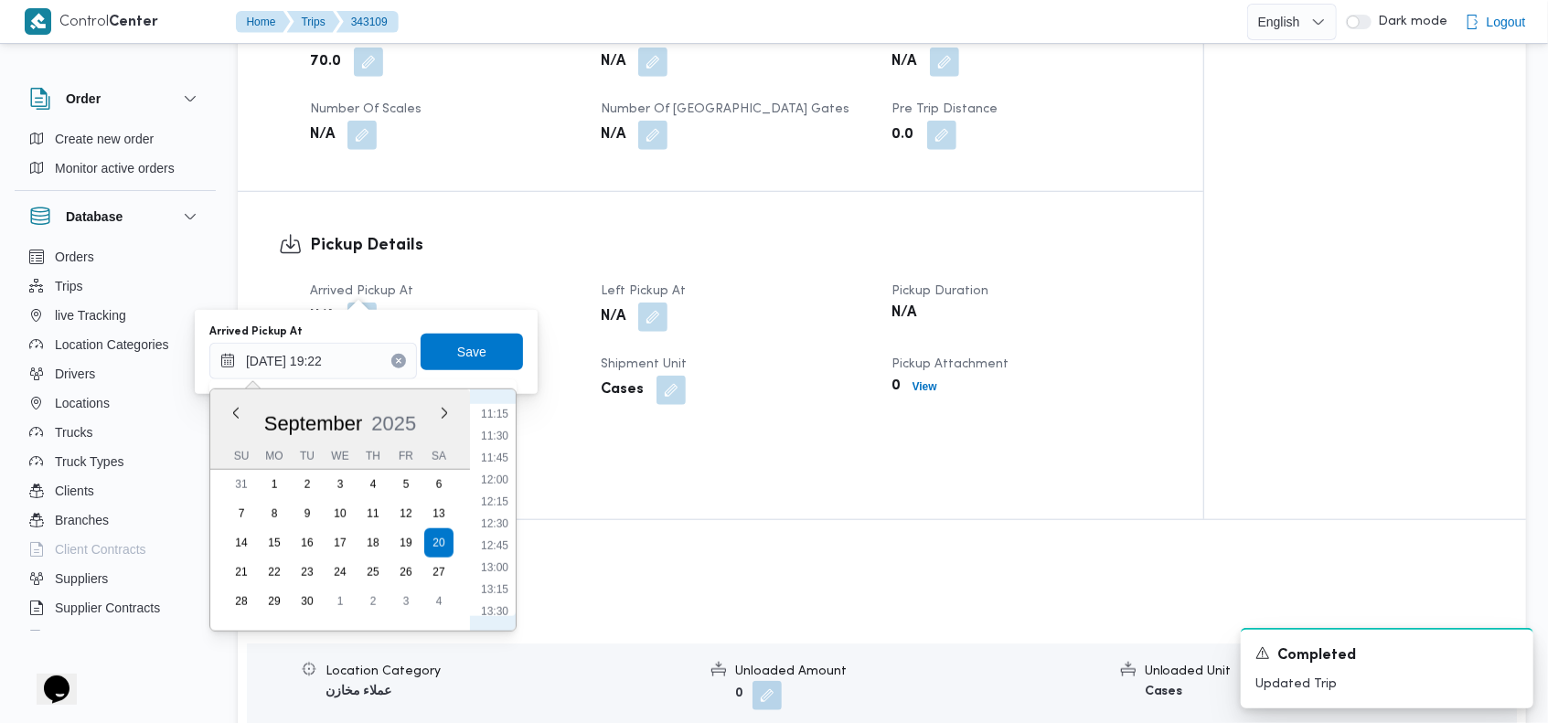
scroll to position [660, 0]
click at [511, 450] on li "08:00" at bounding box center [495, 455] width 42 height 18
type input "[DATE] 08:00"
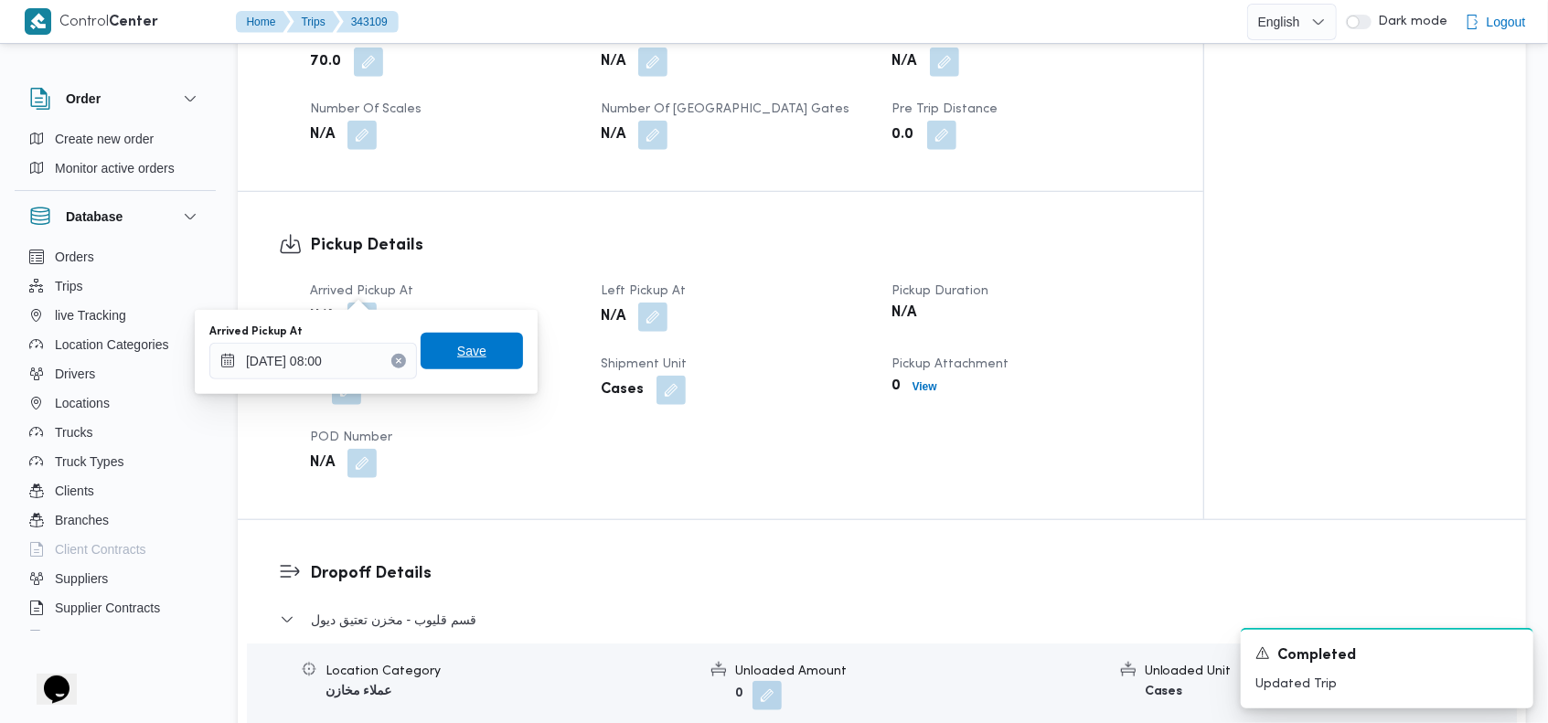
click at [458, 340] on span "Save" at bounding box center [472, 351] width 102 height 37
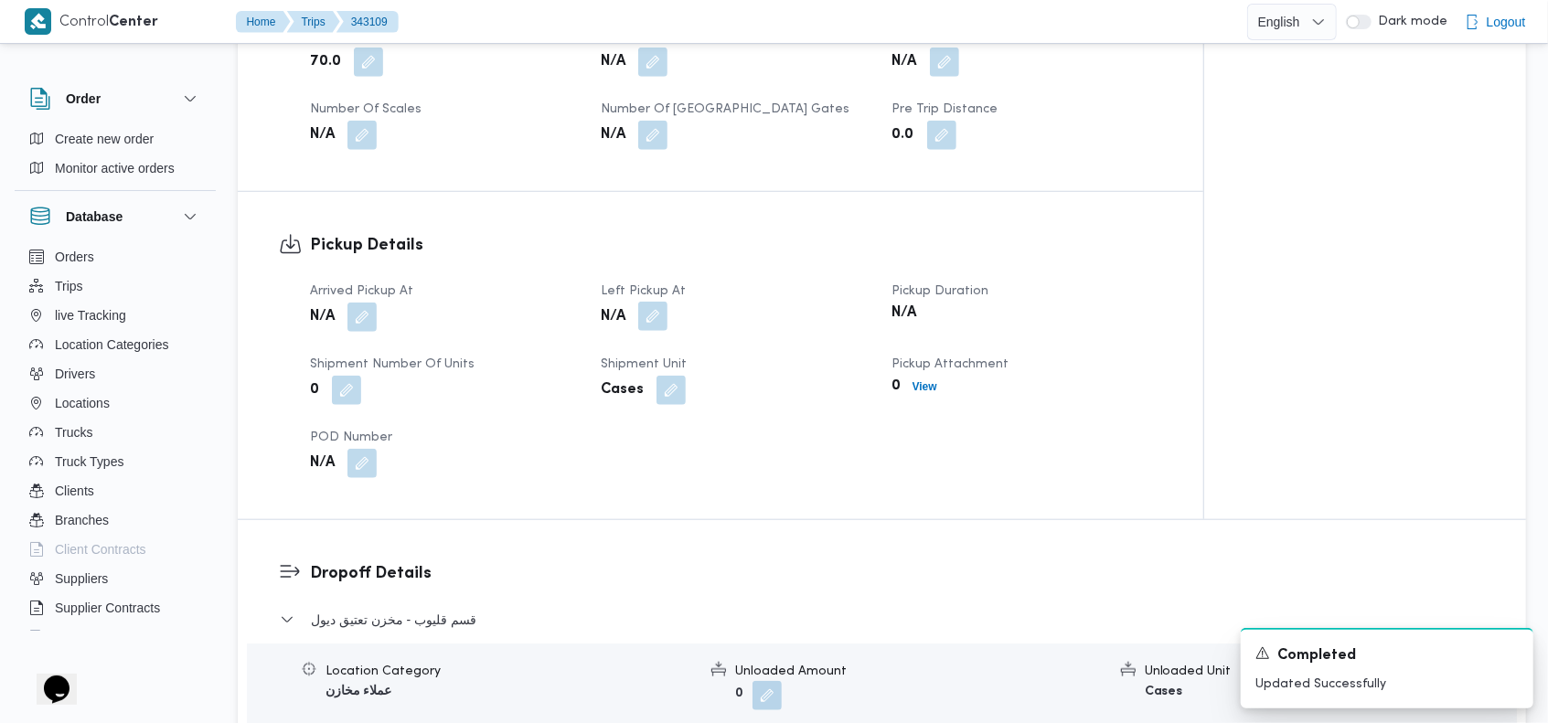
click at [650, 302] on button "button" at bounding box center [652, 316] width 29 height 29
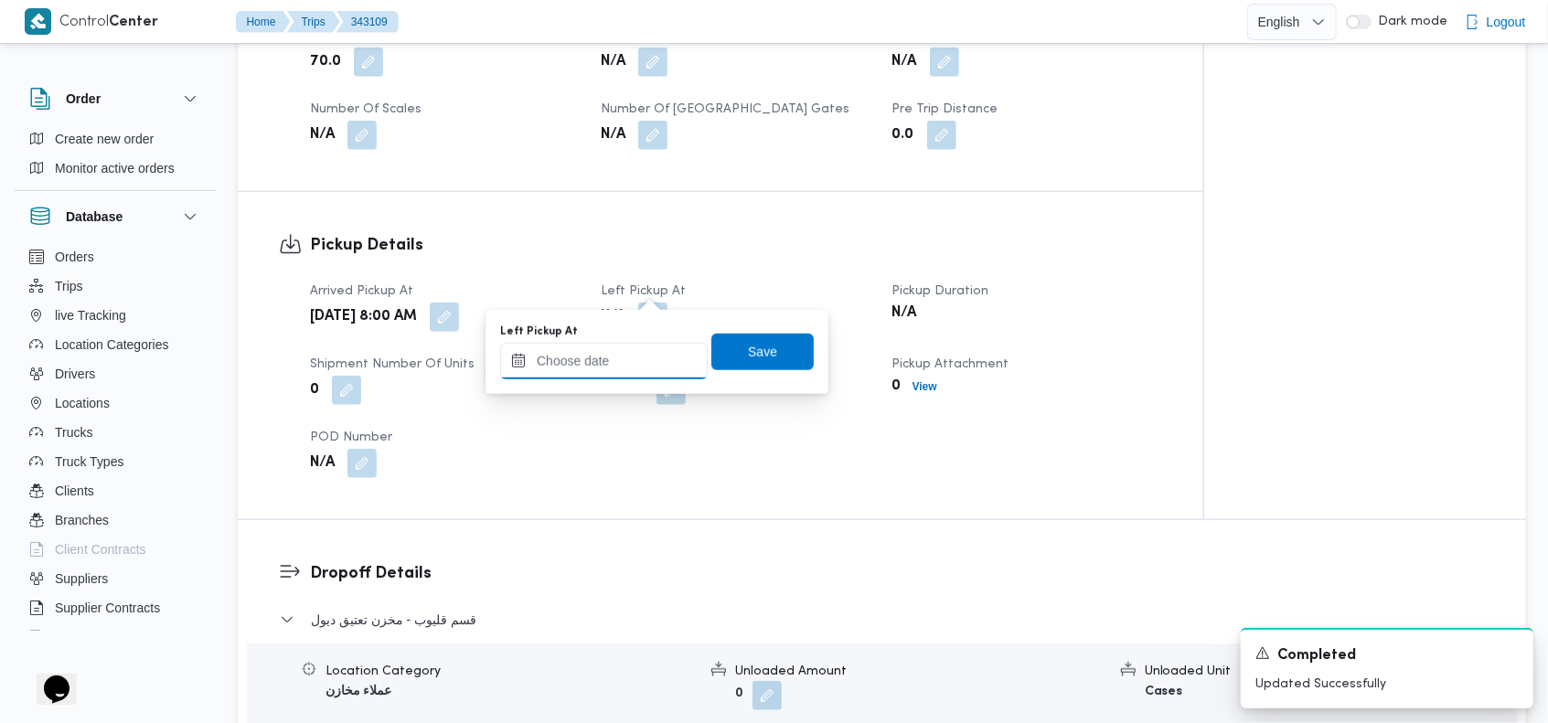
click at [629, 350] on input "Left Pickup At" at bounding box center [604, 361] width 208 height 37
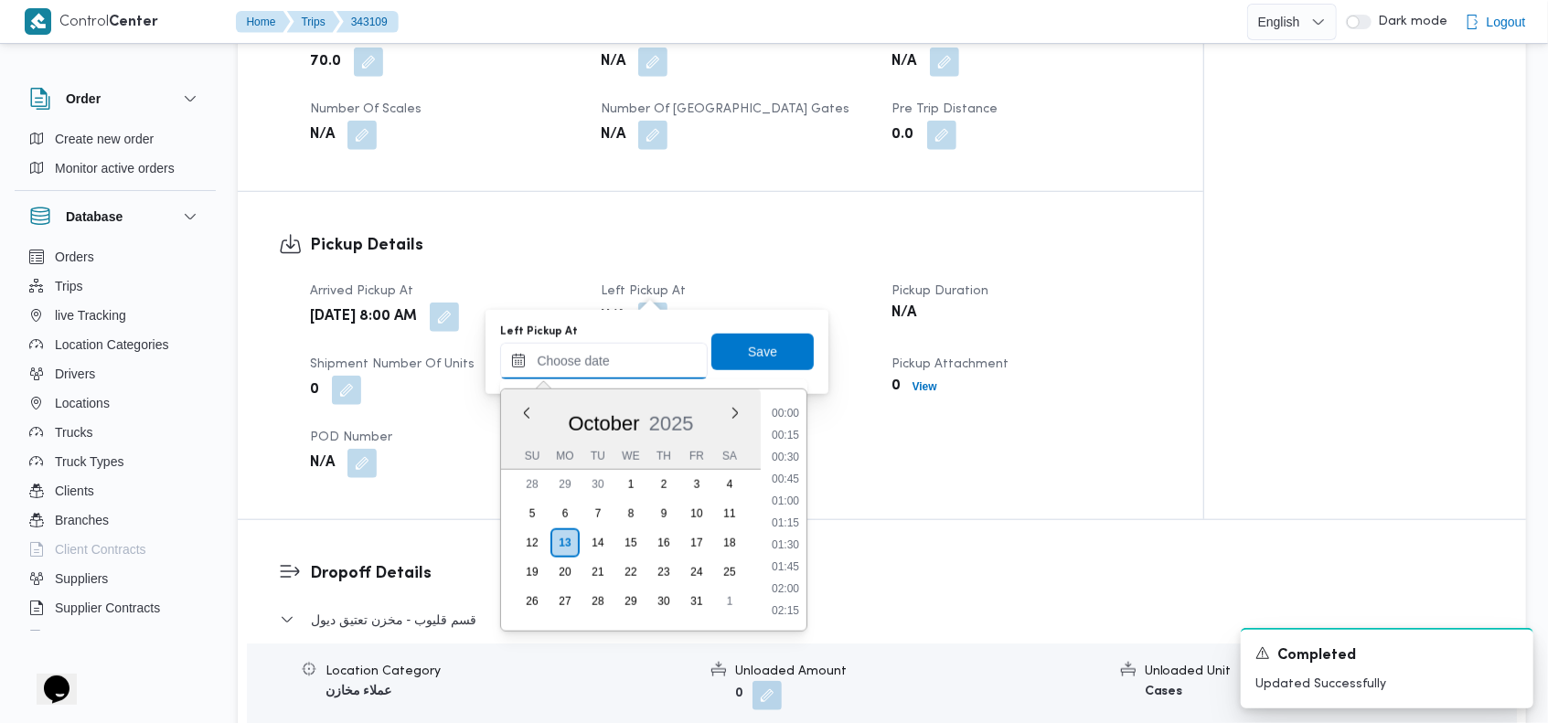
scroll to position [1579, 0]
click at [529, 412] on button "Previous Month" at bounding box center [526, 412] width 17 height 17
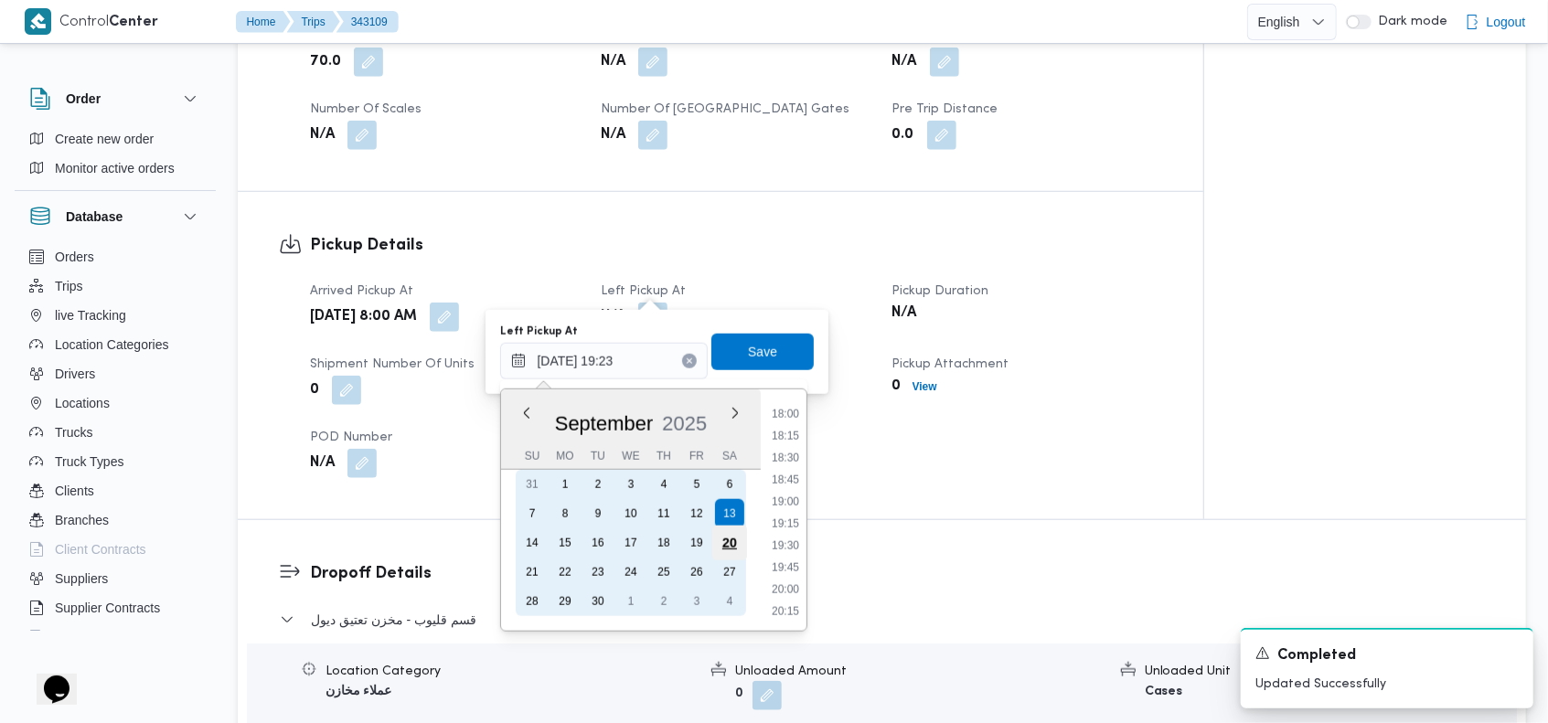
click at [727, 538] on div "20" at bounding box center [729, 543] width 35 height 35
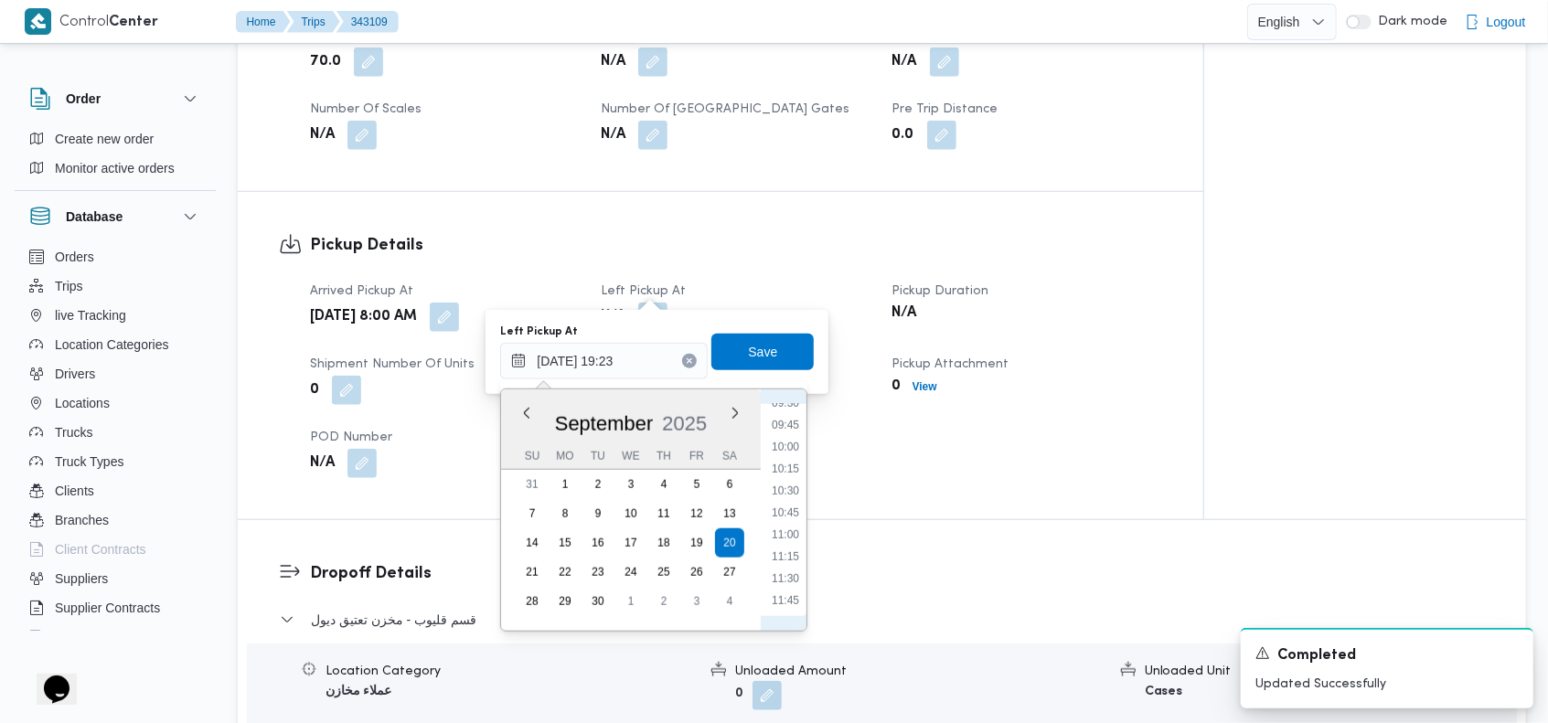
scroll to position [934, 0]
click at [797, 531] on li "12:00" at bounding box center [785, 533] width 42 height 18
type input "[DATE] 12:00"
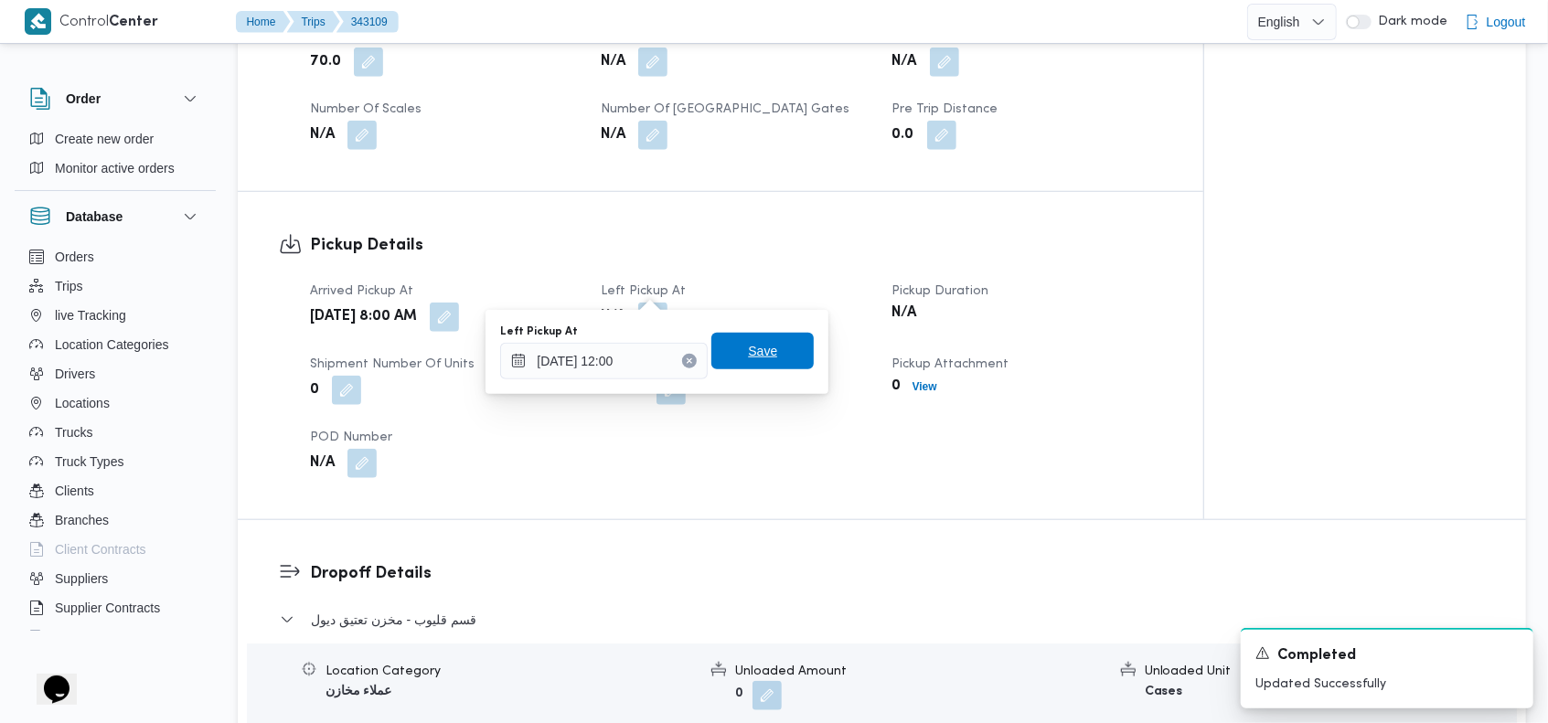
click at [757, 346] on span "Save" at bounding box center [762, 351] width 29 height 22
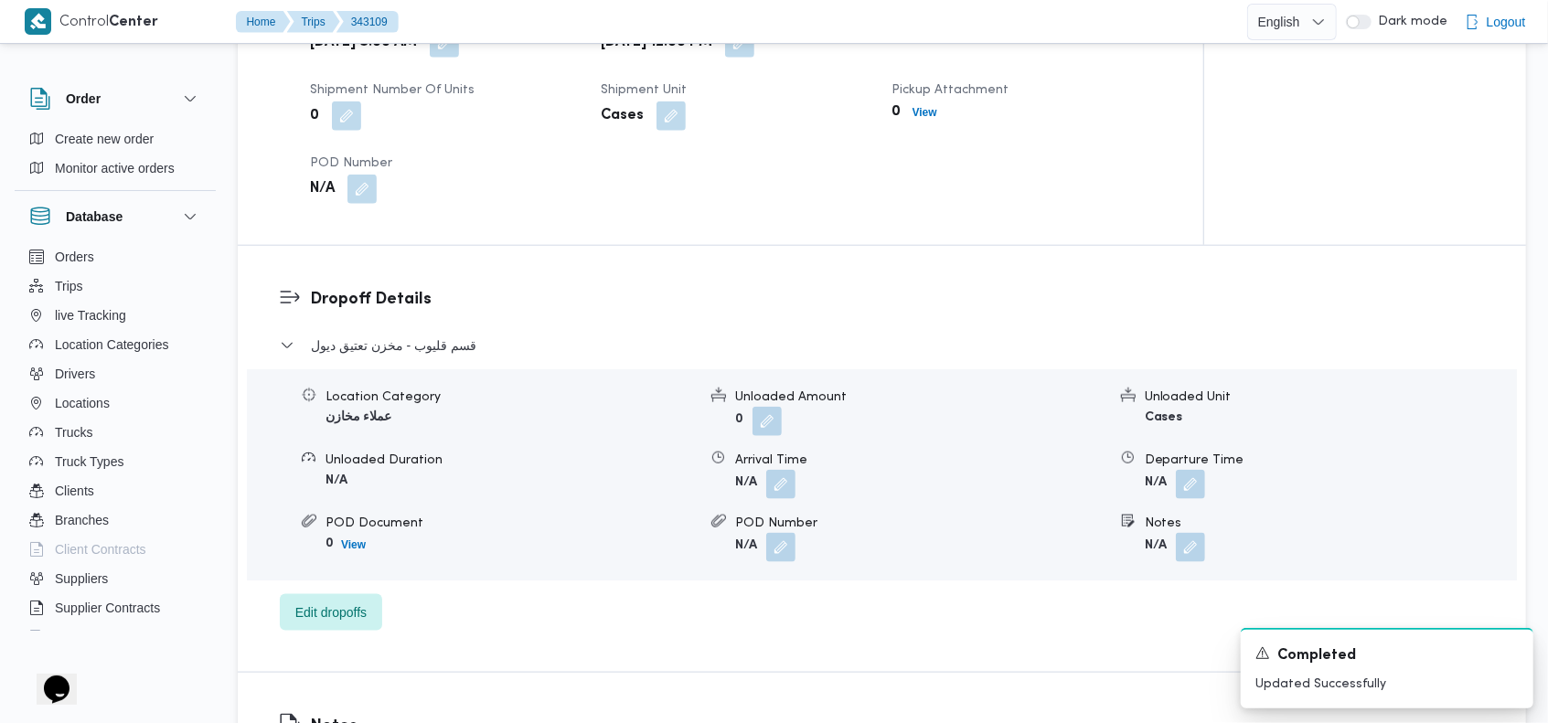
scroll to position [1255, 0]
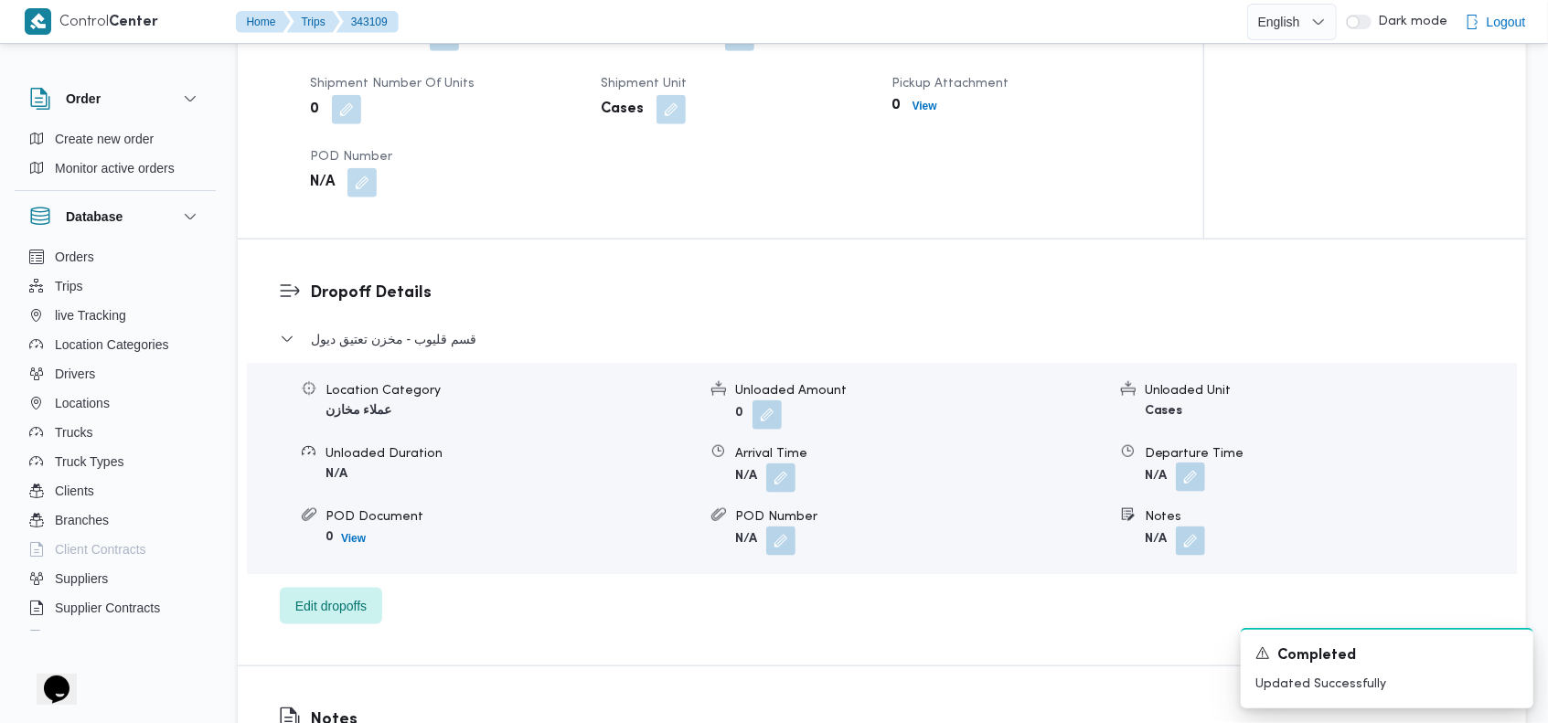
click at [1184, 463] on button "button" at bounding box center [1190, 477] width 29 height 29
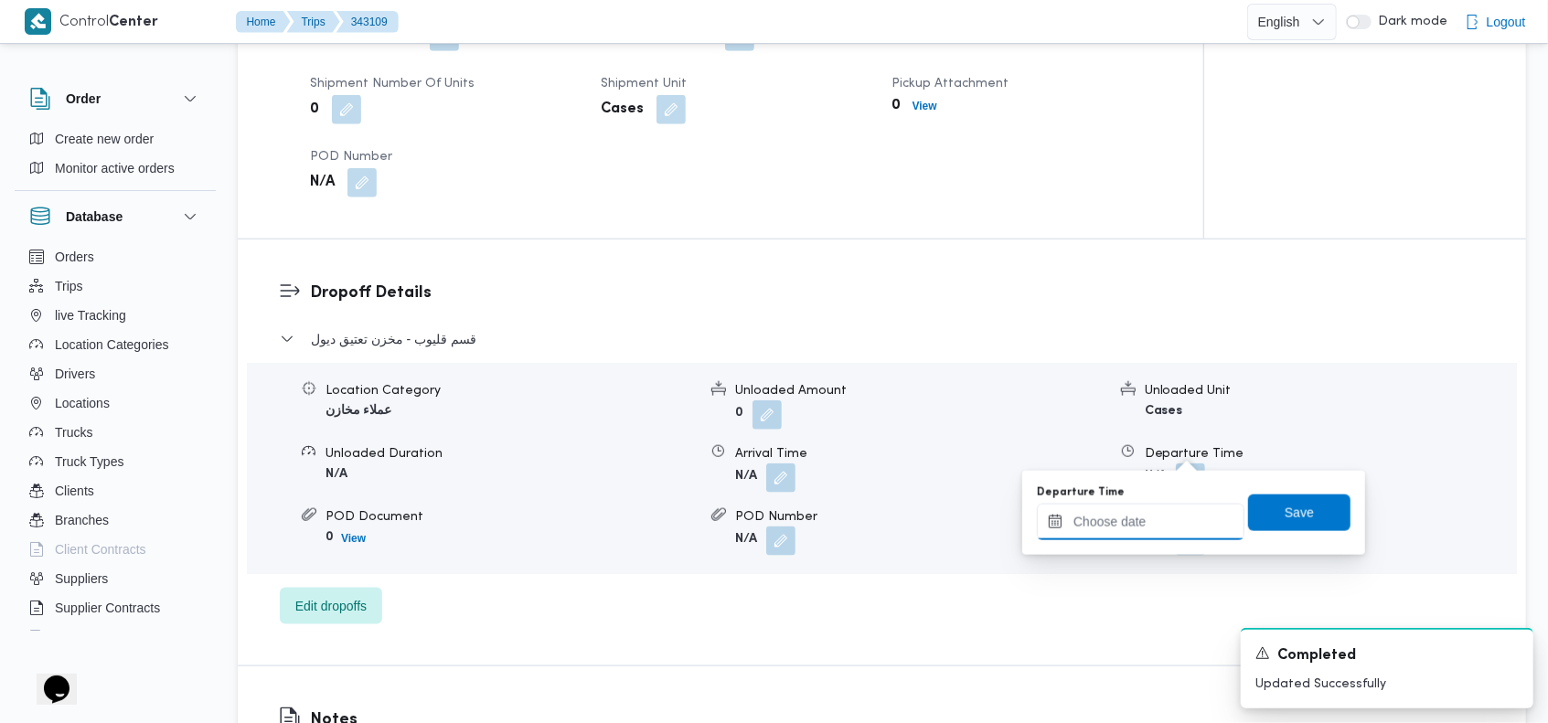
click at [1114, 522] on input "Departure Time" at bounding box center [1141, 522] width 208 height 37
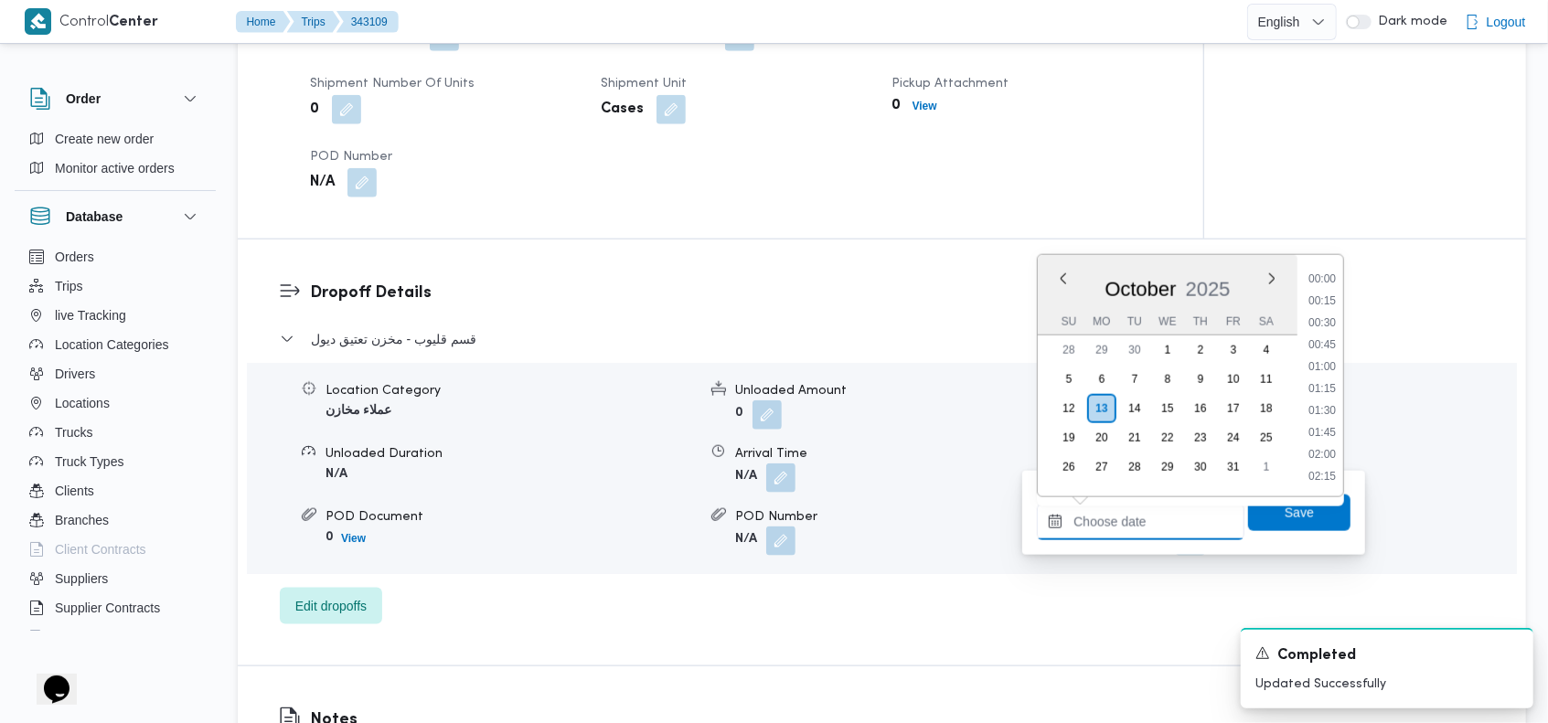
scroll to position [1579, 0]
click at [1062, 272] on button "Previous Month" at bounding box center [1063, 278] width 17 height 17
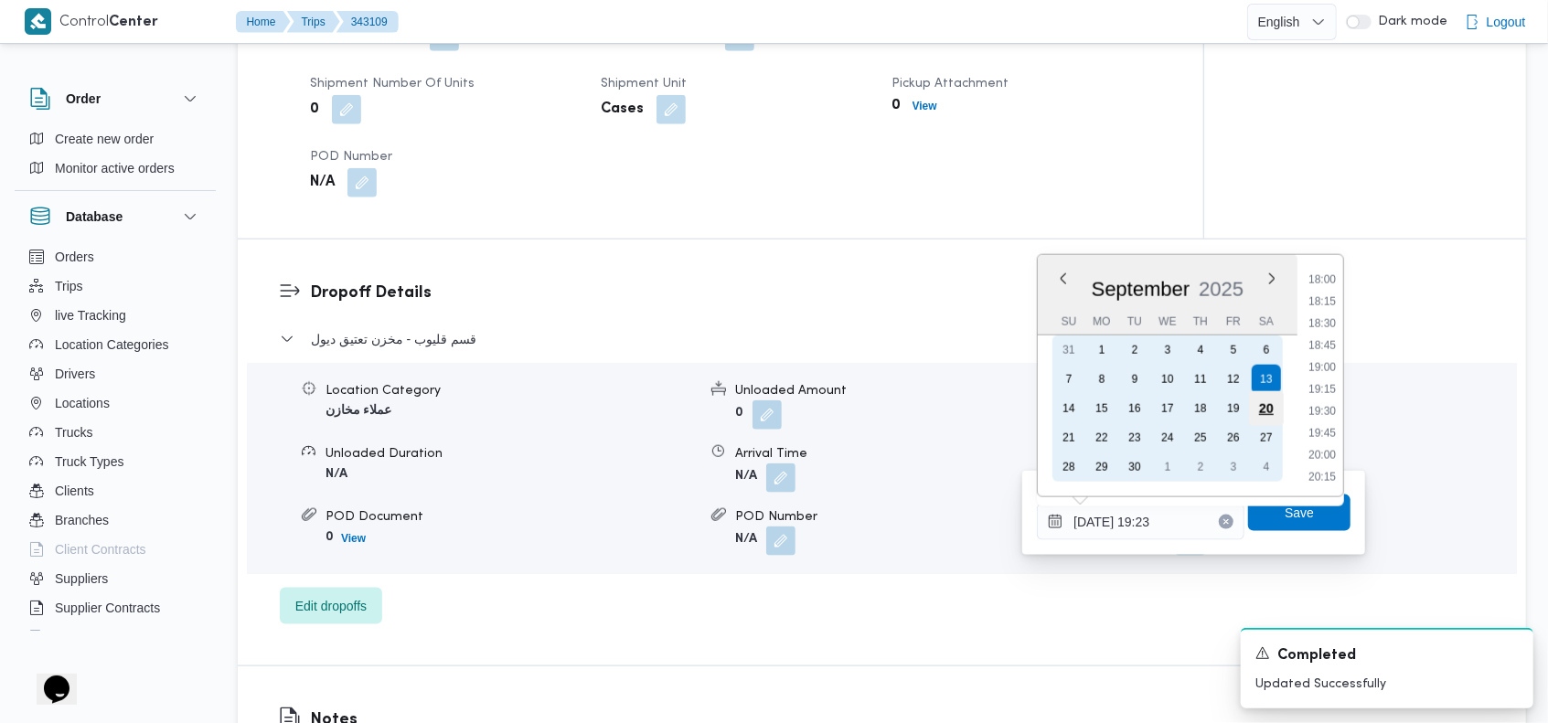
click at [1270, 409] on div "20" at bounding box center [1266, 408] width 35 height 35
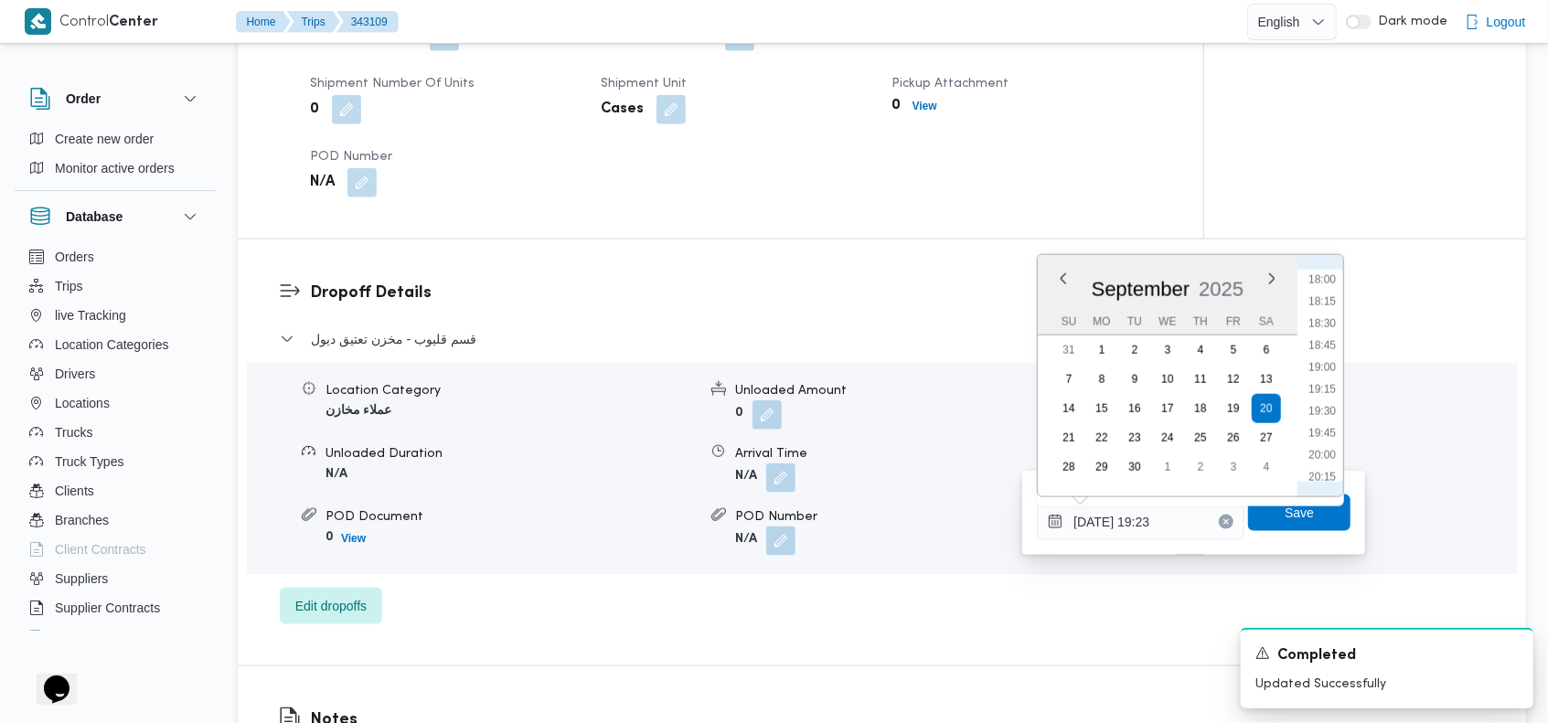
scroll to position [1395, 0]
click at [1334, 293] on li "16:00" at bounding box center [1322, 288] width 42 height 18
type input "[DATE] 16:00"
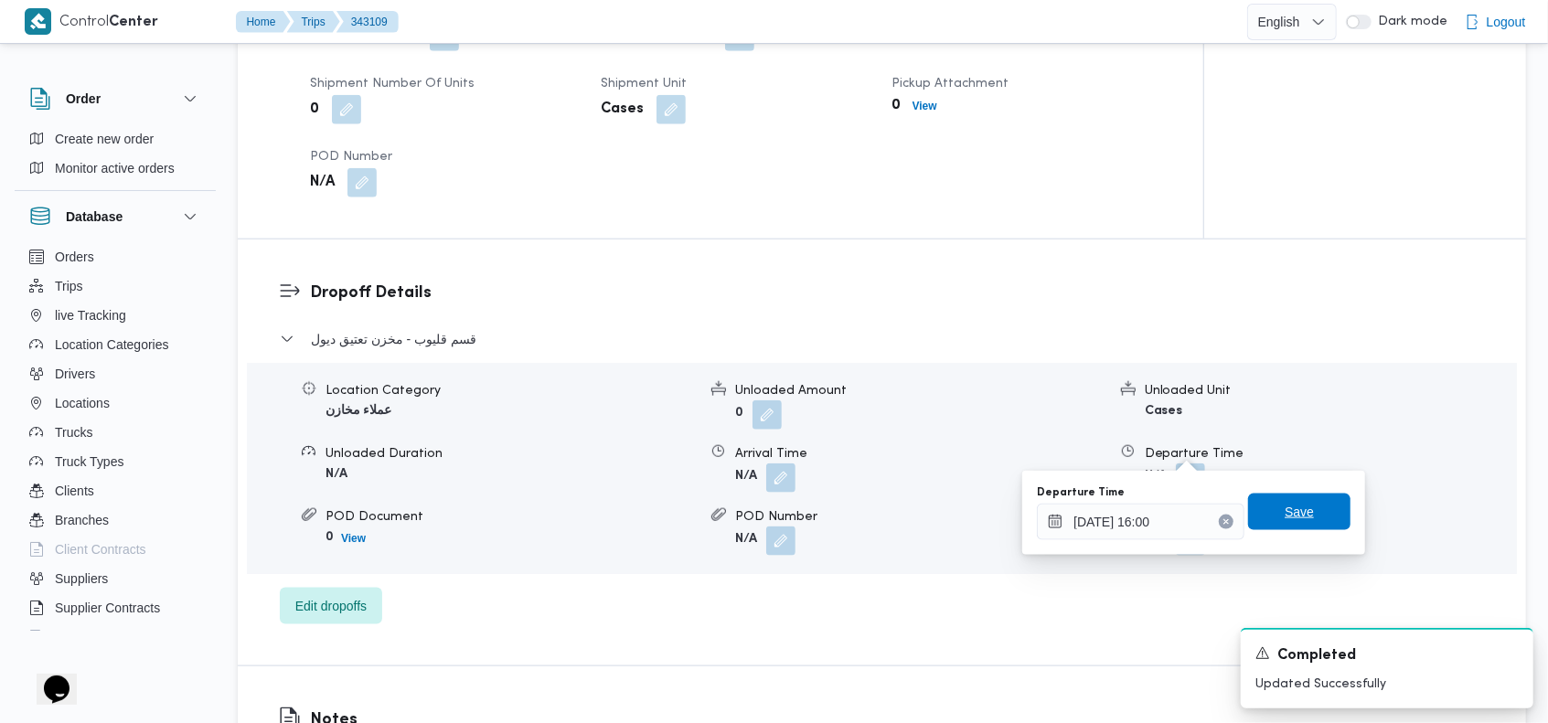
click at [1286, 513] on span "Save" at bounding box center [1299, 512] width 29 height 22
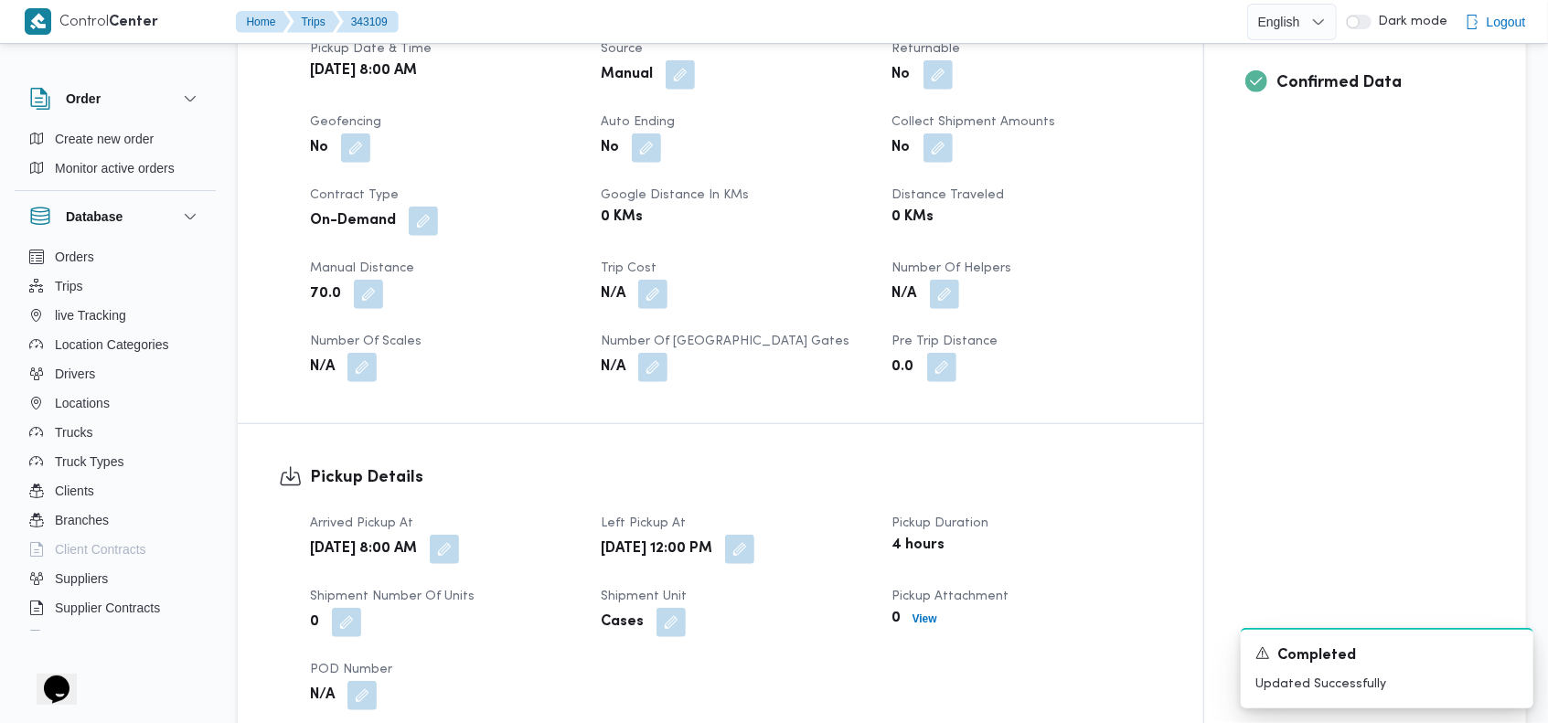
scroll to position [0, 0]
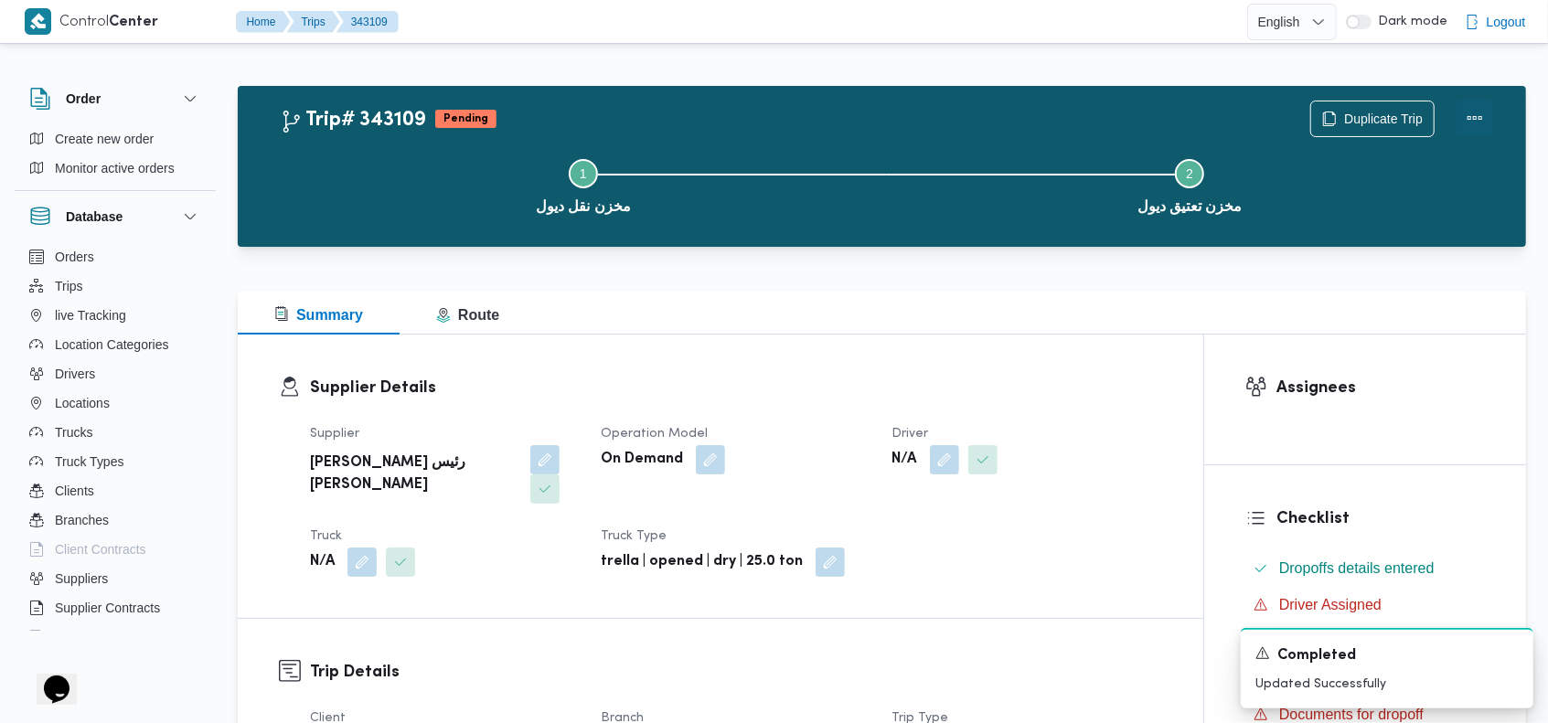
click at [1475, 115] on button "Actions" at bounding box center [1474, 118] width 37 height 37
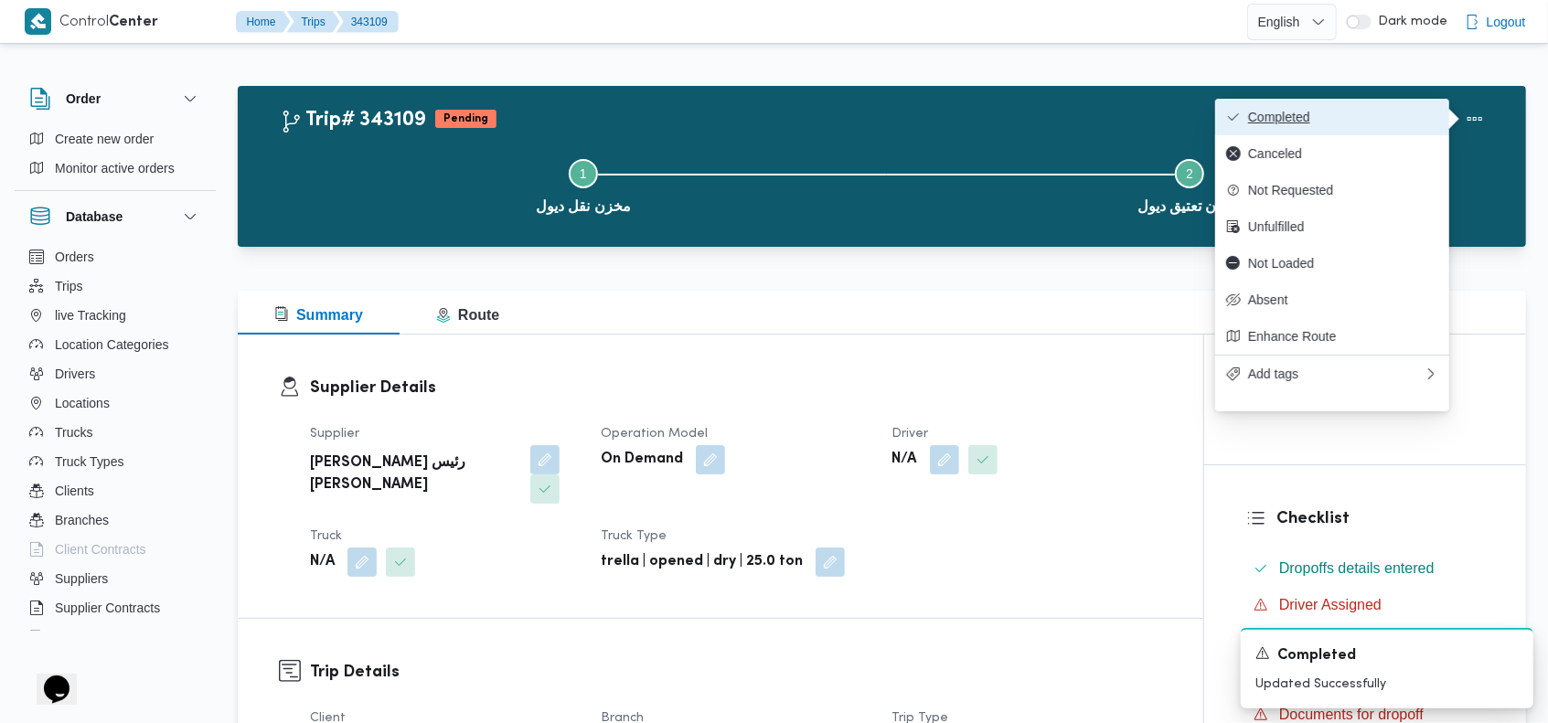
click at [1398, 122] on span "Completed" at bounding box center [1343, 117] width 190 height 15
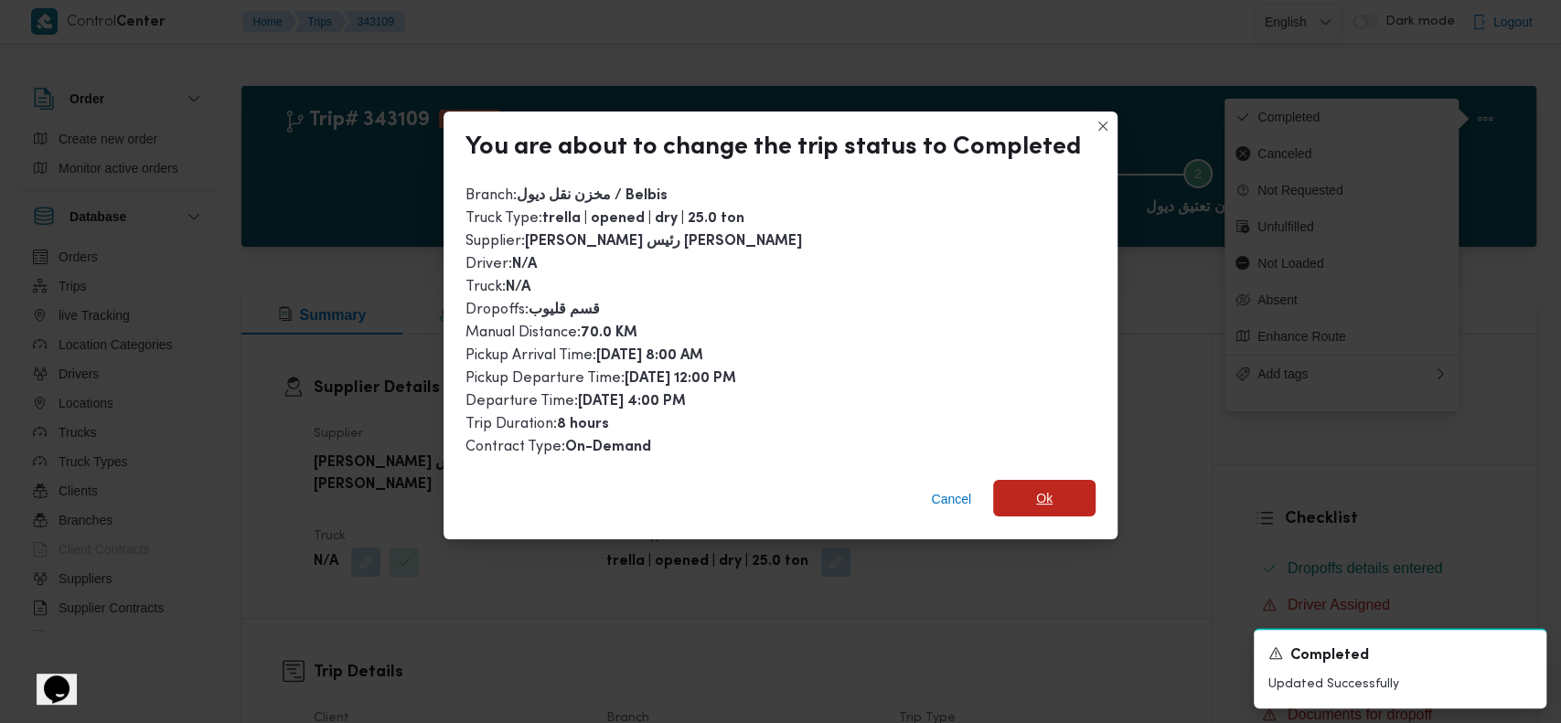
click at [1036, 500] on span "Ok" at bounding box center [1044, 498] width 16 height 22
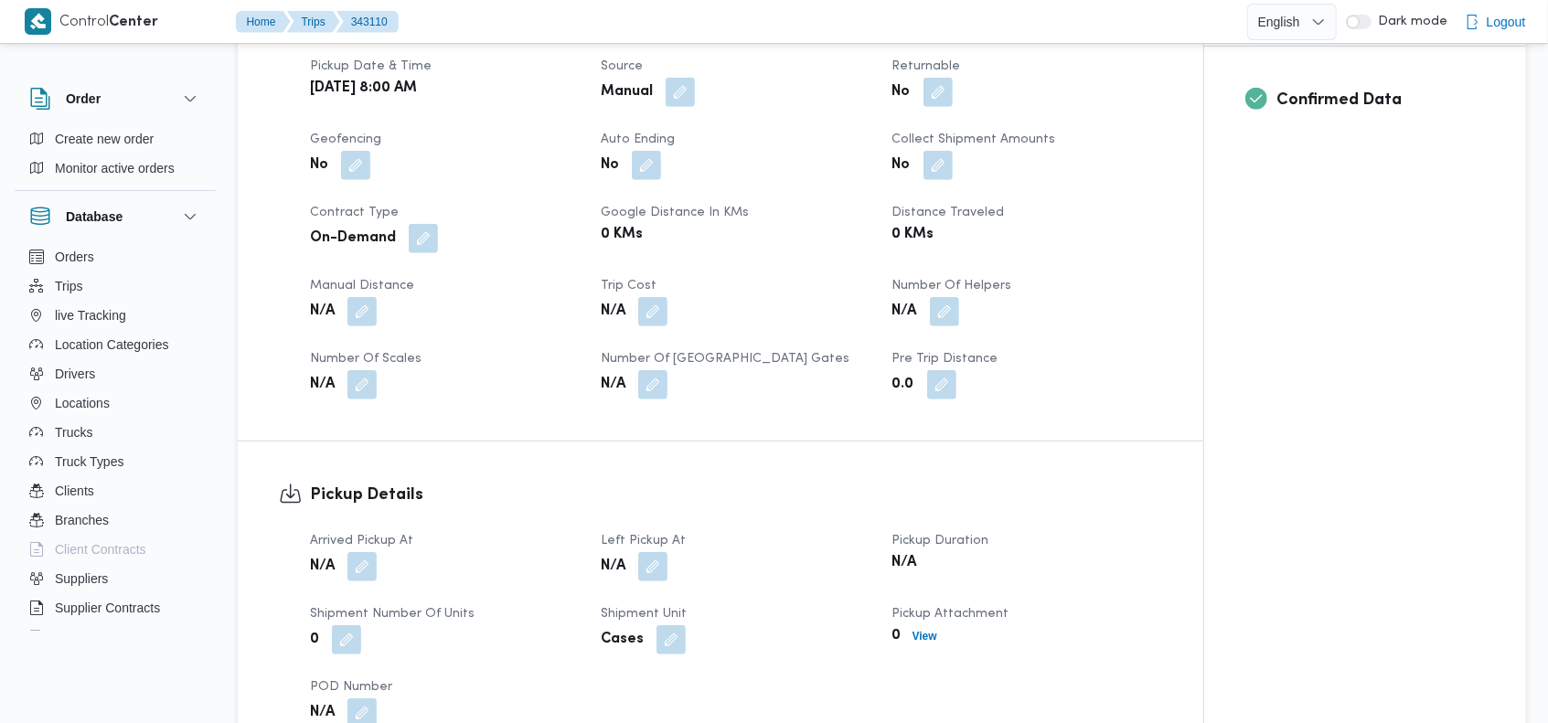
scroll to position [731, 0]
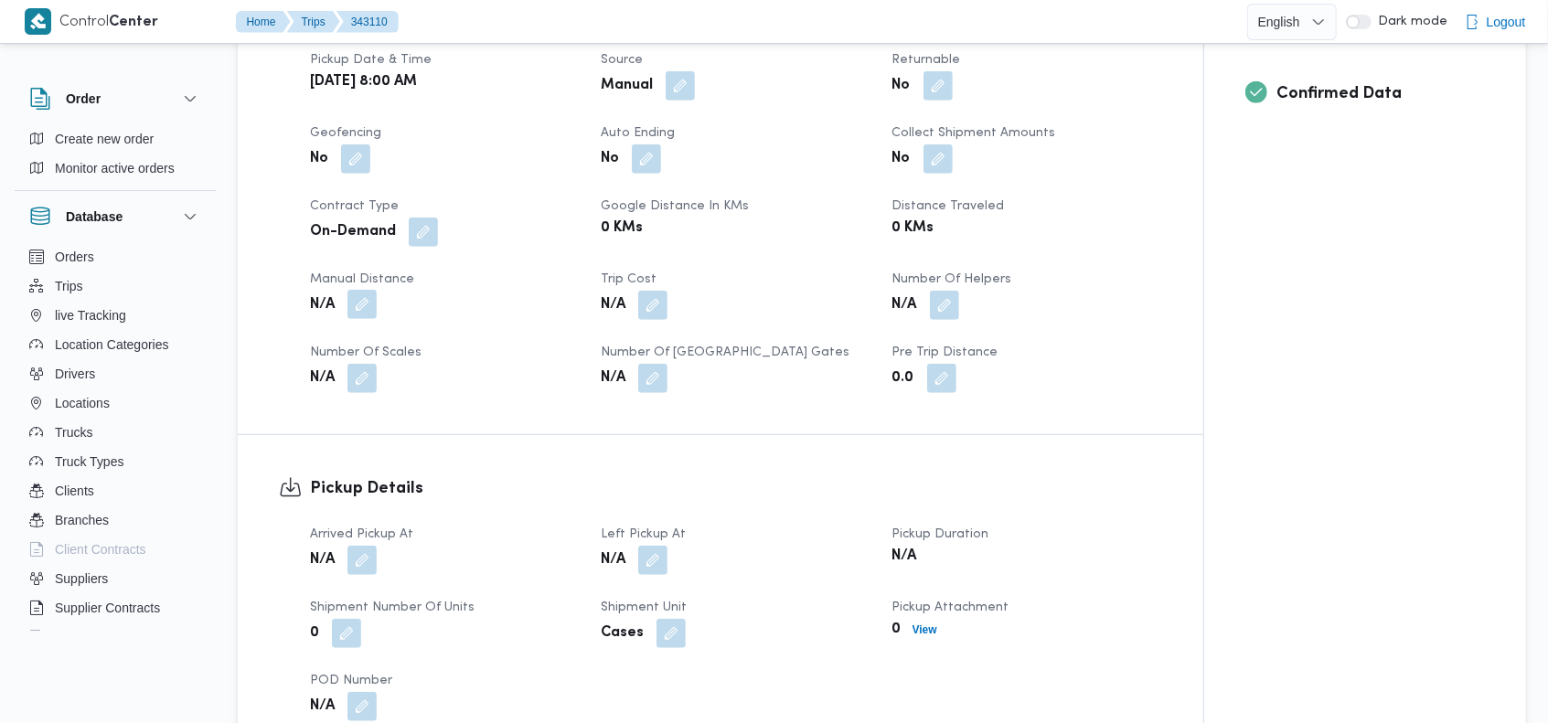
click at [366, 290] on button "button" at bounding box center [361, 304] width 29 height 29
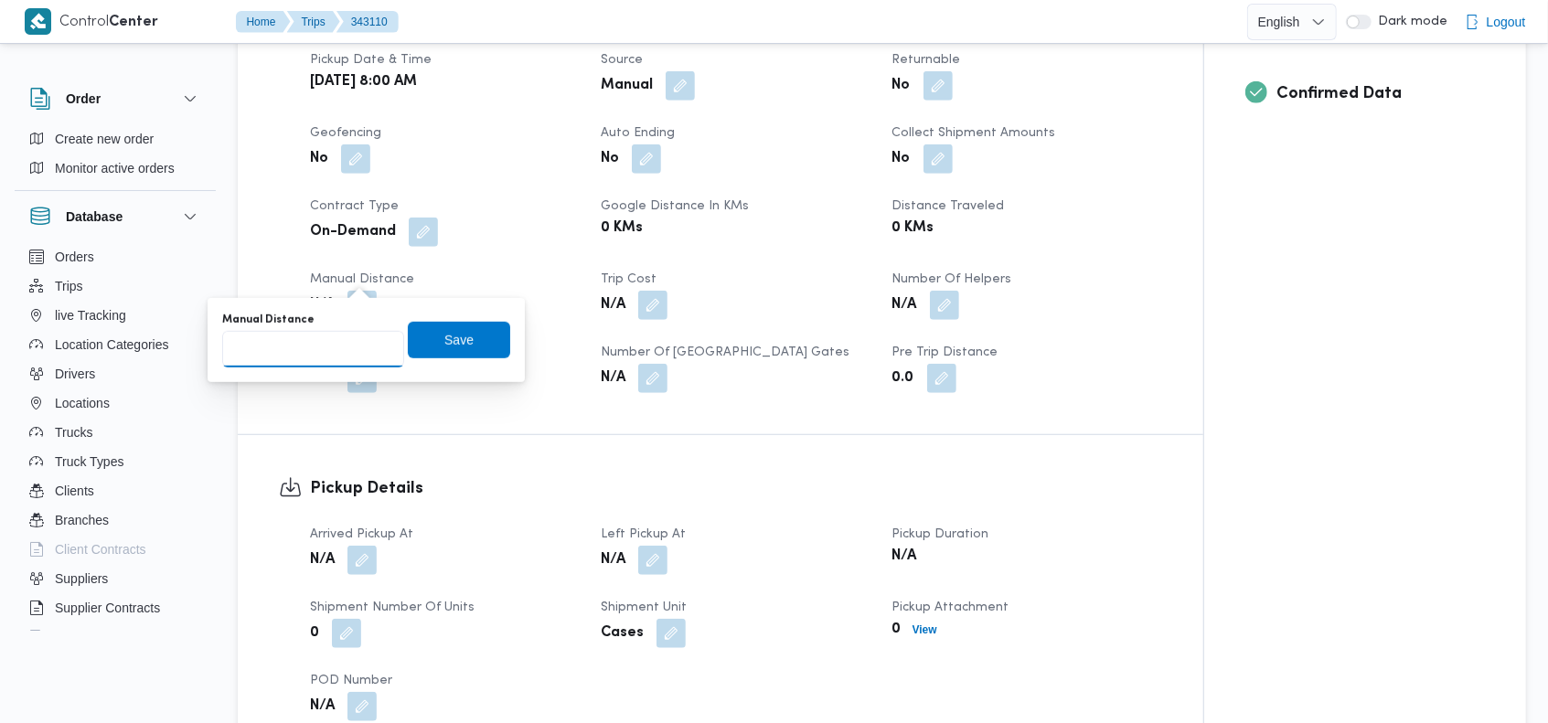
click at [301, 345] on input "Manual Distance" at bounding box center [313, 349] width 182 height 37
type input "70"
click at [462, 331] on span "Save" at bounding box center [459, 339] width 102 height 37
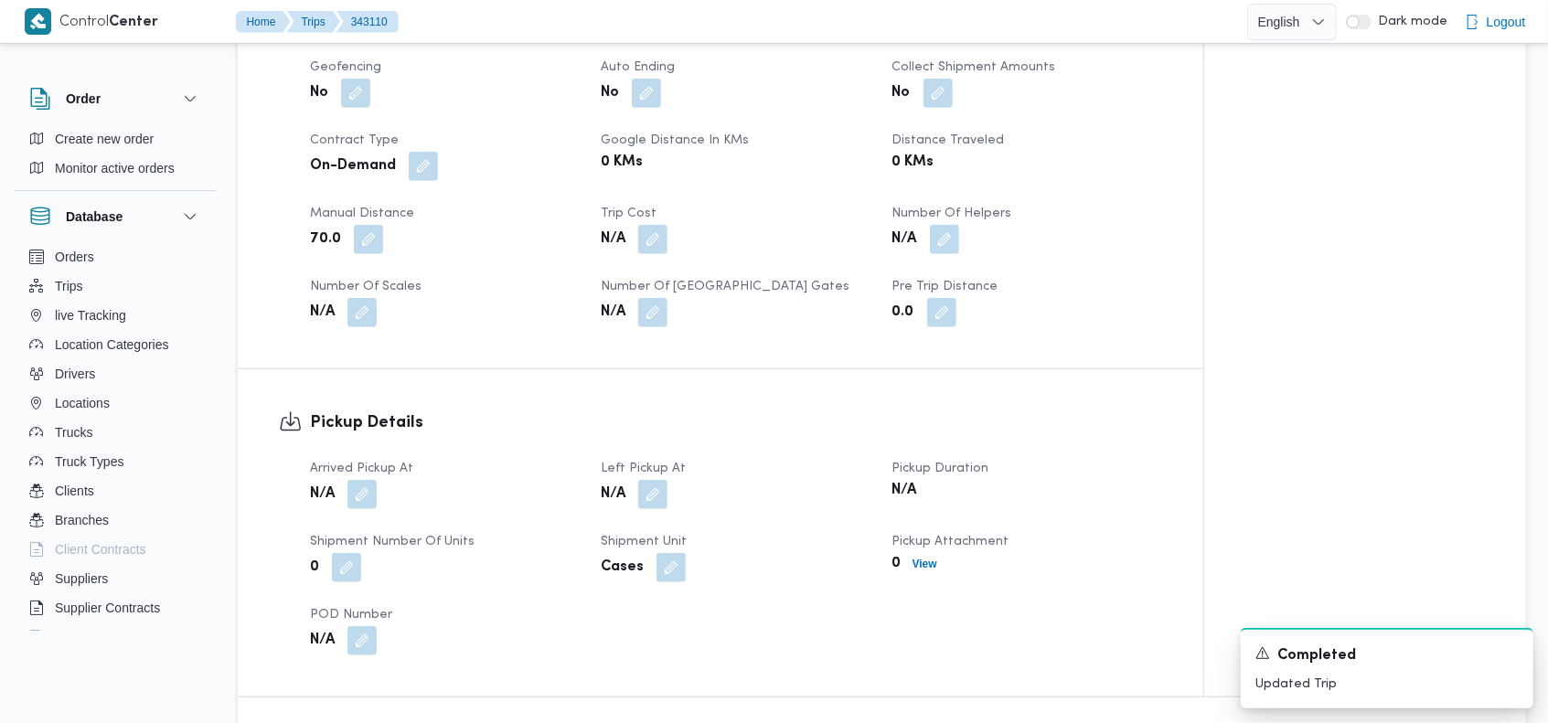
scroll to position [963, 0]
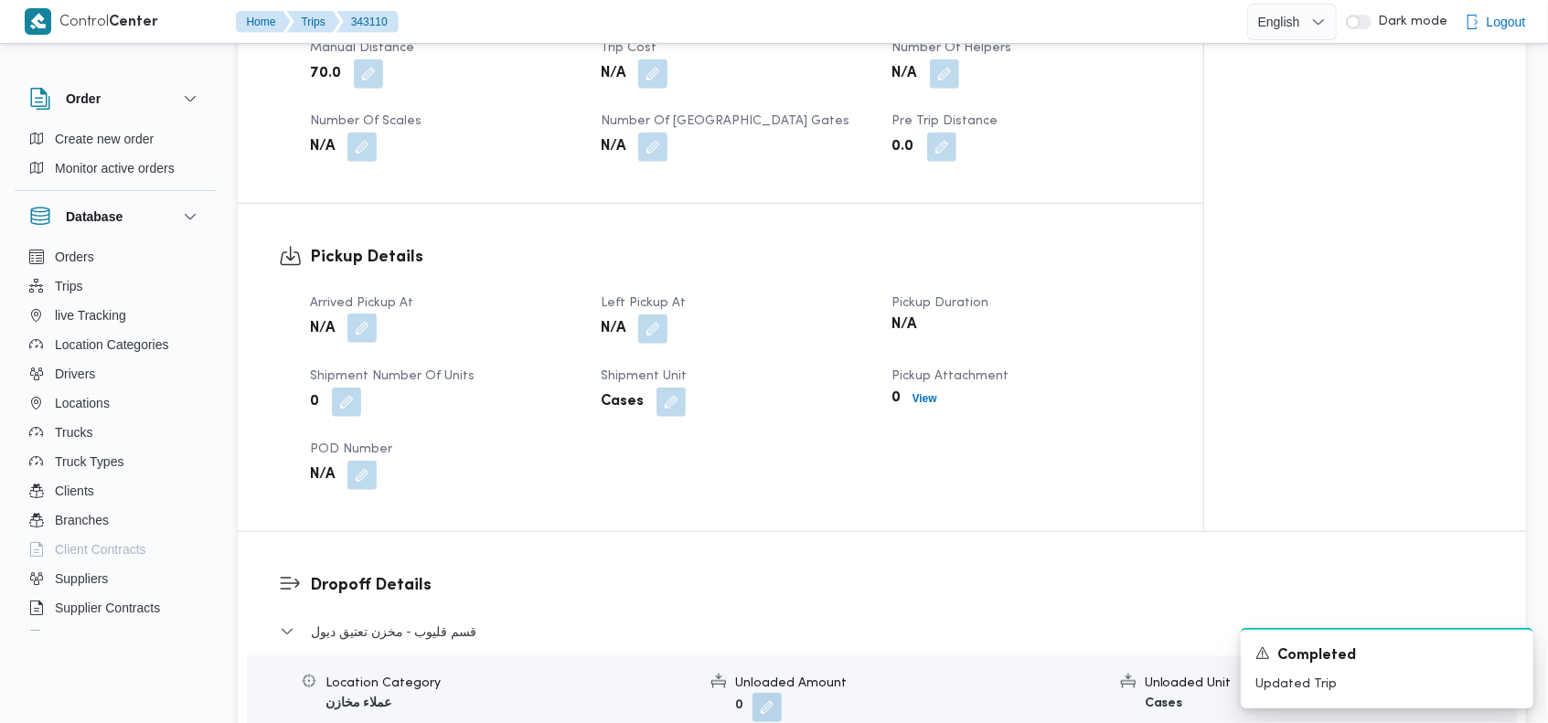
click at [367, 314] on button "button" at bounding box center [361, 328] width 29 height 29
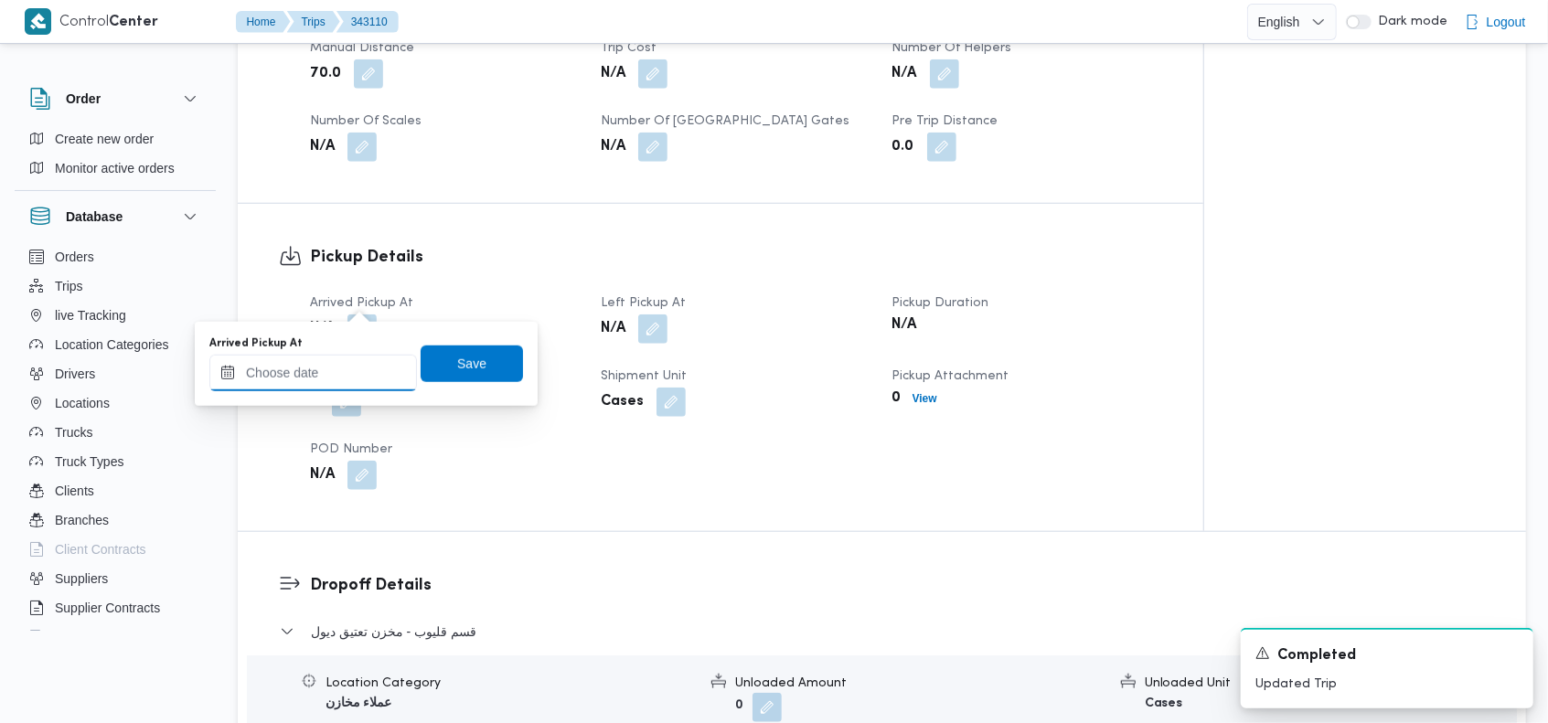
click at [317, 380] on input "Arrived Pickup At" at bounding box center [313, 373] width 208 height 37
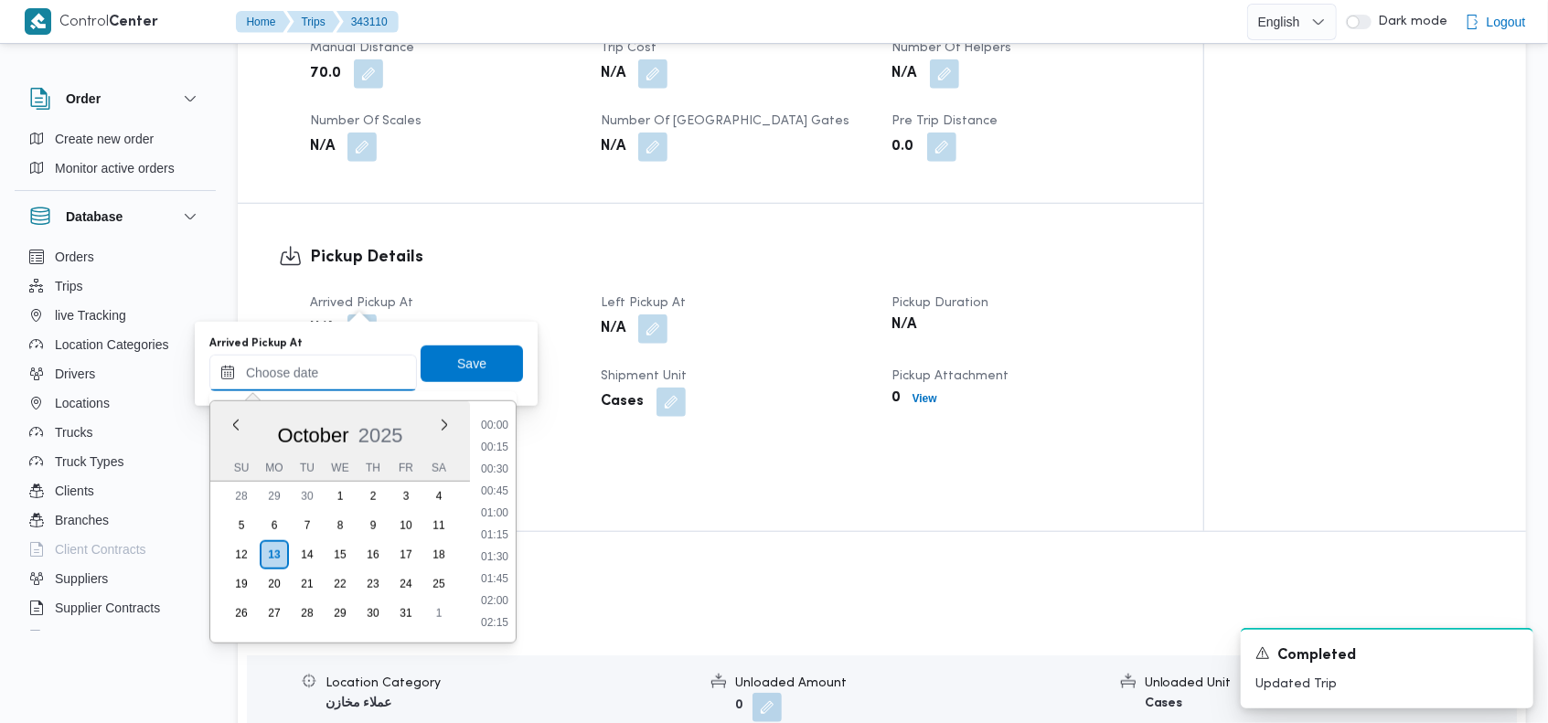
scroll to position [1579, 0]
click at [239, 423] on button "Previous Month" at bounding box center [235, 424] width 17 height 17
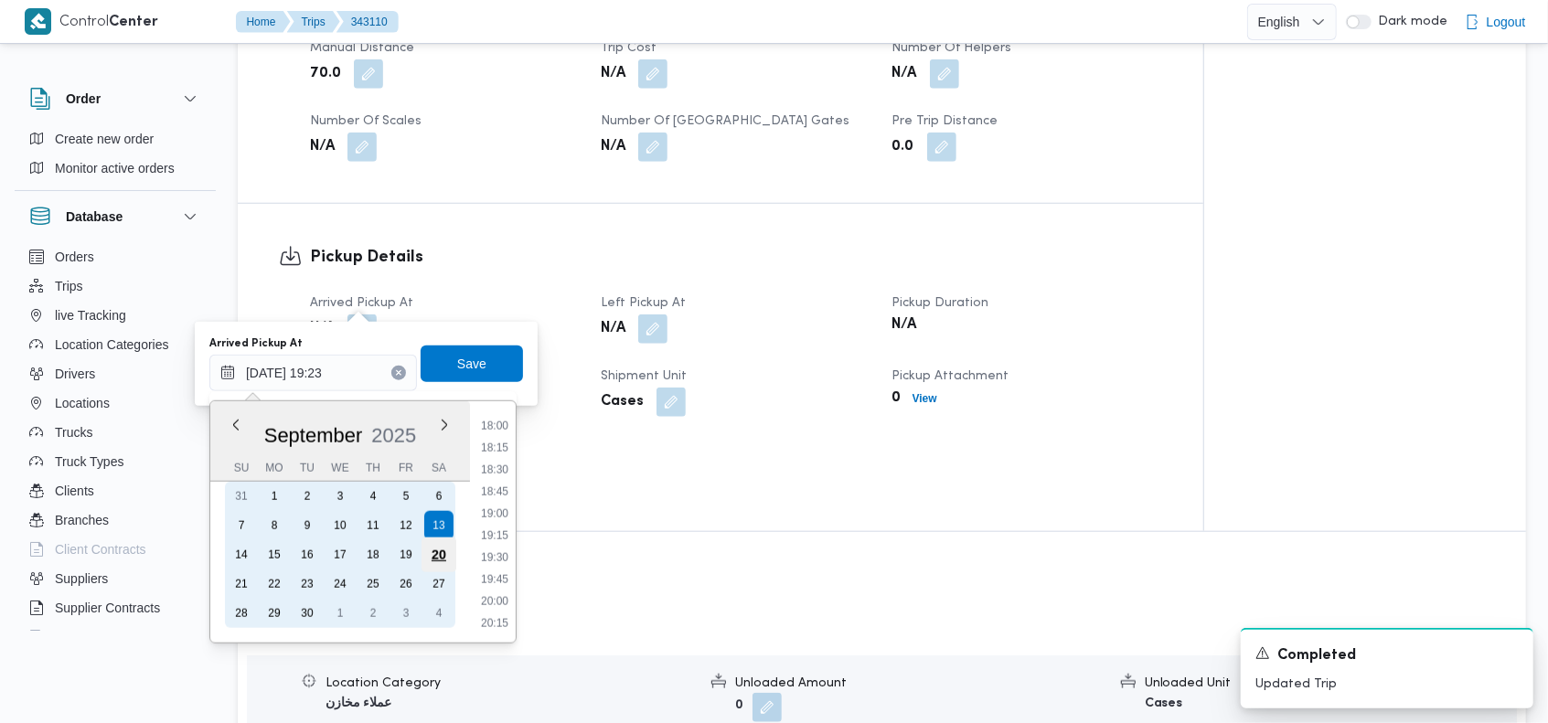
click at [434, 552] on div "20" at bounding box center [438, 555] width 35 height 35
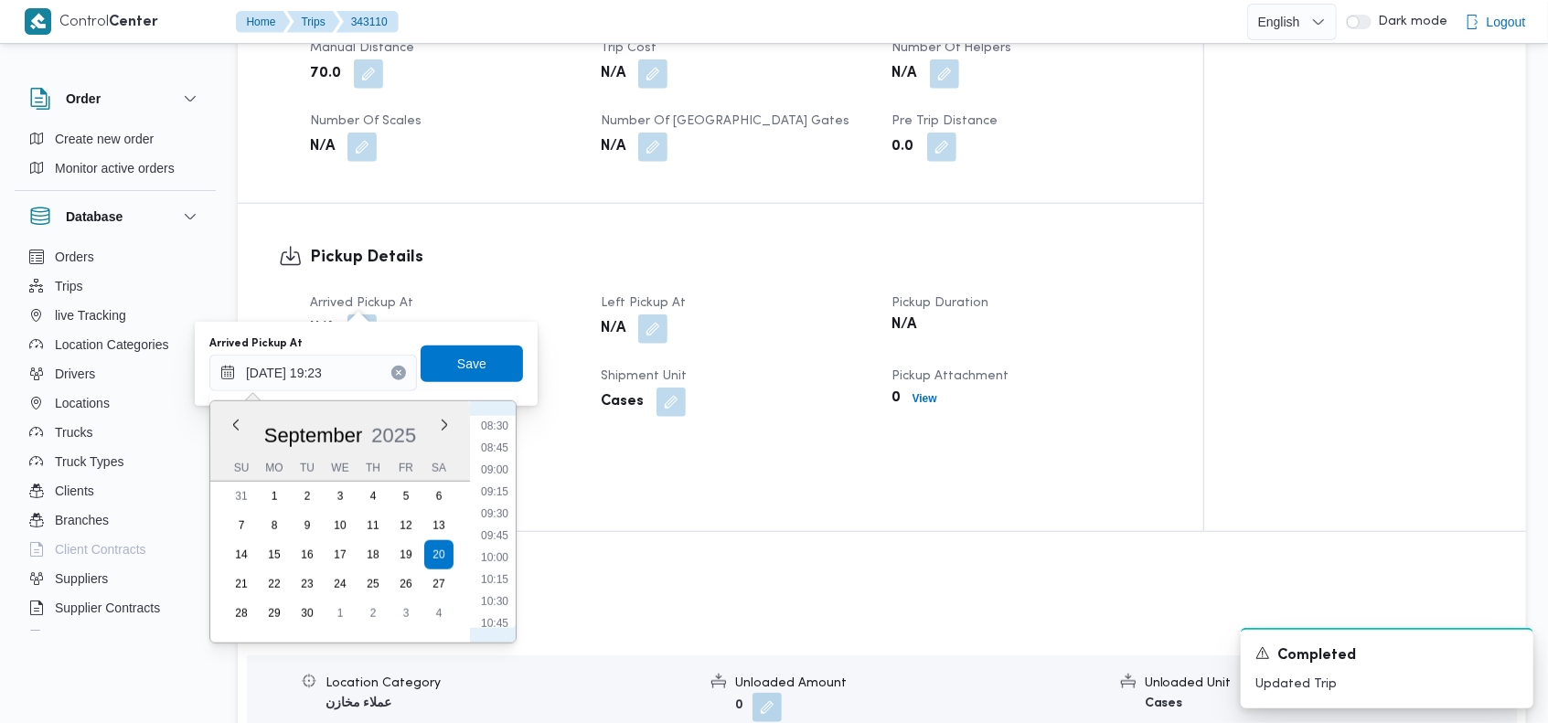
scroll to position [660, 0]
click at [512, 466] on li "08:00" at bounding box center [495, 467] width 42 height 18
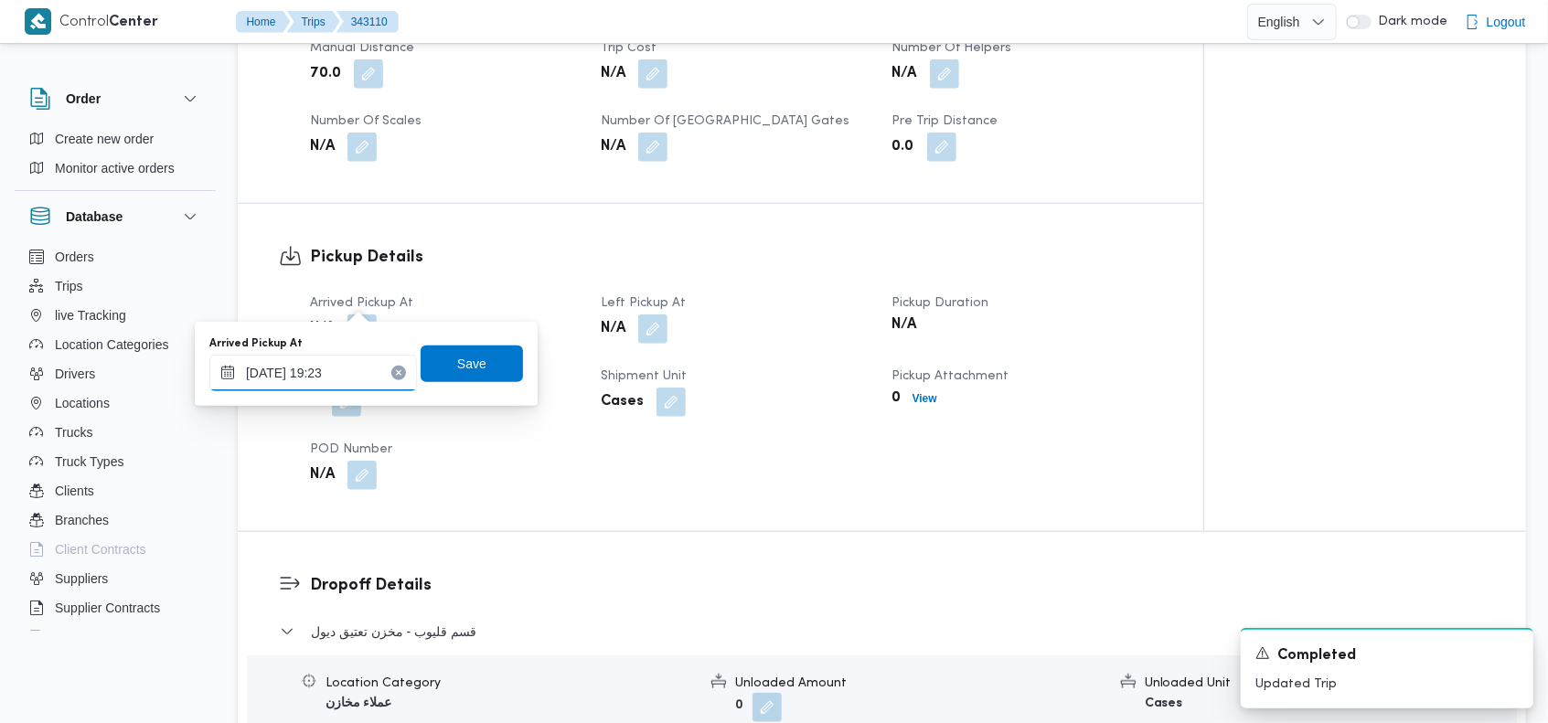
type input "[DATE] 08:00"
click at [470, 342] on div "Arrived Pickup At 20/09/2025 08:00 Save" at bounding box center [366, 364] width 317 height 59
click at [487, 365] on span "Save" at bounding box center [472, 364] width 102 height 37
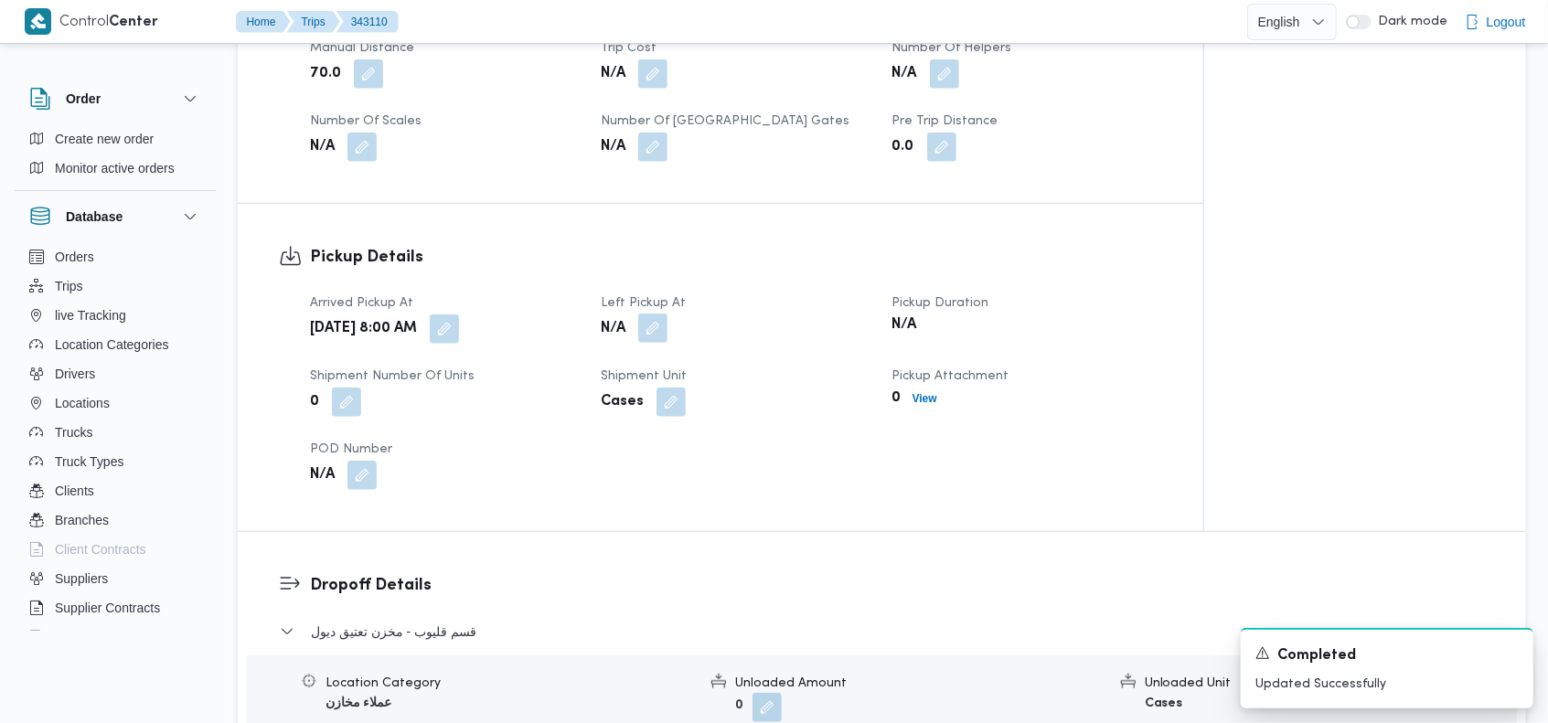
click at [646, 314] on button "button" at bounding box center [652, 328] width 29 height 29
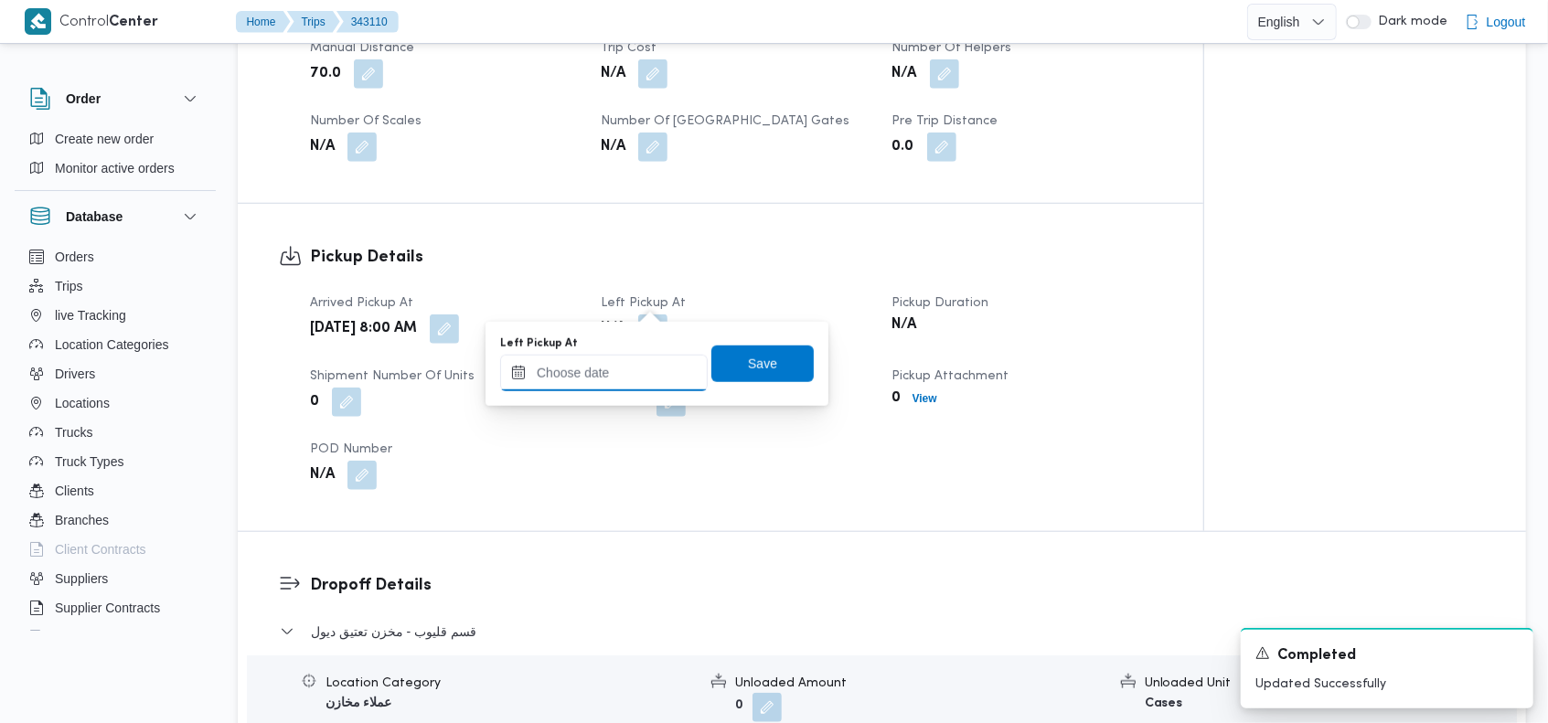
click at [633, 364] on input "Left Pickup At" at bounding box center [604, 373] width 208 height 37
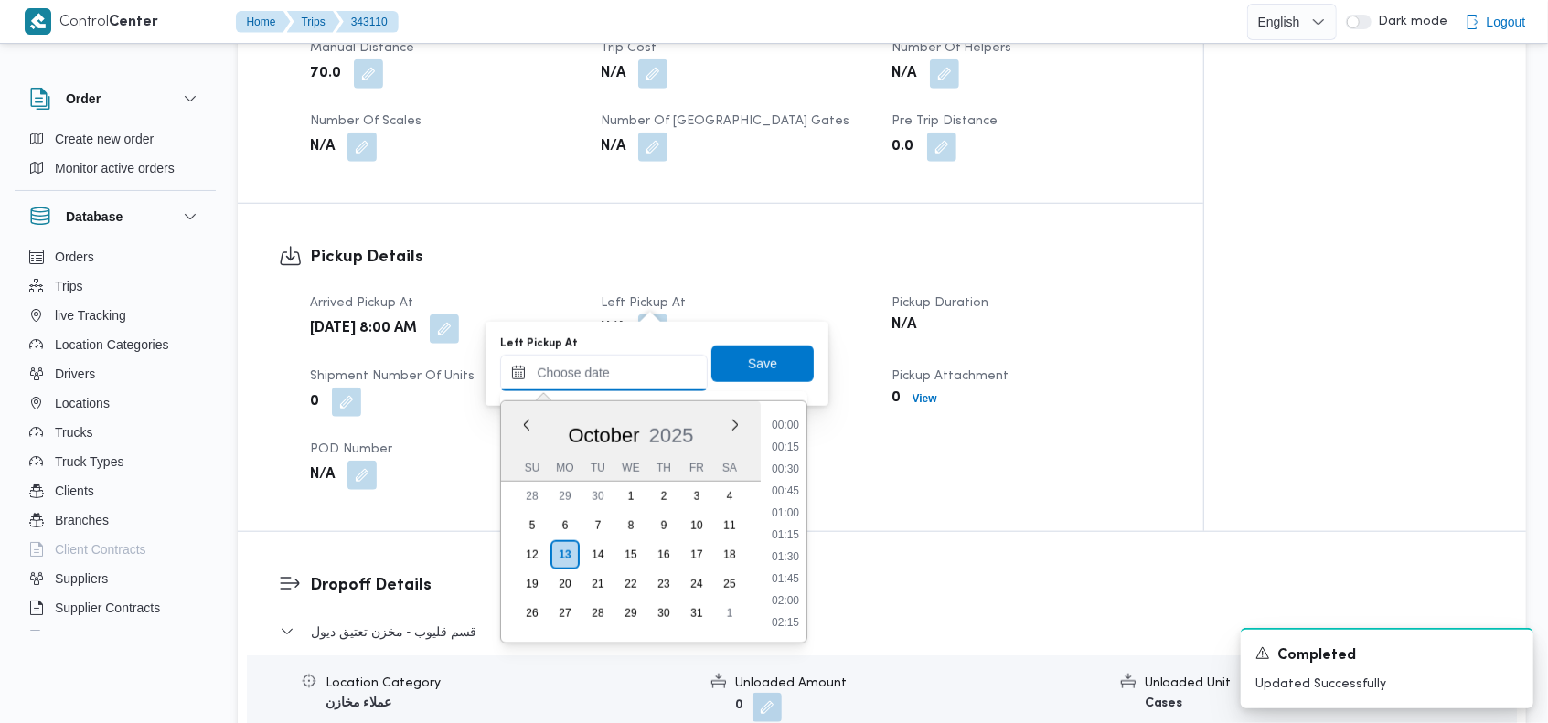
scroll to position [1579, 0]
click at [527, 423] on button "Previous Month" at bounding box center [526, 424] width 17 height 17
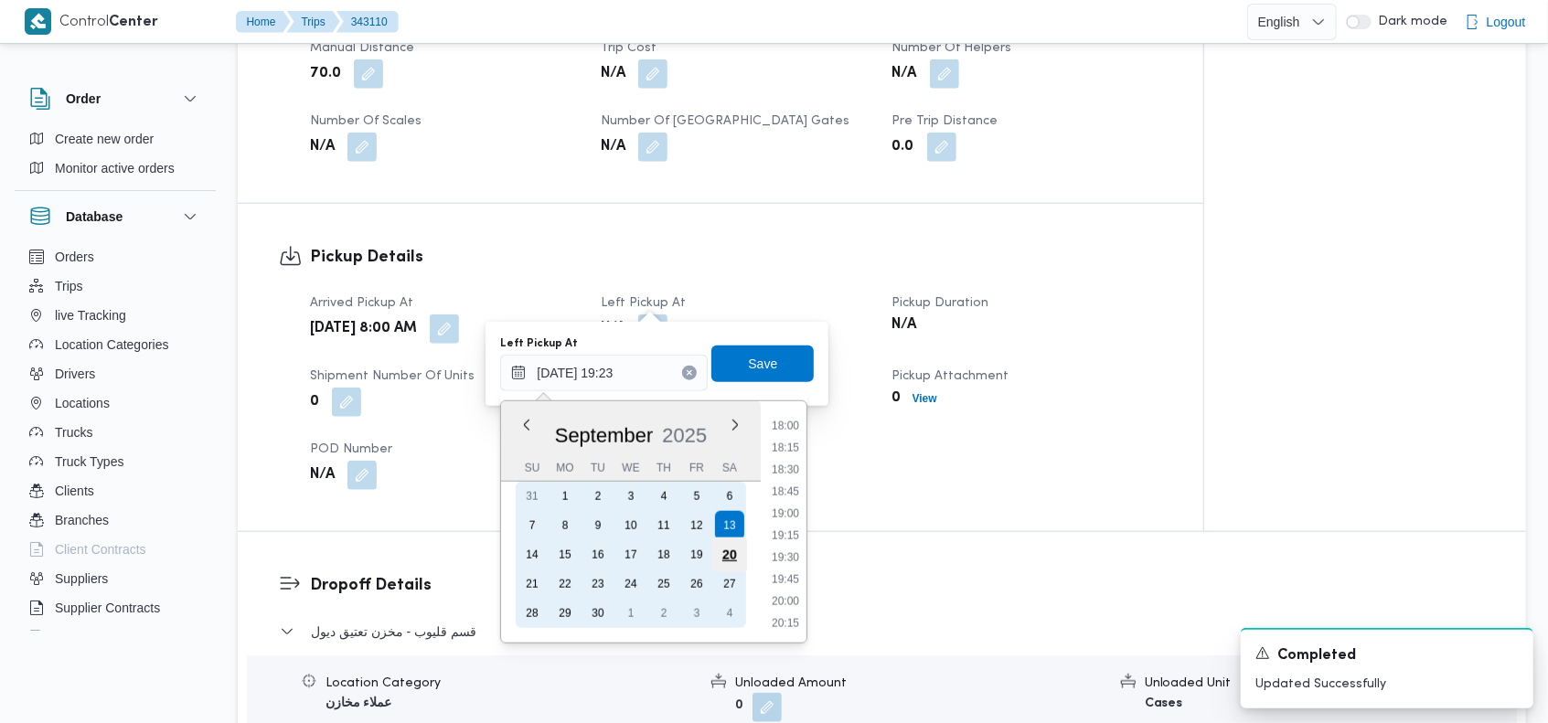
click at [720, 551] on div "20" at bounding box center [729, 555] width 35 height 35
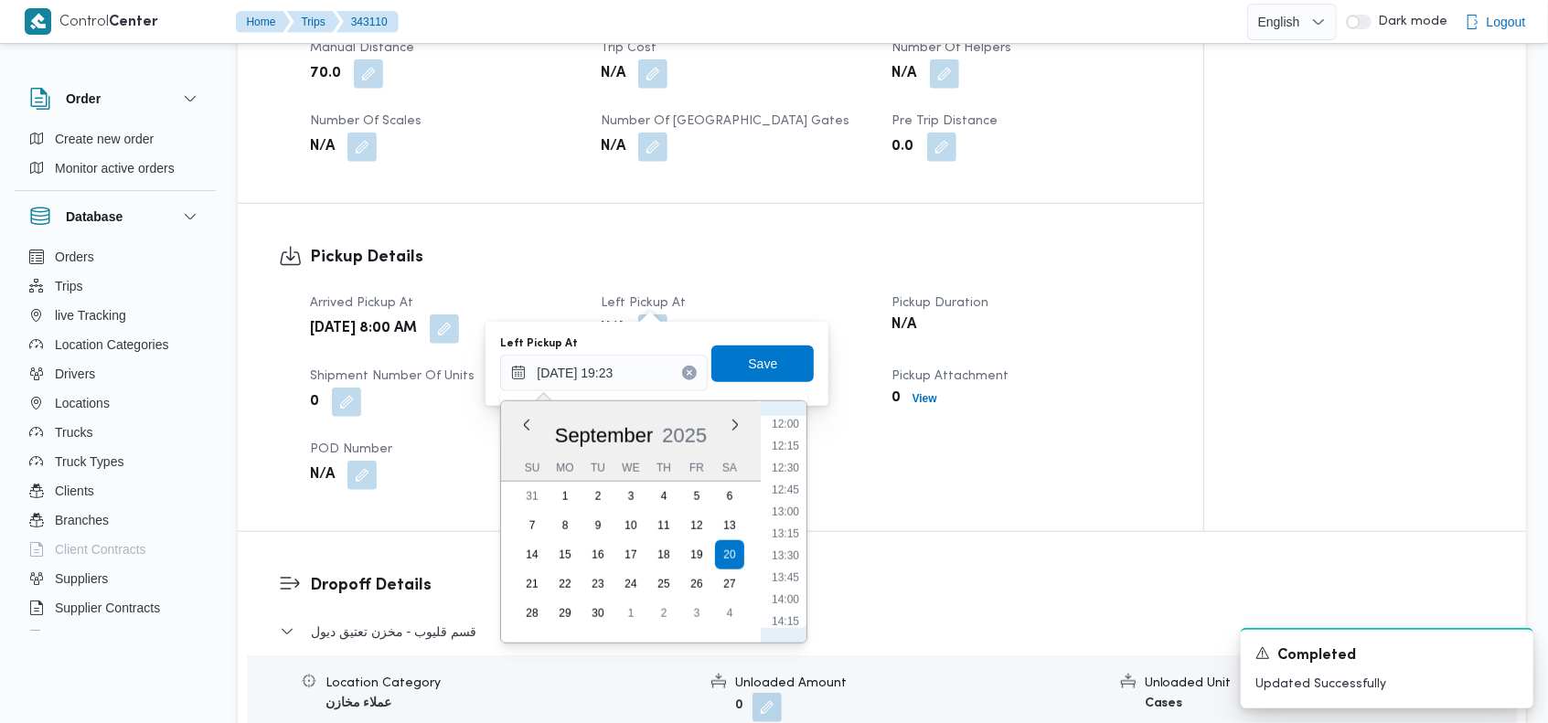
scroll to position [1028, 0]
click at [795, 456] on li "12:00" at bounding box center [785, 451] width 42 height 18
type input "[DATE] 12:00"
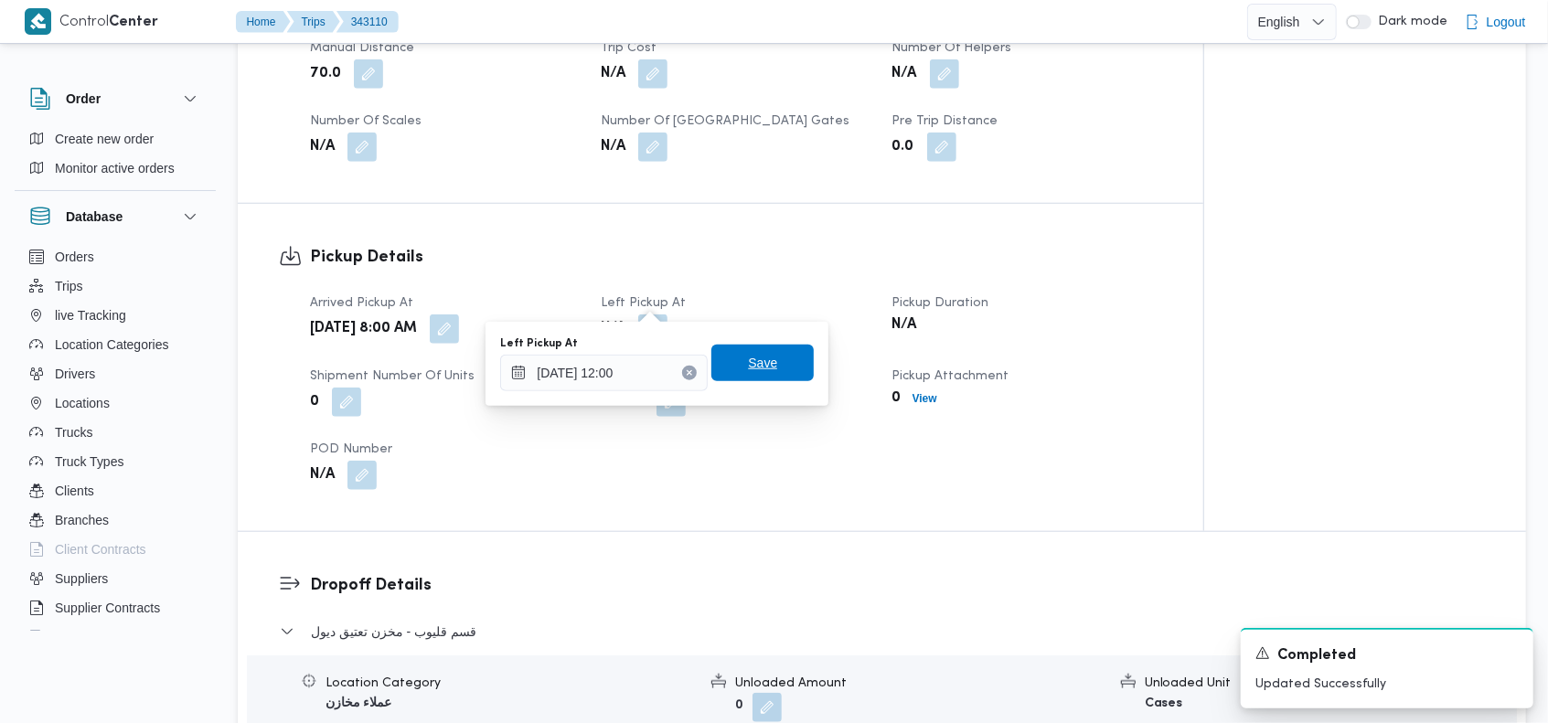
click at [761, 373] on span "Save" at bounding box center [762, 363] width 29 height 22
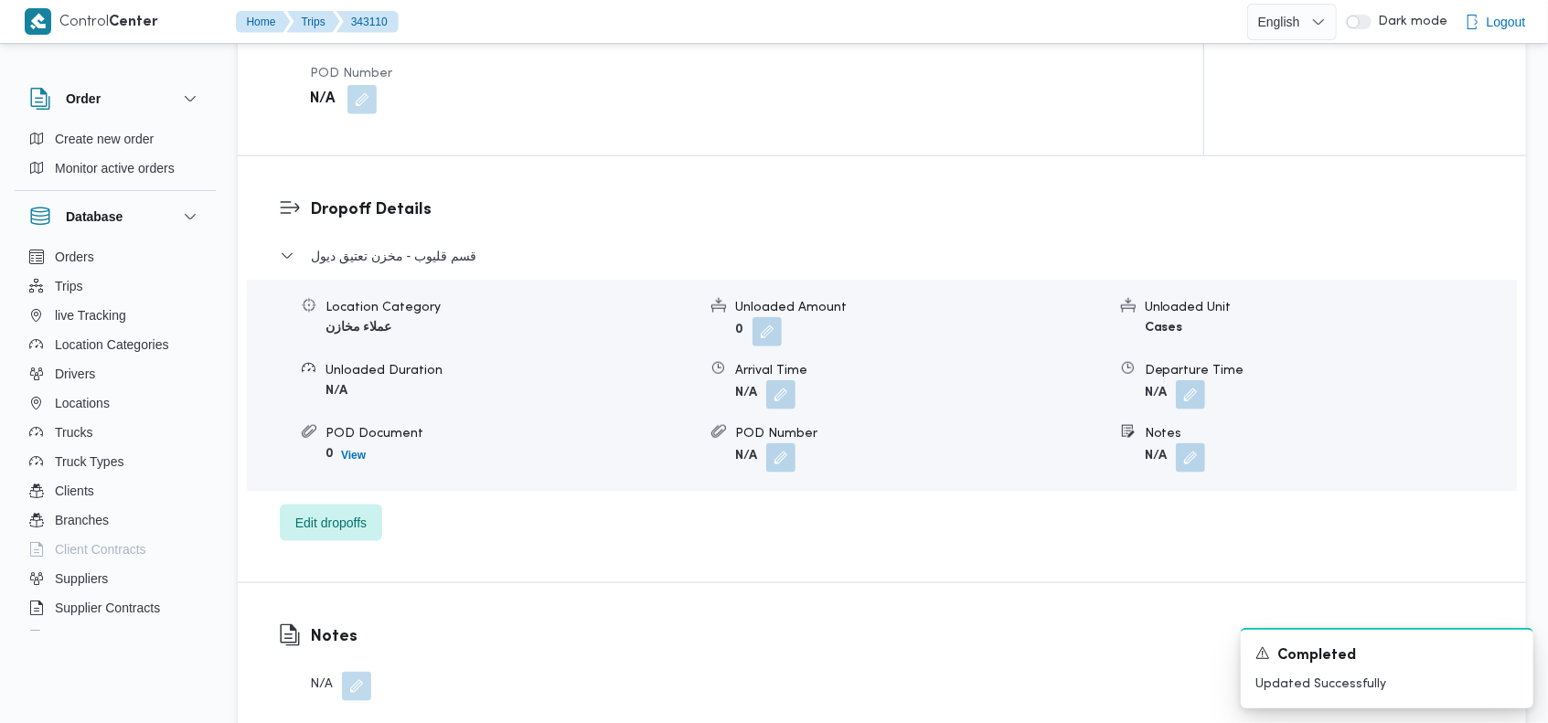
scroll to position [1346, 0]
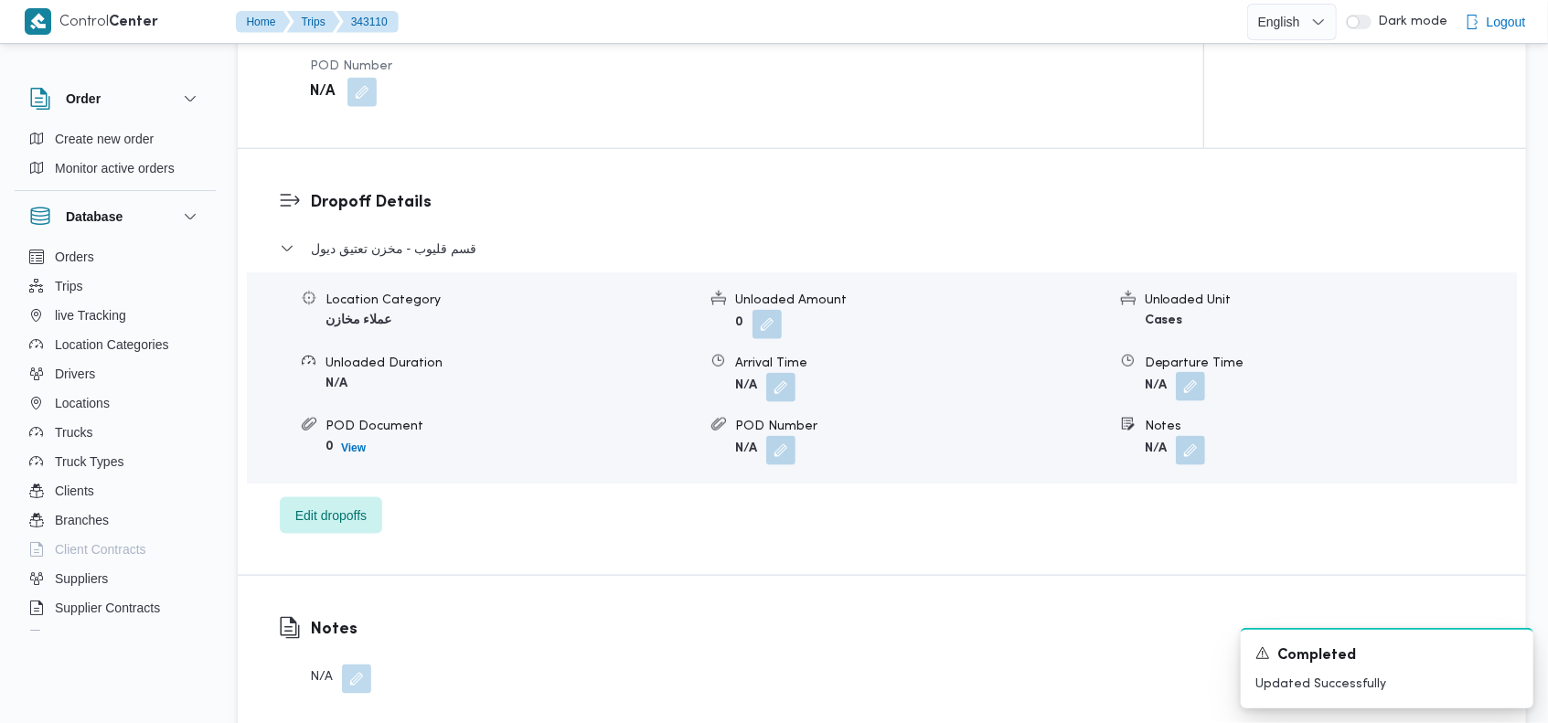
click at [1192, 372] on button "button" at bounding box center [1190, 386] width 29 height 29
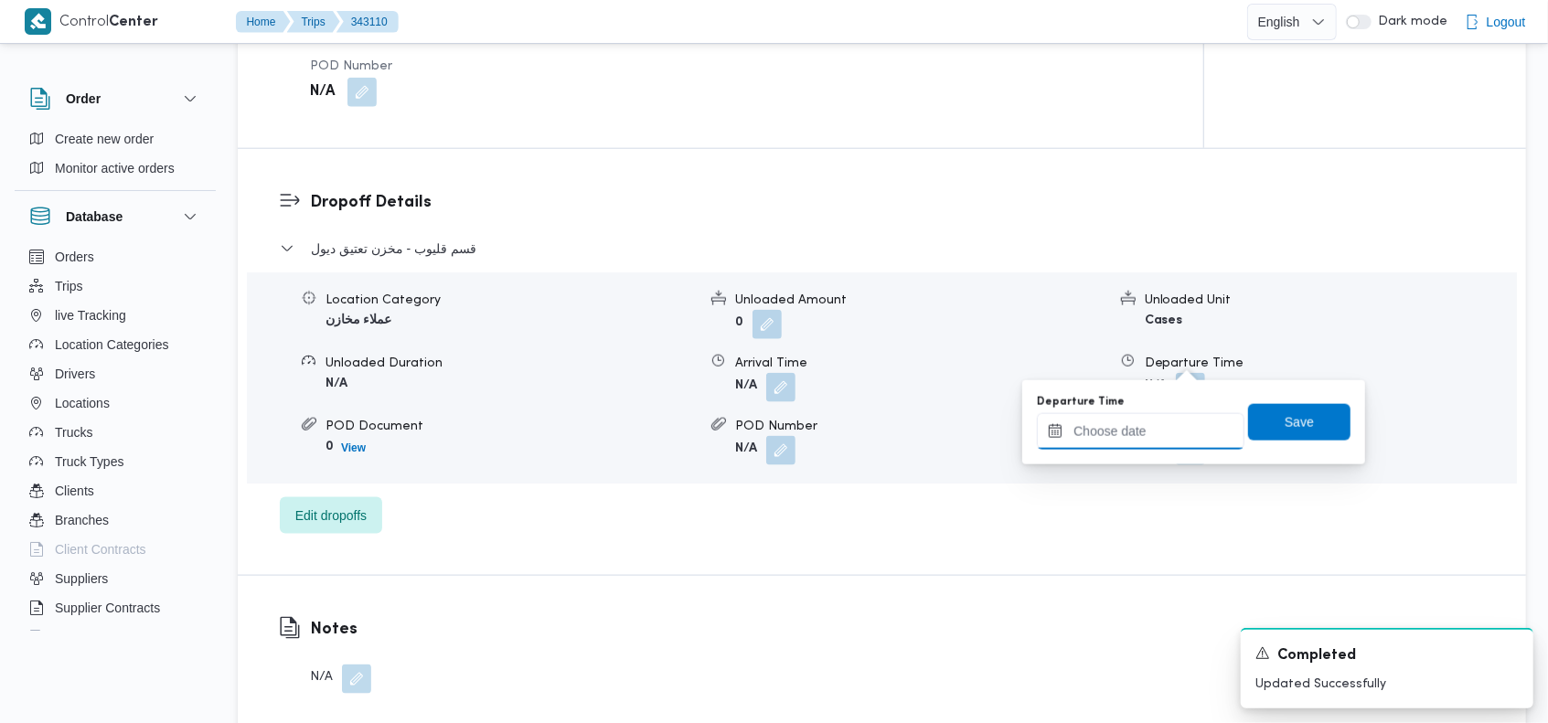
click at [1136, 435] on input "Departure Time" at bounding box center [1141, 431] width 208 height 37
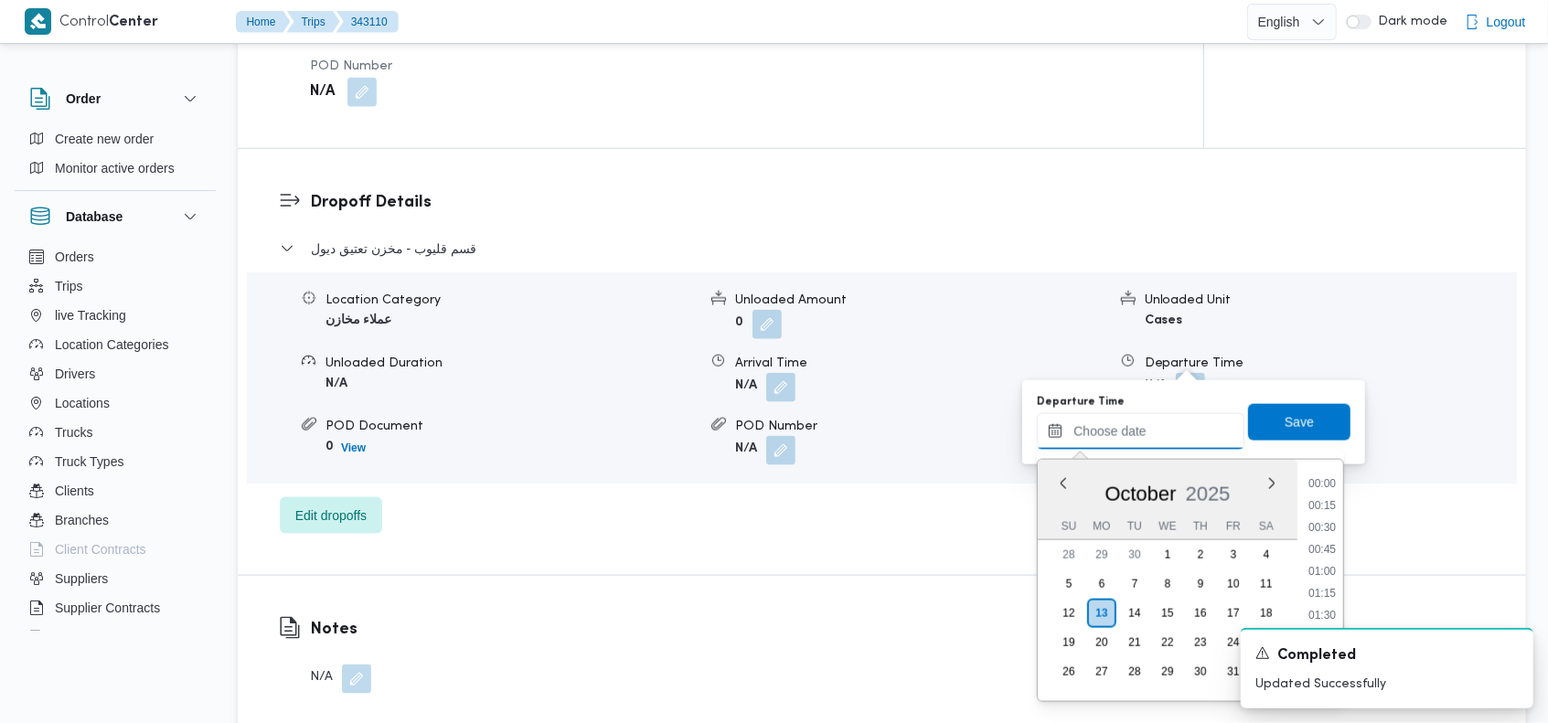
scroll to position [1579, 0]
click at [1058, 484] on button "Previous Month" at bounding box center [1063, 483] width 17 height 17
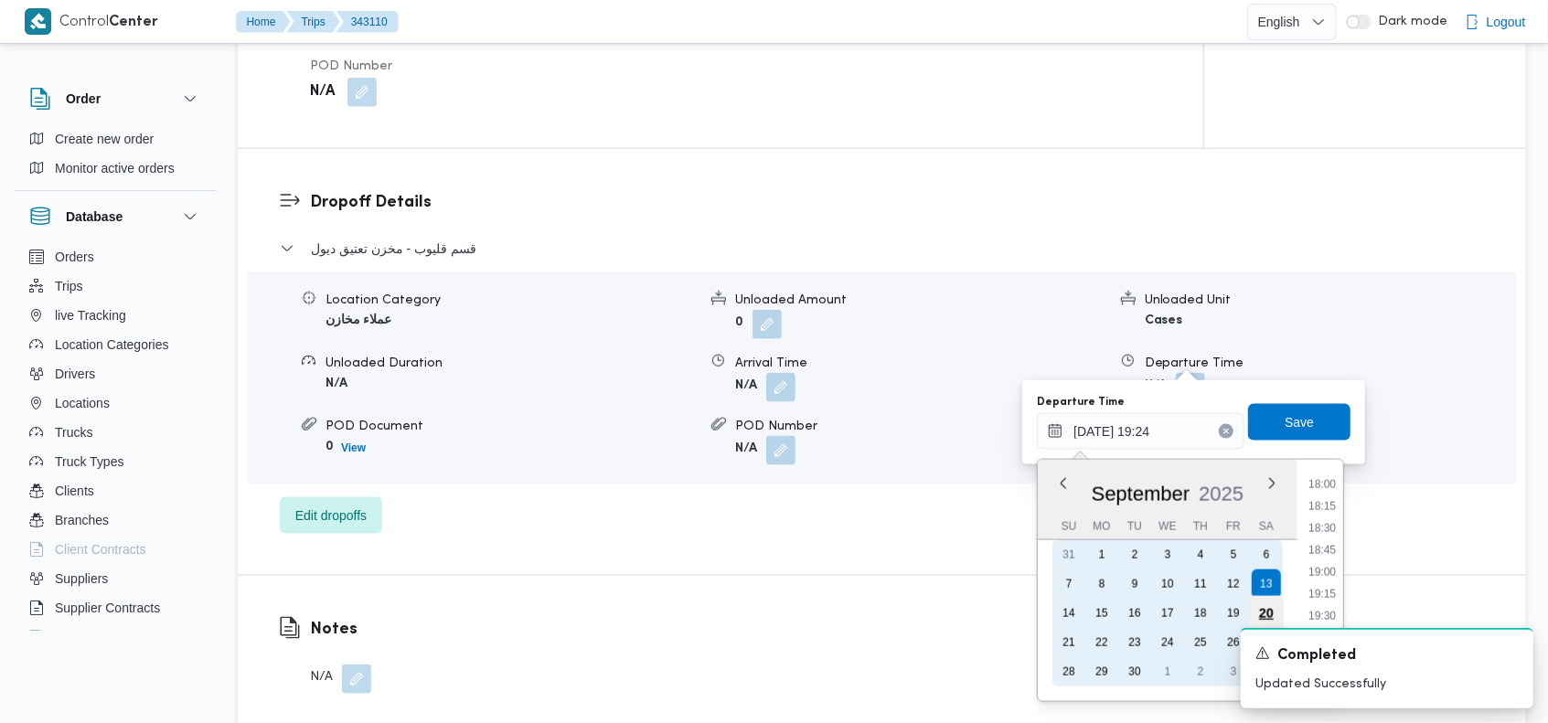
click at [1263, 605] on div "20" at bounding box center [1266, 613] width 35 height 35
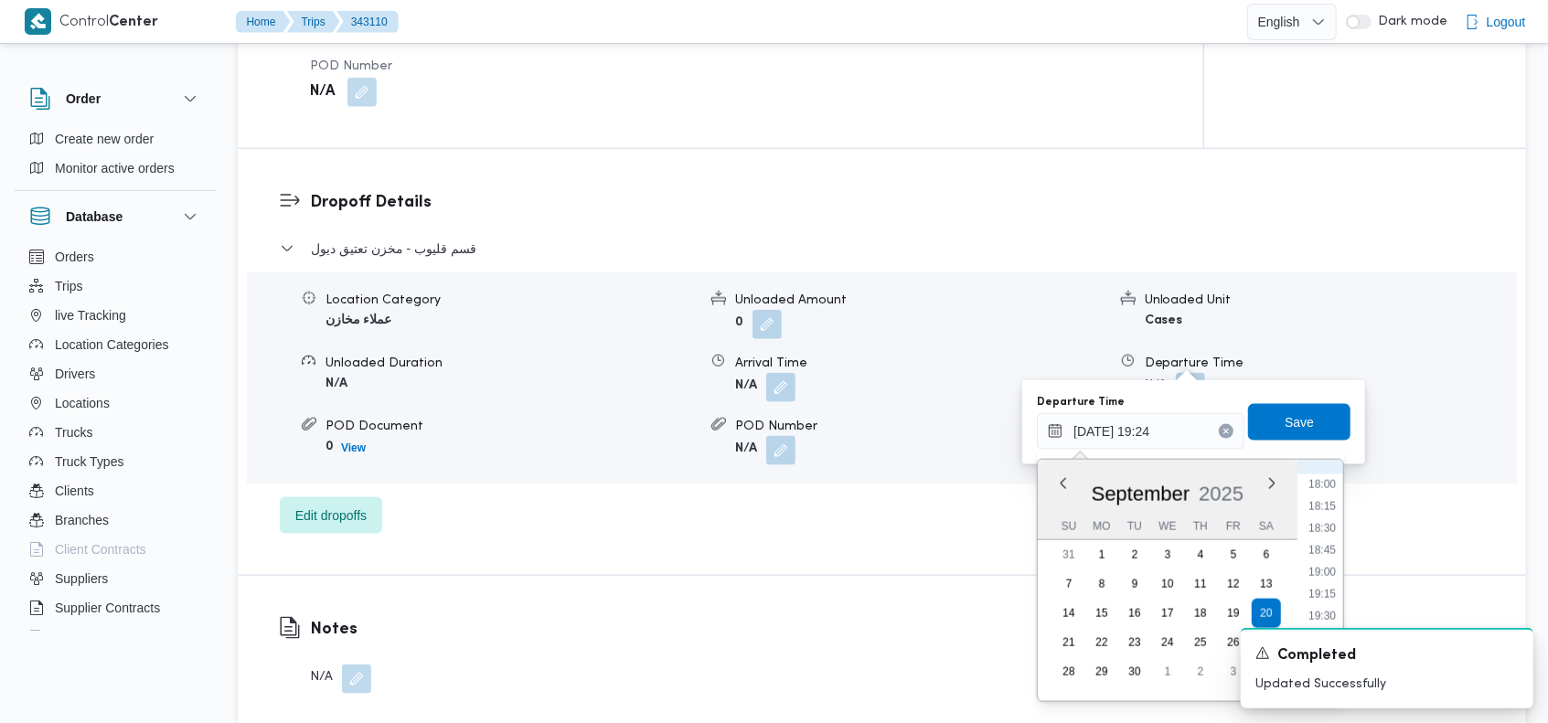
scroll to position [1395, 0]
click at [1321, 495] on li "16:00" at bounding box center [1322, 493] width 42 height 18
type input "[DATE] 16:00"
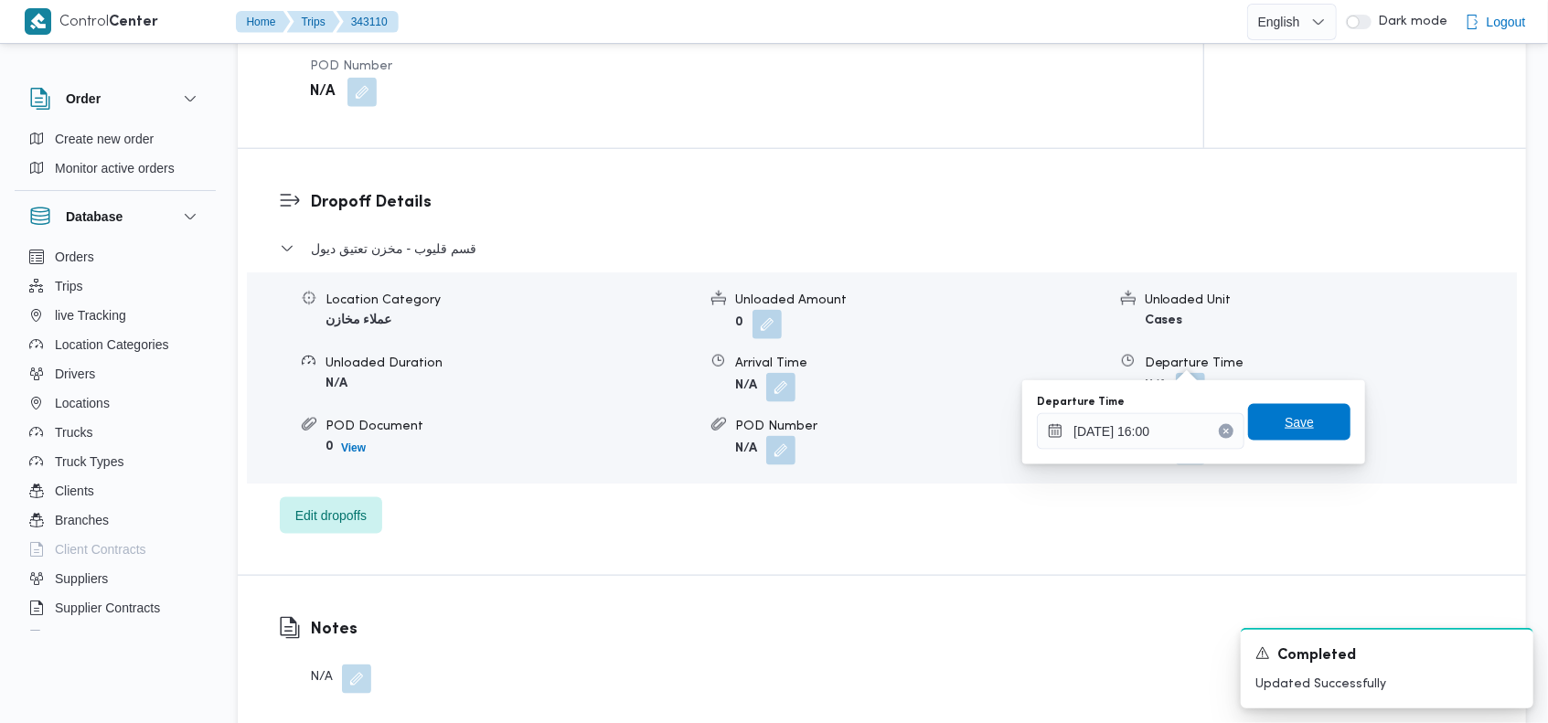
click at [1285, 427] on span "Save" at bounding box center [1299, 422] width 29 height 22
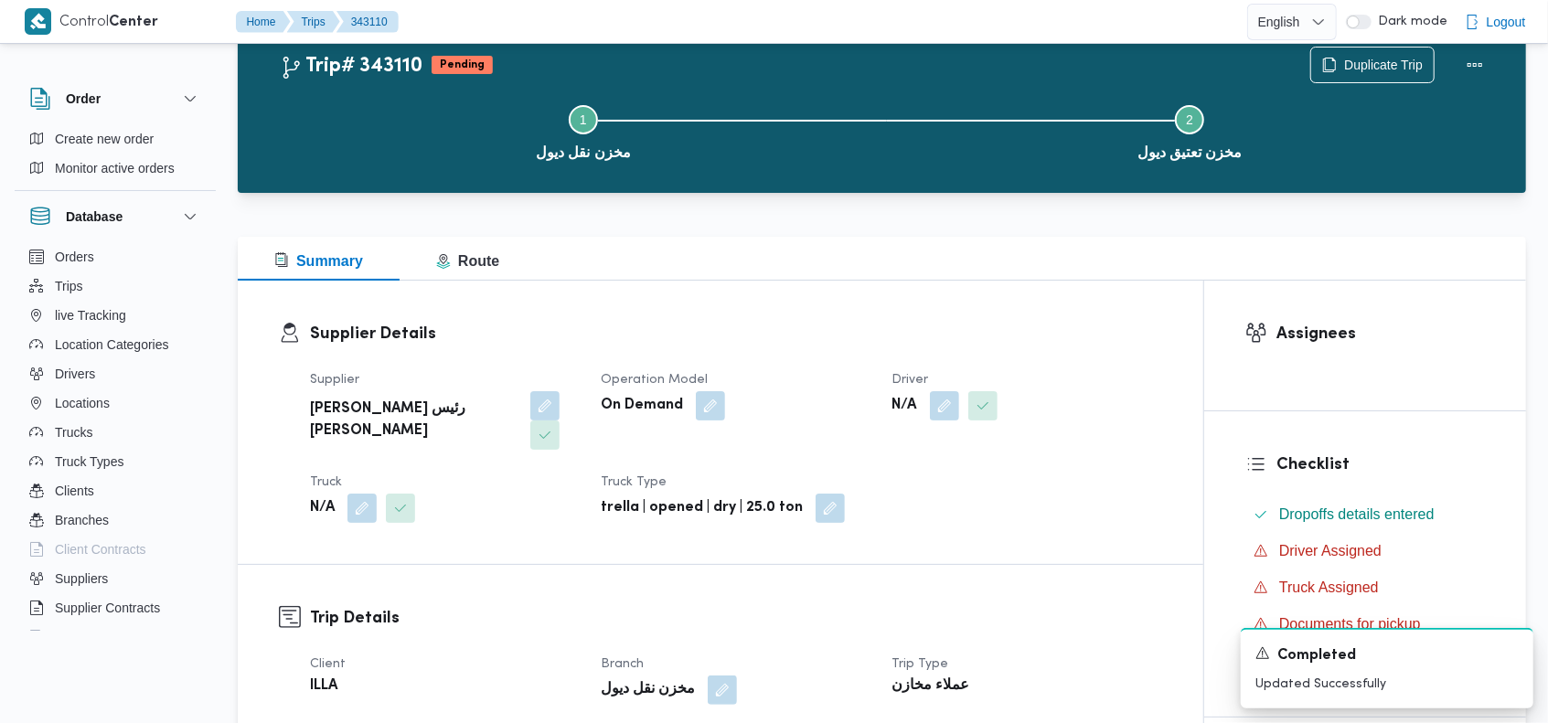
scroll to position [0, 0]
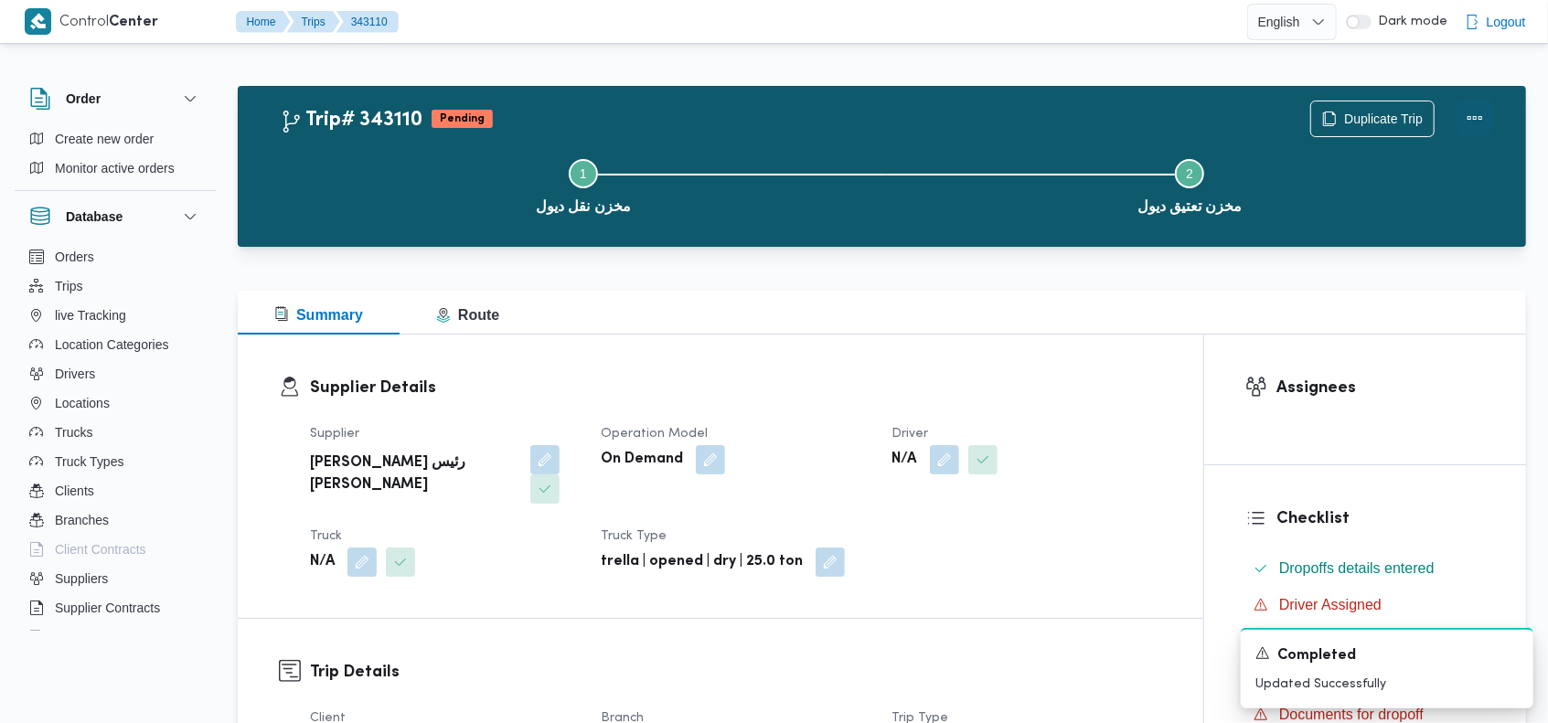
click at [1468, 123] on button "Actions" at bounding box center [1474, 118] width 37 height 37
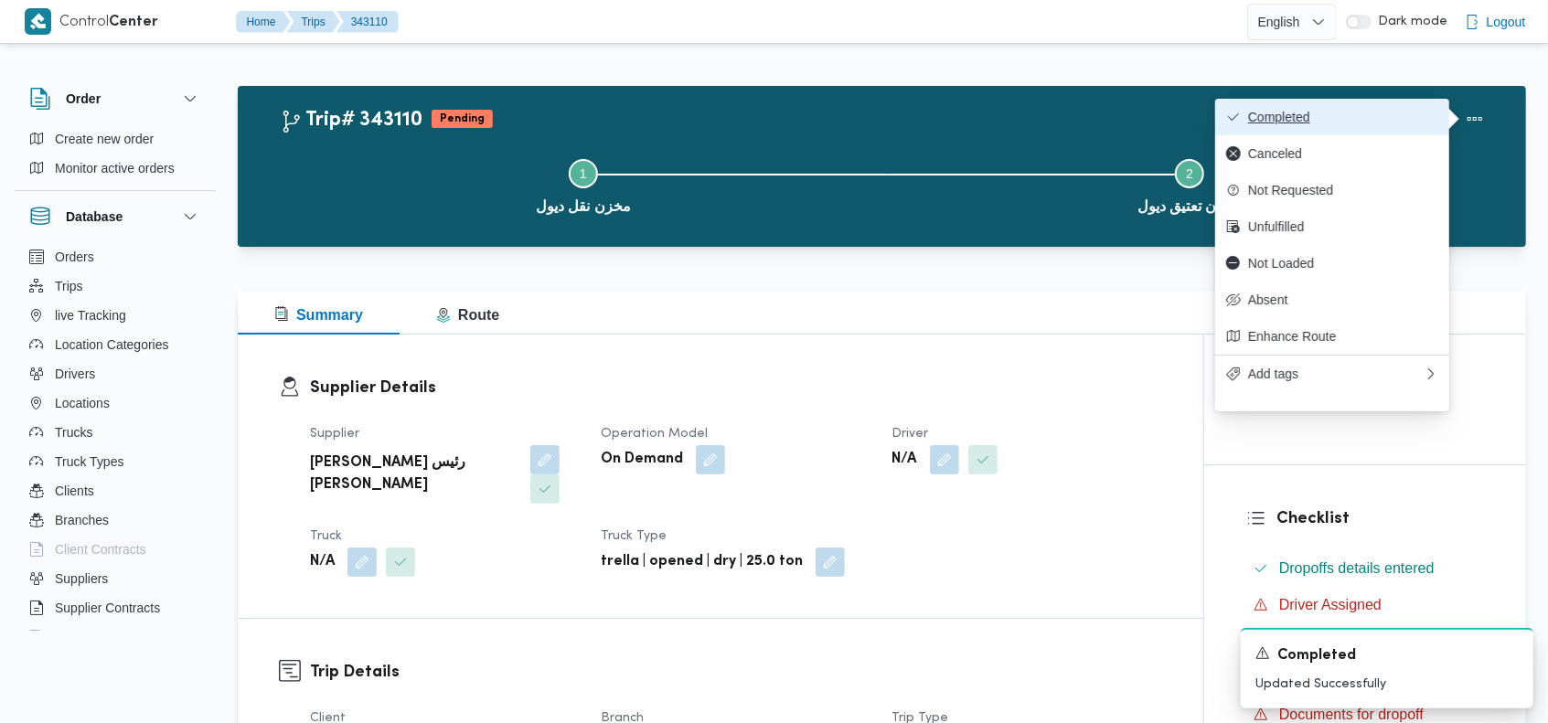
click at [1360, 110] on button "Completed" at bounding box center [1332, 117] width 234 height 37
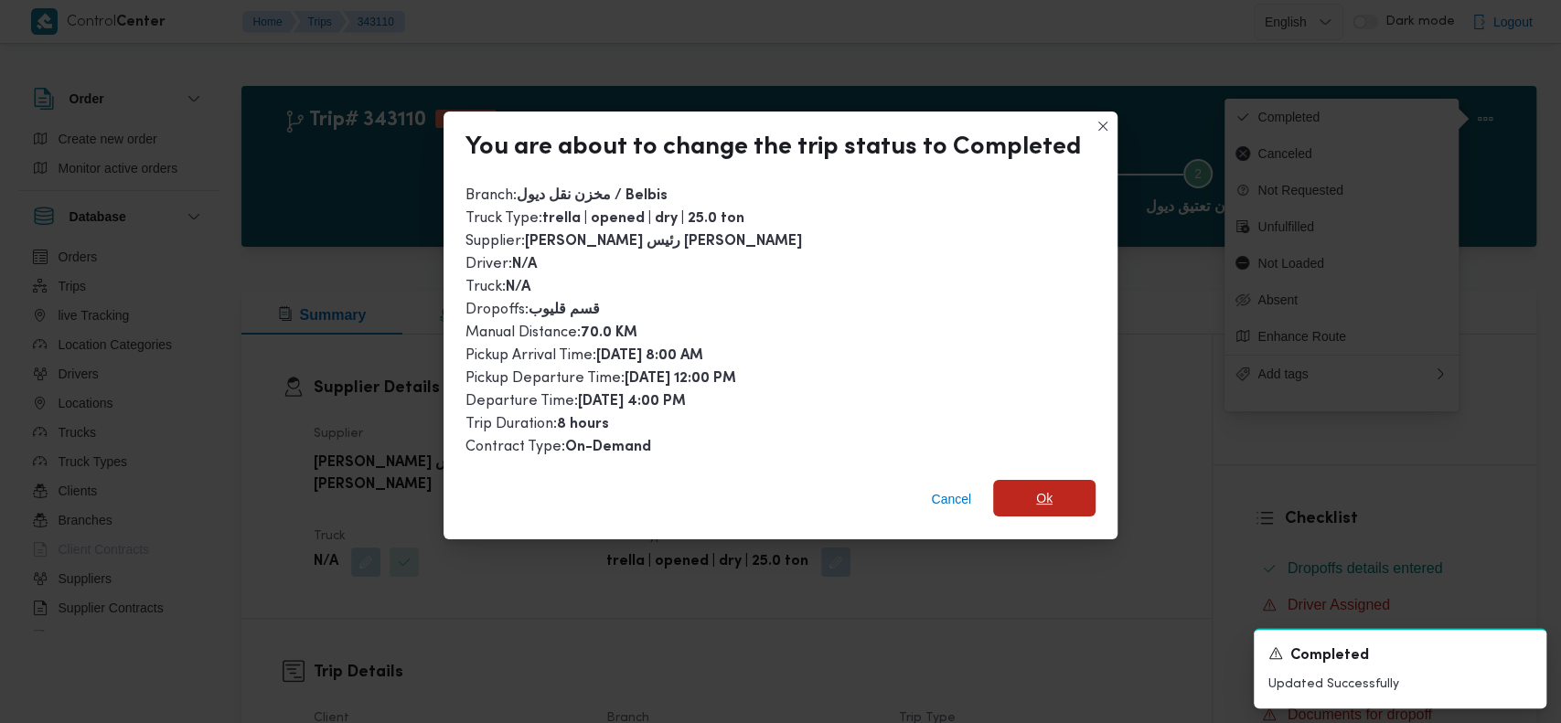
click at [1040, 488] on span "Ok" at bounding box center [1044, 498] width 16 height 22
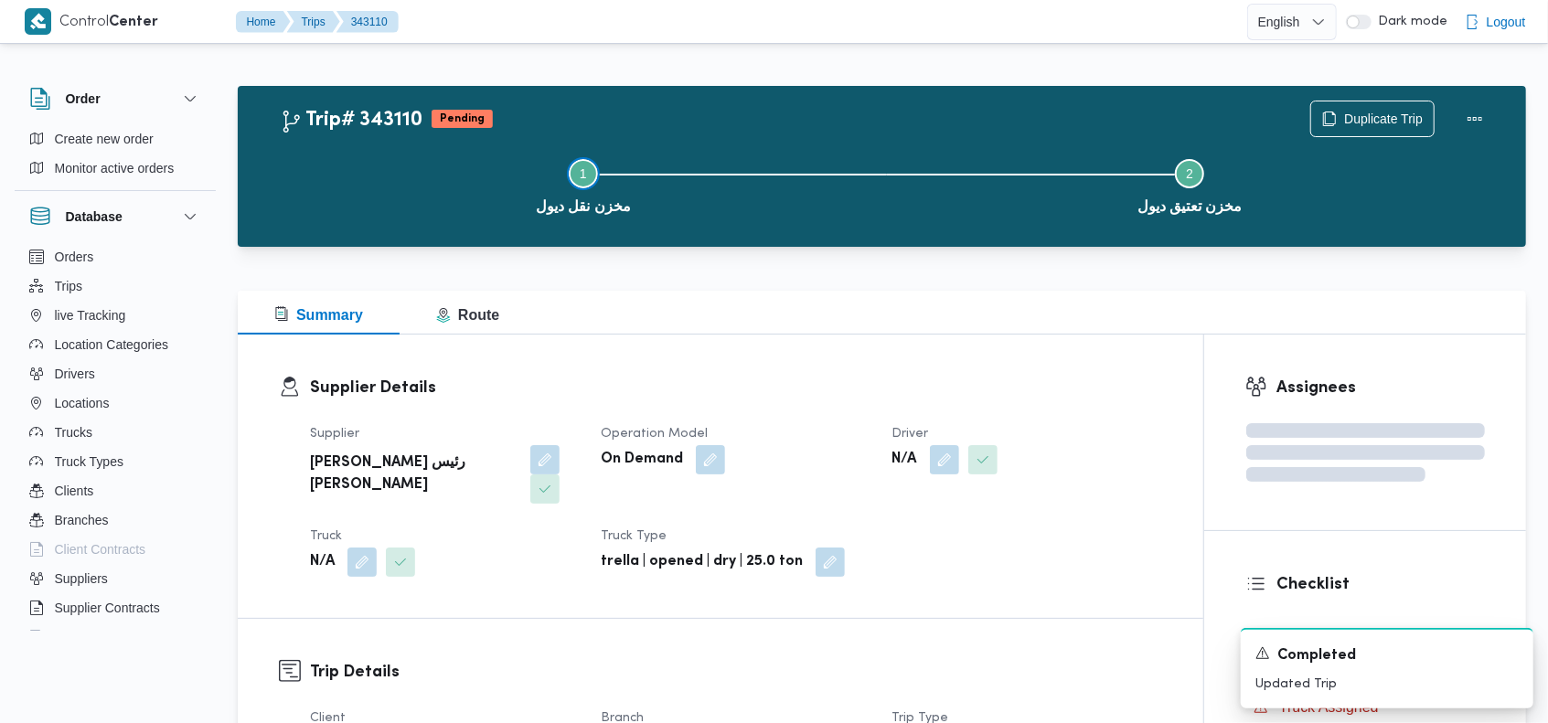
click at [863, 137] on button "Step 1 is incomplete 1 مخزن نقل ديول" at bounding box center [583, 184] width 607 height 95
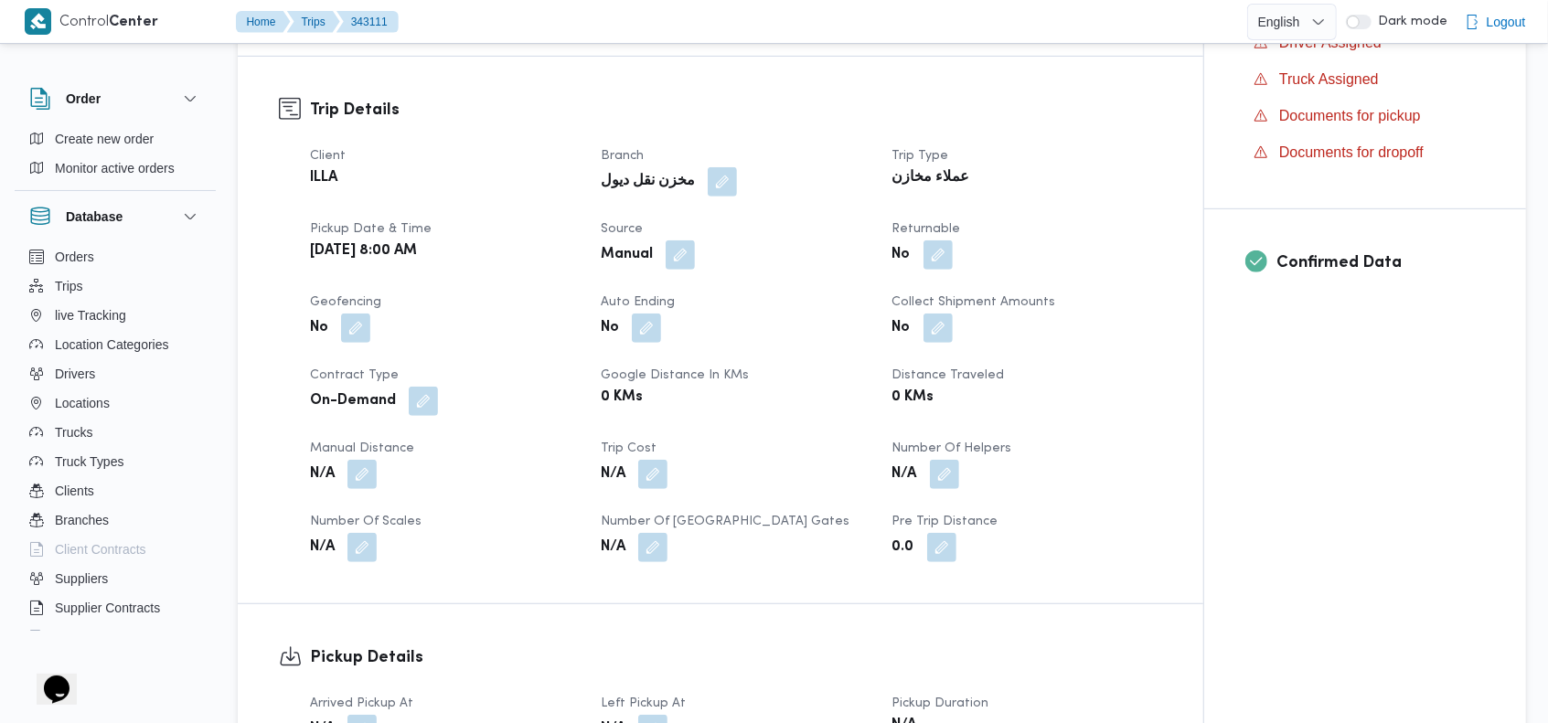
scroll to position [581, 0]
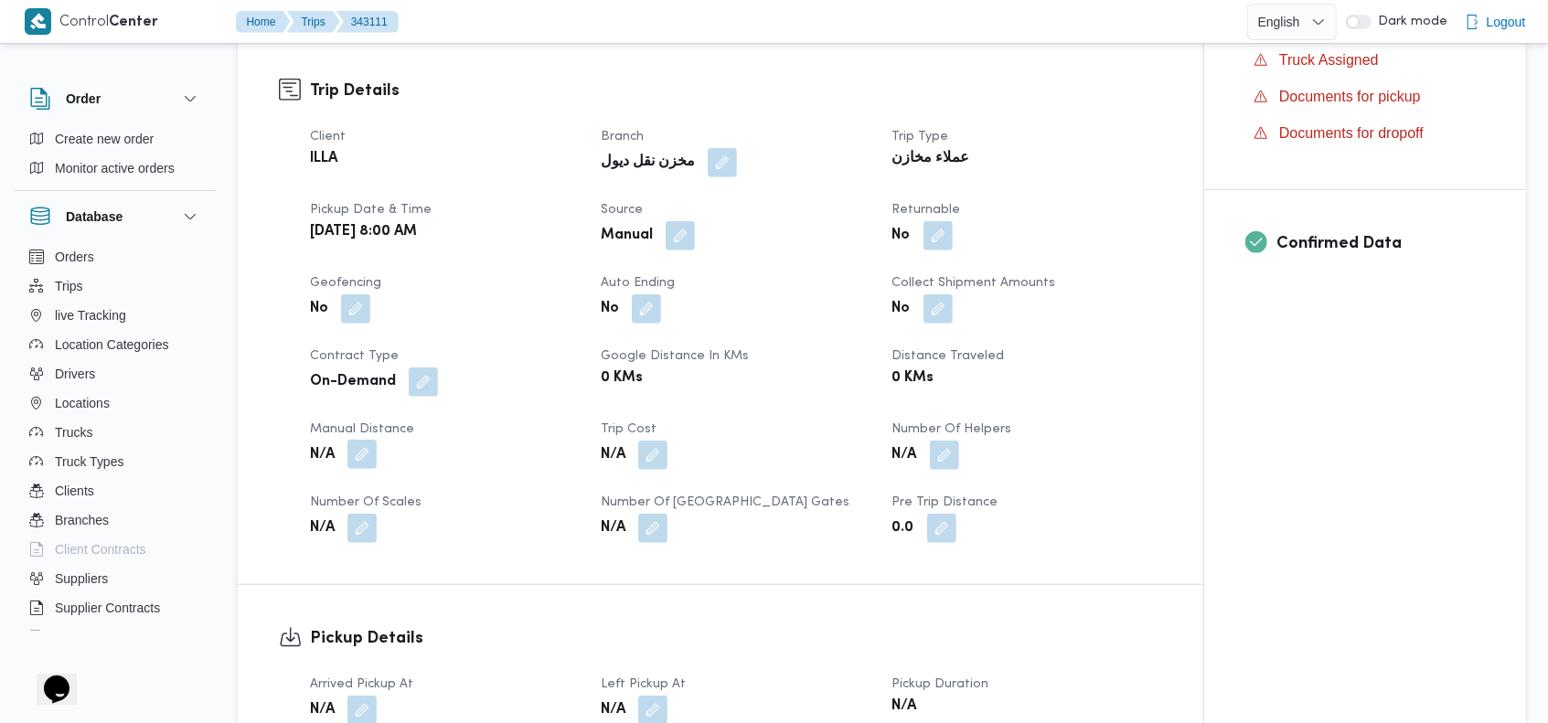
click at [373, 440] on button "button" at bounding box center [361, 454] width 29 height 29
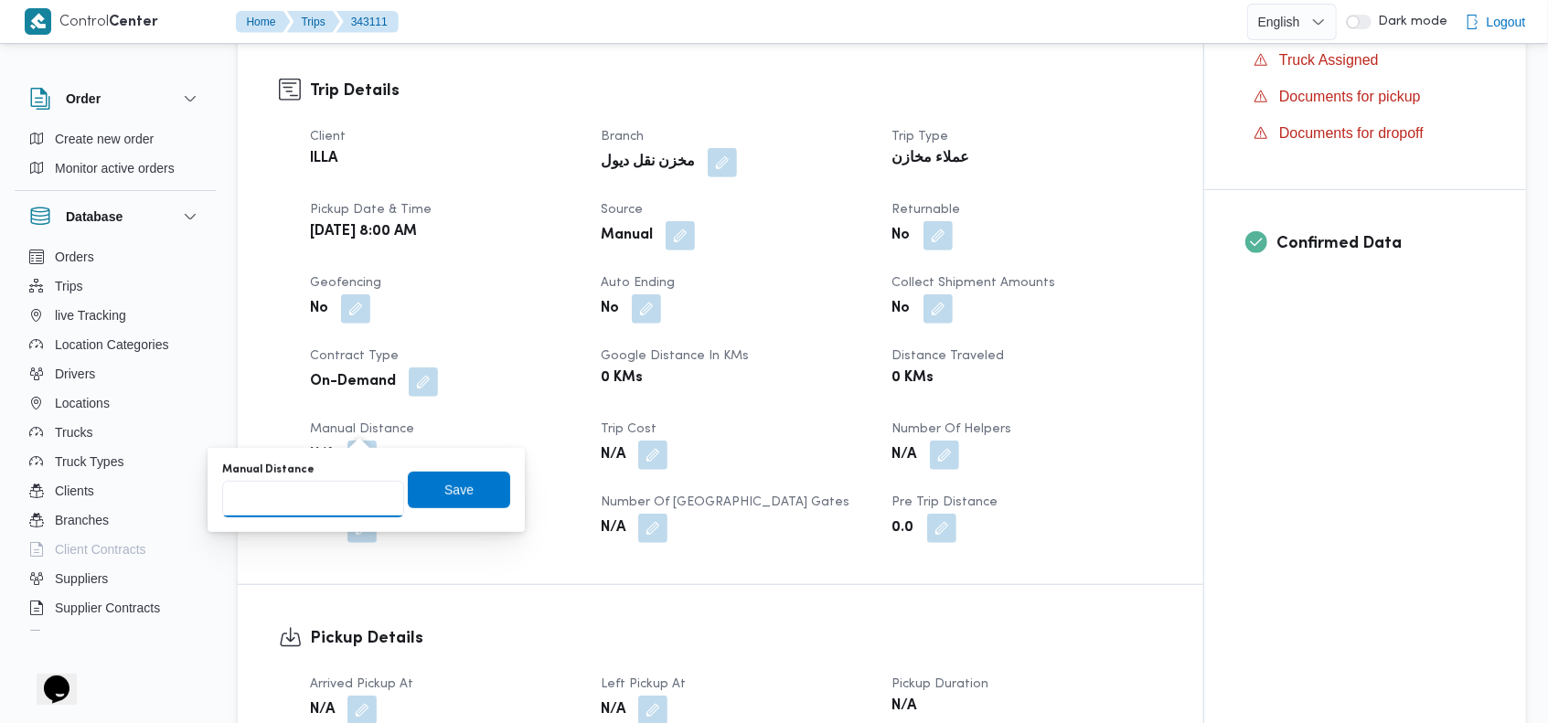
click at [320, 503] on input "Manual Distance" at bounding box center [313, 499] width 182 height 37
type input "70"
click at [444, 487] on span "Save" at bounding box center [458, 489] width 29 height 22
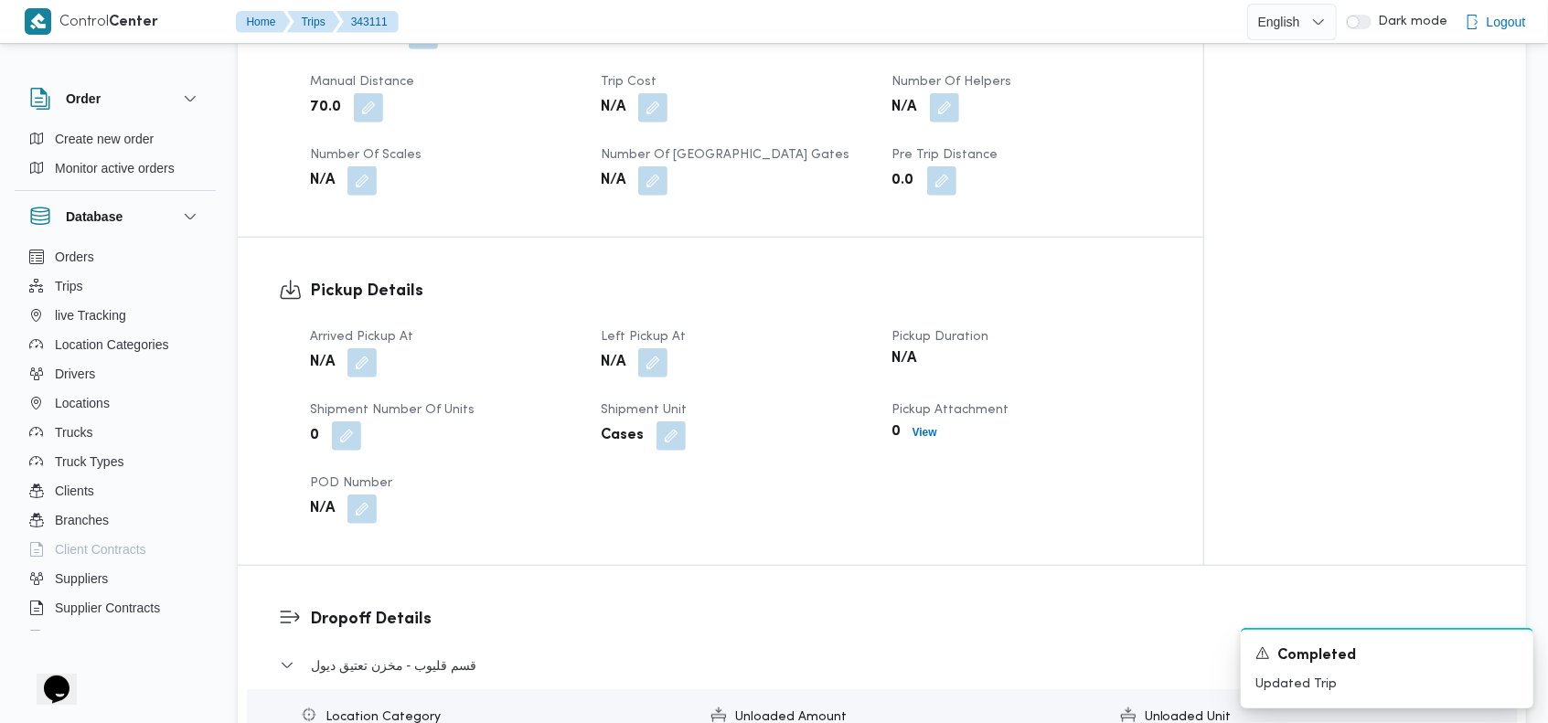
scroll to position [1039, 0]
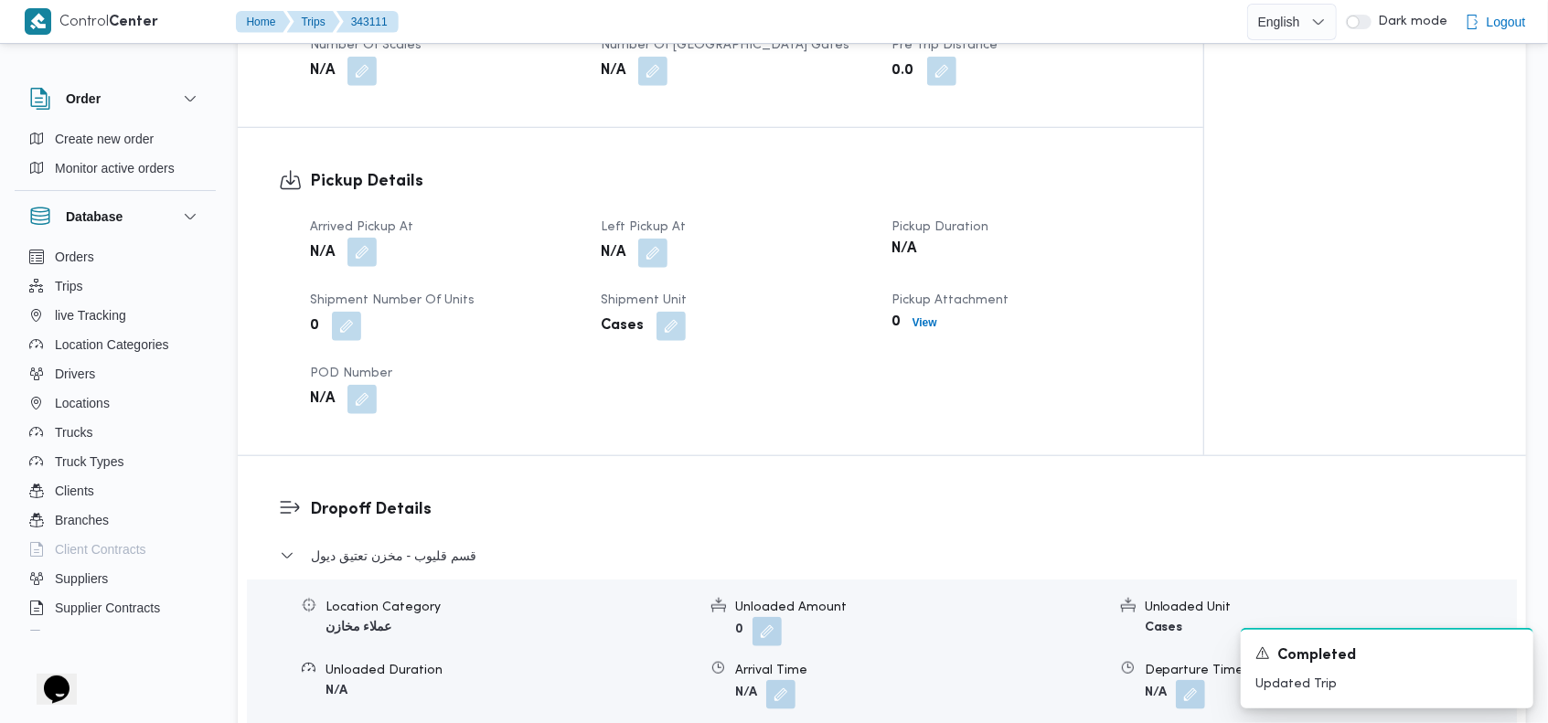
click at [368, 238] on button "button" at bounding box center [361, 252] width 29 height 29
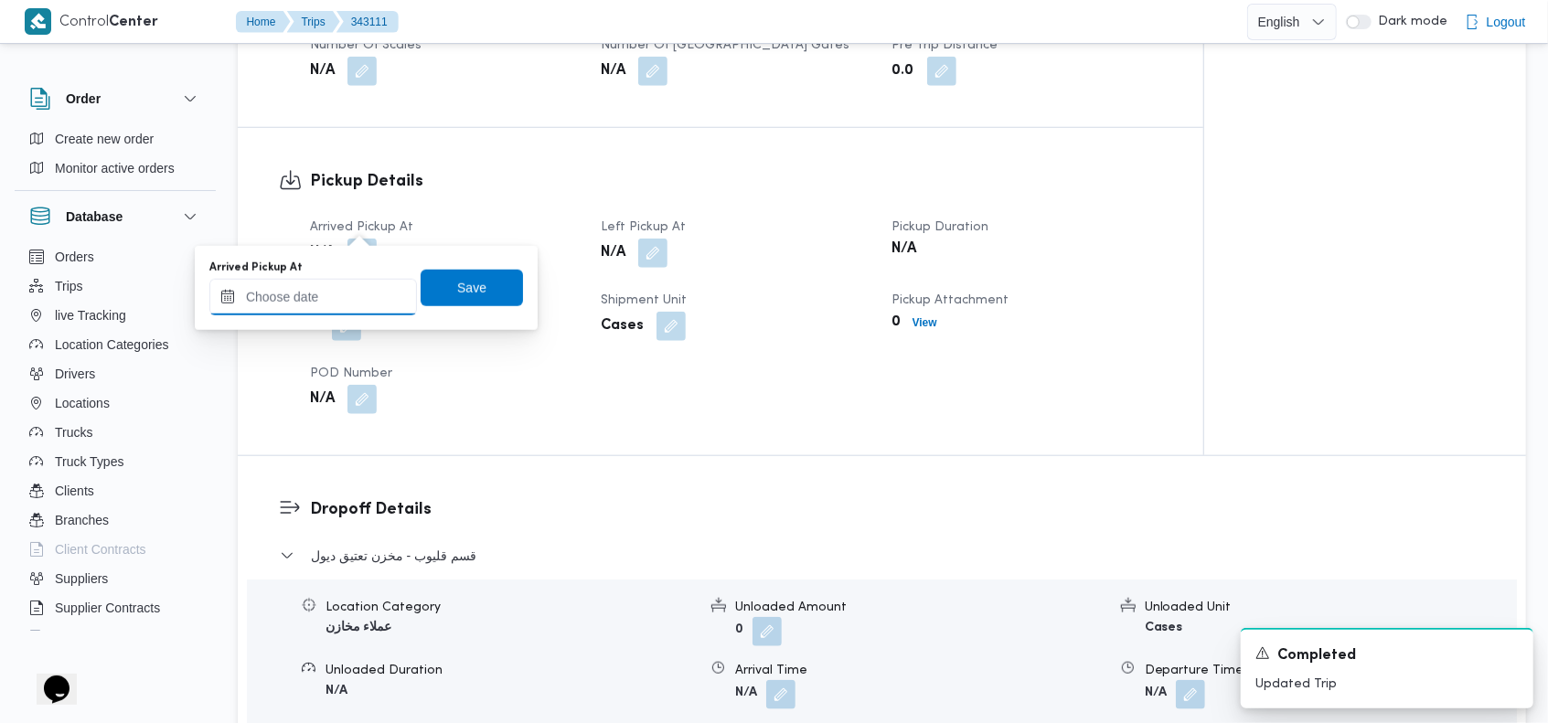
click at [315, 293] on input "Arrived Pickup At" at bounding box center [313, 297] width 208 height 37
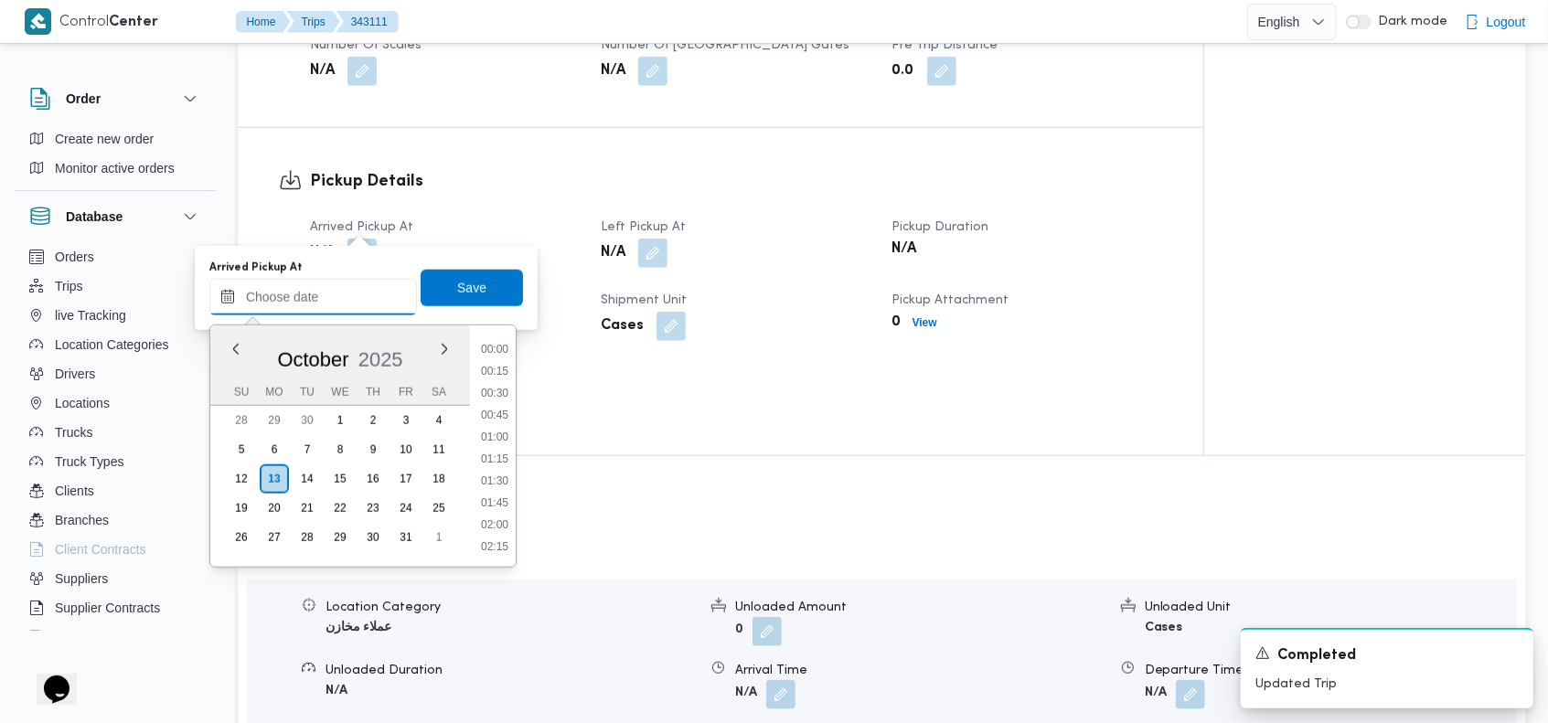
scroll to position [1579, 0]
click at [240, 347] on button "Previous Month" at bounding box center [235, 348] width 17 height 17
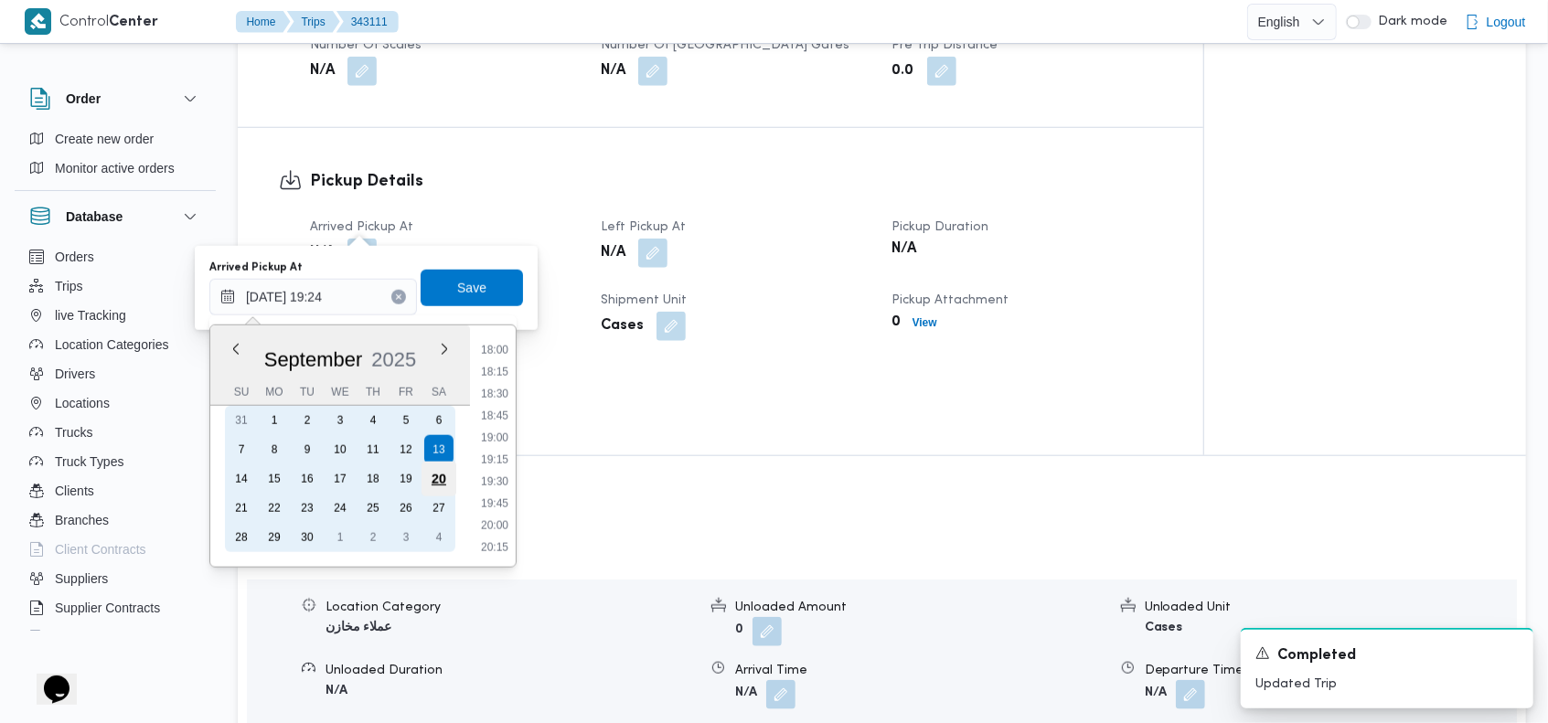
click at [432, 472] on div "20" at bounding box center [438, 479] width 35 height 35
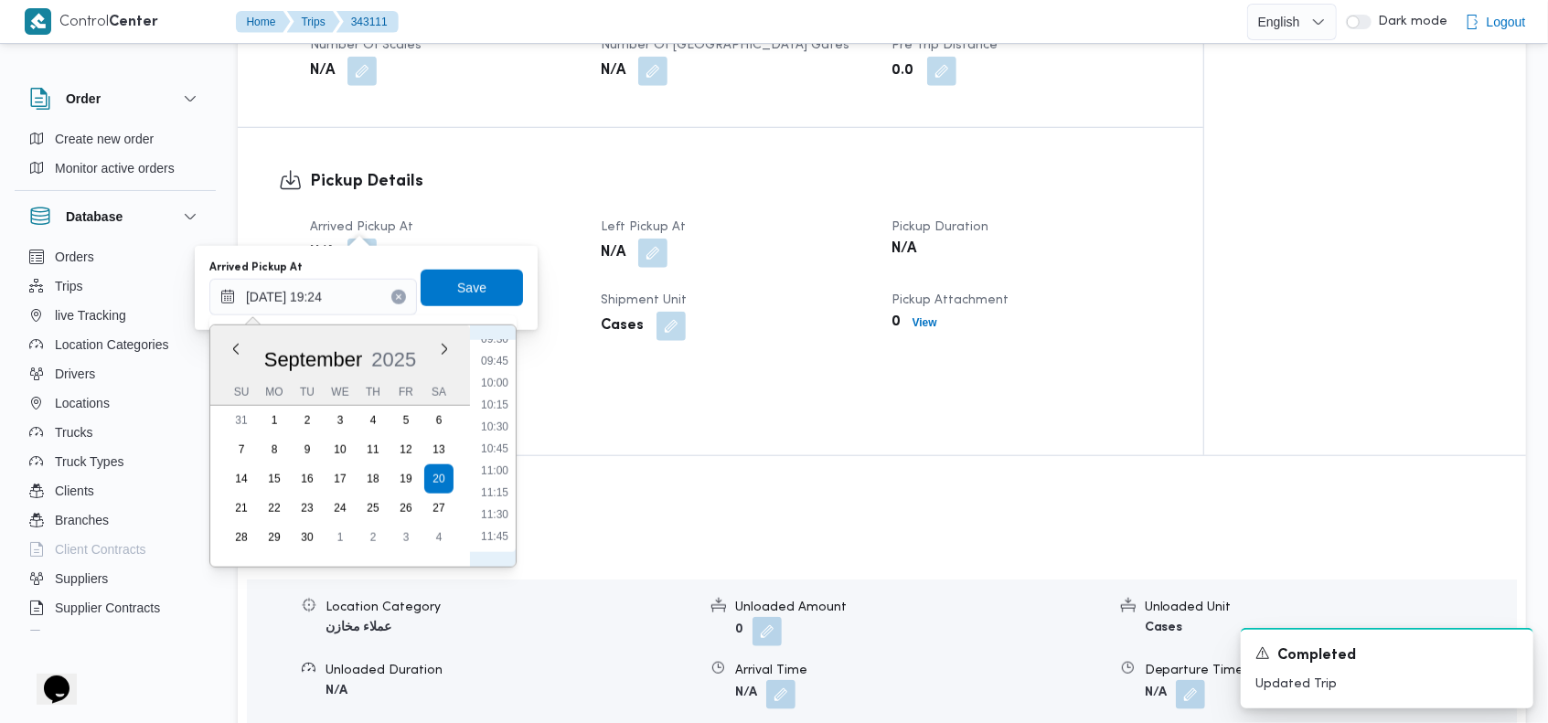
scroll to position [660, 0]
click at [507, 393] on li "08:00" at bounding box center [495, 391] width 42 height 18
type input "[DATE] 08:00"
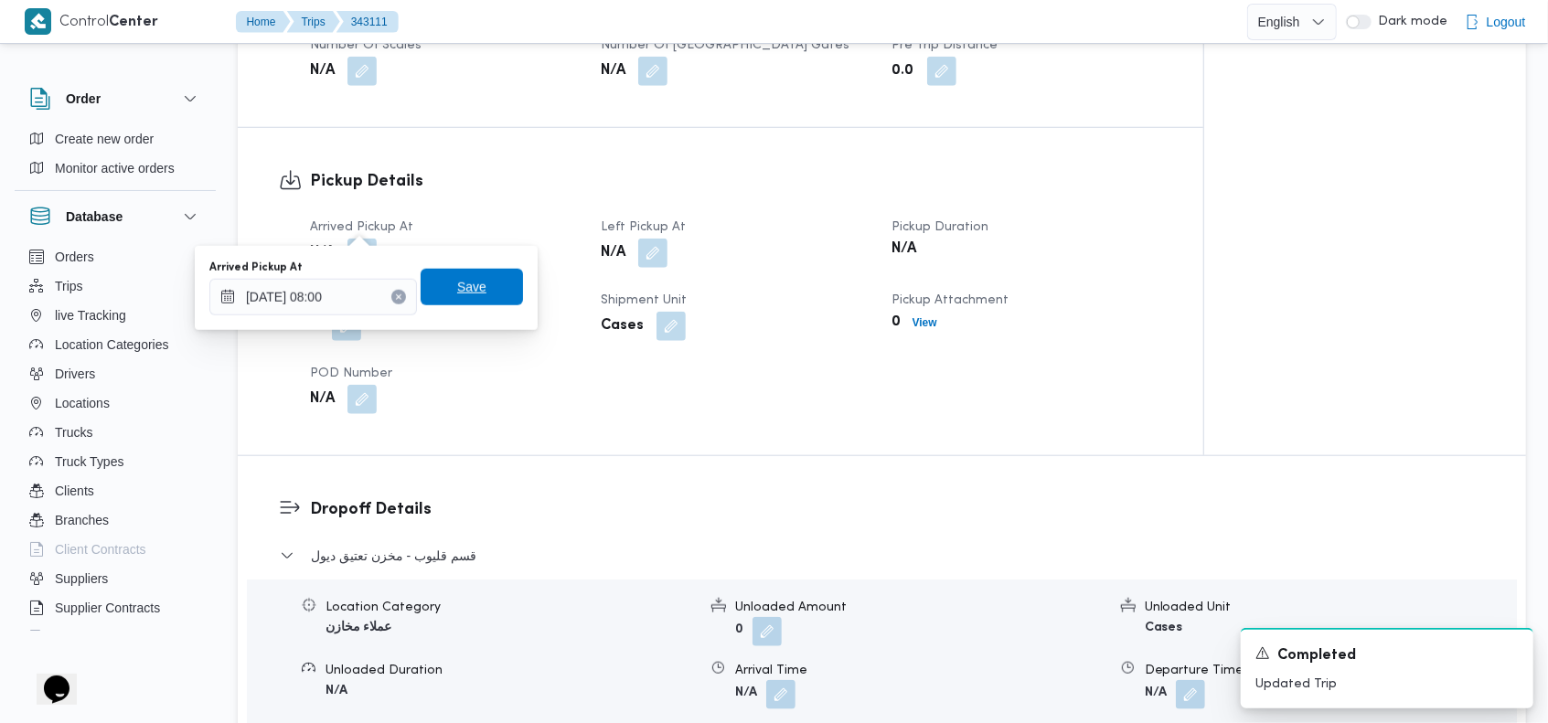
click at [462, 289] on span "Save" at bounding box center [471, 287] width 29 height 22
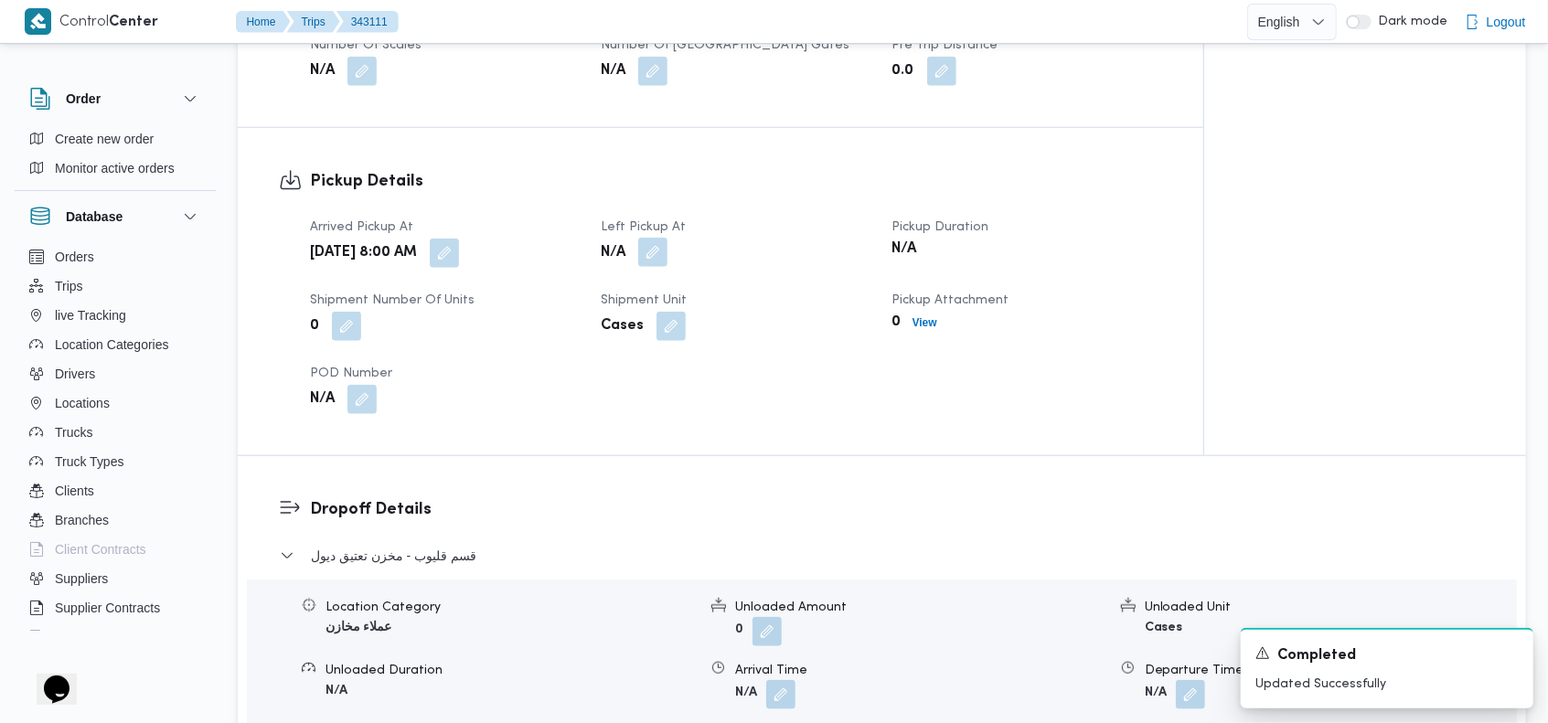
click at [655, 238] on button "button" at bounding box center [652, 252] width 29 height 29
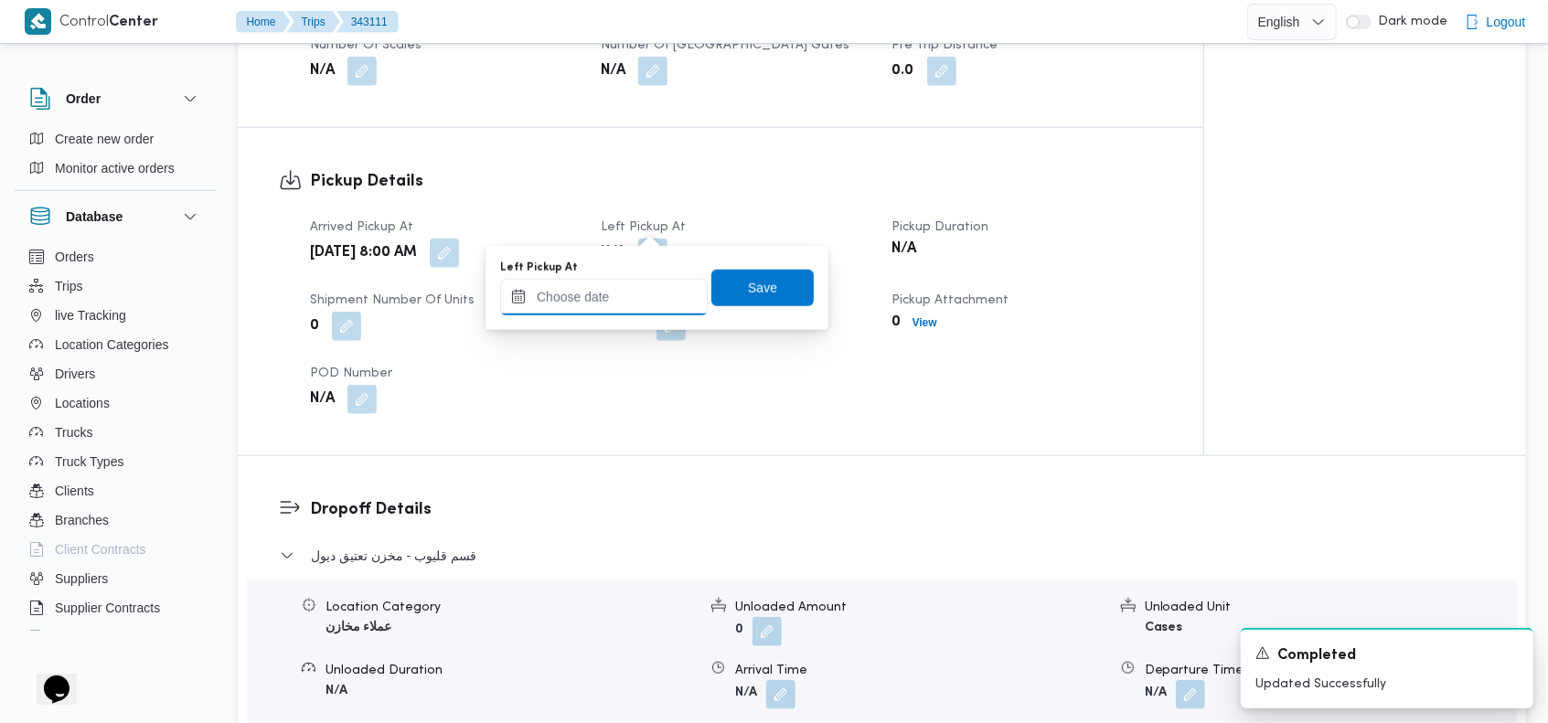
click at [626, 300] on input "Left Pickup At" at bounding box center [604, 297] width 208 height 37
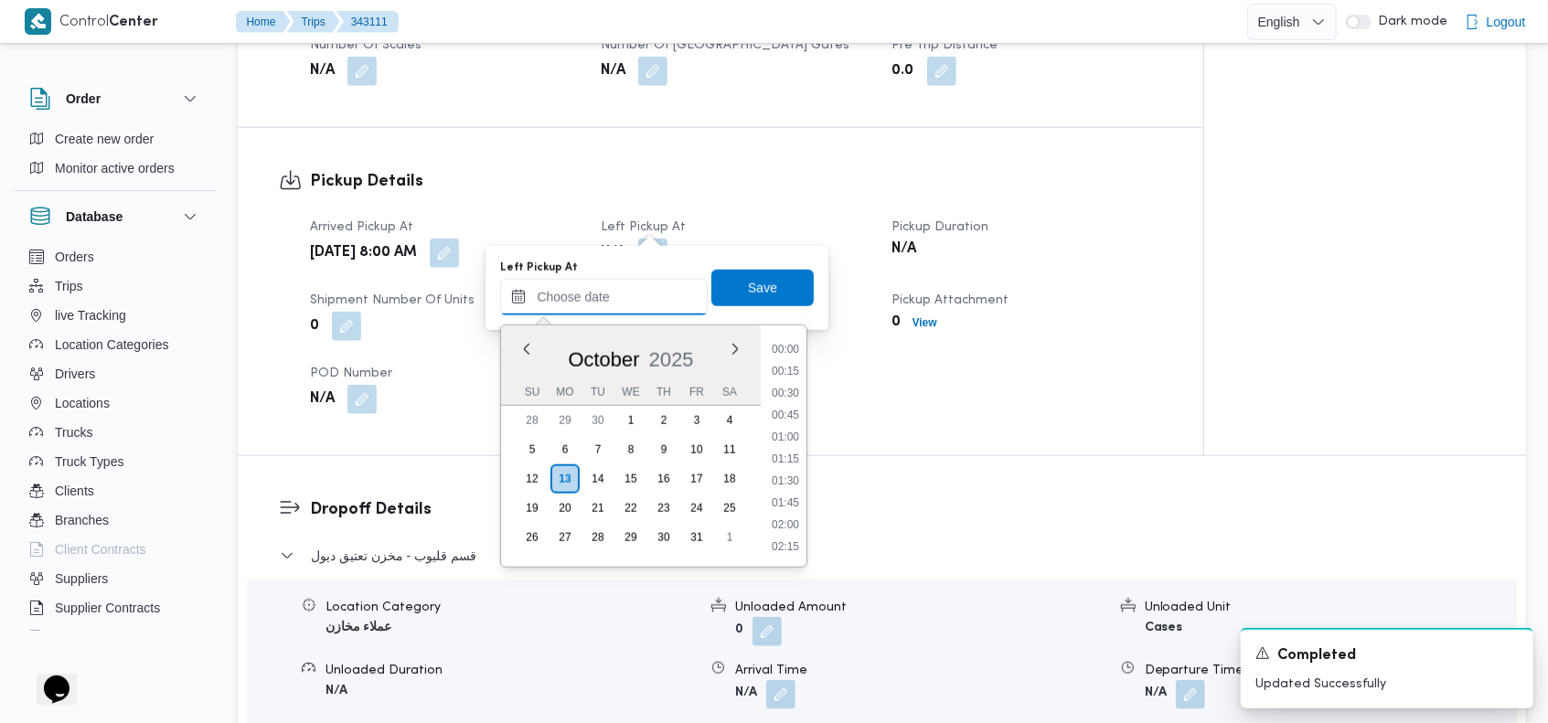
scroll to position [1579, 0]
click at [525, 344] on button "Previous Month" at bounding box center [526, 348] width 17 height 17
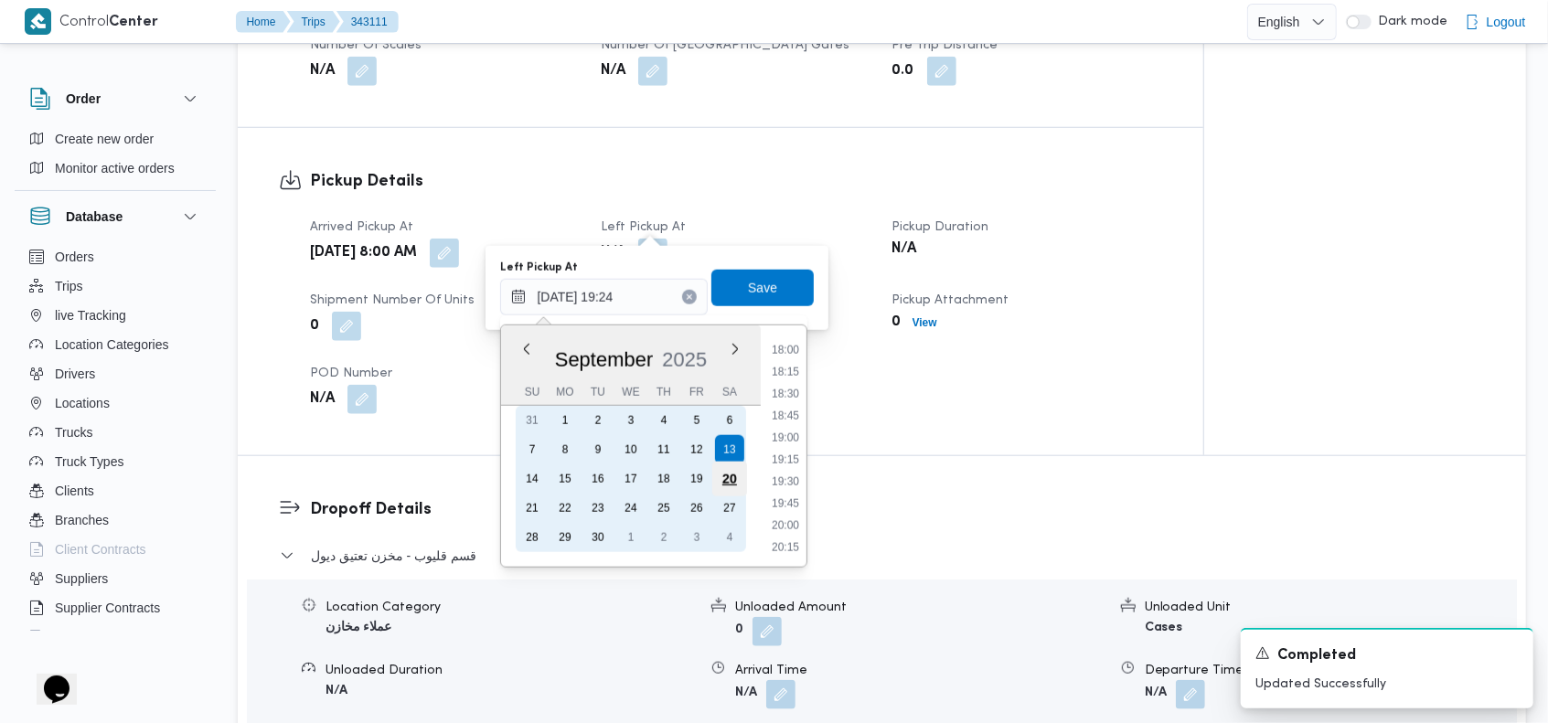
click at [723, 468] on div "20" at bounding box center [729, 479] width 35 height 35
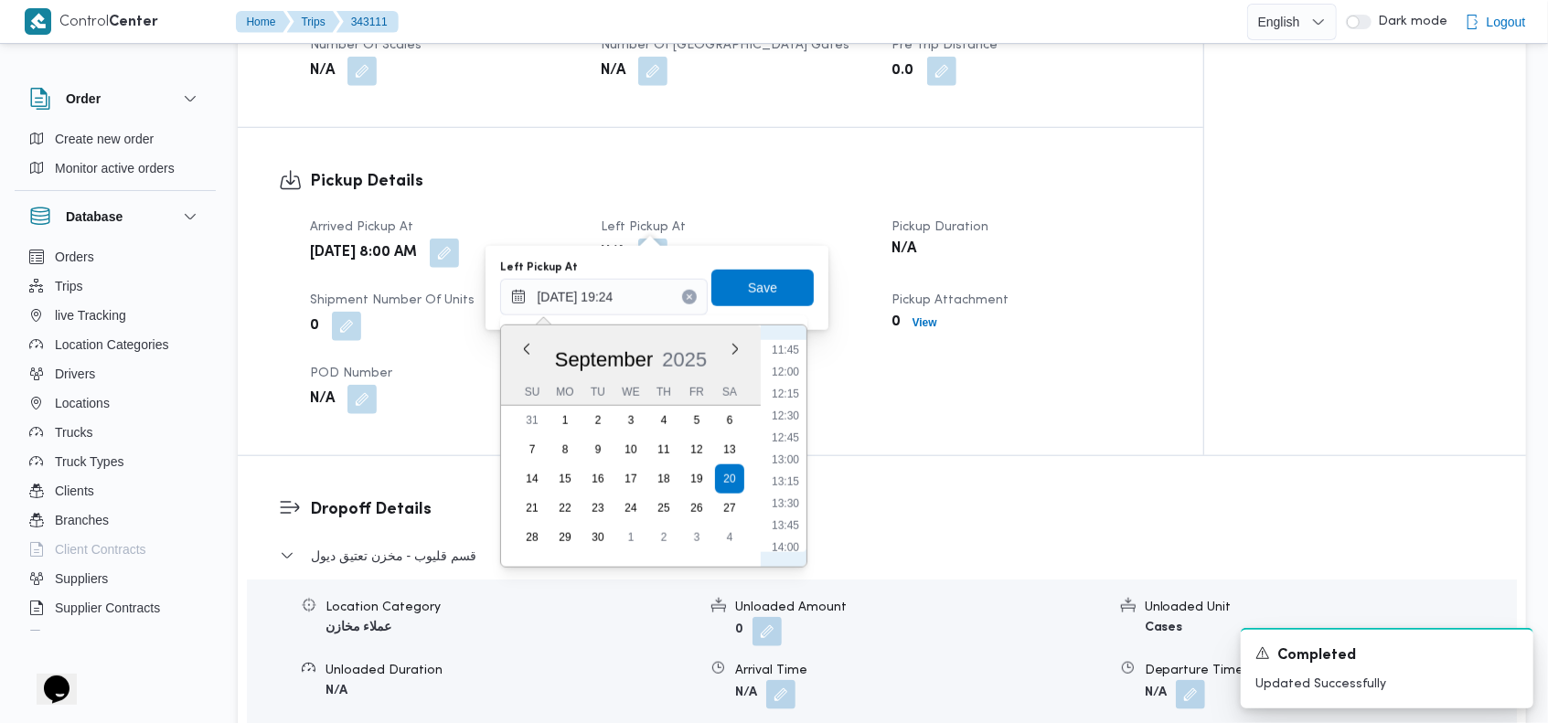
scroll to position [1028, 0]
click at [788, 372] on li "12:00" at bounding box center [785, 375] width 42 height 18
type input "[DATE] 12:00"
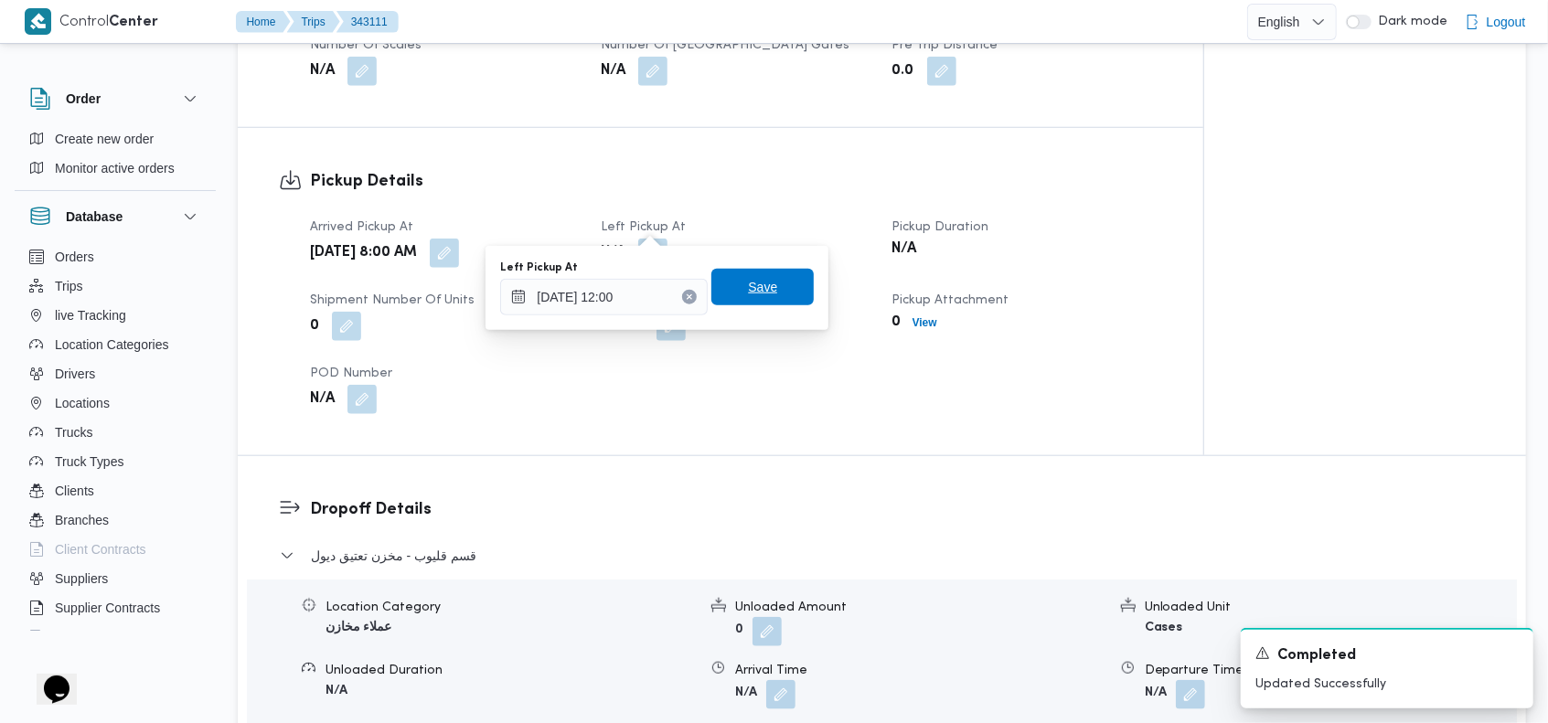
click at [748, 282] on span "Save" at bounding box center [762, 287] width 29 height 22
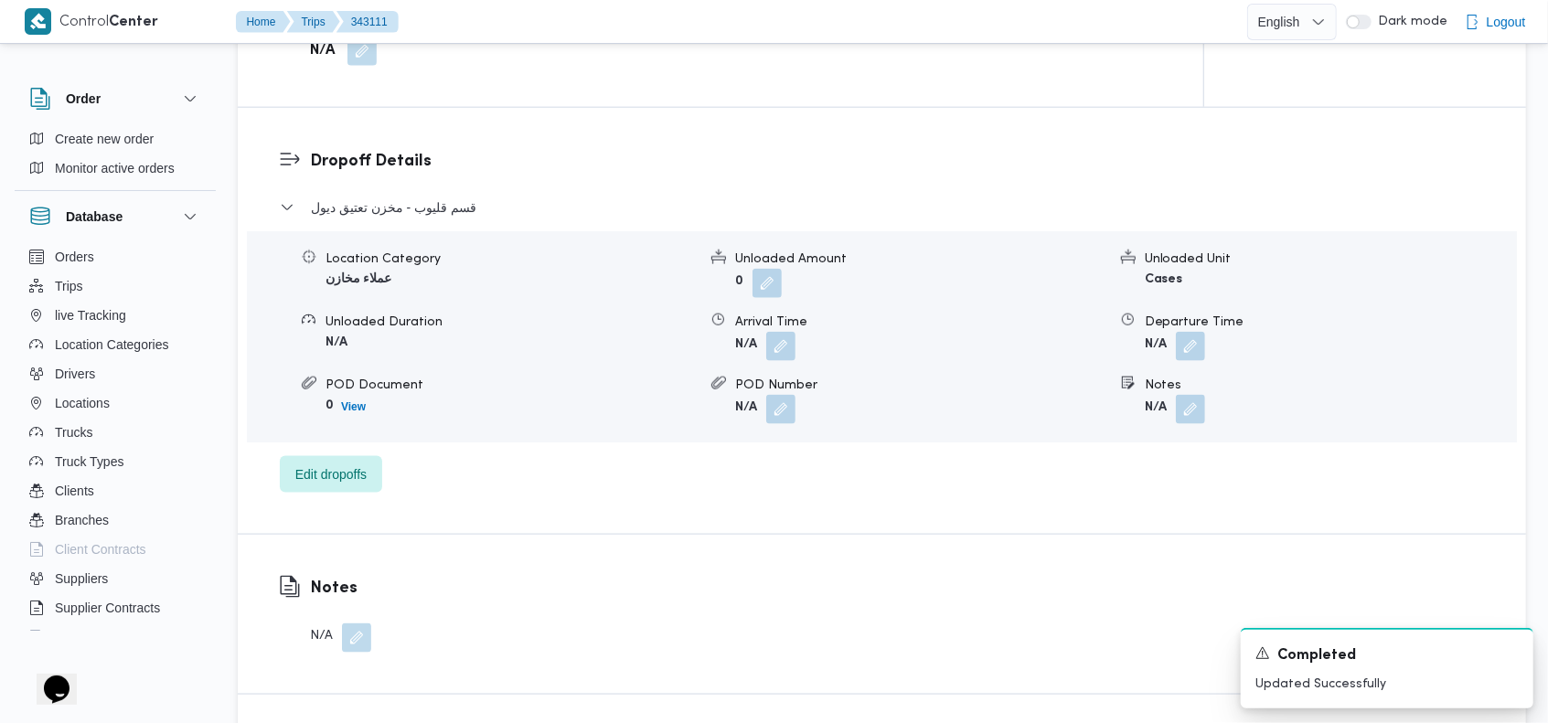
scroll to position [1391, 0]
click at [1192, 327] on button "button" at bounding box center [1190, 341] width 29 height 29
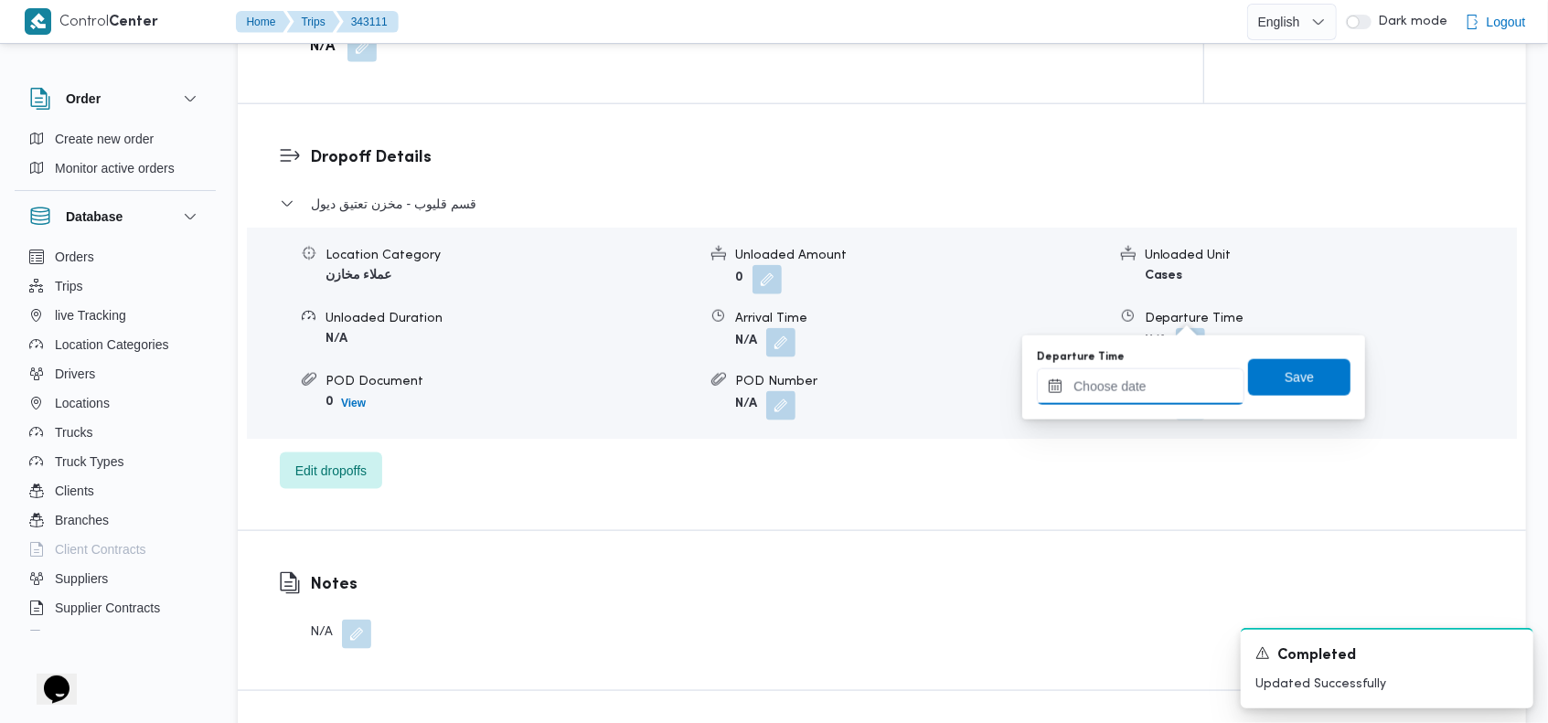
click at [1105, 388] on input "Departure Time" at bounding box center [1141, 386] width 208 height 37
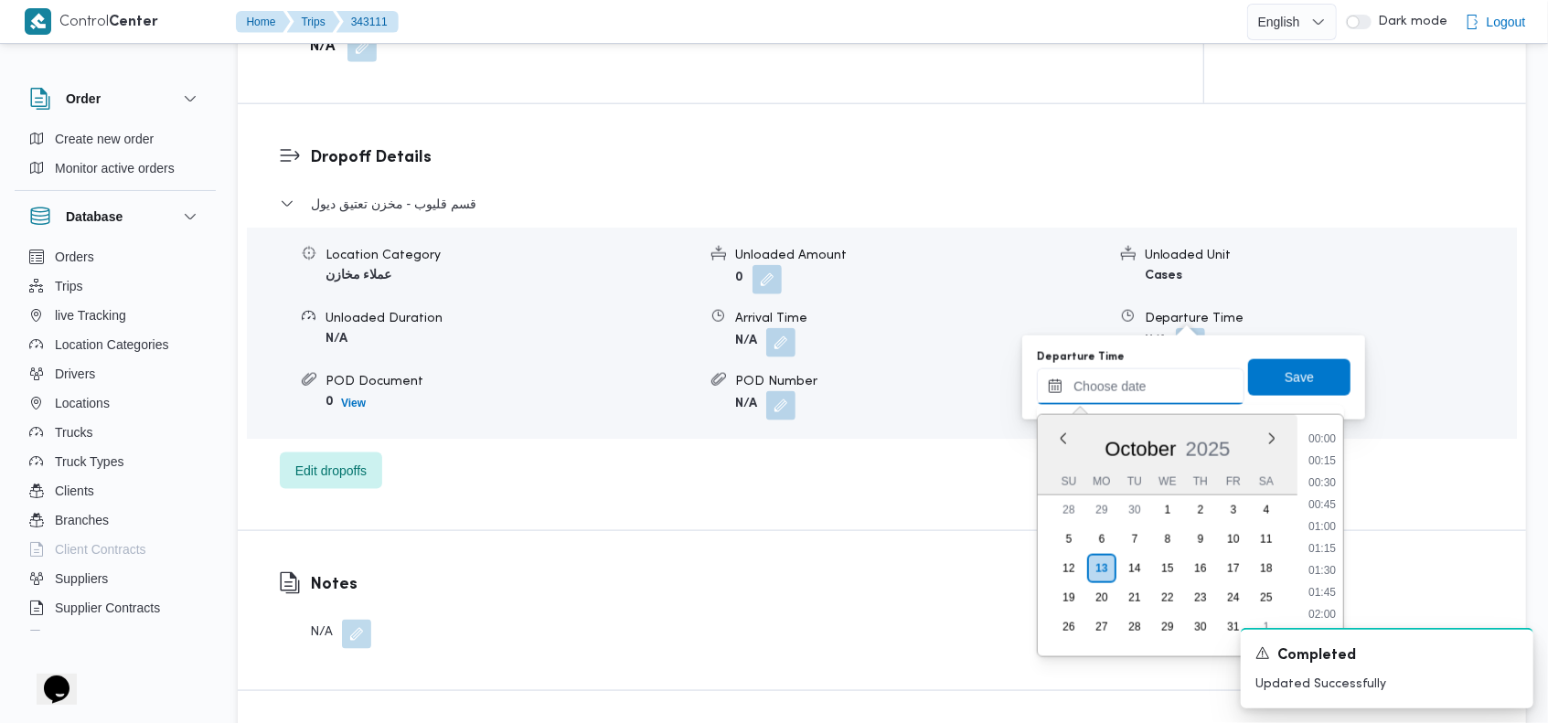
scroll to position [1579, 0]
click at [1062, 435] on button "Previous Month" at bounding box center [1063, 438] width 17 height 17
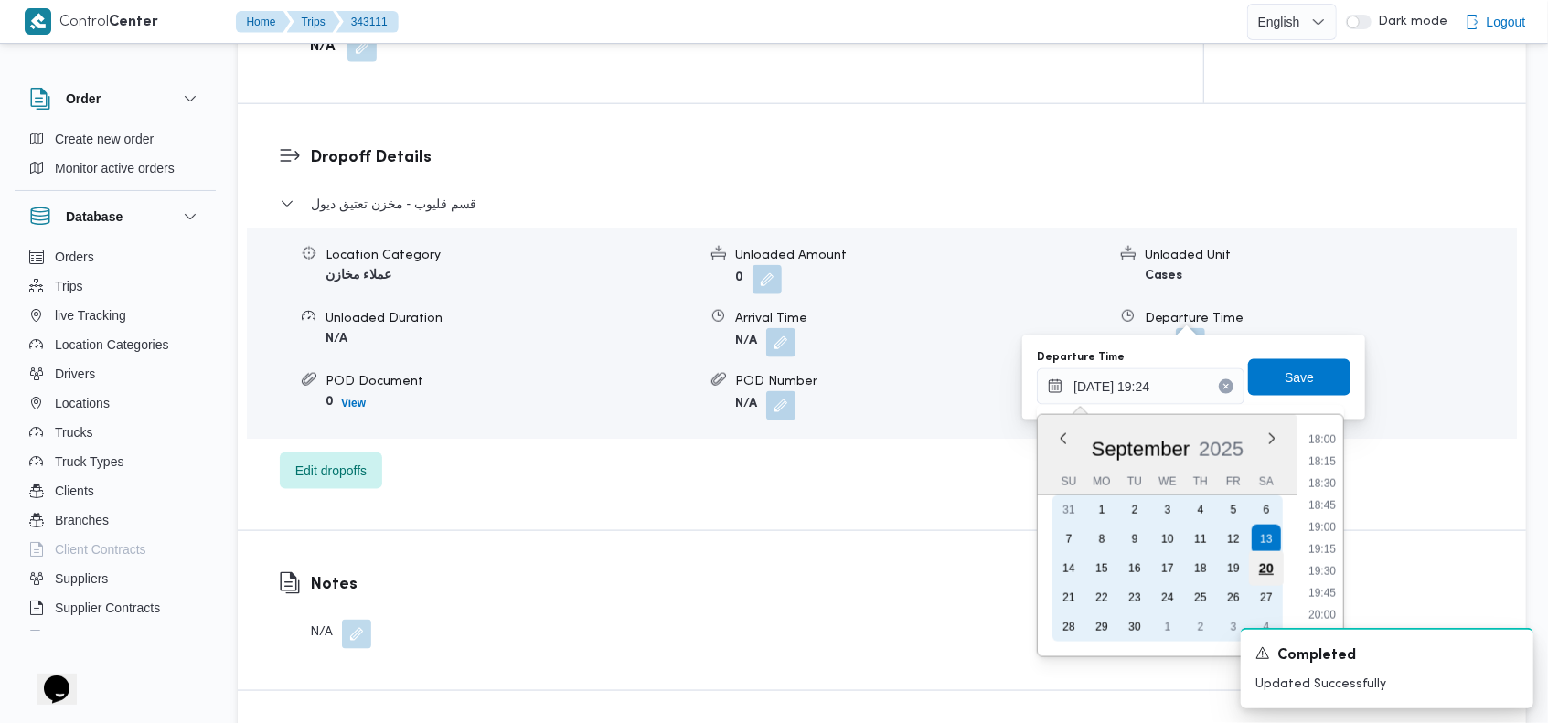
click at [1260, 563] on div "20" at bounding box center [1266, 568] width 35 height 35
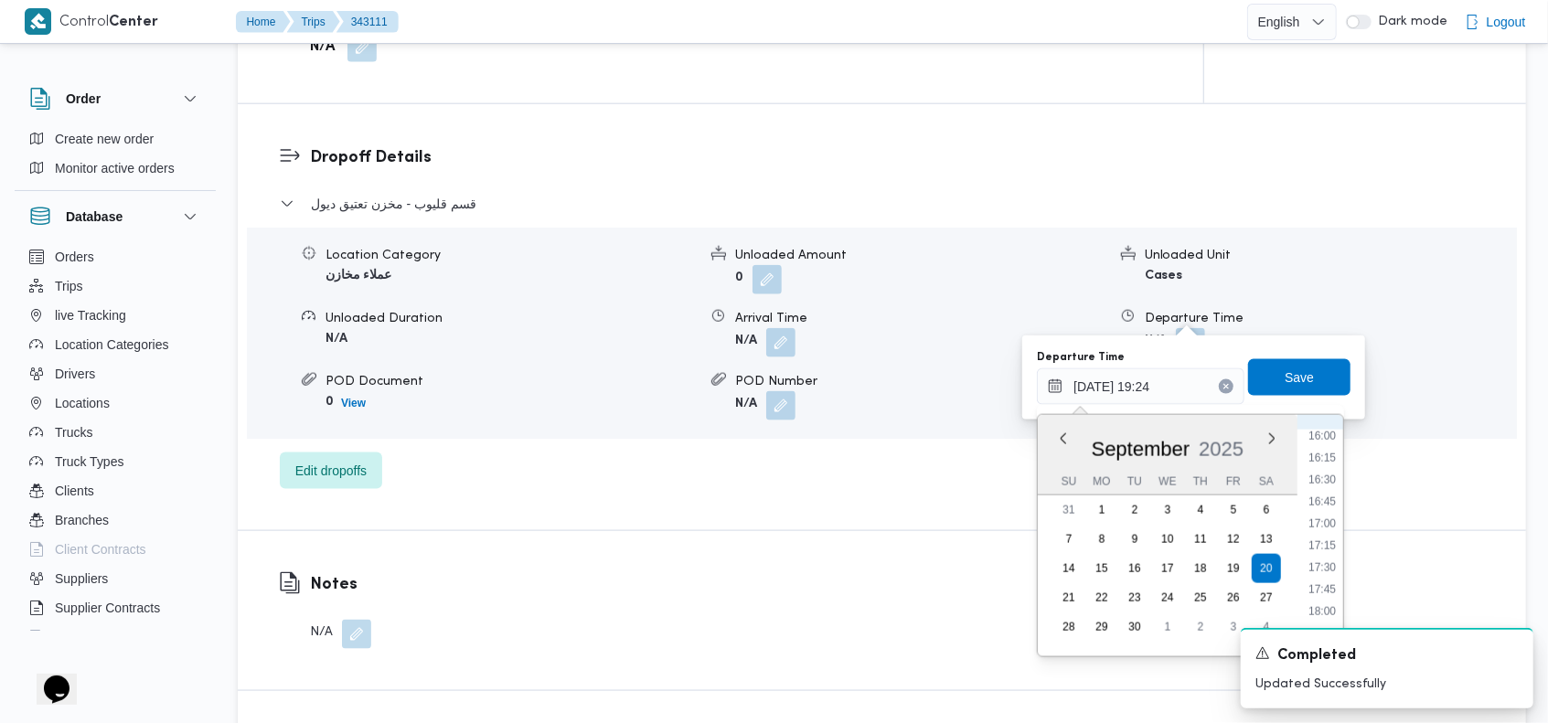
scroll to position [1395, 0]
drag, startPoint x: 1323, startPoint y: 445, endPoint x: 1313, endPoint y: 419, distance: 28.4
click at [1323, 444] on li "16:00" at bounding box center [1322, 448] width 42 height 18
type input "[DATE] 16:00"
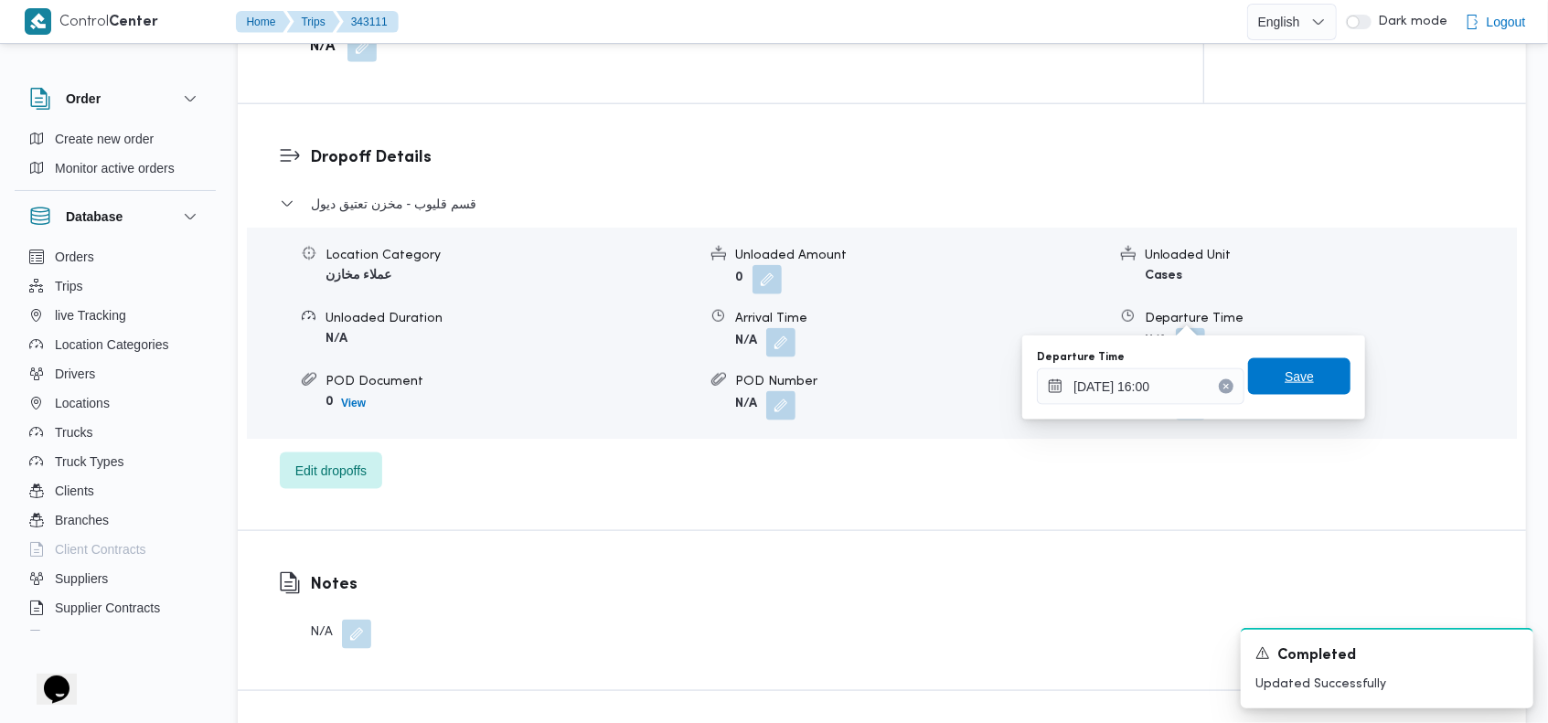
click at [1285, 374] on span "Save" at bounding box center [1299, 377] width 29 height 22
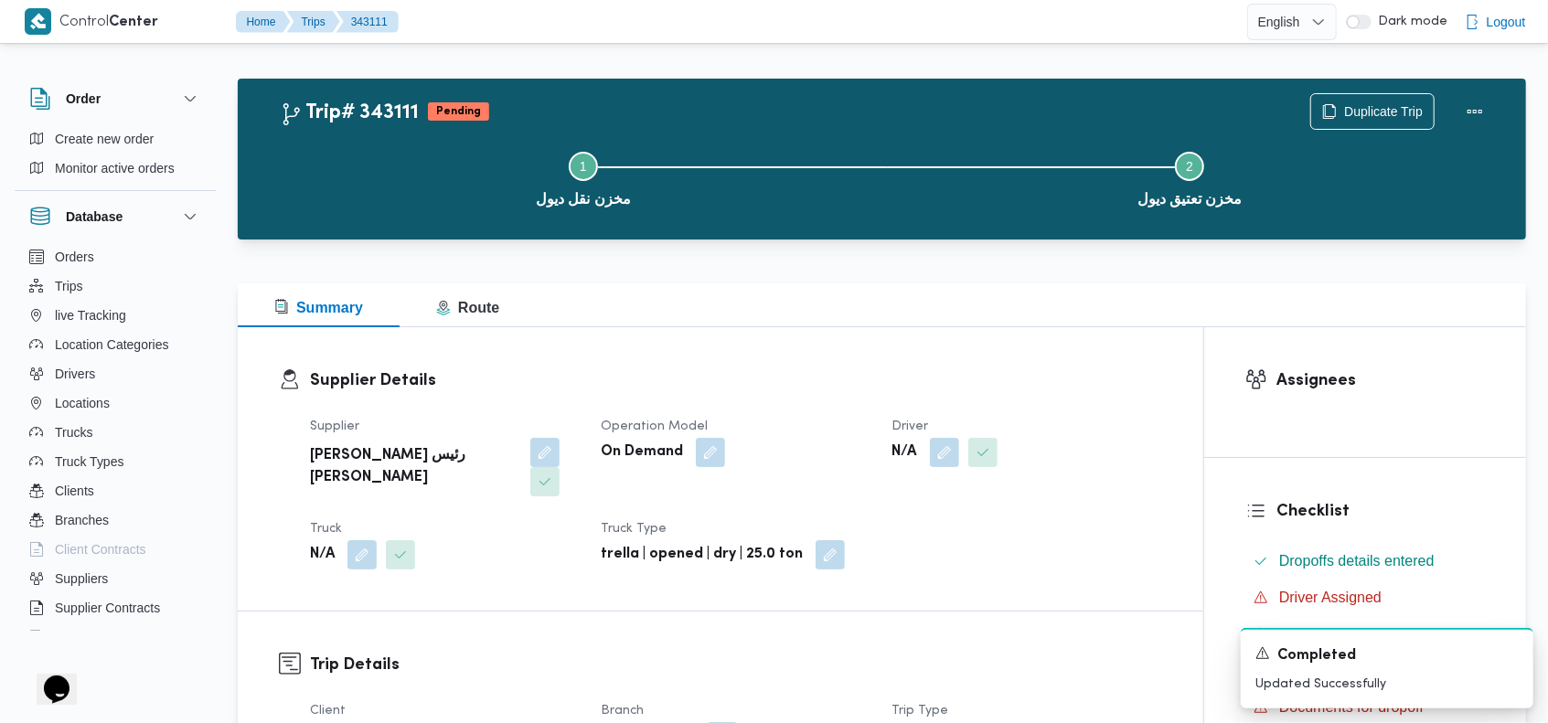
scroll to position [7, 0]
click at [1472, 110] on button "Actions" at bounding box center [1474, 110] width 37 height 37
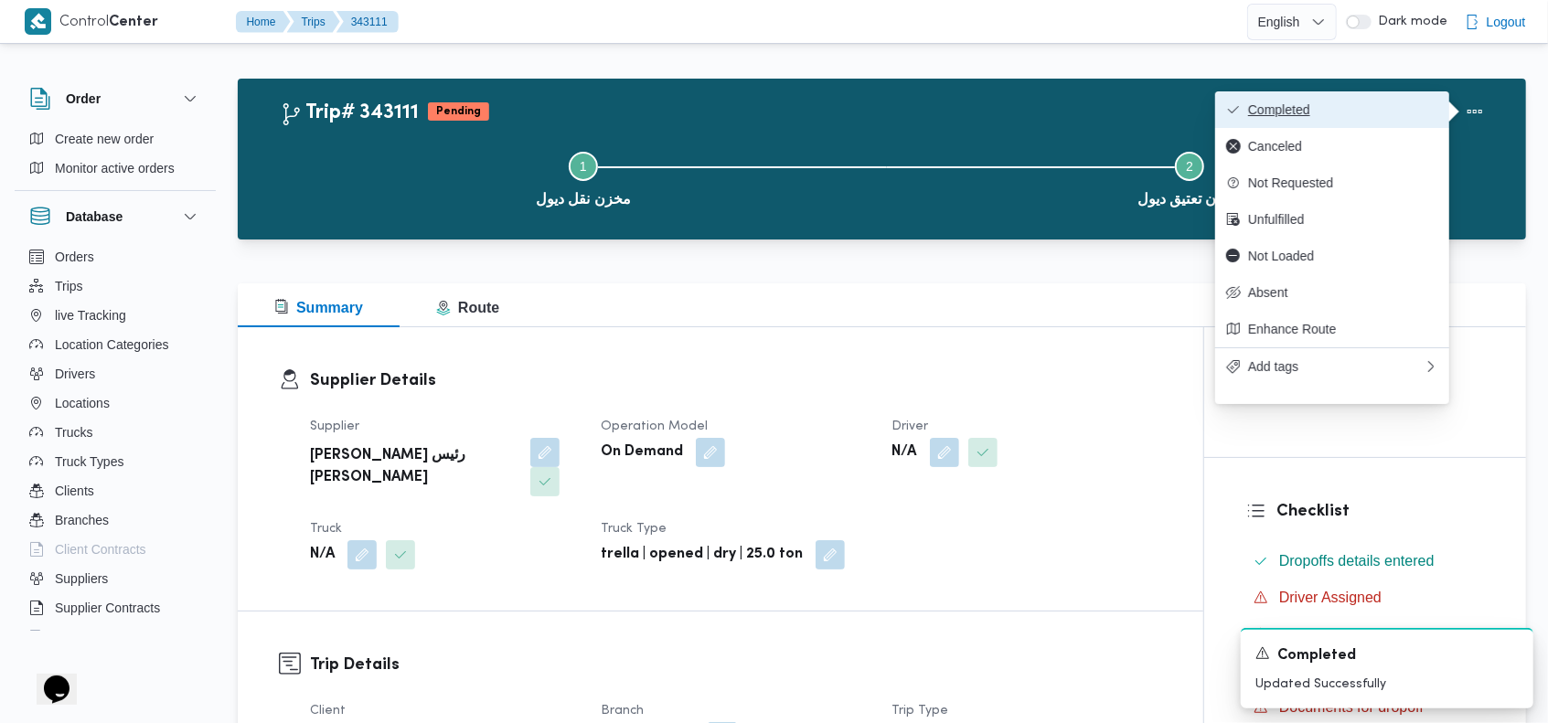
click at [1391, 96] on button "Completed" at bounding box center [1332, 109] width 234 height 37
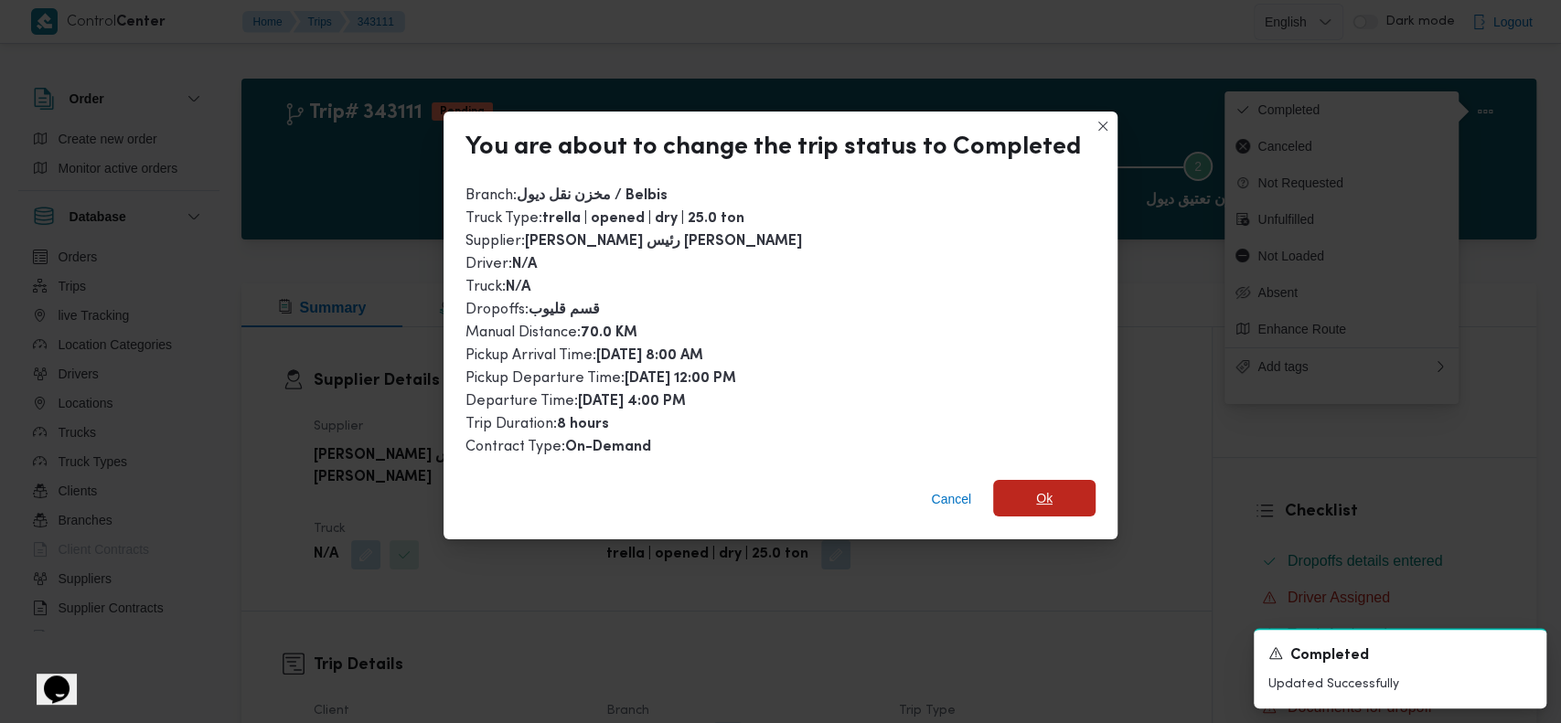
click at [1036, 489] on span "Ok" at bounding box center [1044, 498] width 16 height 22
